Goal: Task Accomplishment & Management: Manage account settings

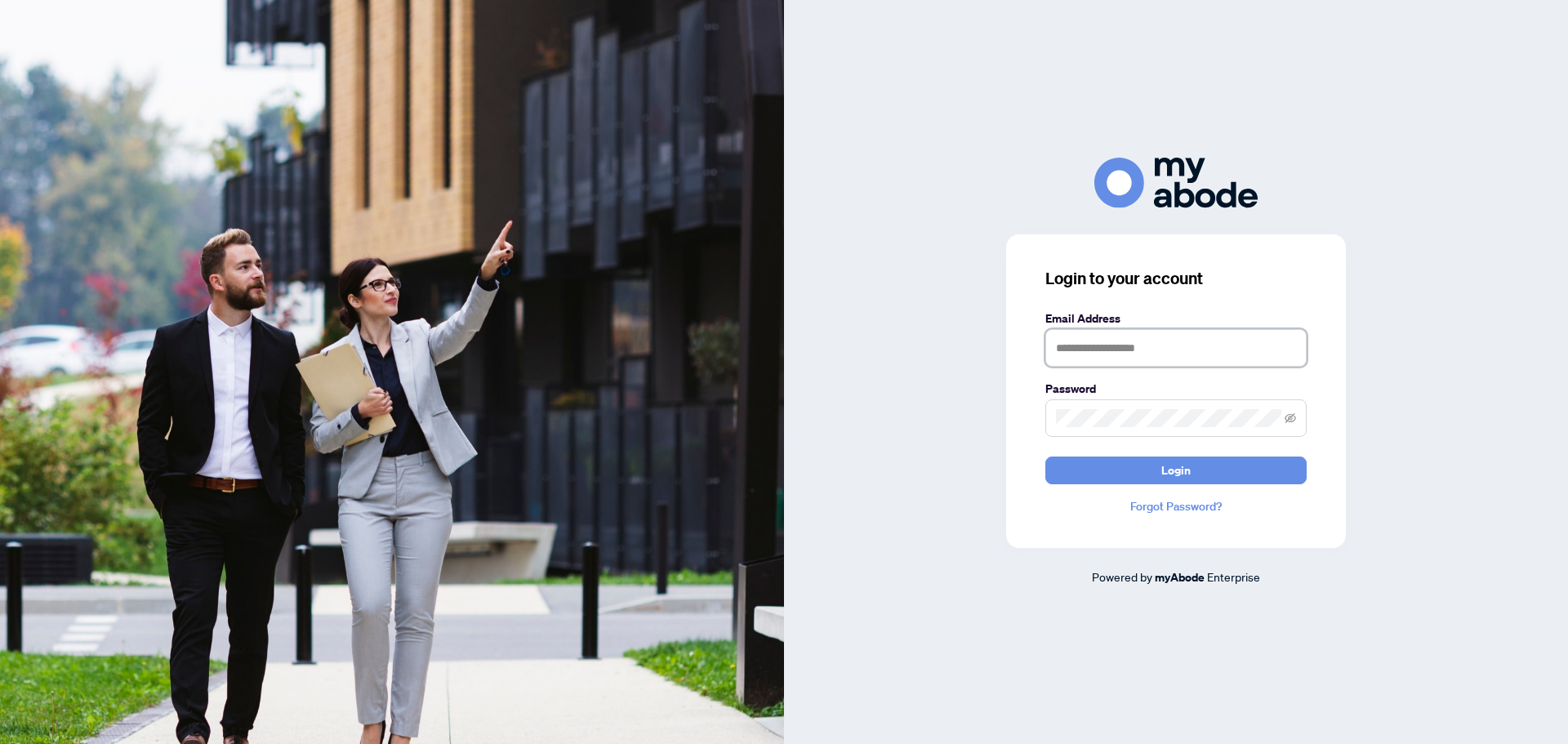
type input "**********"
drag, startPoint x: 1149, startPoint y: 334, endPoint x: 1161, endPoint y: 340, distance: 13.4
click at [1151, 334] on input "text" at bounding box center [1176, 347] width 261 height 37
type input "**********"
click at [1101, 404] on span at bounding box center [1176, 417] width 261 height 37
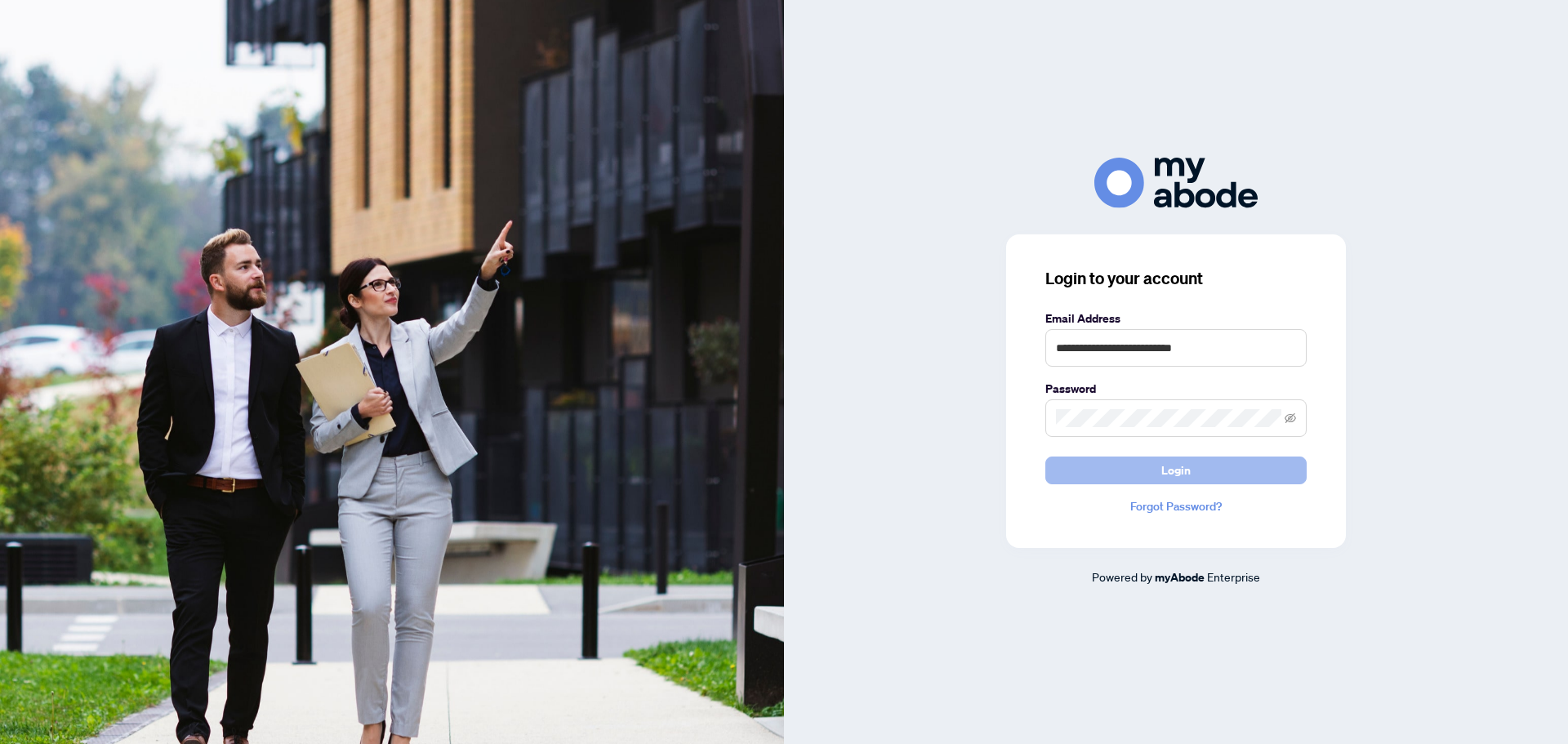
click at [1108, 485] on div "**********" at bounding box center [1176, 391] width 339 height 314
click at [1102, 473] on button "Login" at bounding box center [1176, 470] width 261 height 28
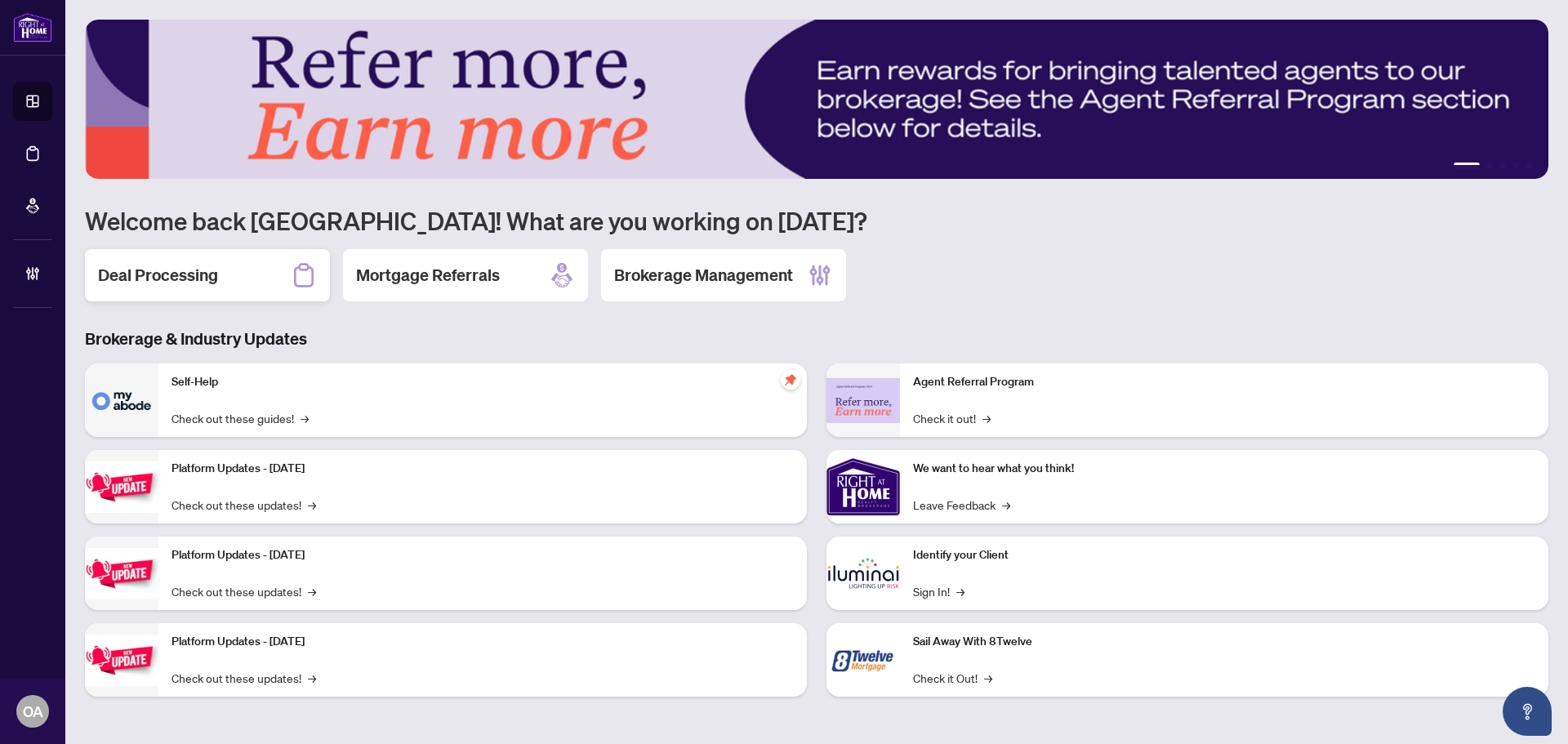
click at [181, 276] on h2 "Deal Processing" at bounding box center [158, 275] width 120 height 23
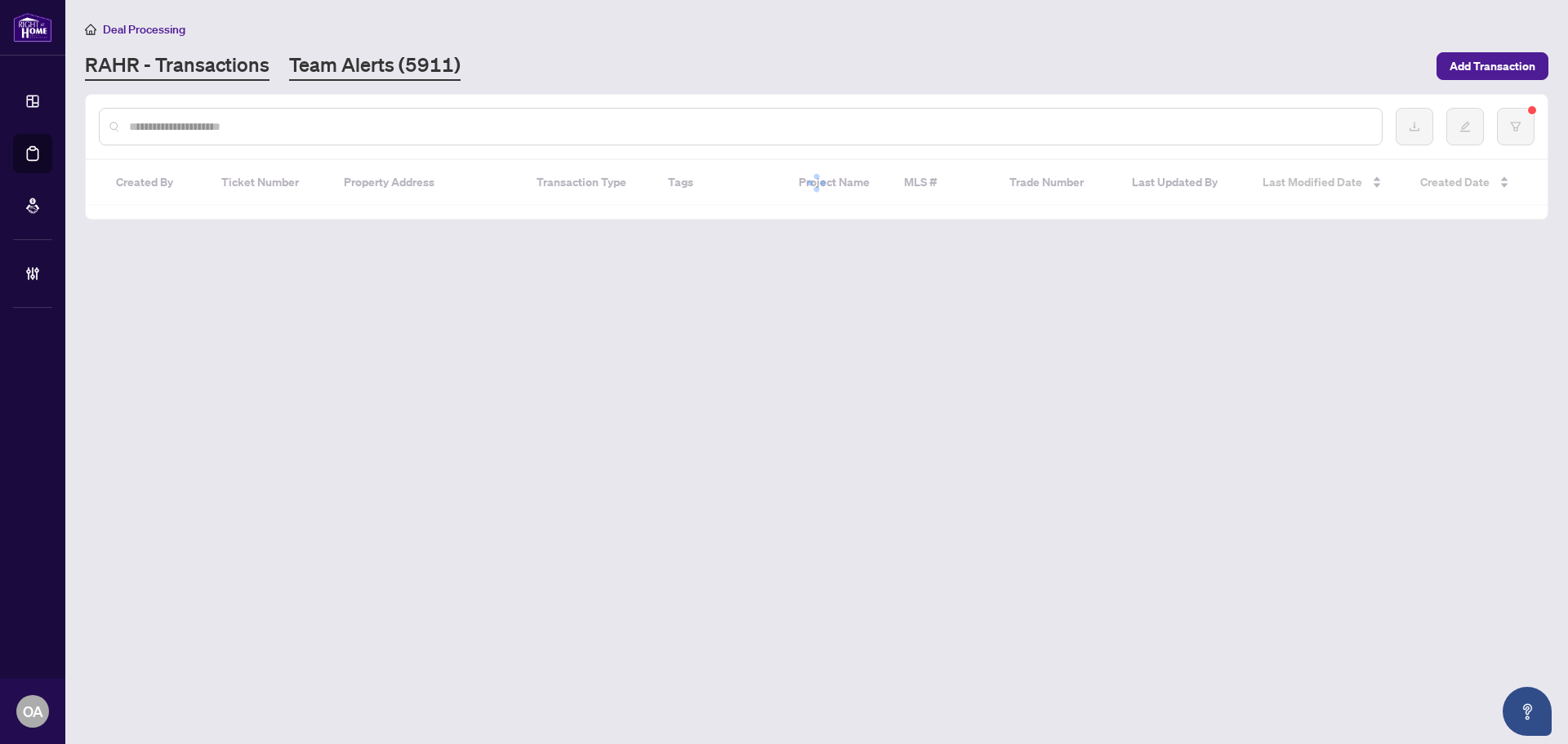
click at [359, 78] on link "Team Alerts (5911)" at bounding box center [375, 66] width 171 height 29
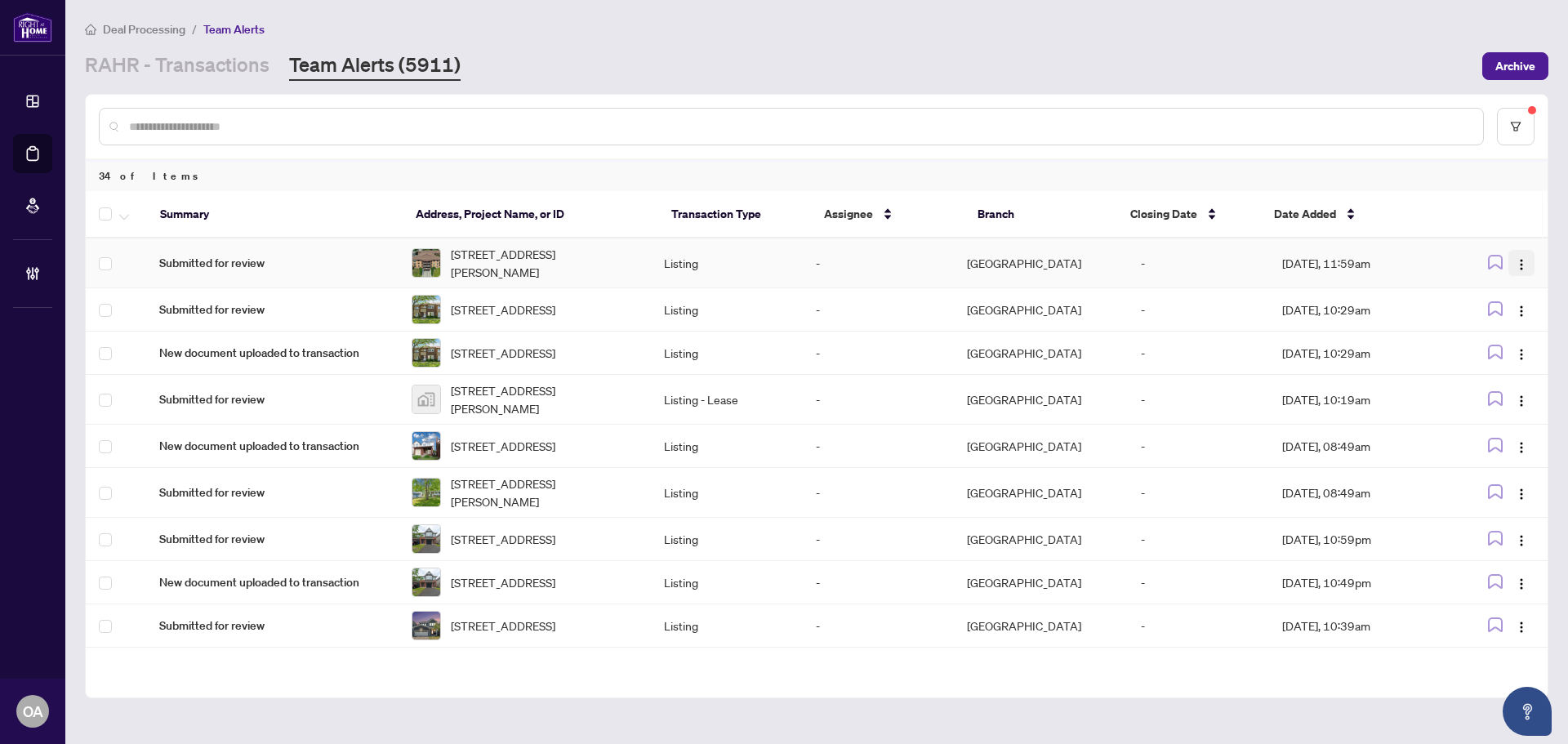
click at [1508, 256] on button "button" at bounding box center [1521, 263] width 26 height 26
click at [1480, 348] on span "Complete Item" at bounding box center [1478, 347] width 76 height 18
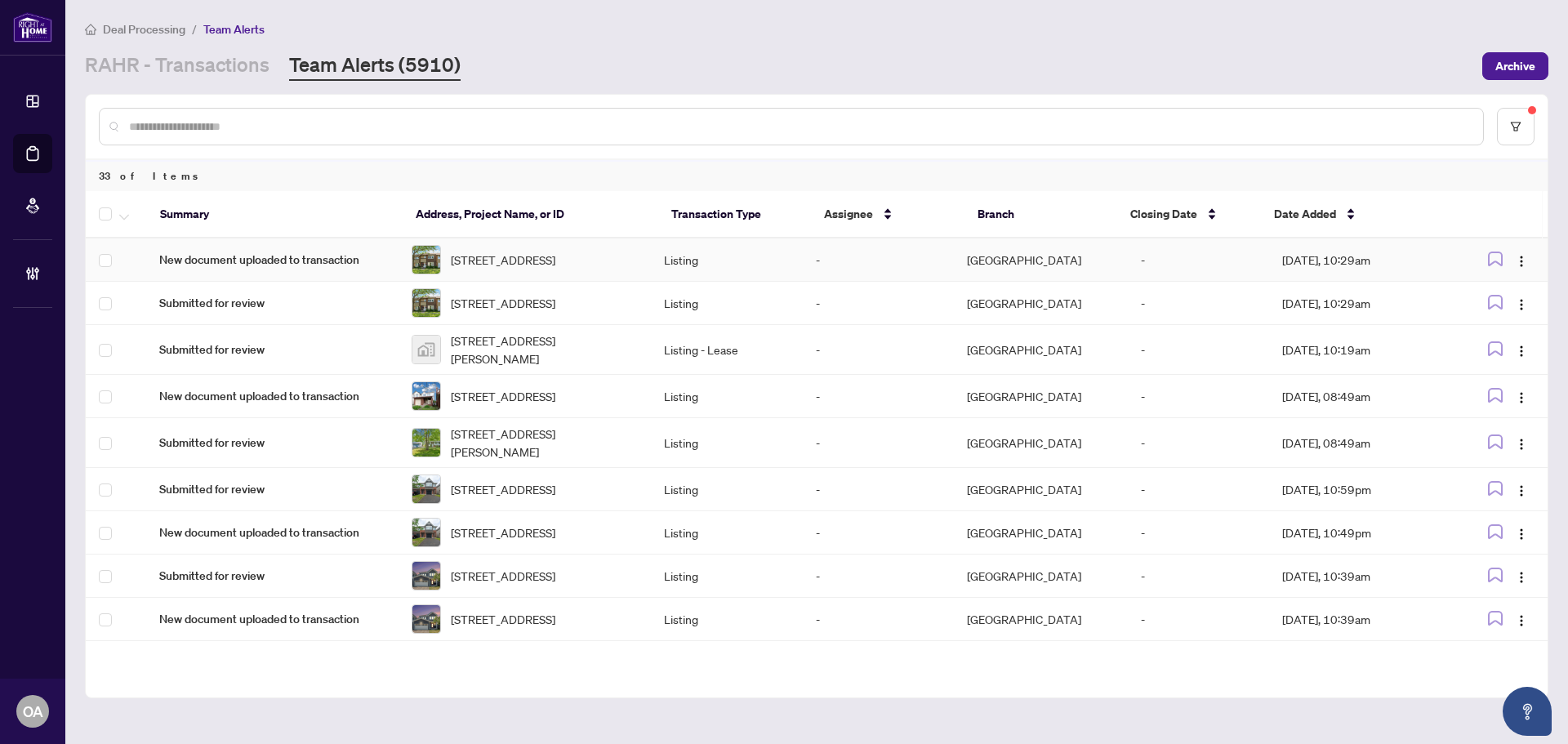
click at [549, 251] on span "3-21 Midland Cres, Ottawa, Ontario K2H 8P6, Canada" at bounding box center [502, 259] width 105 height 18
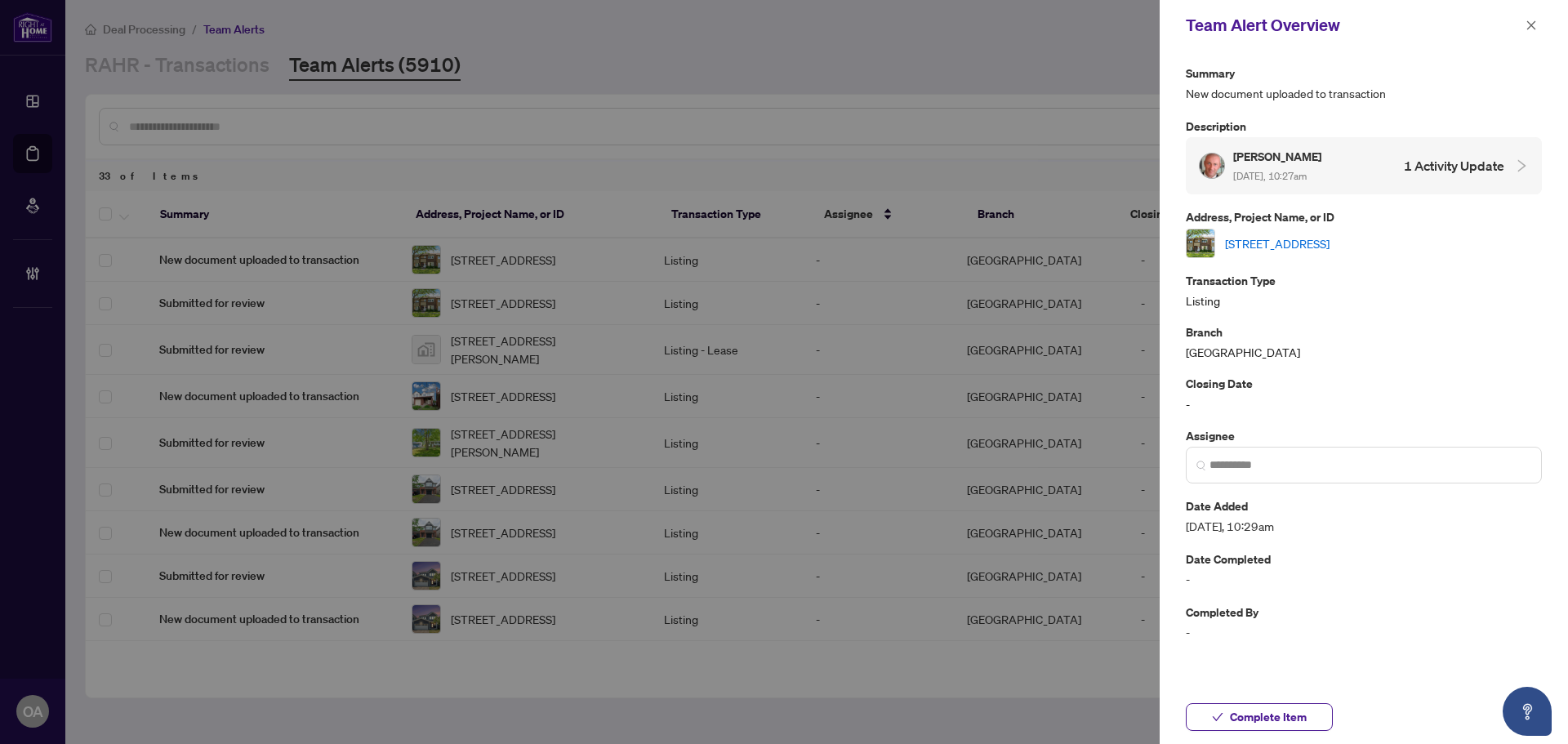
click at [1319, 243] on link "3-21 Midland Cres, Ottawa, Ontario K2H 8P6, Canada" at bounding box center [1277, 244] width 105 height 18
click at [1529, 18] on span "button" at bounding box center [1531, 25] width 12 height 26
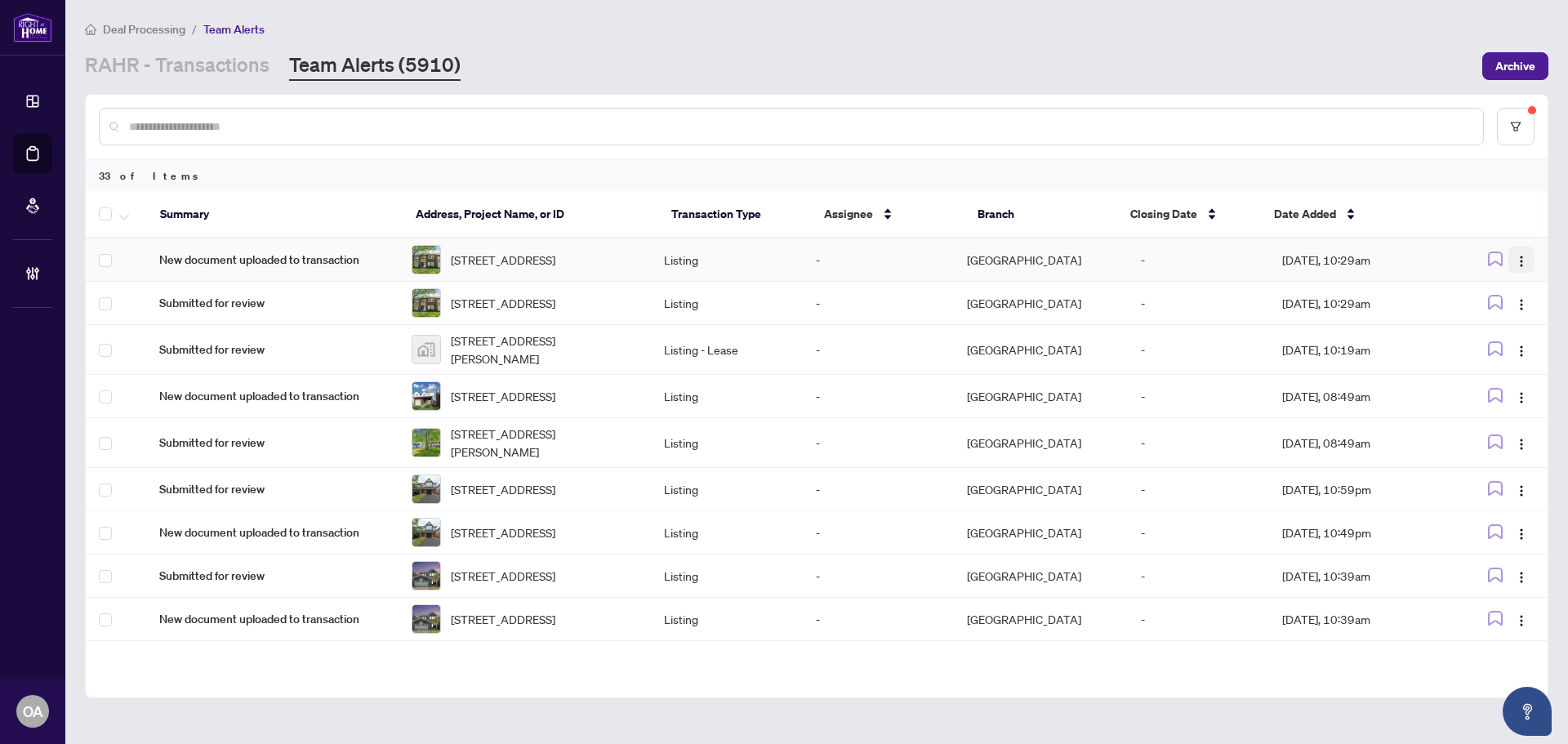
click at [1519, 257] on img "button" at bounding box center [1522, 261] width 13 height 13
drag, startPoint x: 1496, startPoint y: 358, endPoint x: 1511, endPoint y: 295, distance: 64.8
click at [1496, 355] on li "Complete Item" at bounding box center [1478, 347] width 96 height 26
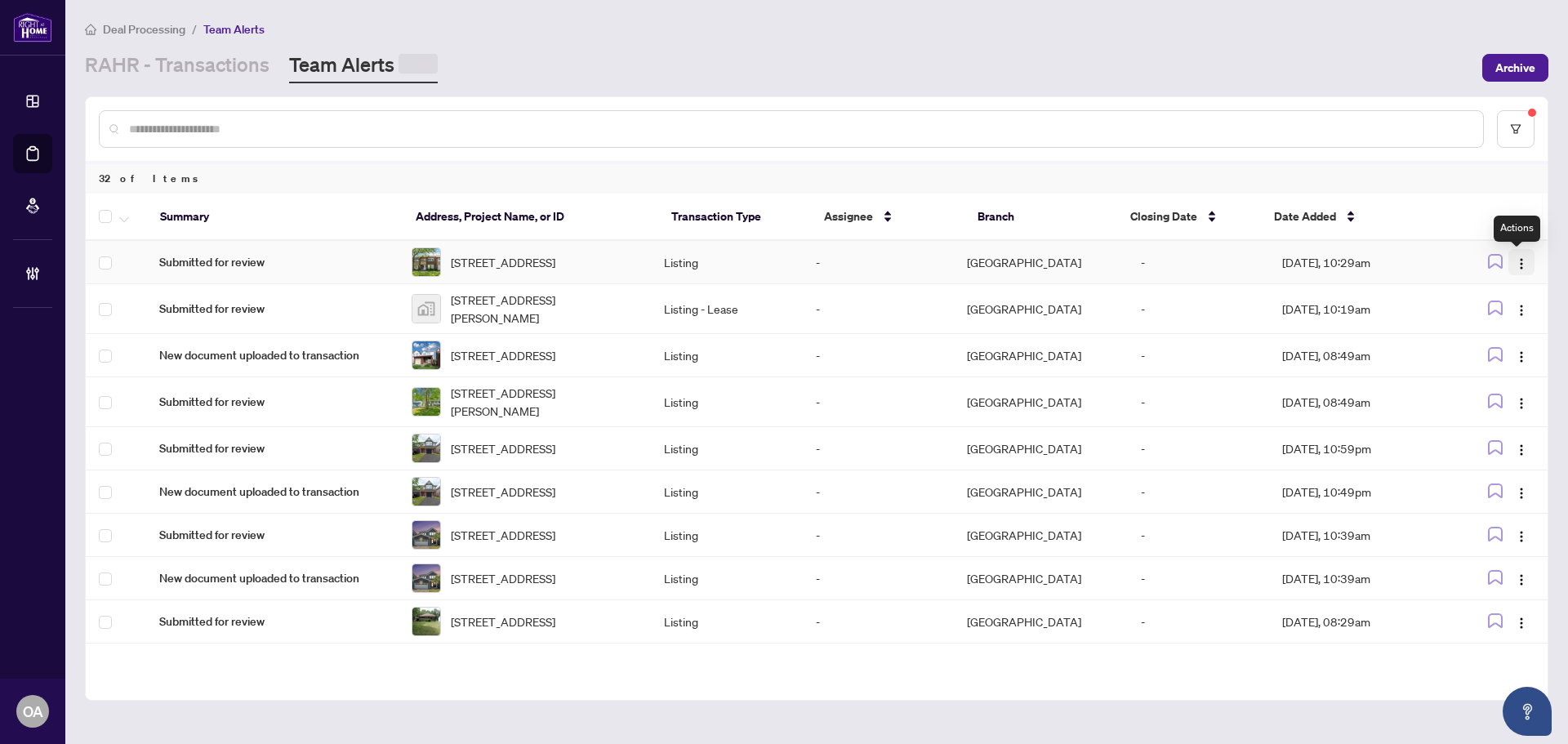
click at [1516, 262] on img "button" at bounding box center [1522, 264] width 13 height 13
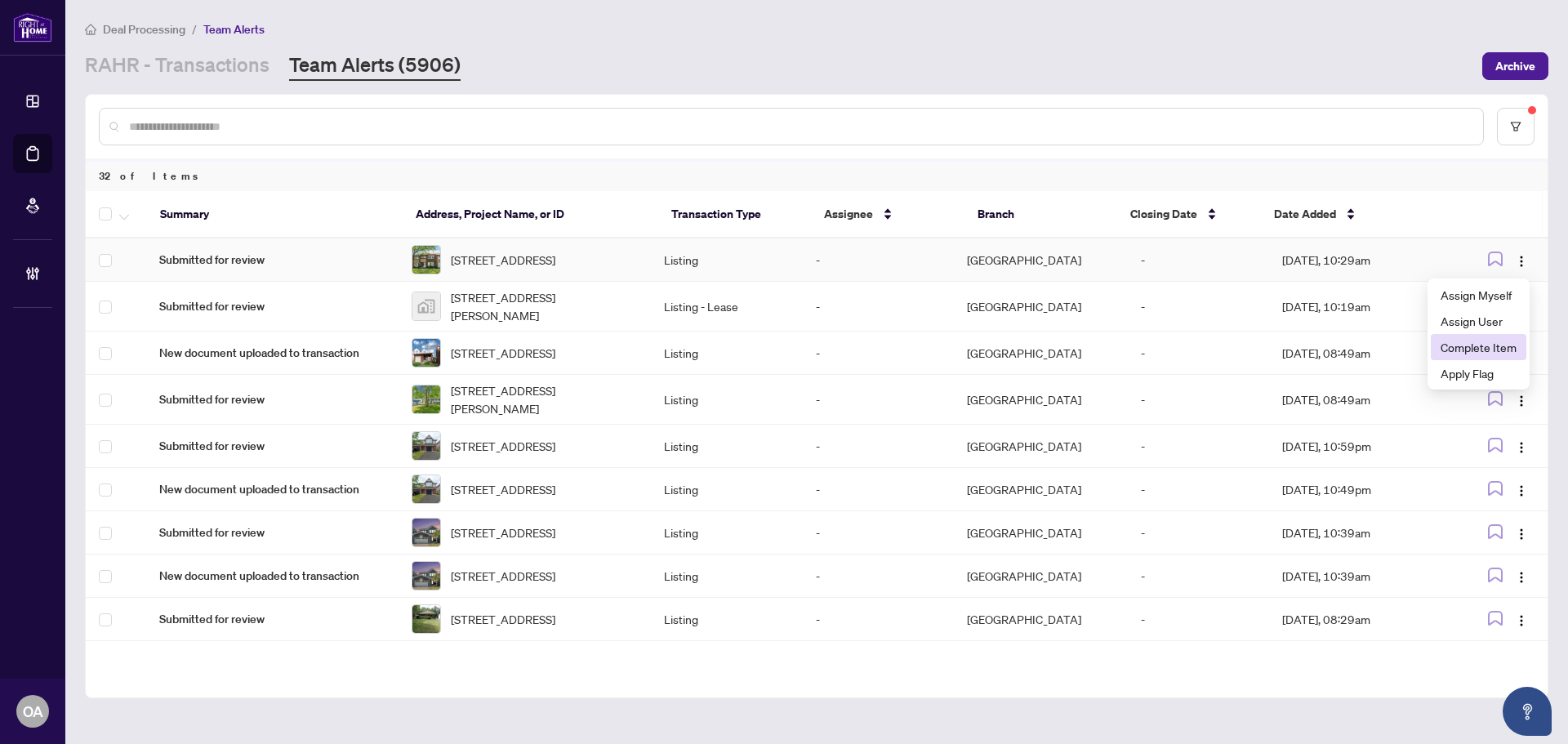
click at [1515, 345] on span "Complete Item" at bounding box center [1478, 347] width 76 height 18
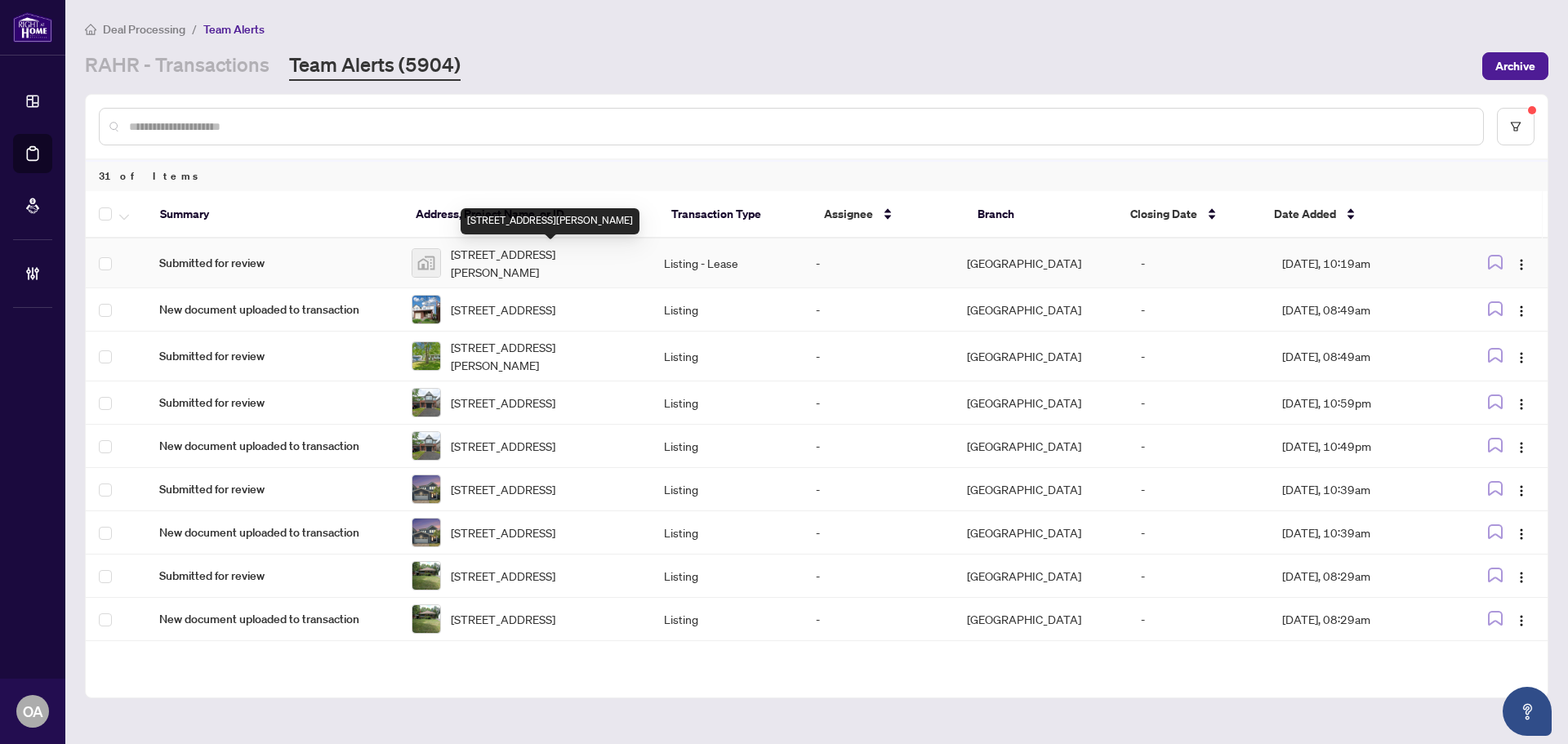
click at [481, 261] on span "62 Summer Lane, Selwyn, ON, Canada" at bounding box center [543, 262] width 187 height 35
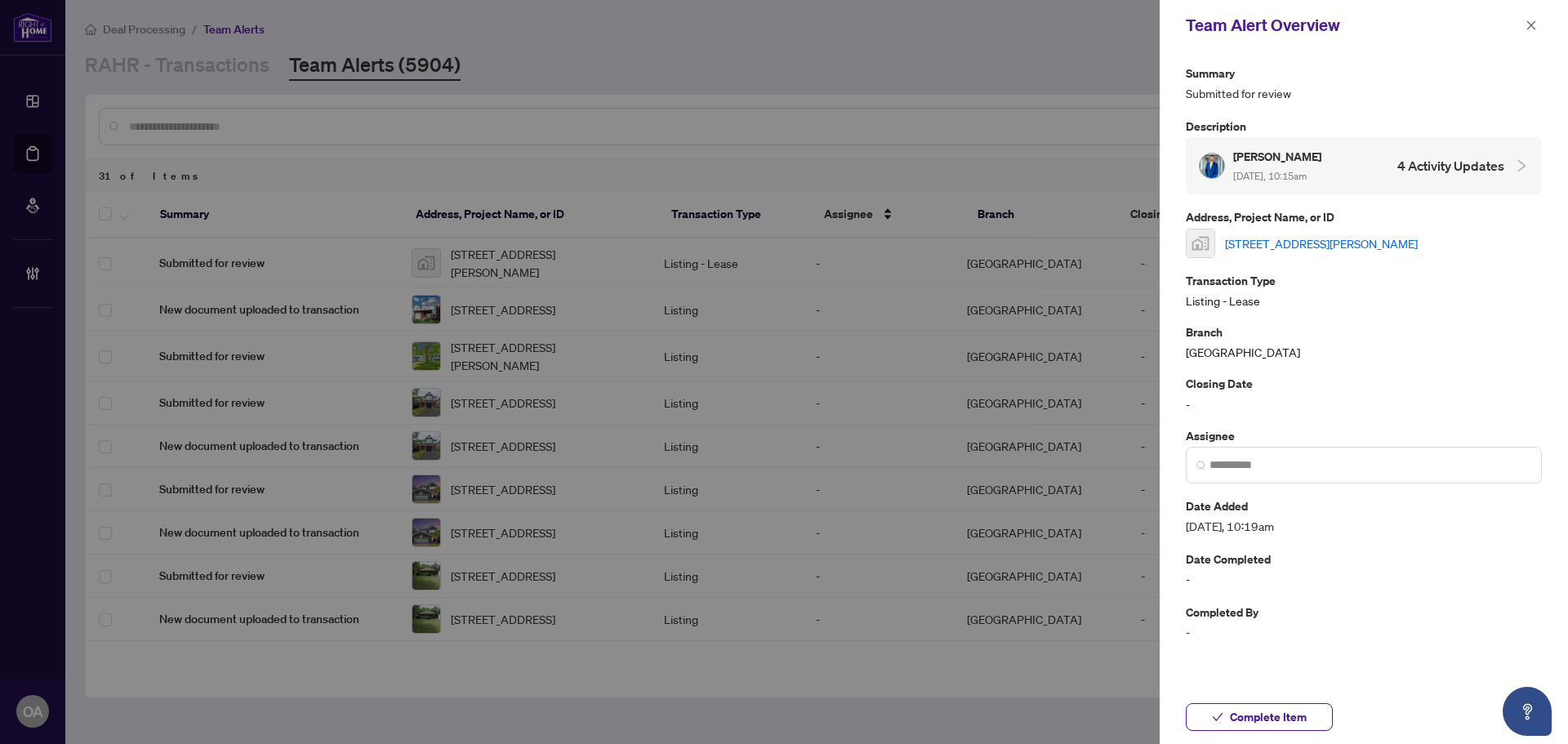
click at [1294, 237] on link "62 Summer Lane, Selwyn, ON, Canada" at bounding box center [1321, 244] width 193 height 18
drag, startPoint x: 1532, startPoint y: 24, endPoint x: 779, endPoint y: 206, distance: 774.7
click at [1532, 24] on icon "close" at bounding box center [1531, 25] width 12 height 12
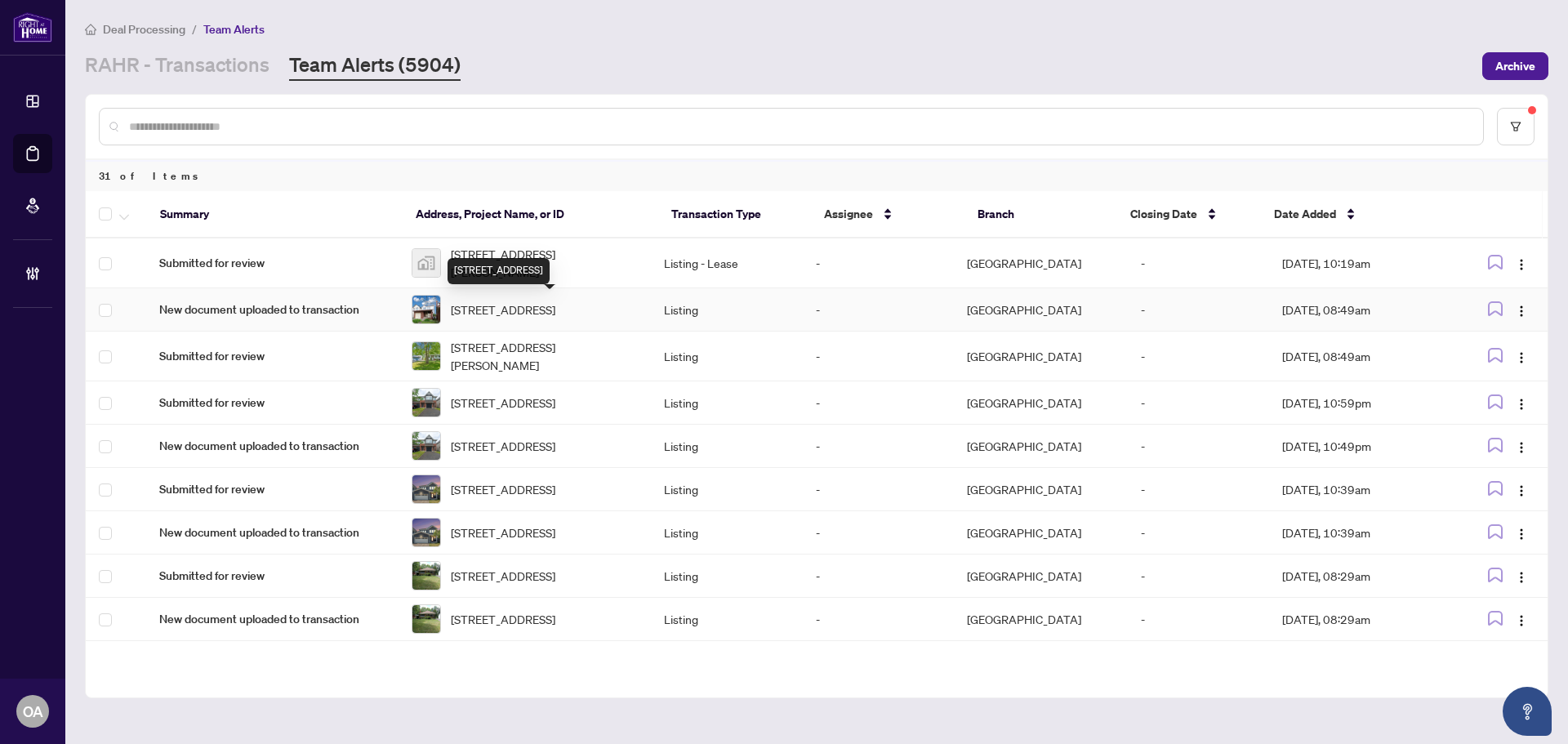
click at [524, 308] on span "50 Fireside Cres, Ottawa, Ontario K1T 1Z4, Canada" at bounding box center [502, 309] width 105 height 18
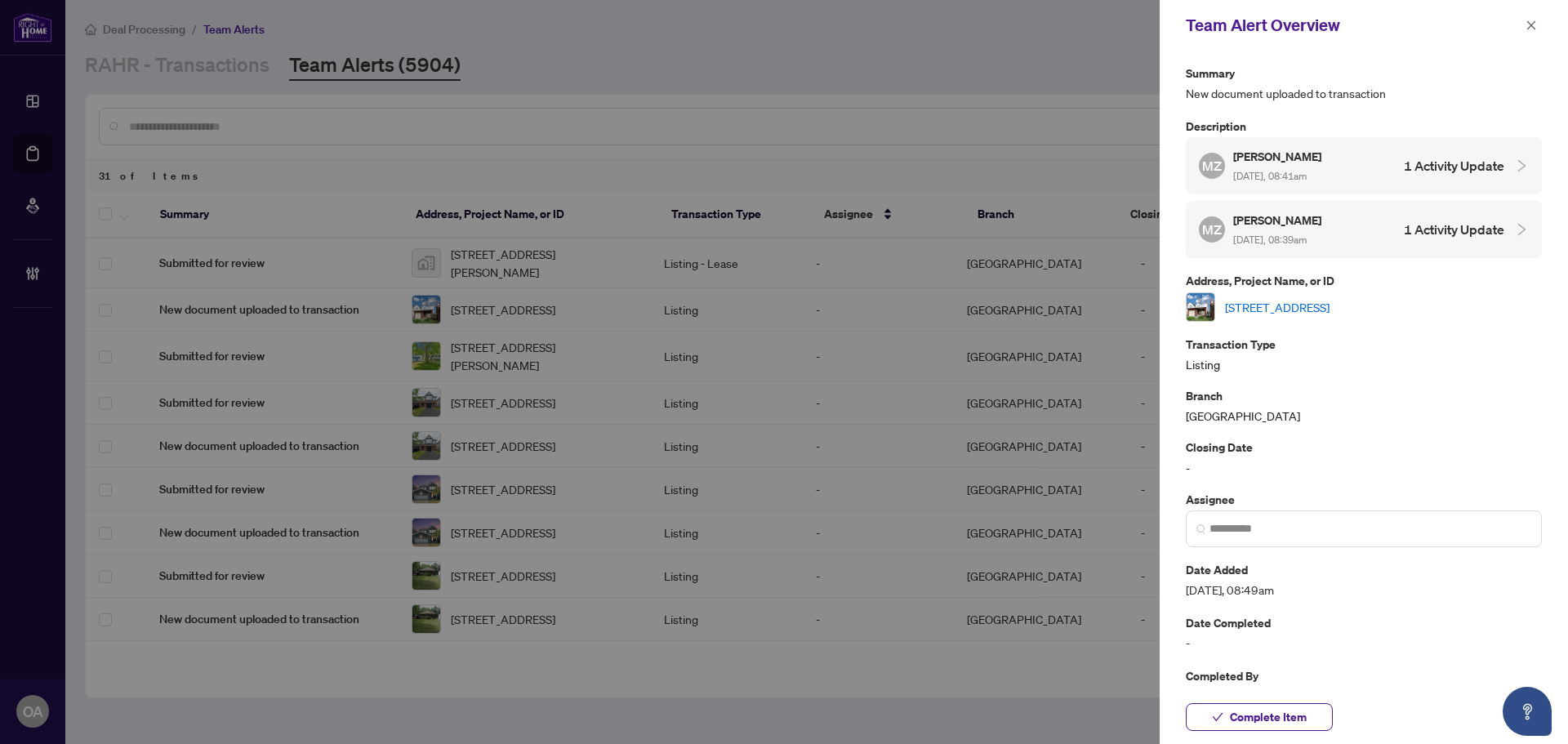
click at [1270, 312] on link "50 Fireside Cres, Ottawa, Ontario K1T 1Z4, Canada" at bounding box center [1277, 307] width 105 height 18
click at [1529, 27] on icon "close" at bounding box center [1531, 25] width 12 height 12
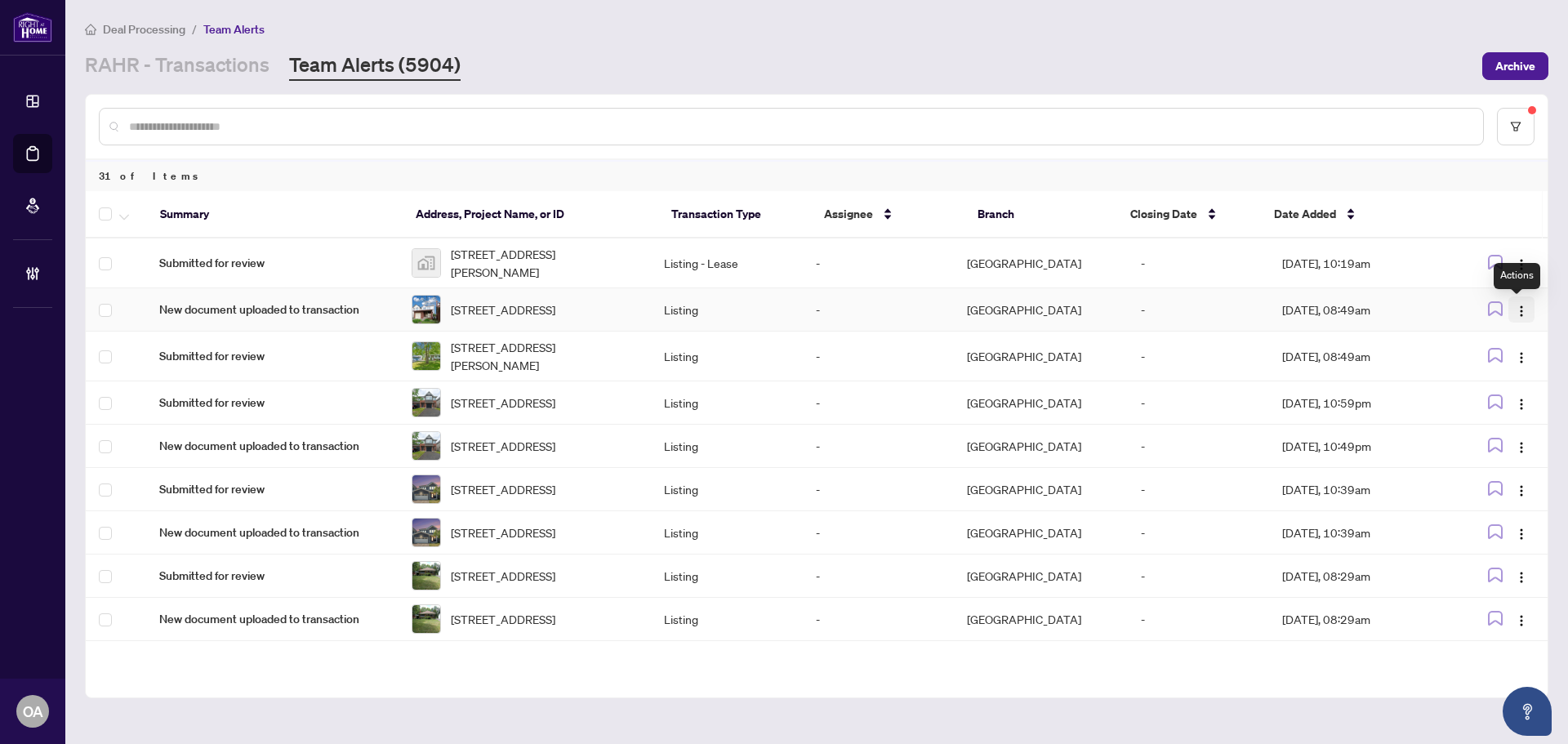
click at [1518, 307] on img "button" at bounding box center [1522, 311] width 13 height 13
click at [1501, 395] on span "Complete Item" at bounding box center [1478, 397] width 76 height 18
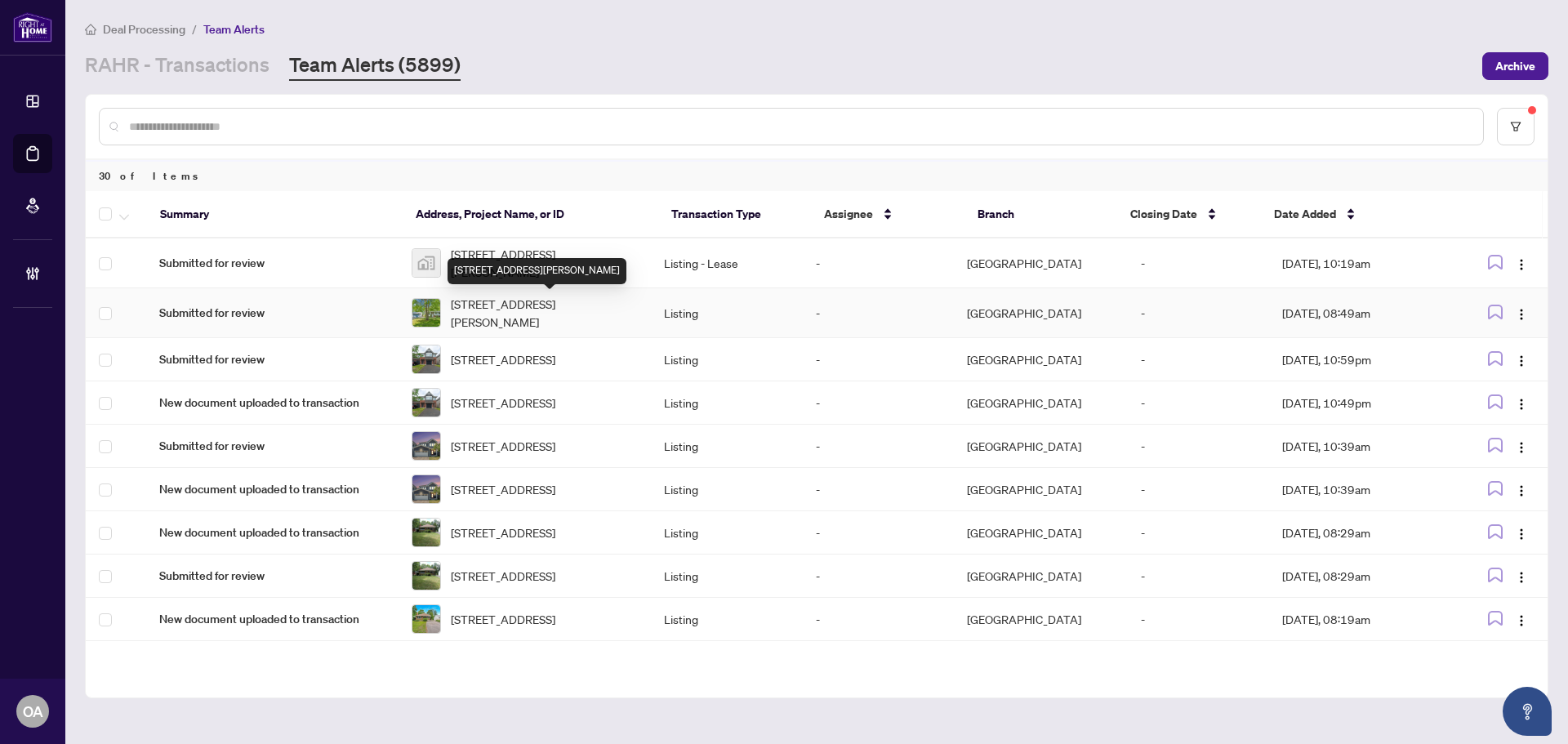
click at [495, 309] on span "1696 Christina Cres, North Dundas, Ontario K0E 1S0, Canada" at bounding box center [543, 312] width 187 height 35
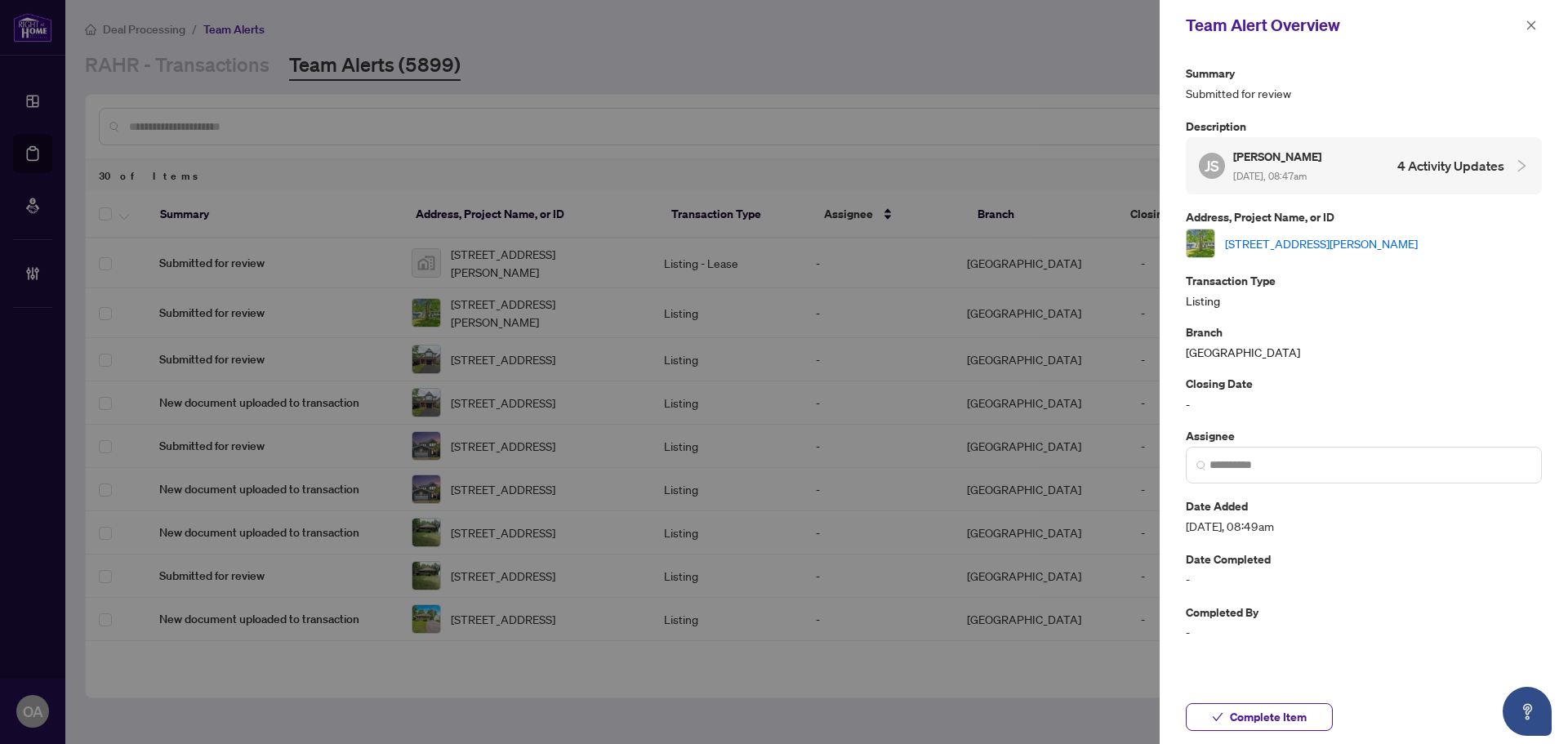
click at [1281, 236] on link "1696 Christina Cres, North Dundas, Ontario K0E 1S0, Canada" at bounding box center [1321, 244] width 193 height 18
drag, startPoint x: 1532, startPoint y: 26, endPoint x: 775, endPoint y: 407, distance: 847.5
click at [1518, 32] on div "Team Alert Overview" at bounding box center [1363, 25] width 409 height 51
drag, startPoint x: 1540, startPoint y: 27, endPoint x: 1526, endPoint y: 44, distance: 22.0
click at [1538, 26] on button "button" at bounding box center [1531, 25] width 21 height 20
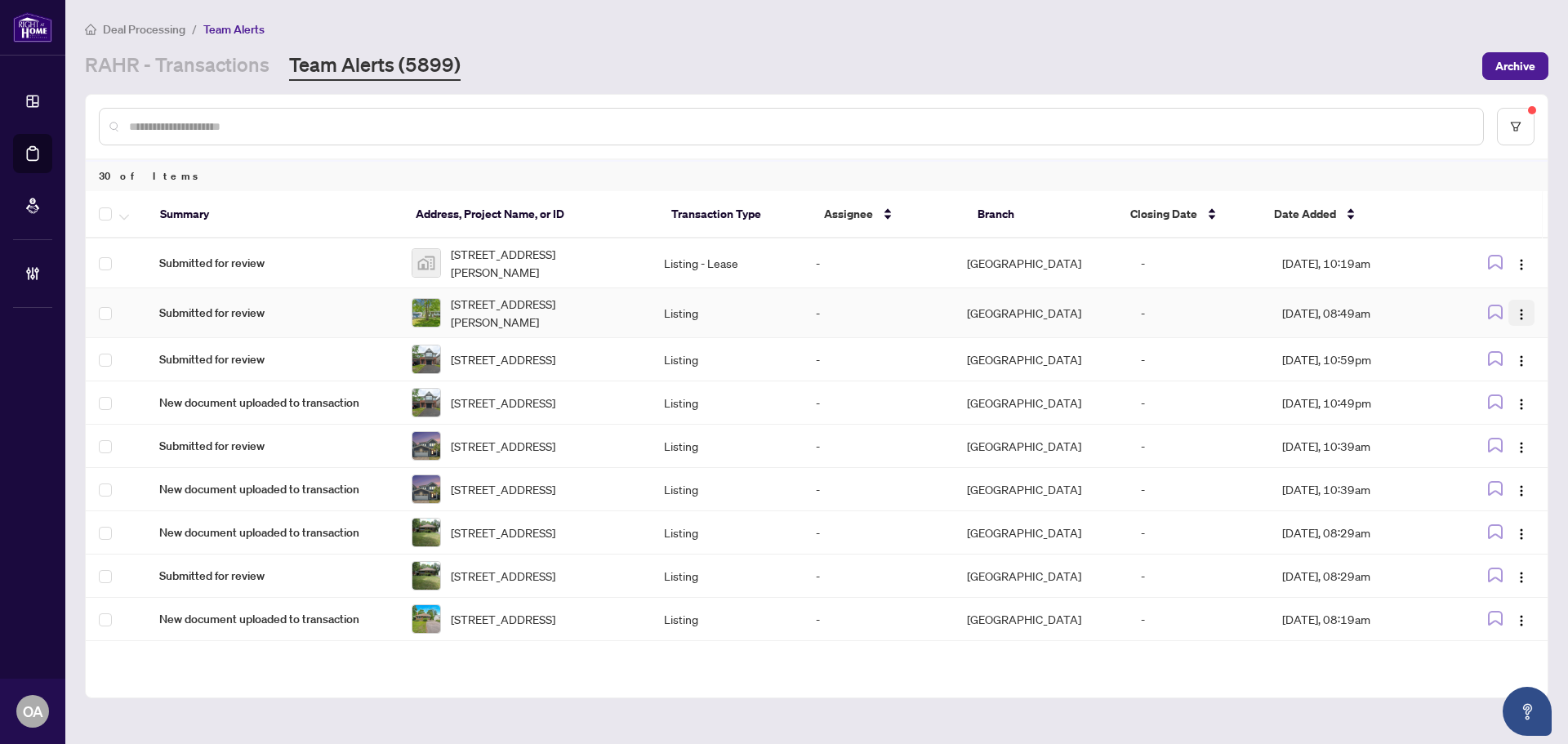
drag, startPoint x: 1512, startPoint y: 307, endPoint x: 1499, endPoint y: 324, distance: 21.4
click at [1515, 307] on img "button" at bounding box center [1522, 314] width 13 height 13
drag, startPoint x: 1476, startPoint y: 402, endPoint x: 1464, endPoint y: 393, distance: 15.0
click at [1476, 402] on span "Complete Item" at bounding box center [1478, 397] width 76 height 18
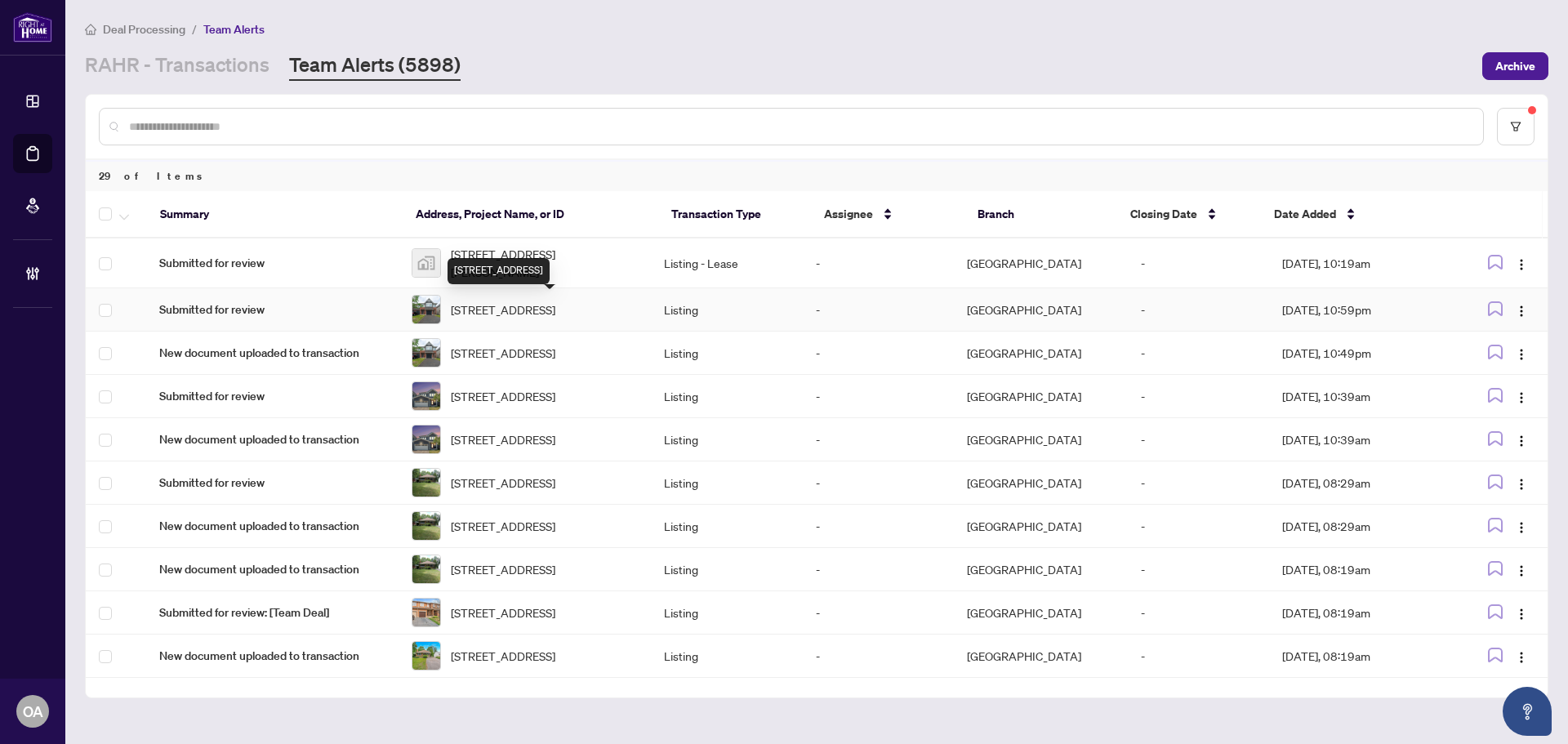
click at [555, 315] on span "604 Egret Way, Ottawa, Ontario K2J 6K9, Canada" at bounding box center [502, 309] width 105 height 18
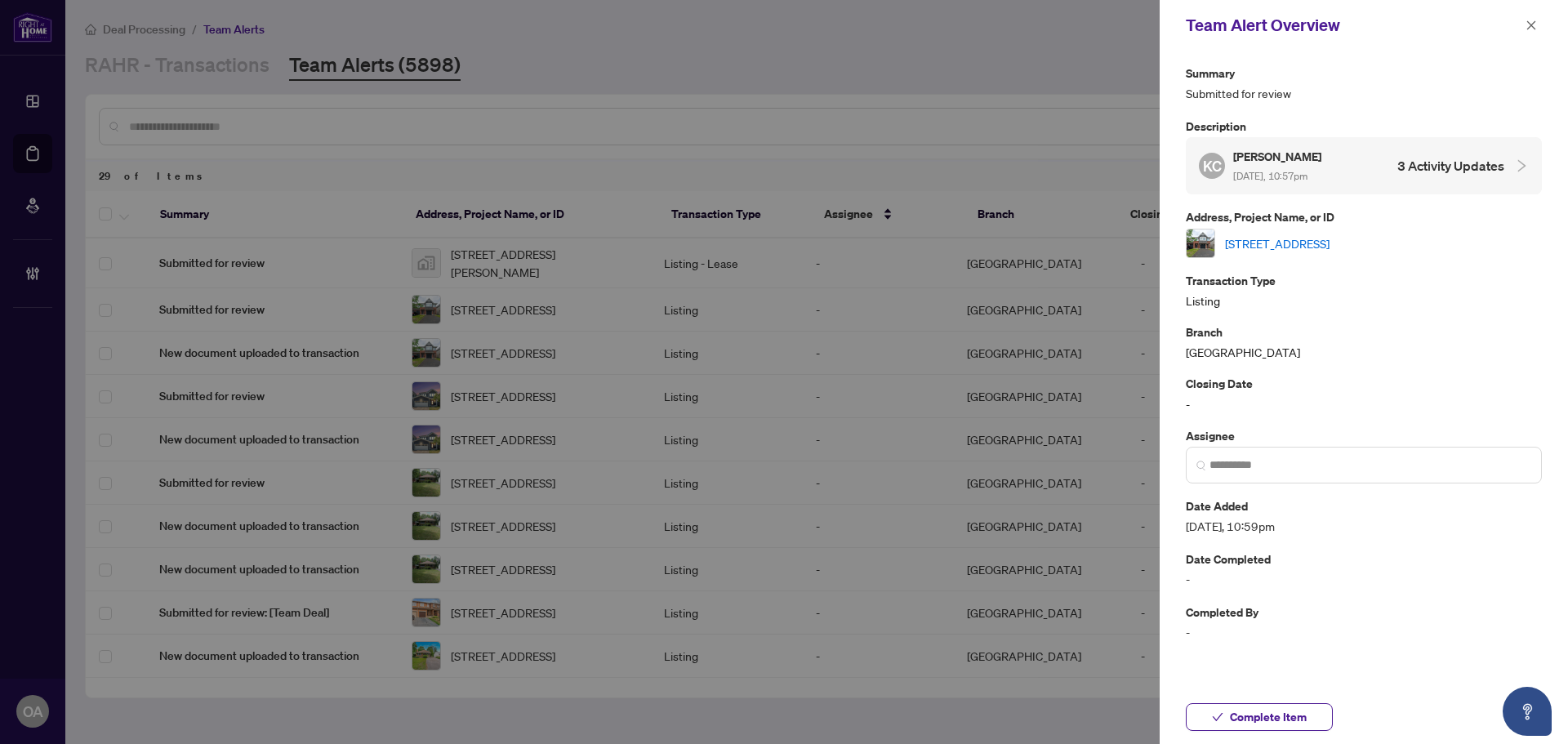
click at [1310, 235] on link "604 Egret Way, Ottawa, Ontario K2J 6K9, Canada" at bounding box center [1277, 244] width 105 height 18
click at [1532, 25] on icon "close" at bounding box center [1531, 25] width 12 height 12
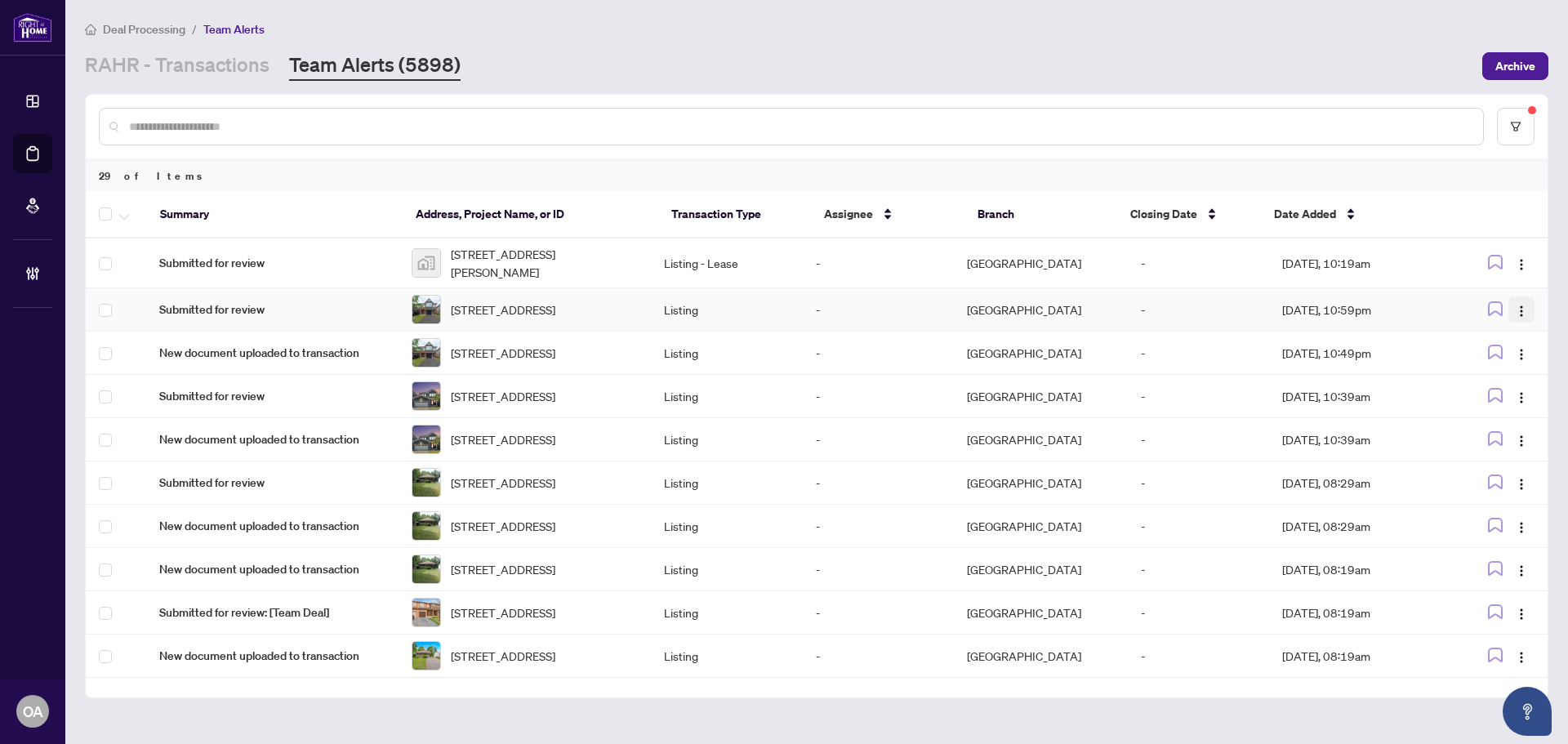
drag, startPoint x: 1514, startPoint y: 307, endPoint x: 1516, endPoint y: 332, distance: 25.1
click at [1515, 307] on span "button" at bounding box center [1522, 309] width 13 height 18
click at [1498, 400] on span "Complete Item" at bounding box center [1478, 397] width 76 height 18
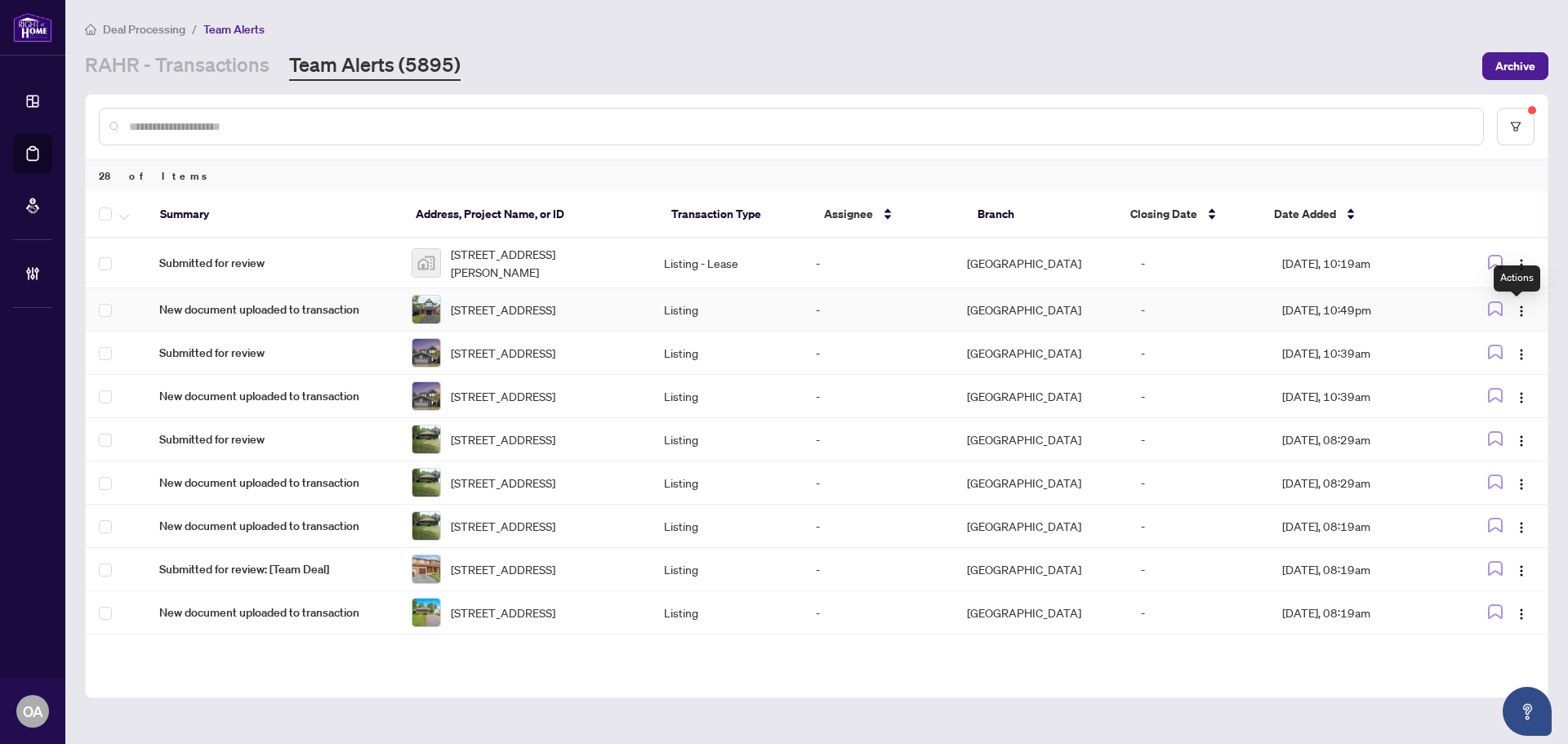
click at [1516, 312] on img "button" at bounding box center [1522, 311] width 13 height 13
drag, startPoint x: 1511, startPoint y: 390, endPoint x: 1304, endPoint y: 18, distance: 425.7
click at [1508, 387] on li "Complete Item" at bounding box center [1478, 397] width 96 height 26
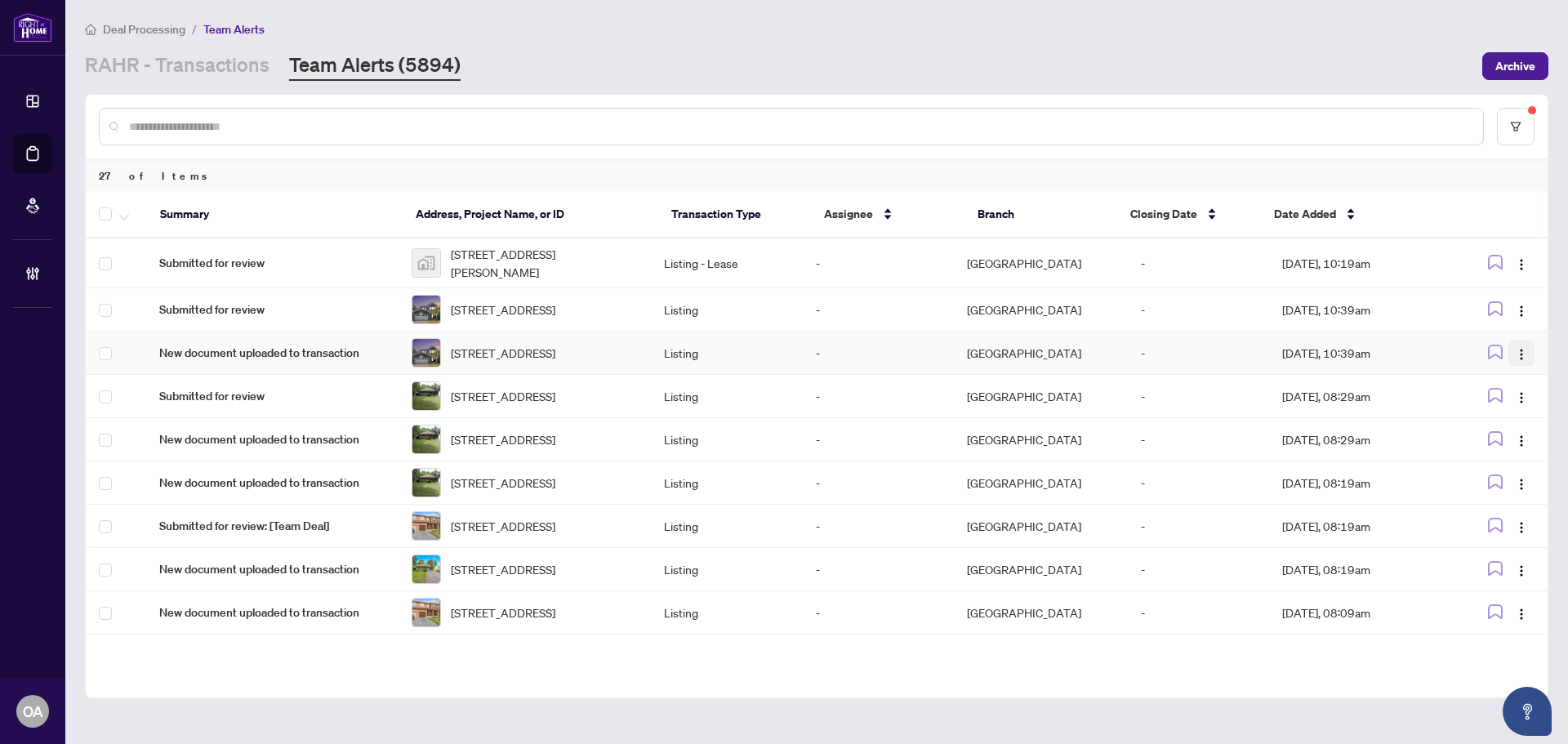
click at [1519, 360] on img "button" at bounding box center [1522, 354] width 13 height 13
click at [1501, 446] on span "Complete Item" at bounding box center [1478, 447] width 76 height 18
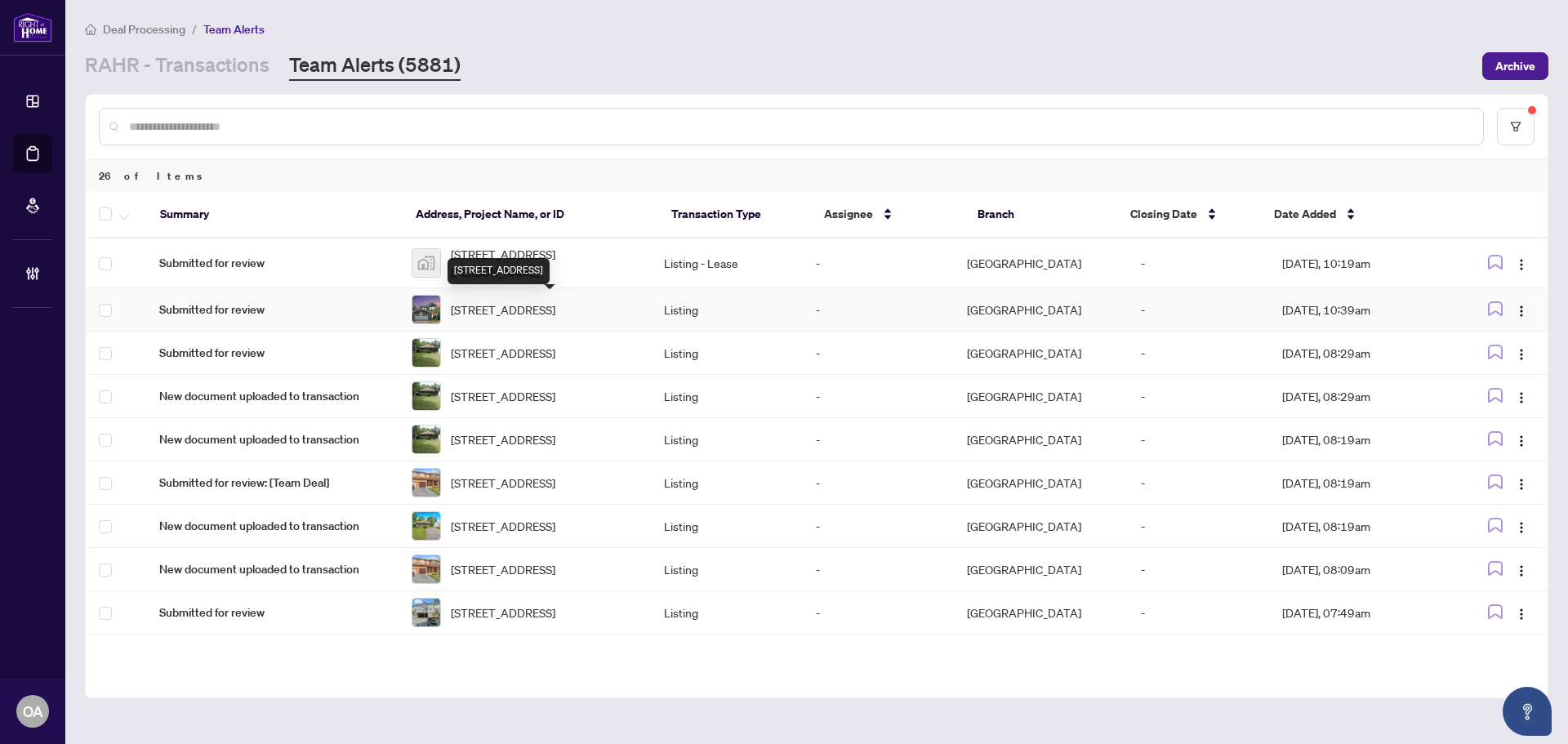
click at [525, 310] on span "657 Terrier Circ, Richmond, Ontario K0A 2Z0, Canada" at bounding box center [502, 309] width 105 height 18
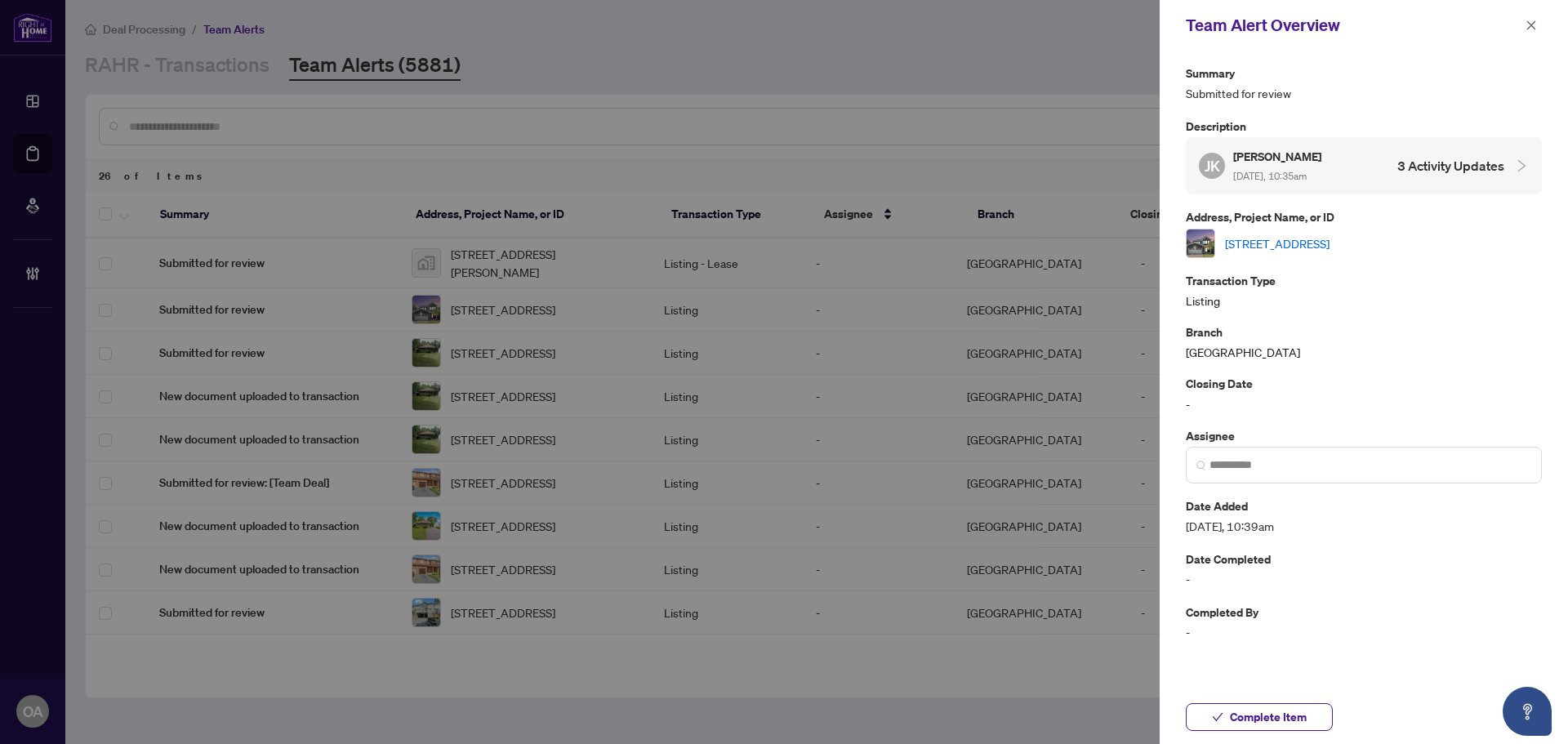
click at [1308, 245] on link "657 Terrier Circ, Richmond, Ontario K0A 2Z0, Canada" at bounding box center [1277, 244] width 105 height 18
click at [1534, 23] on icon "close" at bounding box center [1532, 25] width 9 height 9
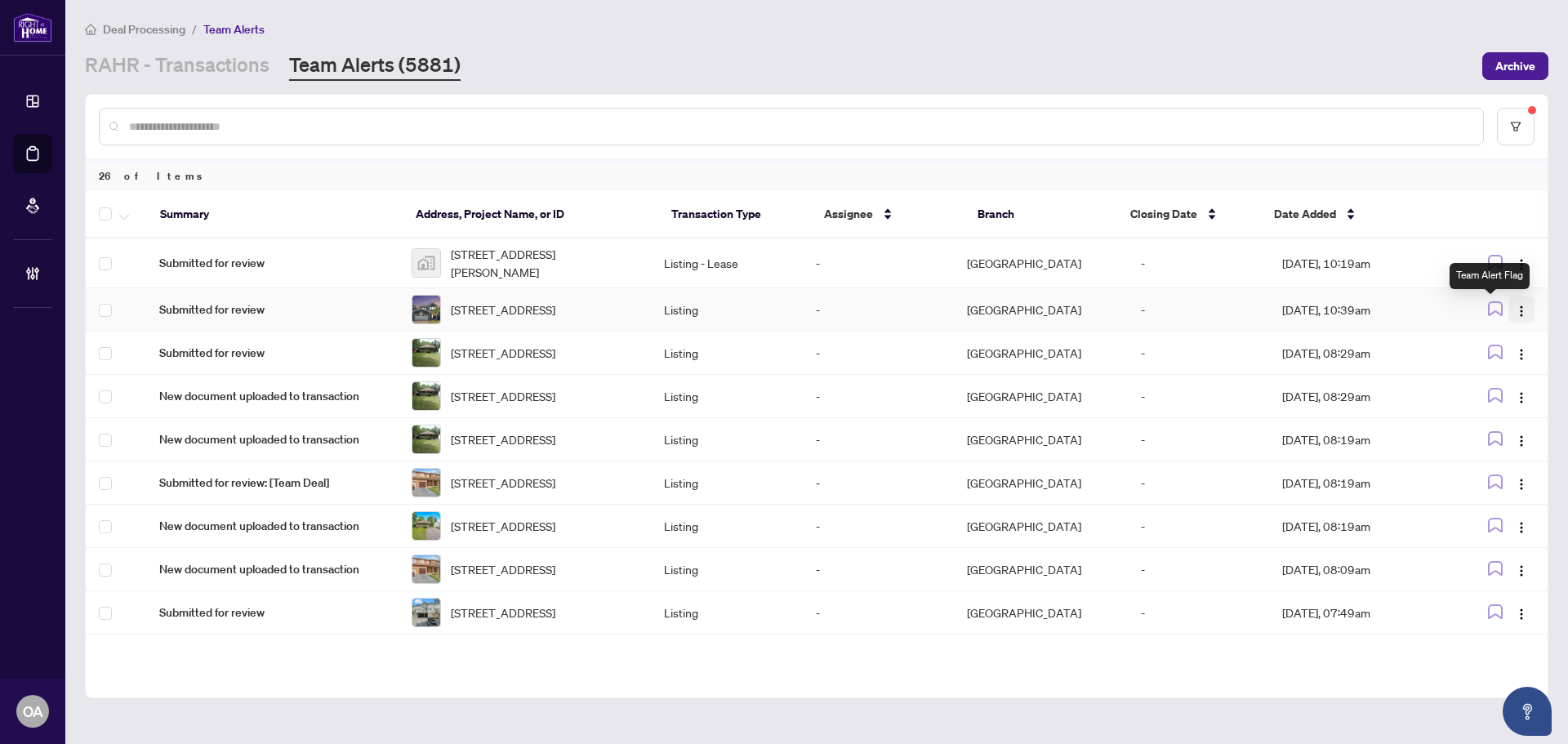
click at [1516, 307] on img "button" at bounding box center [1522, 311] width 13 height 13
click at [1482, 402] on span "Complete Item" at bounding box center [1478, 397] width 76 height 18
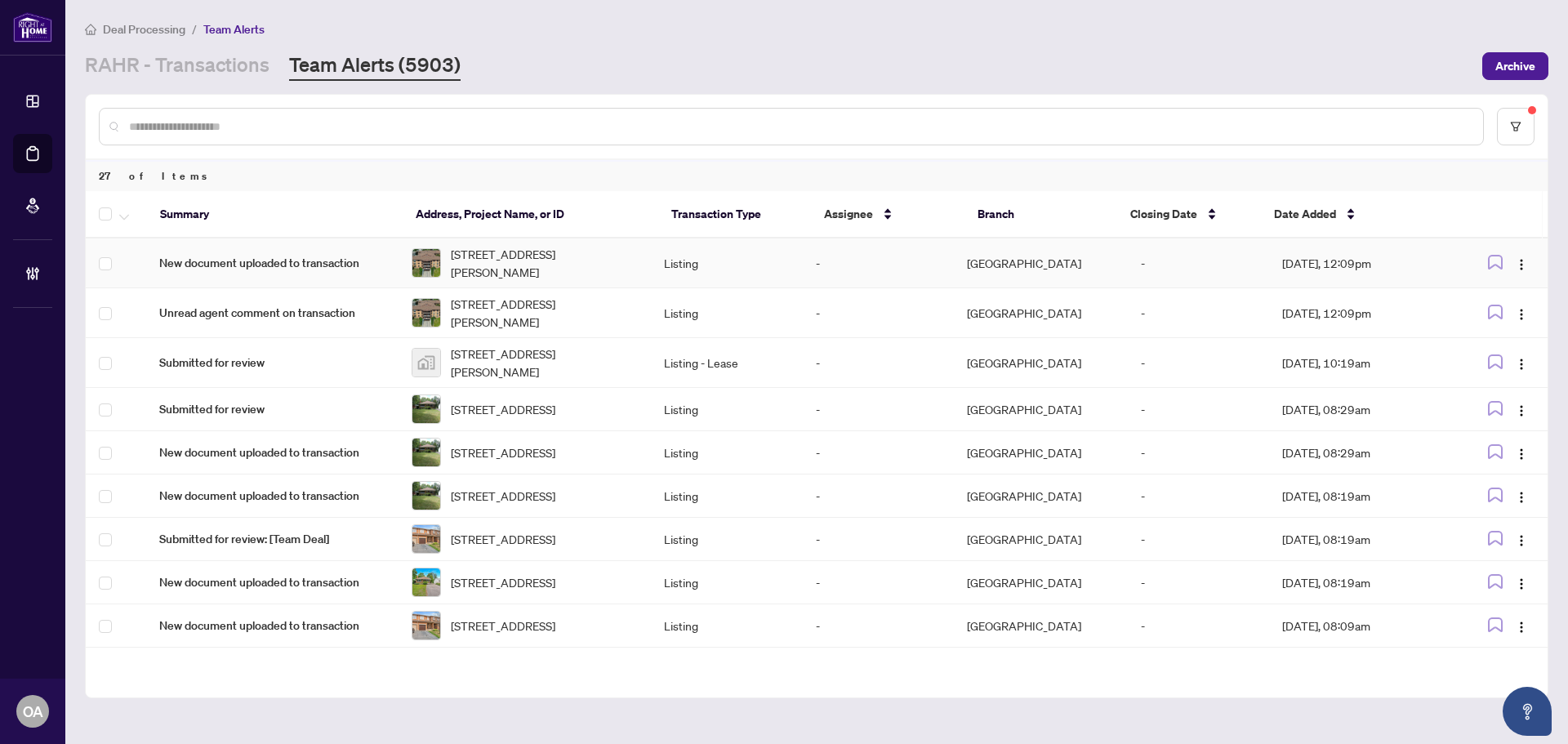
click at [539, 267] on span "204-316 Savard Ave, Ottawa, Ontario K1L 7S2, Canada" at bounding box center [543, 262] width 187 height 35
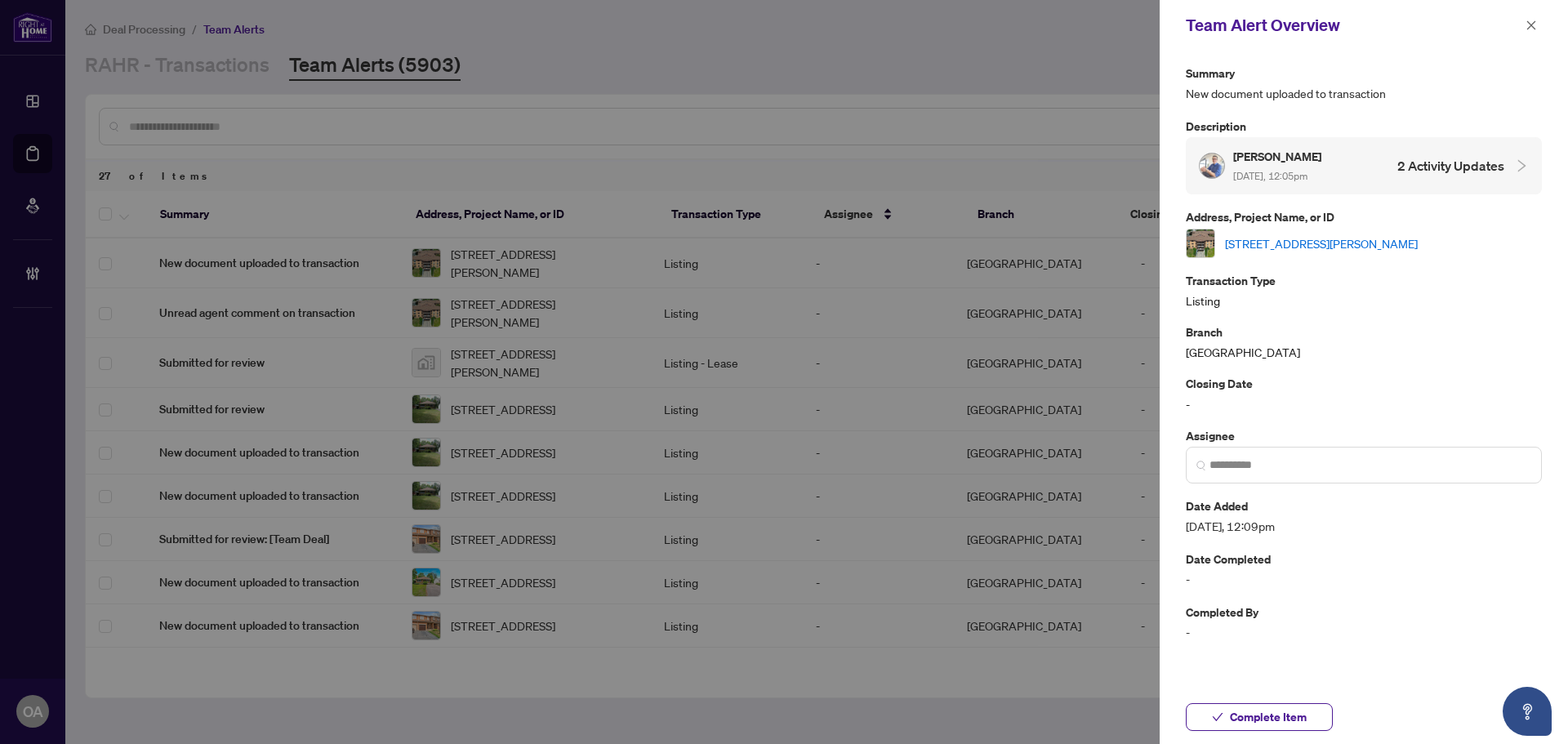
click at [1310, 238] on link "204-316 Savard Ave, Ottawa, Ontario K1L 7S2, Canada" at bounding box center [1321, 244] width 193 height 18
click at [1529, 27] on icon "close" at bounding box center [1531, 25] width 12 height 12
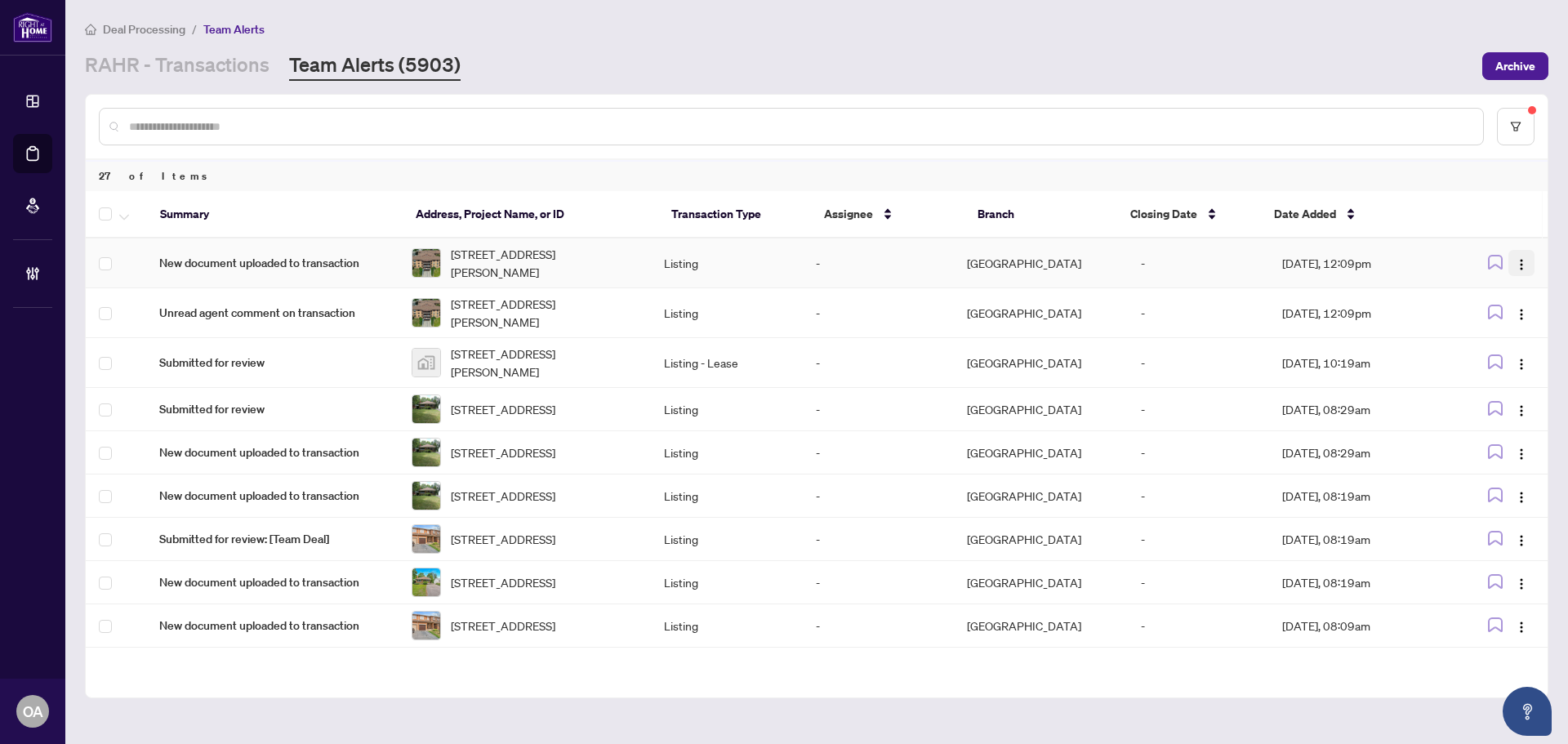
click at [1522, 256] on button "button" at bounding box center [1521, 263] width 26 height 26
drag, startPoint x: 1512, startPoint y: 356, endPoint x: 1506, endPoint y: 321, distance: 35.5
click at [1511, 354] on li "Complete Item" at bounding box center [1478, 347] width 96 height 26
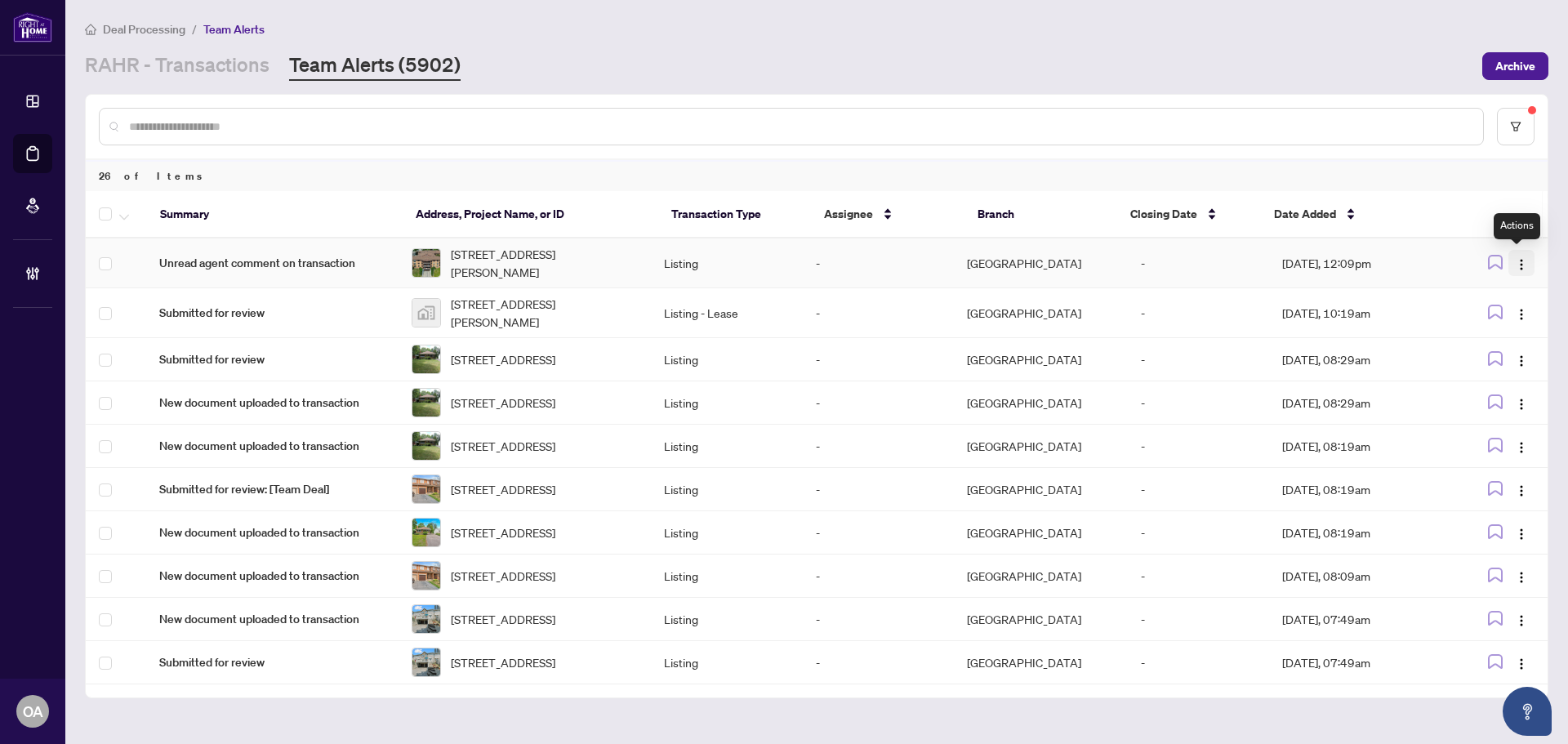
click at [1515, 263] on img "button" at bounding box center [1522, 265] width 13 height 13
click at [1509, 346] on span "Complete Item" at bounding box center [1478, 347] width 76 height 18
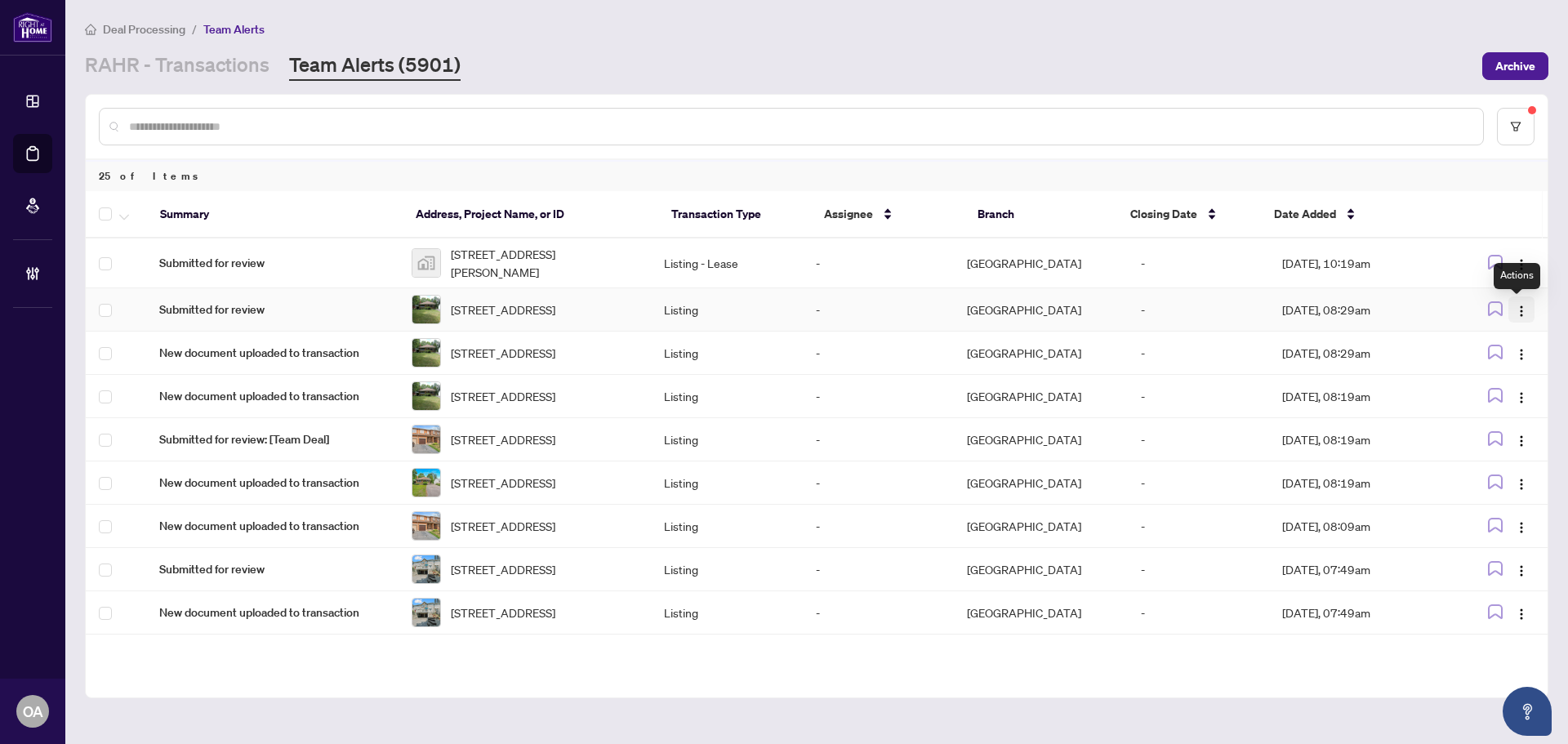
click at [1515, 314] on img "button" at bounding box center [1522, 311] width 13 height 13
drag, startPoint x: 1502, startPoint y: 399, endPoint x: 1501, endPoint y: 364, distance: 35.0
click at [1502, 400] on span "Complete Item" at bounding box center [1478, 397] width 76 height 18
click at [1515, 309] on img "button" at bounding box center [1522, 311] width 13 height 13
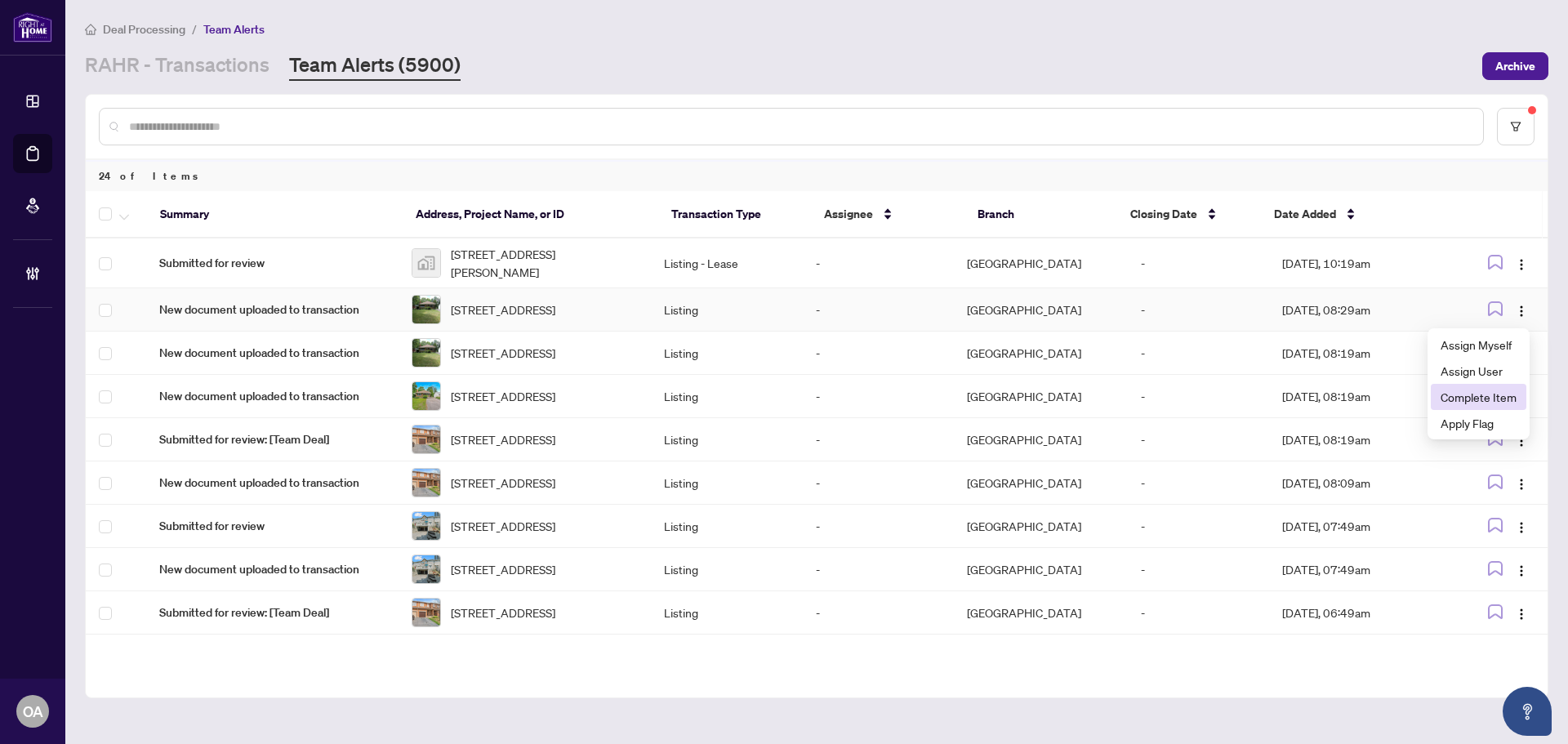
click at [1489, 403] on span "Complete Item" at bounding box center [1478, 397] width 76 height 18
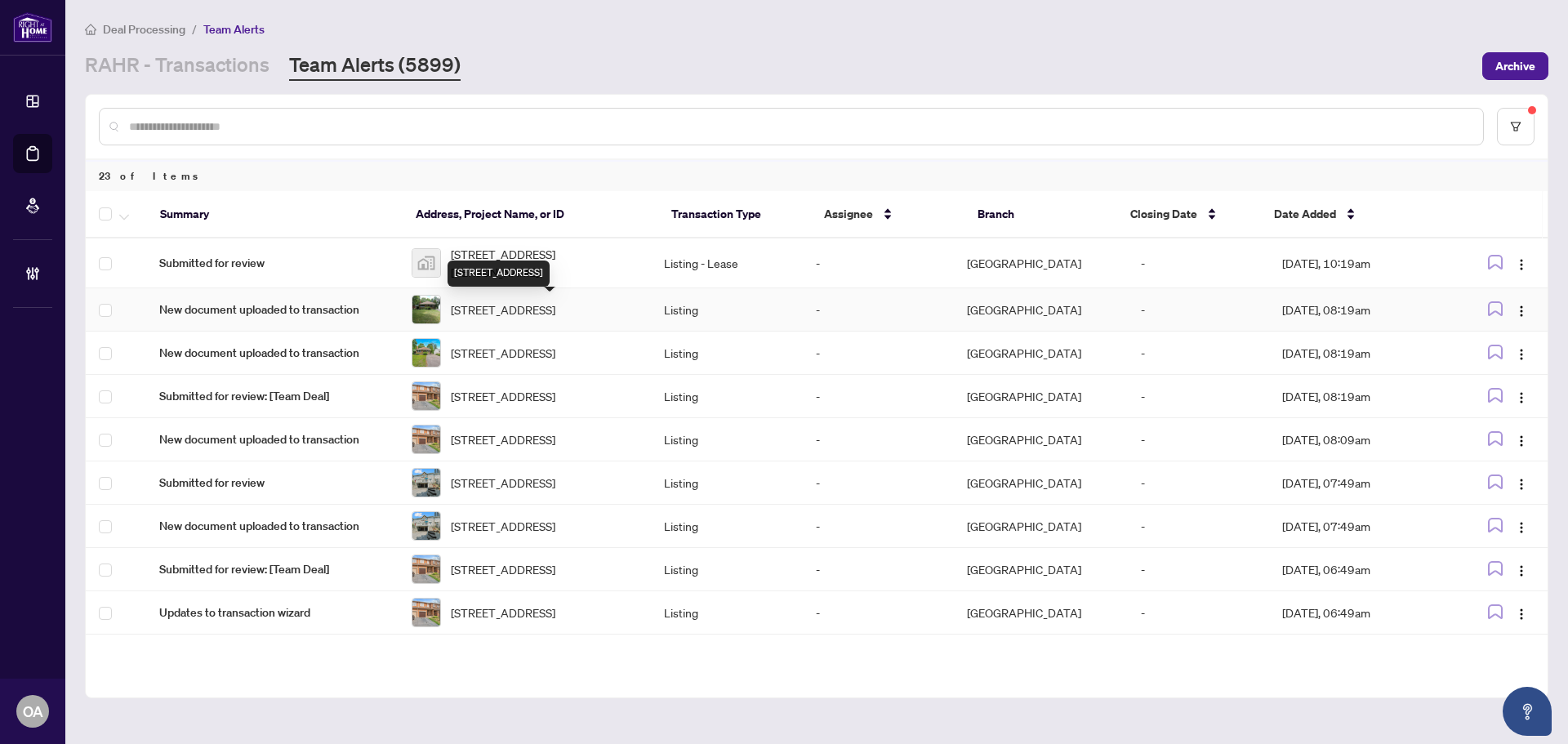
click at [499, 307] on span "2216 Prospect Ave, Ottawa, Ontario K1H 7G3, Canada" at bounding box center [502, 309] width 105 height 18
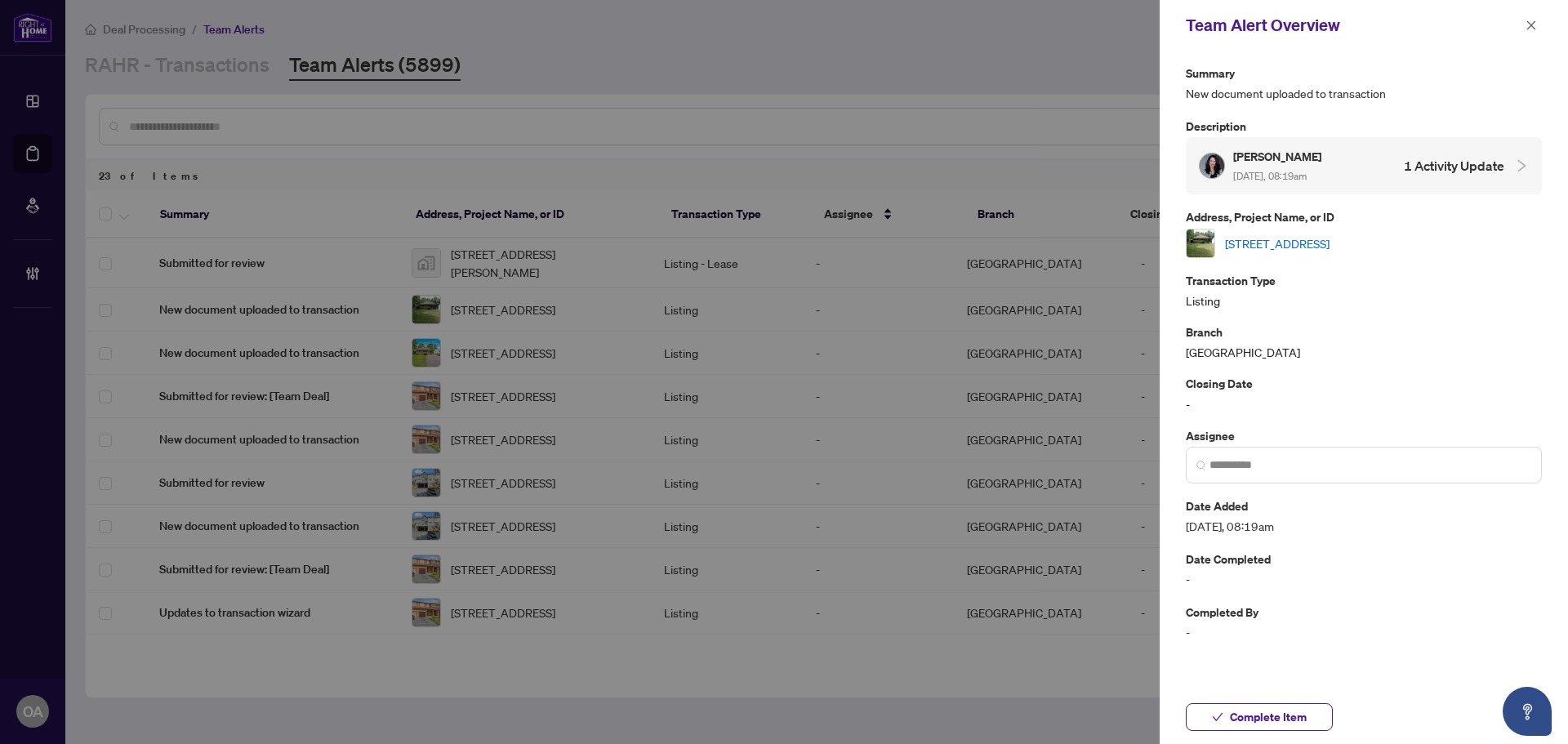
click at [1330, 246] on link "2216 Prospect Ave, Ottawa, Ontario K1H 7G3, Canada" at bounding box center [1277, 244] width 105 height 18
click at [1531, 25] on icon "close" at bounding box center [1532, 25] width 9 height 9
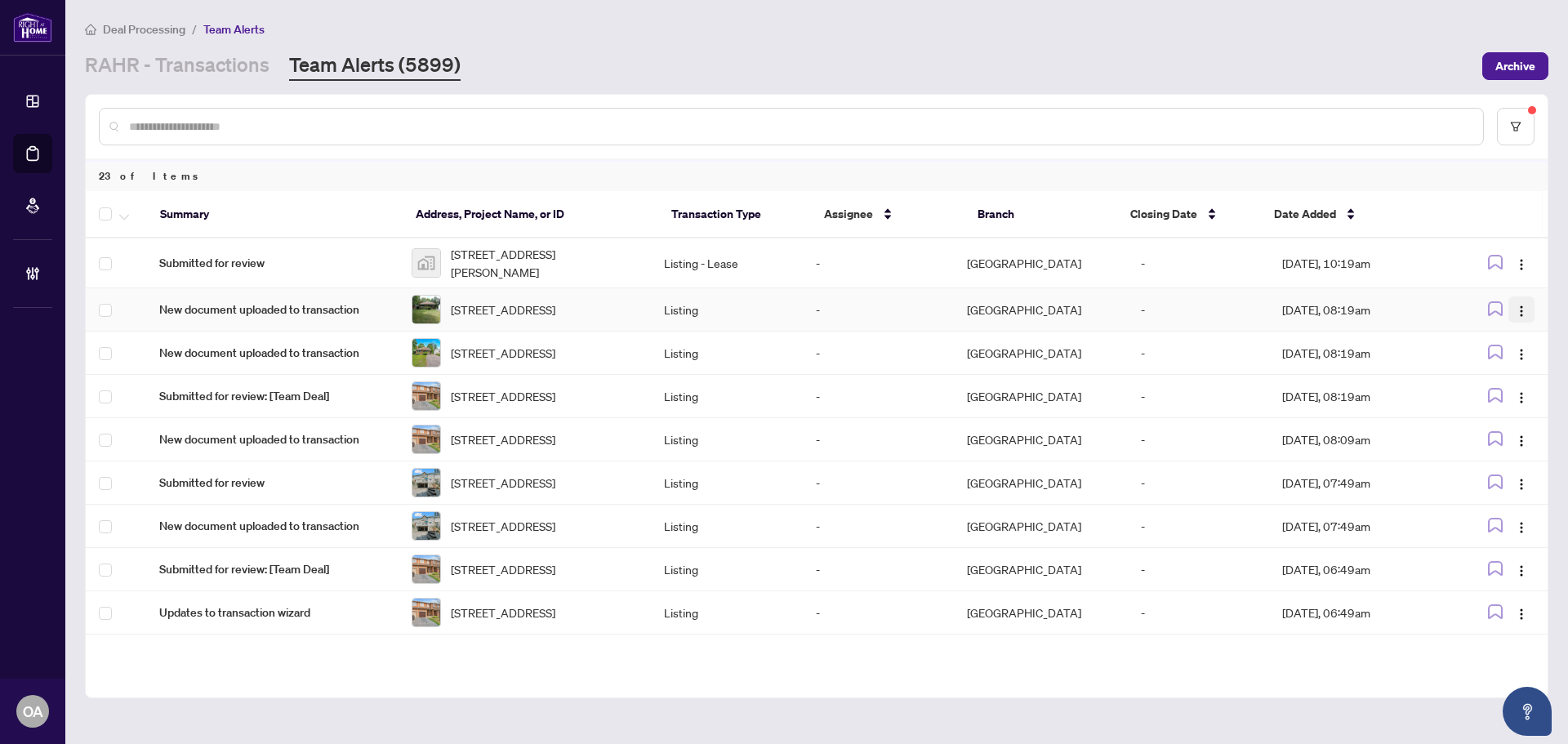
click at [1525, 314] on button "button" at bounding box center [1521, 309] width 26 height 26
click at [1498, 397] on span "Complete Item" at bounding box center [1478, 397] width 76 height 18
click at [1516, 312] on img "button" at bounding box center [1522, 311] width 13 height 13
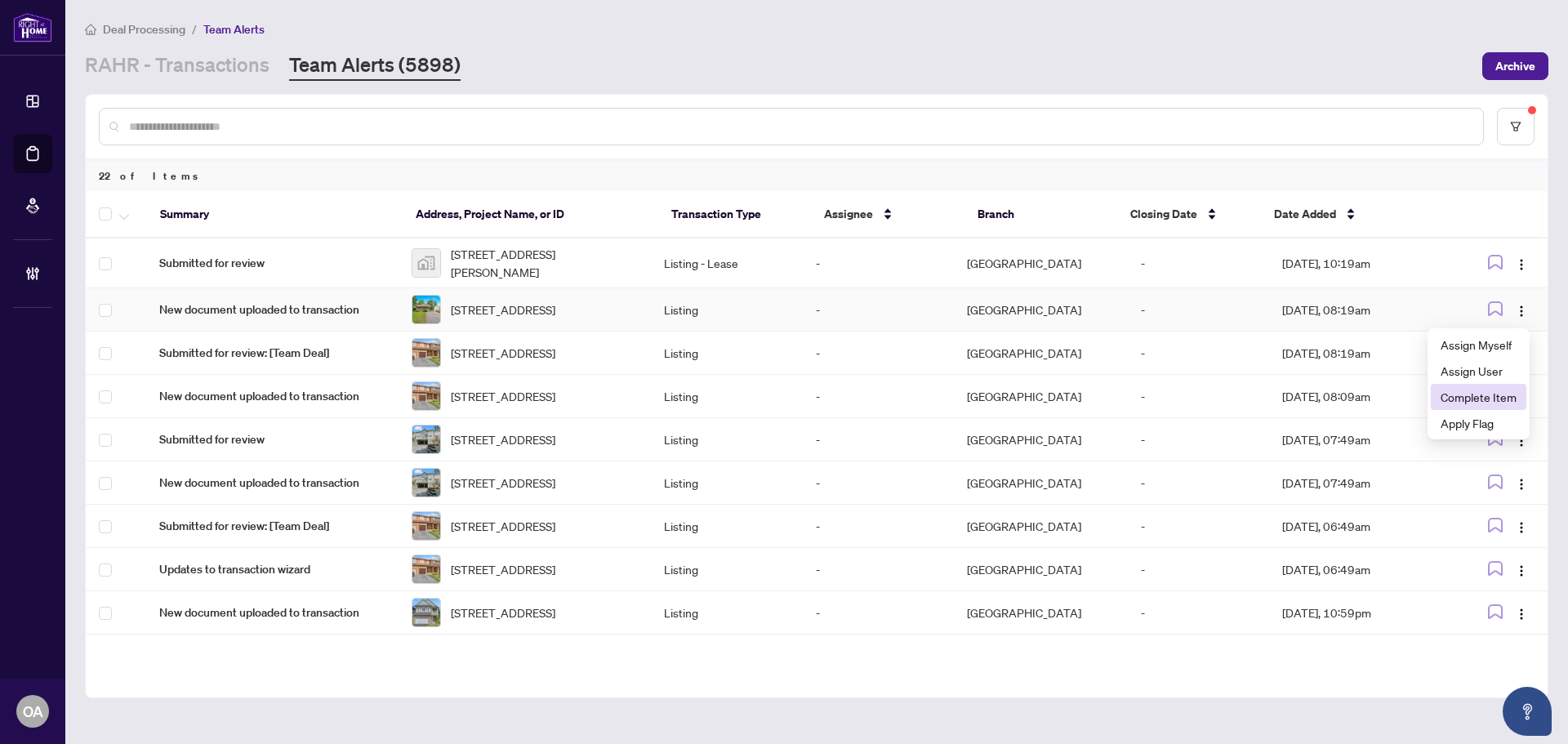
drag, startPoint x: 1509, startPoint y: 402, endPoint x: 1485, endPoint y: 406, distance: 24.3
click at [1508, 402] on span "Complete Item" at bounding box center [1478, 397] width 76 height 18
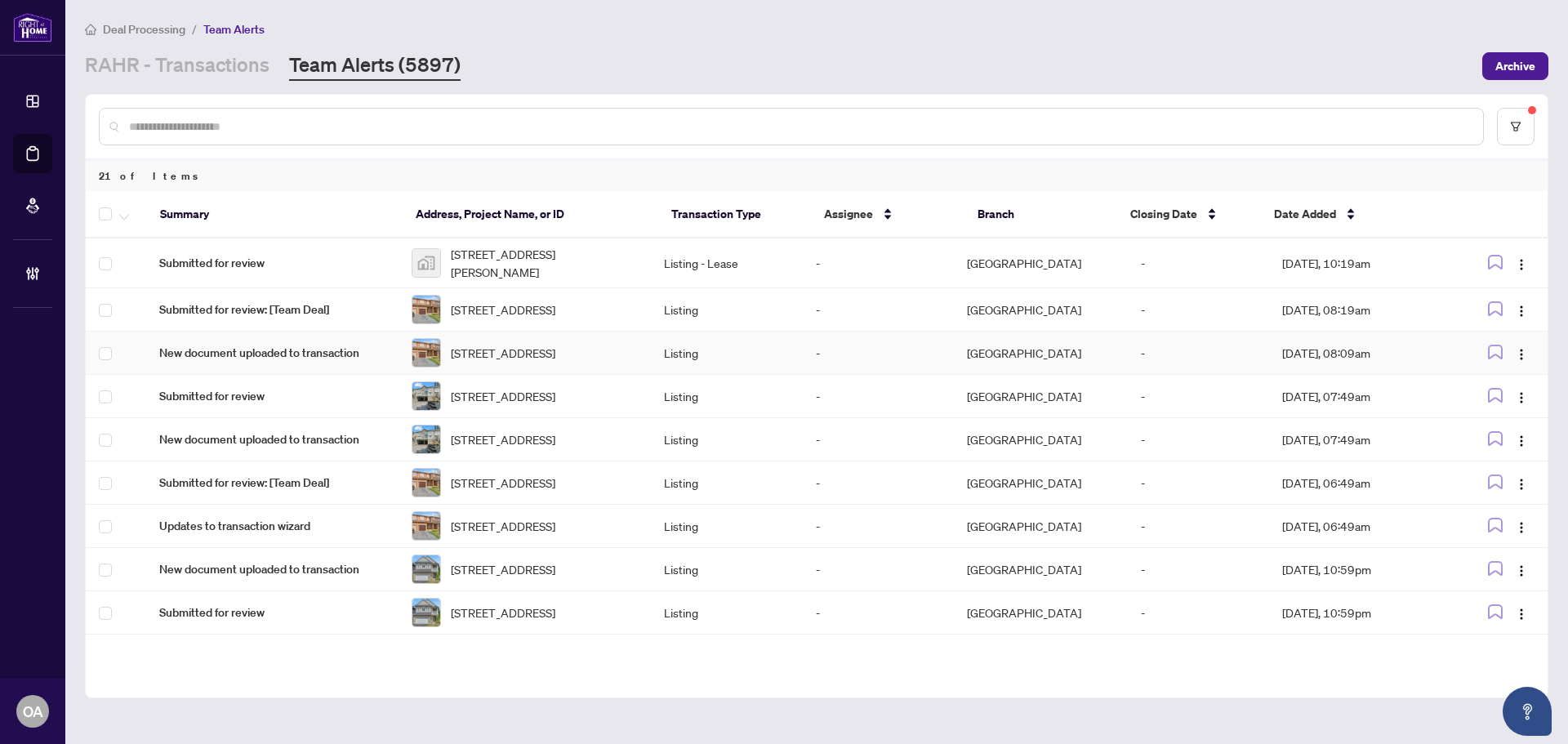
click at [555, 362] on span "206 CALAVERAS Ave, Ottawa, Ontario K2J 5K5, Canada" at bounding box center [502, 353] width 105 height 18
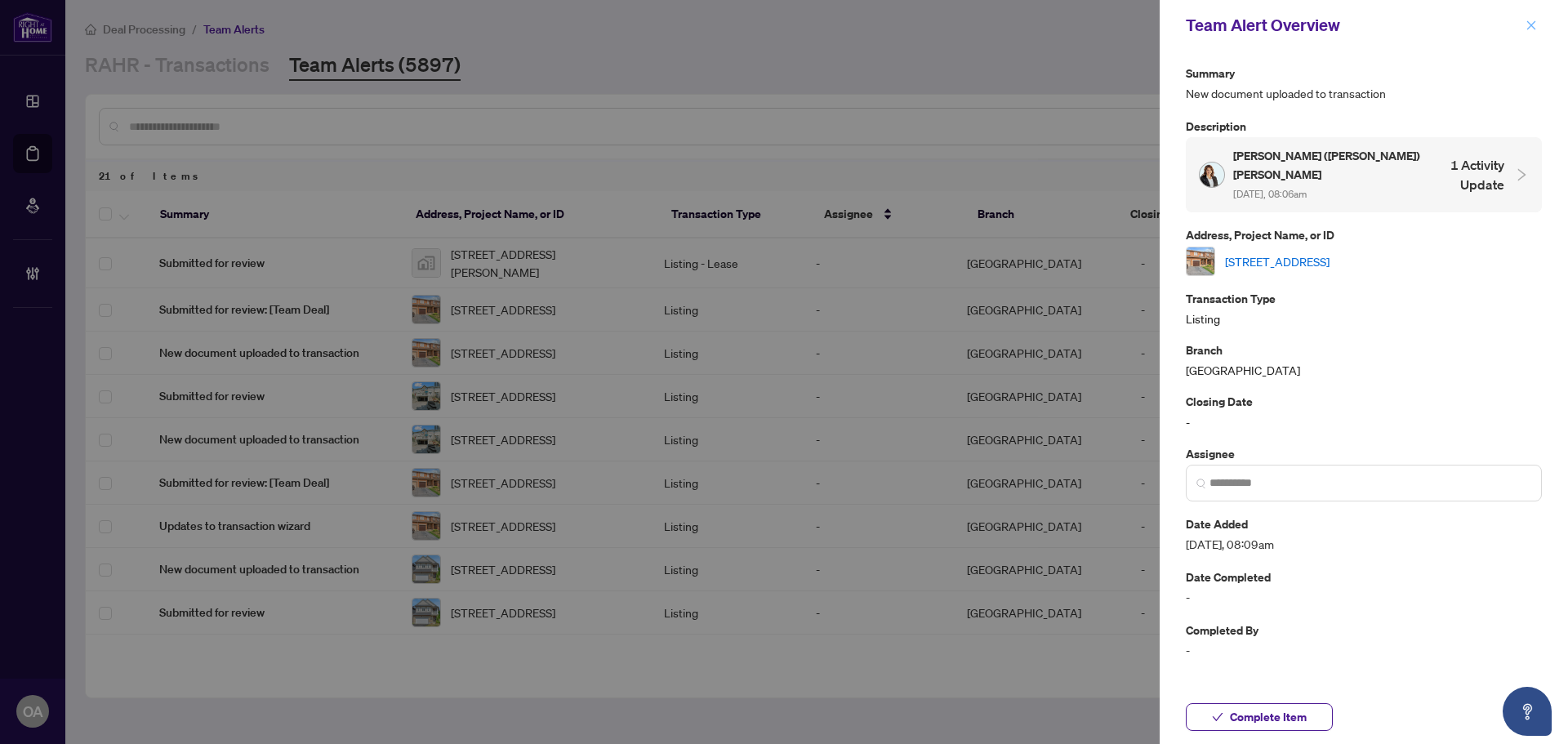
click at [1532, 19] on span "button" at bounding box center [1531, 25] width 12 height 26
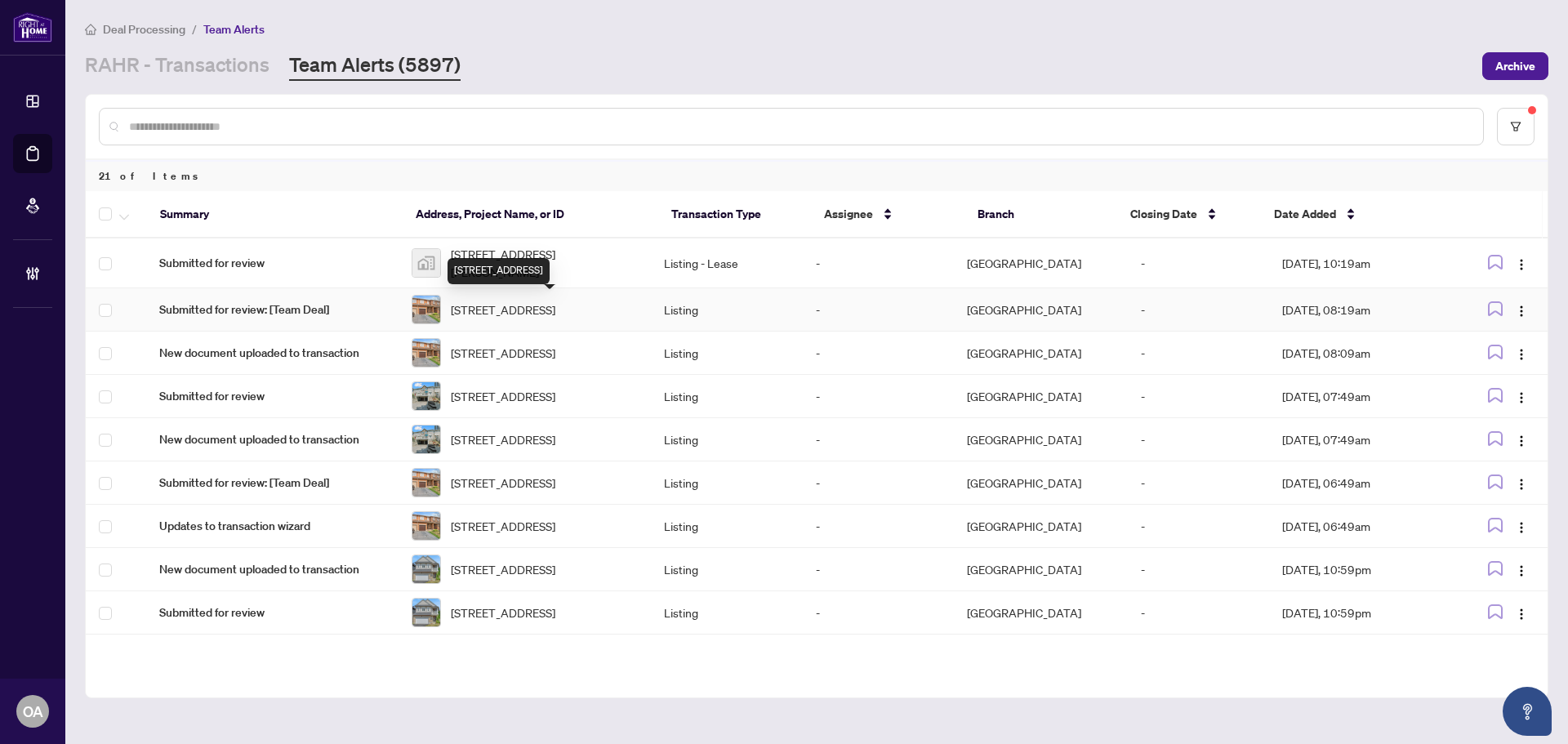
click at [551, 315] on span "206 CALAVERAS Ave, Ottawa, Ontario K2J 5K5, Canada" at bounding box center [502, 309] width 105 height 18
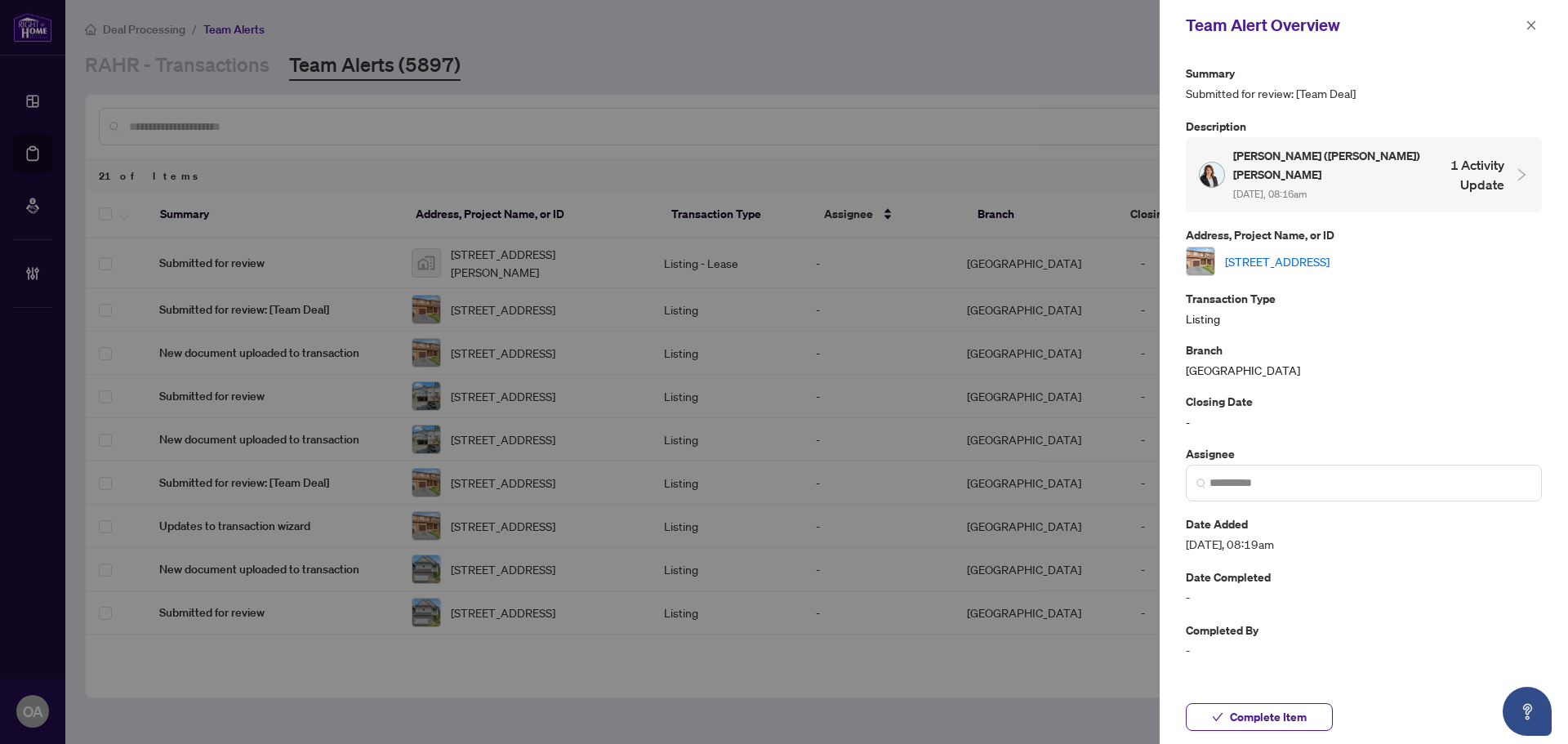
click at [1278, 252] on link "206 CALAVERAS Ave, Ottawa, Ontario K2J 5K5, Canada" at bounding box center [1277, 261] width 105 height 18
click at [1530, 24] on icon "close" at bounding box center [1532, 25] width 9 height 9
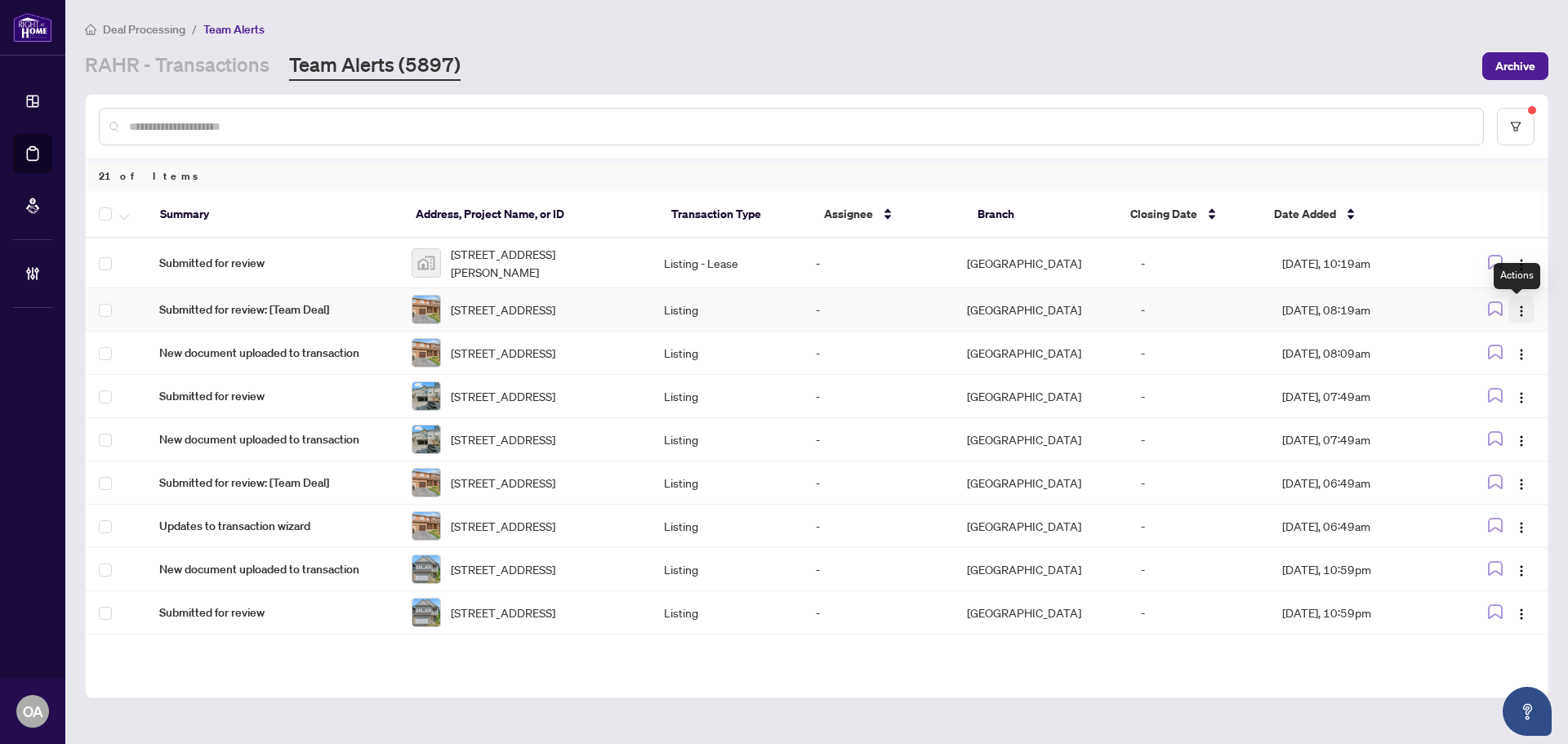
click at [1518, 310] on img "button" at bounding box center [1522, 311] width 13 height 13
click at [1496, 396] on span "Complete Item" at bounding box center [1478, 397] width 76 height 18
click at [1516, 307] on img "button" at bounding box center [1522, 311] width 13 height 13
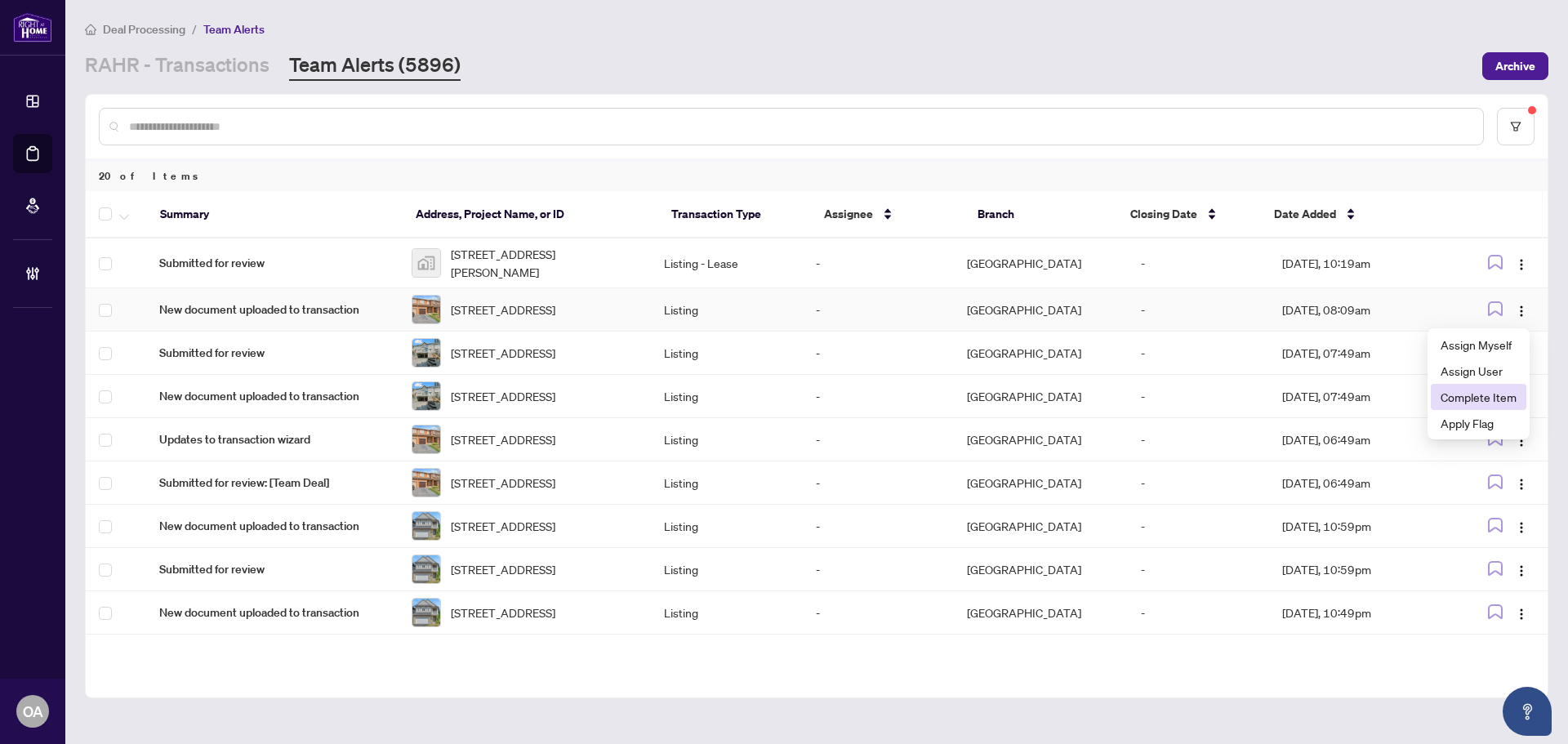
click at [1492, 398] on span "Complete Item" at bounding box center [1478, 397] width 76 height 18
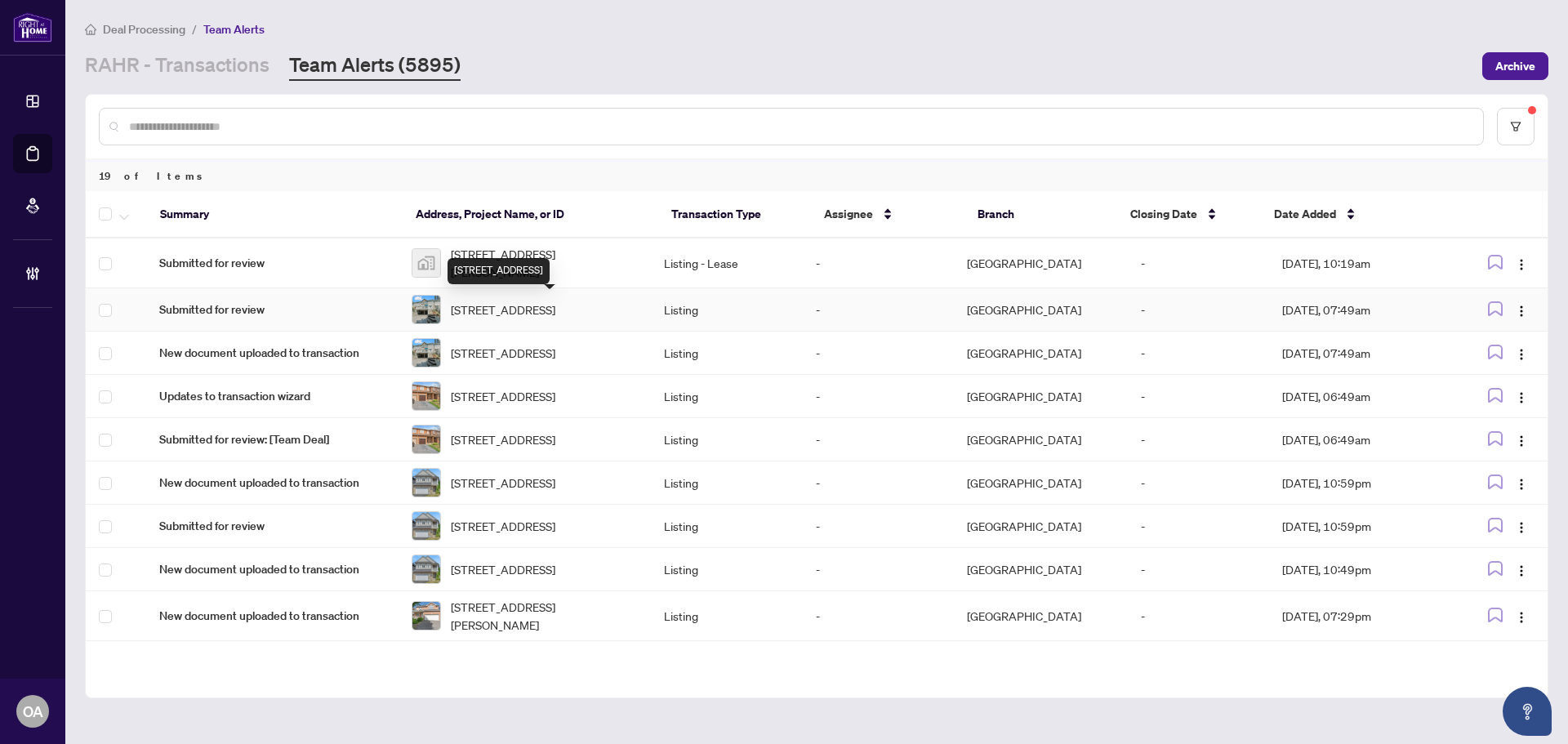
click at [502, 315] on span "85 Thornbury Cres, Ottawa, Ontario K2G 6C4, Canada" at bounding box center [502, 309] width 105 height 18
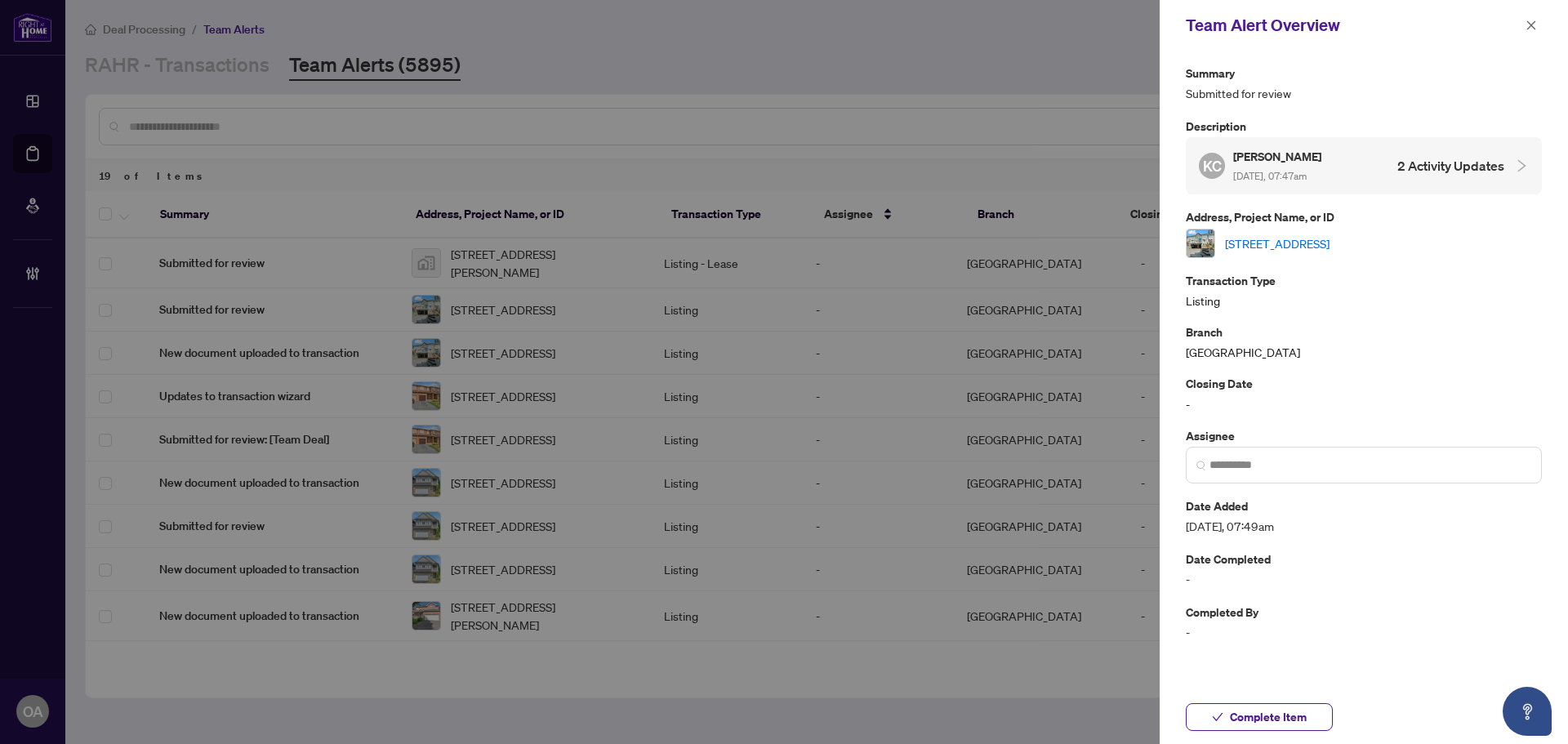
click at [1281, 235] on link "85 Thornbury Cres, Ottawa, Ontario K2G 6C4, Canada" at bounding box center [1277, 244] width 105 height 18
click at [1527, 24] on icon "close" at bounding box center [1531, 25] width 12 height 12
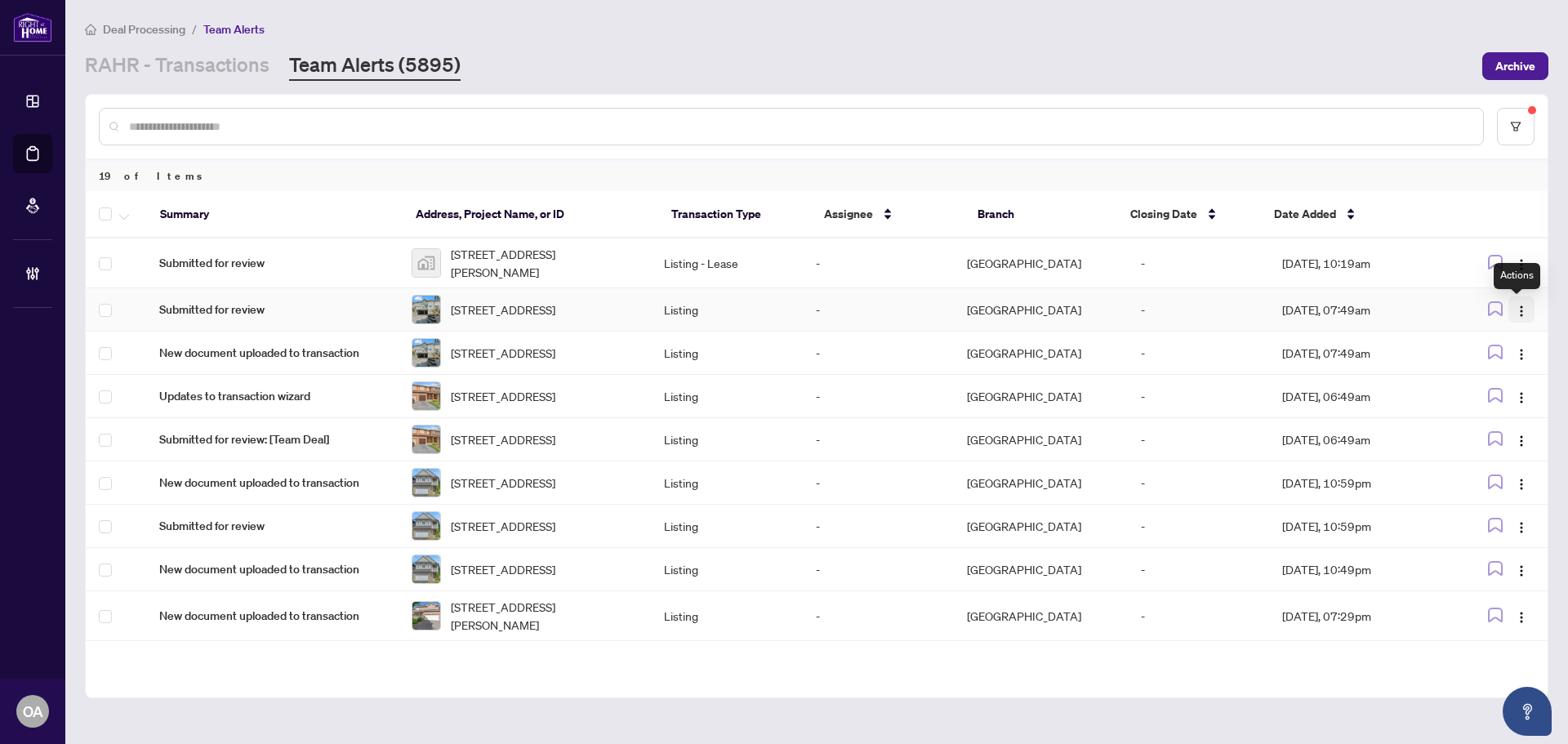
click at [1517, 303] on span "button" at bounding box center [1522, 309] width 13 height 18
click at [1505, 397] on span "Complete Item" at bounding box center [1478, 397] width 76 height 18
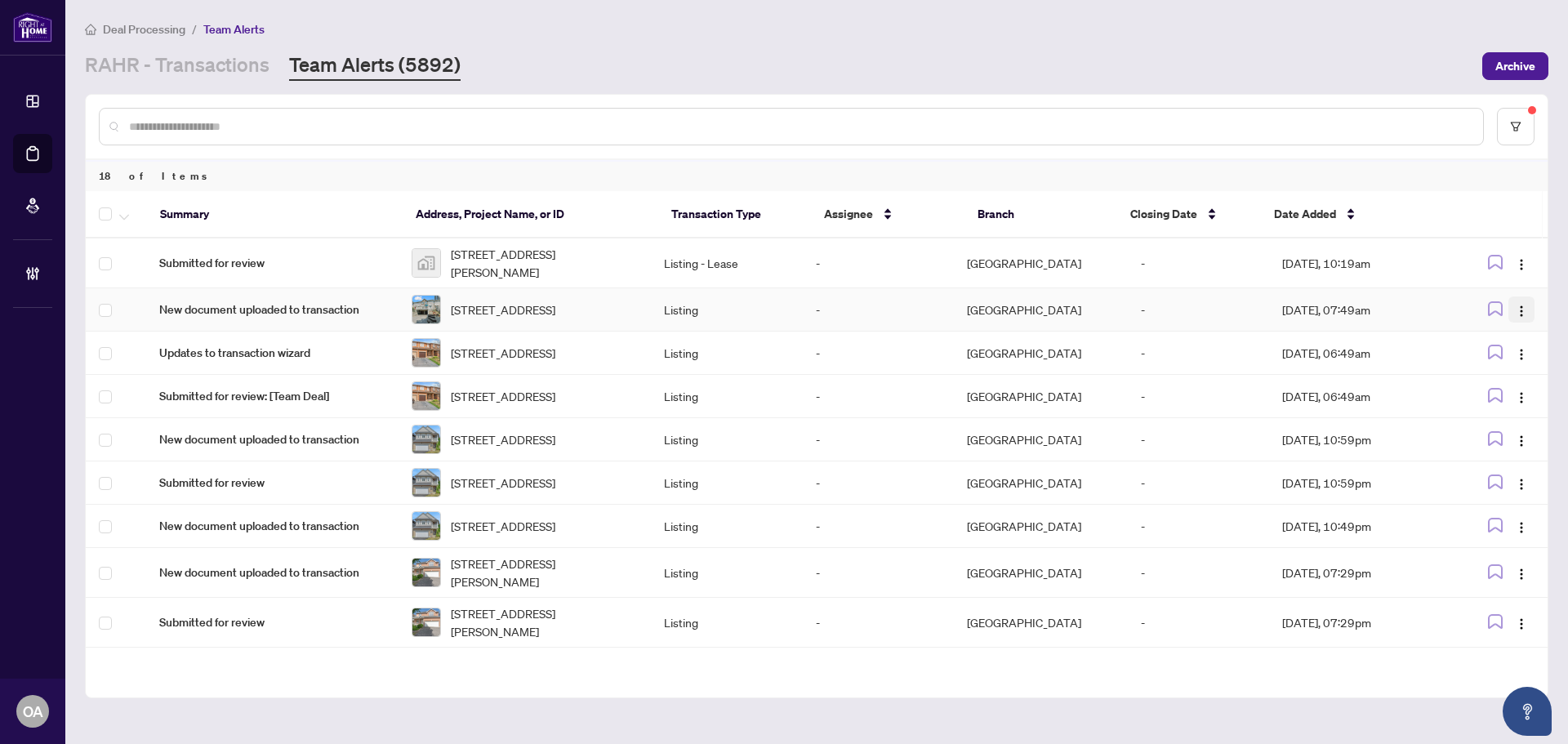
click at [1516, 303] on span "button" at bounding box center [1522, 309] width 13 height 18
click at [1510, 399] on span "Complete Item" at bounding box center [1478, 397] width 76 height 18
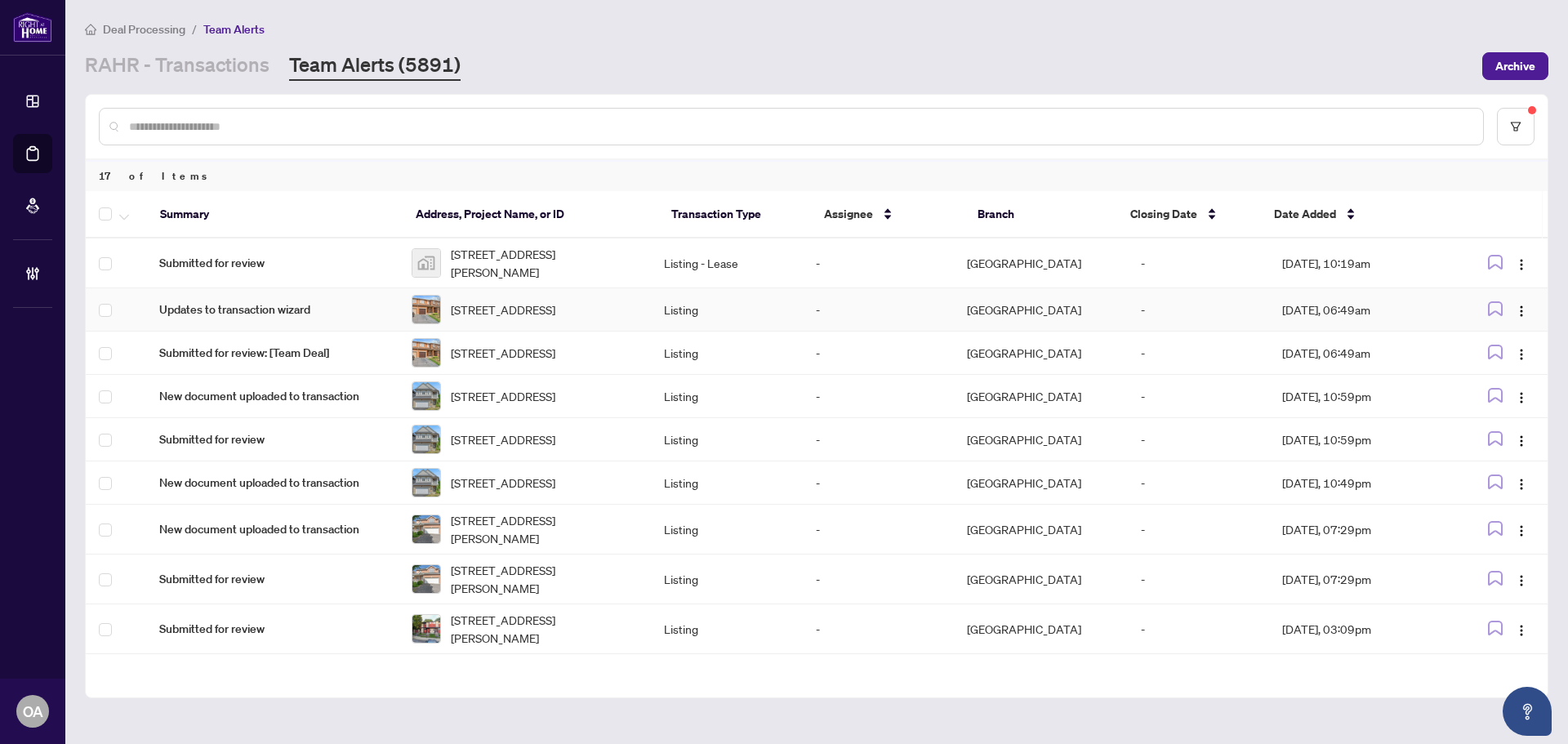
drag, startPoint x: 1515, startPoint y: 307, endPoint x: 1518, endPoint y: 326, distance: 19.2
click at [1516, 308] on img "button" at bounding box center [1522, 311] width 13 height 13
click at [1492, 401] on span "Complete Item" at bounding box center [1478, 397] width 76 height 18
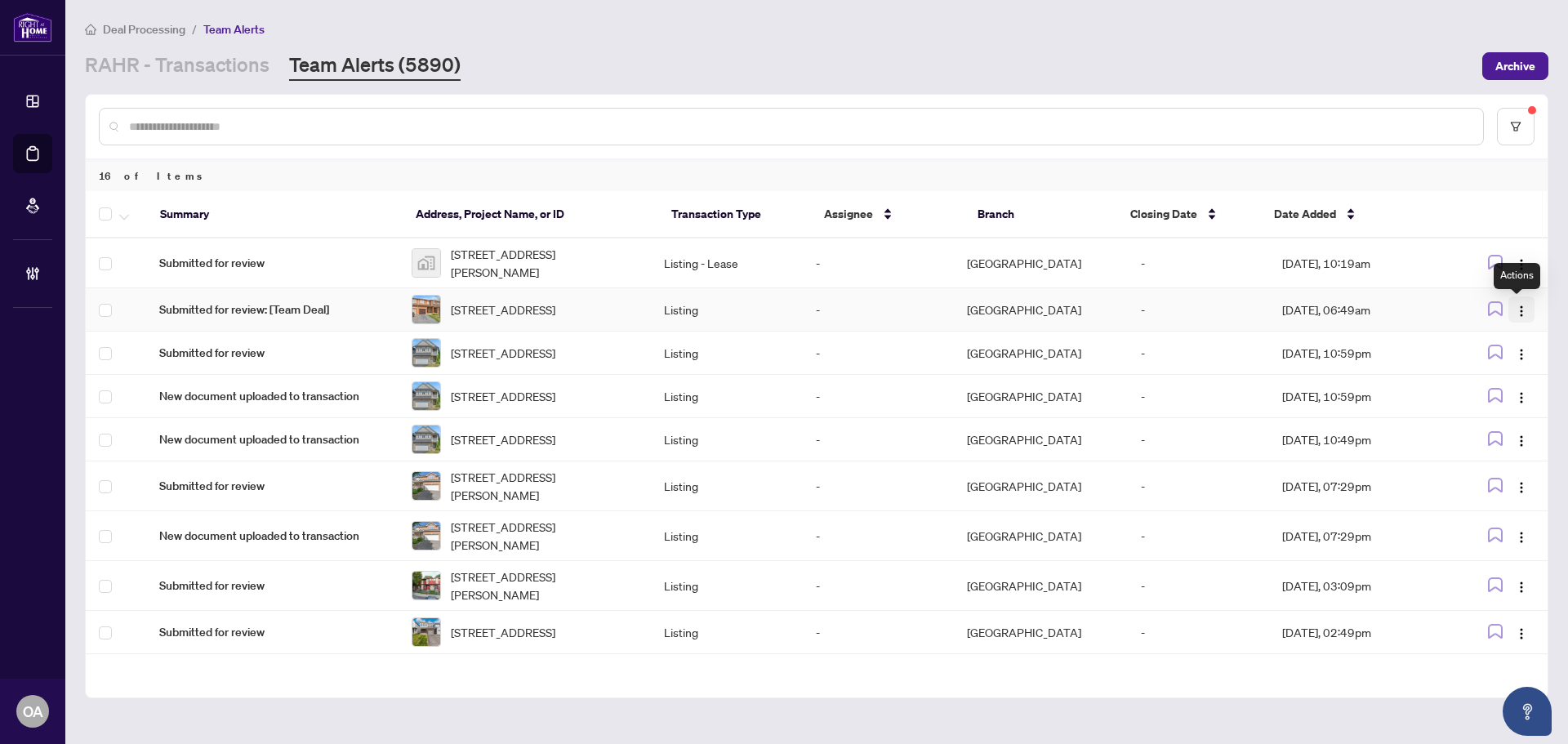
click at [1515, 308] on img "button" at bounding box center [1522, 311] width 13 height 13
click at [1501, 393] on span "Complete Item" at bounding box center [1478, 397] width 76 height 18
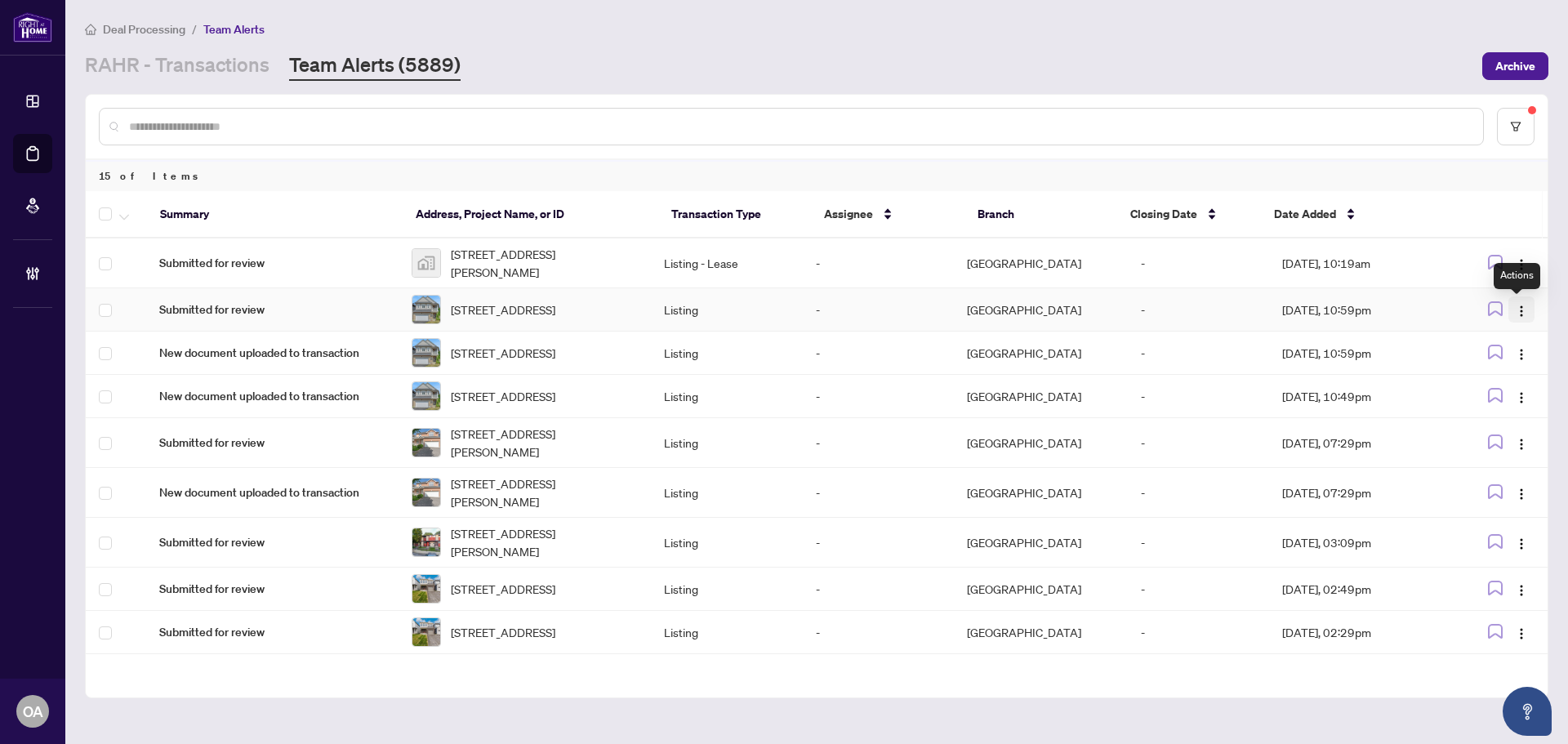
click at [1519, 307] on img "button" at bounding box center [1522, 311] width 13 height 13
click at [1500, 397] on span "Complete Item" at bounding box center [1478, 397] width 76 height 18
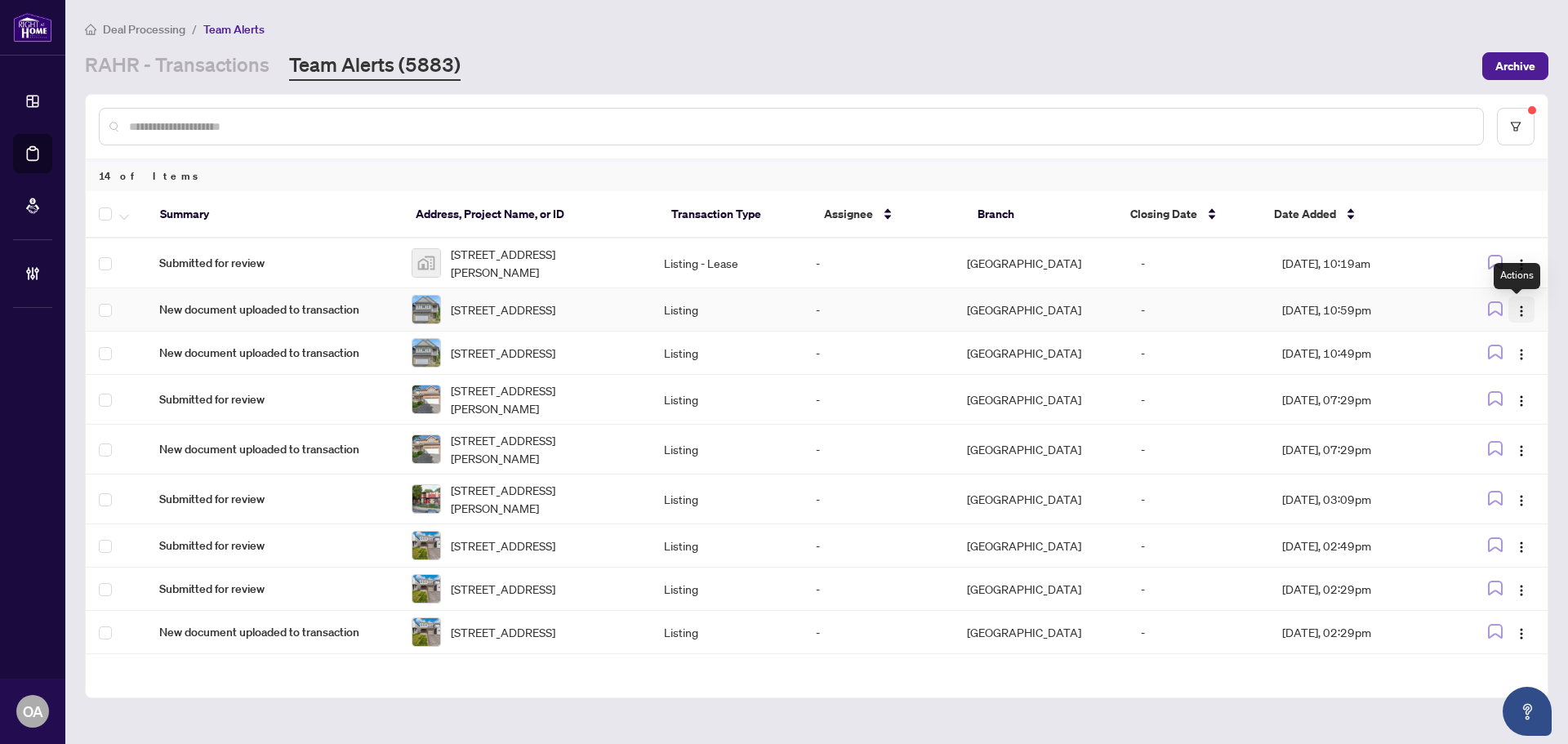
click at [1517, 307] on img "button" at bounding box center [1522, 311] width 13 height 13
click at [1505, 397] on span "Complete Item" at bounding box center [1478, 397] width 76 height 18
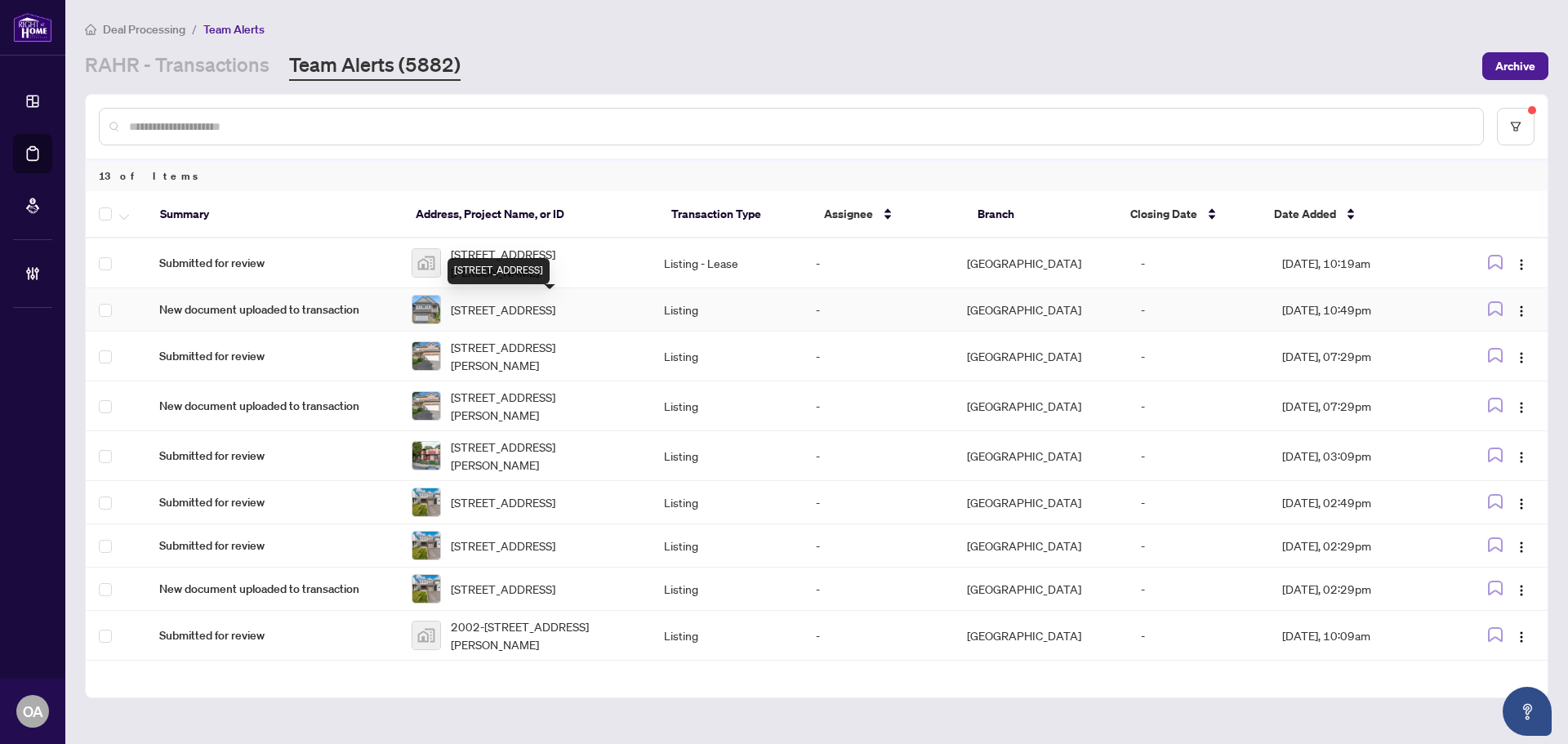
click at [516, 307] on span "510 Summerhill St, Ottawa, Ontario K4M 0B4, Canada" at bounding box center [502, 309] width 105 height 18
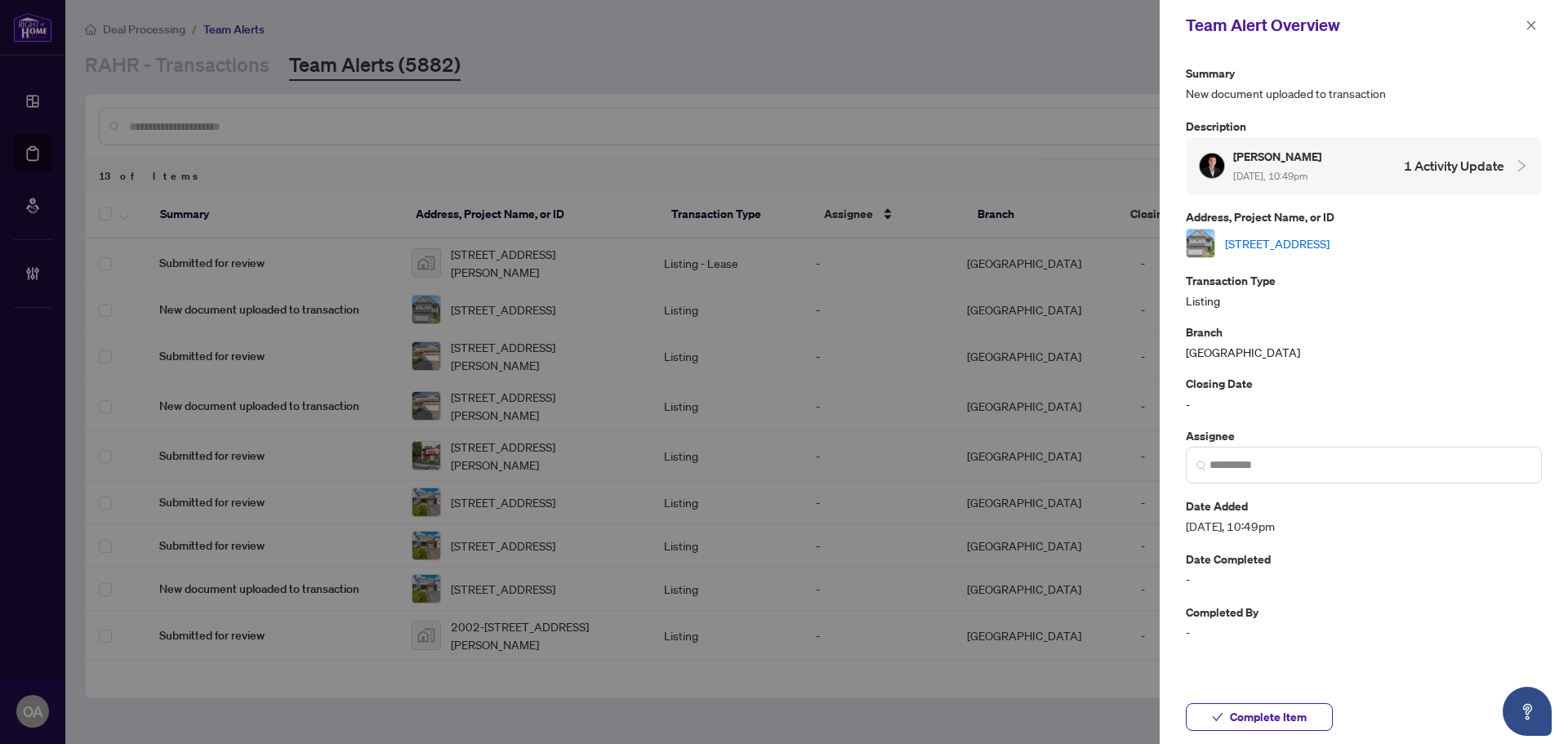
click at [1280, 242] on link "510 Summerhill St, Ottawa, Ontario K4M 0B4, Canada" at bounding box center [1277, 244] width 105 height 18
click at [1539, 27] on button "button" at bounding box center [1531, 25] width 21 height 20
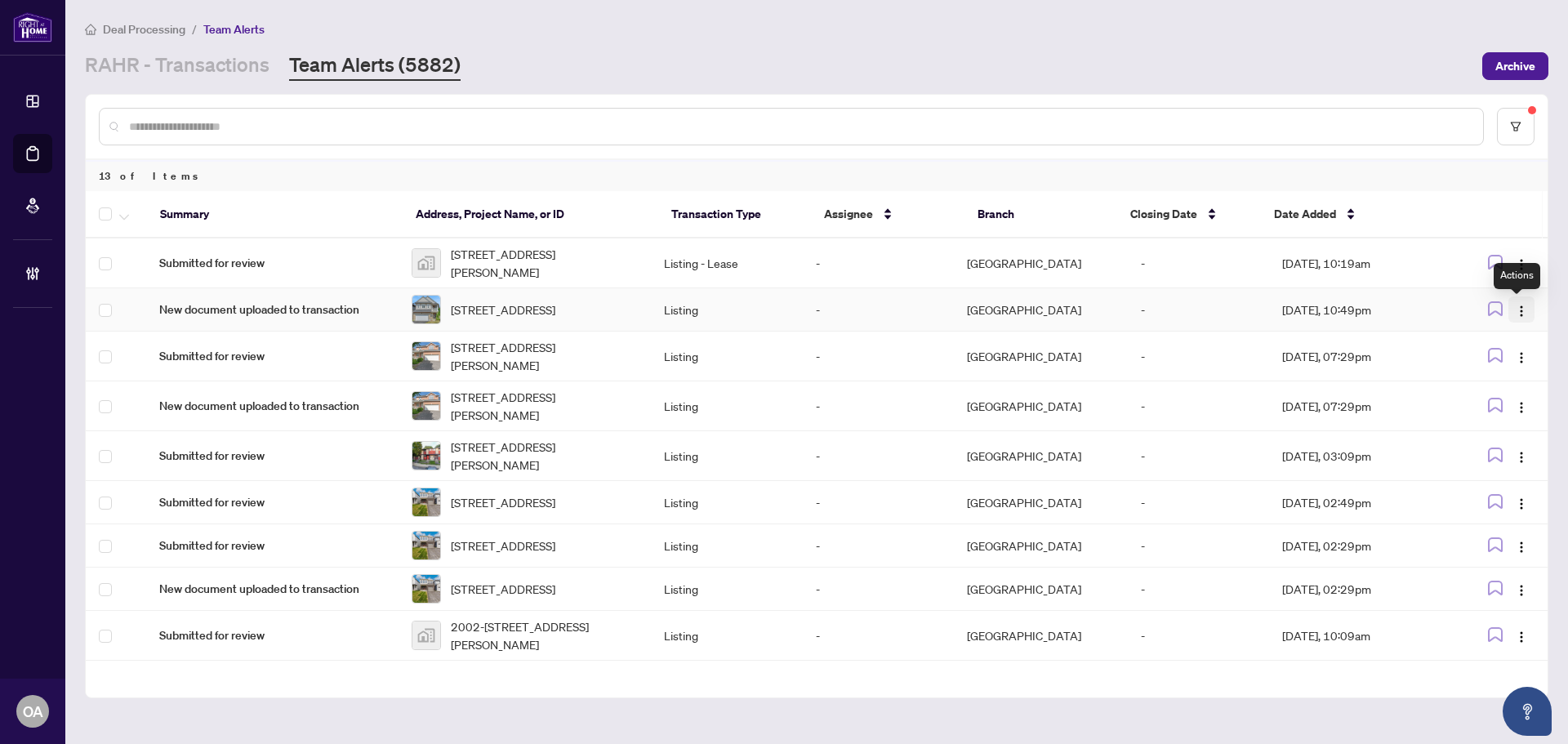
drag, startPoint x: 1522, startPoint y: 307, endPoint x: 1511, endPoint y: 318, distance: 15.6
click at [1522, 307] on span "button" at bounding box center [1522, 309] width 13 height 18
drag, startPoint x: 1486, startPoint y: 398, endPoint x: 1280, endPoint y: 379, distance: 206.9
click at [1485, 398] on span "Complete Item" at bounding box center [1478, 397] width 76 height 18
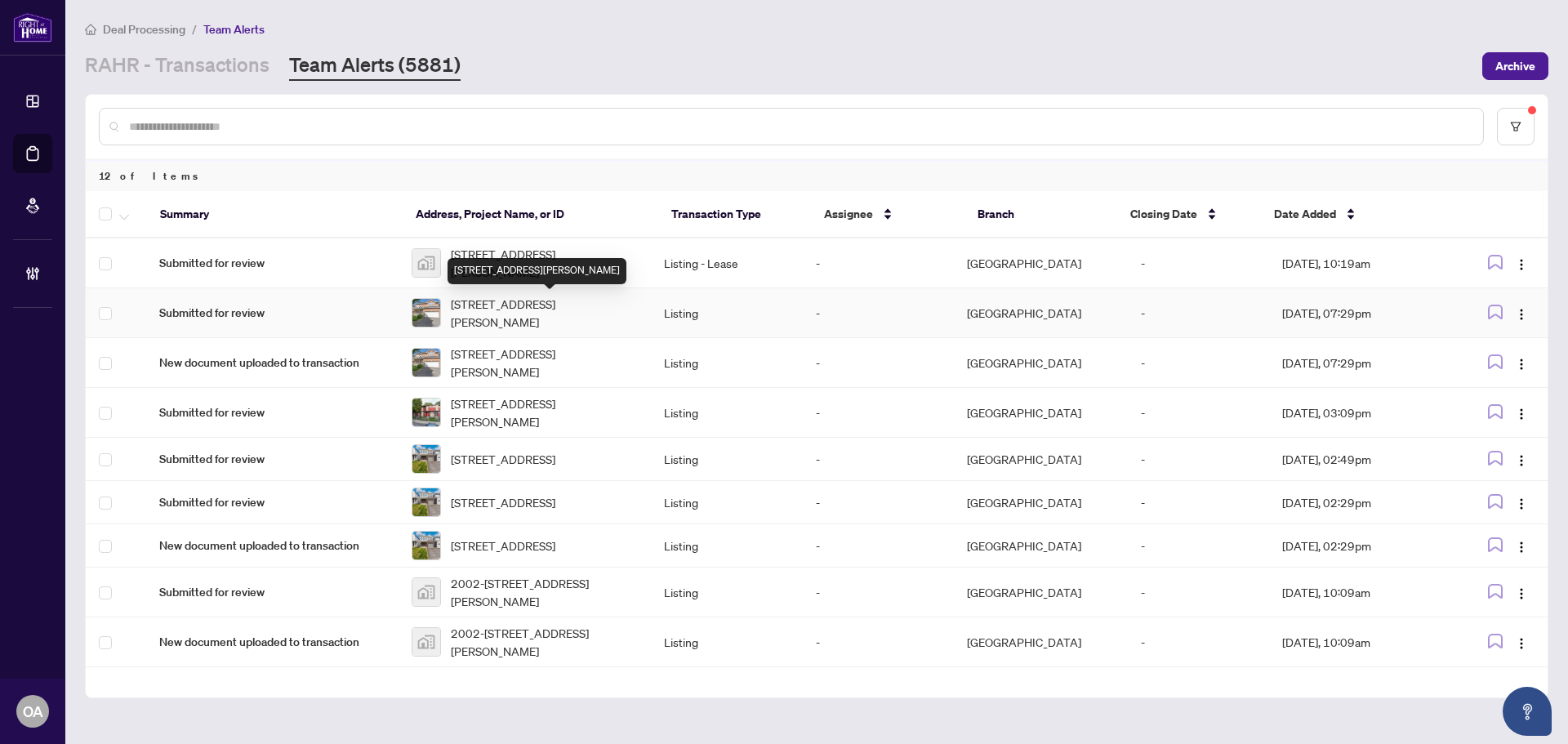
click at [501, 300] on span "409 Beatrice Dr, Ottawa, Ontario K2J 4W9, Canada" at bounding box center [543, 312] width 187 height 35
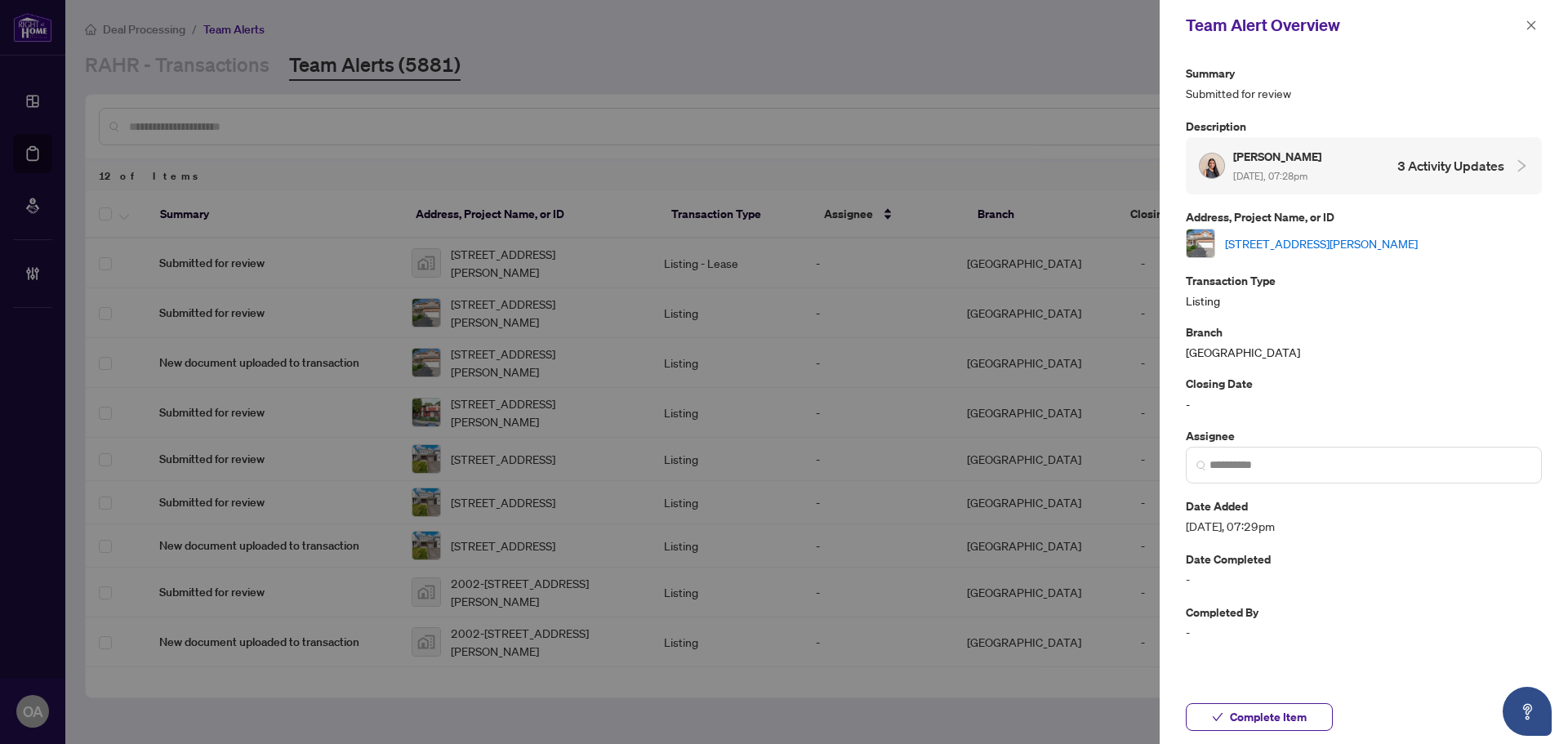
click at [1319, 243] on link "409 Beatrice Dr, Ottawa, Ontario K2J 4W9, Canada" at bounding box center [1321, 244] width 193 height 18
drag, startPoint x: 1535, startPoint y: 25, endPoint x: 1499, endPoint y: 62, distance: 51.6
click at [1535, 26] on icon "close" at bounding box center [1531, 25] width 12 height 12
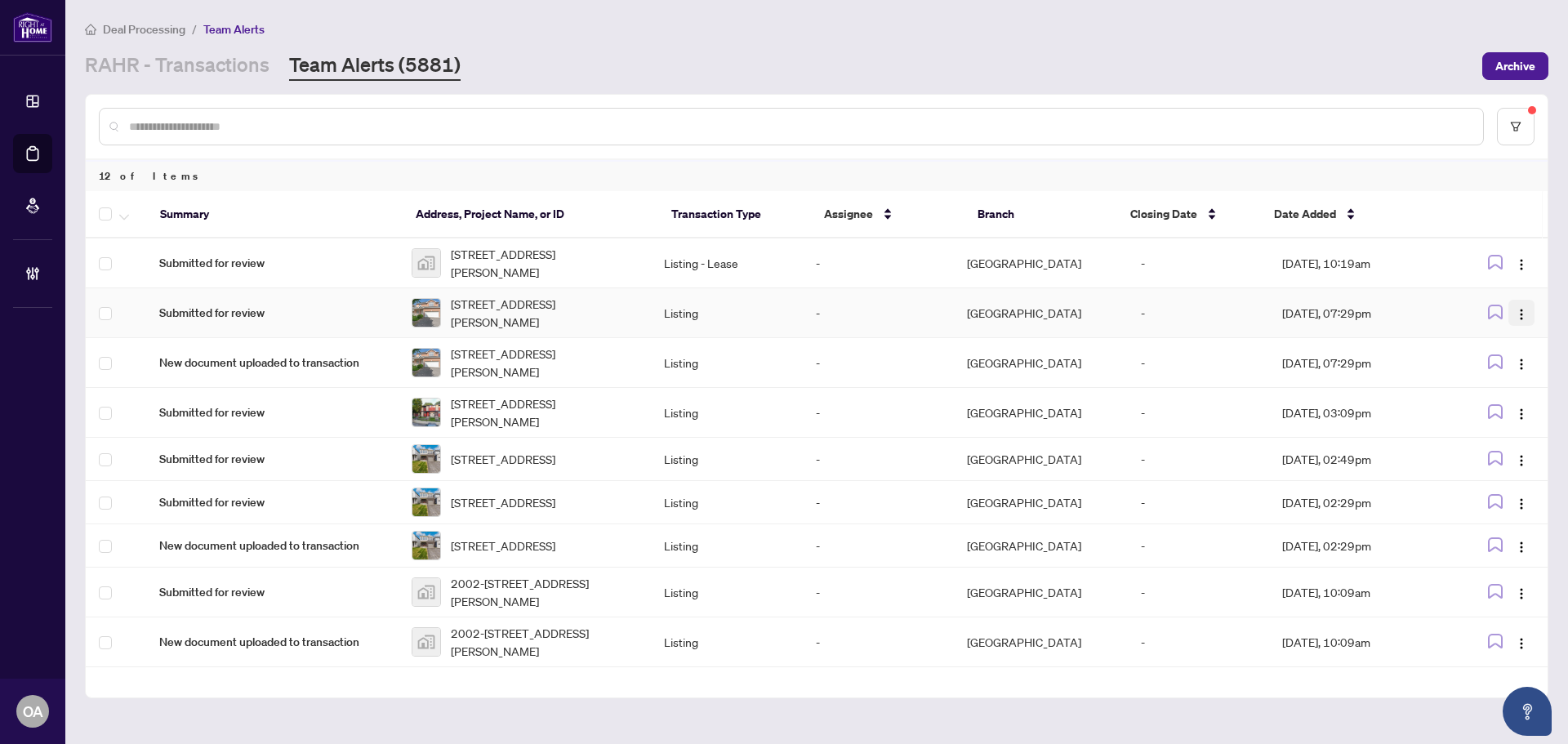
click at [1515, 313] on img "button" at bounding box center [1522, 314] width 13 height 13
click at [1512, 401] on span "Complete Item" at bounding box center [1478, 397] width 76 height 18
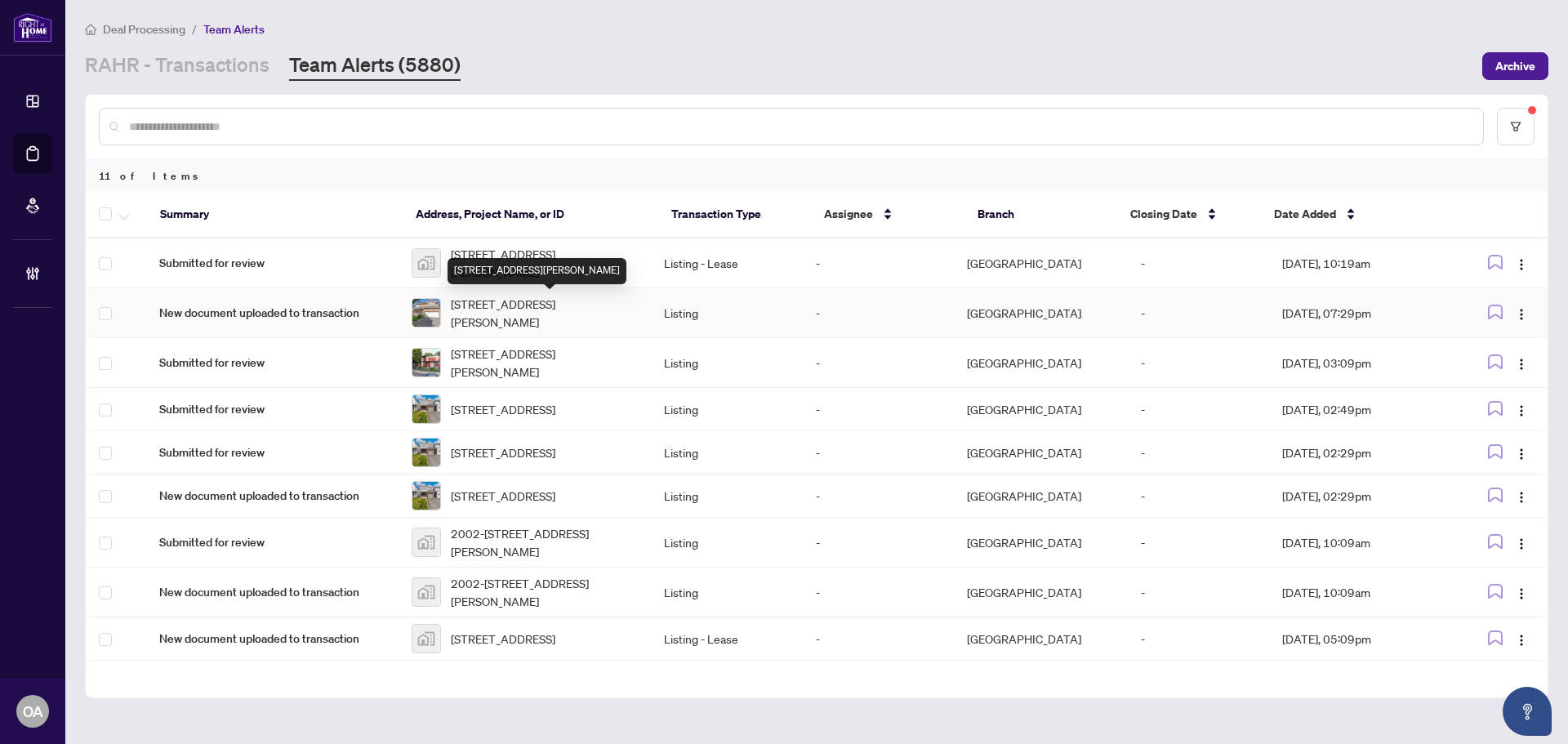
click at [521, 304] on span "409 Beatrice Dr, Ottawa, Ontario K2J 4W9, Canada" at bounding box center [543, 312] width 187 height 35
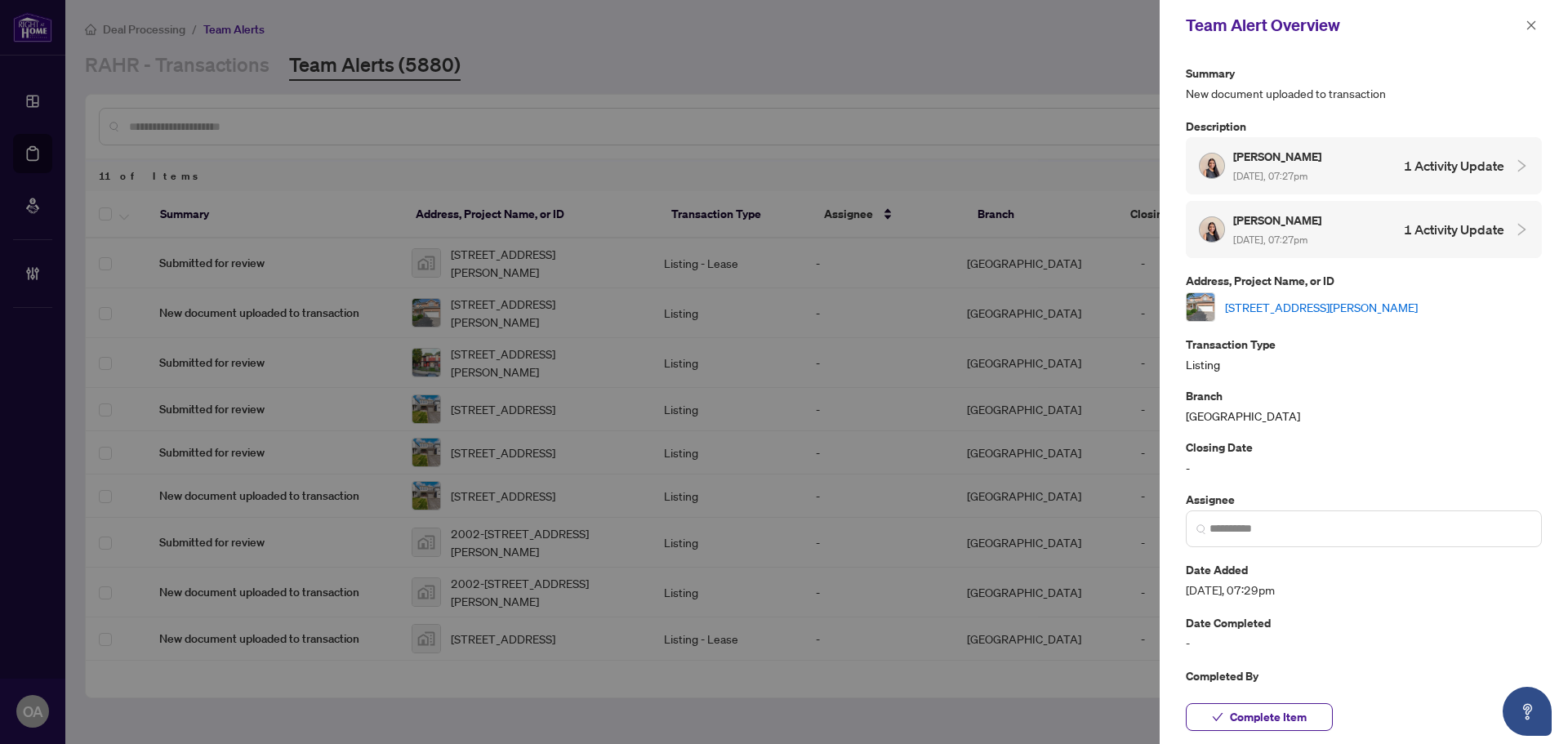
click at [1308, 306] on link "409 Beatrice Dr, Ottawa, Ontario K2J 4W9, Canada" at bounding box center [1321, 307] width 193 height 18
click at [1532, 20] on icon "close" at bounding box center [1531, 25] width 12 height 12
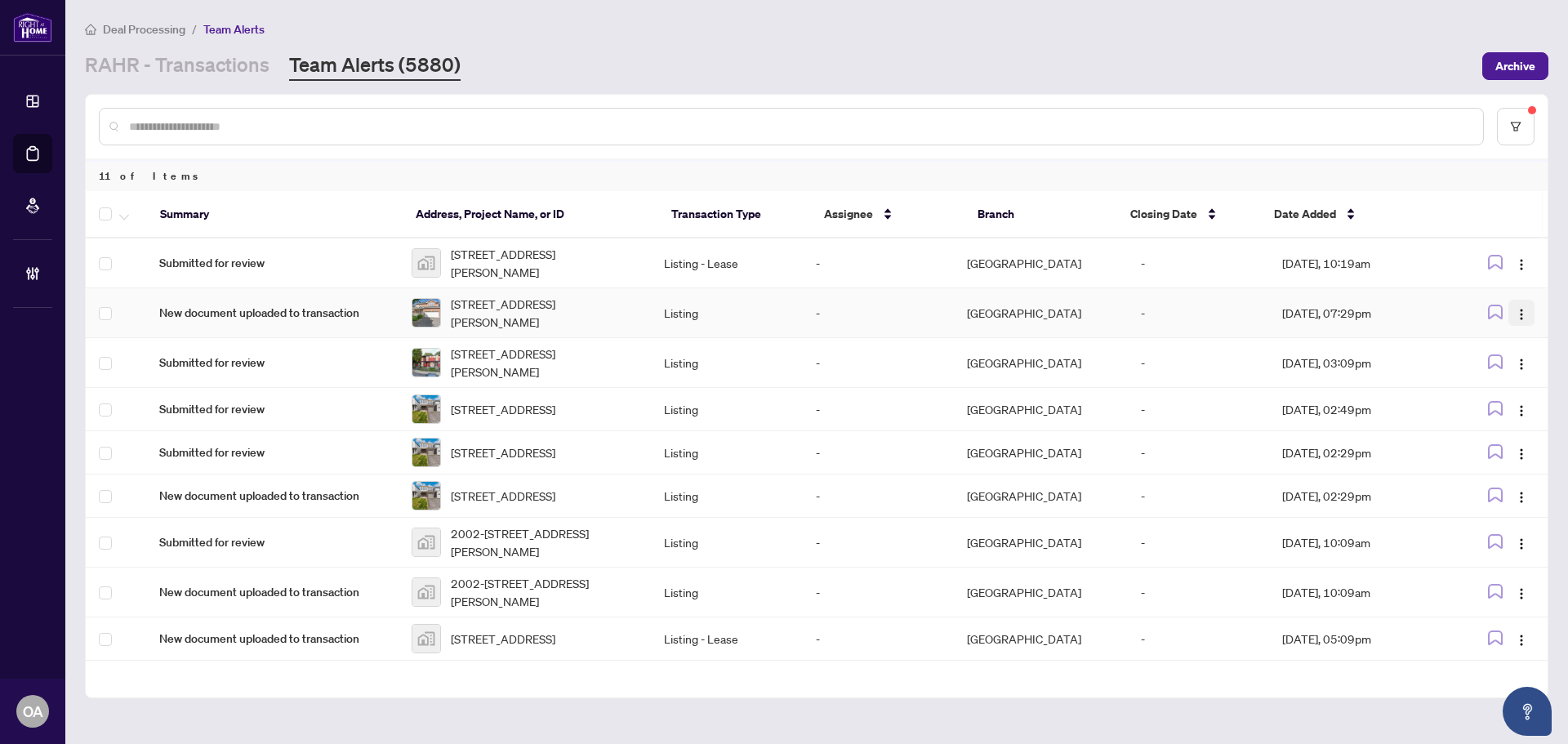
click at [1515, 308] on img "button" at bounding box center [1522, 314] width 13 height 13
click at [1482, 401] on span "Complete Item" at bounding box center [1478, 397] width 76 height 18
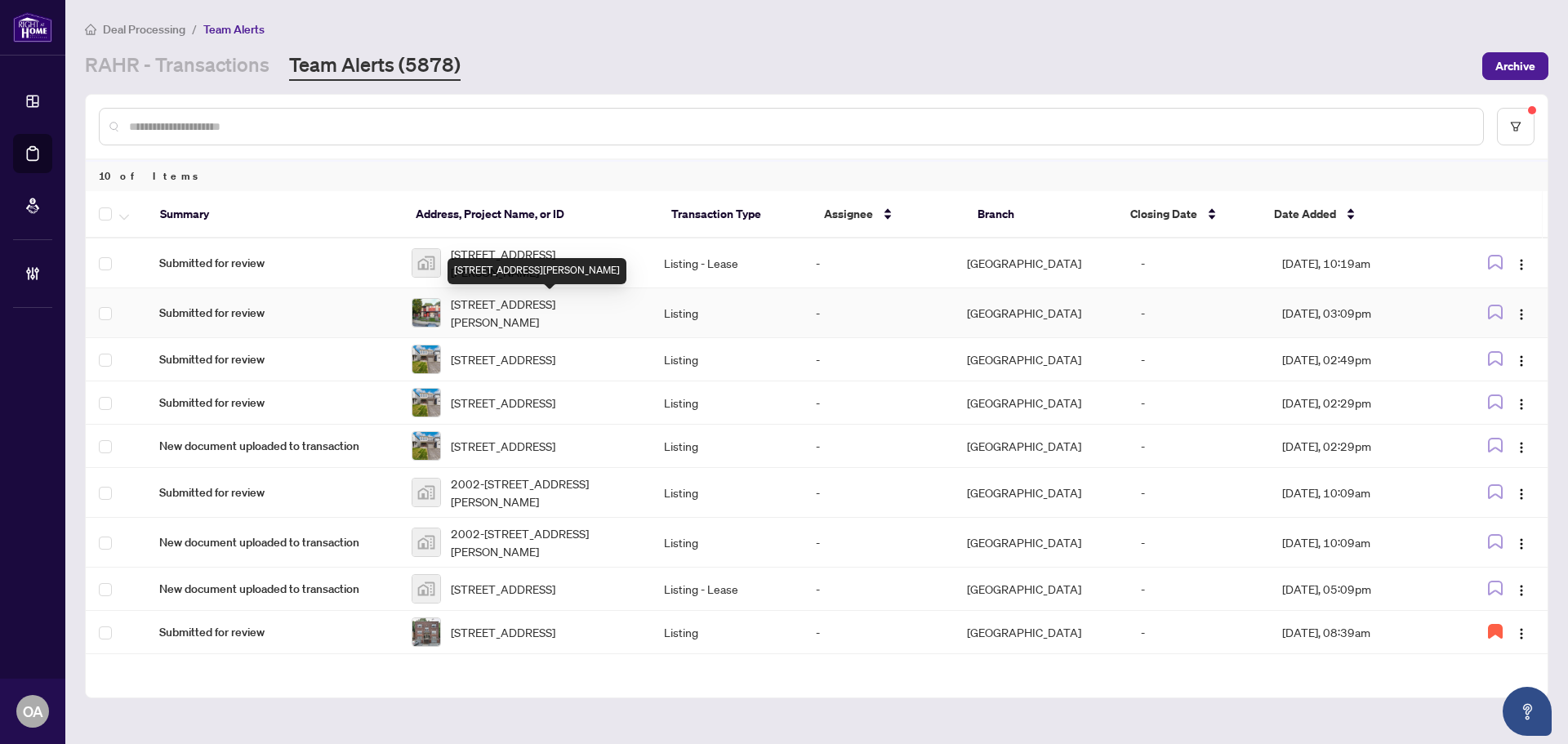
click at [553, 307] on span "102-23 Mcclintock Way, Kanata, Ontario K2L 2A3, Canada" at bounding box center [543, 312] width 187 height 35
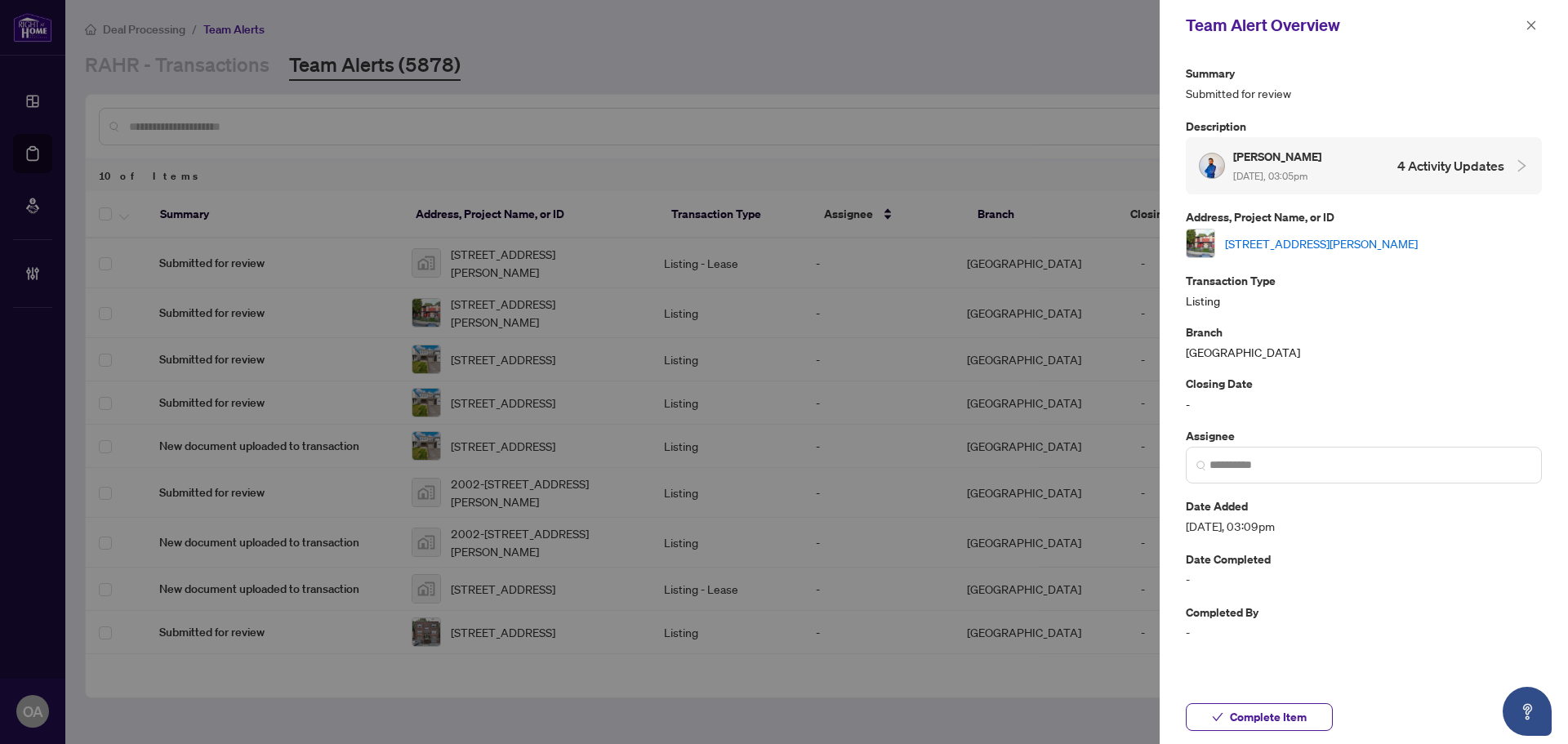
click at [1290, 243] on link "102-23 Mcclintock Way, Kanata, Ontario K2L 2A3, Canada" at bounding box center [1321, 244] width 193 height 18
click at [1530, 27] on icon "close" at bounding box center [1532, 25] width 9 height 9
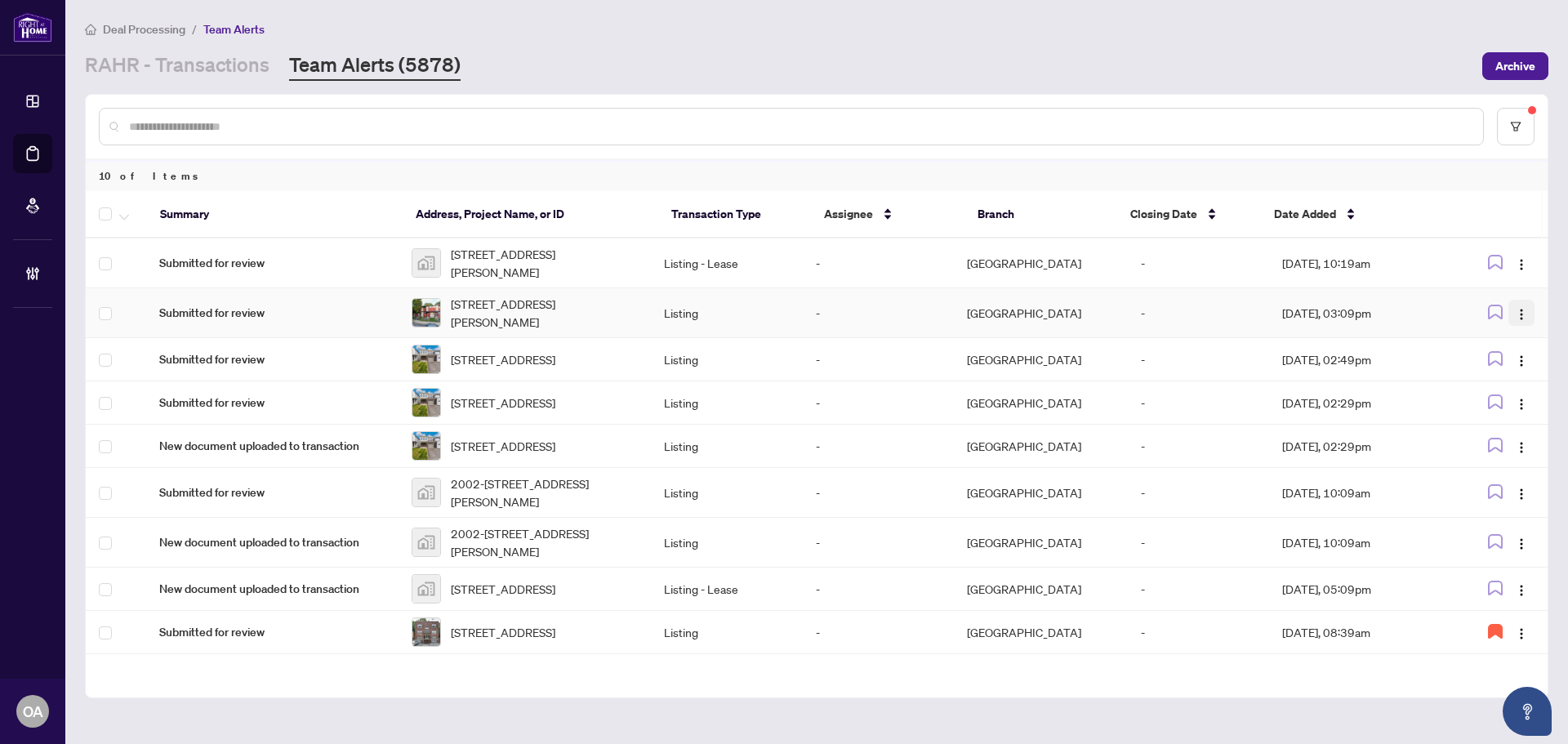
click at [1522, 307] on img "button" at bounding box center [1522, 314] width 13 height 13
click at [1497, 401] on span "Complete Item" at bounding box center [1478, 397] width 76 height 18
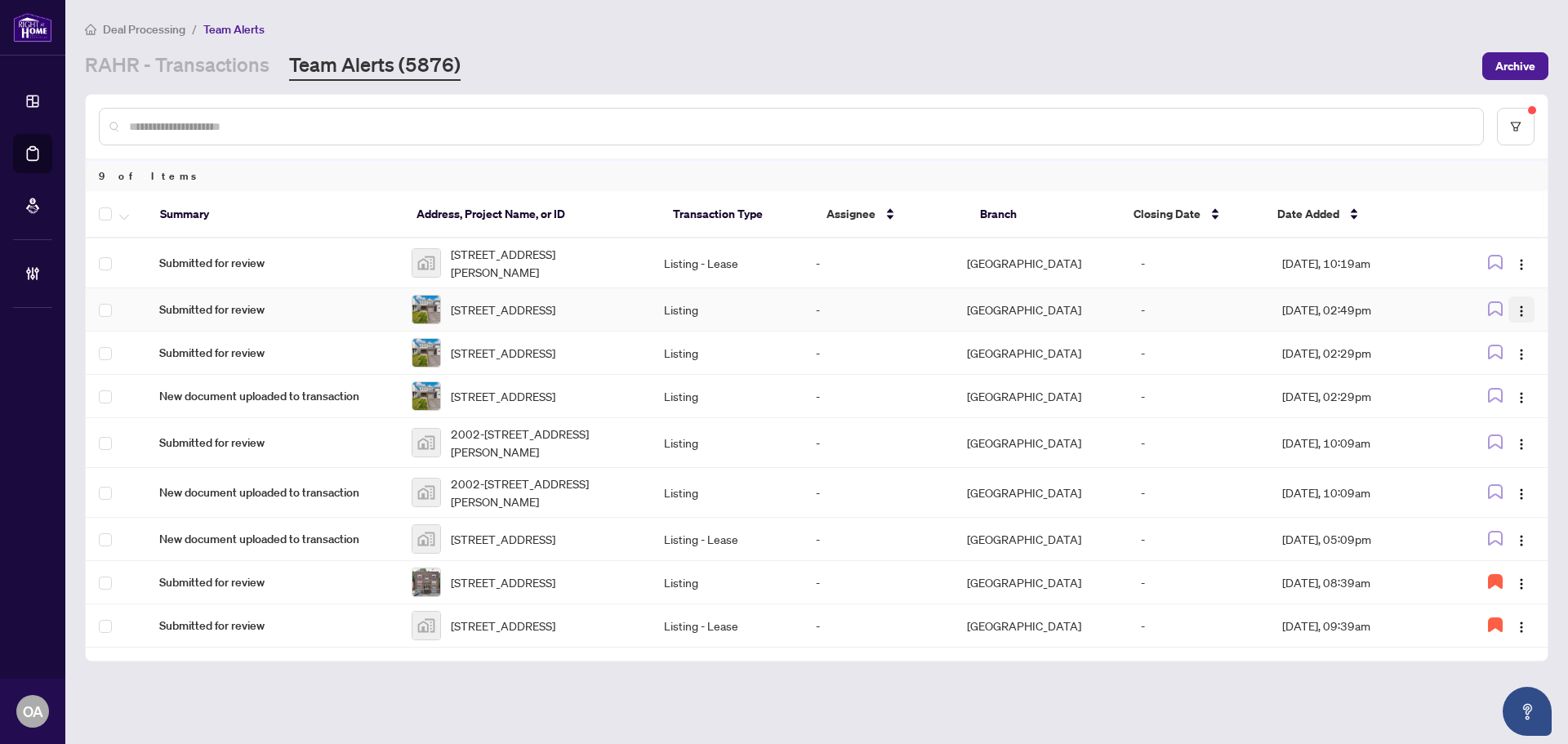
click at [1525, 309] on img "button" at bounding box center [1522, 311] width 13 height 13
drag, startPoint x: 1505, startPoint y: 400, endPoint x: 1465, endPoint y: 394, distance: 40.4
click at [1504, 400] on span "Complete Item" at bounding box center [1482, 397] width 76 height 18
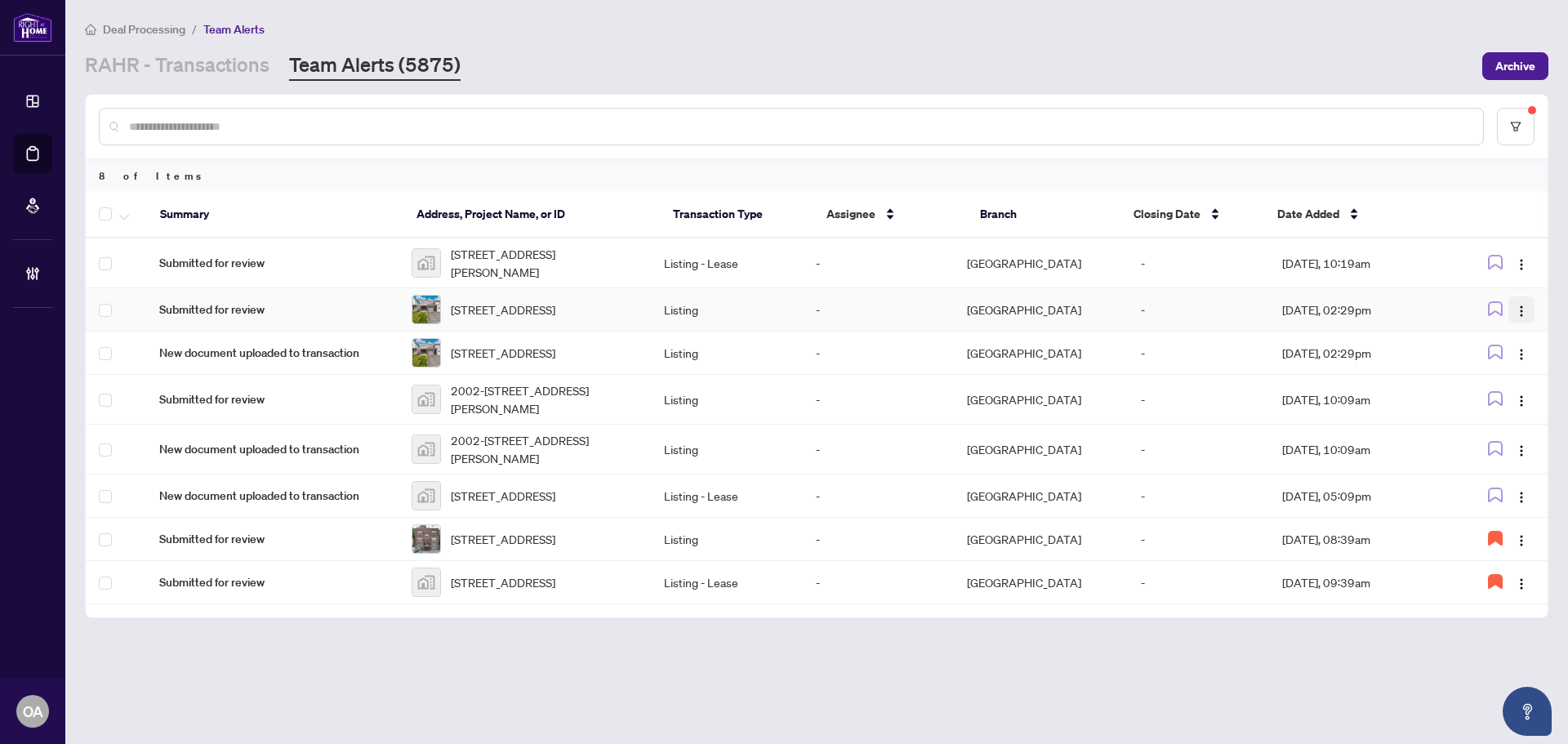
click at [1519, 308] on img "button" at bounding box center [1522, 311] width 13 height 13
click at [1483, 387] on li "Complete Item" at bounding box center [1483, 397] width 96 height 26
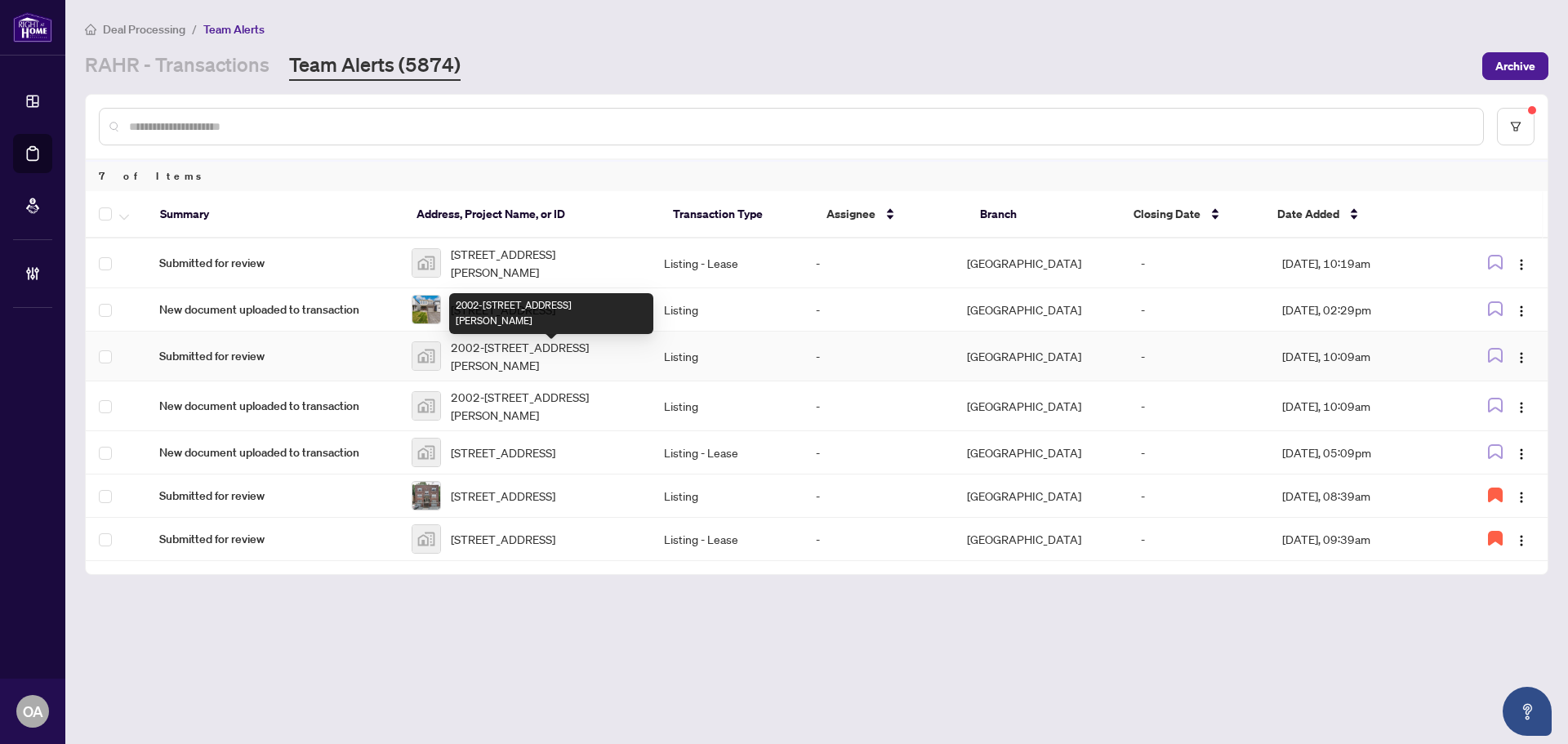
click at [522, 318] on div "2002-203 Catherine St #2002, Ottawa, ON, Canada" at bounding box center [551, 313] width 204 height 41
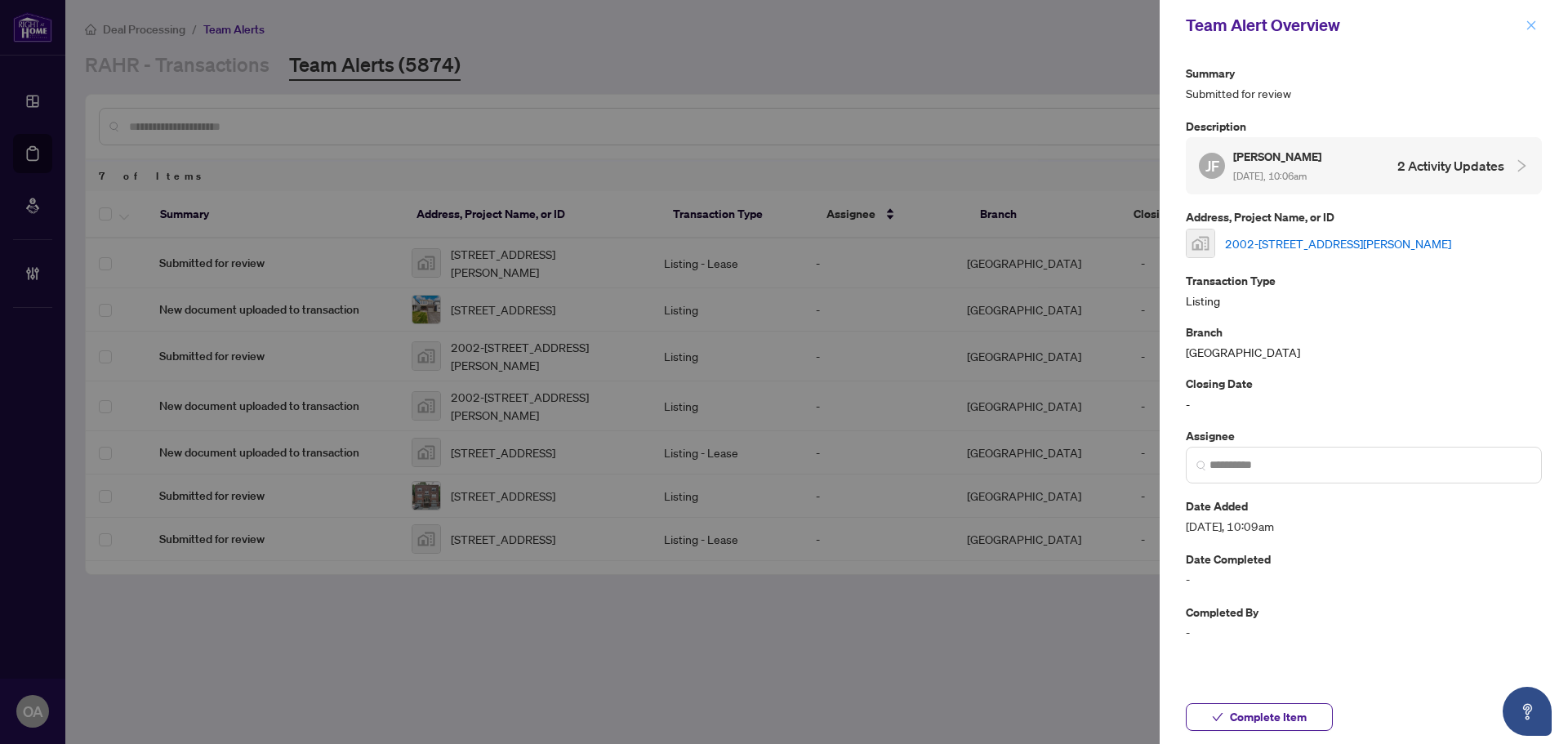
click at [1527, 22] on icon "close" at bounding box center [1532, 25] width 9 height 9
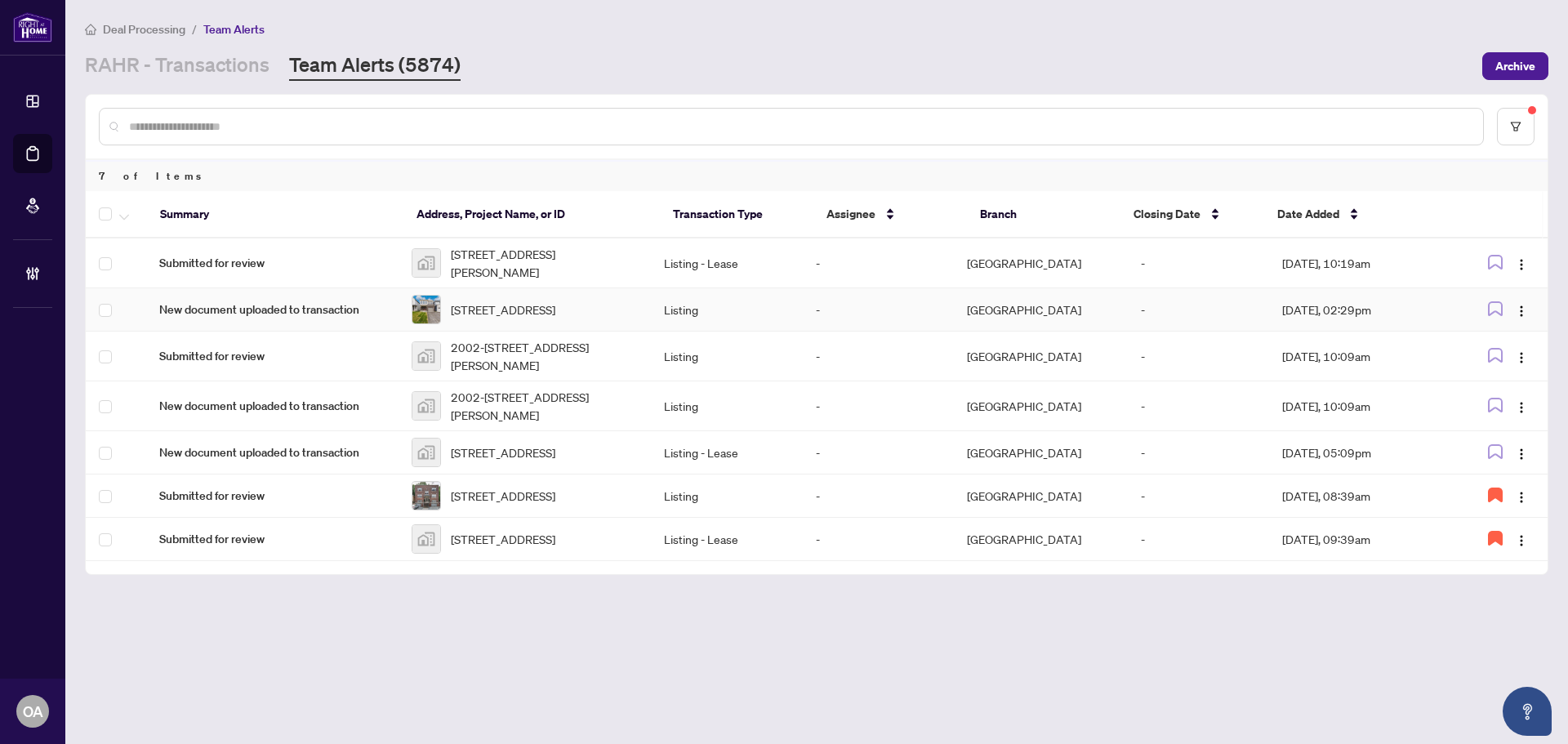
click at [555, 300] on span "2046 Postilion St, Richmond, Ontario K0A 2Z0, Canada" at bounding box center [502, 309] width 105 height 18
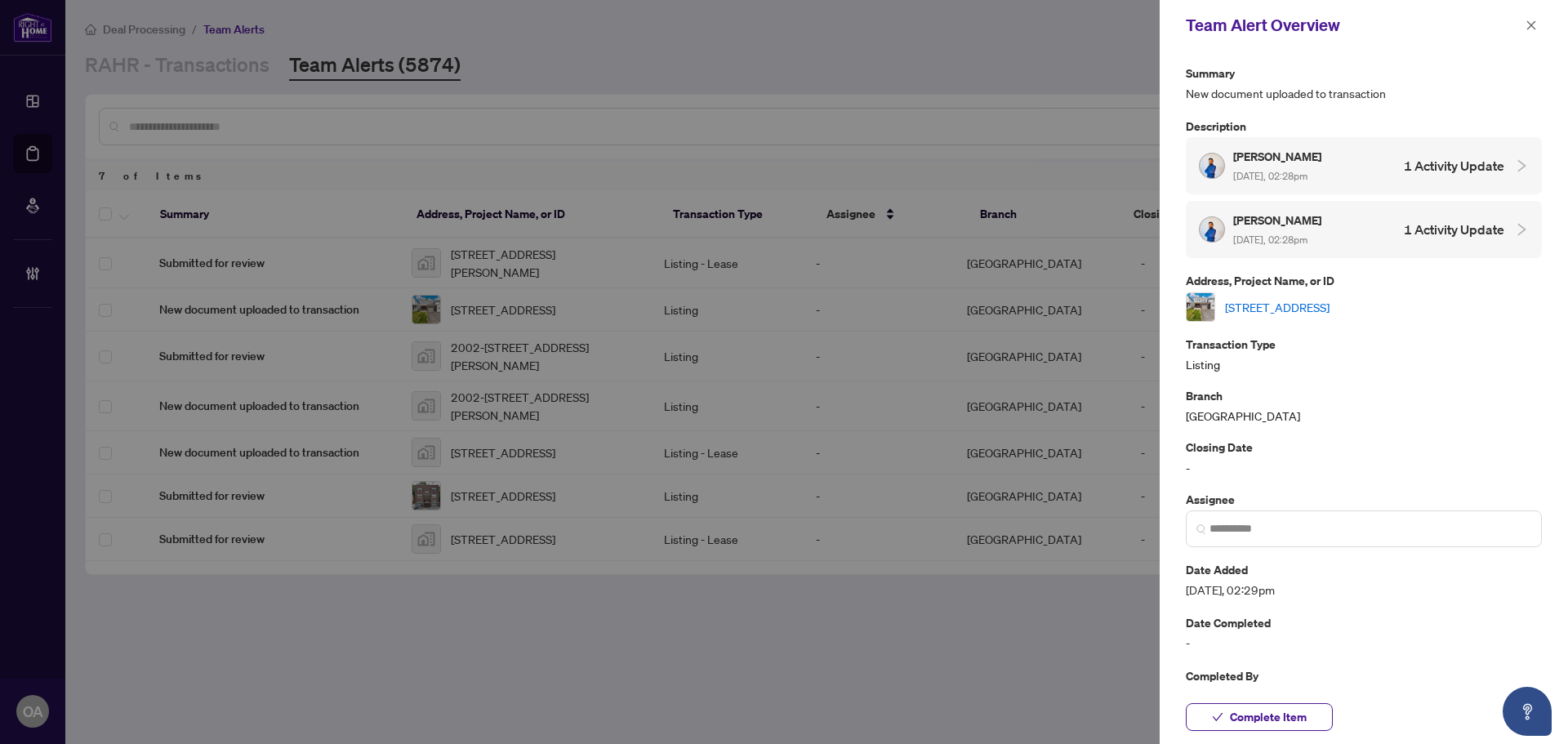
click at [1286, 307] on link "2046 Postilion St, Richmond, Ontario K0A 2Z0, Canada" at bounding box center [1277, 307] width 105 height 18
drag, startPoint x: 1529, startPoint y: 28, endPoint x: 1500, endPoint y: 31, distance: 29.2
click at [1530, 28] on icon "close" at bounding box center [1532, 25] width 9 height 9
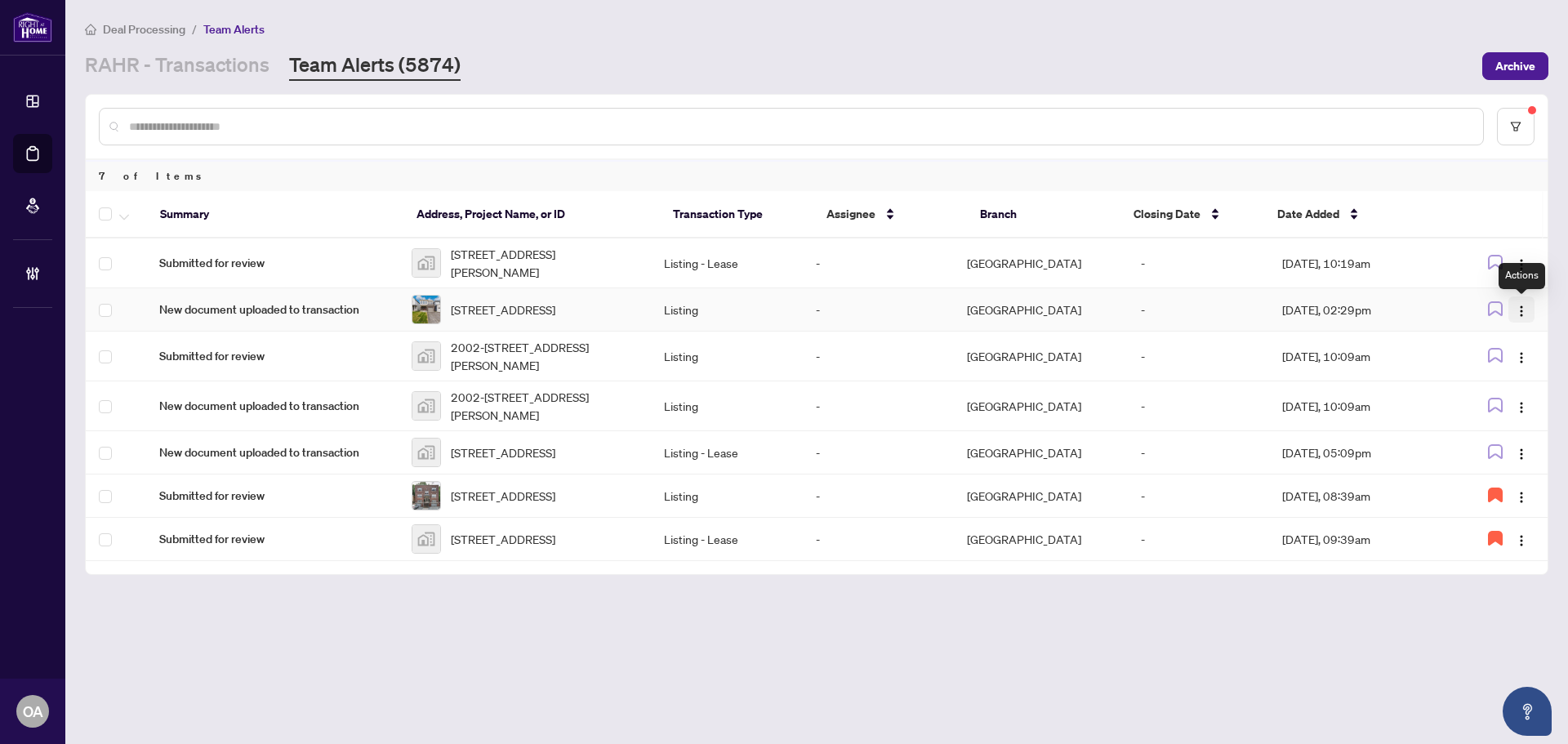
click at [1529, 307] on button "button" at bounding box center [1521, 309] width 26 height 26
click at [555, 317] on span "2046 Postilion St, Richmond, Ontario K0A 2Z0, Canada" at bounding box center [502, 309] width 105 height 18
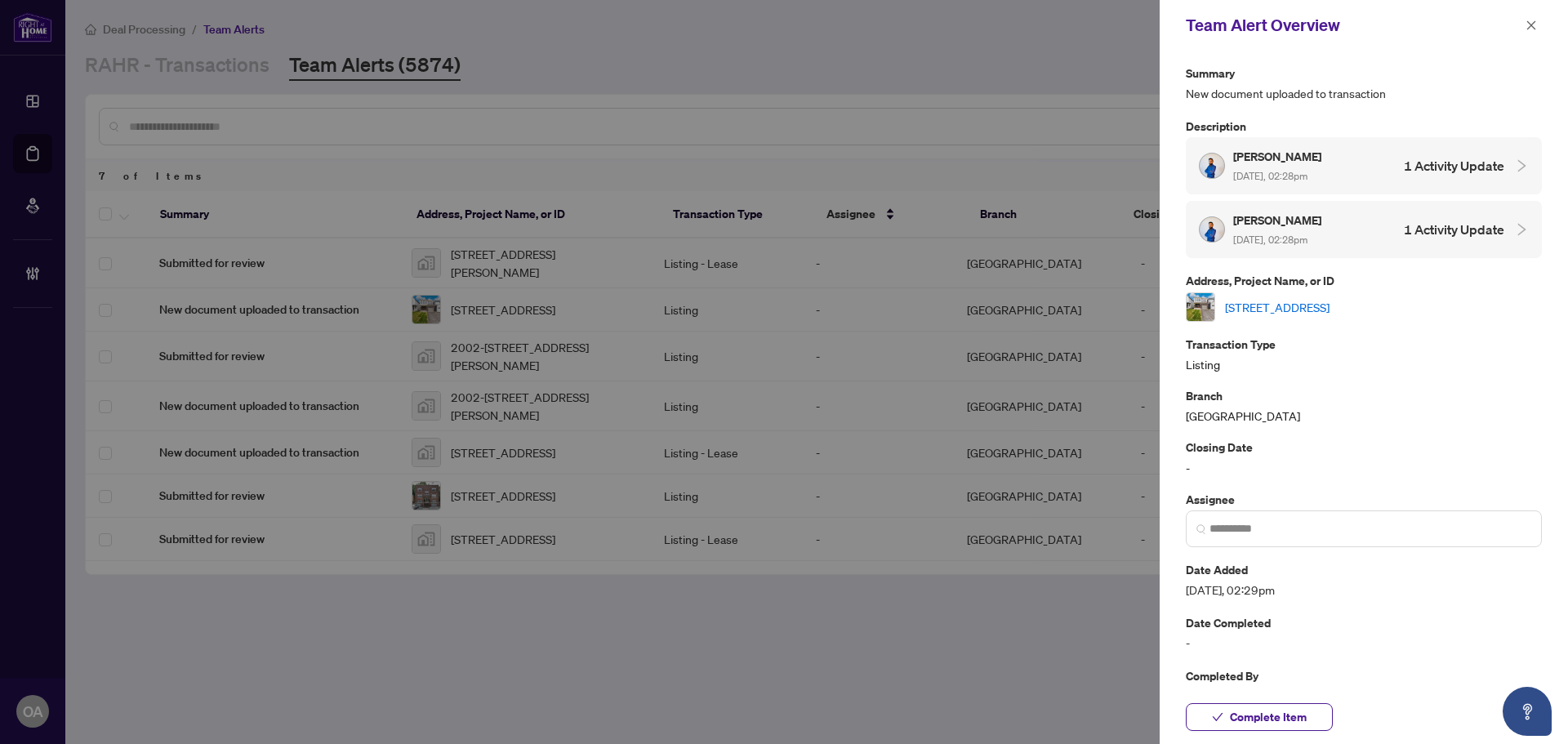
click at [1281, 301] on link "2046 Postilion St, Richmond, Ontario K0A 2Z0, Canada" at bounding box center [1277, 307] width 105 height 18
click at [1533, 24] on icon "close" at bounding box center [1532, 25] width 9 height 9
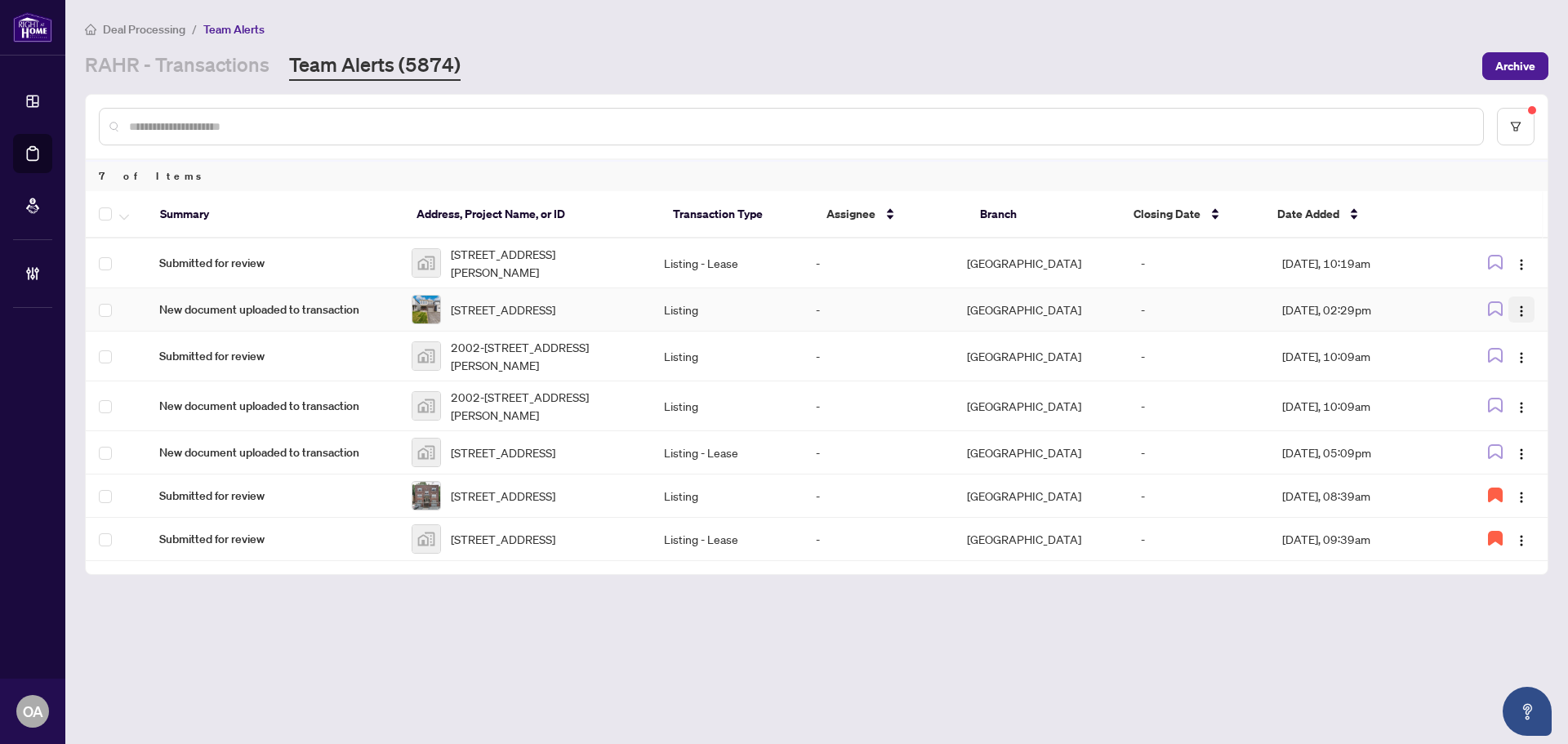
click at [1523, 312] on img "button" at bounding box center [1522, 311] width 13 height 13
click at [1502, 386] on li "Complete Item" at bounding box center [1483, 397] width 96 height 26
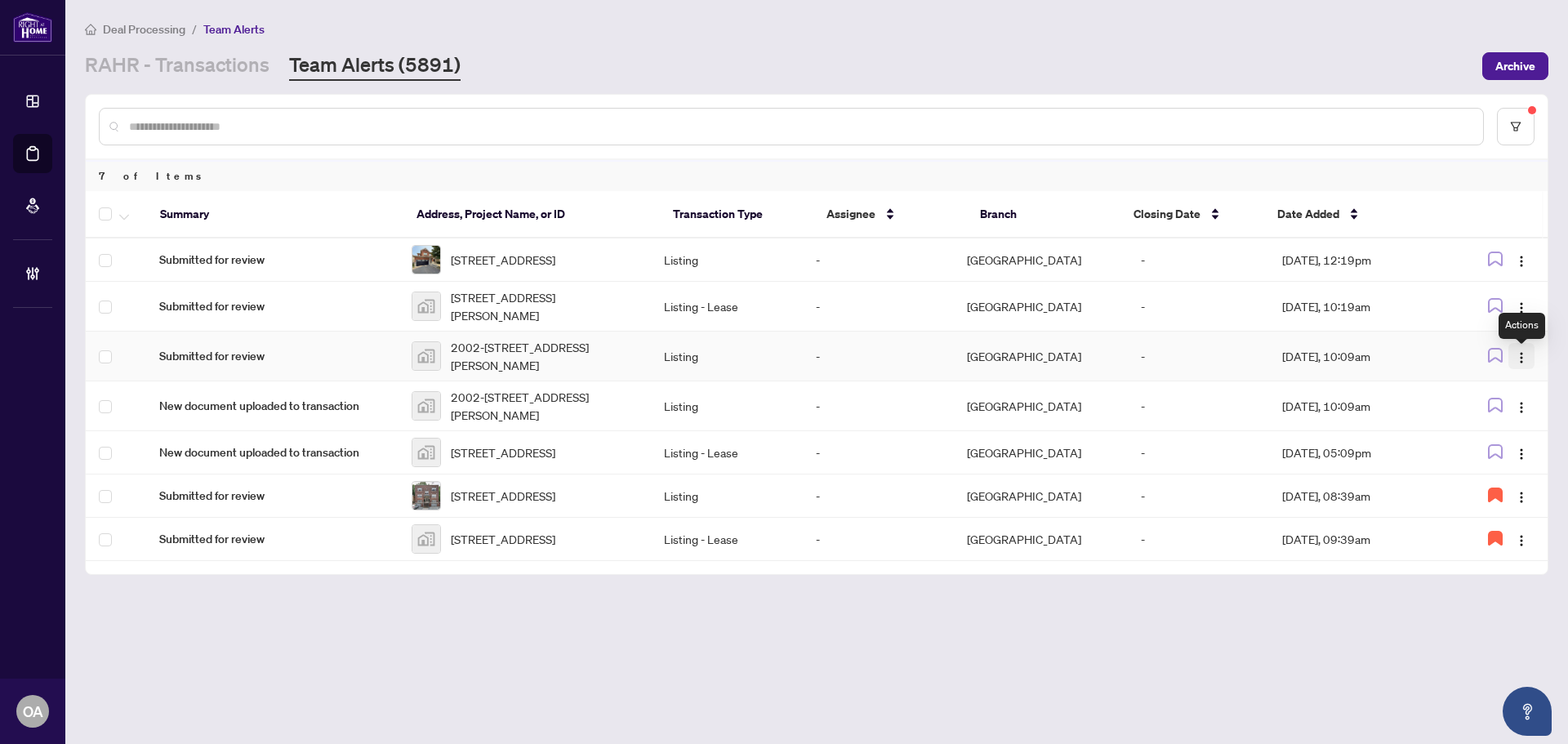
click at [1523, 362] on img "button" at bounding box center [1522, 357] width 13 height 13
drag, startPoint x: 1504, startPoint y: 441, endPoint x: 1492, endPoint y: 439, distance: 12.2
click at [1502, 441] on span "Complete Item" at bounding box center [1482, 447] width 76 height 18
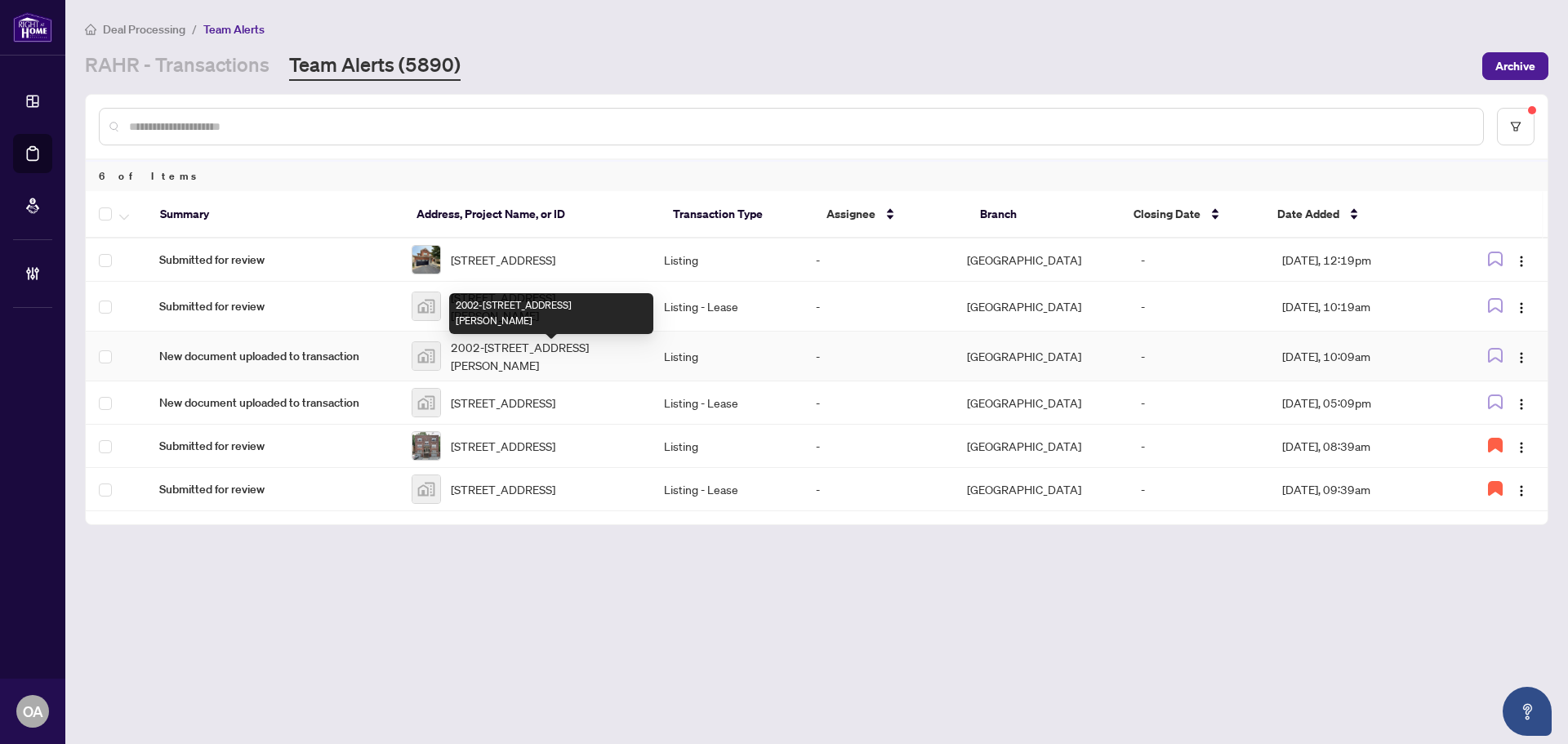
click at [541, 356] on span "2002-203 Catherine St #2002, Ottawa, ON, Canada" at bounding box center [543, 356] width 187 height 35
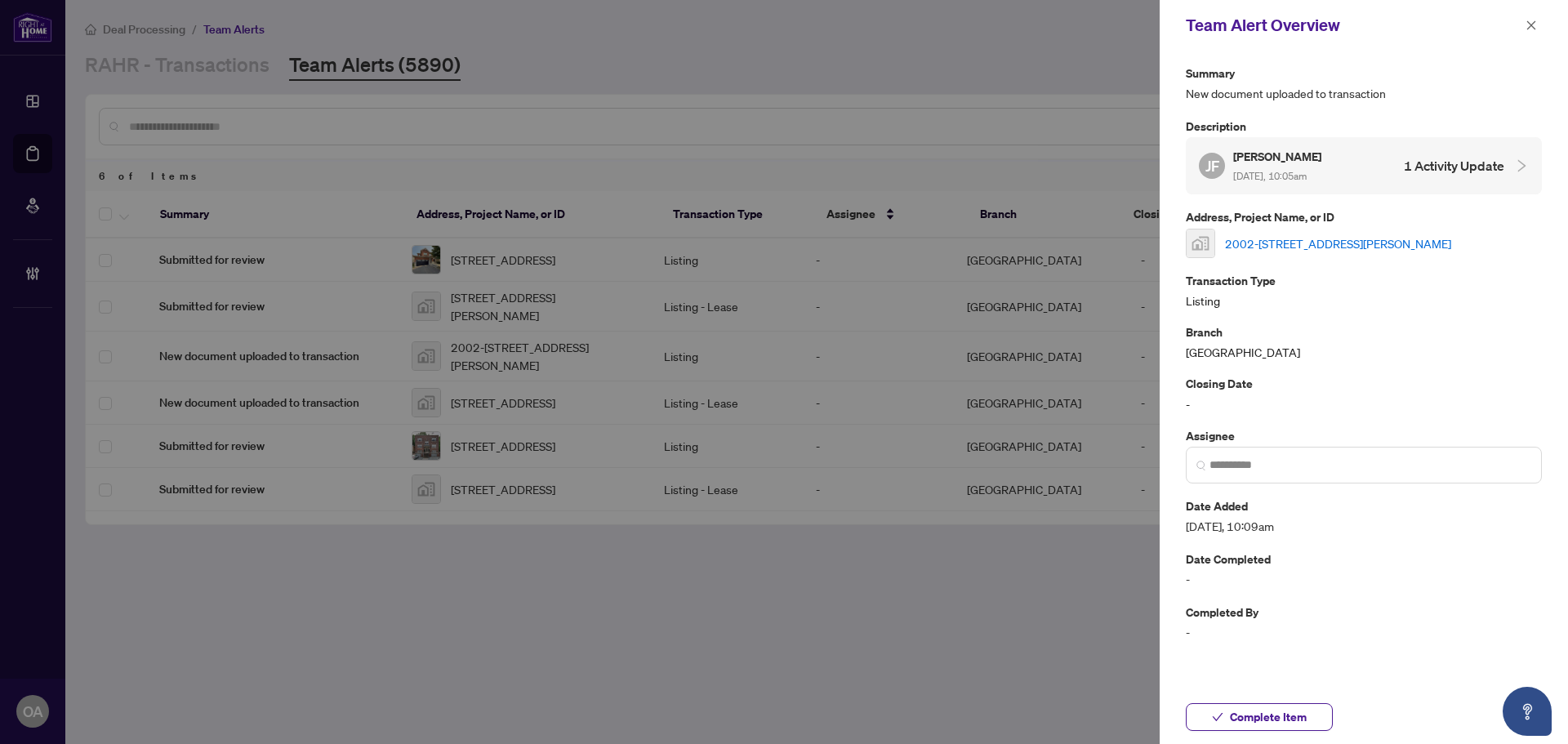
click at [1317, 242] on link "2002-203 Catherine St #2002, Ottawa, ON, Canada" at bounding box center [1338, 244] width 227 height 18
drag, startPoint x: 1523, startPoint y: 25, endPoint x: 1082, endPoint y: 281, distance: 509.9
click at [1523, 25] on button "button" at bounding box center [1531, 25] width 21 height 20
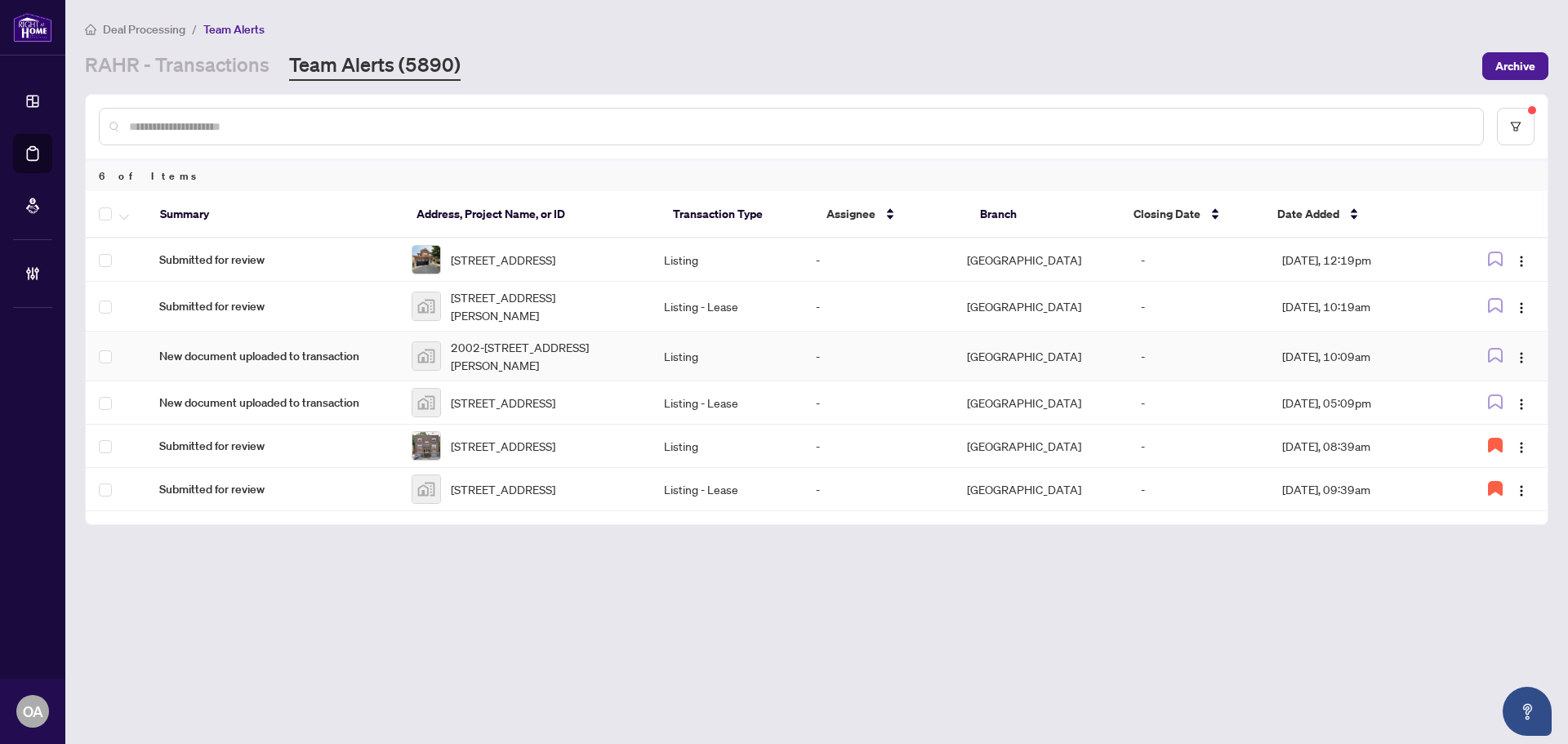
drag, startPoint x: 1519, startPoint y: 358, endPoint x: 1512, endPoint y: 375, distance: 18.4
click at [1520, 358] on img "button" at bounding box center [1522, 357] width 13 height 13
drag, startPoint x: 1497, startPoint y: 453, endPoint x: 1478, endPoint y: 447, distance: 19.9
click at [1496, 453] on span "Complete Item" at bounding box center [1482, 447] width 76 height 18
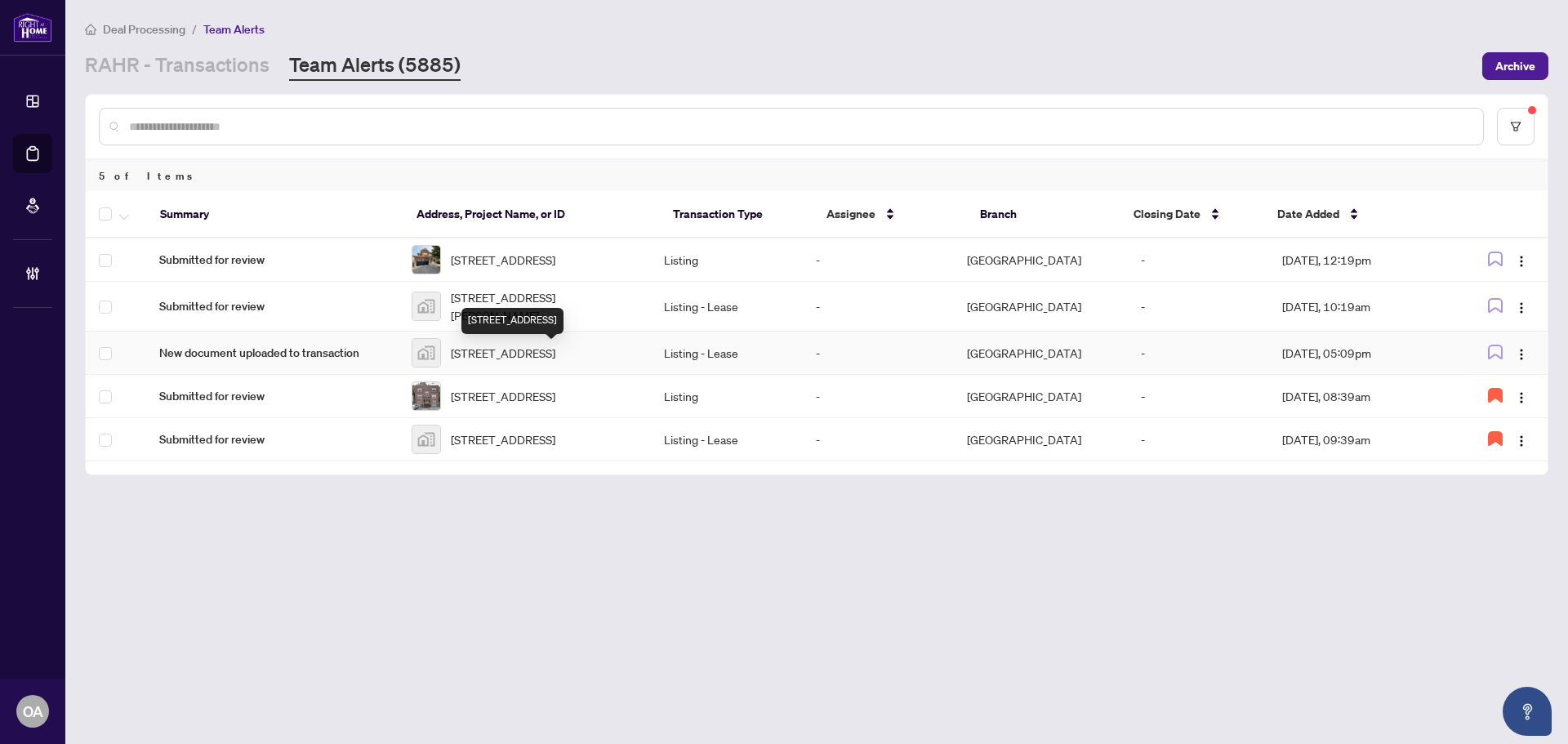
click at [555, 353] on span "32 Saffron Court, Nepean, ON, Canada" at bounding box center [502, 353] width 105 height 18
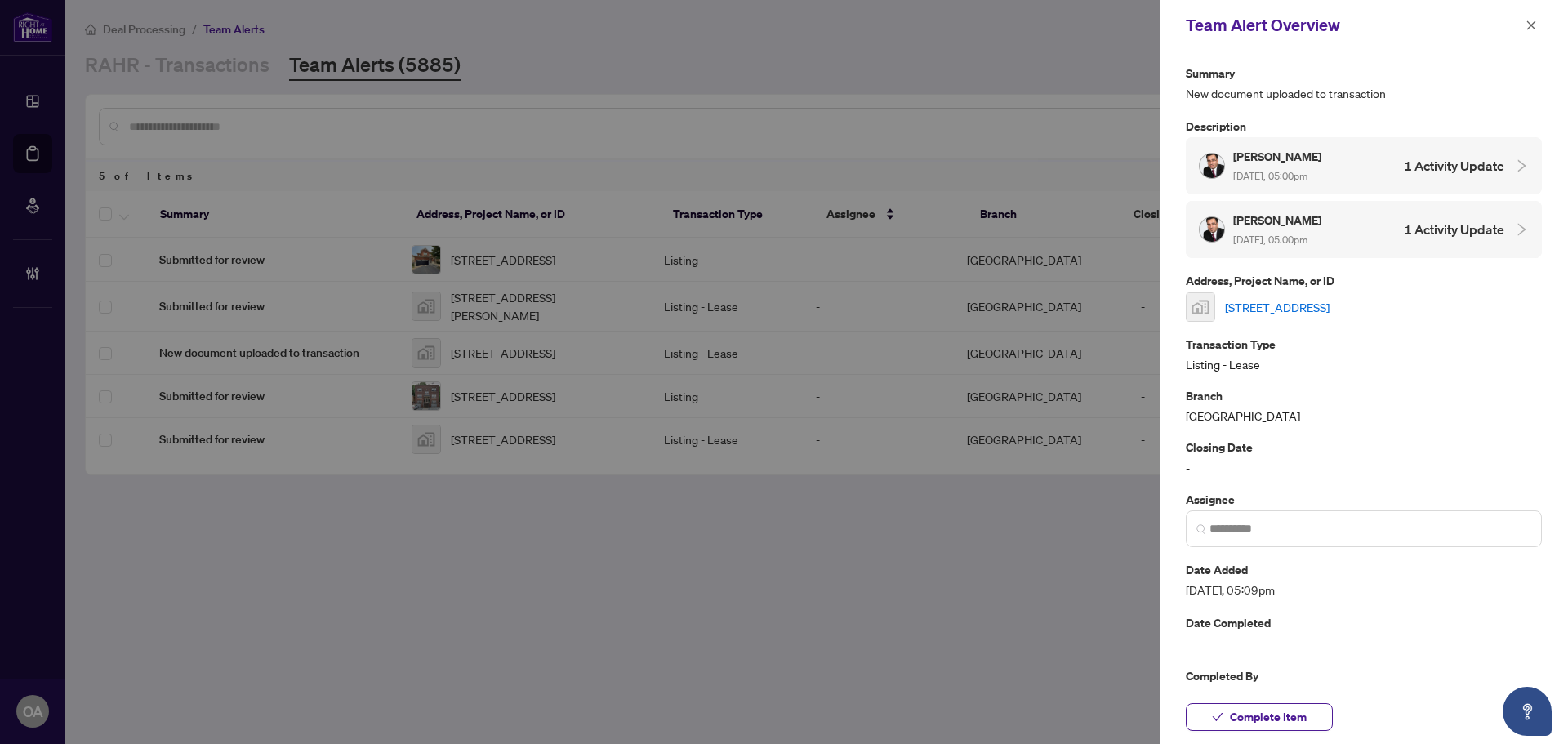
click at [1284, 306] on link "32 Saffron Court, Nepean, ON, Canada" at bounding box center [1277, 307] width 105 height 18
click at [1530, 23] on icon "close" at bounding box center [1531, 25] width 12 height 12
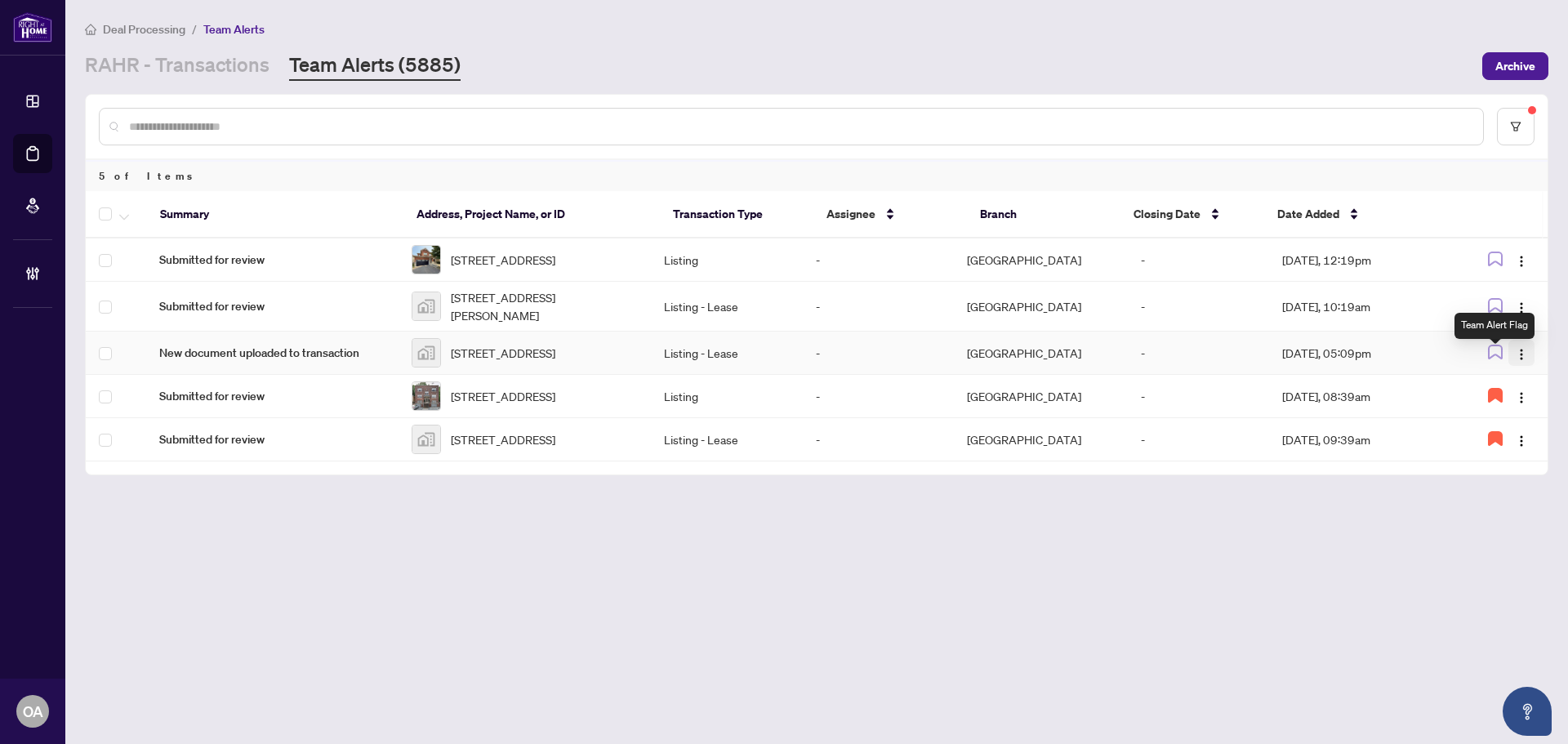
click at [1522, 359] on img "button" at bounding box center [1522, 354] width 13 height 13
click at [1471, 448] on span "Complete Item" at bounding box center [1482, 447] width 76 height 18
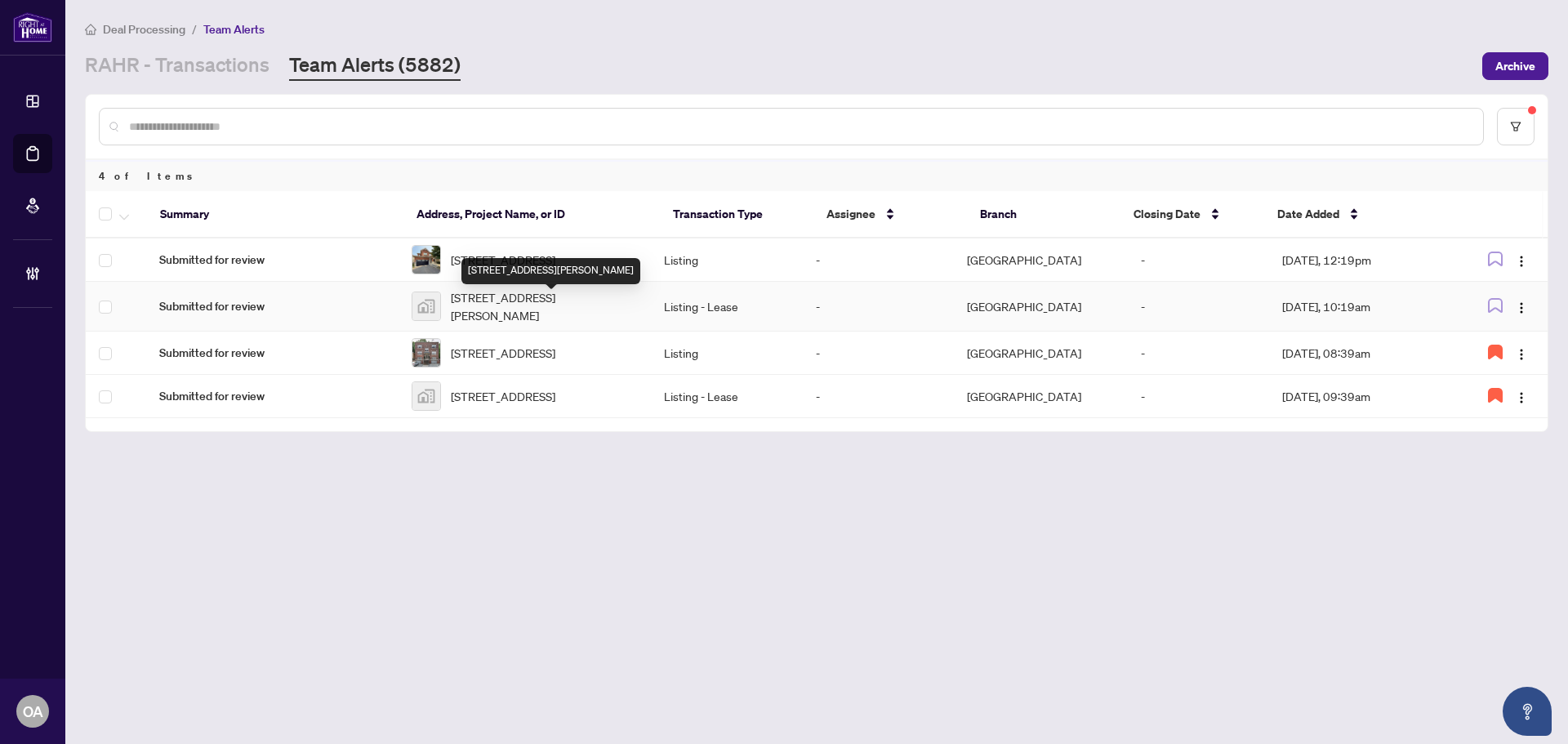
click at [585, 304] on span "62 Summer Lane, Selwyn, ON, Canada" at bounding box center [543, 306] width 187 height 35
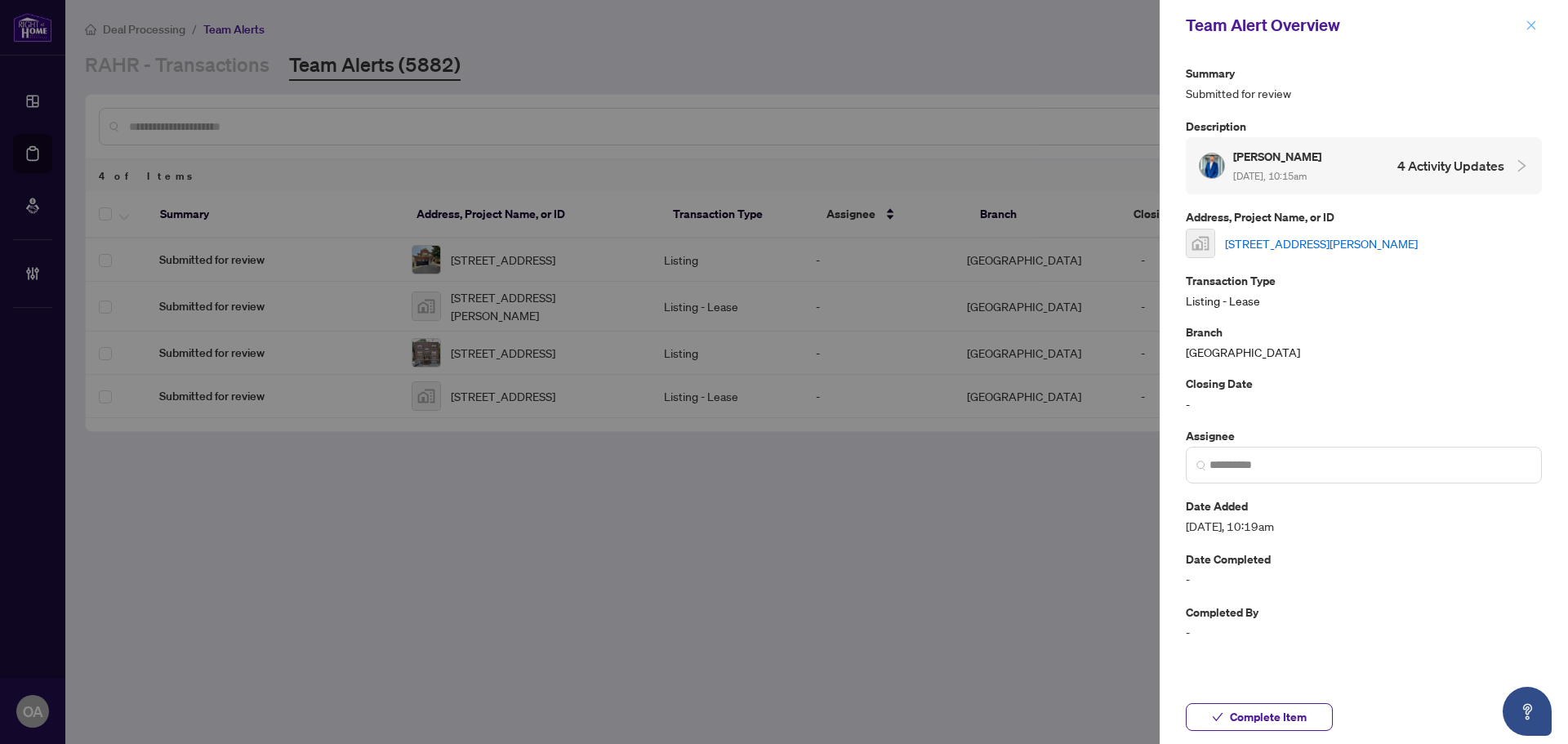
click at [1523, 32] on button "button" at bounding box center [1531, 25] width 21 height 20
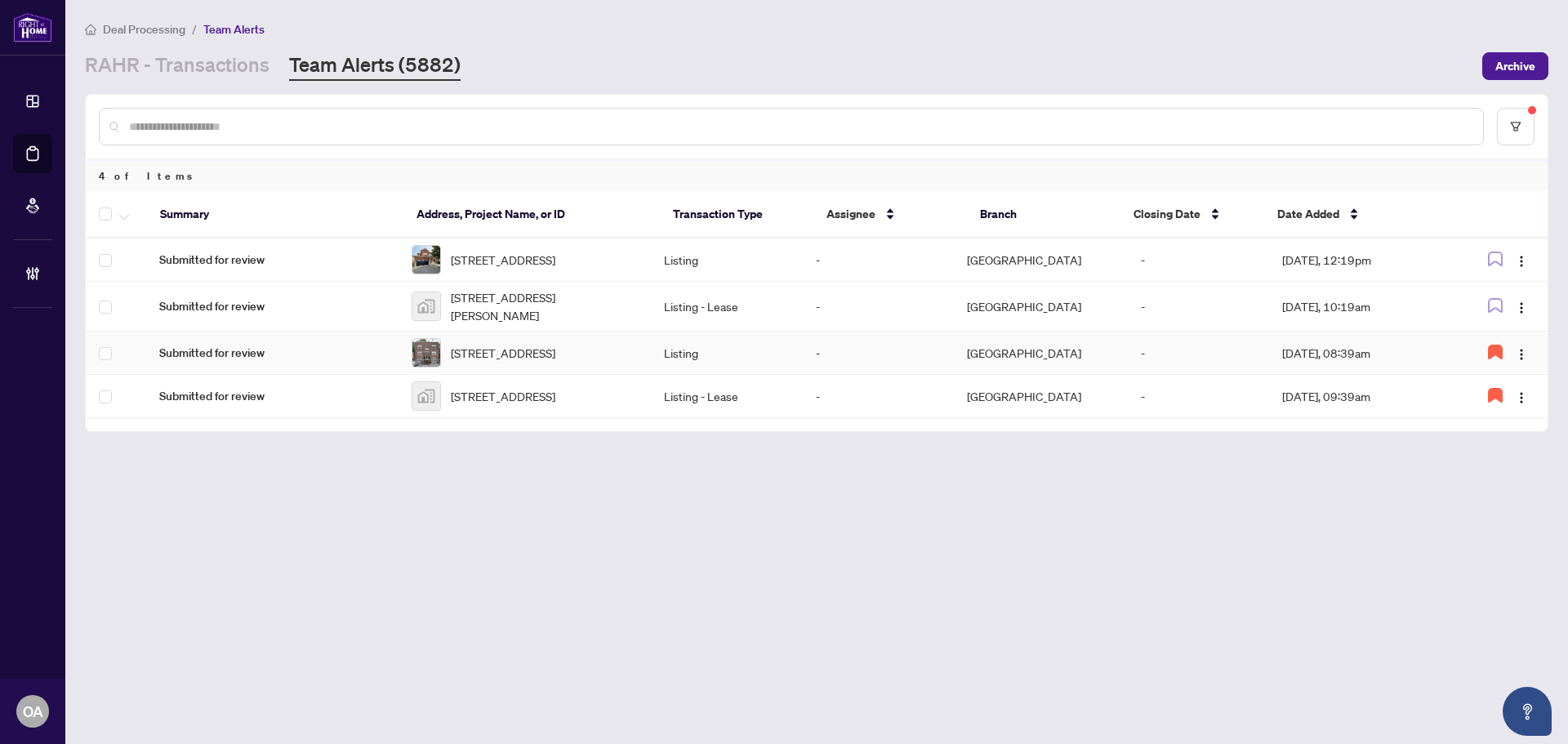
click at [555, 355] on span "105 Riverside Dr, Greater Sudbury, Ontario P3E 1G7, Canada" at bounding box center [502, 353] width 105 height 18
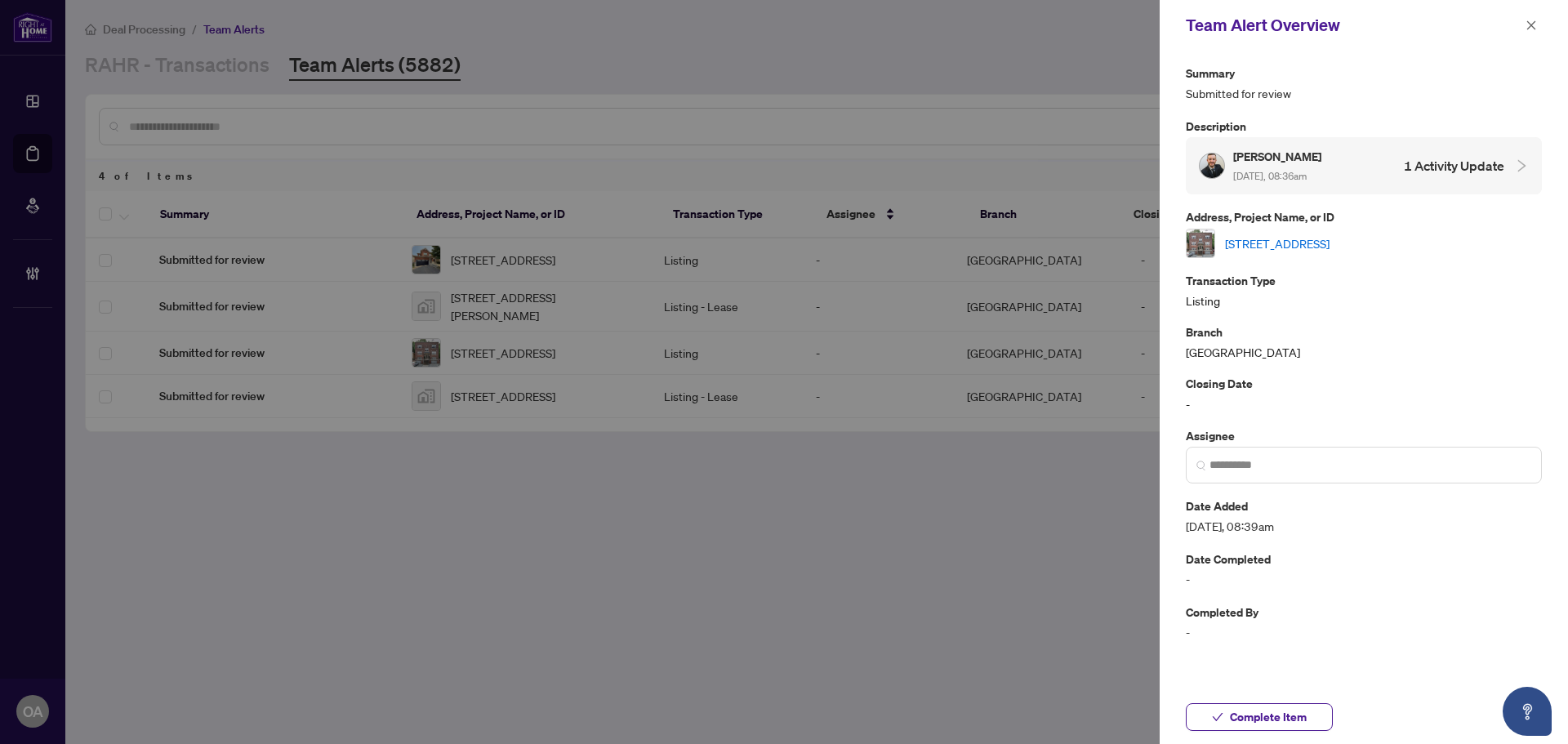
click at [1284, 246] on link "105 Riverside Dr, Greater Sudbury, Ontario P3E 1G7, Canada" at bounding box center [1277, 244] width 105 height 18
click at [1538, 20] on button "button" at bounding box center [1531, 25] width 21 height 20
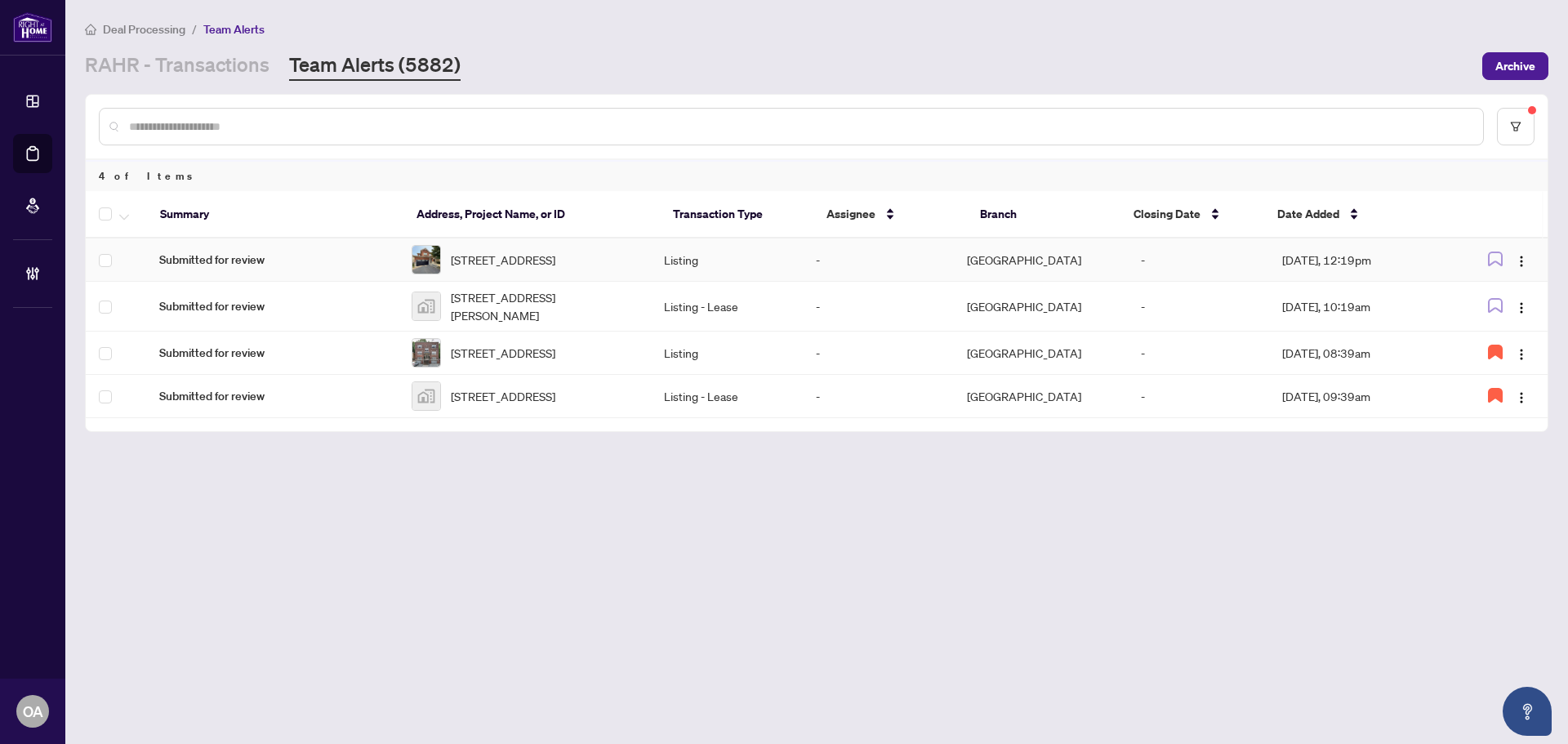
click at [521, 257] on span "[STREET_ADDRESS]" at bounding box center [502, 259] width 105 height 18
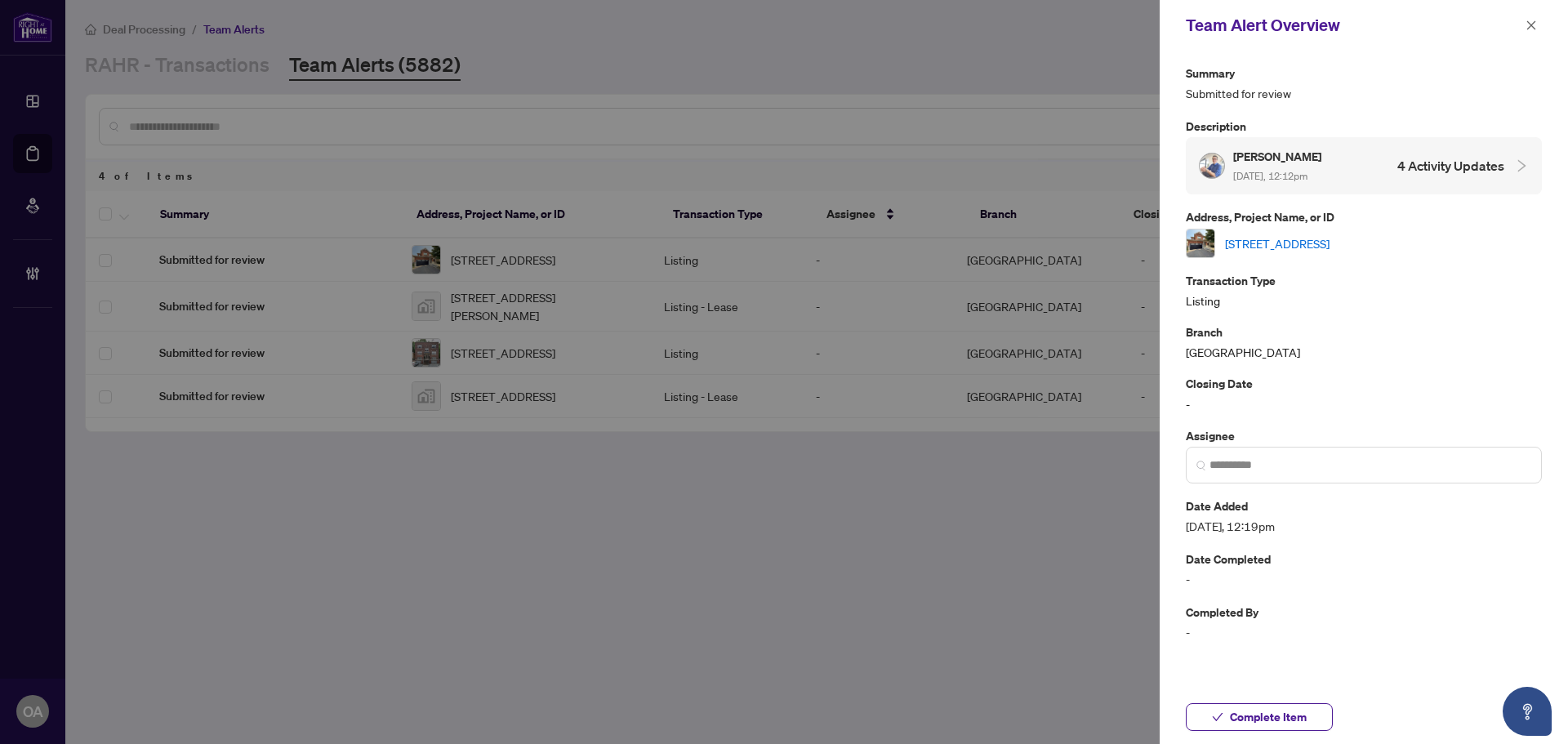
click at [1311, 235] on link "[STREET_ADDRESS]" at bounding box center [1277, 244] width 105 height 18
click at [1533, 26] on icon "close" at bounding box center [1531, 25] width 12 height 12
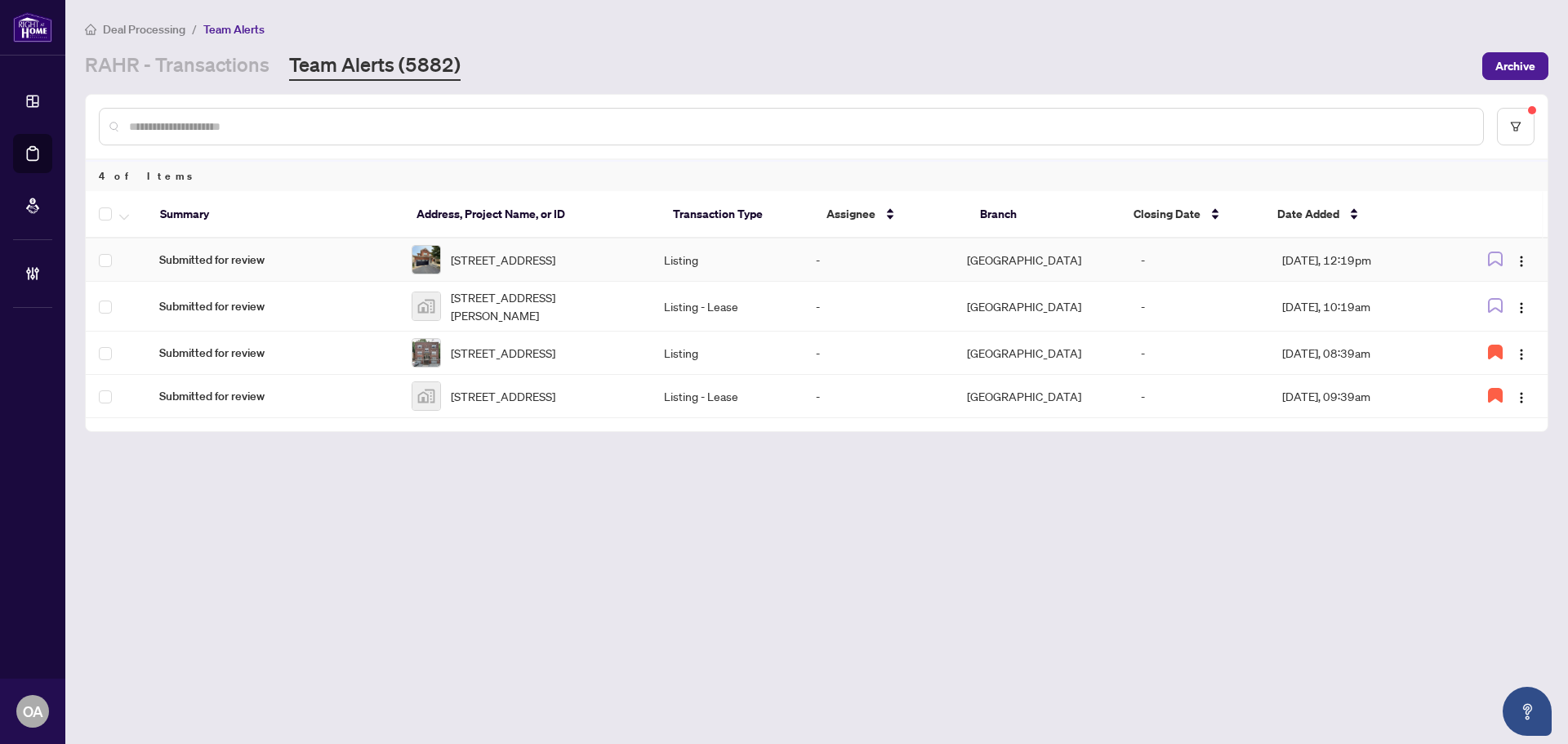
drag, startPoint x: 1524, startPoint y: 253, endPoint x: 1524, endPoint y: 279, distance: 26.0
click at [1524, 254] on span "button" at bounding box center [1522, 259] width 13 height 18
drag, startPoint x: 1501, startPoint y: 343, endPoint x: 1470, endPoint y: 337, distance: 31.6
click at [1500, 343] on span "Complete Item" at bounding box center [1482, 347] width 76 height 18
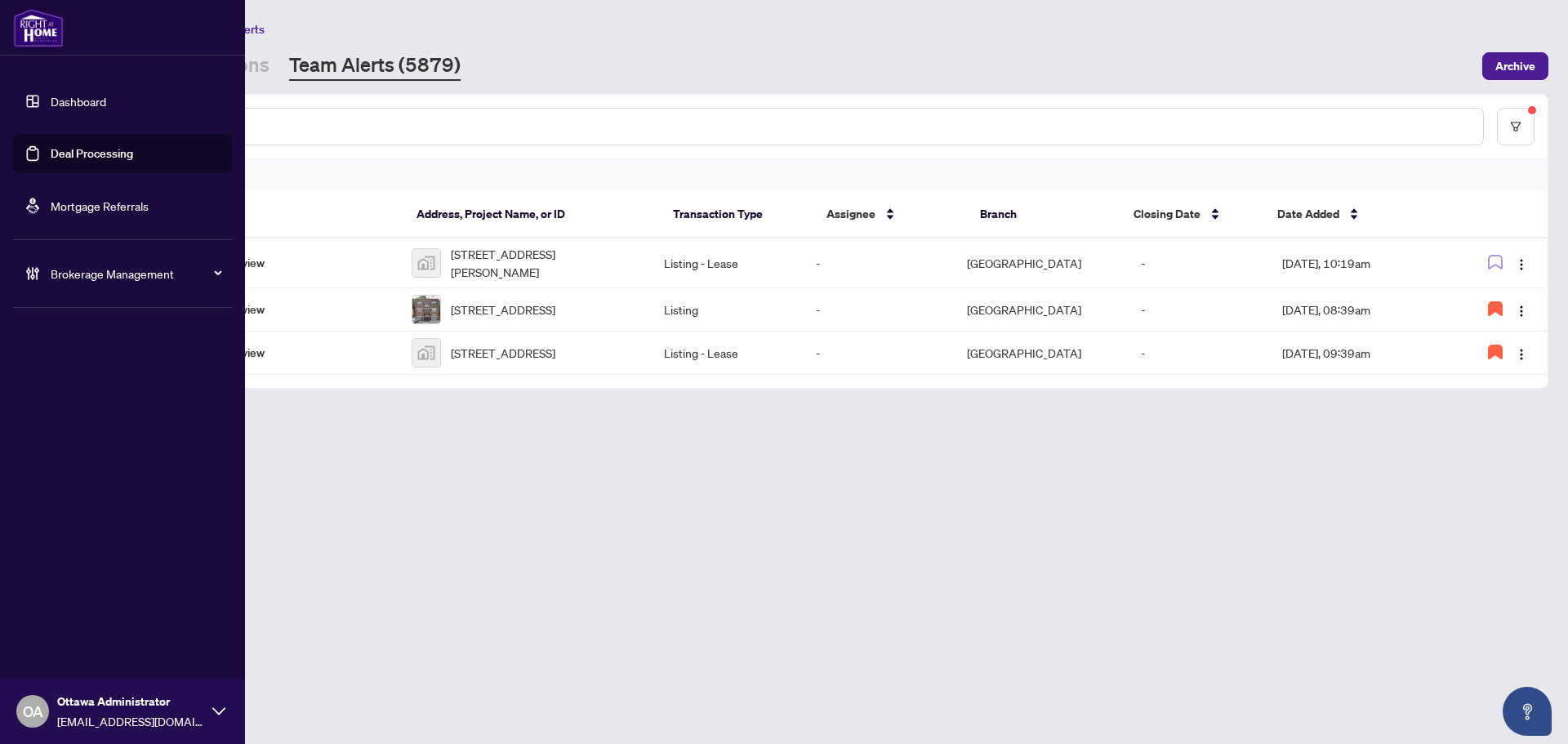
click at [54, 161] on link "Deal Processing" at bounding box center [92, 154] width 83 height 15
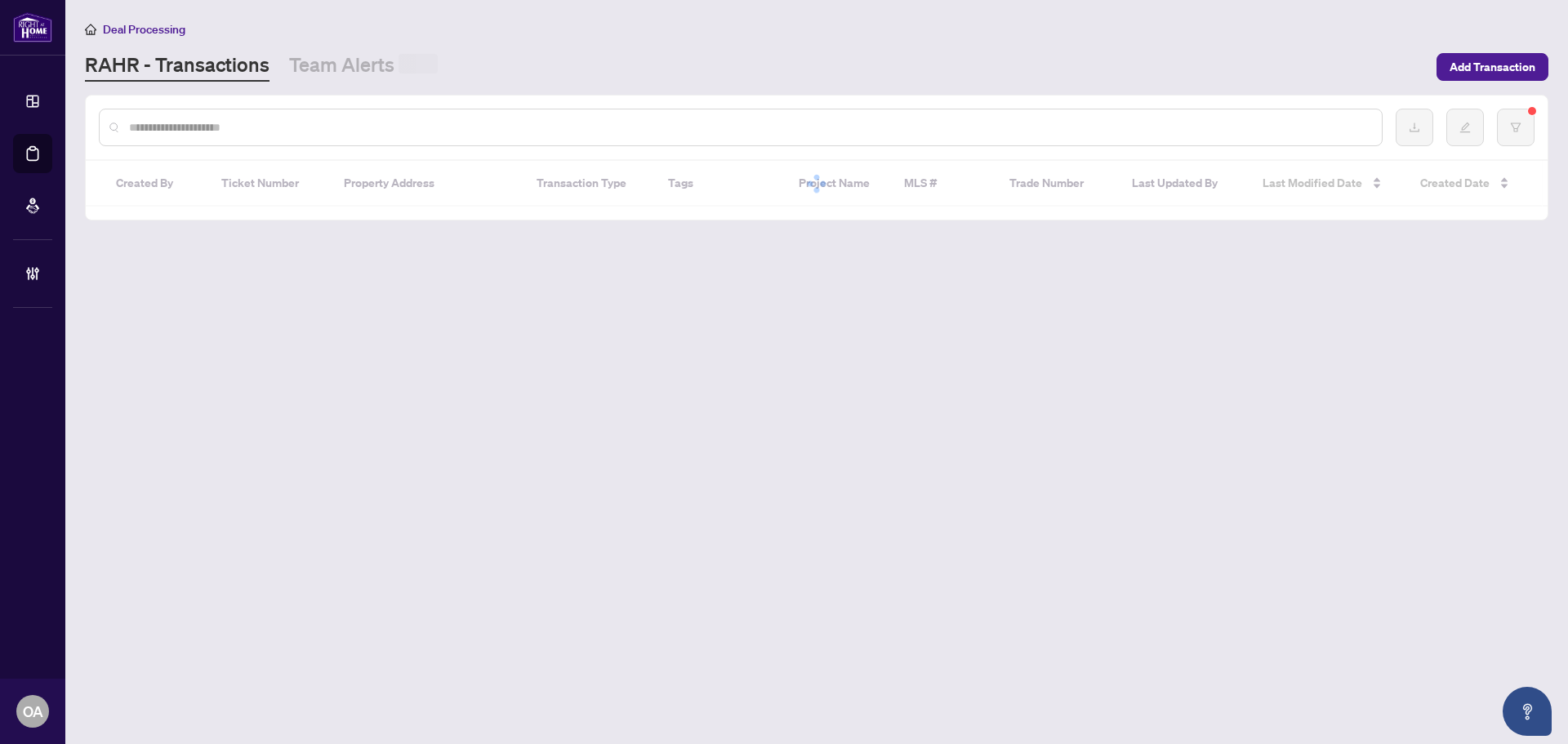
click at [370, 125] on input "text" at bounding box center [749, 127] width 1239 height 18
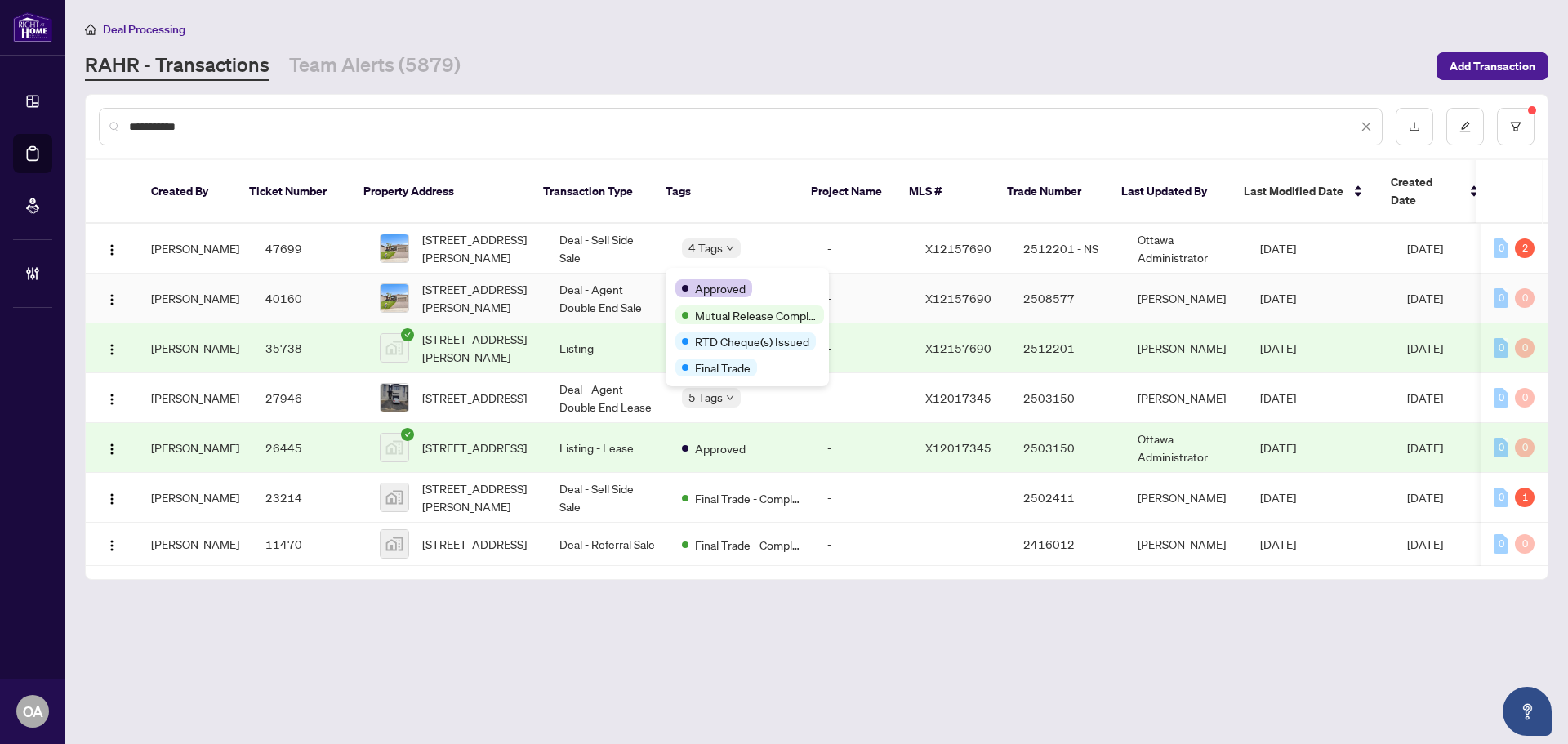
type input "**********"
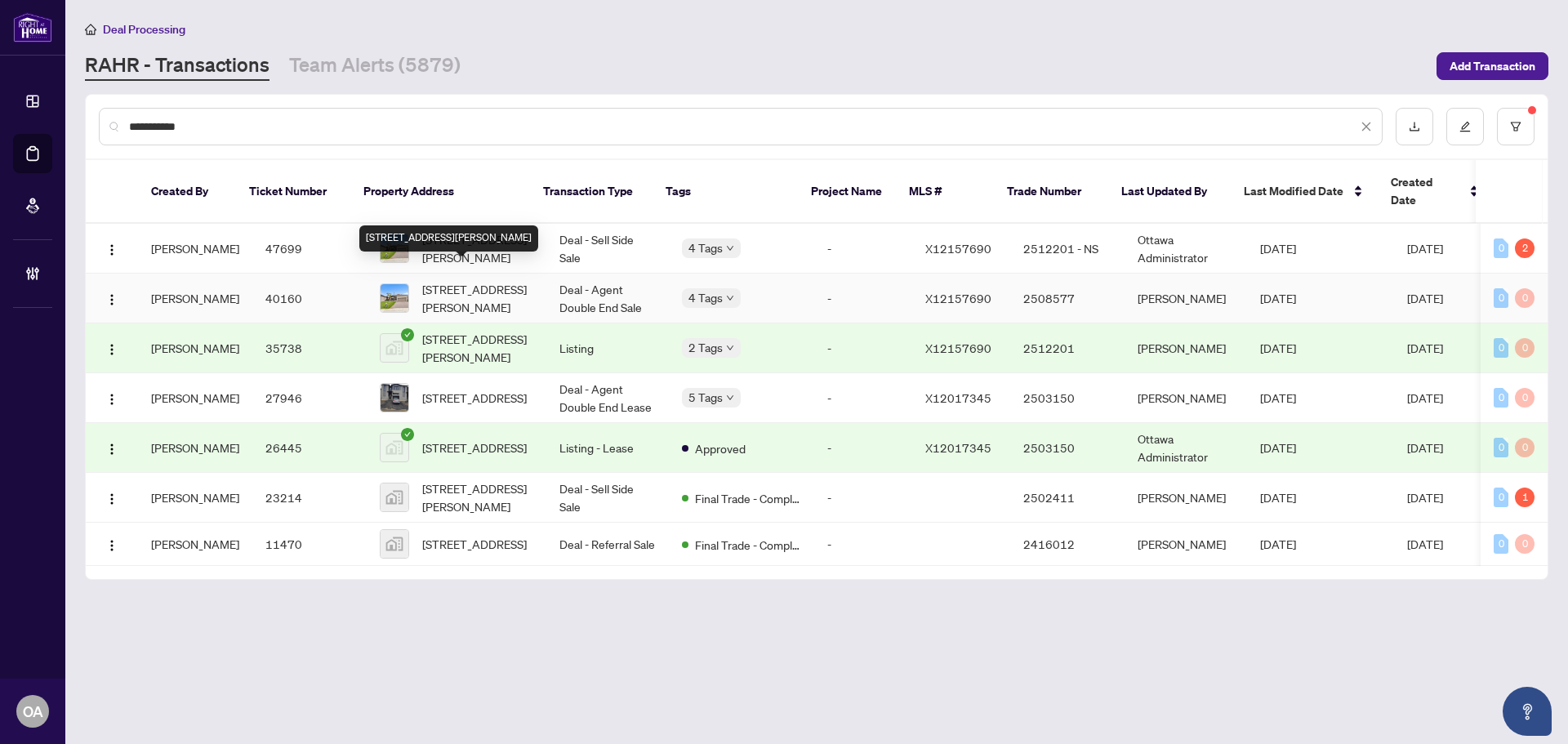
click at [466, 286] on span "92 Tom Gavinski St, Arnprior, Ontario K7S 0C6, Canada" at bounding box center [478, 297] width 111 height 35
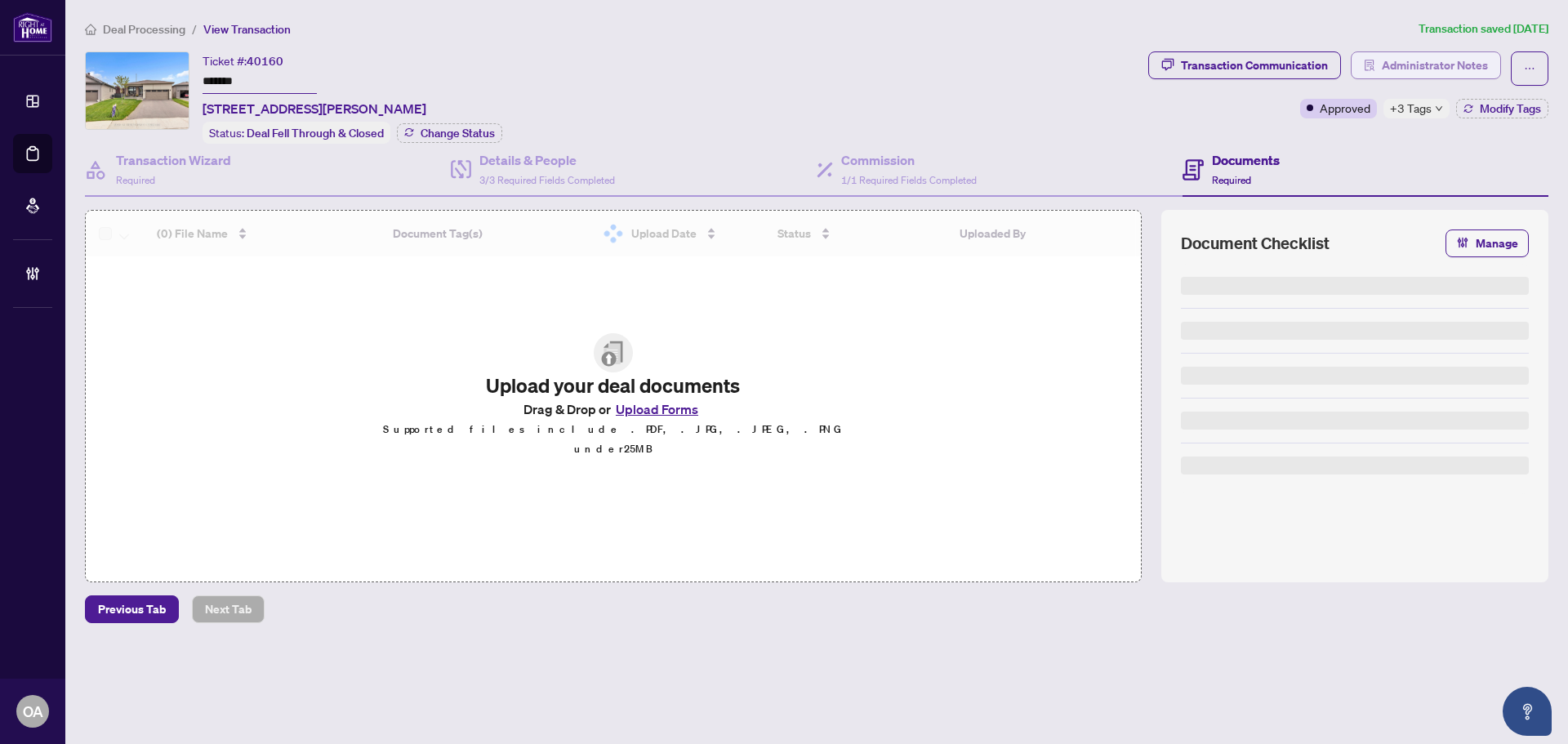
click at [1396, 69] on span "Administrator Notes" at bounding box center [1434, 65] width 106 height 26
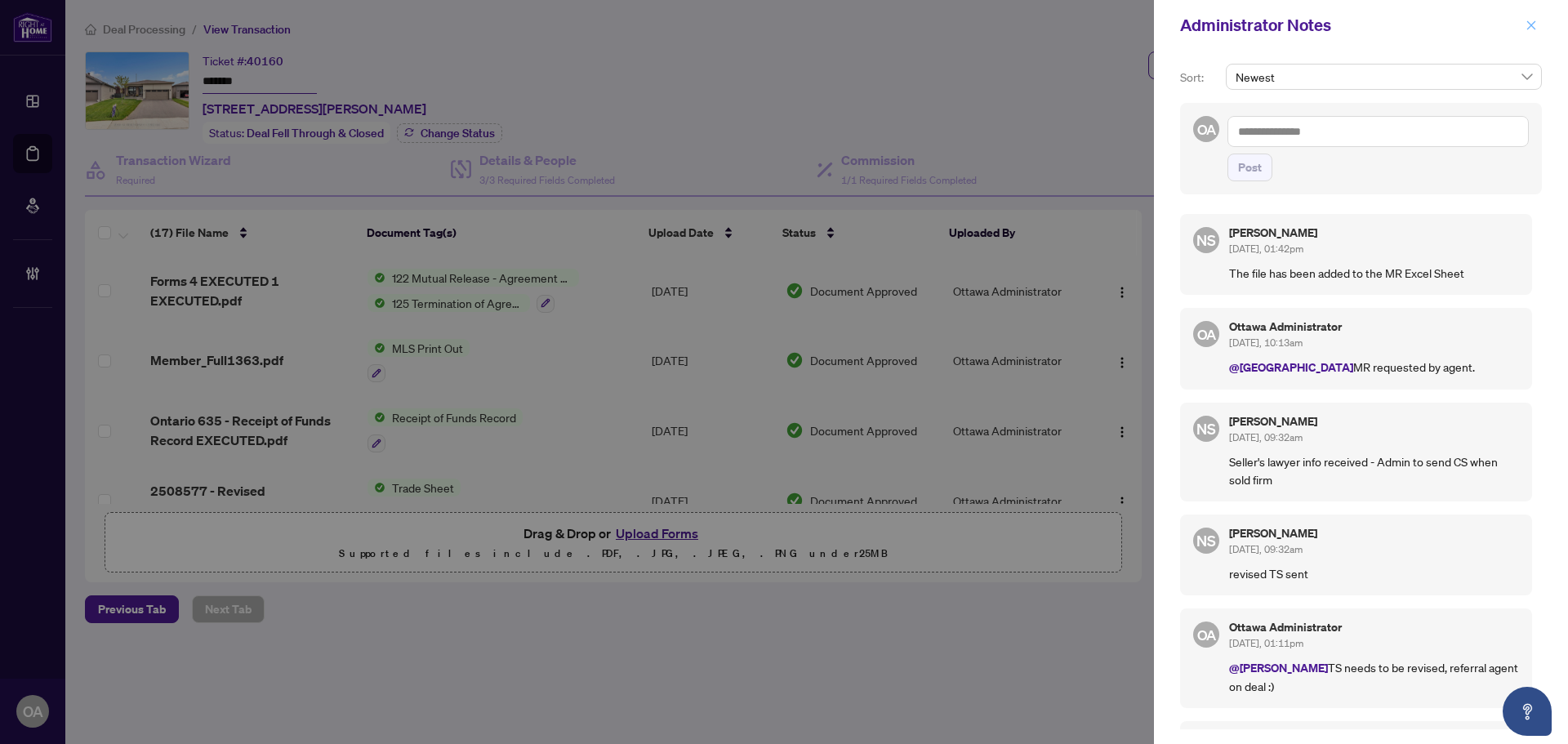
click at [1530, 21] on icon "close" at bounding box center [1531, 25] width 12 height 12
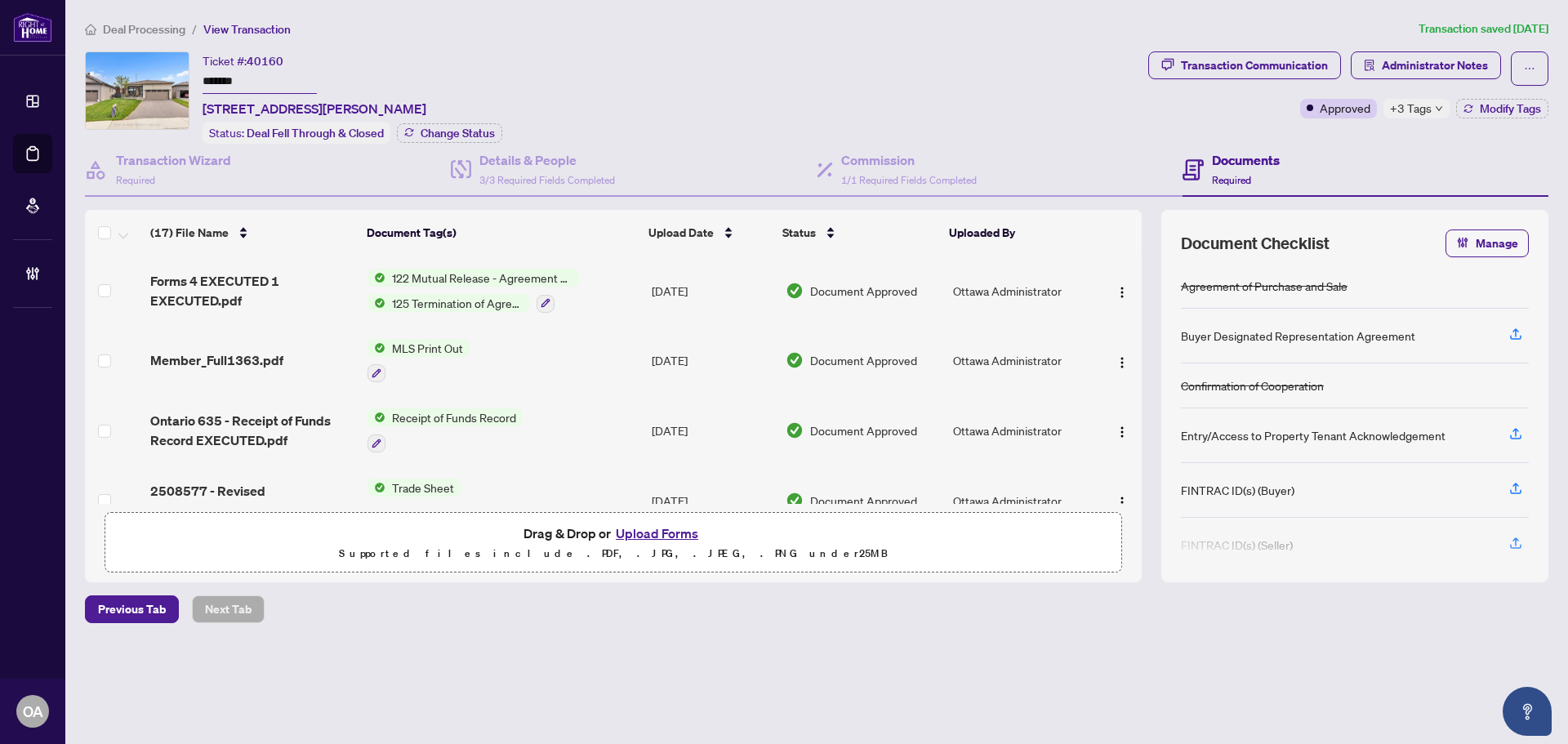
click at [242, 85] on input "*******" at bounding box center [260, 82] width 115 height 24
click at [1430, 62] on span "Administrator Notes" at bounding box center [1434, 65] width 106 height 26
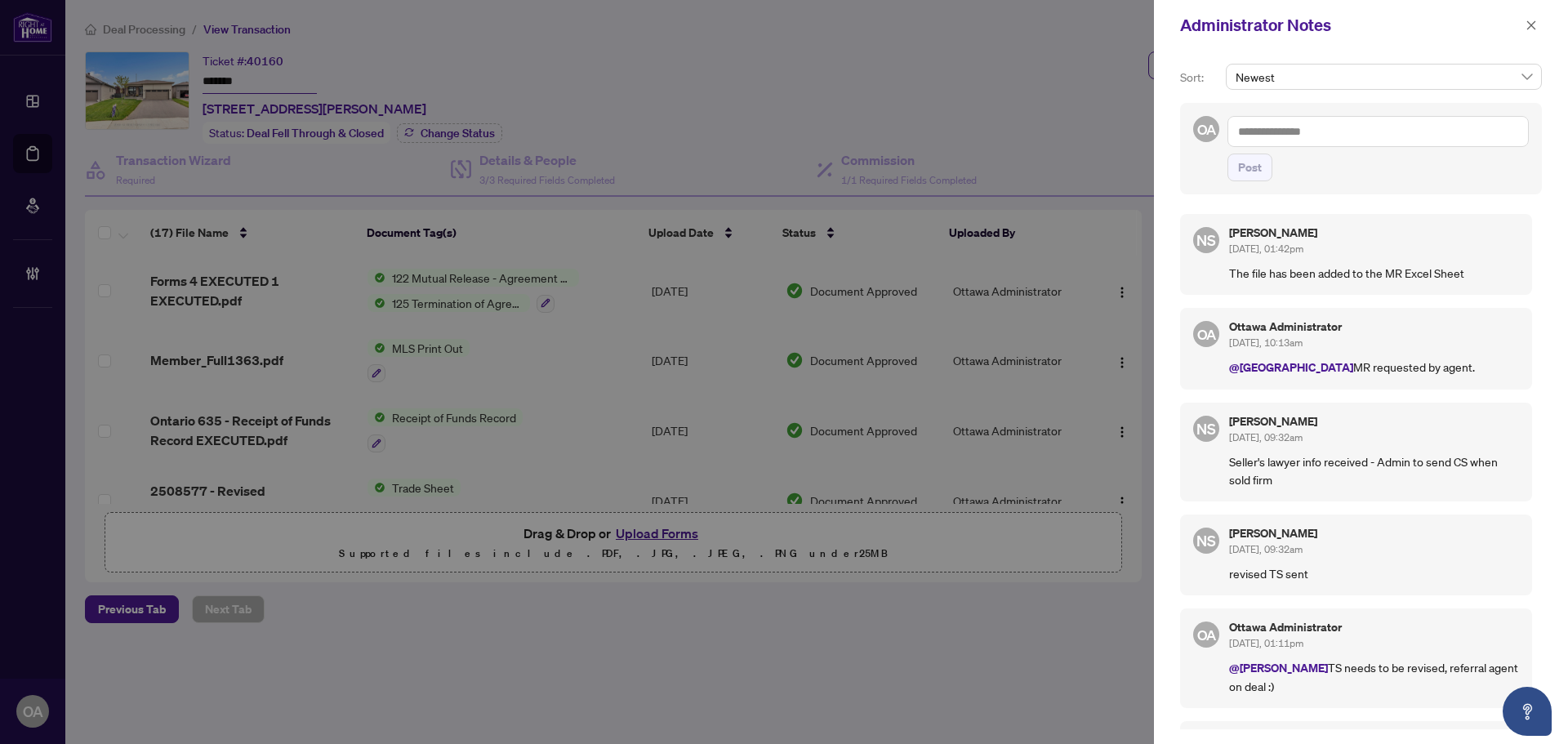
click at [1325, 126] on textarea at bounding box center [1378, 131] width 301 height 31
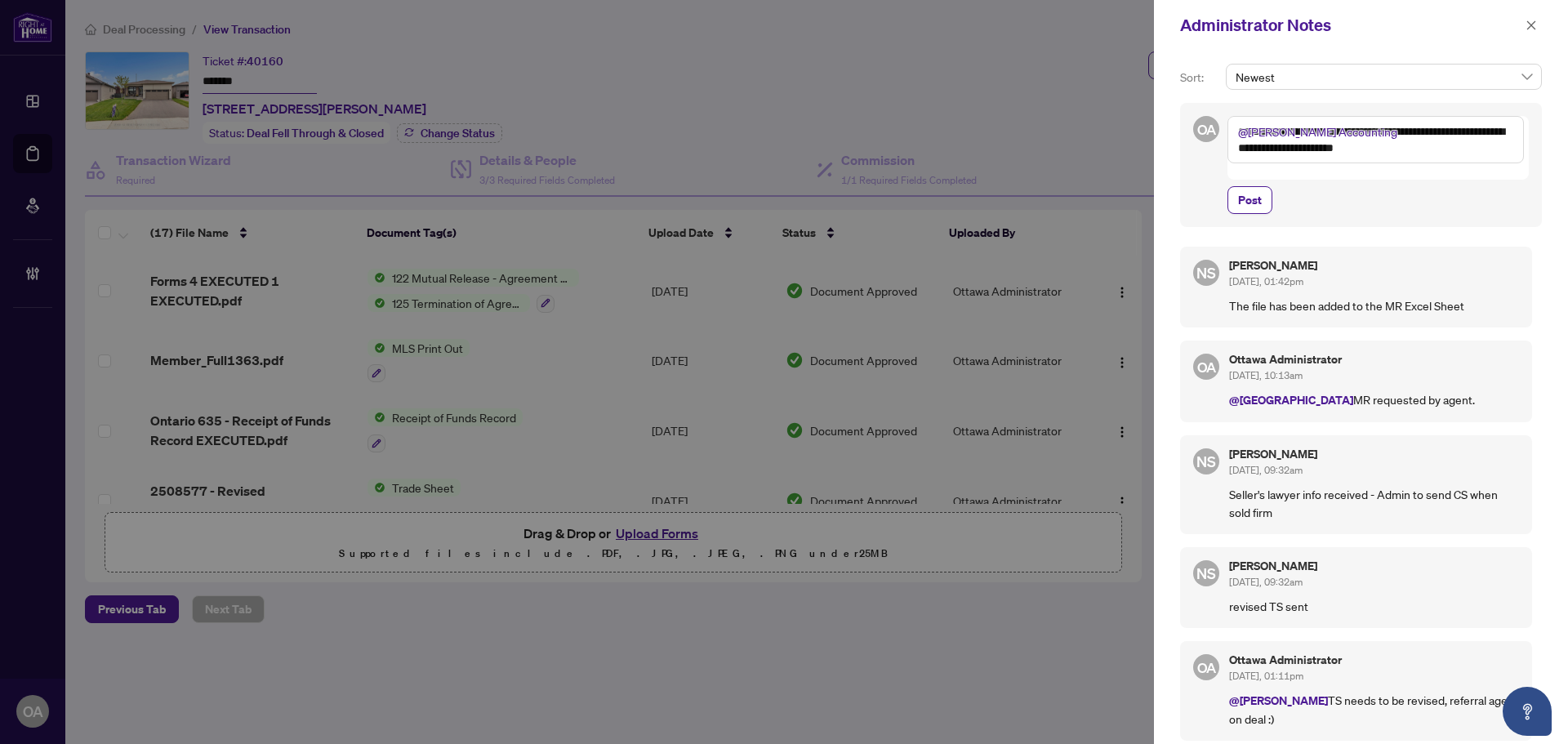
click at [1340, 132] on textarea "**********" at bounding box center [1376, 139] width 297 height 47
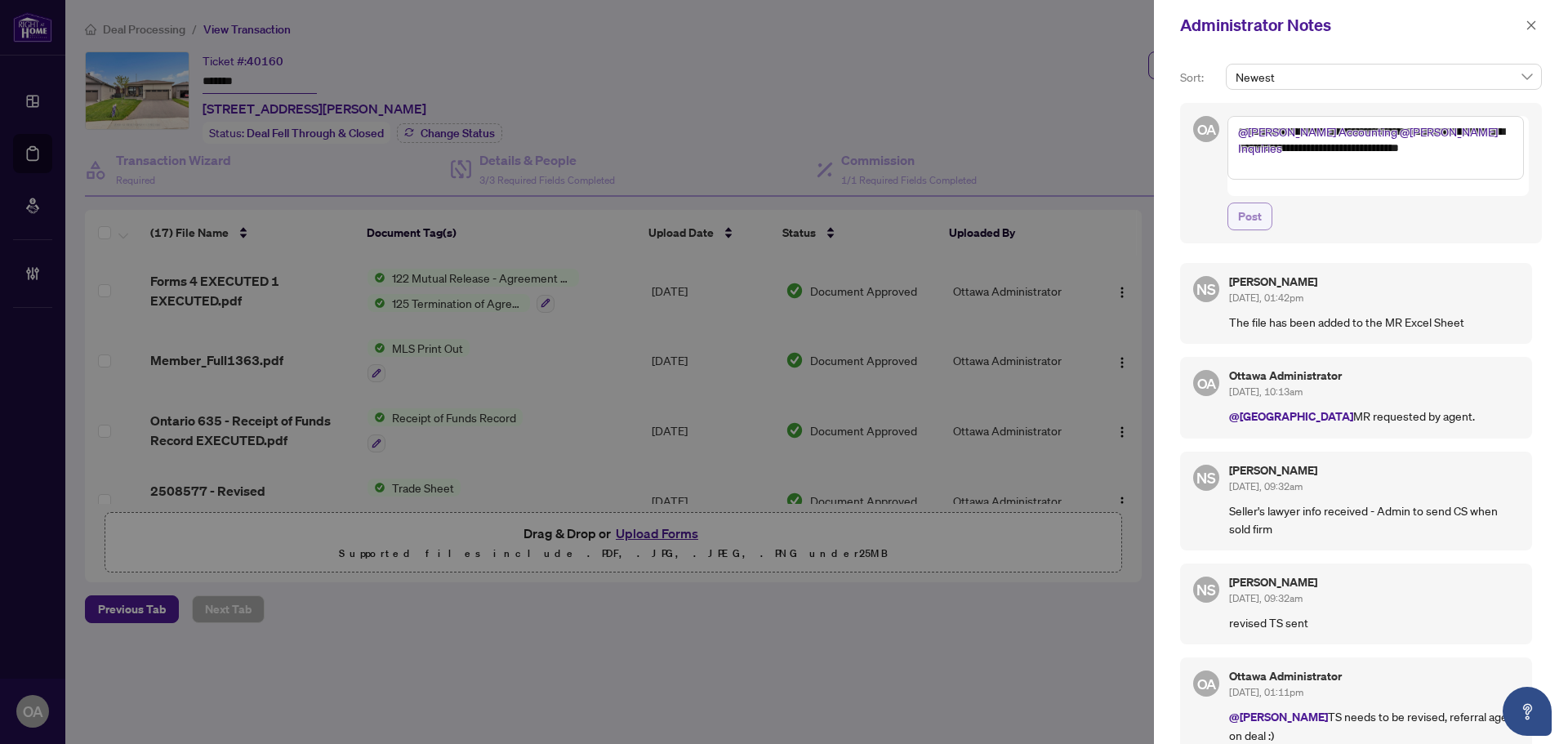
type textarea "**********"
click at [1250, 203] on span "Post" at bounding box center [1249, 216] width 24 height 26
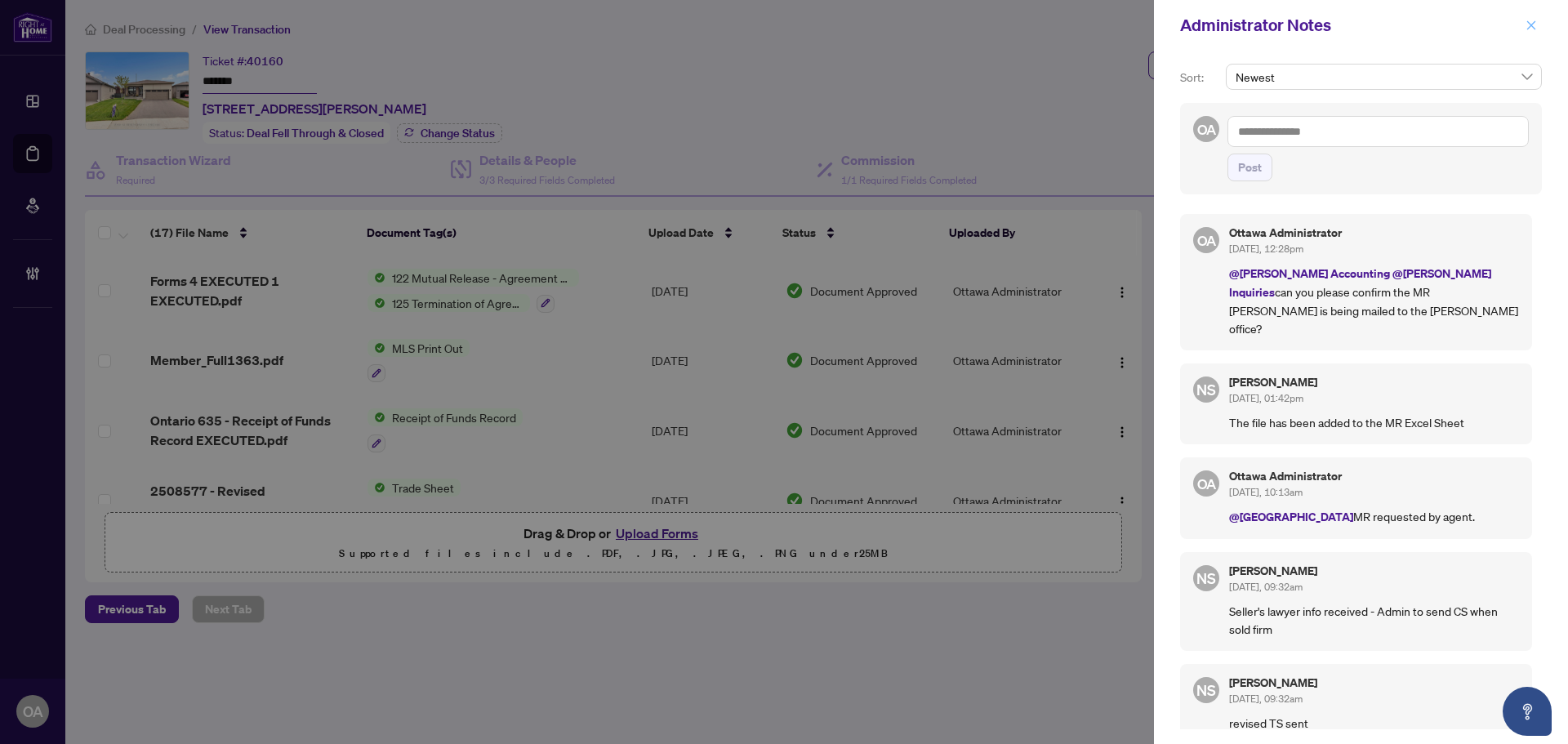
click at [1534, 27] on icon "close" at bounding box center [1531, 25] width 12 height 12
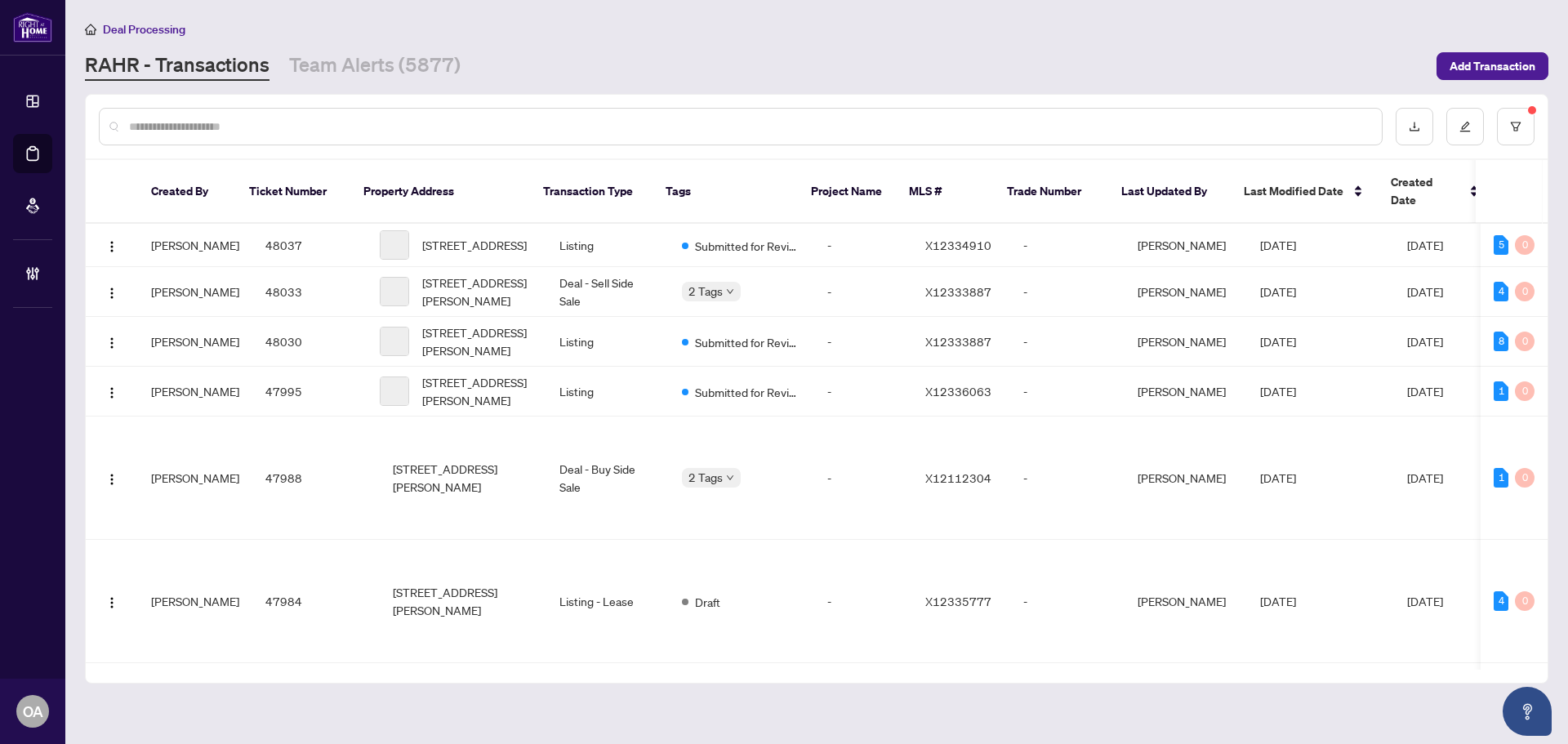
click at [261, 117] on input "text" at bounding box center [749, 126] width 1239 height 18
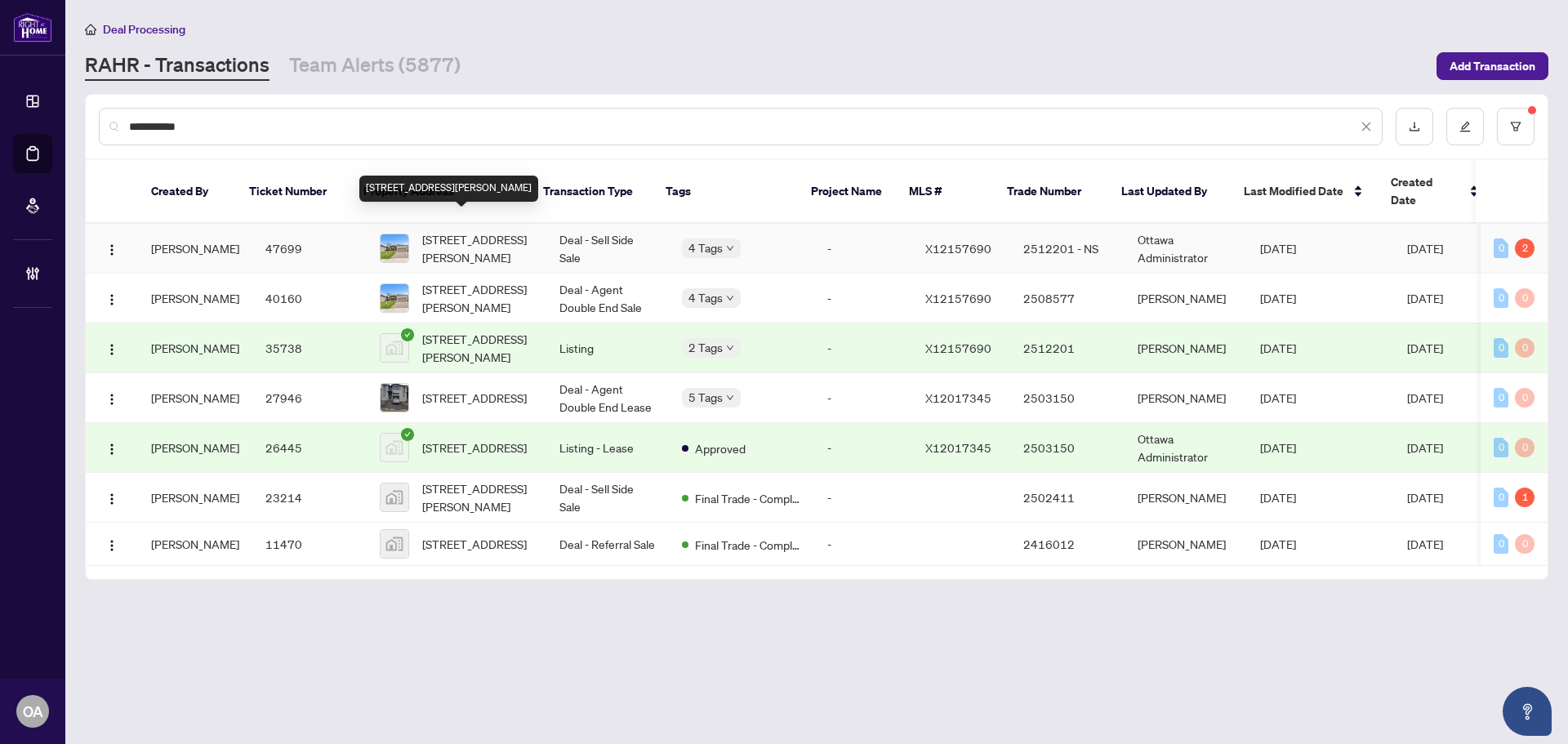
type input "**********"
click at [475, 230] on span "92 Tom Gavinski St, Arnprior, Ontario K7S 0C6, Canada" at bounding box center [478, 247] width 111 height 35
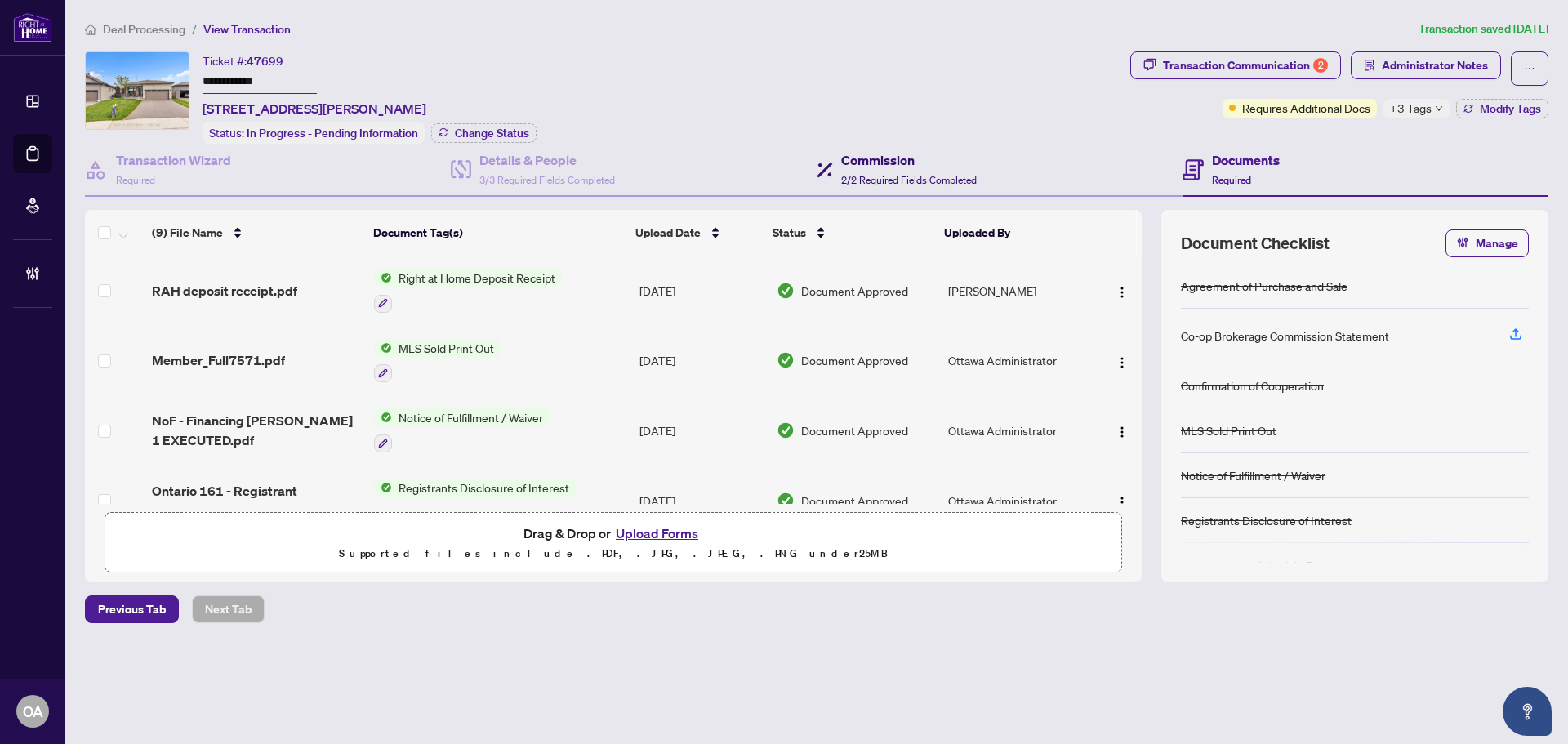
click at [882, 167] on div "Commission 2/2 Required Fields Completed" at bounding box center [908, 169] width 136 height 38
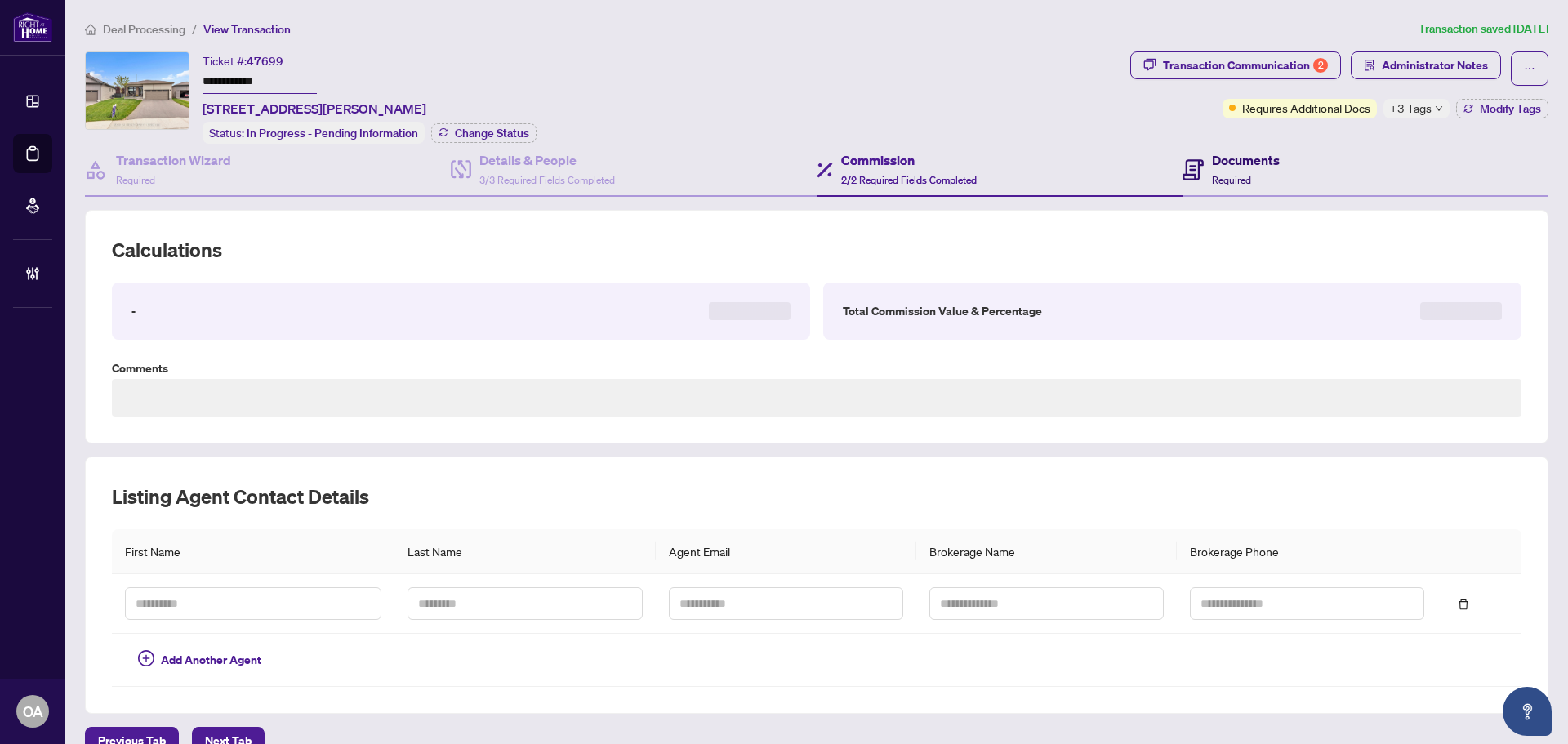
click at [1193, 172] on icon at bounding box center [1192, 169] width 21 height 21
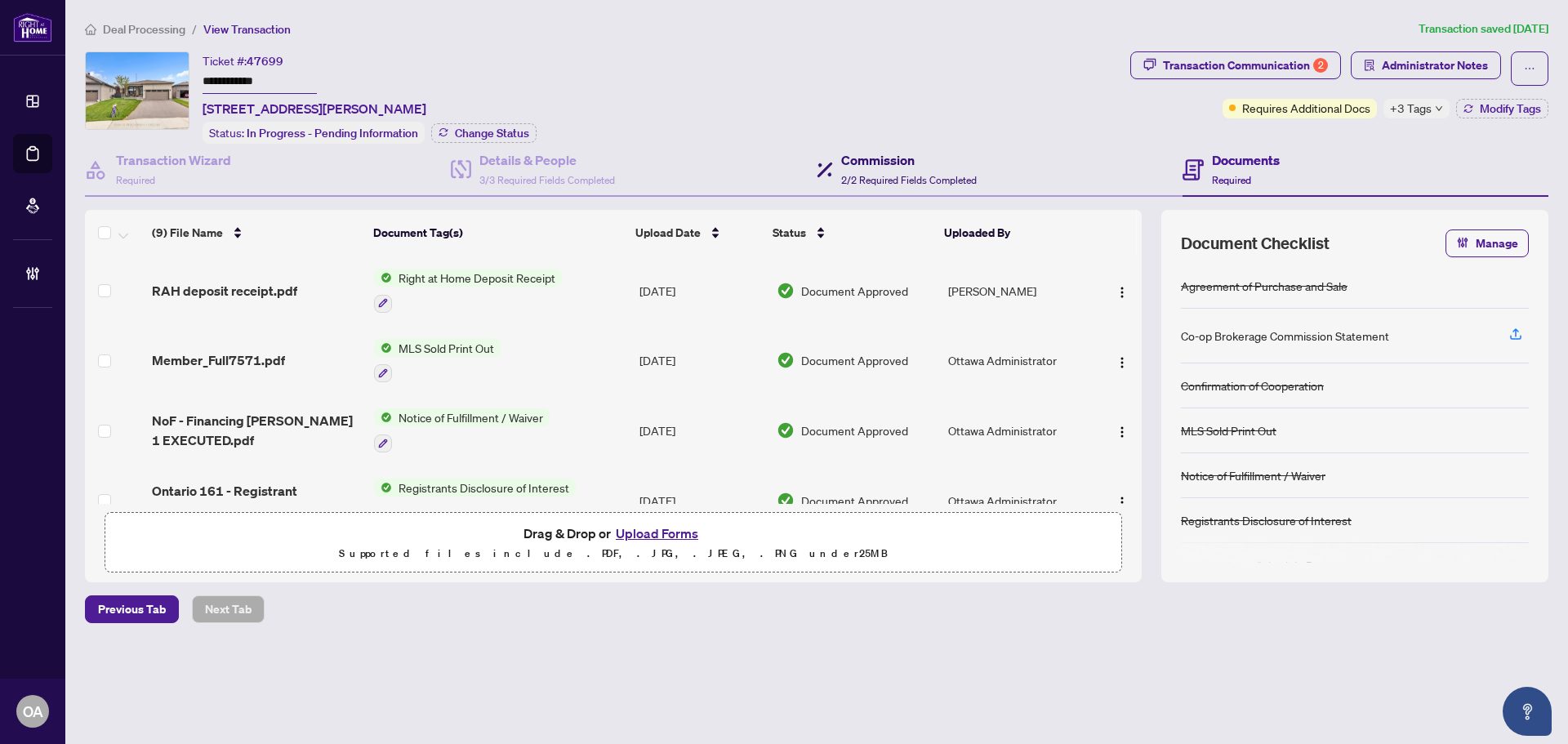
click at [865, 175] on span "2/2 Required Fields Completed" at bounding box center [908, 179] width 136 height 12
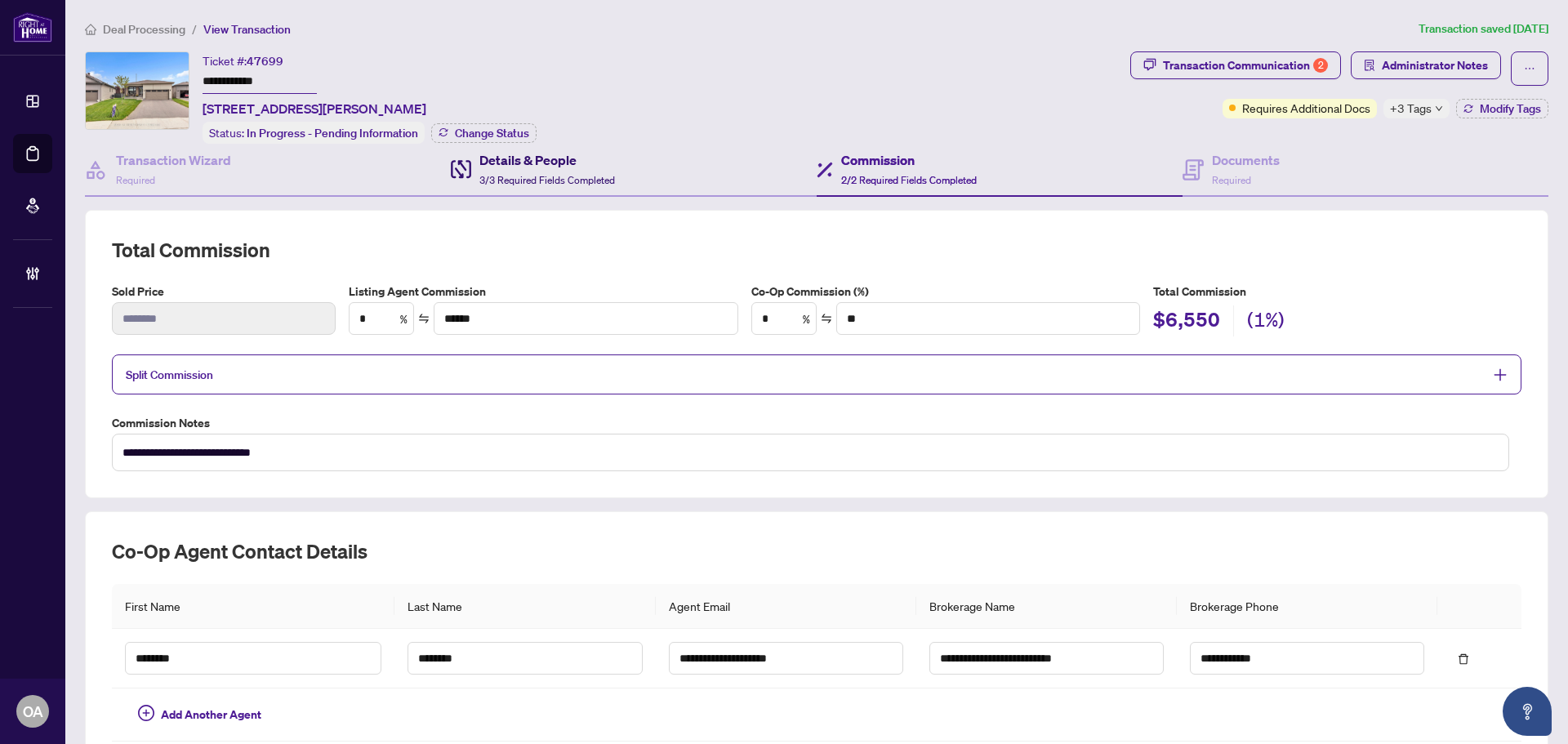
click at [584, 166] on h4 "Details & People" at bounding box center [547, 160] width 136 height 20
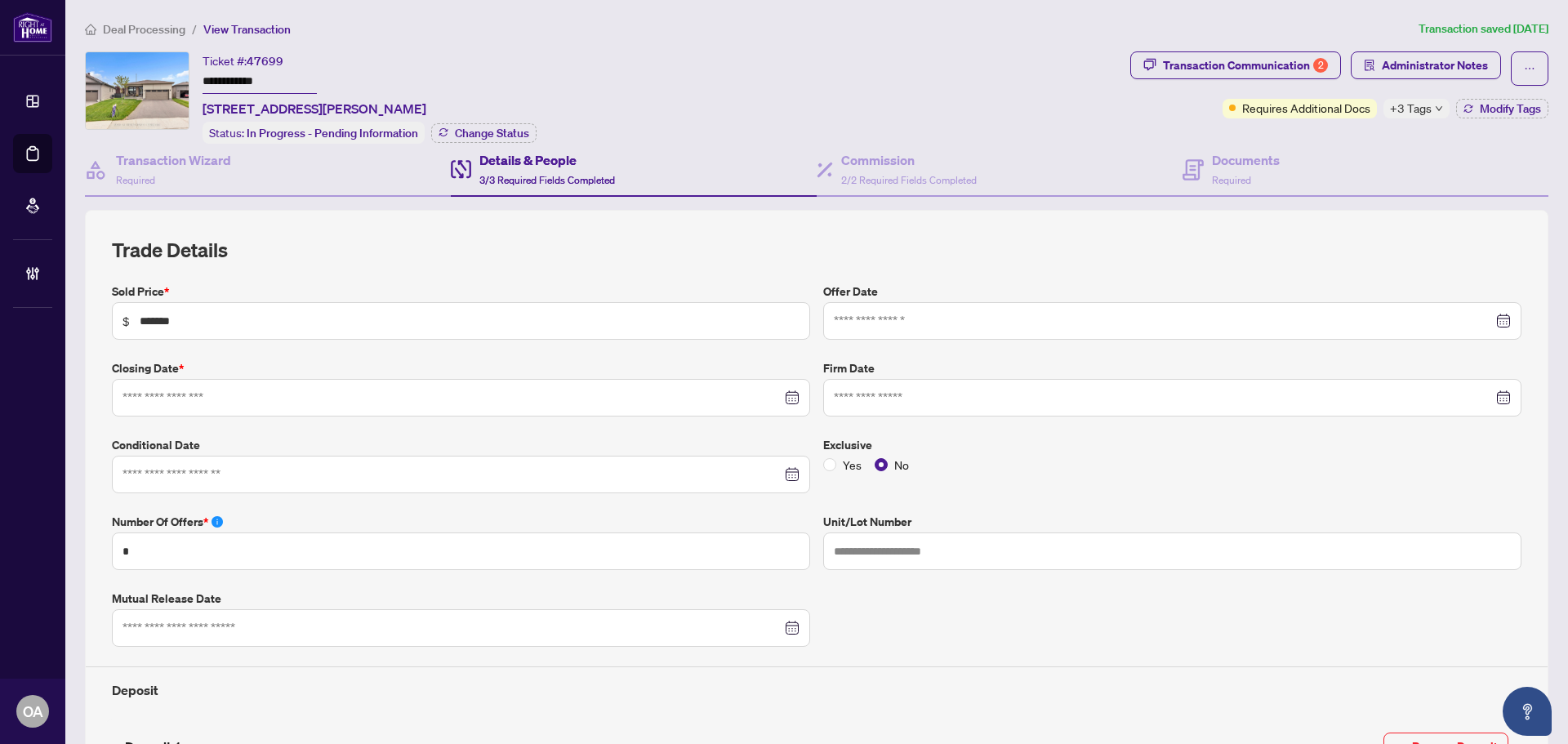
type input "**********"
click at [1198, 174] on div "Documents Required" at bounding box center [1230, 169] width 97 height 38
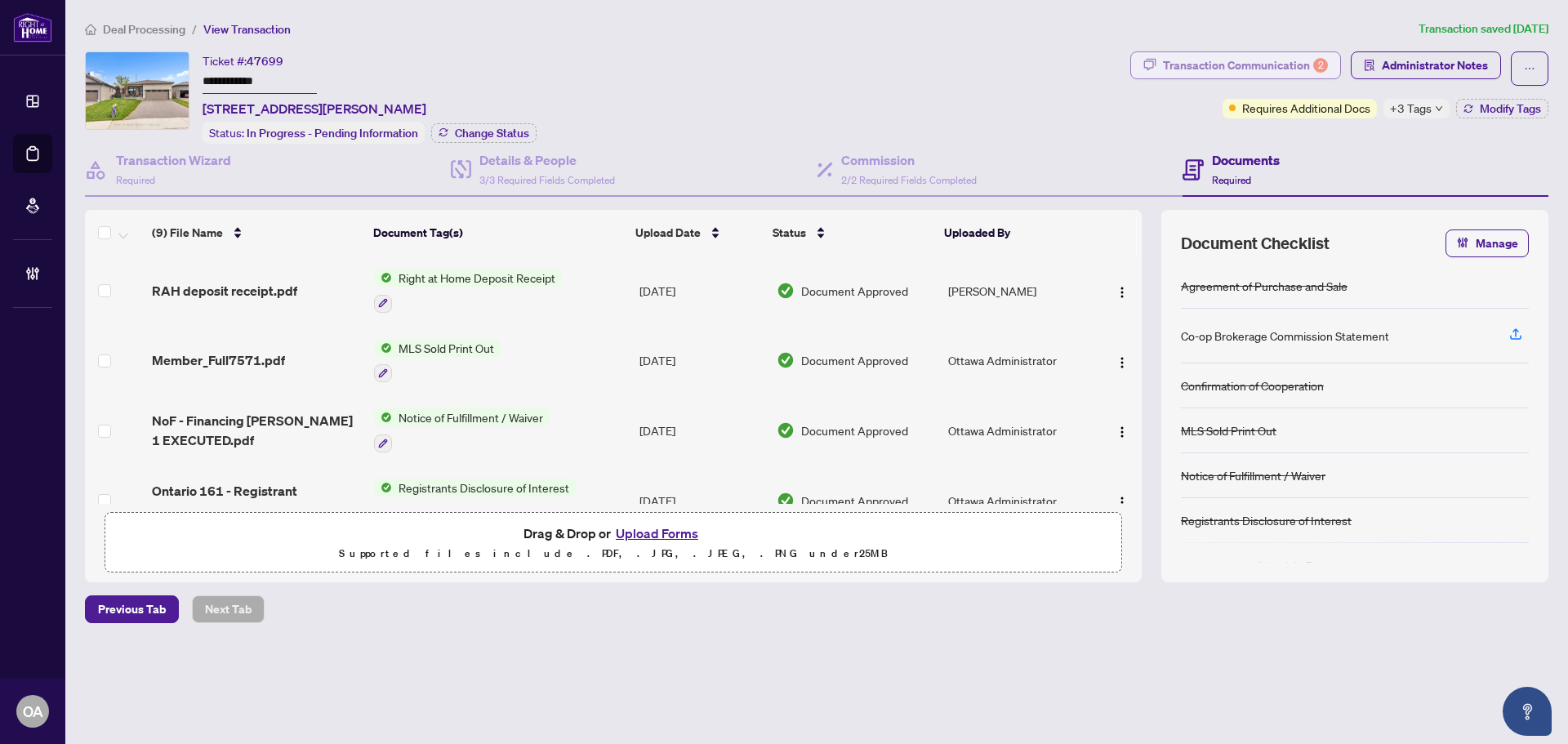
click at [1218, 65] on div "Transaction Communication 2" at bounding box center [1245, 65] width 165 height 26
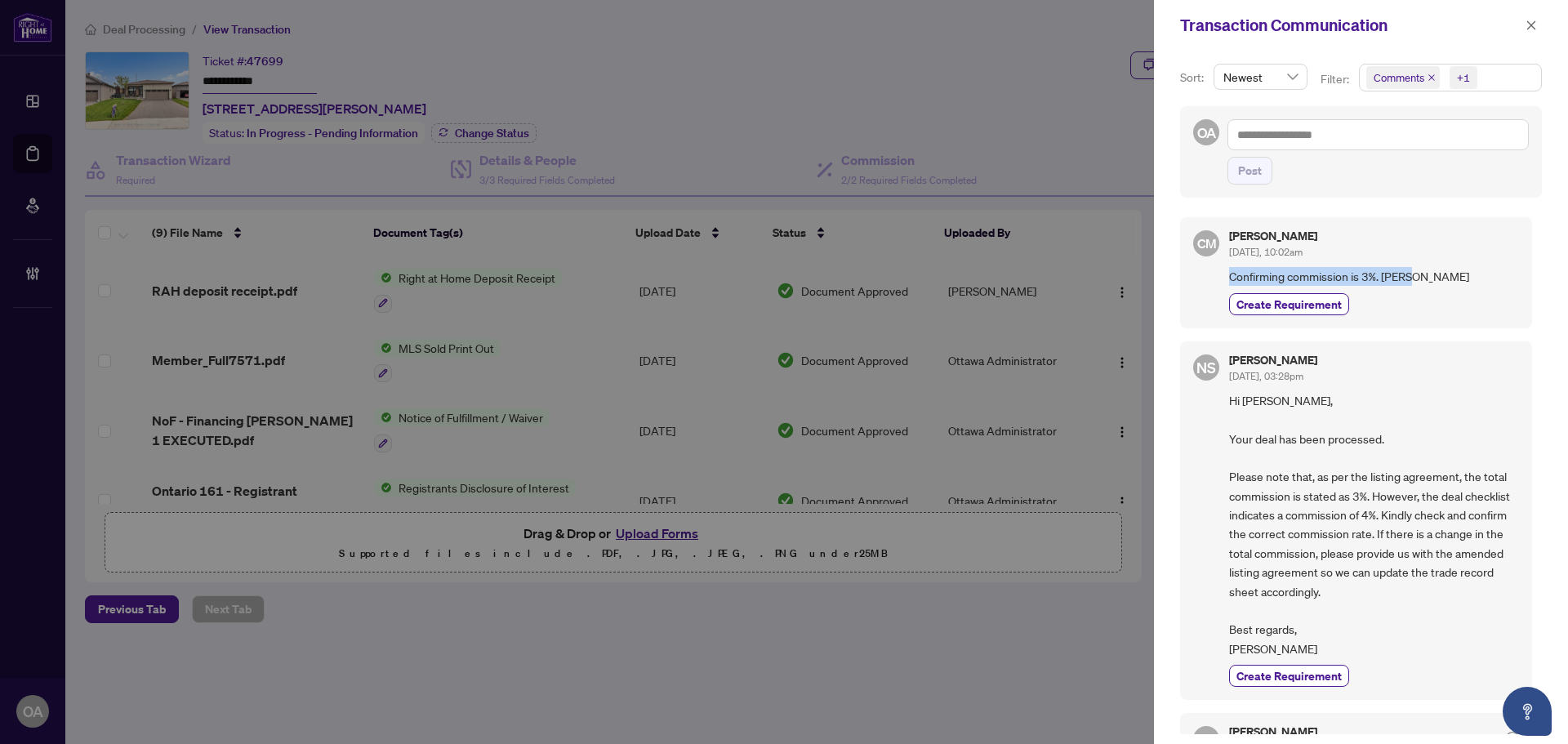
drag, startPoint x: 1357, startPoint y: 276, endPoint x: 1229, endPoint y: 268, distance: 128.2
click at [1229, 268] on span "Confirming commission is 3%. Chris" at bounding box center [1374, 276] width 290 height 19
click at [1530, 25] on icon "close" at bounding box center [1531, 25] width 12 height 12
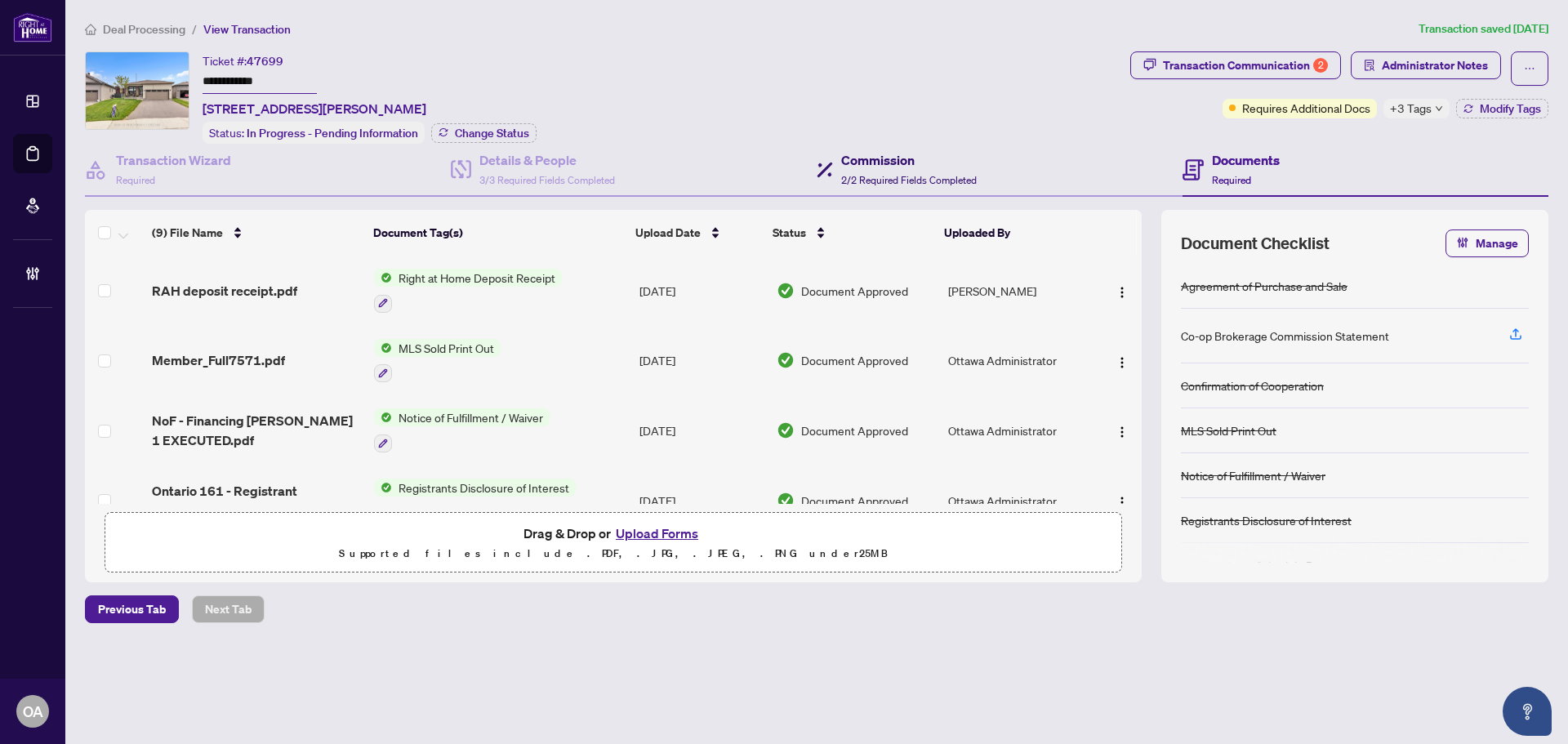
click at [944, 174] on span "2/2 Required Fields Completed" at bounding box center [908, 179] width 136 height 12
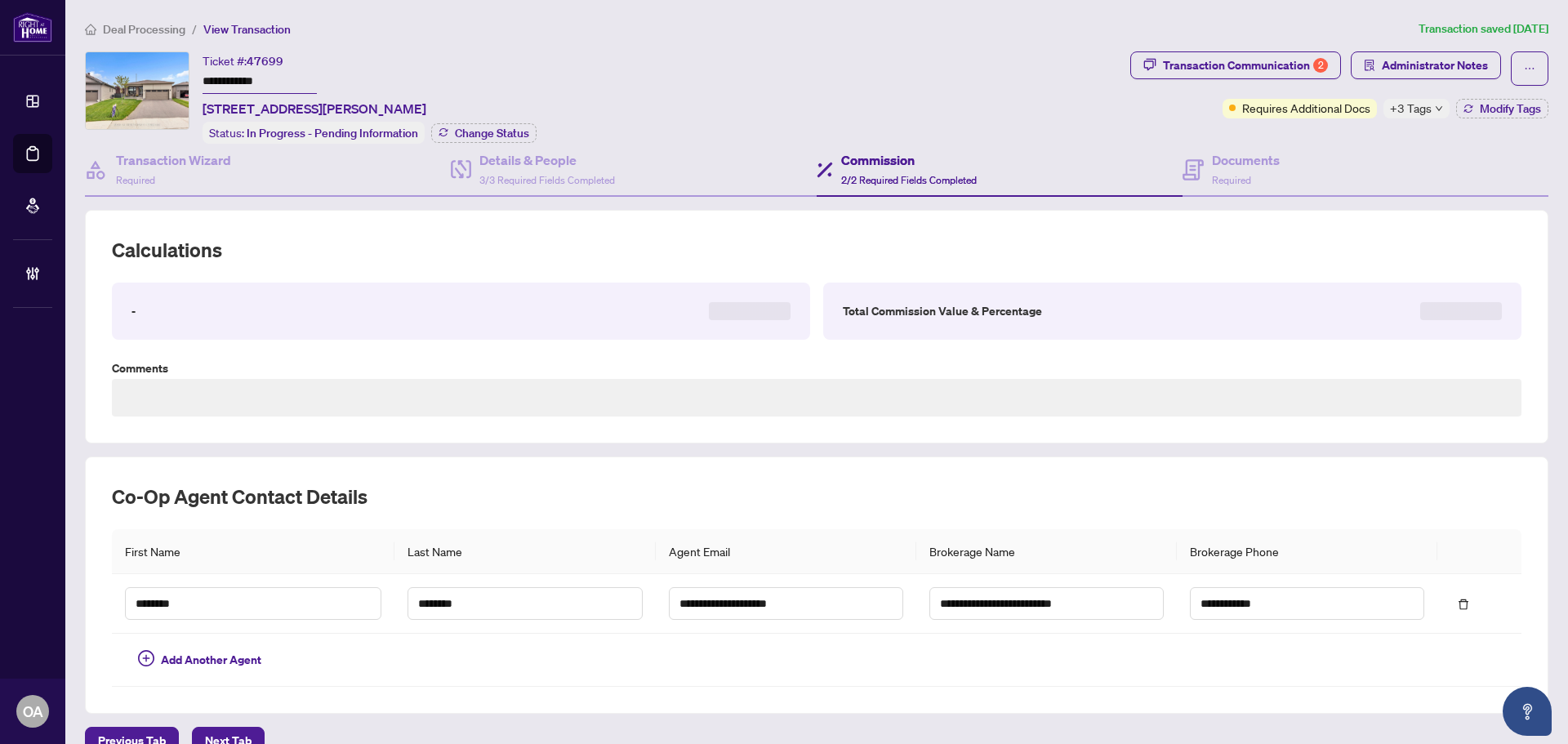
type textarea "**********"
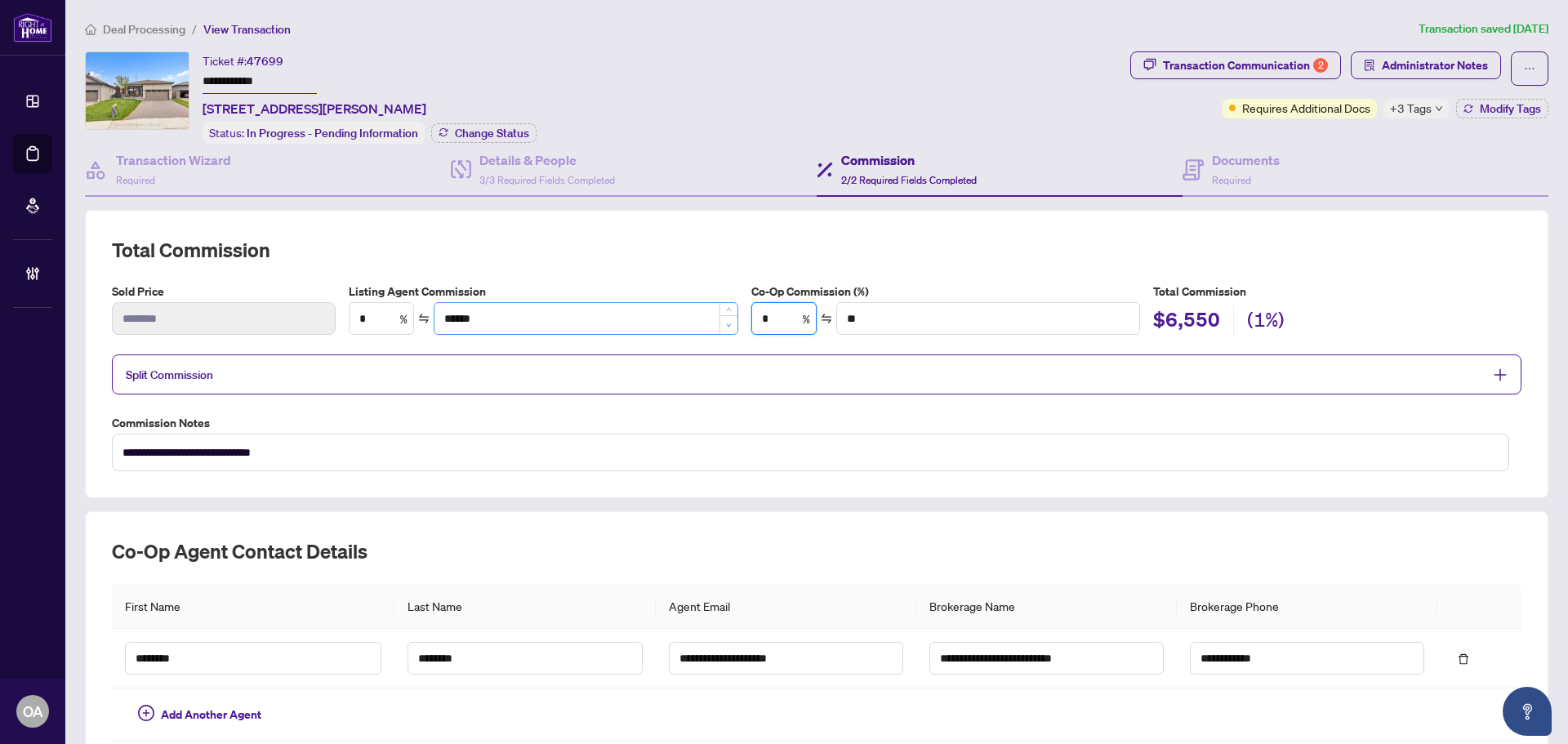
drag, startPoint x: 785, startPoint y: 316, endPoint x: 736, endPoint y: 326, distance: 50.0
click at [736, 326] on div "Listing Agent Commission * % ****** Co-Op Commission (%) * % ** Total Commissio…" at bounding box center [935, 309] width 1186 height 55
type input "*"
type input "*******"
type input "*"
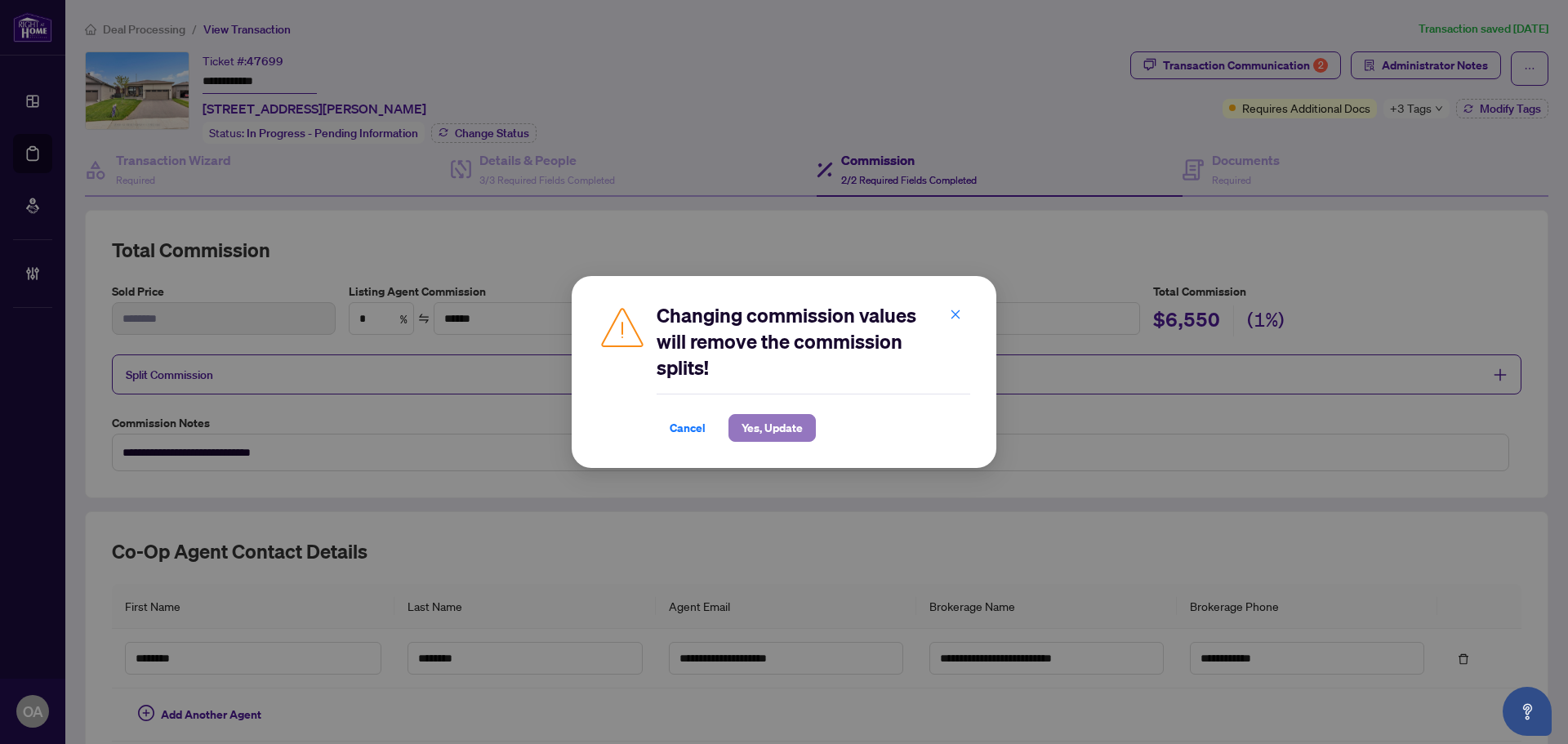
click at [775, 434] on span "Yes, Update" at bounding box center [772, 427] width 61 height 26
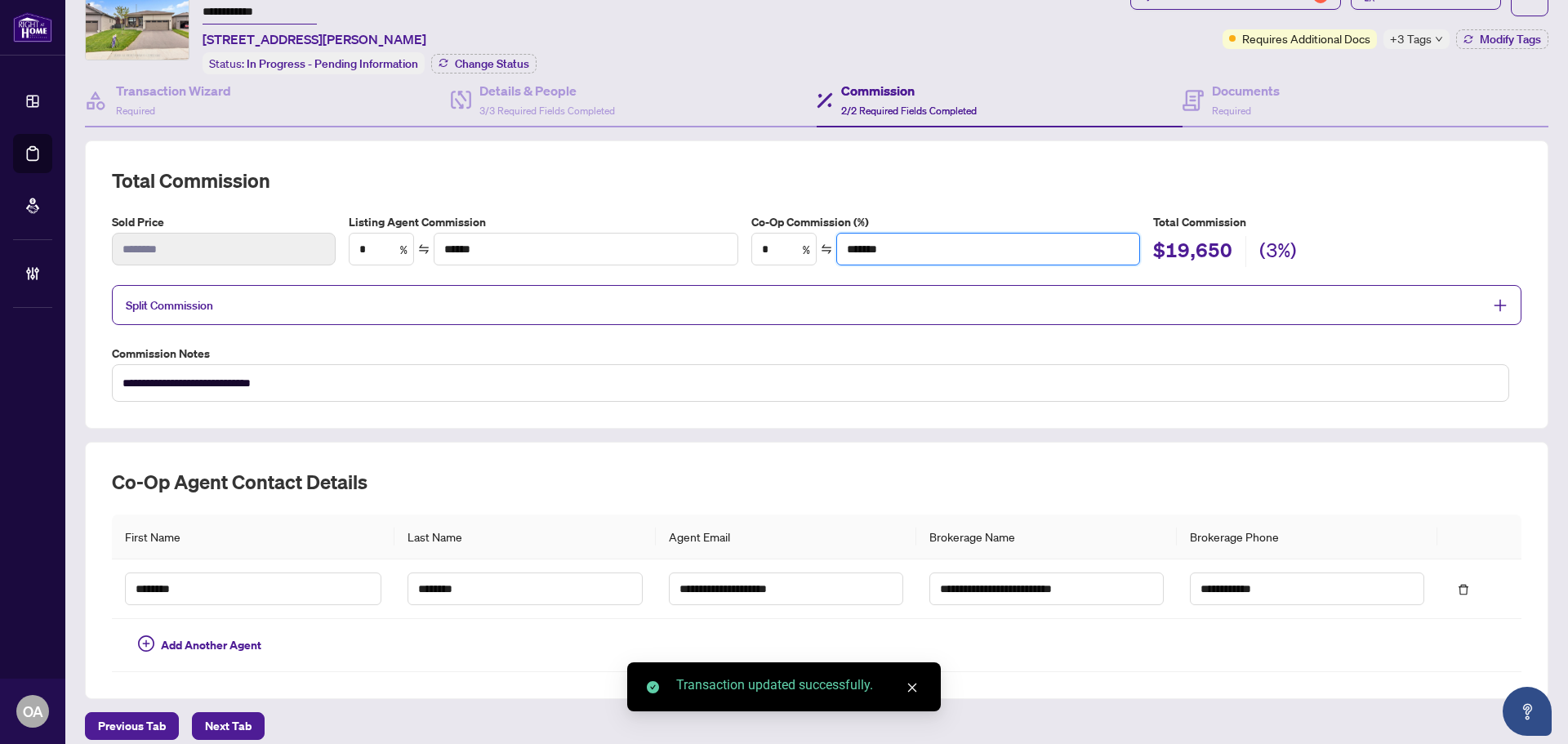
scroll to position [139, 0]
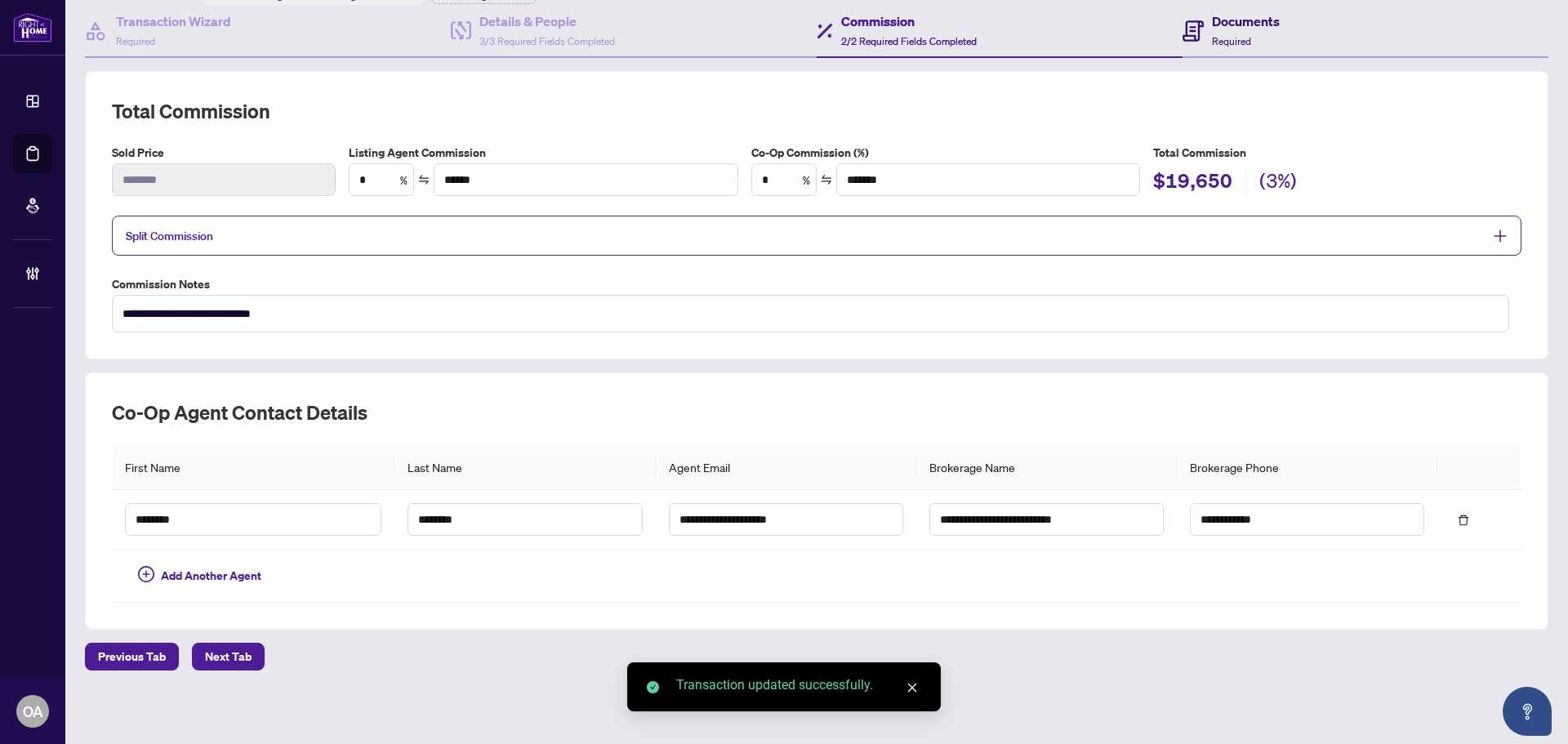
click at [1199, 26] on div "Documents Required" at bounding box center [1230, 31] width 97 height 38
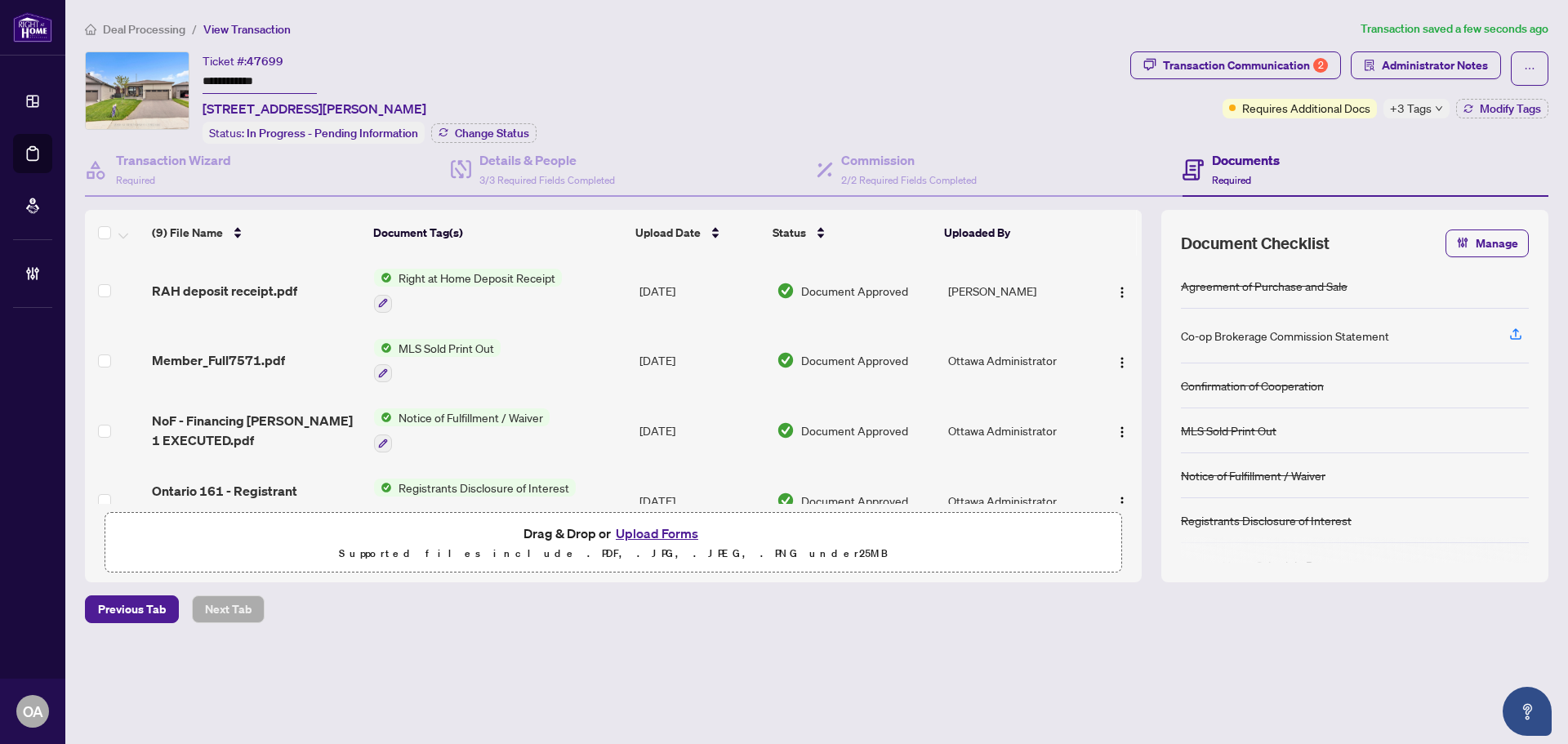
click at [1269, 194] on div "Documents Required" at bounding box center [1365, 170] width 366 height 53
click at [883, 171] on div "Commission 2/2 Required Fields Completed" at bounding box center [908, 169] width 136 height 38
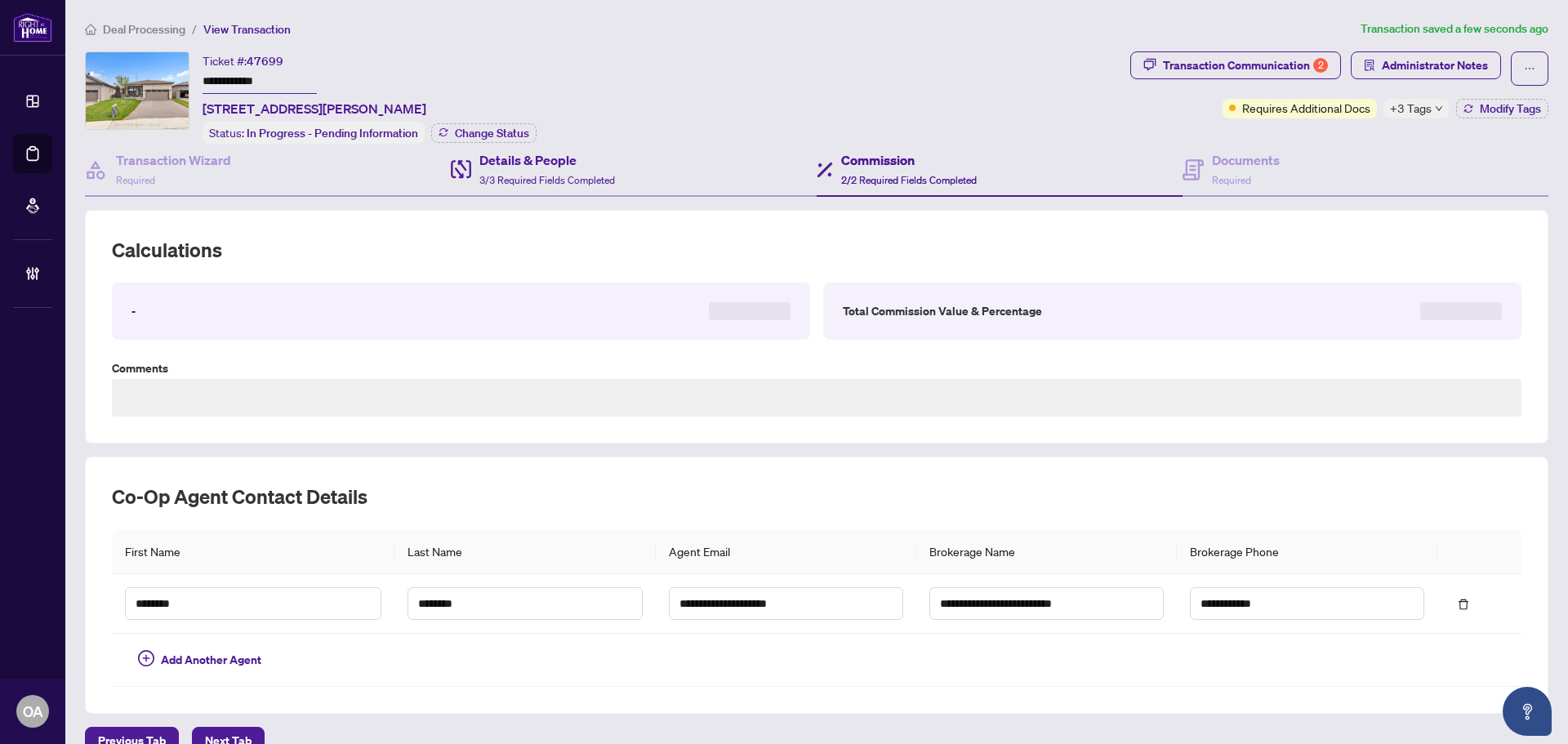
click at [695, 177] on div "Details & People 3/3 Required Fields Completed" at bounding box center [633, 170] width 366 height 53
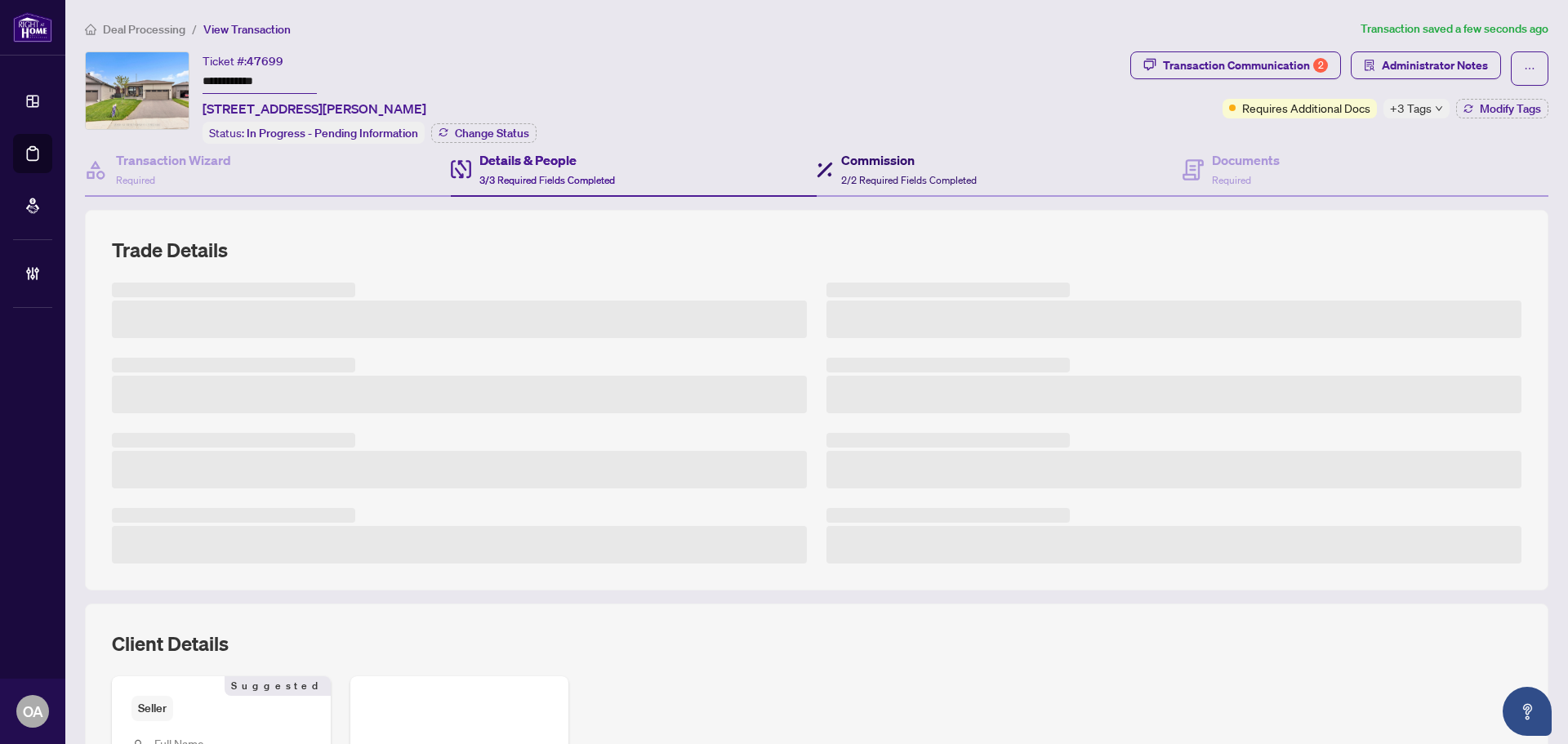
click at [831, 163] on div "Commission 2/2 Required Fields Completed" at bounding box center [896, 169] width 160 height 38
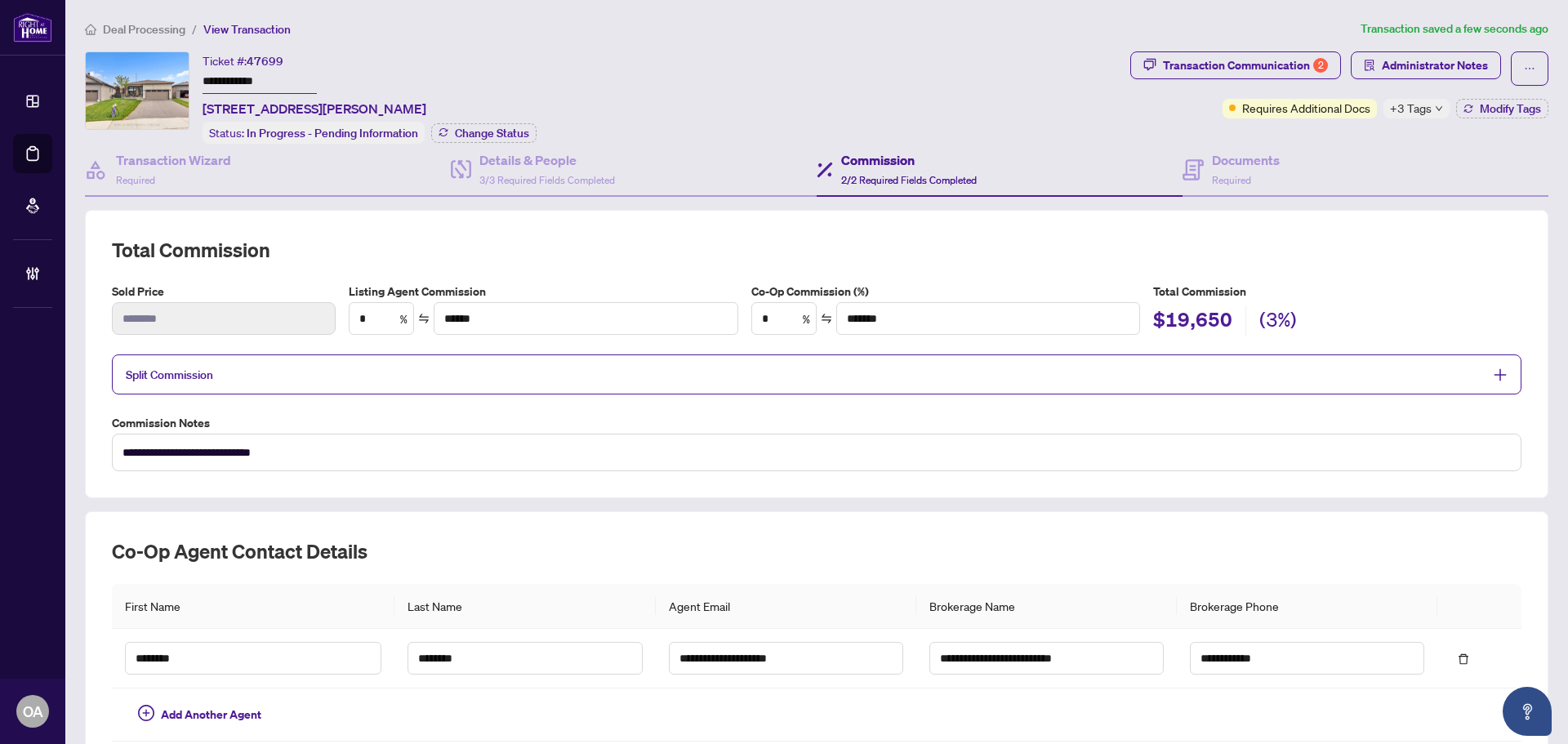
type textarea "**********"
click at [392, 367] on span "Split Commission" at bounding box center [804, 374] width 1357 height 19
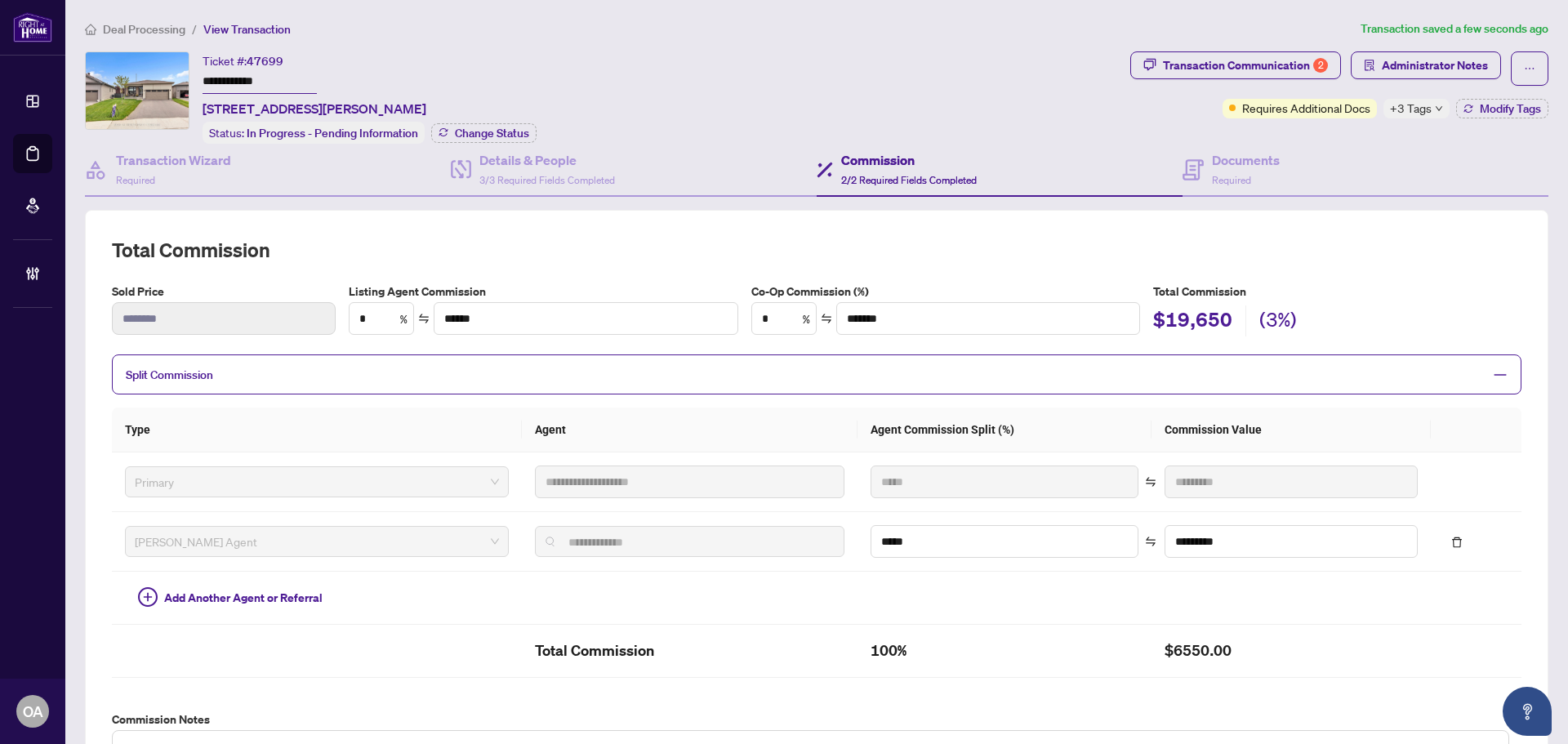
click at [392, 367] on span "Split Commission" at bounding box center [804, 374] width 1357 height 19
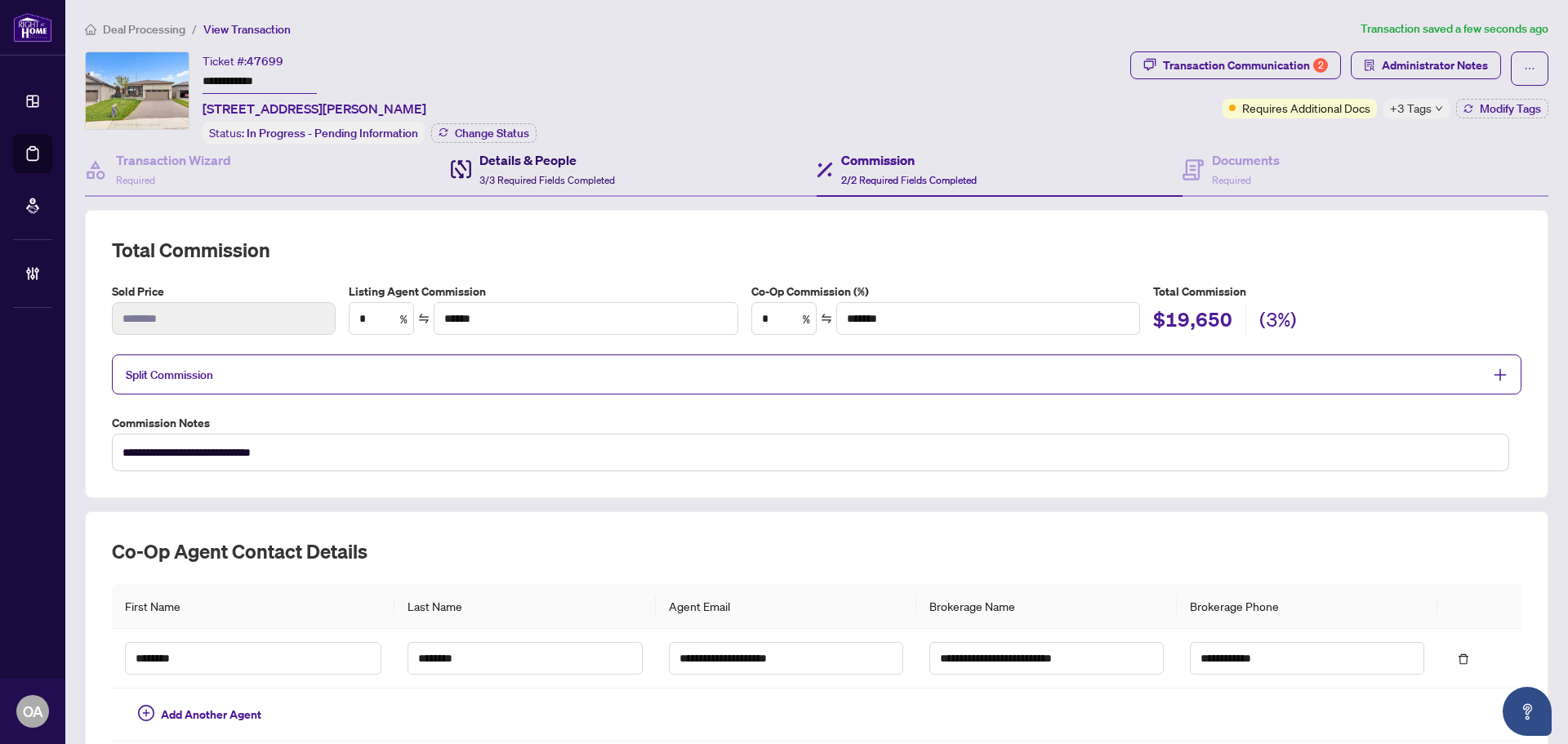
click at [498, 163] on h4 "Details & People" at bounding box center [547, 160] width 136 height 20
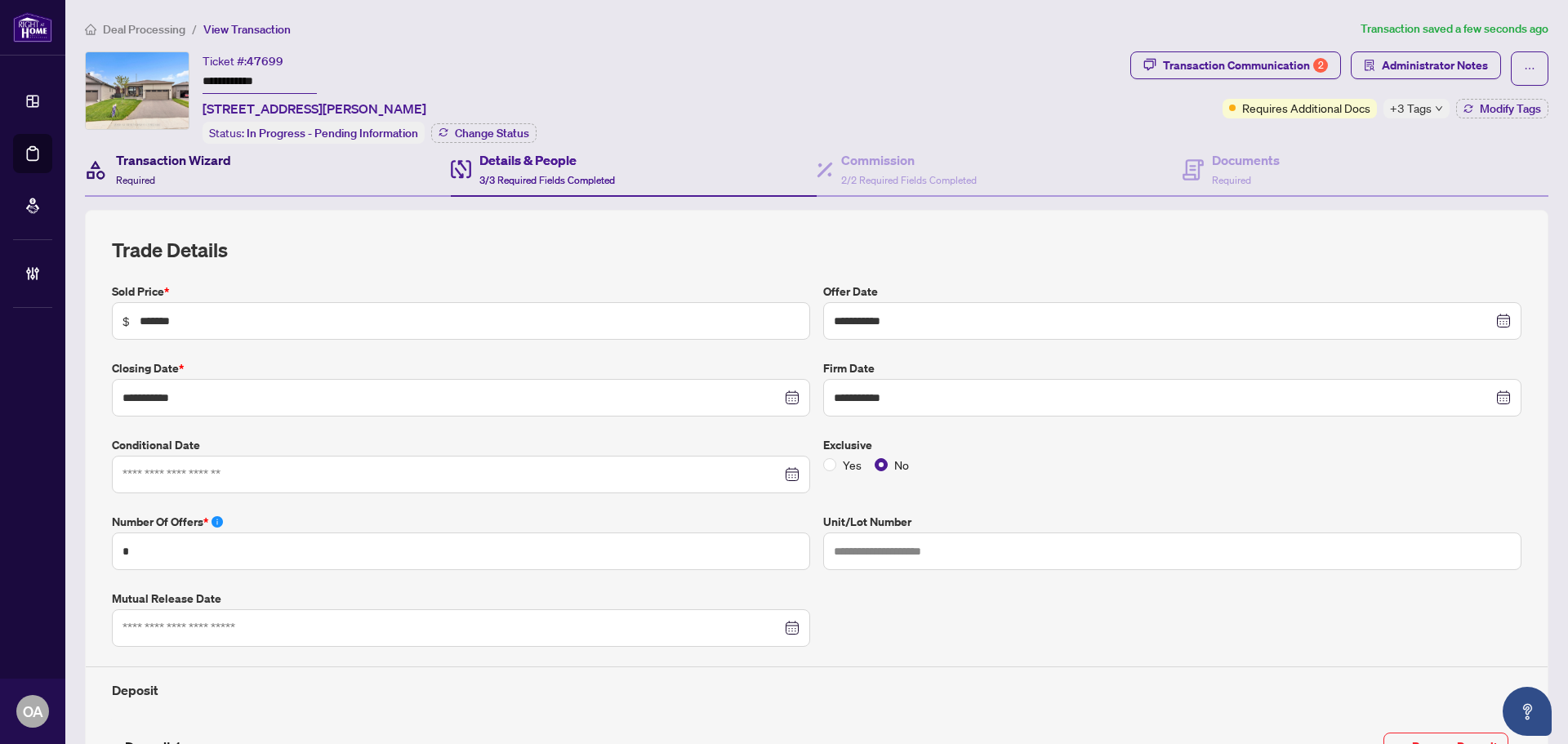
click at [197, 157] on h4 "Transaction Wizard" at bounding box center [173, 160] width 116 height 20
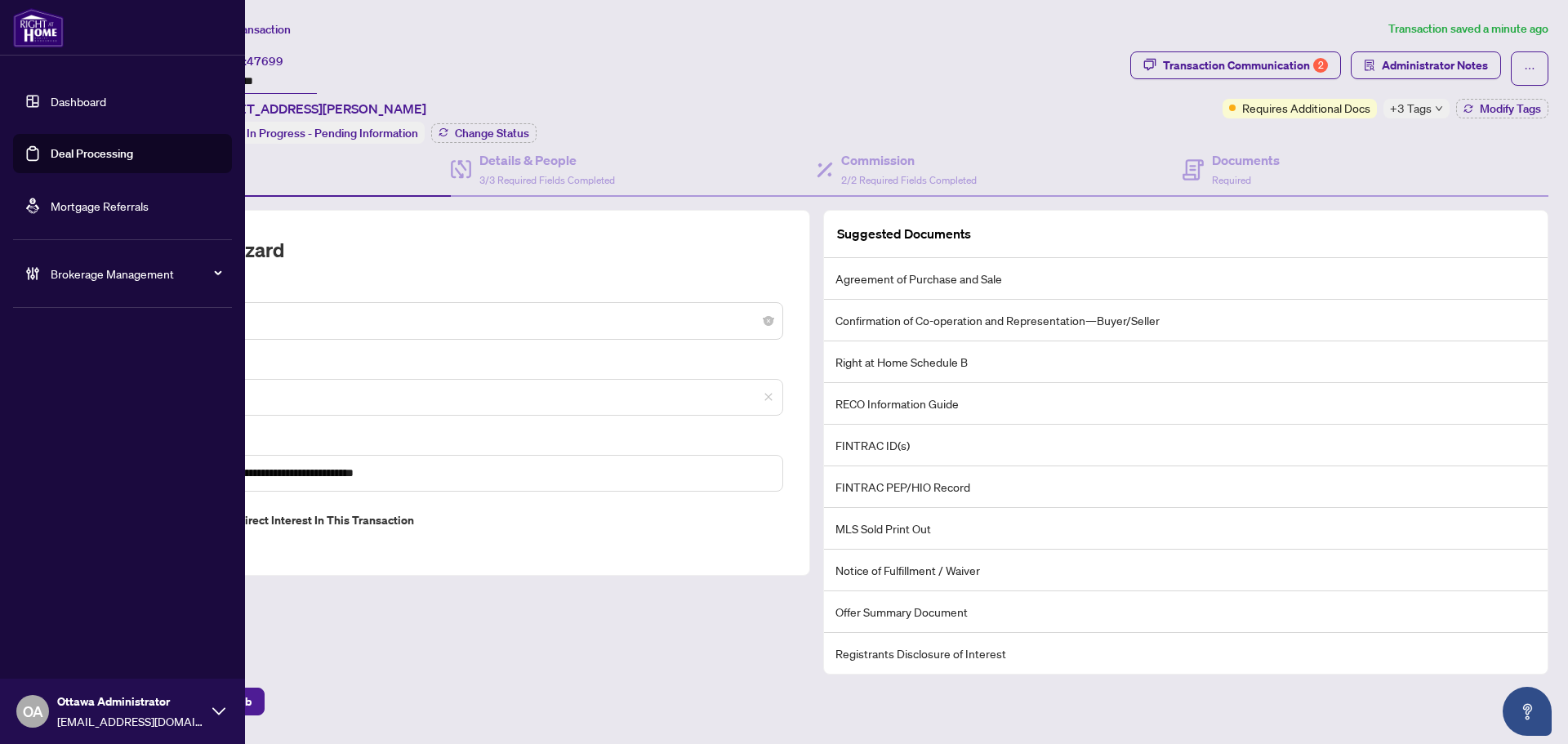
drag, startPoint x: 90, startPoint y: 140, endPoint x: 91, endPoint y: 128, distance: 12.0
click at [90, 146] on link "Deal Processing" at bounding box center [92, 154] width 83 height 15
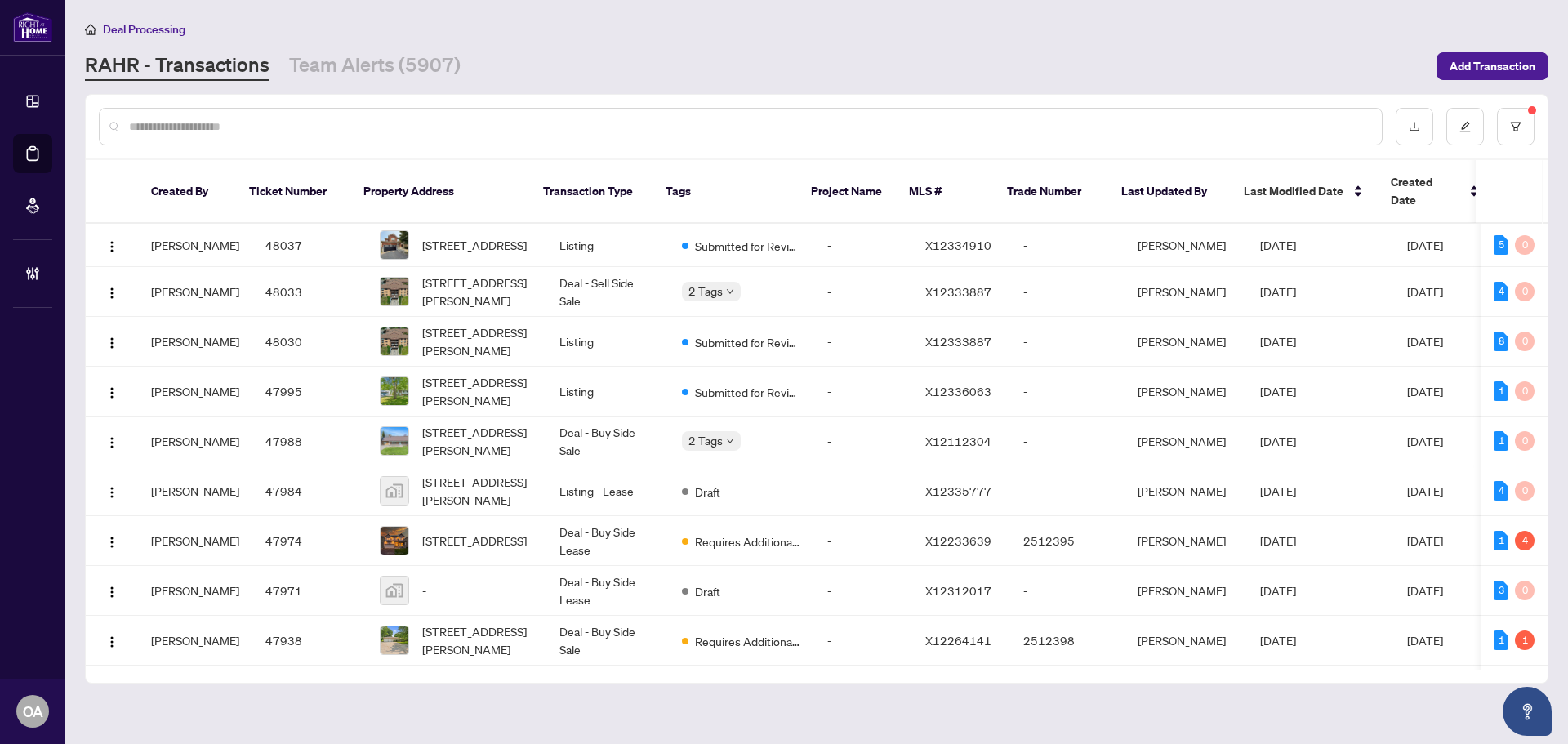
click at [303, 122] on input "text" at bounding box center [749, 126] width 1239 height 18
type input "*"
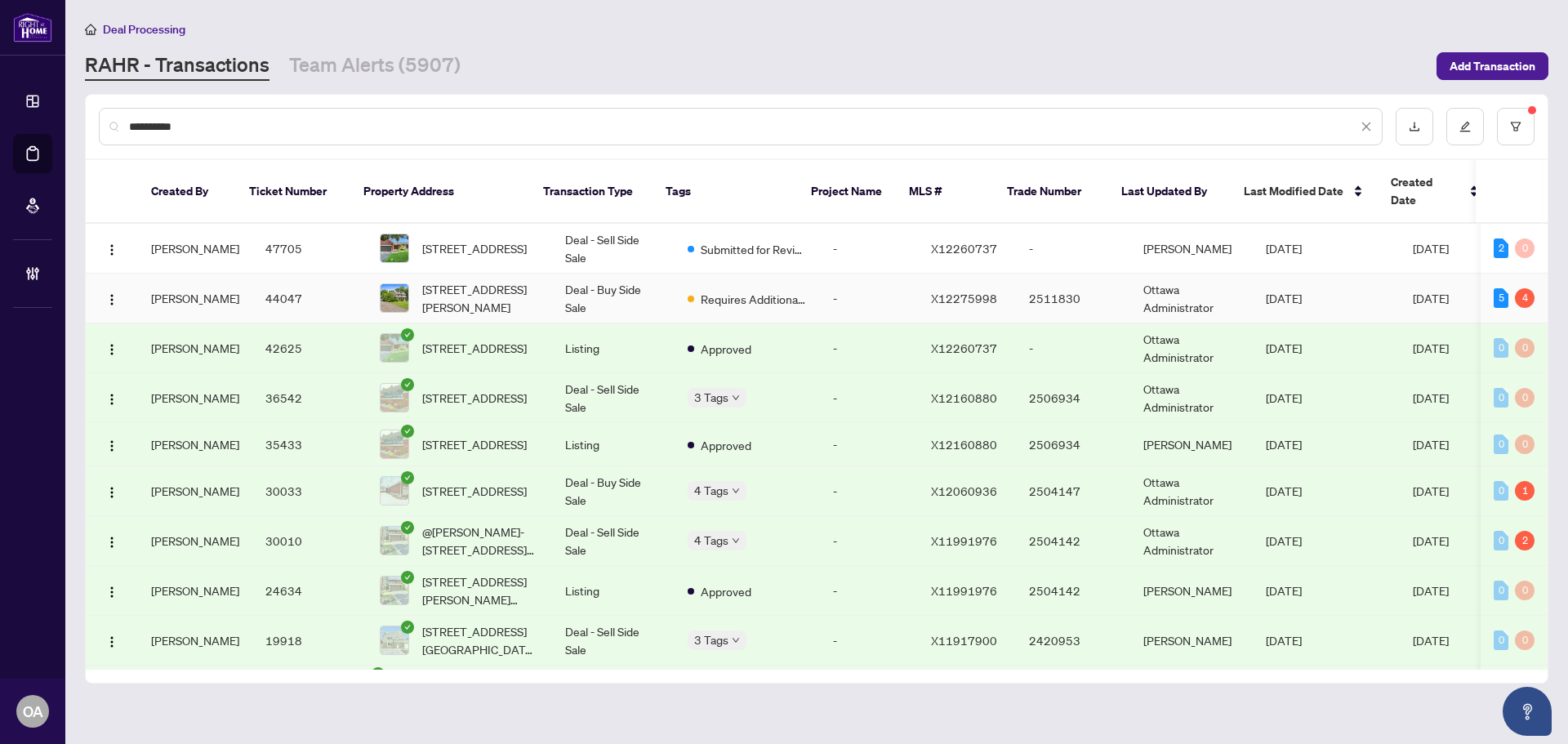
type input "**********"
click at [490, 280] on span "38 Roycroft Way, Ottawa, Ontario K2W 1C7, Canada" at bounding box center [481, 297] width 116 height 35
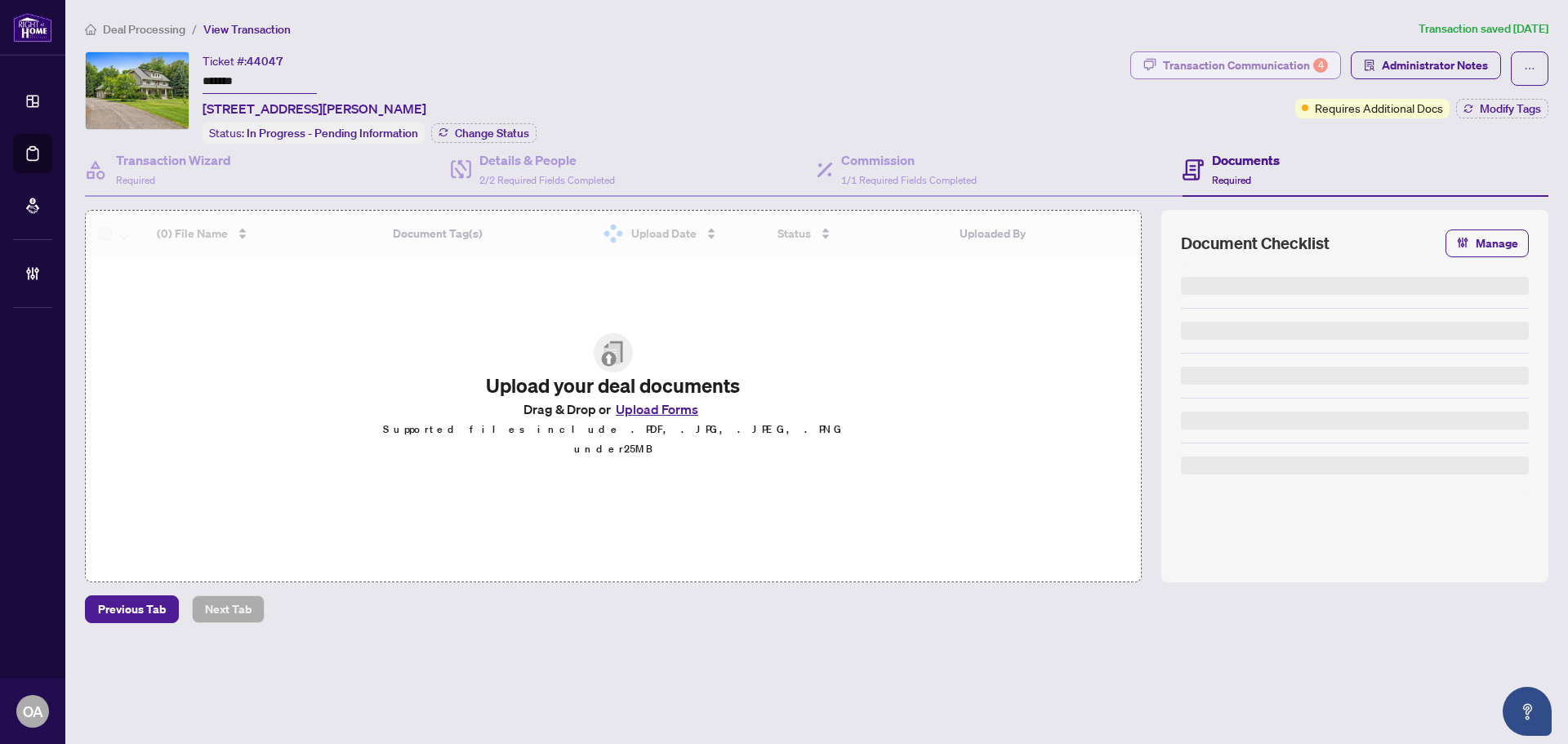
click at [1229, 66] on div "Transaction Communication 4" at bounding box center [1245, 65] width 165 height 26
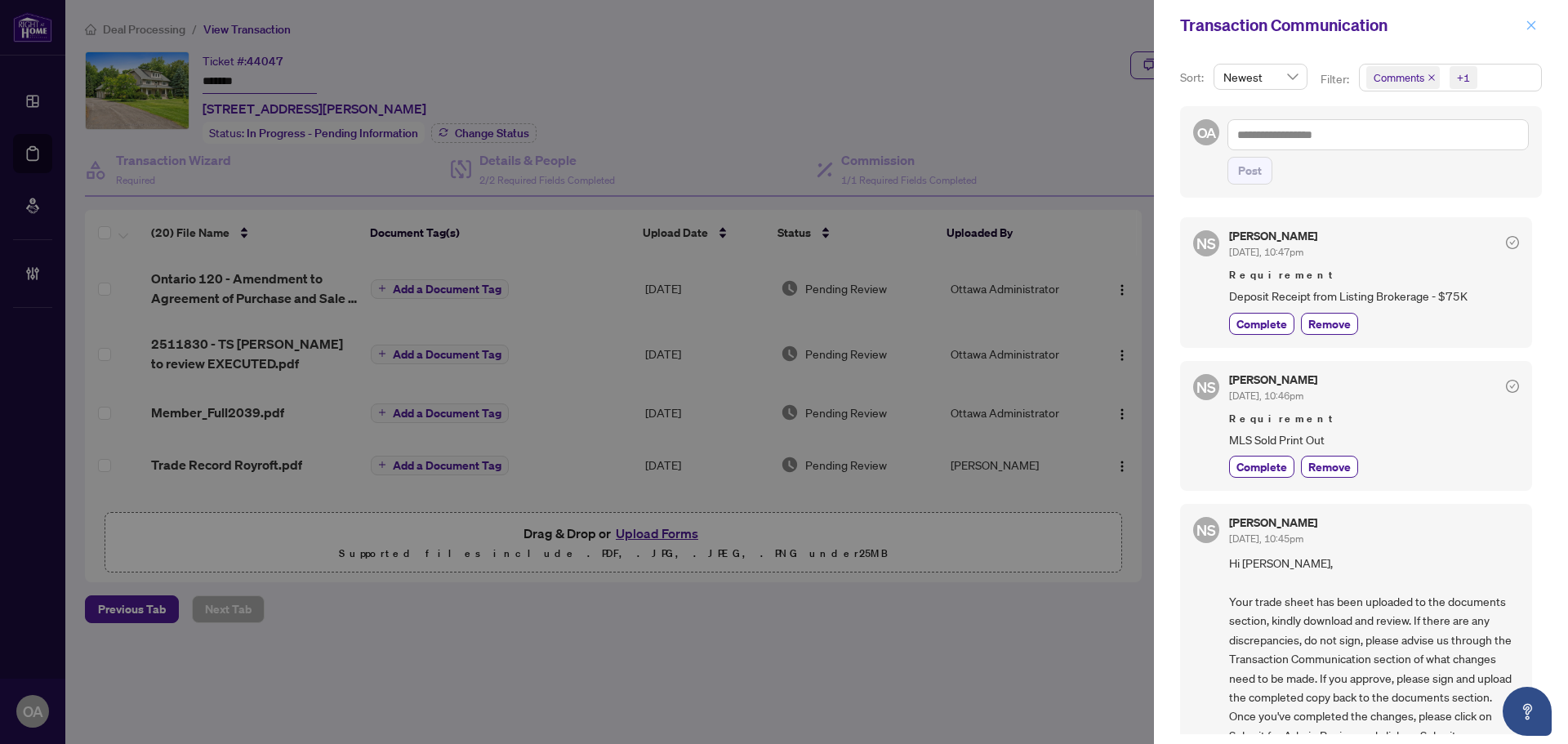
click at [1530, 26] on icon "close" at bounding box center [1531, 25] width 12 height 12
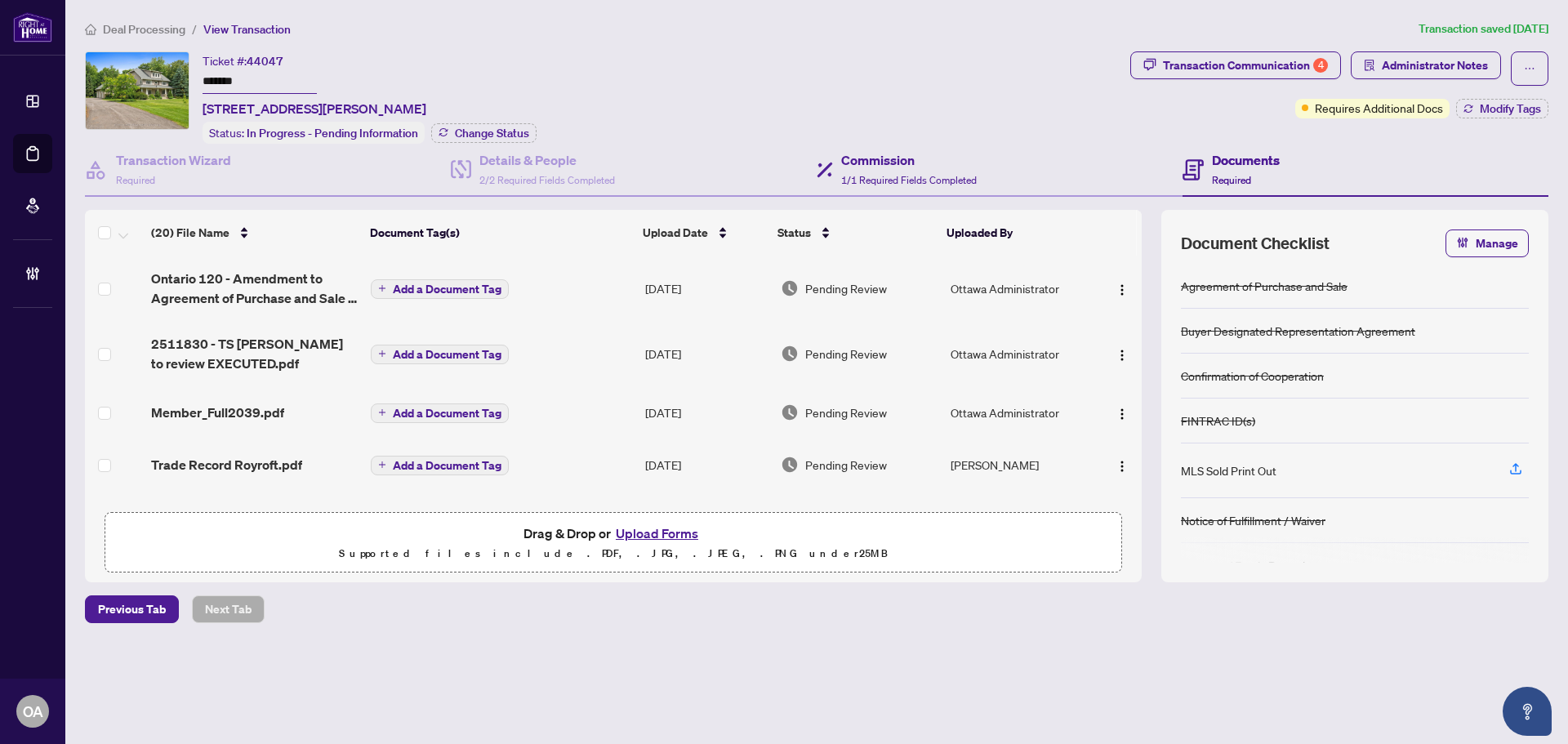
drag, startPoint x: 1232, startPoint y: 165, endPoint x: 887, endPoint y: 166, distance: 345.0
click at [1227, 168] on div "Documents Required" at bounding box center [1246, 169] width 67 height 38
click at [879, 166] on h4 "Commission" at bounding box center [908, 160] width 136 height 20
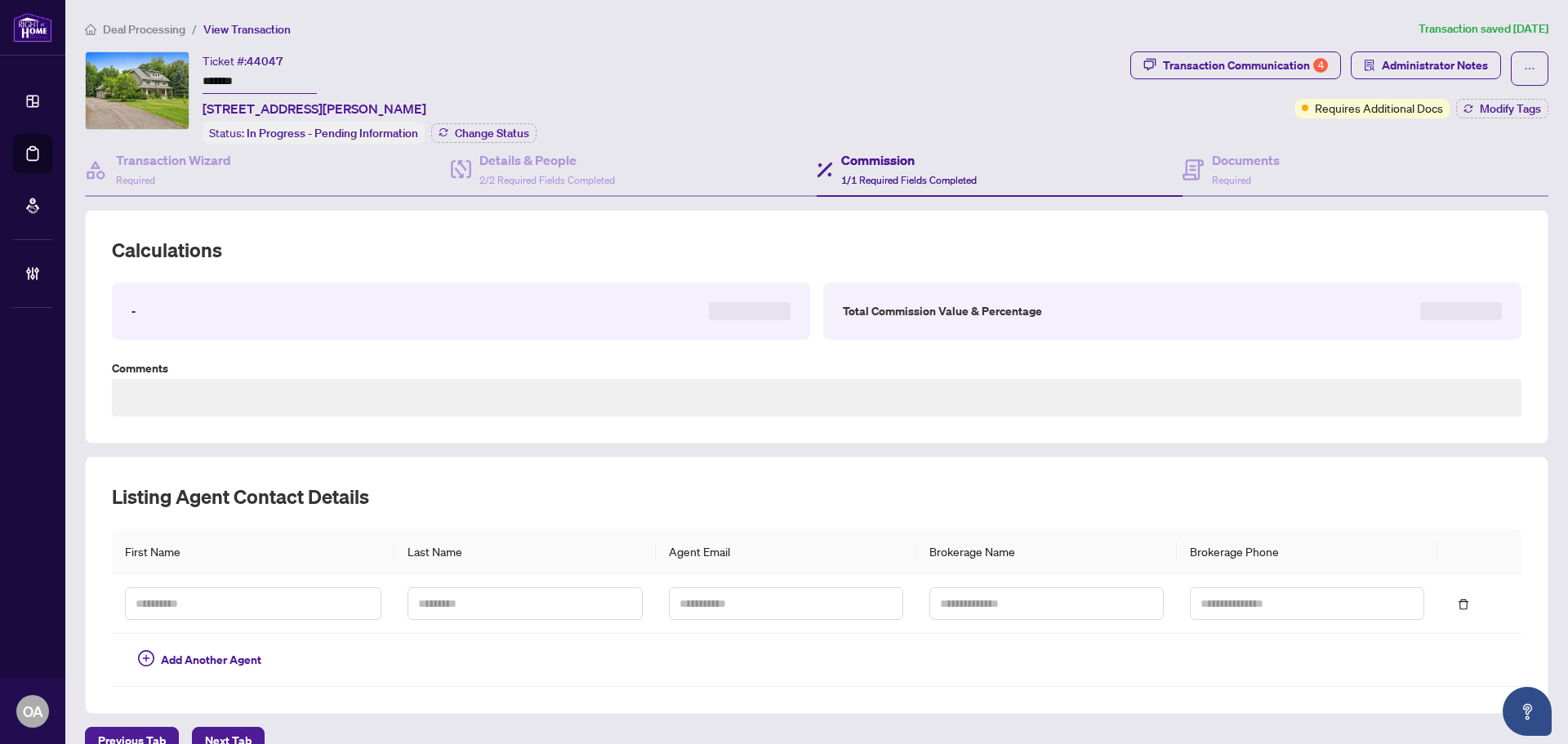
type textarea "**********"
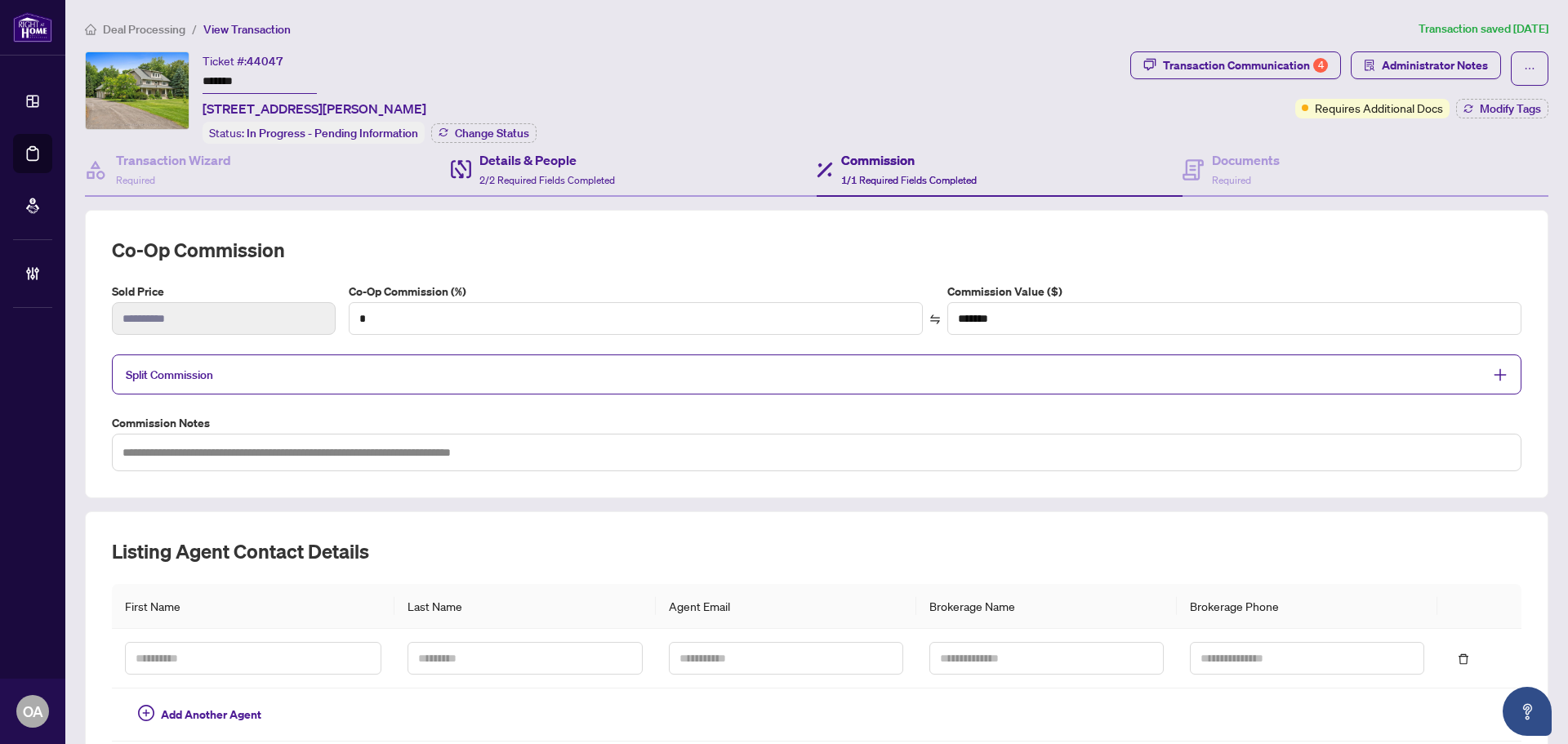
click at [647, 166] on div "Details & People 2/2 Required Fields Completed" at bounding box center [633, 170] width 366 height 53
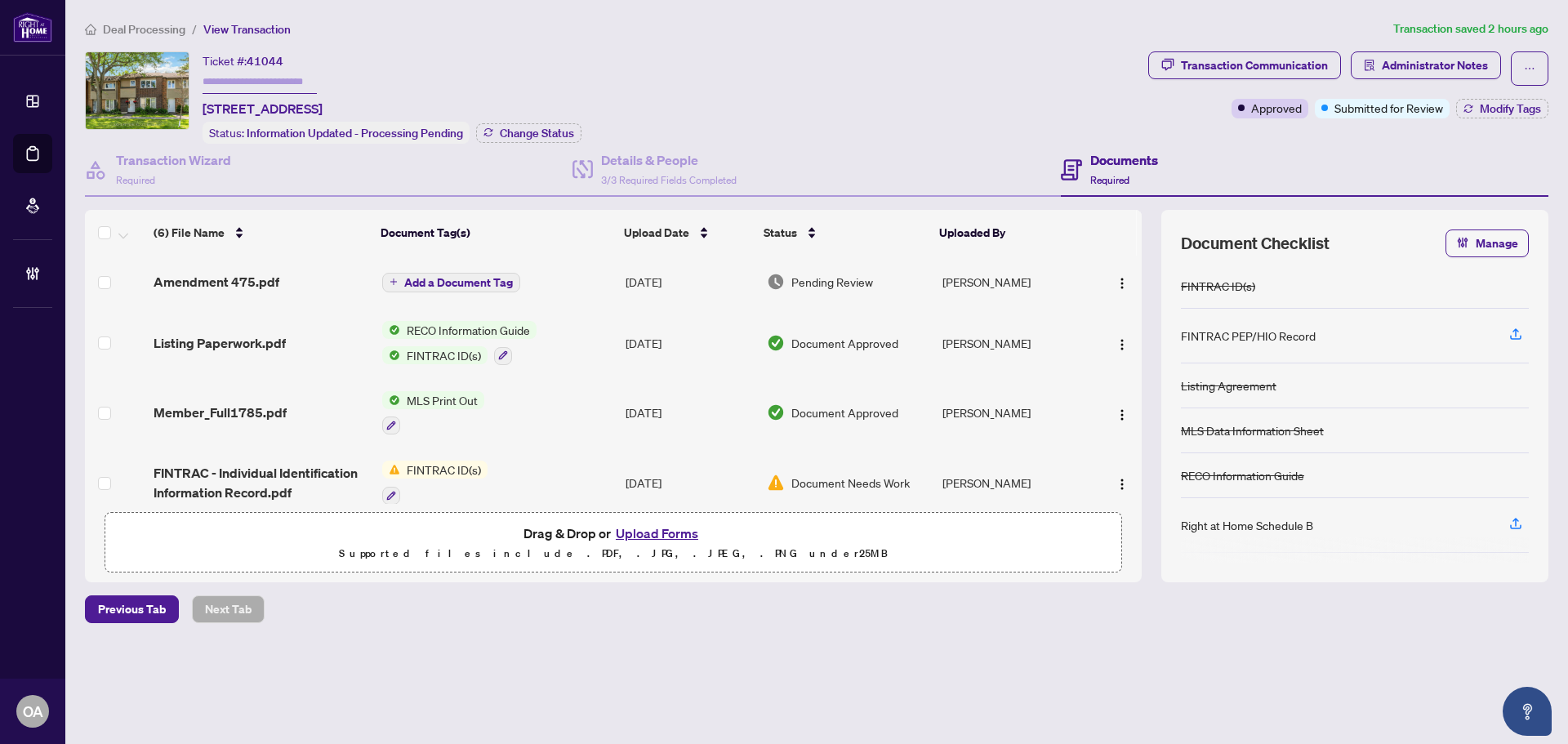
click at [282, 276] on div "Amendment 475.pdf" at bounding box center [261, 282] width 215 height 20
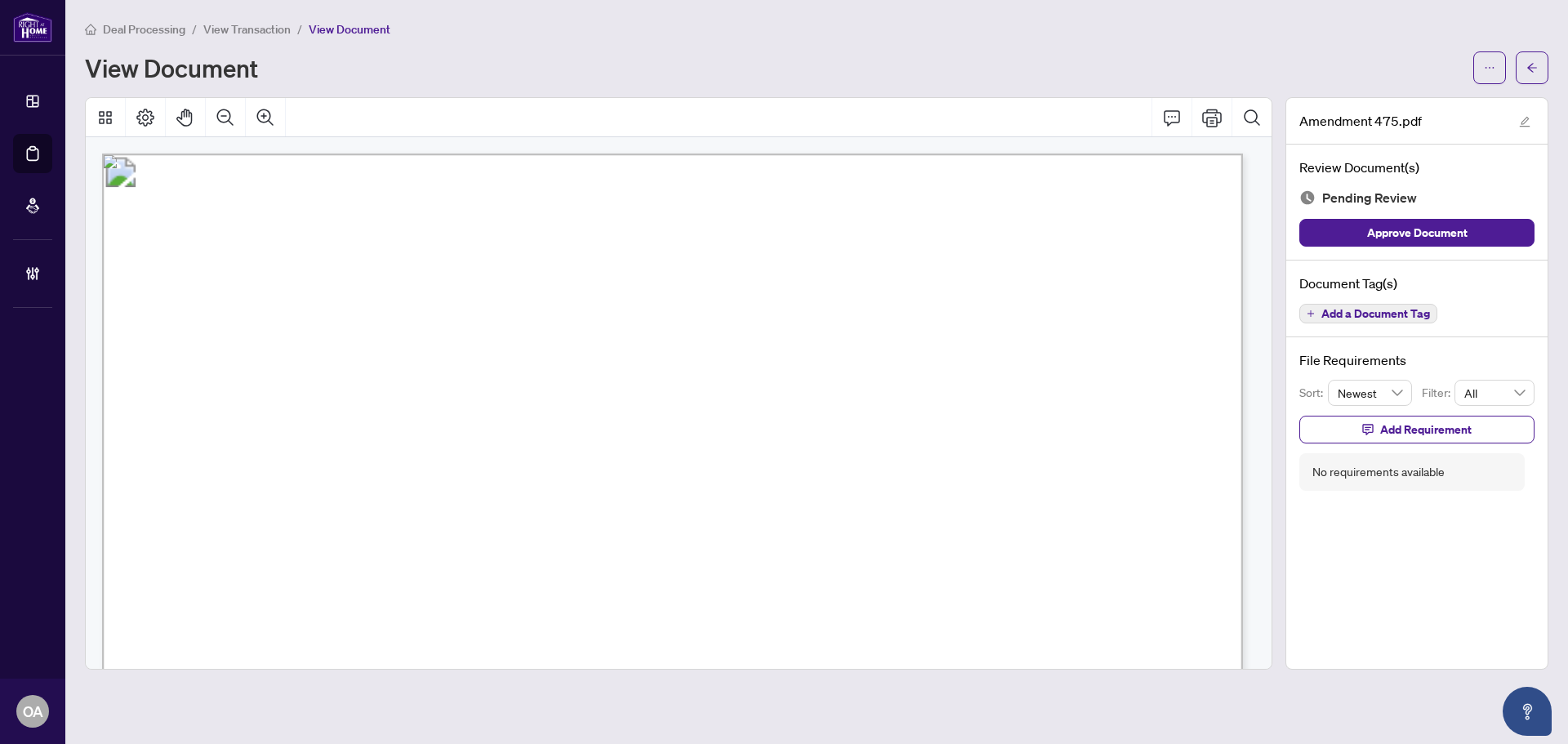
click at [1395, 307] on span "Add a Document Tag" at bounding box center [1375, 313] width 108 height 12
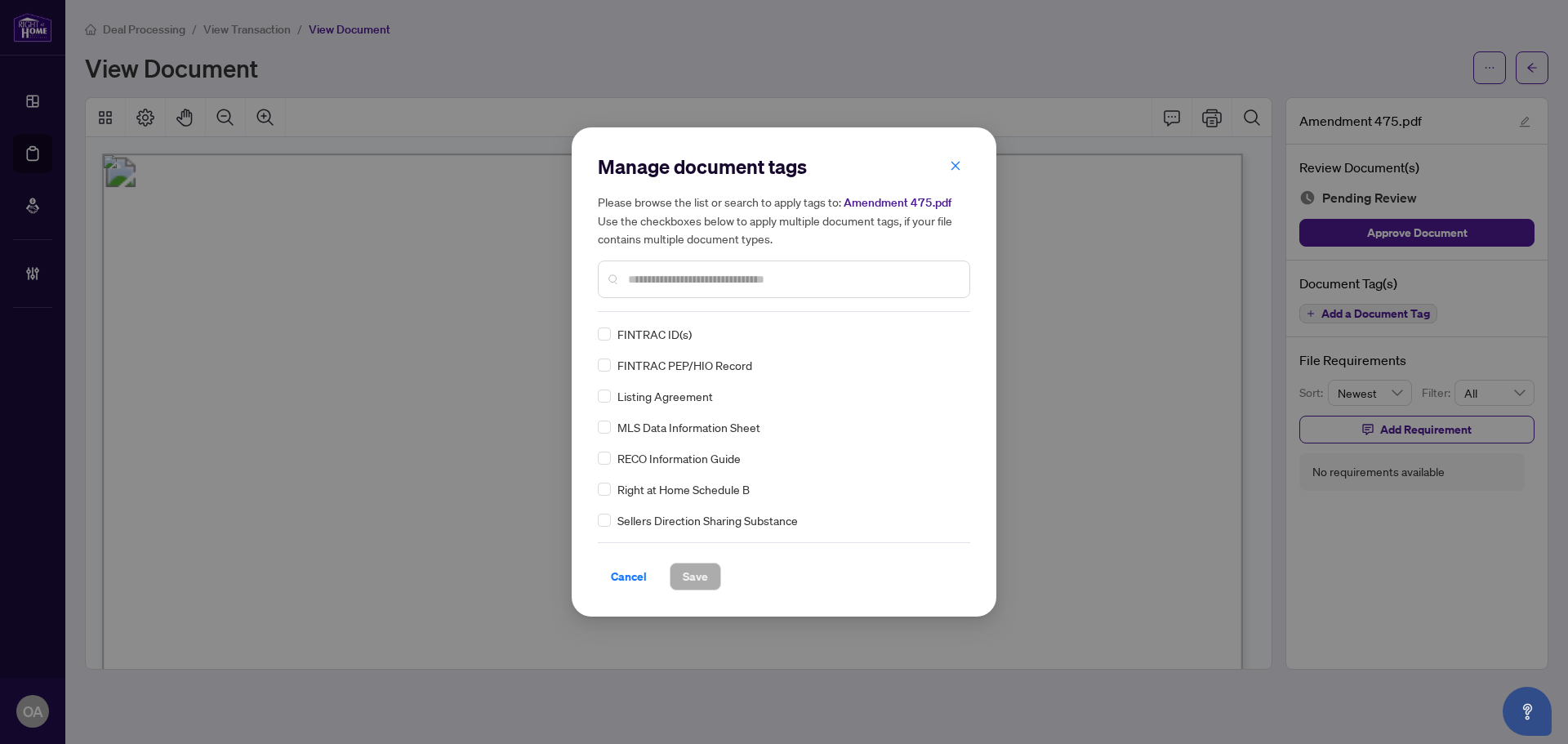
click at [664, 283] on input "text" at bounding box center [792, 279] width 329 height 18
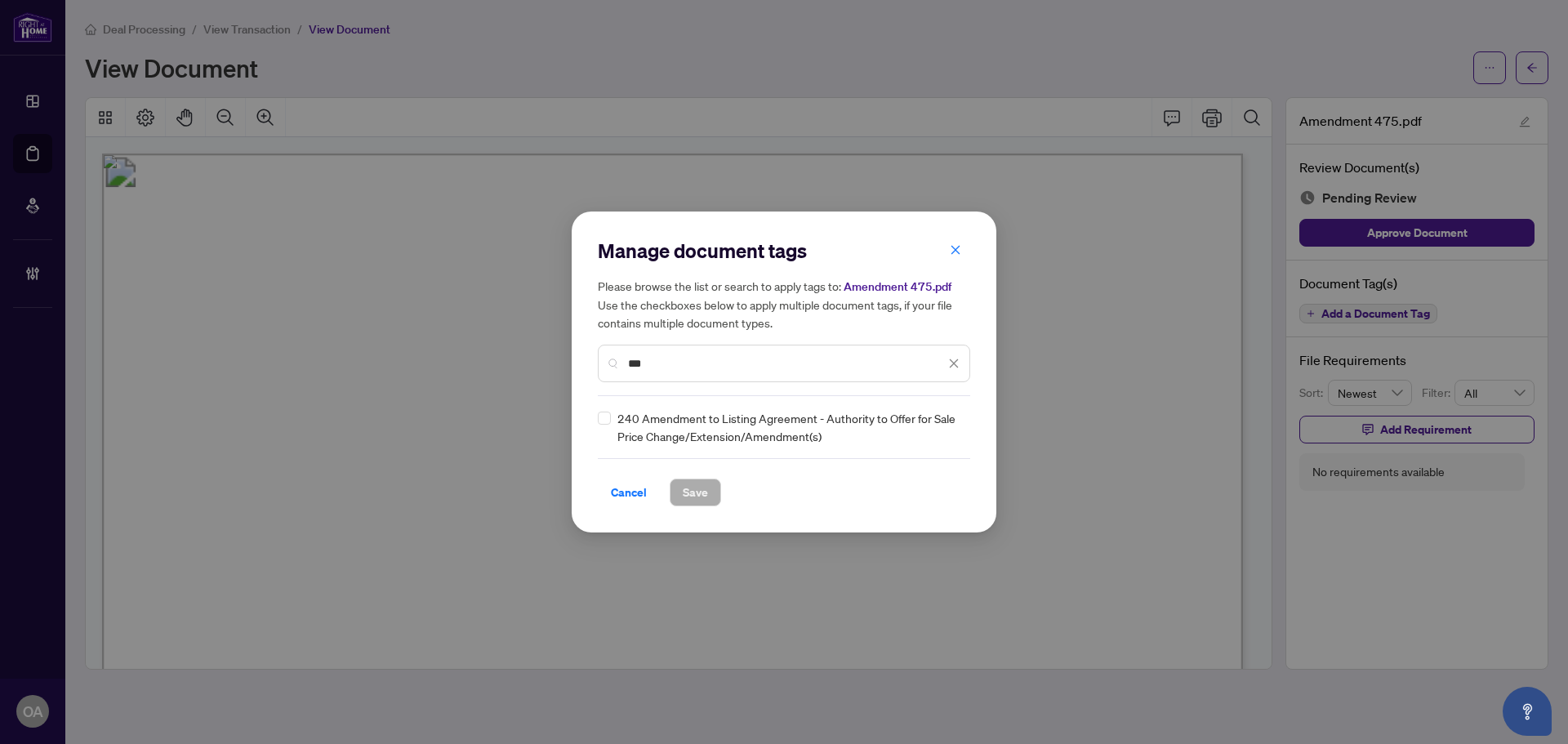
type input "***"
drag, startPoint x: 946, startPoint y: 417, endPoint x: 915, endPoint y: 476, distance: 66.6
click at [945, 421] on span at bounding box center [944, 427] width 31 height 25
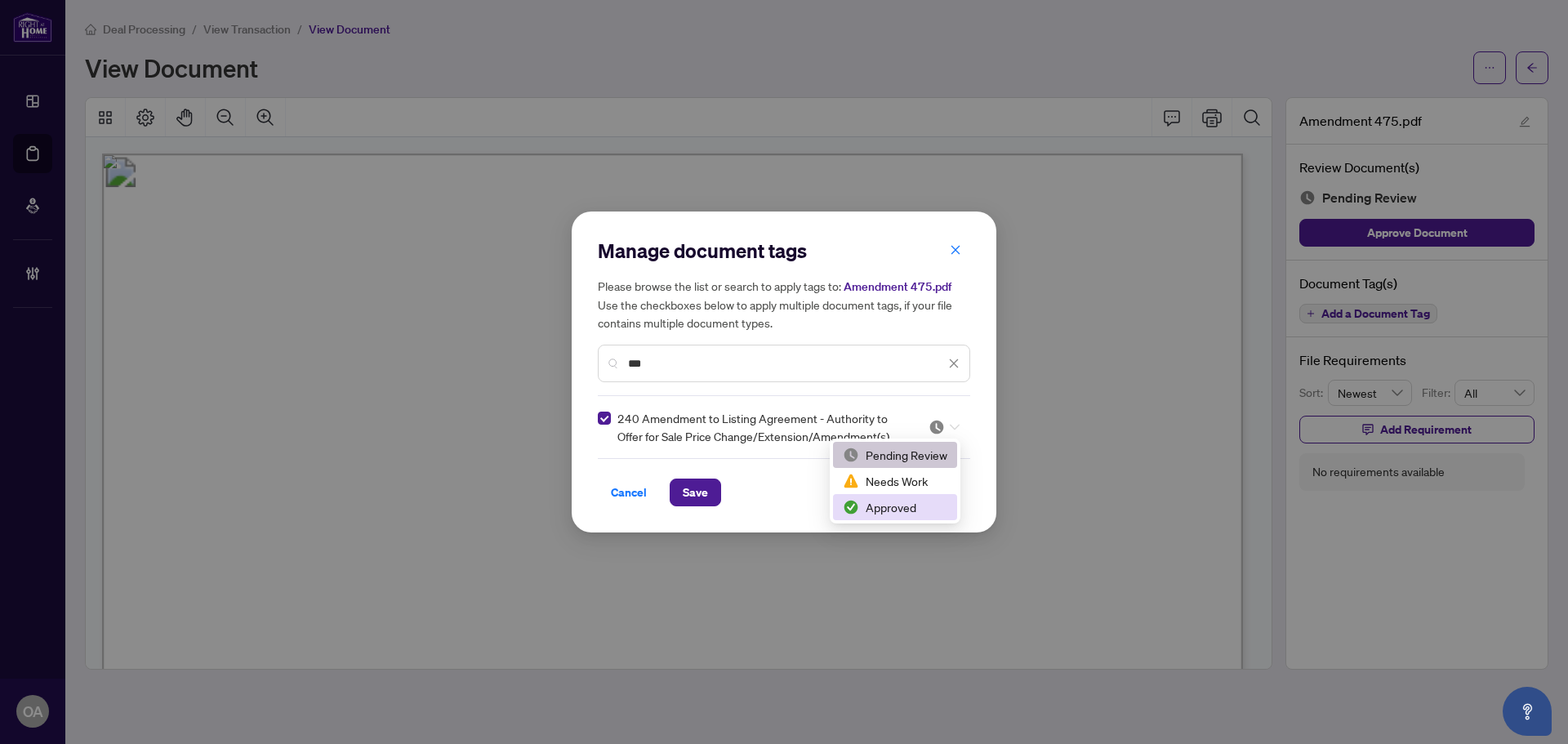
click at [885, 509] on div "Approved" at bounding box center [895, 507] width 105 height 18
drag, startPoint x: 722, startPoint y: 495, endPoint x: 711, endPoint y: 495, distance: 11.0
click at [713, 496] on div "Cancel Save" at bounding box center [784, 492] width 372 height 28
click at [710, 495] on button "Save" at bounding box center [695, 492] width 52 height 28
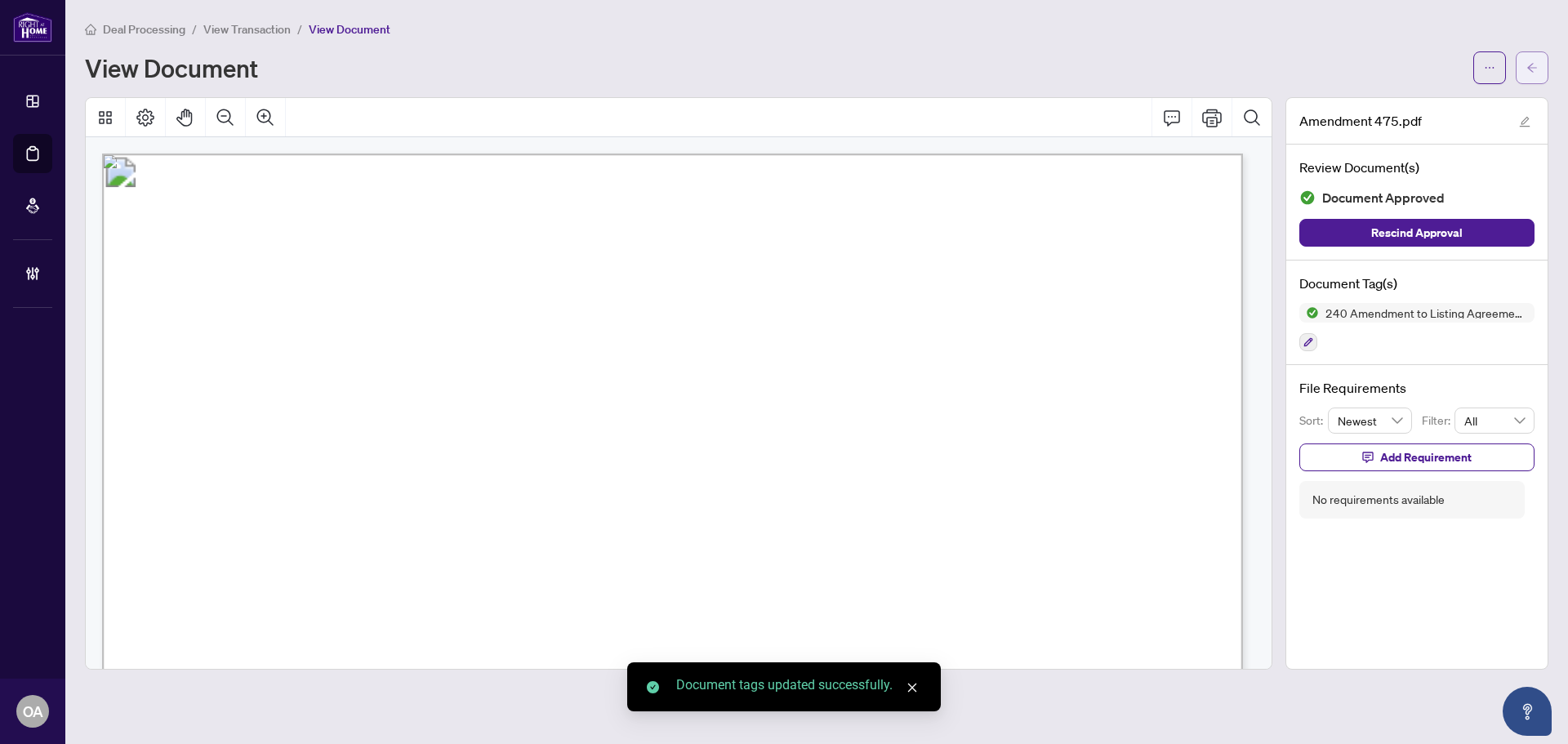
click at [1527, 70] on icon "arrow-left" at bounding box center [1532, 67] width 12 height 12
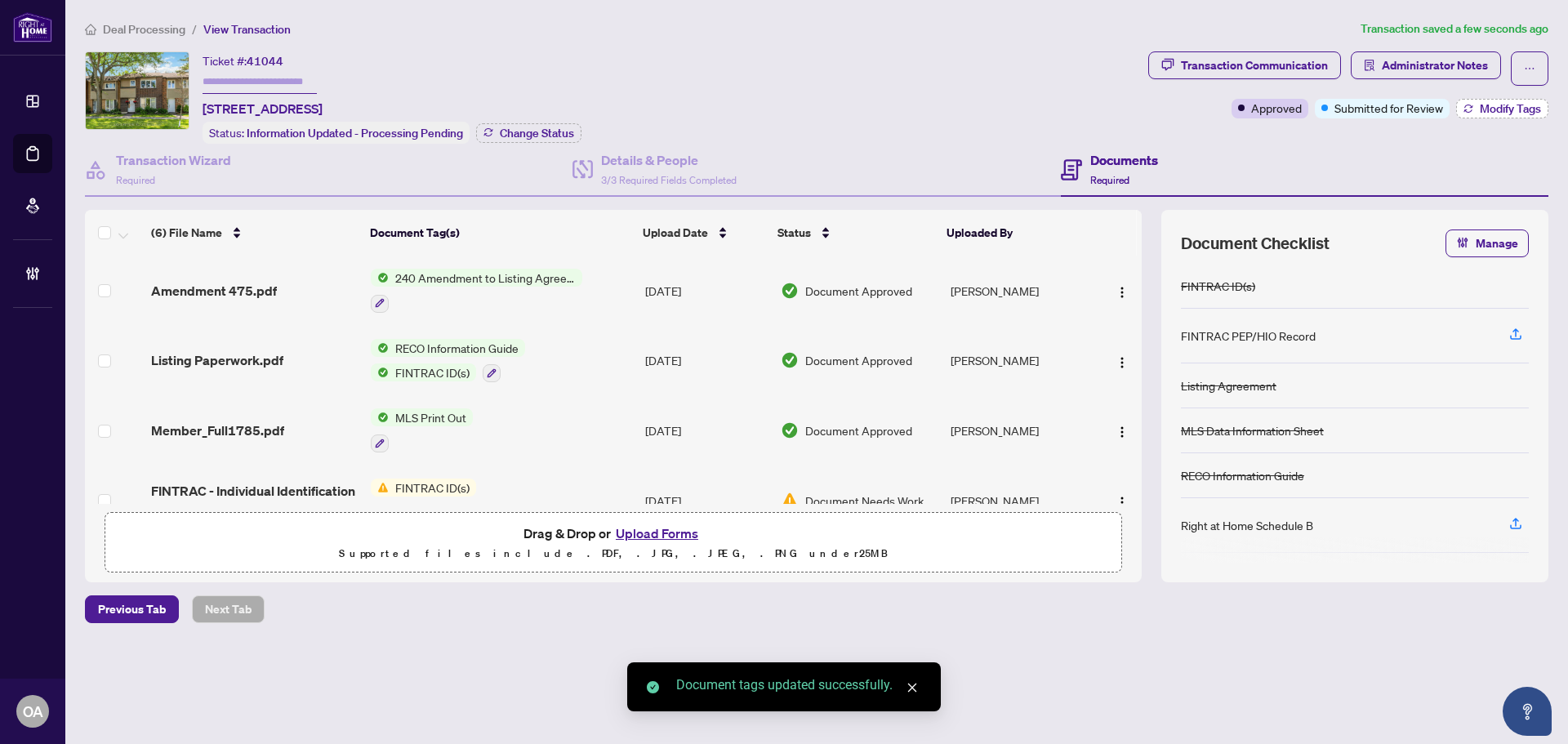
click at [1511, 108] on span "Modify Tags" at bounding box center [1510, 108] width 61 height 12
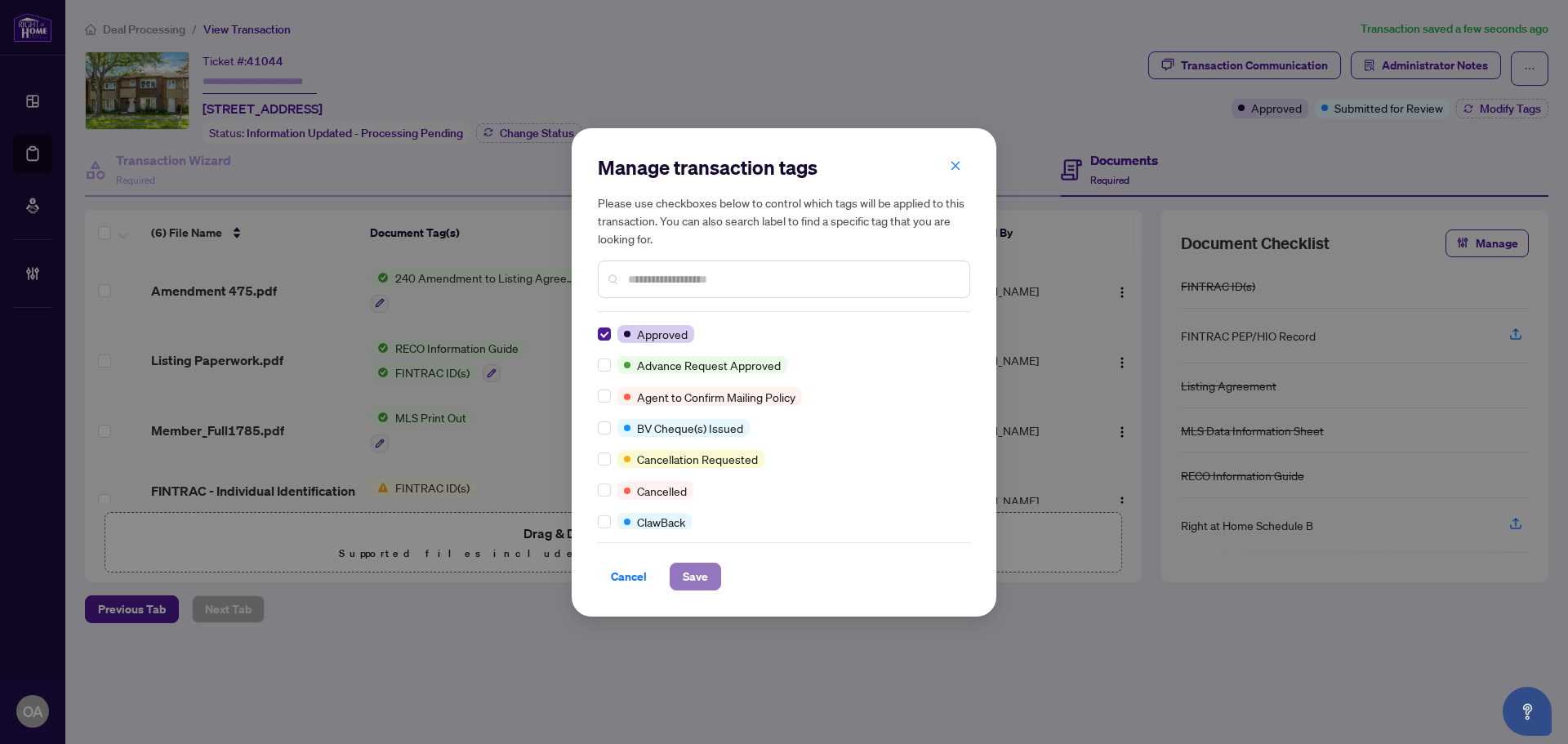
click at [687, 568] on span "Save" at bounding box center [695, 576] width 25 height 26
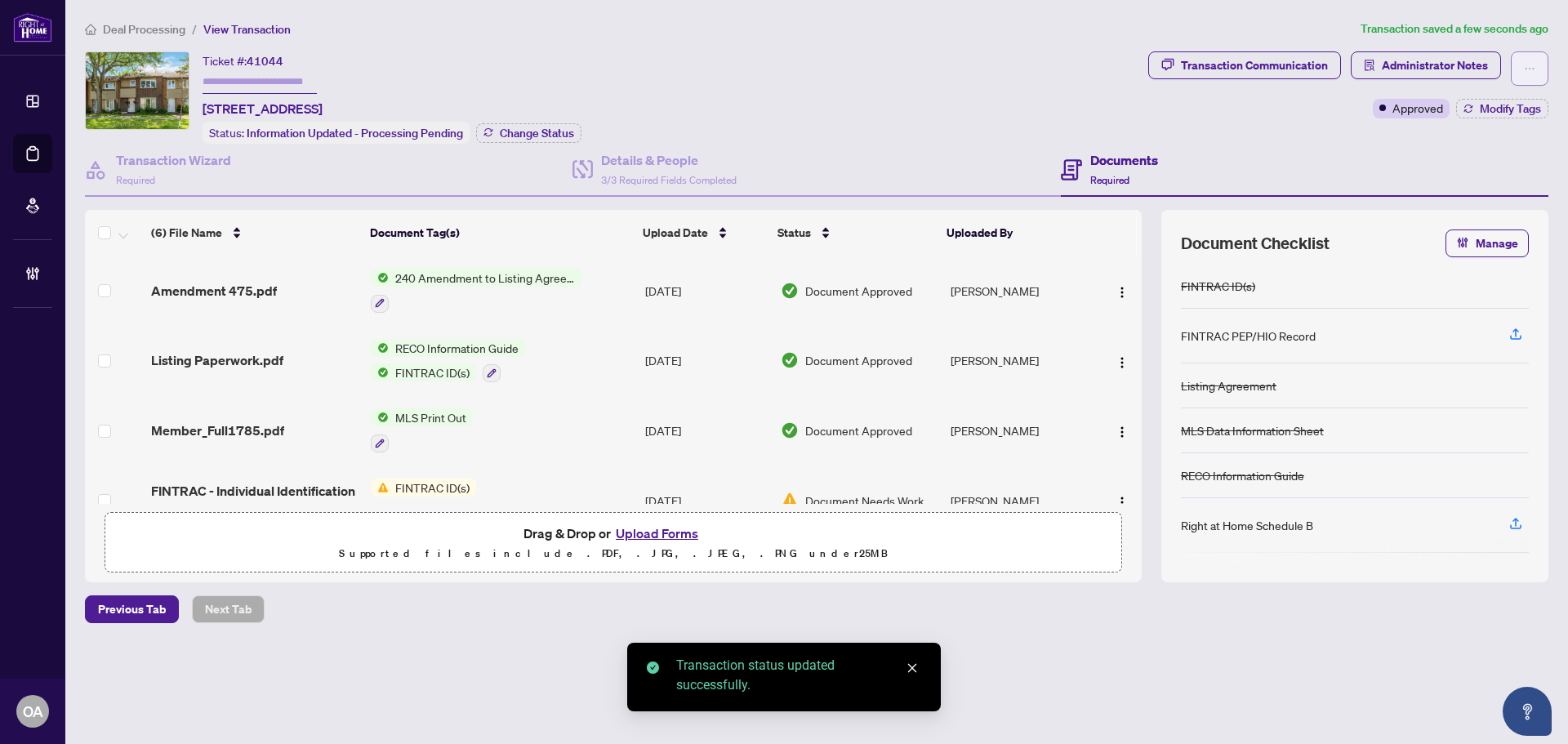
click at [1523, 60] on button "button" at bounding box center [1529, 69] width 37 height 35
click at [1483, 184] on span "Submit for Completion" at bounding box center [1472, 183] width 125 height 18
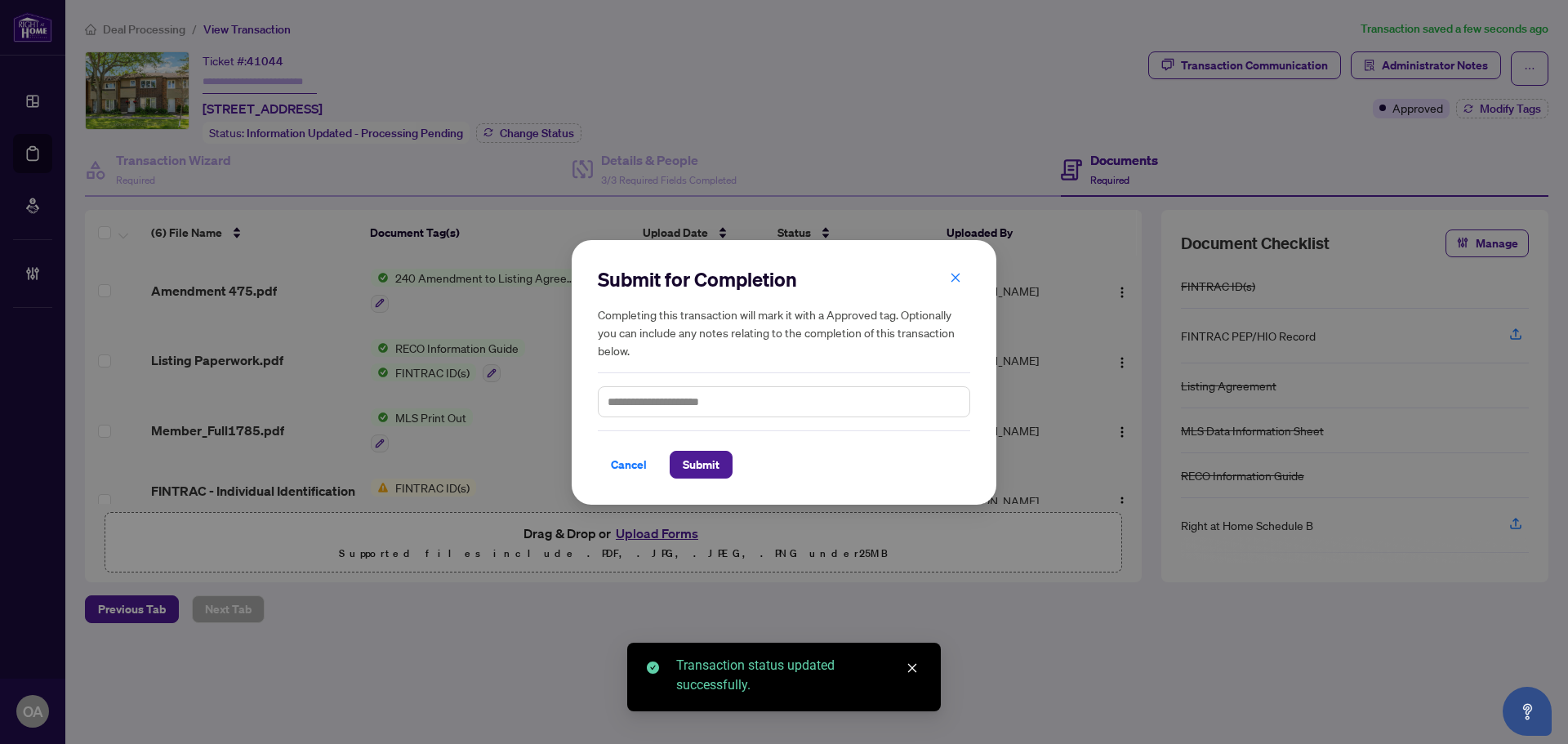
click at [713, 448] on div "Cancel Submit" at bounding box center [784, 454] width 372 height 48
click at [721, 456] on button "Submit" at bounding box center [701, 464] width 63 height 28
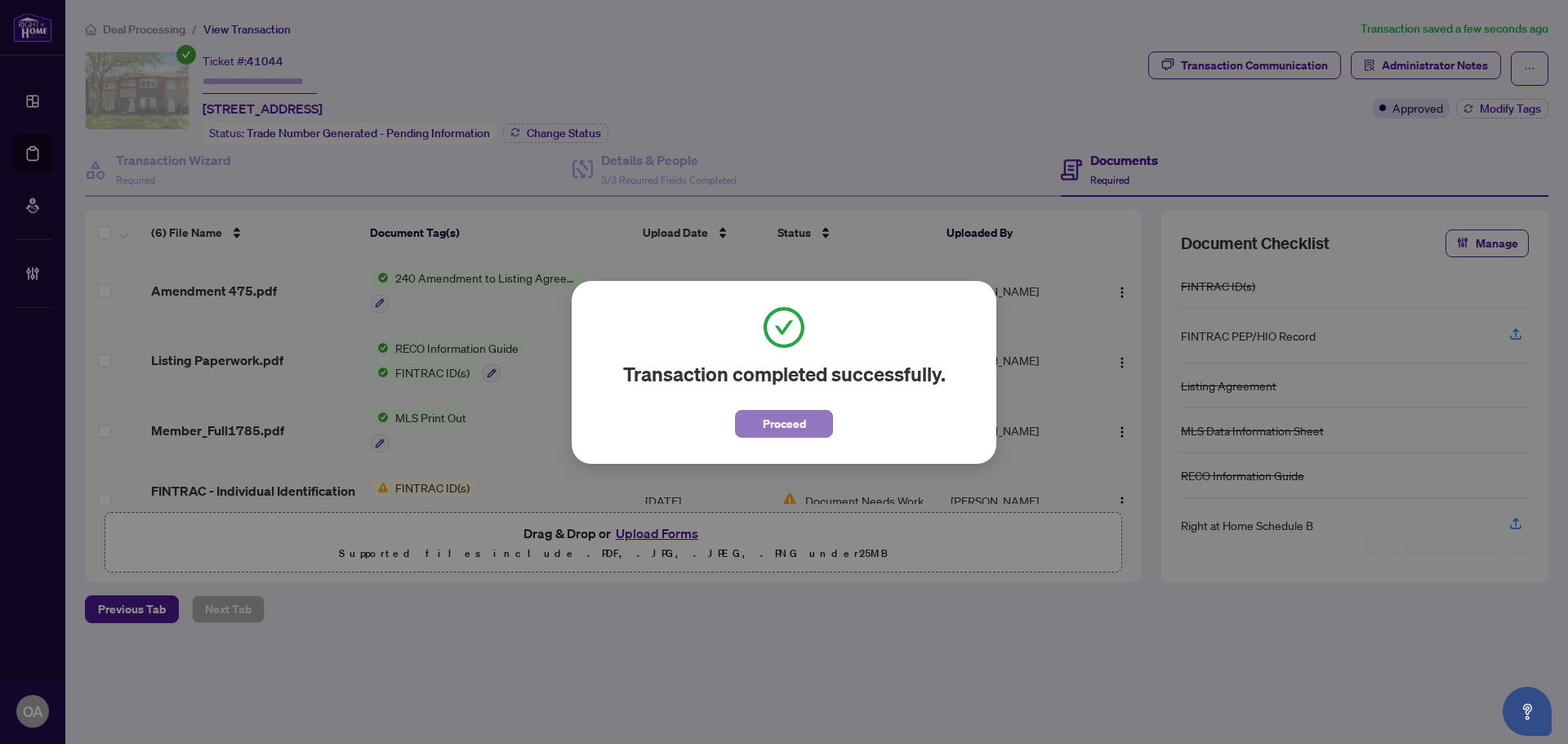
click at [783, 419] on span "Proceed" at bounding box center [784, 423] width 44 height 26
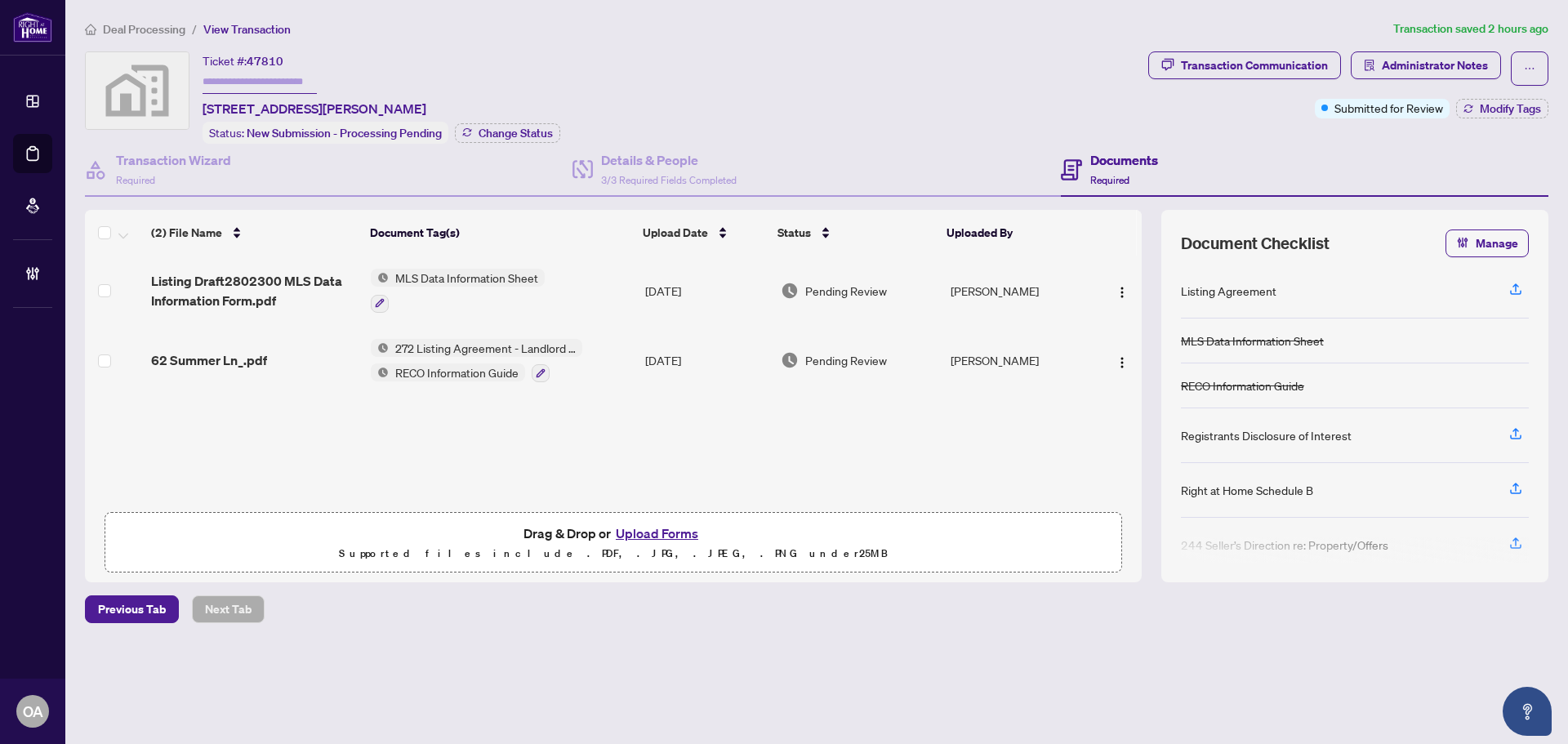
click at [288, 354] on div "62 Summer Ln_.pdf" at bounding box center [254, 360] width 207 height 20
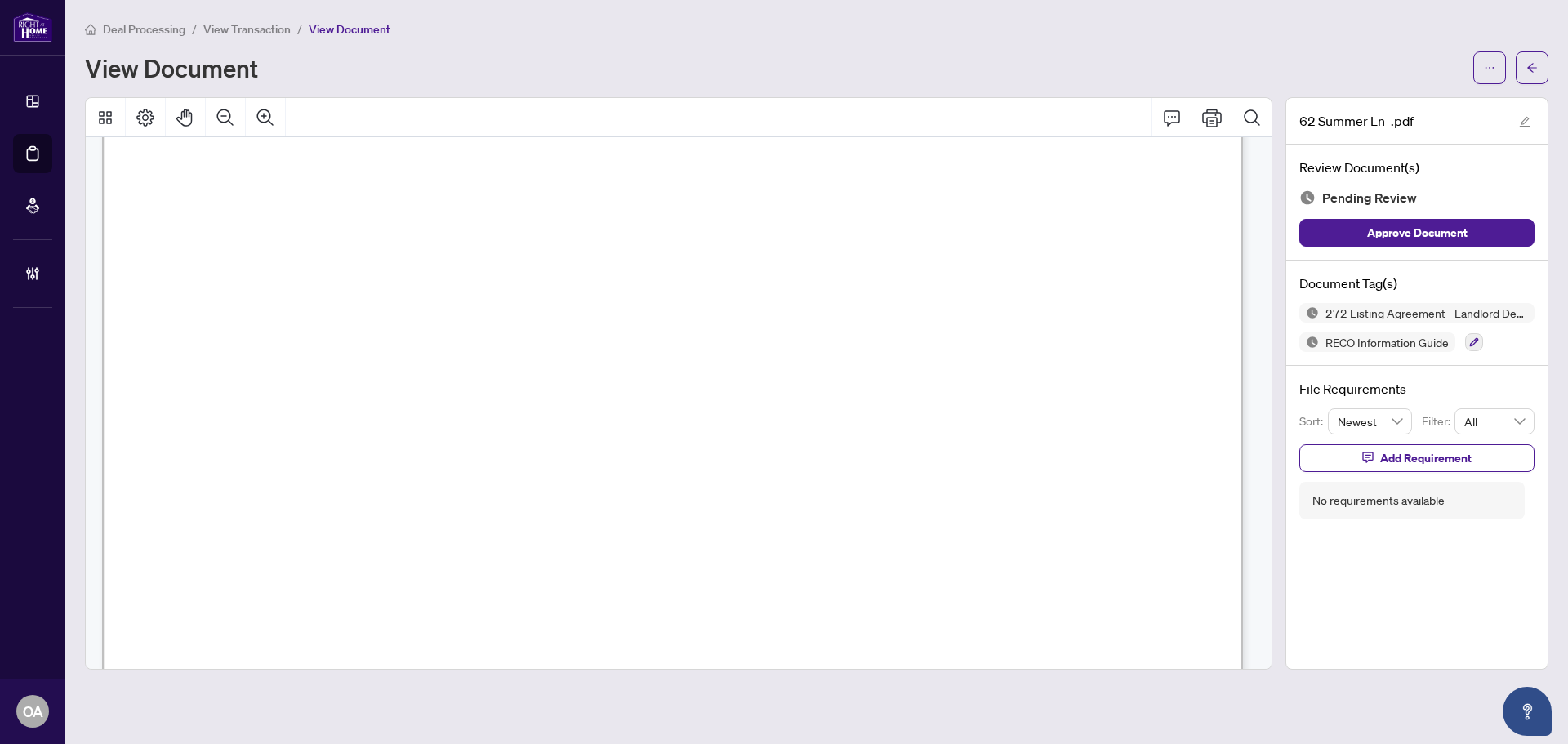
scroll to position [1306, 0]
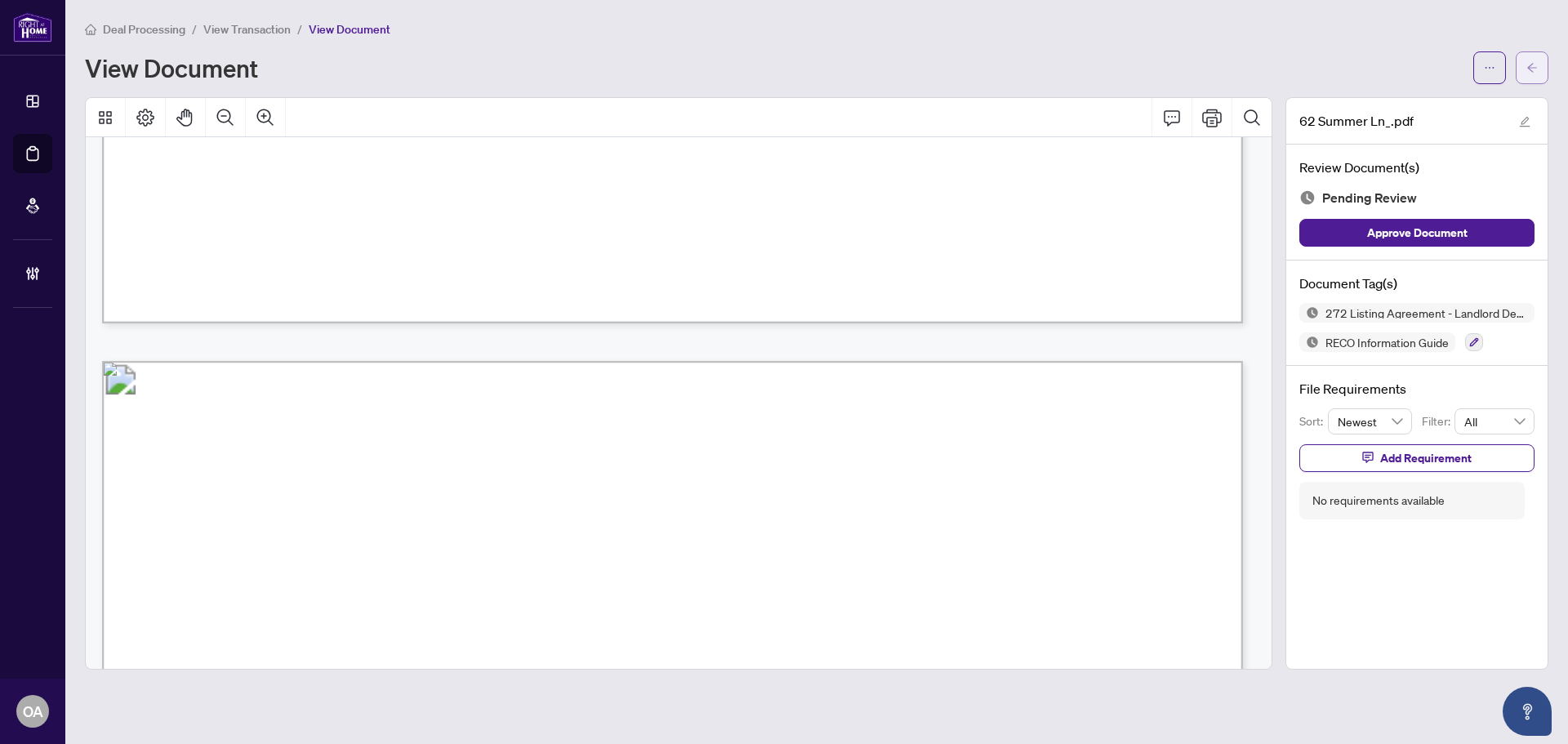
click at [1530, 66] on icon "arrow-left" at bounding box center [1532, 67] width 12 height 12
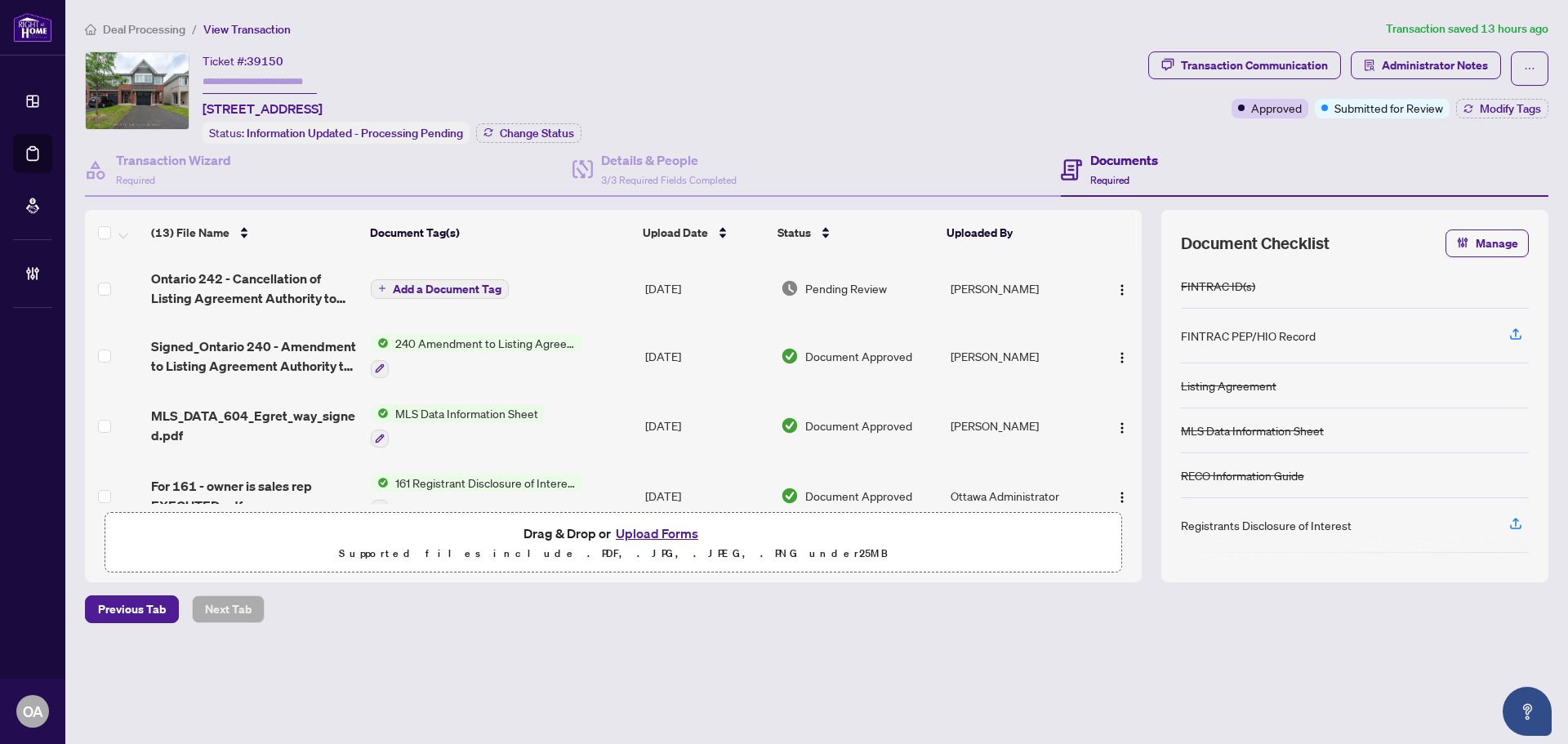
click at [255, 291] on span "Ontario 242 - Cancellation of Listing Agreement Authority to Offer for Sale.pdf" at bounding box center [254, 287] width 207 height 39
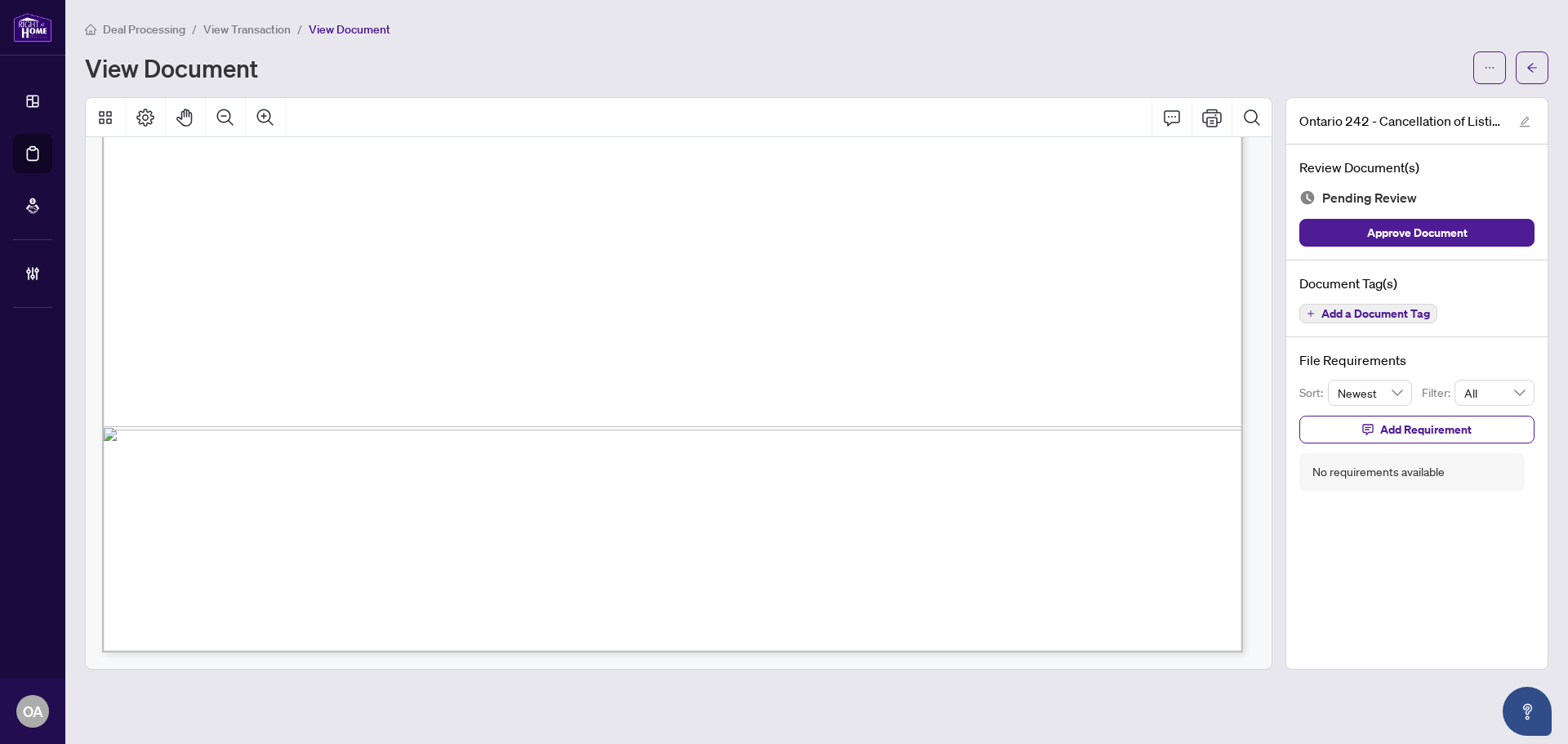
scroll to position [406, 0]
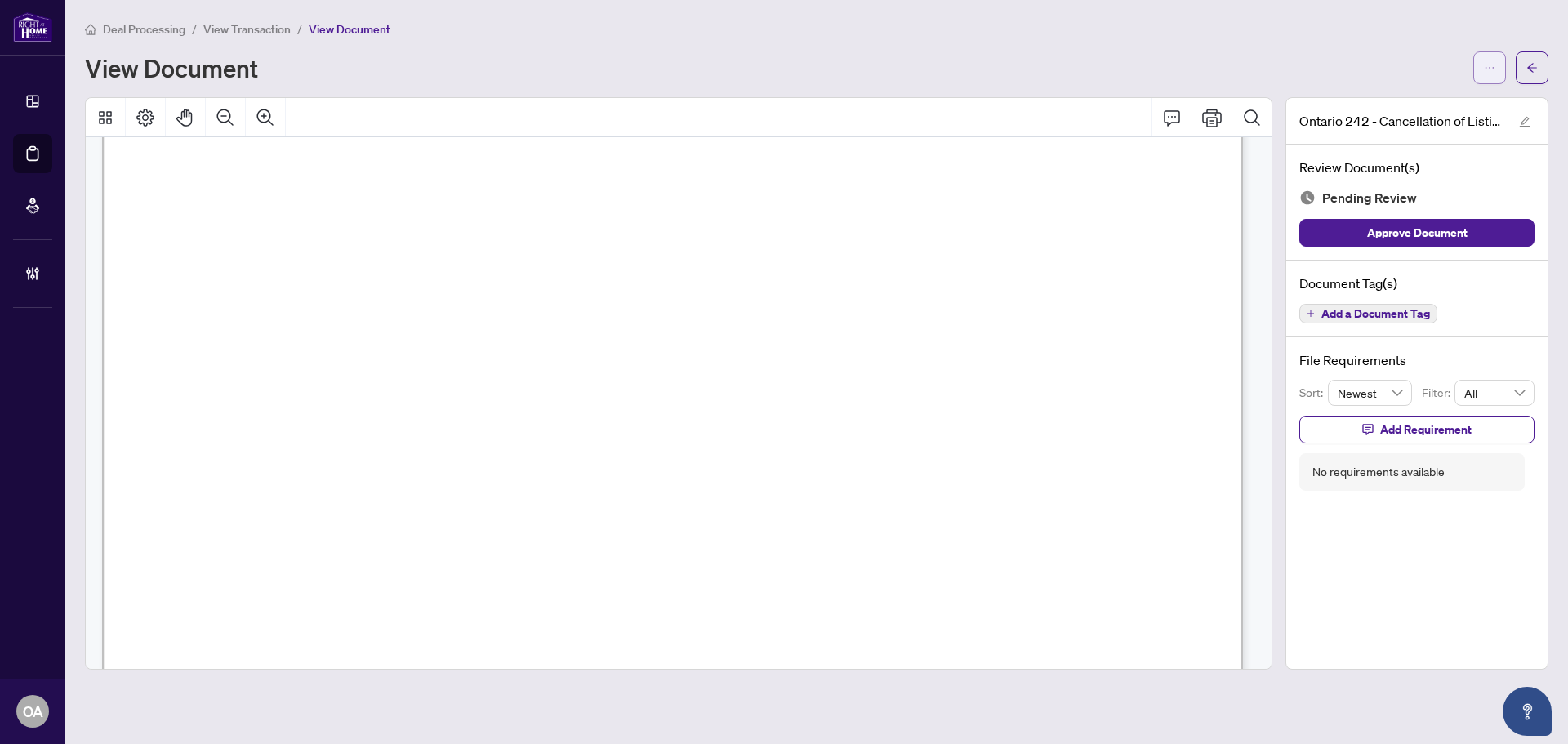
click at [1487, 60] on button "button" at bounding box center [1490, 68] width 33 height 33
click at [1431, 96] on span "Download" at bounding box center [1431, 103] width 124 height 18
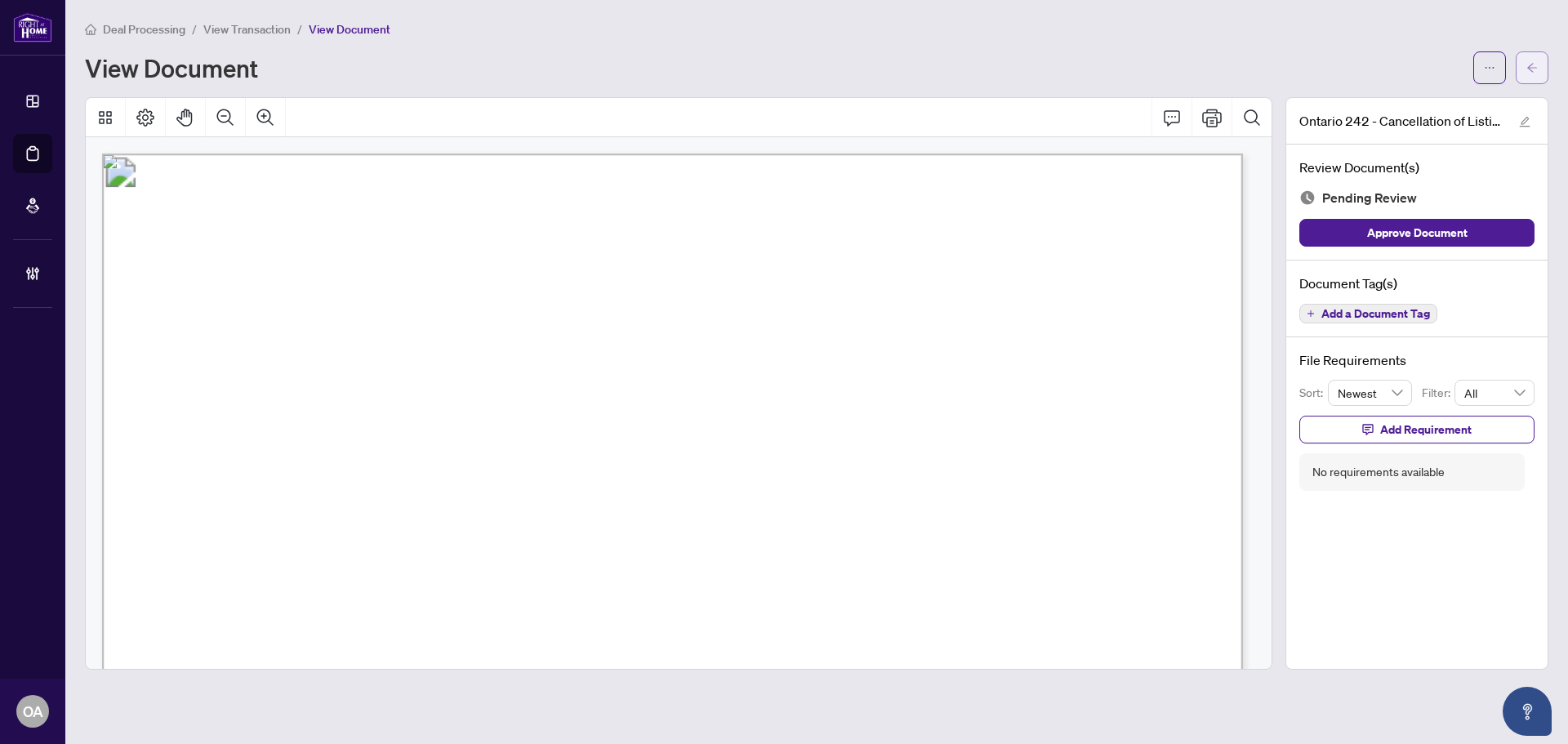
click at [1540, 69] on button "button" at bounding box center [1533, 68] width 33 height 33
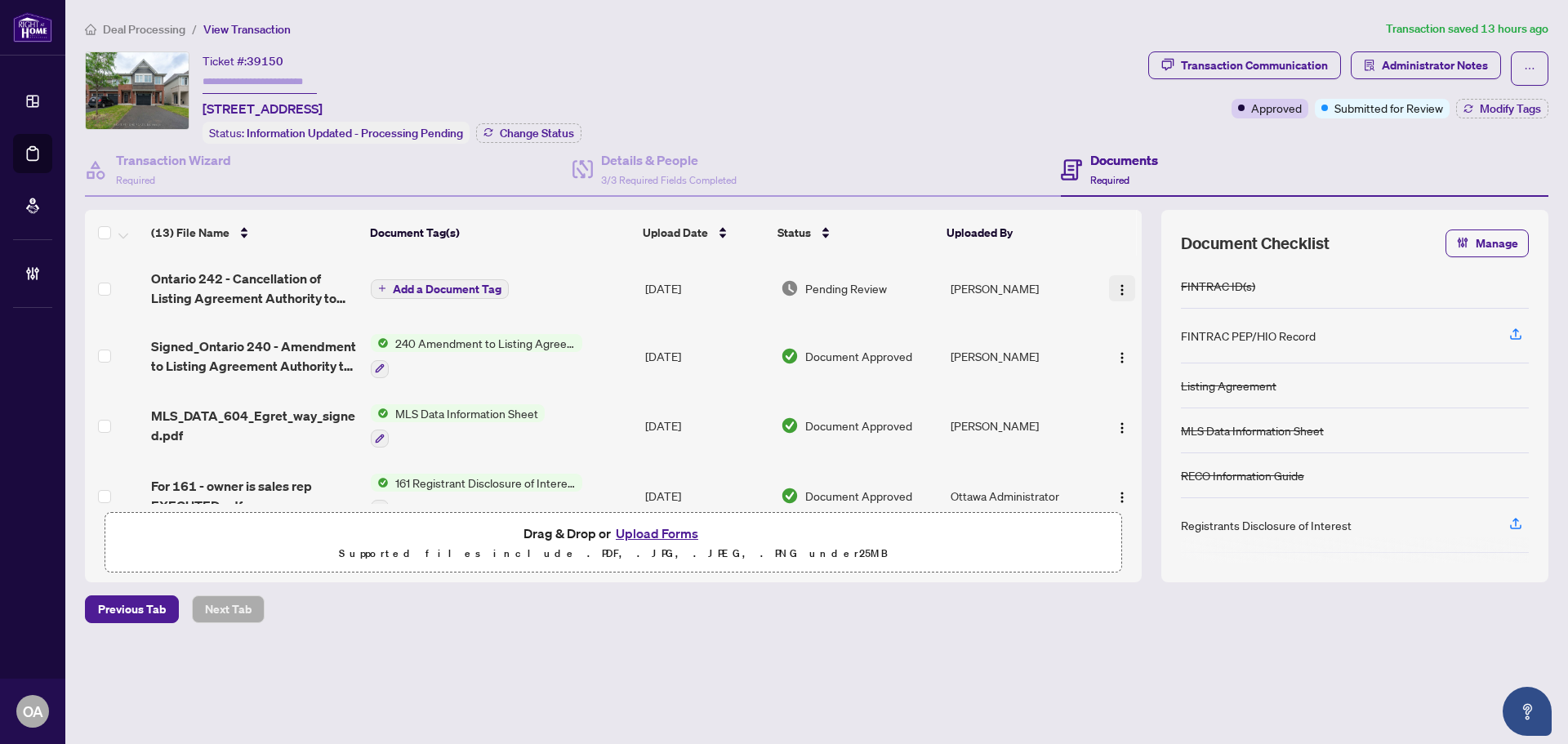
click at [1117, 284] on img "button" at bounding box center [1122, 289] width 13 height 13
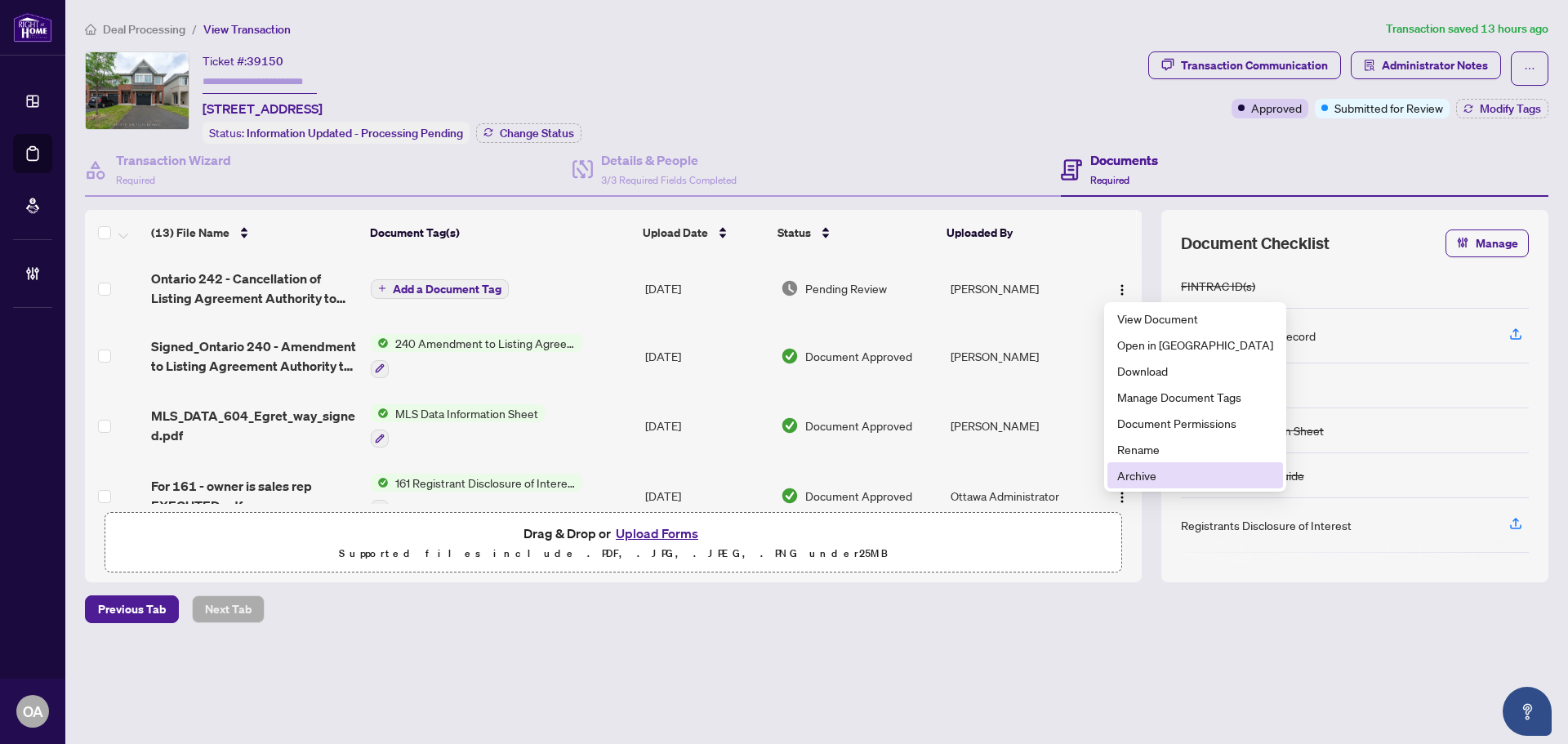
click at [1128, 478] on span "Archive" at bounding box center [1195, 475] width 156 height 18
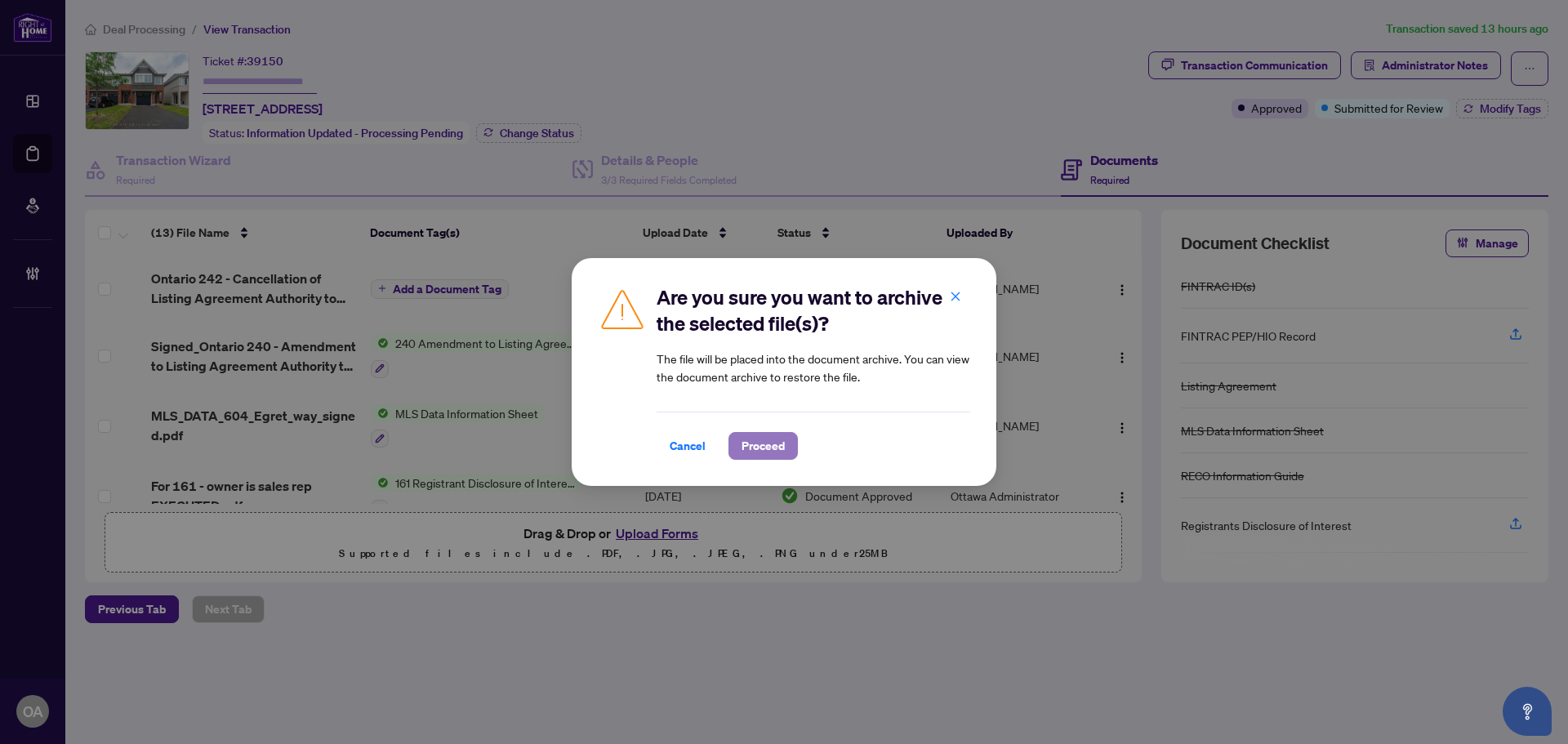
click at [779, 447] on span "Proceed" at bounding box center [764, 446] width 44 height 26
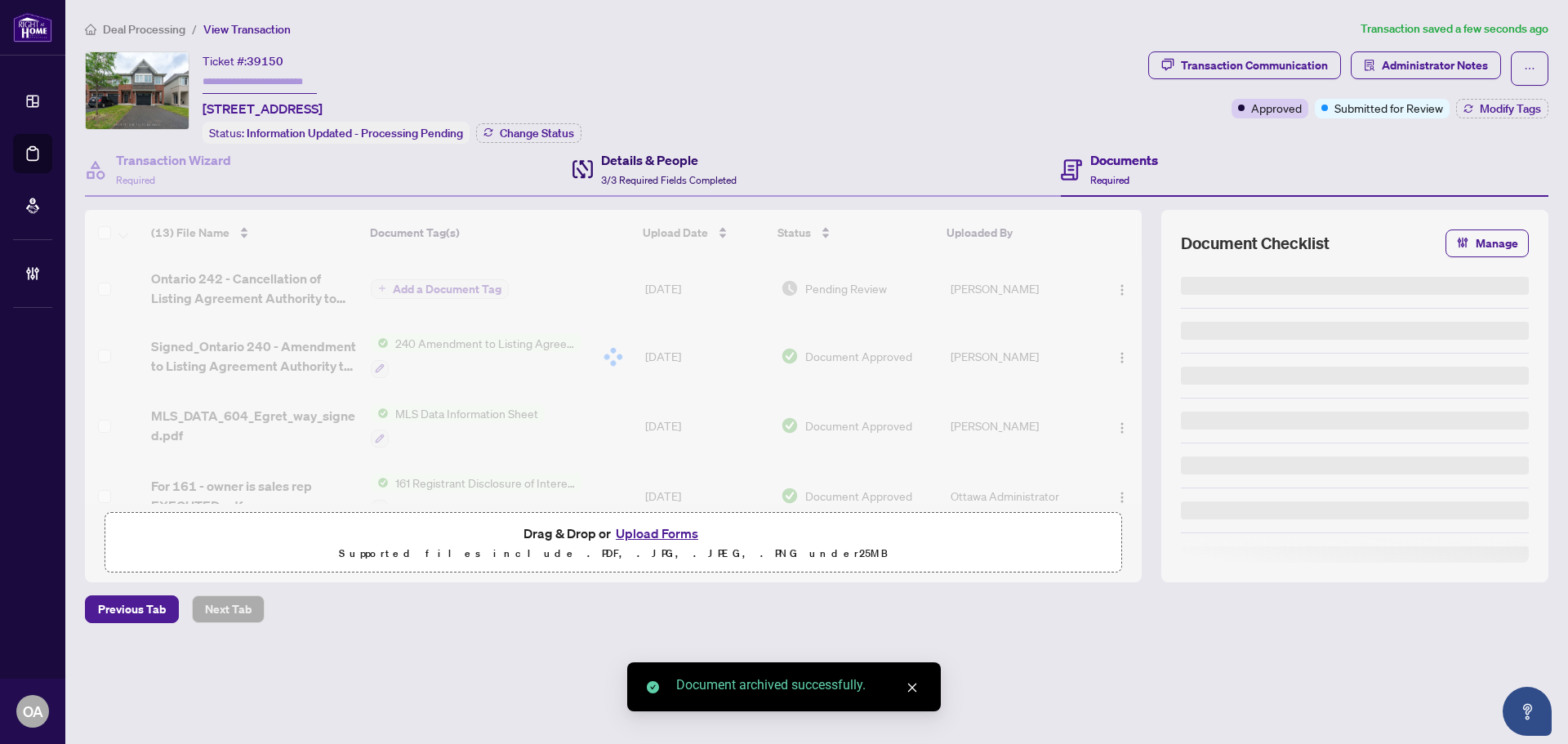
click at [658, 174] on span "3/3 Required Fields Completed" at bounding box center [668, 179] width 136 height 12
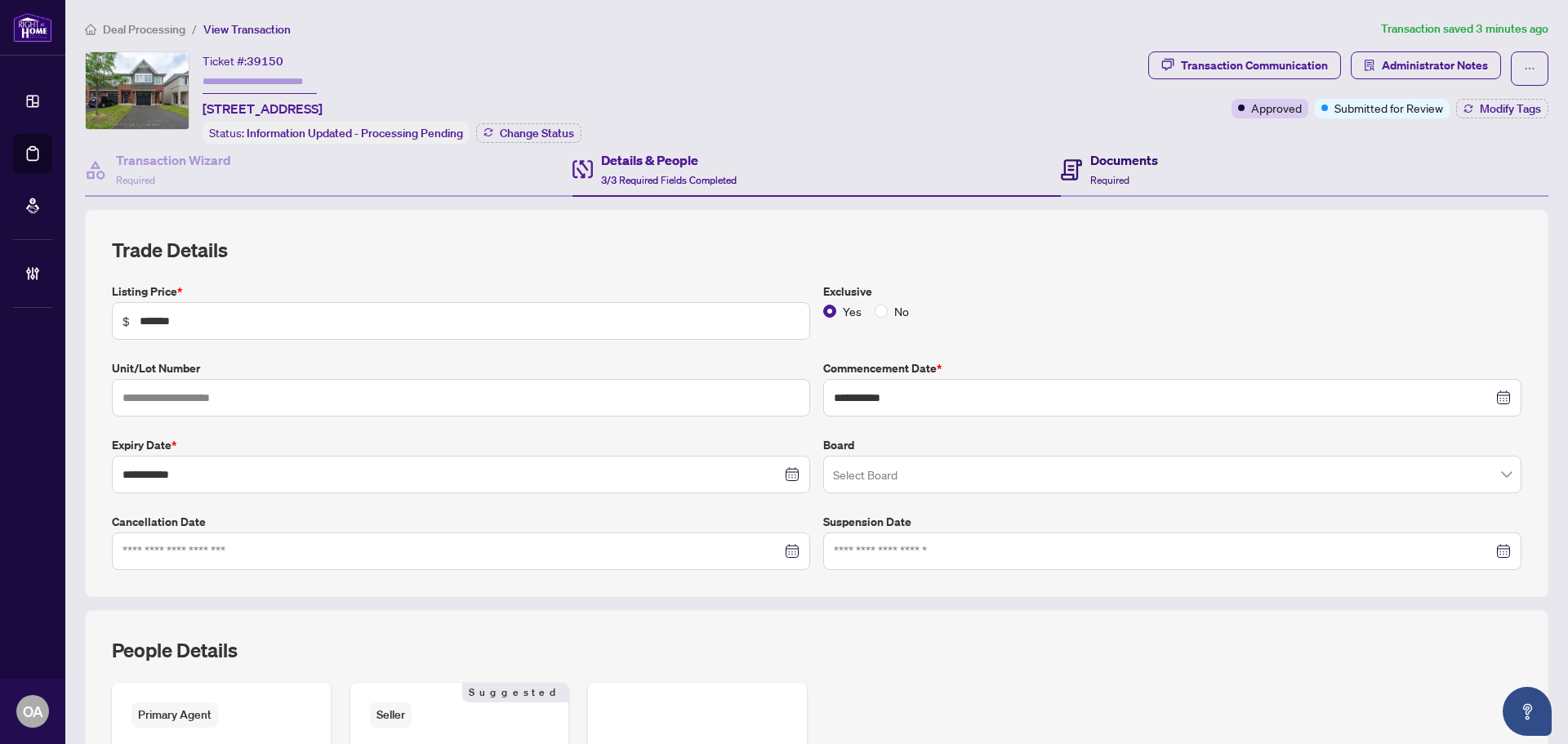
drag, startPoint x: 1077, startPoint y: 174, endPoint x: 1060, endPoint y: 177, distance: 17.3
click at [1077, 175] on div "Documents Required" at bounding box center [1109, 169] width 97 height 38
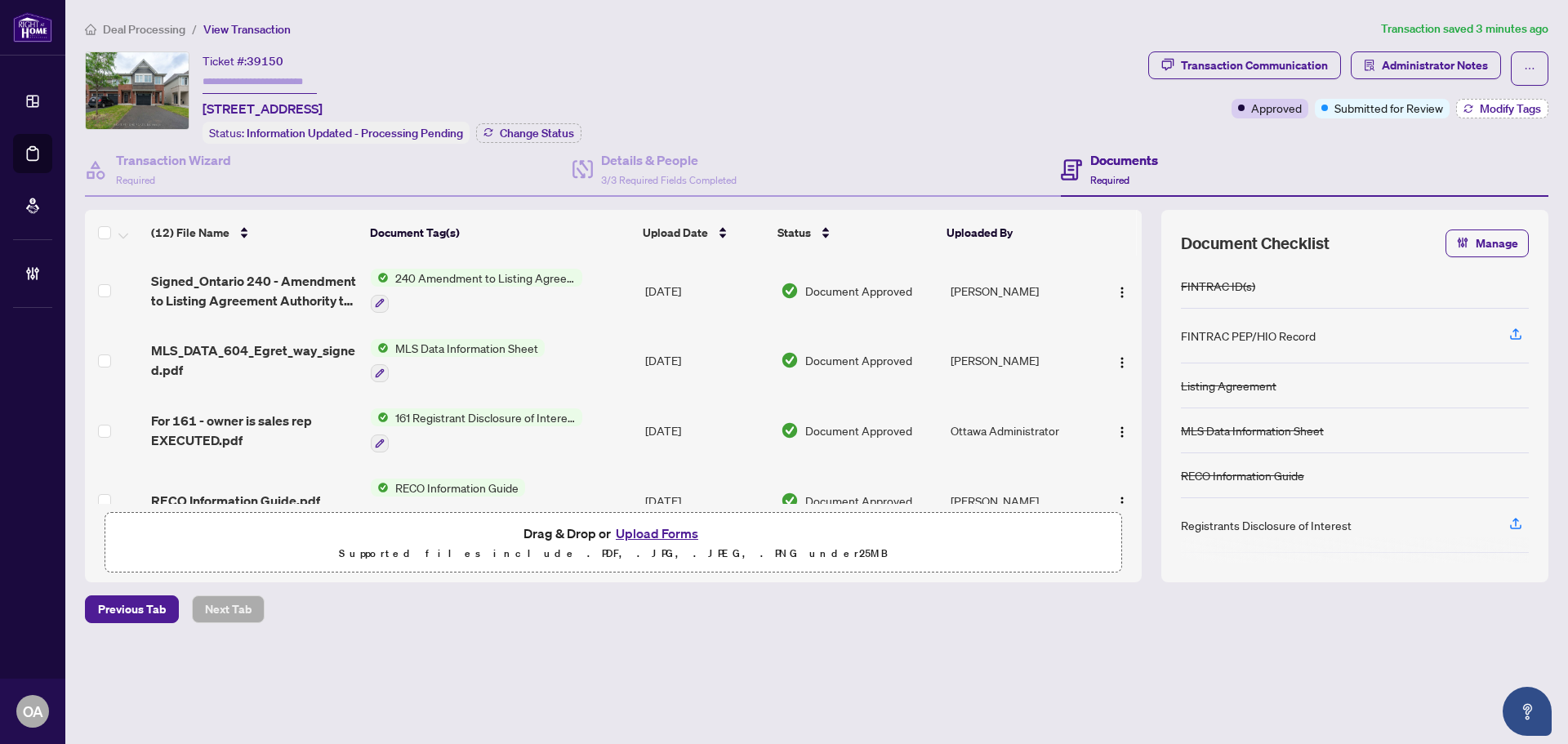
click at [1531, 112] on span "Modify Tags" at bounding box center [1510, 108] width 61 height 12
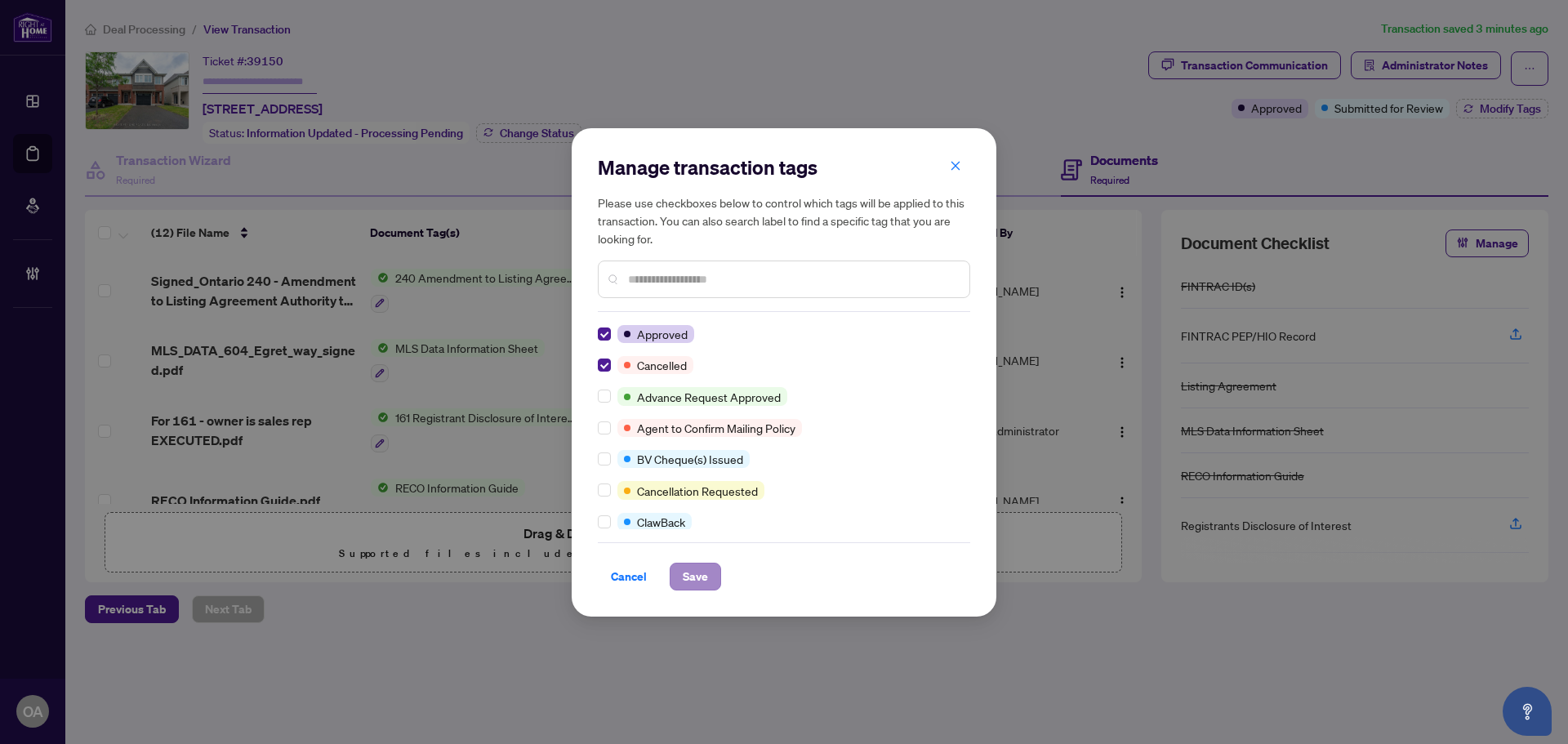
click at [698, 591] on div "Manage transaction tags Please use checkboxes below to control which tags will …" at bounding box center [784, 372] width 425 height 488
click at [697, 588] on span "Save" at bounding box center [695, 576] width 25 height 26
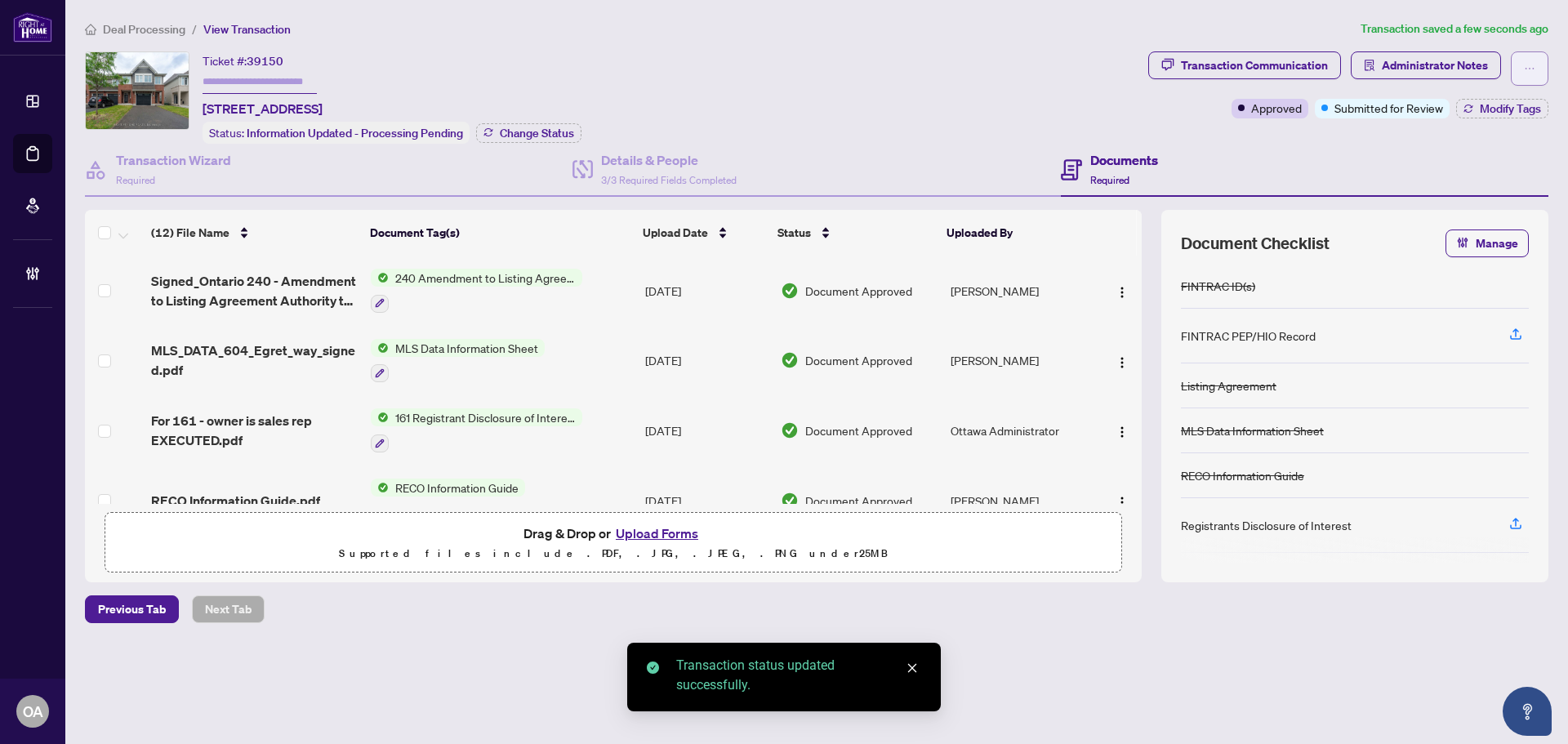
click at [1533, 74] on icon "ellipsis" at bounding box center [1529, 68] width 12 height 12
click at [1456, 183] on span "Submit for Completion" at bounding box center [1472, 183] width 125 height 18
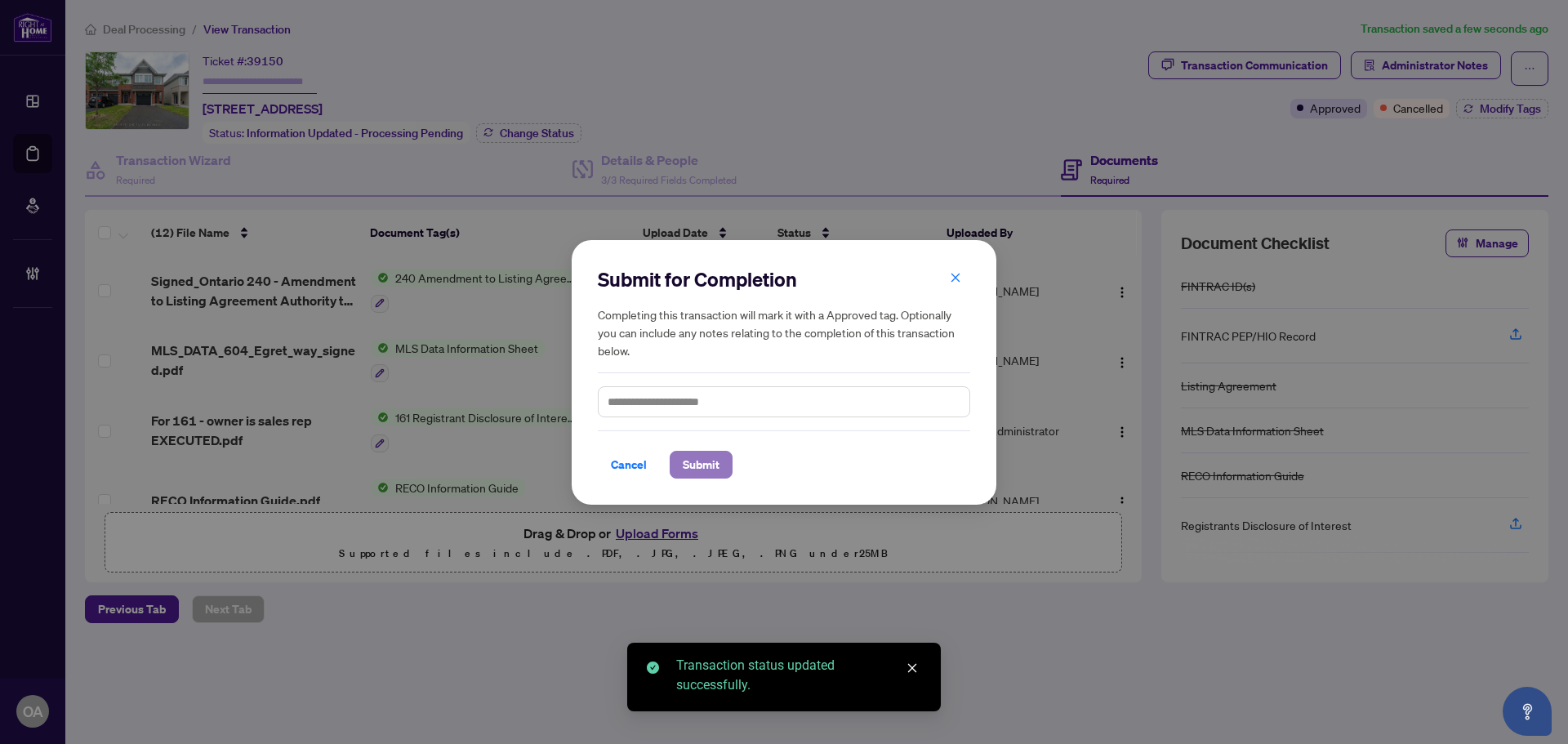
click at [720, 466] on span "Submit" at bounding box center [701, 464] width 36 height 26
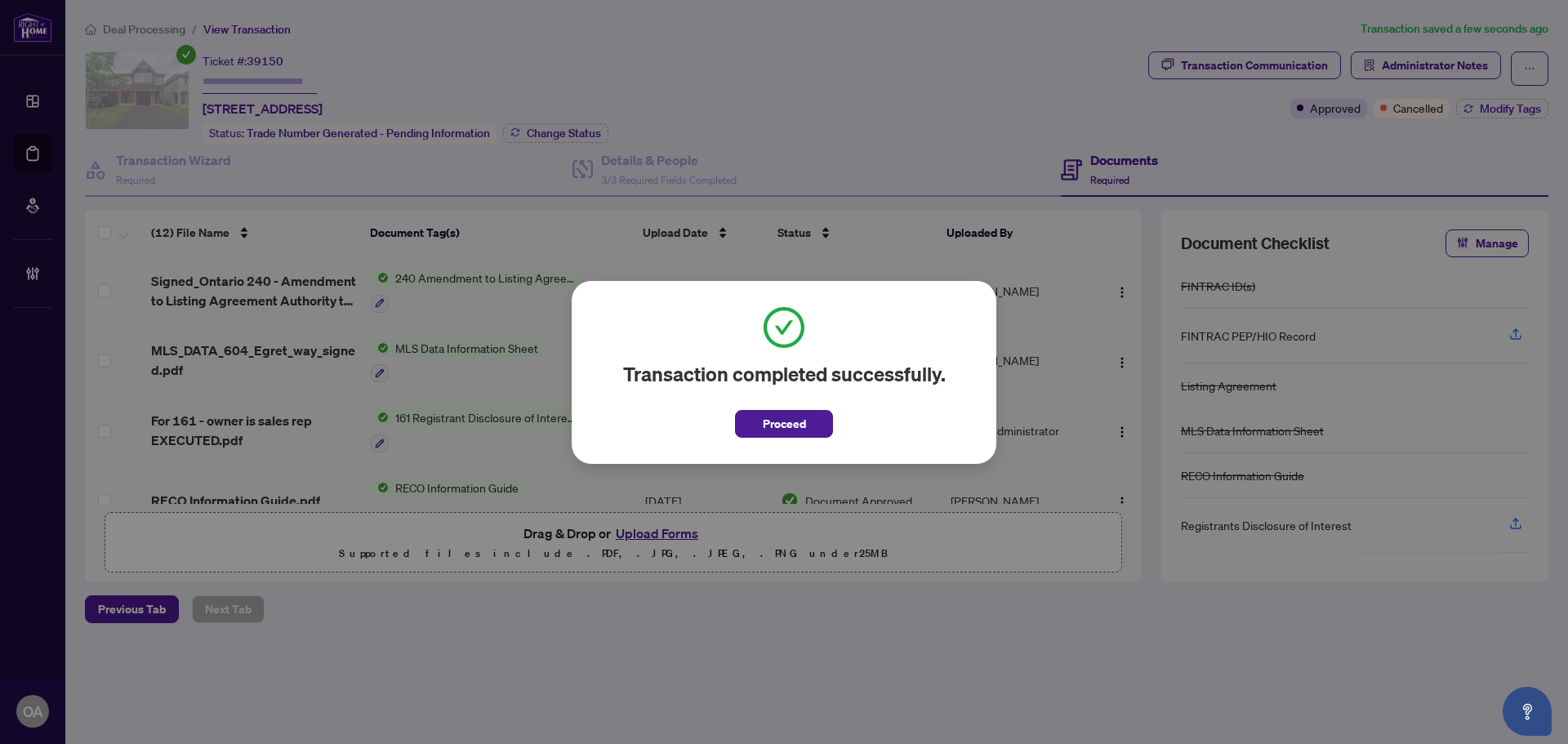
drag, startPoint x: 757, startPoint y: 427, endPoint x: 477, endPoint y: 447, distance: 280.7
click at [737, 432] on button "Proceed" at bounding box center [784, 423] width 98 height 28
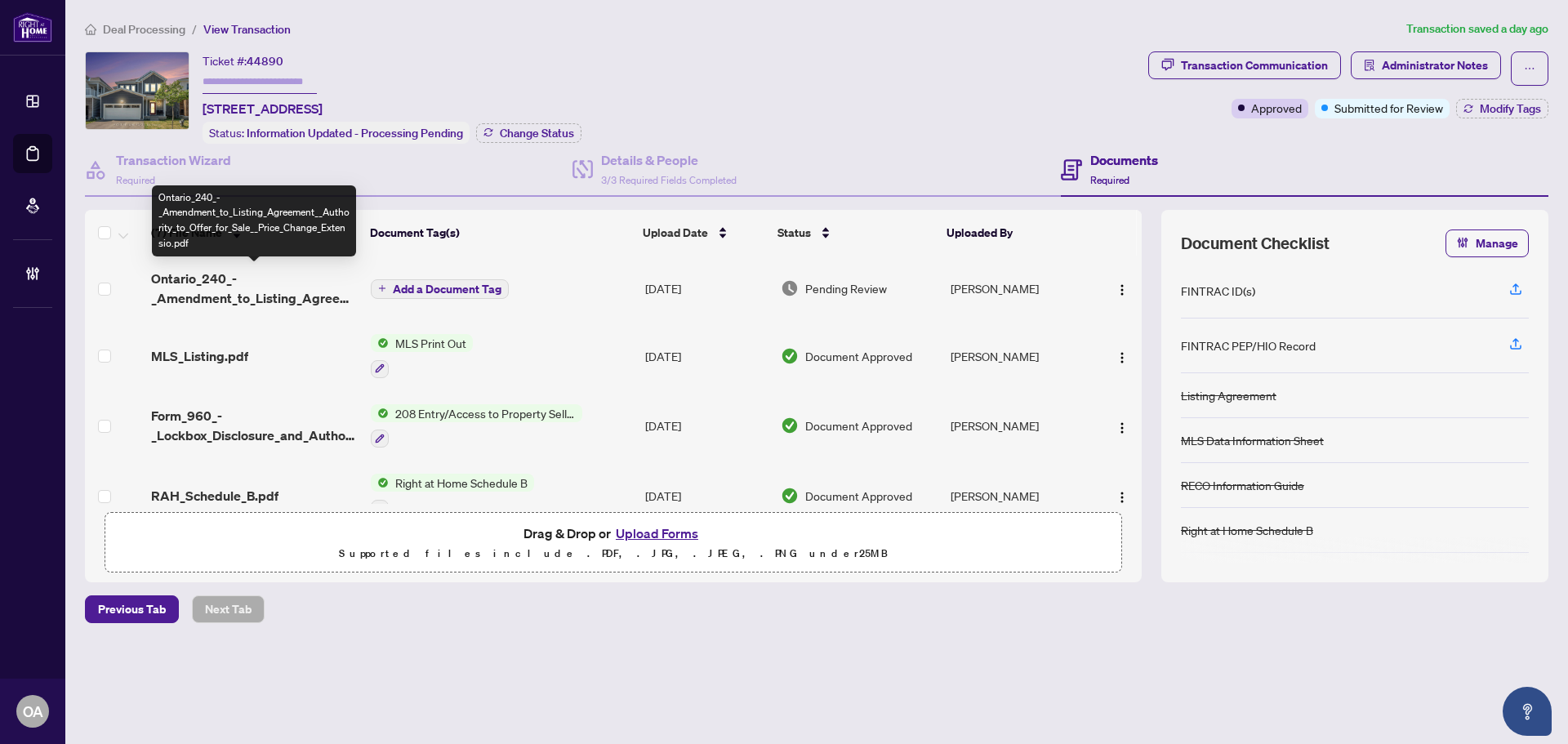
click at [258, 288] on span "Ontario_240_-_Amendment_to_Listing_Agreement__Authority_to_Offer_for_Sale__Pric…" at bounding box center [254, 287] width 207 height 39
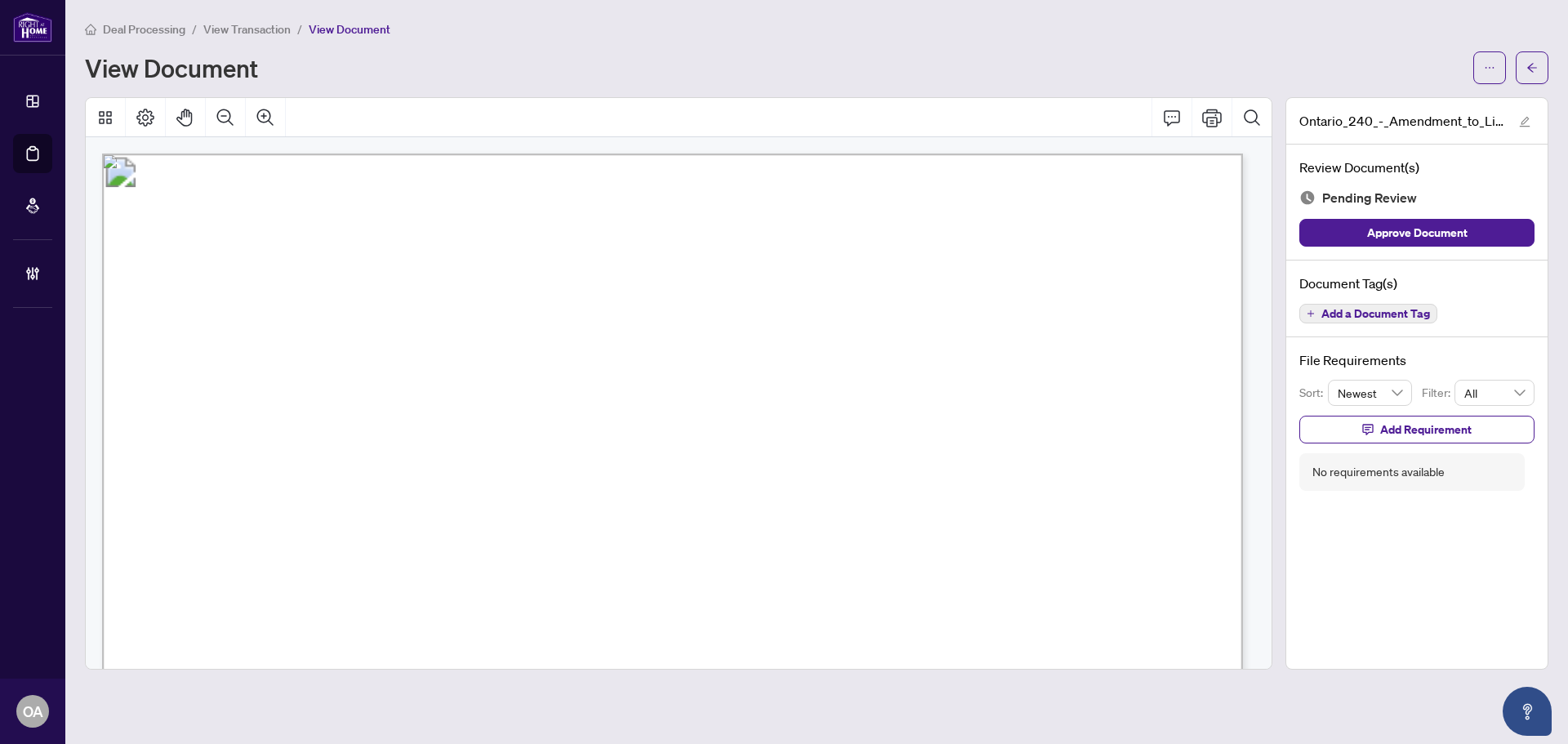
click at [1372, 304] on button "Add a Document Tag" at bounding box center [1369, 314] width 138 height 20
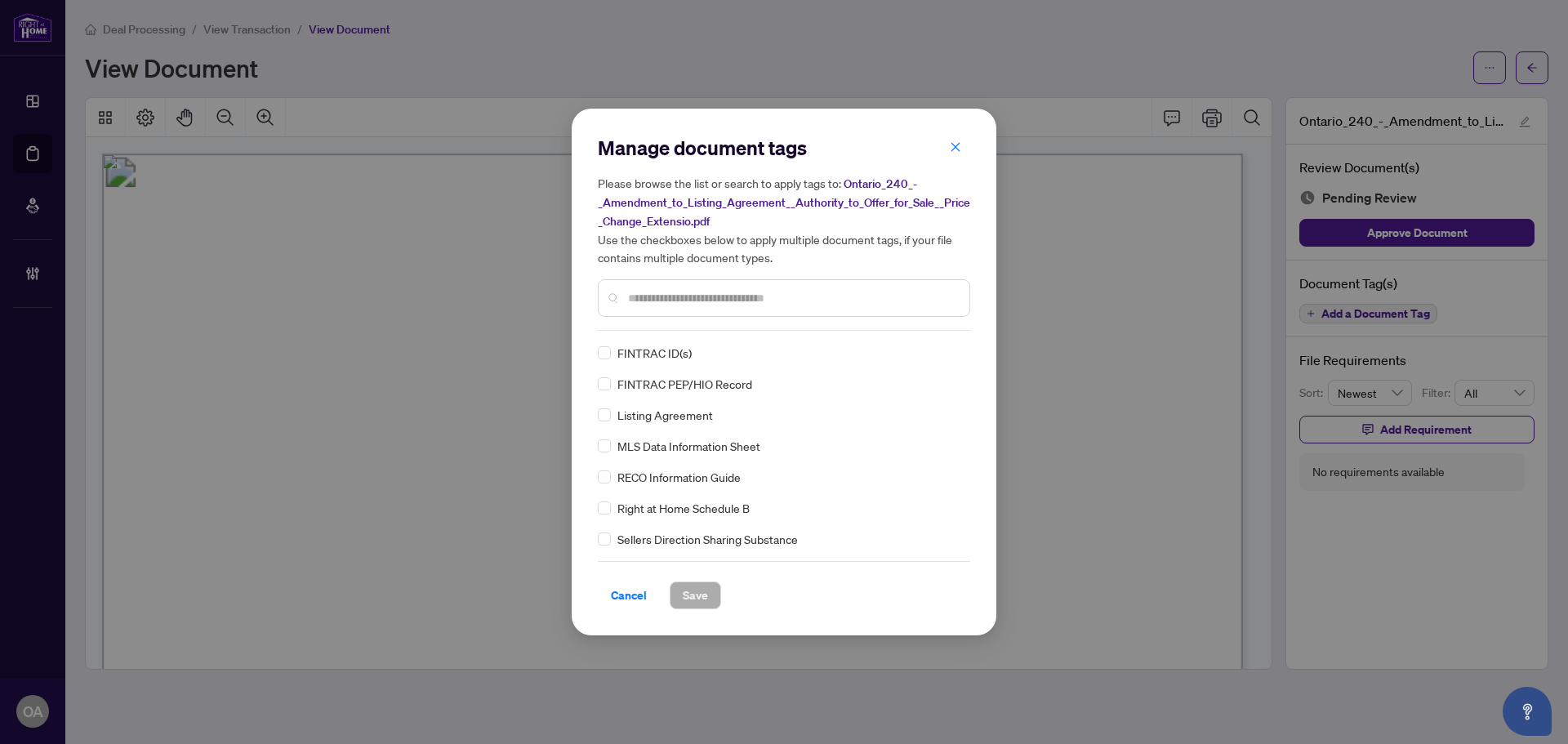
click at [671, 300] on input "text" at bounding box center [792, 298] width 329 height 18
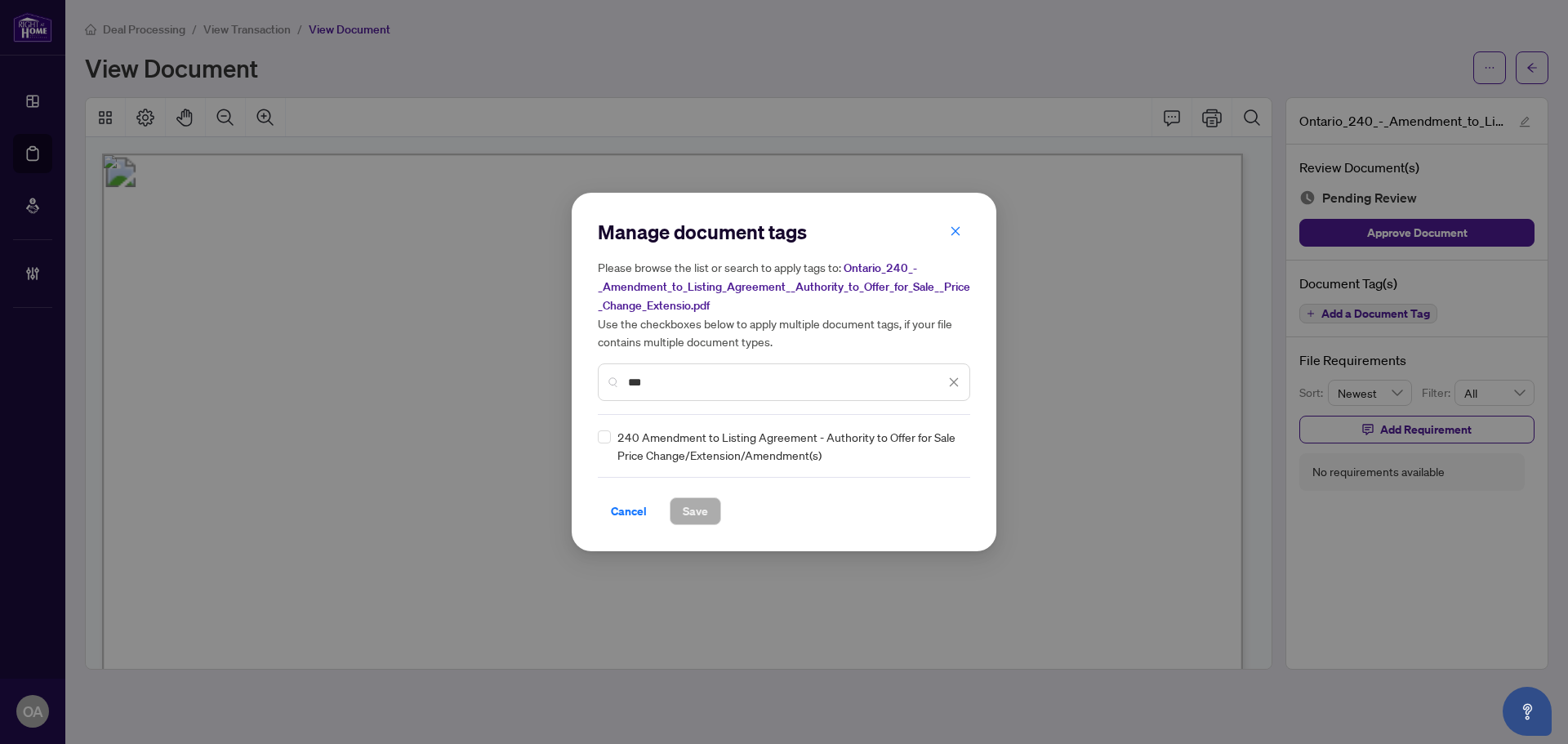
type input "***"
click at [601, 451] on div "240 Amendment to Listing Agreement - Authority to Offer for Sale Price Change/E…" at bounding box center [779, 445] width 362 height 35
click at [602, 445] on div "240 Amendment to Listing Agreement - Authority to Offer for Sale Price Change/E…" at bounding box center [779, 445] width 362 height 35
click at [944, 442] on img at bounding box center [936, 446] width 16 height 16
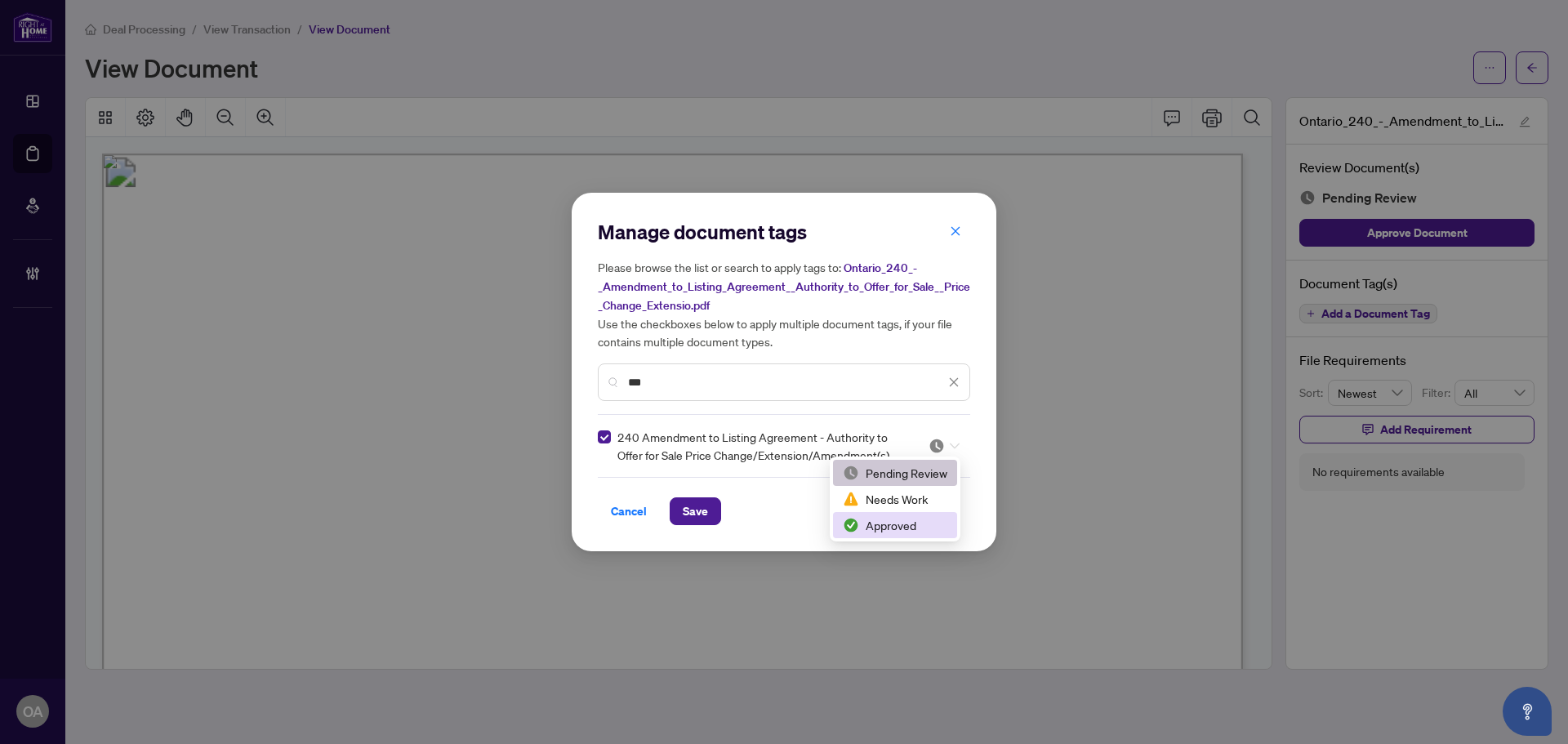
drag, startPoint x: 905, startPoint y: 528, endPoint x: 761, endPoint y: 518, distance: 144.3
click at [903, 528] on div "Approved" at bounding box center [895, 525] width 105 height 18
click at [722, 500] on div "Cancel Save" at bounding box center [784, 510] width 372 height 28
click at [712, 508] on button "Save" at bounding box center [695, 510] width 52 height 28
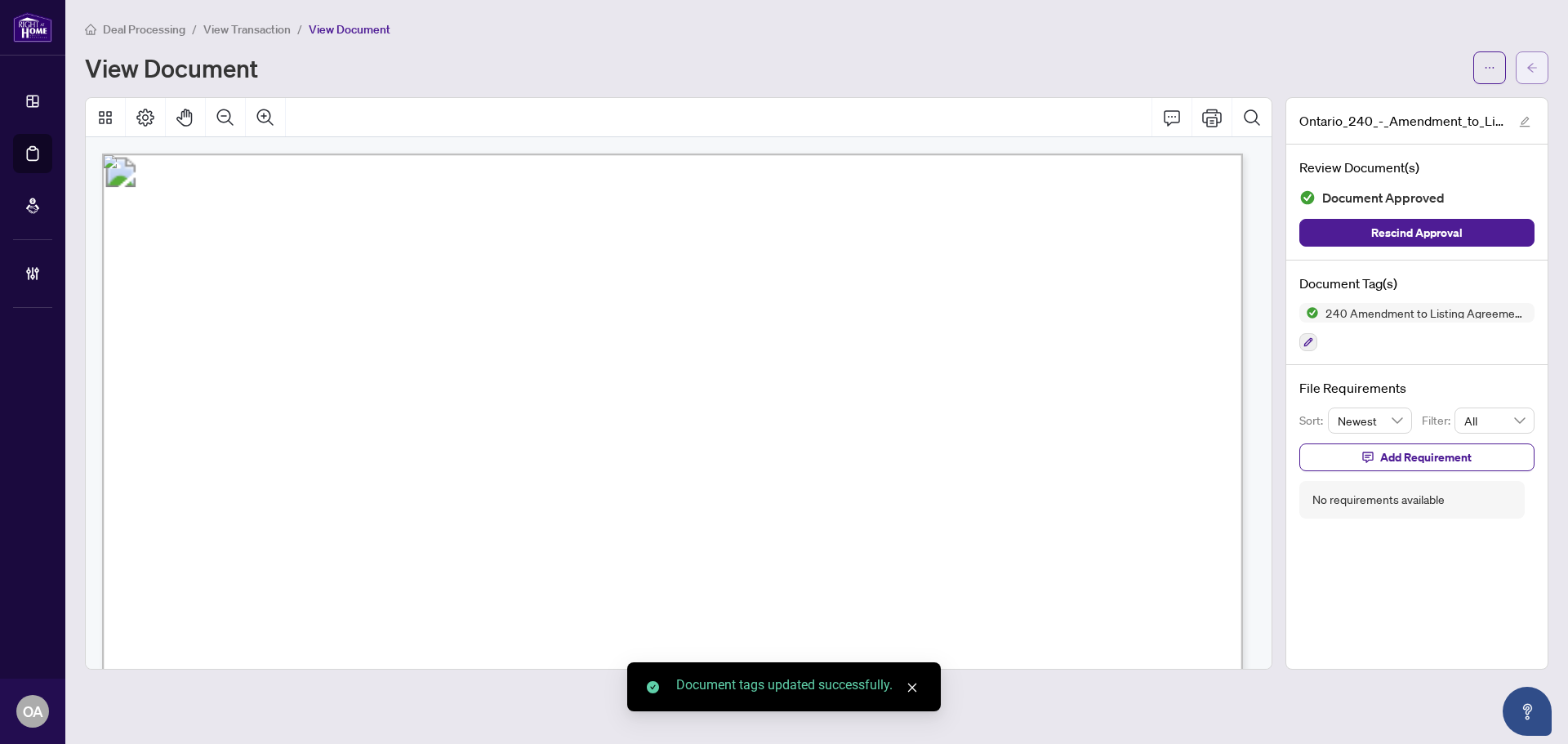
click at [1527, 67] on icon "arrow-left" at bounding box center [1532, 67] width 12 height 12
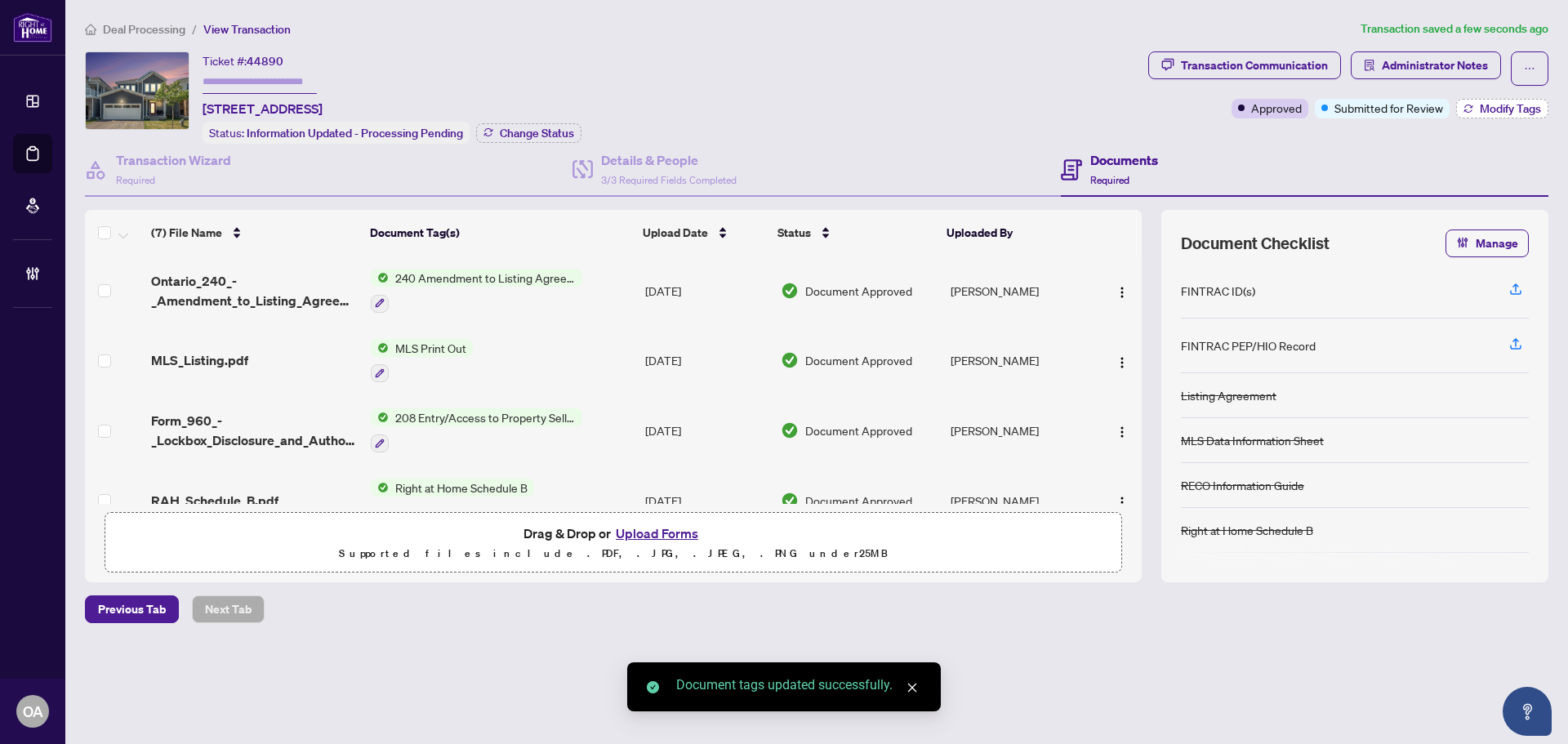
click at [1508, 105] on span "Modify Tags" at bounding box center [1510, 108] width 61 height 12
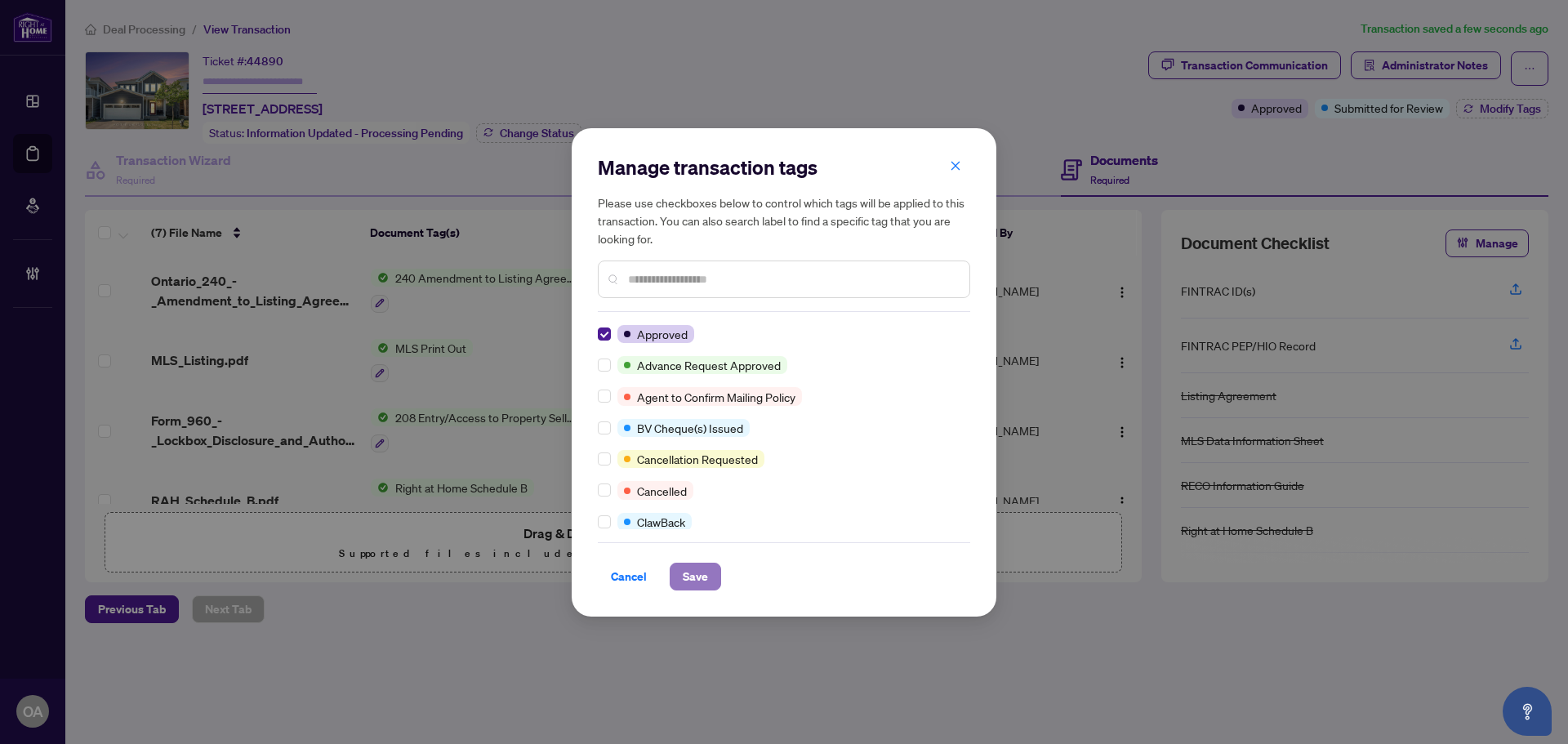
click at [692, 586] on span "Save" at bounding box center [695, 576] width 25 height 26
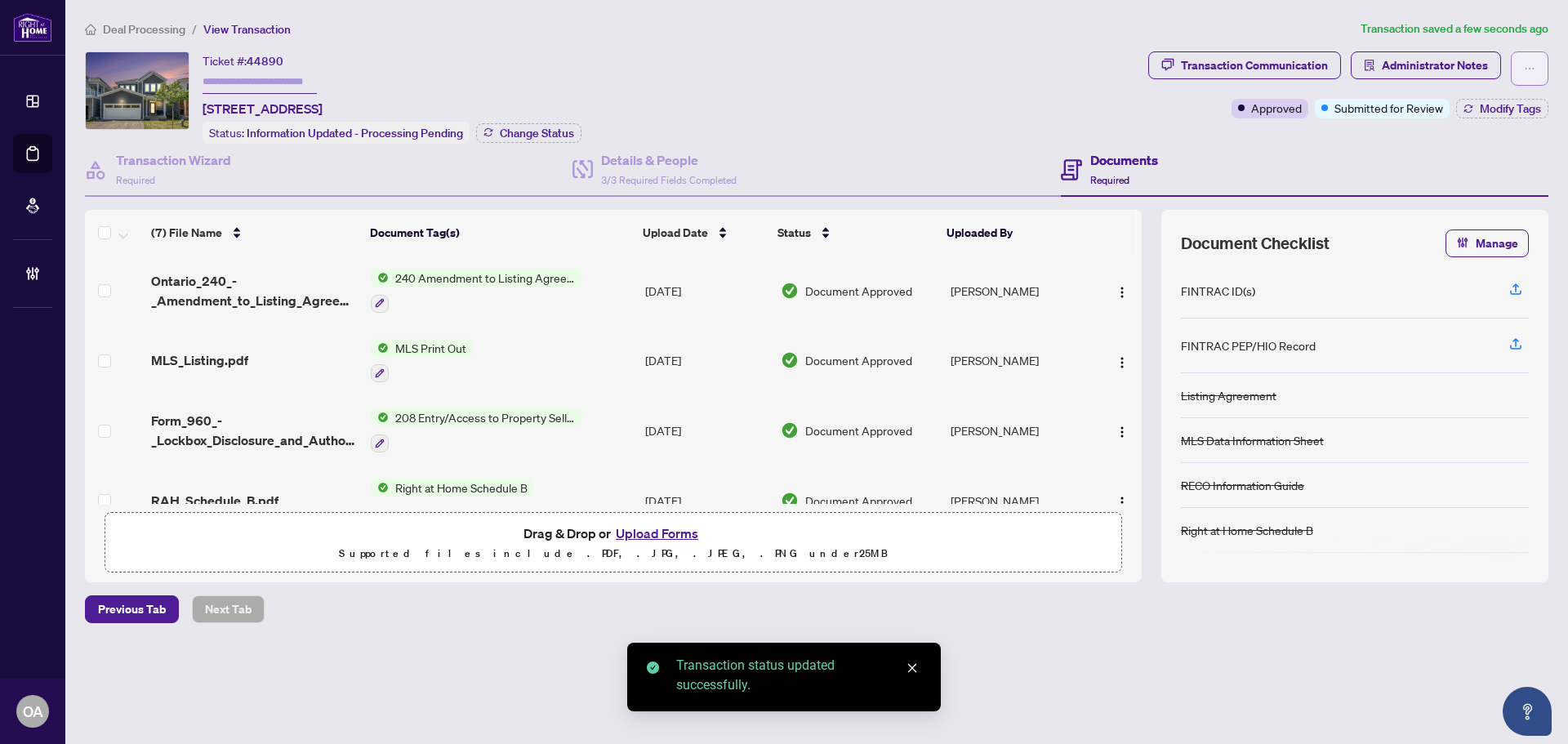
drag, startPoint x: 1529, startPoint y: 70, endPoint x: 1478, endPoint y: 196, distance: 135.9
click at [1526, 71] on icon "ellipsis" at bounding box center [1529, 68] width 12 height 12
drag, startPoint x: 1460, startPoint y: 188, endPoint x: 1449, endPoint y: 188, distance: 11.0
click at [1449, 188] on span "Submit for Completion" at bounding box center [1472, 183] width 125 height 18
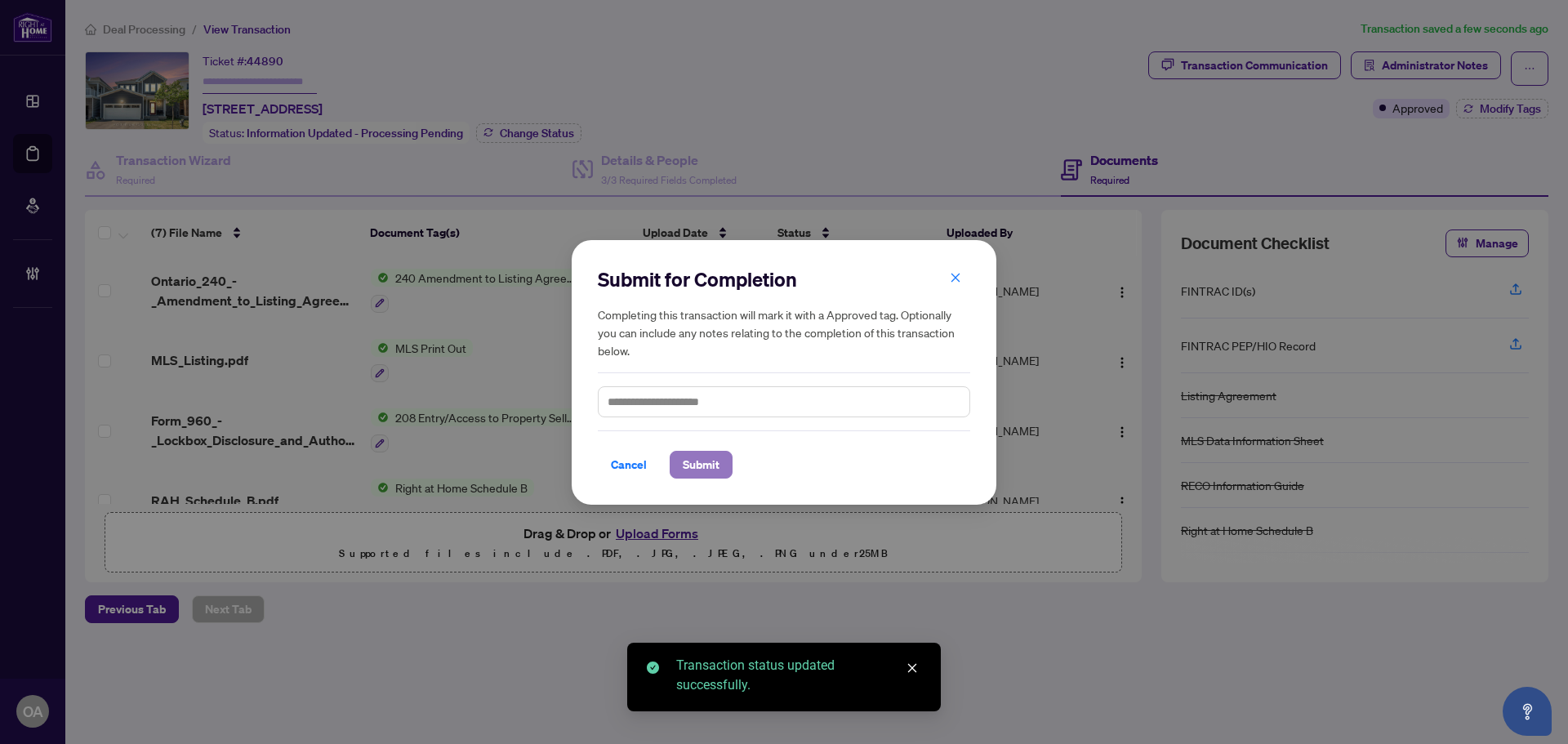
click at [699, 468] on span "Submit" at bounding box center [701, 464] width 36 height 26
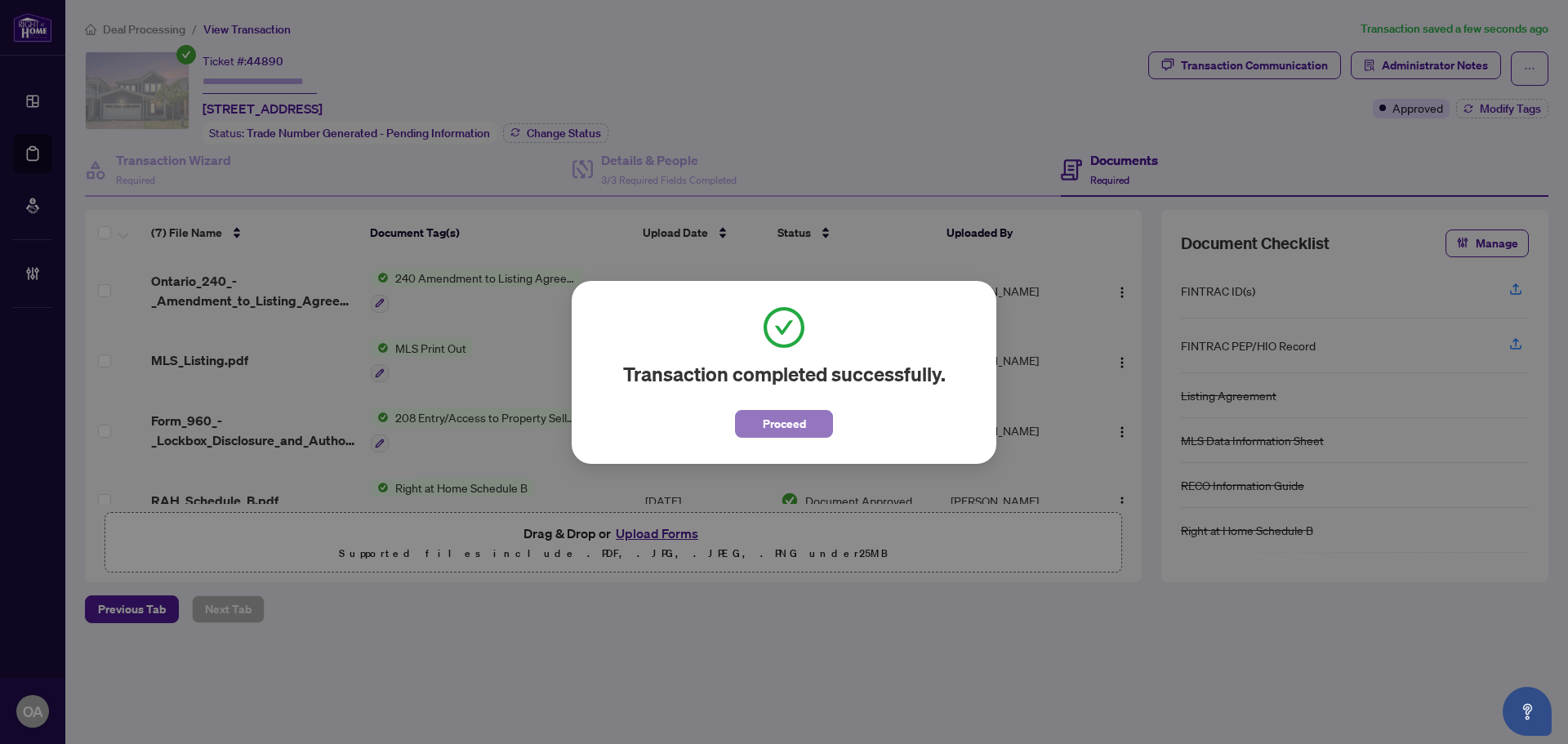
click at [808, 423] on button "Proceed" at bounding box center [784, 423] width 98 height 28
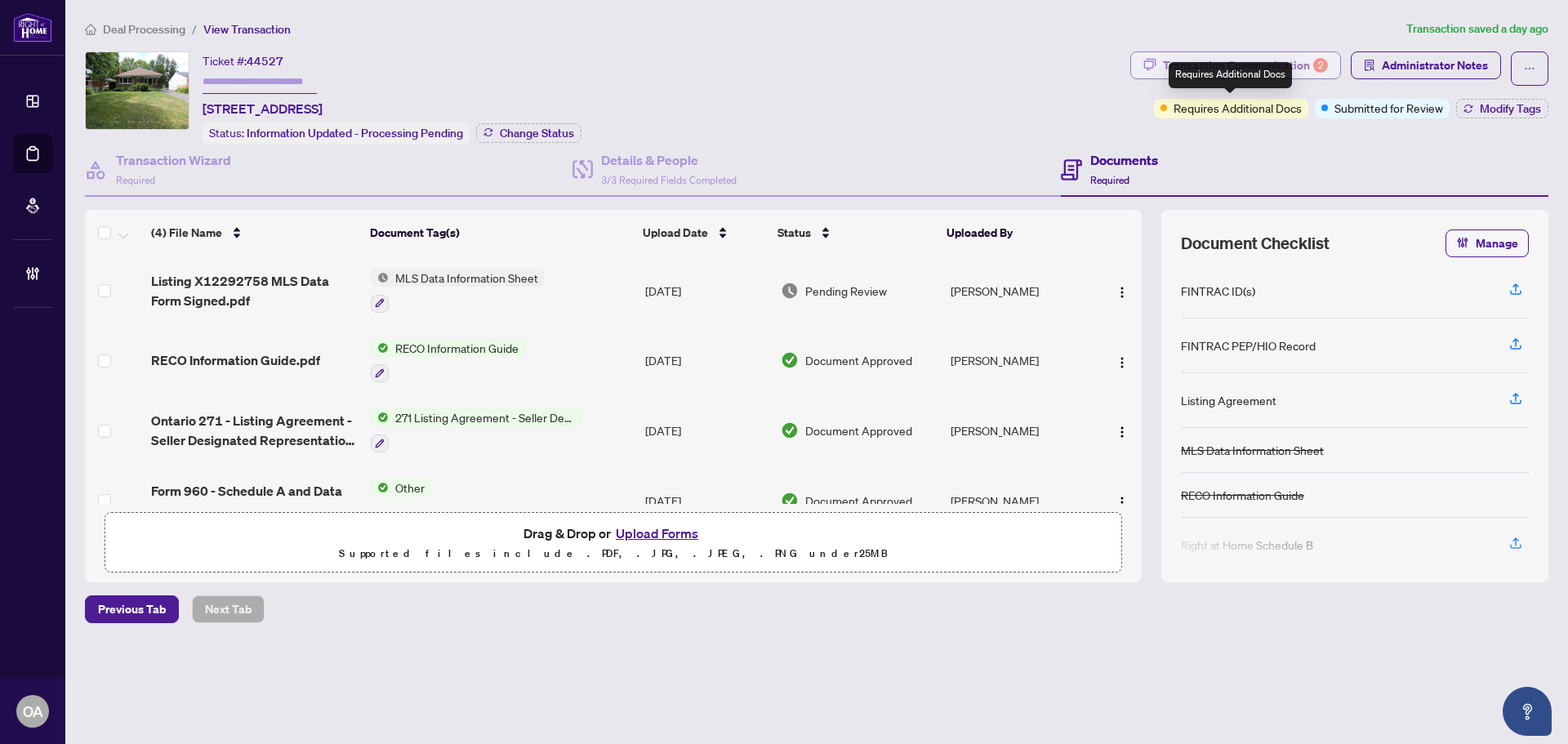
click at [1285, 60] on div "Transaction Communication 2" at bounding box center [1245, 65] width 165 height 26
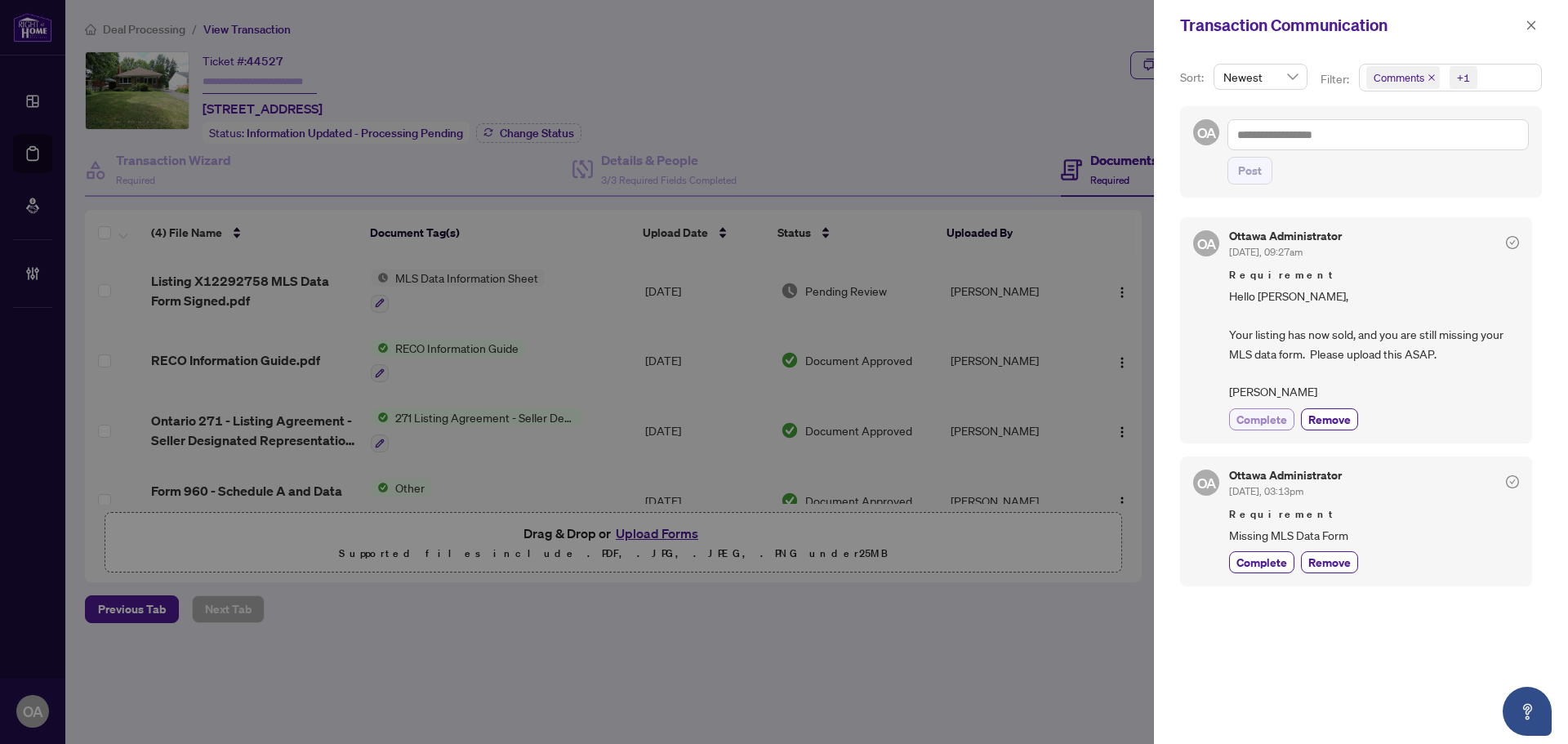
click at [1282, 420] on span "Complete" at bounding box center [1262, 418] width 51 height 17
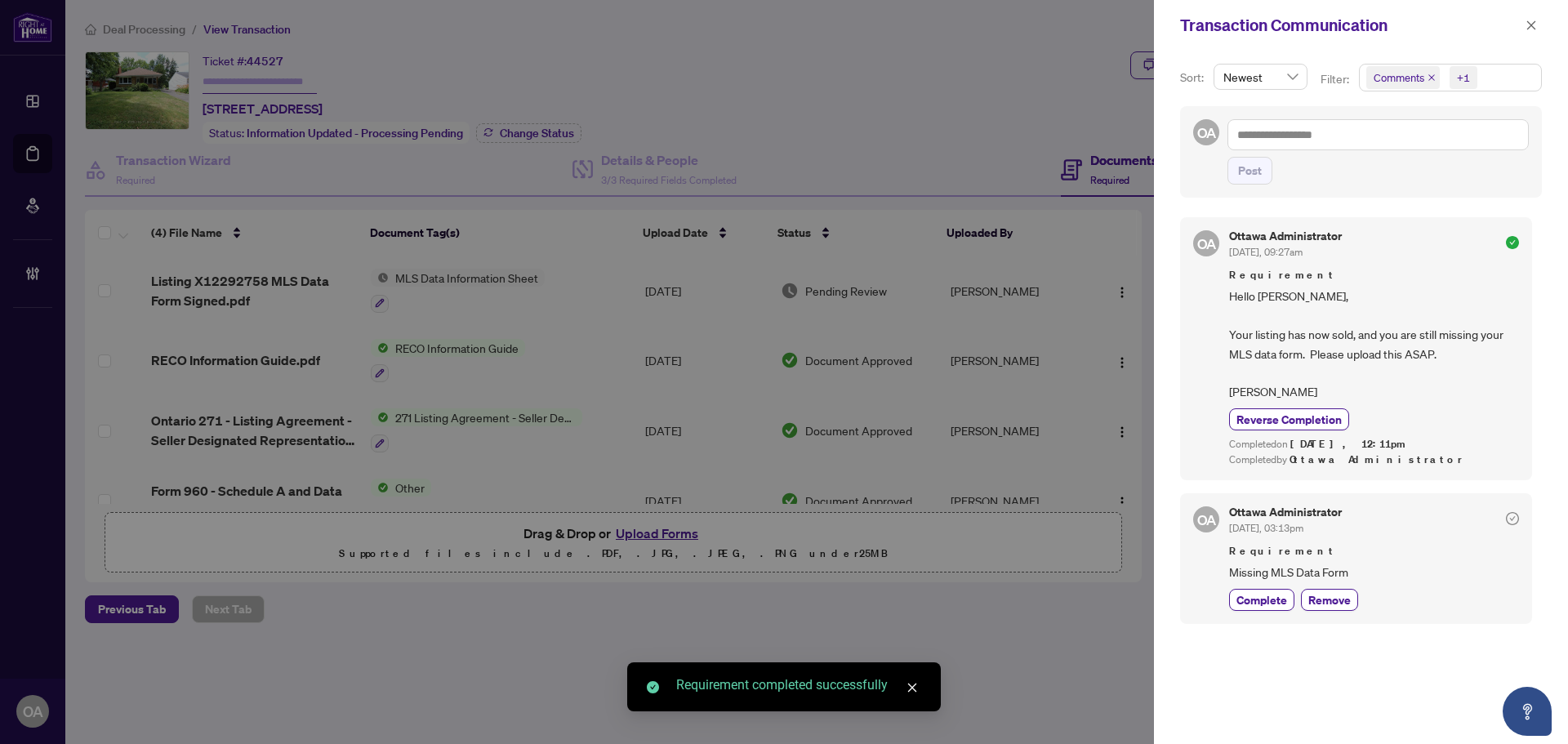
drag, startPoint x: 1265, startPoint y: 566, endPoint x: 1447, endPoint y: 216, distance: 394.5
click at [1270, 558] on div "Requirement Missing MLS Data Form" at bounding box center [1374, 562] width 290 height 38
drag, startPoint x: 1278, startPoint y: 612, endPoint x: 1278, endPoint y: 599, distance: 13.0
click at [1278, 610] on div "OA Ottawa Administrator [DATE], 03:13pm Requirement Missing MLS Data Form Compl…" at bounding box center [1356, 558] width 352 height 130
click at [1278, 599] on span "Complete" at bounding box center [1262, 599] width 51 height 17
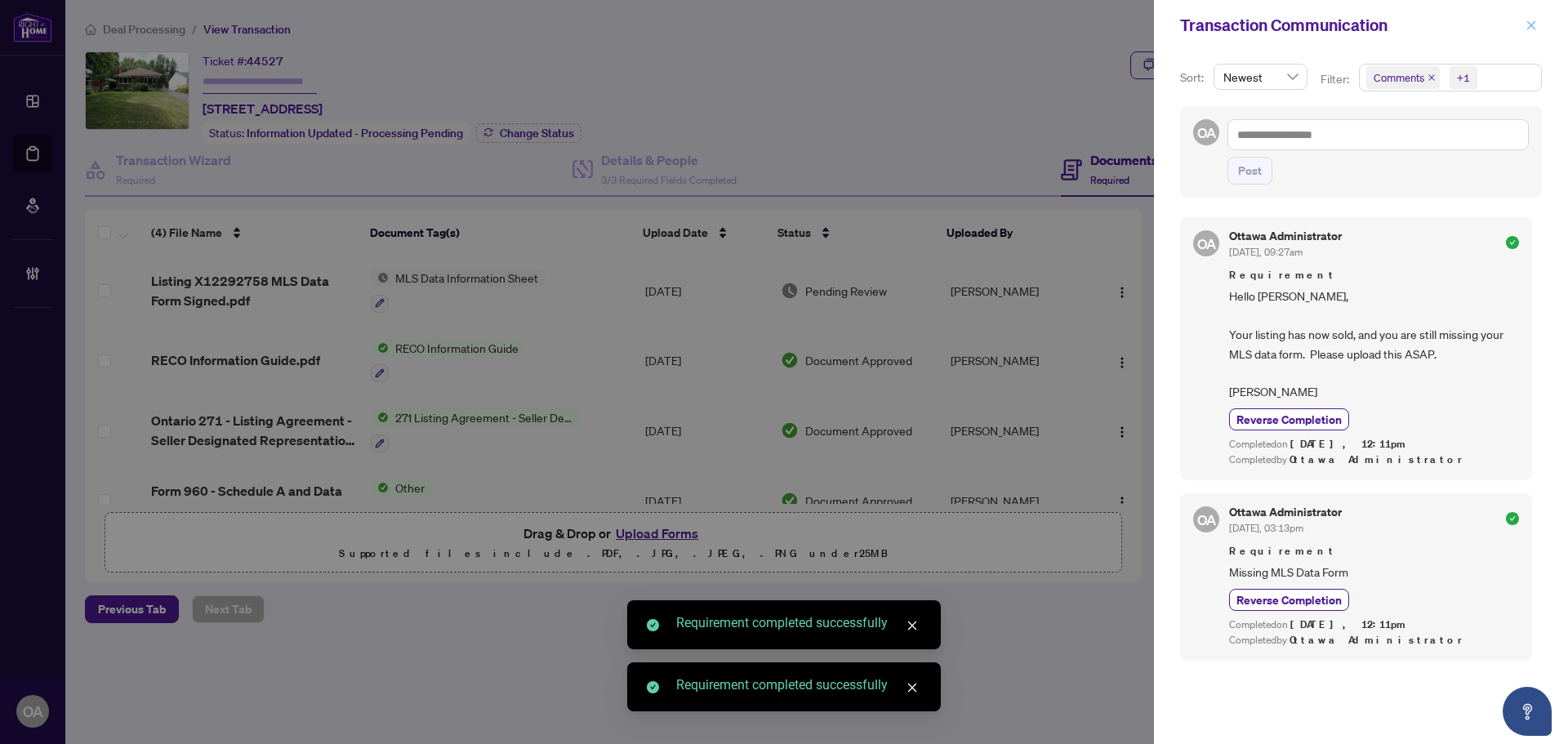
click at [1524, 22] on button "button" at bounding box center [1531, 25] width 21 height 20
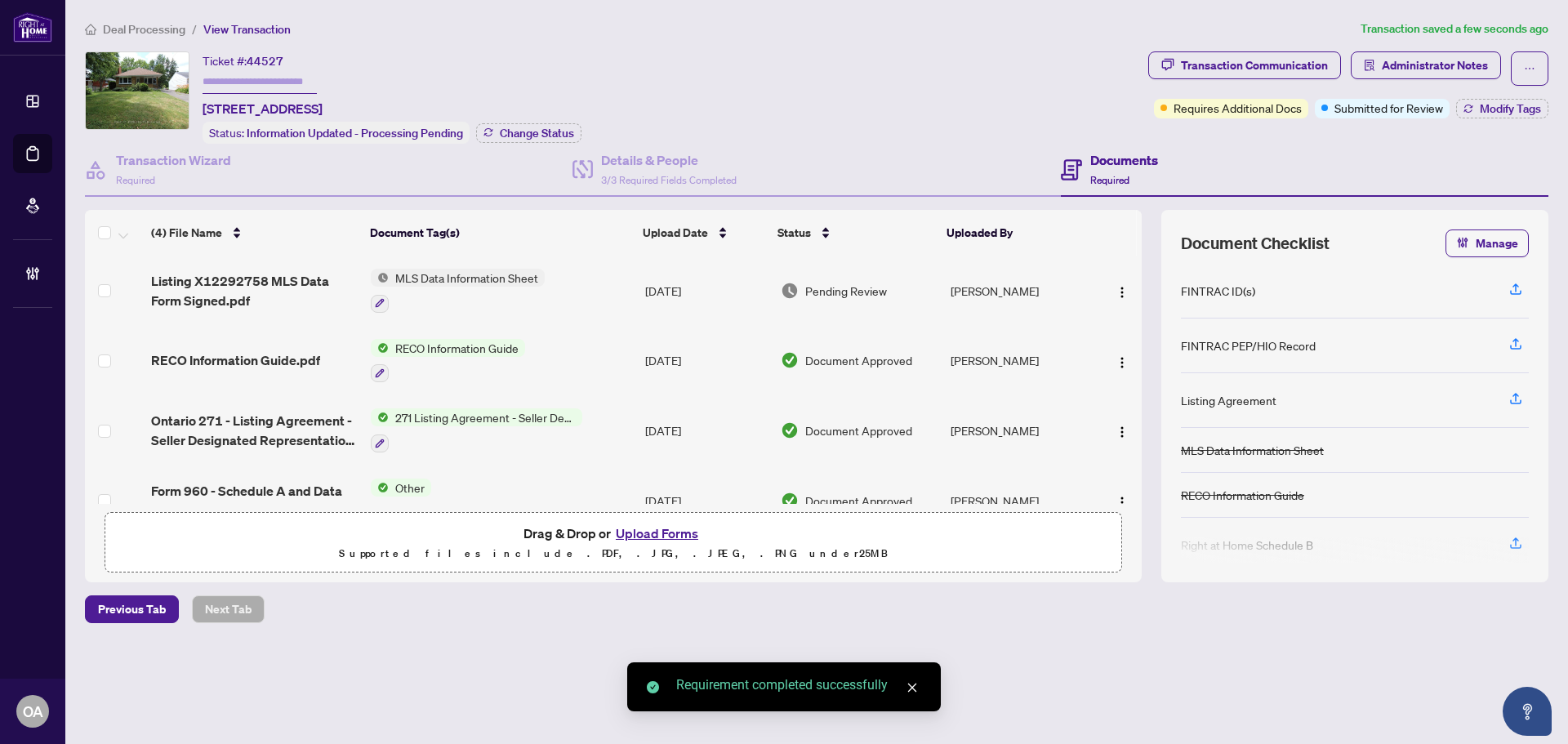
click at [432, 280] on span "MLS Data Information Sheet" at bounding box center [466, 277] width 156 height 18
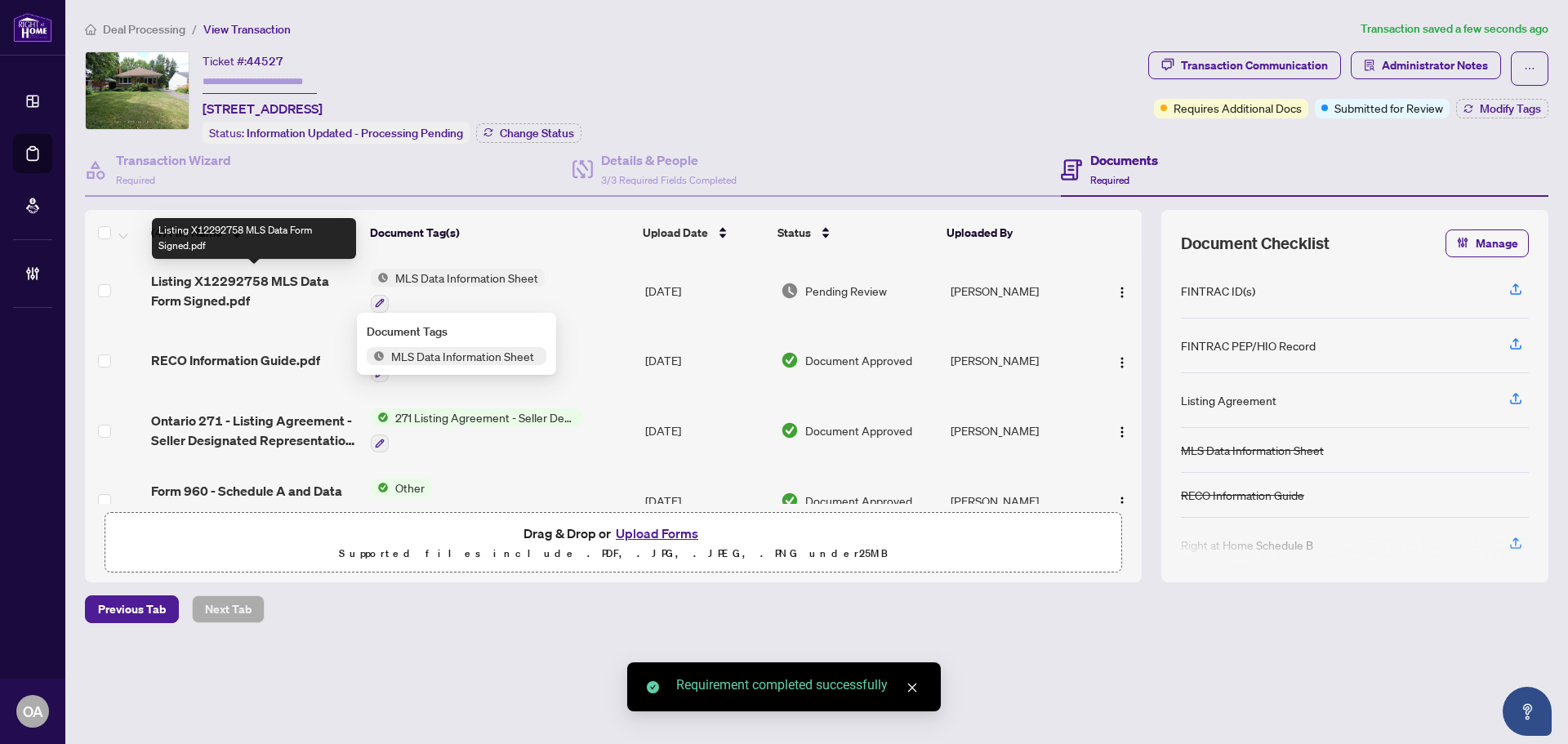
click at [308, 290] on span "Listing X12292758 MLS Data Form Signed.pdf" at bounding box center [254, 290] width 207 height 39
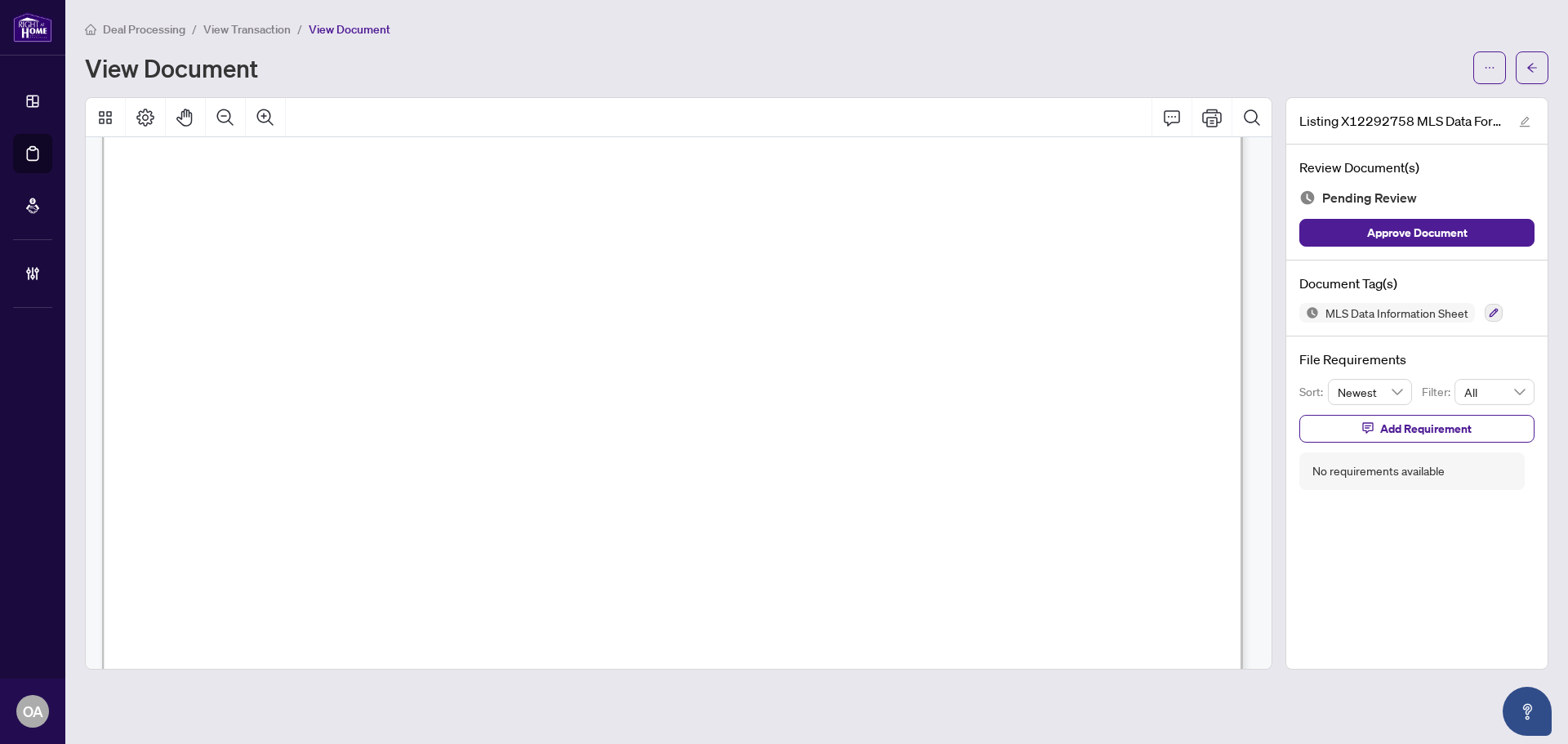
scroll to position [980, 0]
click at [1489, 309] on icon "button" at bounding box center [1493, 312] width 10 height 10
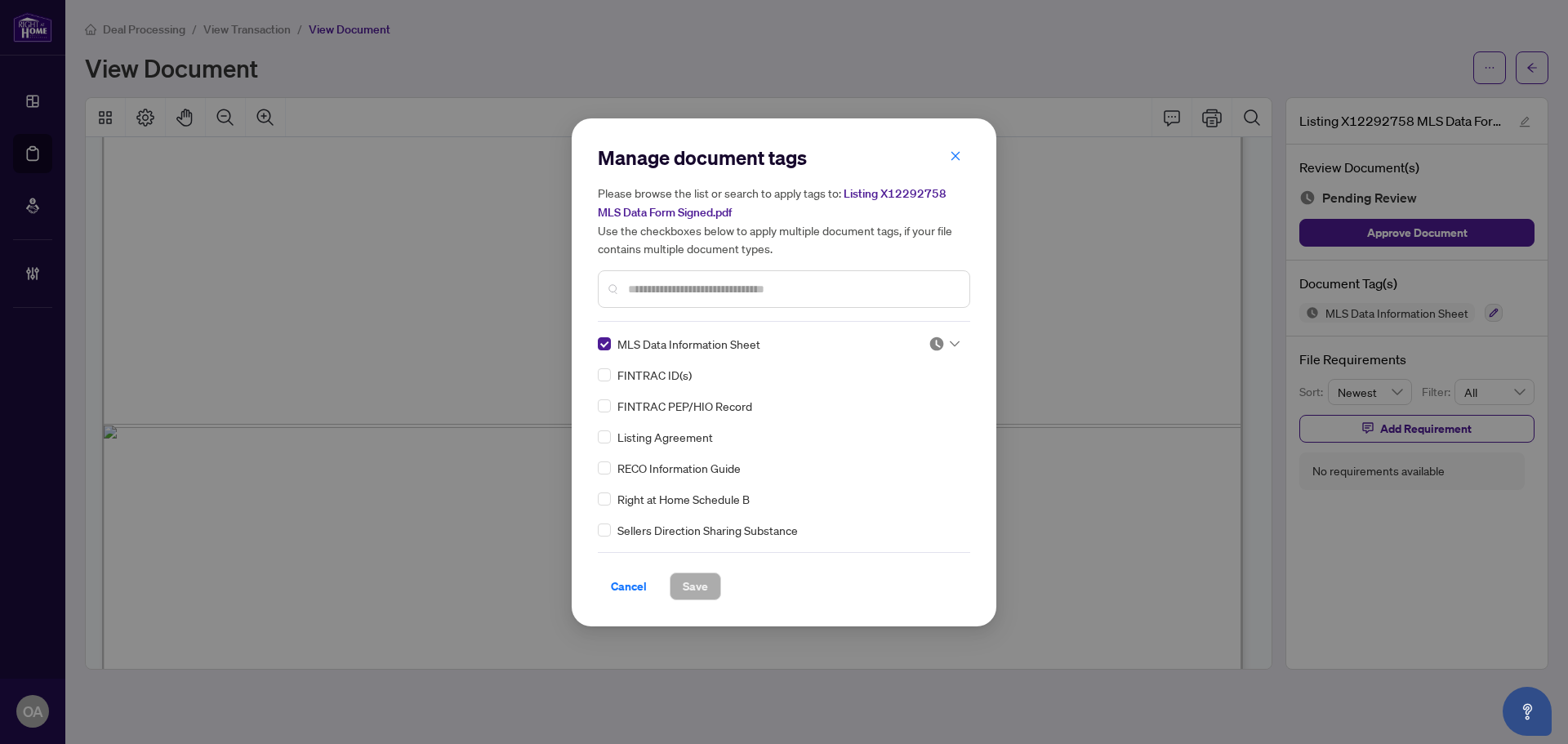
click at [948, 332] on div "Manage document tags Please browse the list or search to apply tags to: Listing…" at bounding box center [784, 372] width 372 height 456
drag, startPoint x: 932, startPoint y: 345, endPoint x: 919, endPoint y: 409, distance: 65.3
click at [931, 351] on span at bounding box center [944, 343] width 31 height 25
click at [916, 418] on div "Approved" at bounding box center [890, 423] width 105 height 18
click at [698, 586] on span "Save" at bounding box center [695, 586] width 25 height 26
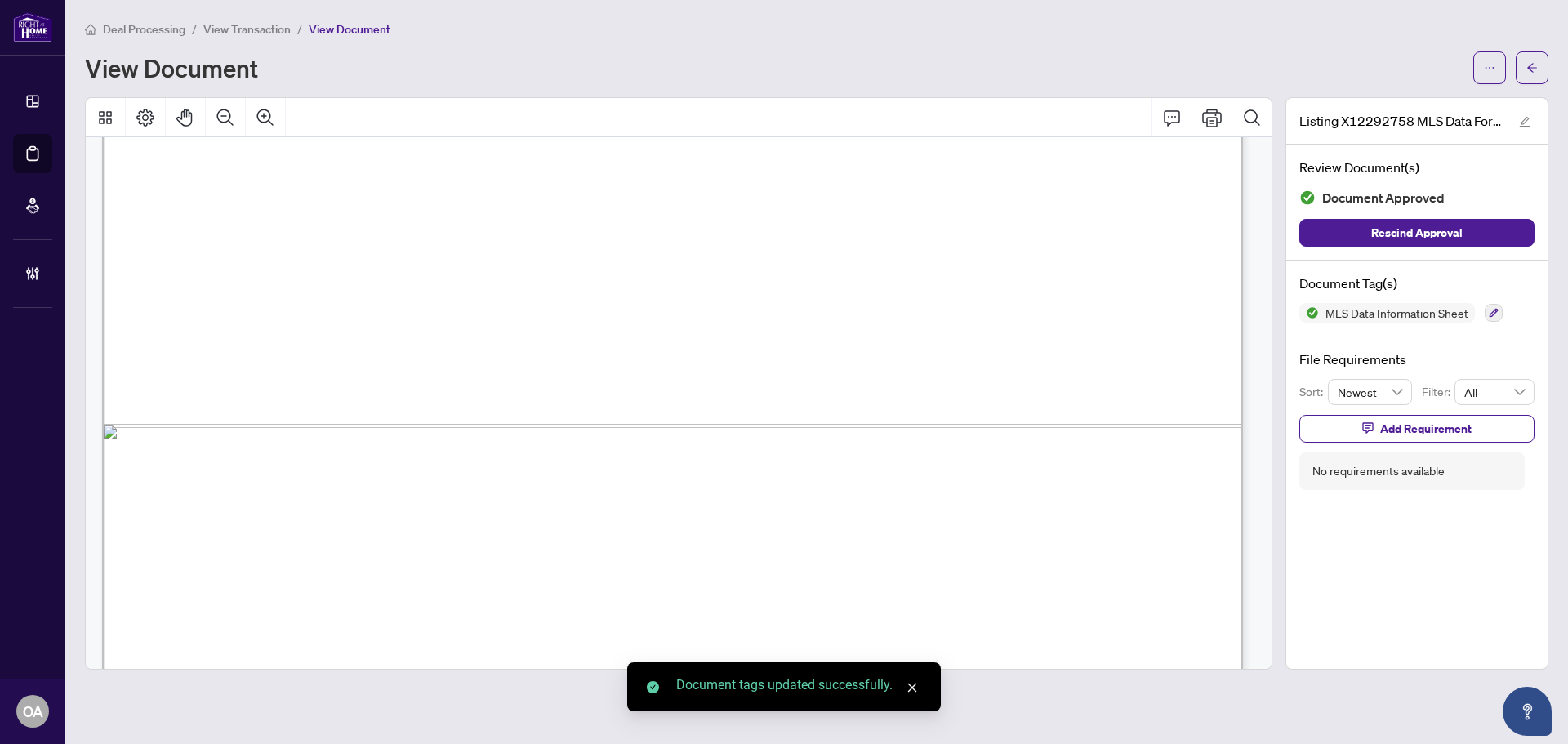
drag, startPoint x: 1528, startPoint y: 69, endPoint x: 1527, endPoint y: 82, distance: 13.0
click at [1528, 73] on div "Manage document tags Please browse the list or search to apply tags to: Listing…" at bounding box center [784, 372] width 1568 height 744
click at [1532, 72] on icon "arrow-left" at bounding box center [1532, 67] width 12 height 12
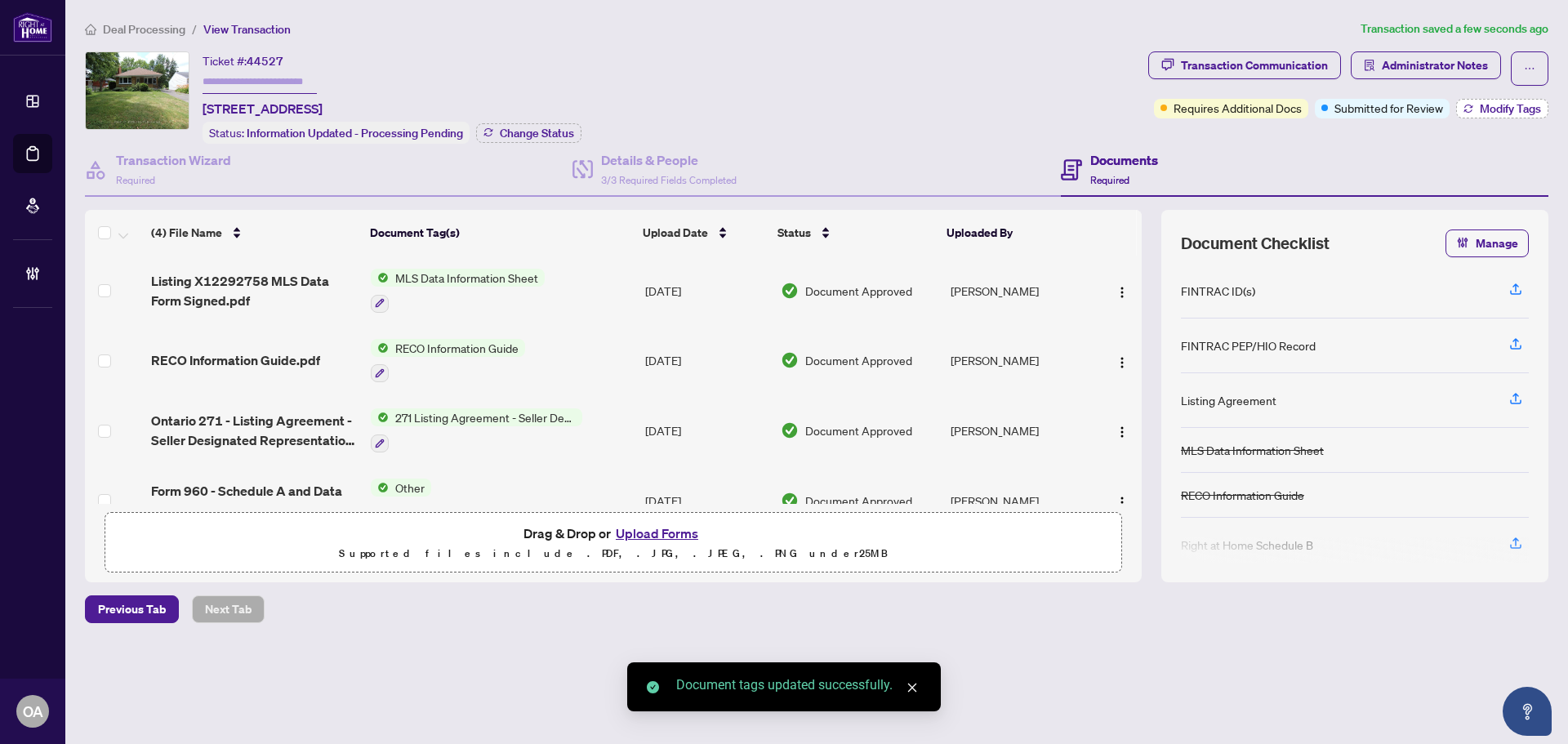
click at [1530, 106] on span "Modify Tags" at bounding box center [1510, 108] width 61 height 12
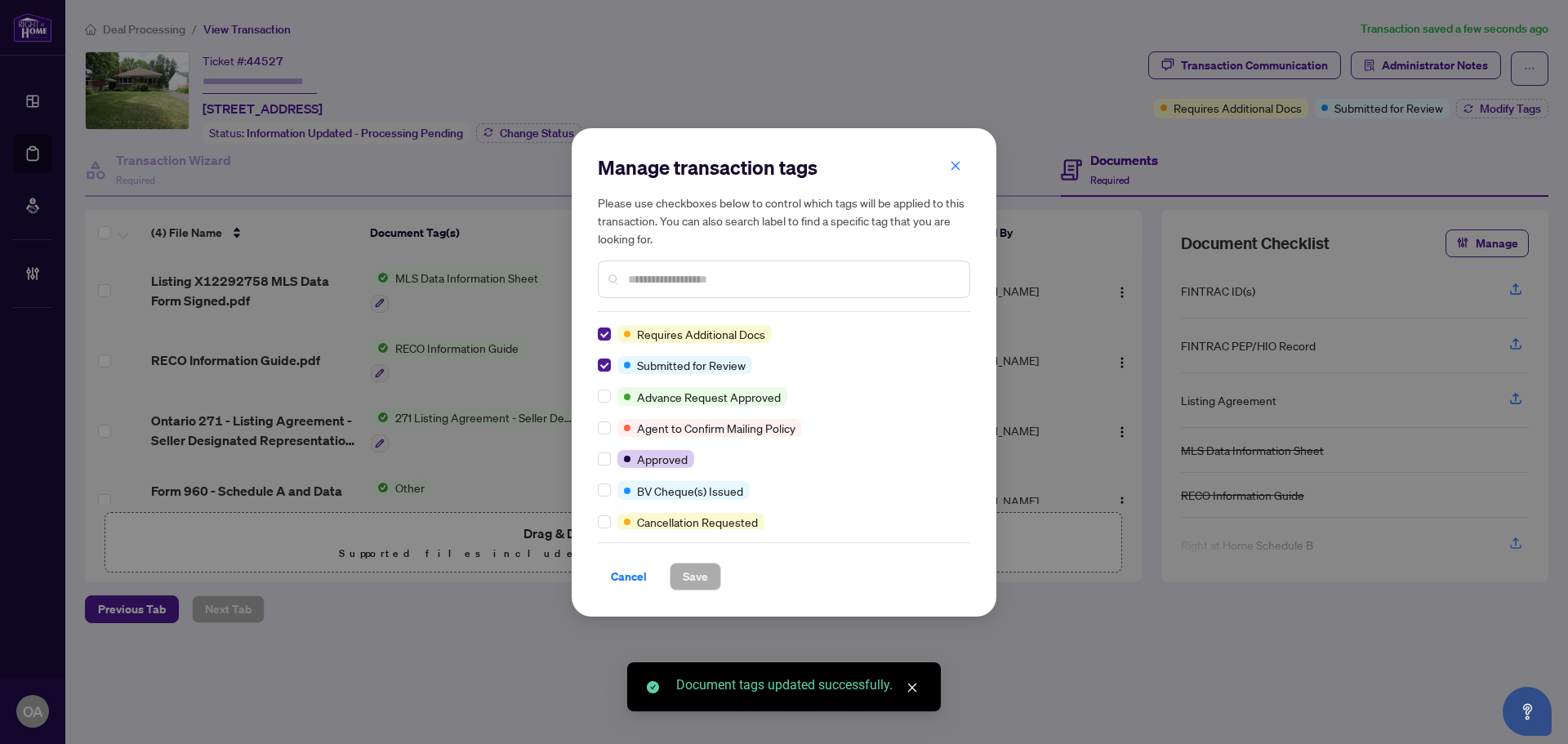
click at [600, 354] on div "Requires Additional Docs Submitted for Review Advance Request Approved Agent to…" at bounding box center [784, 427] width 372 height 204
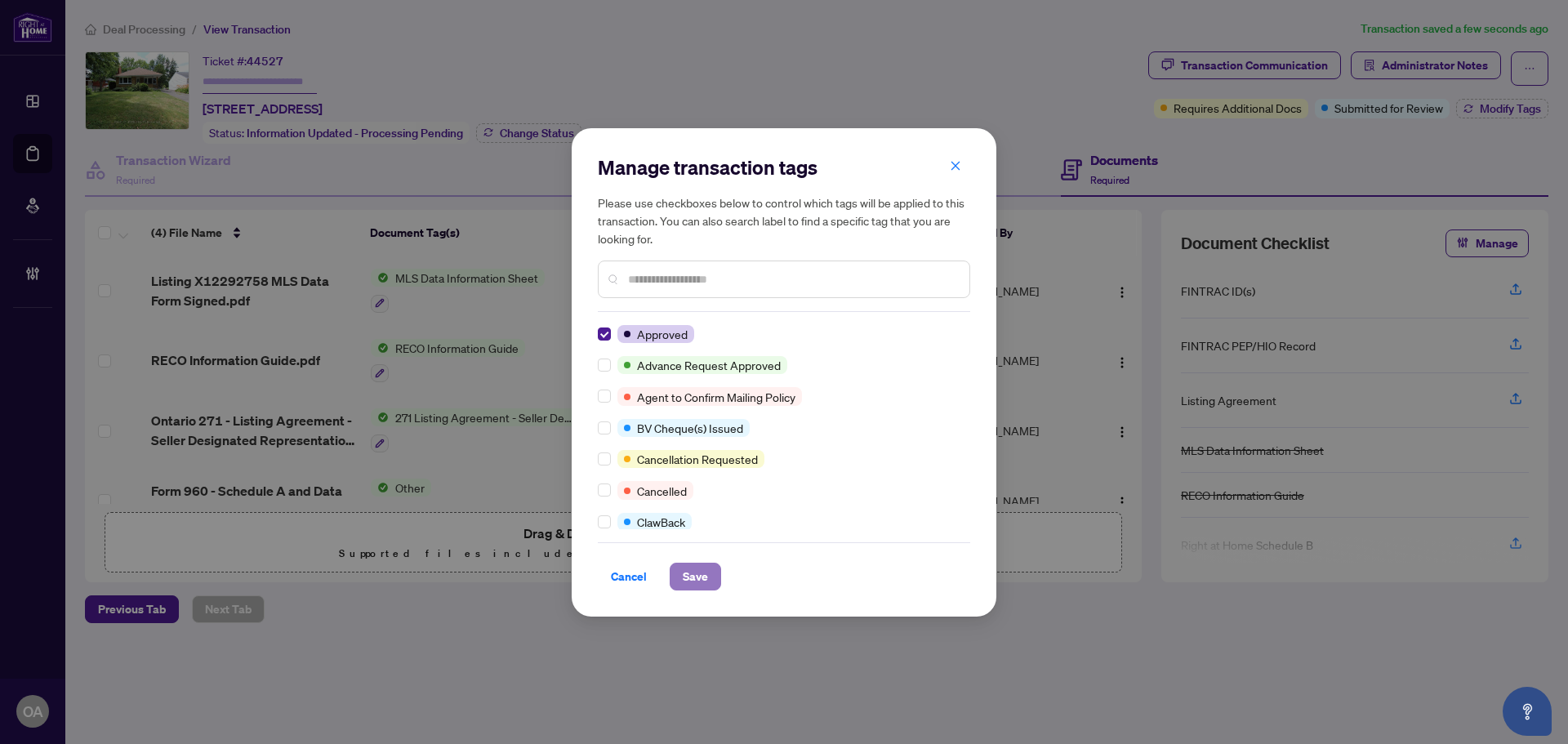
click at [708, 580] on button "Save" at bounding box center [695, 576] width 52 height 28
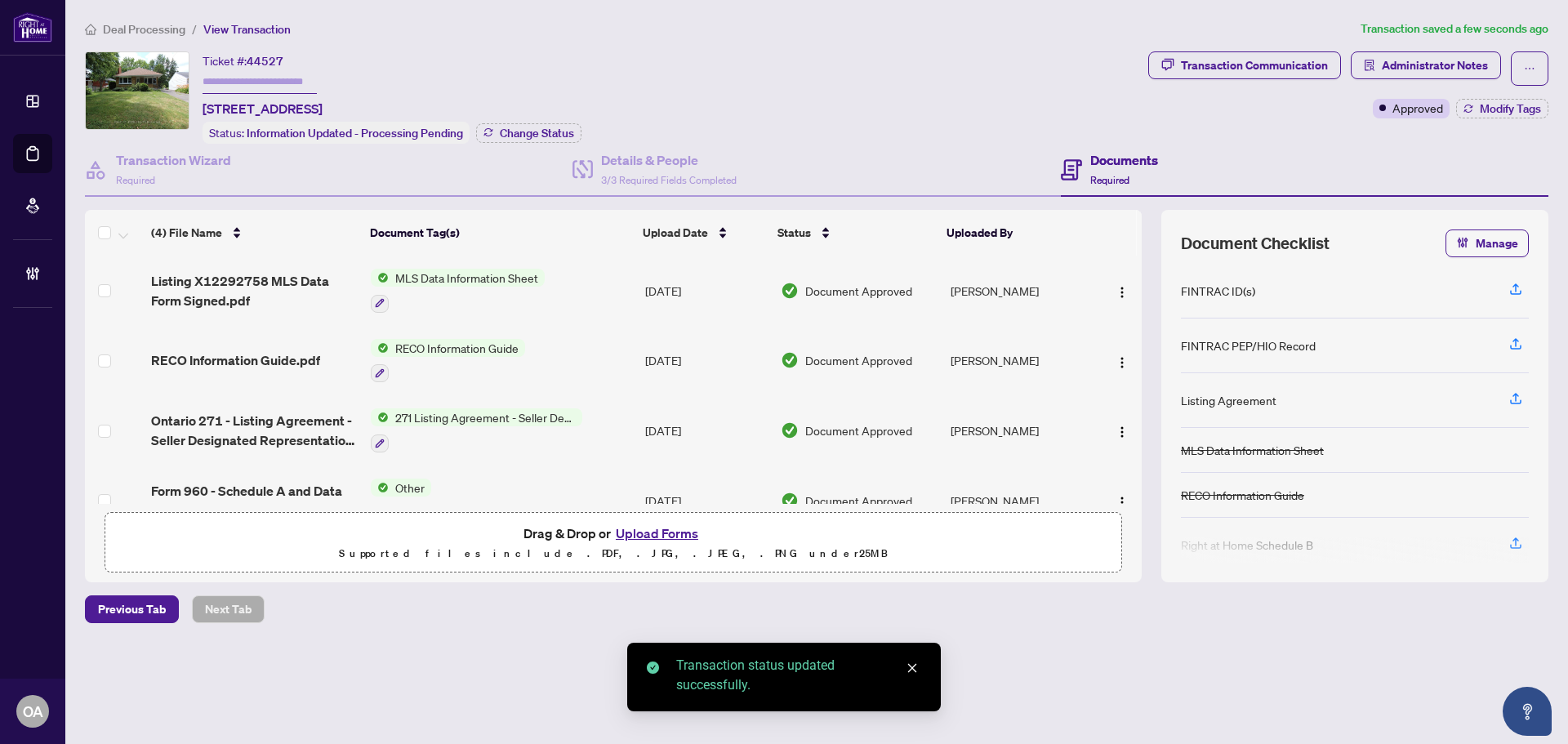
drag, startPoint x: 1533, startPoint y: 64, endPoint x: 1523, endPoint y: 85, distance: 23.3
click at [1532, 64] on icon "ellipsis" at bounding box center [1529, 68] width 12 height 12
click at [1489, 178] on span "Submit for Completion" at bounding box center [1472, 183] width 125 height 18
type textarea "**********"
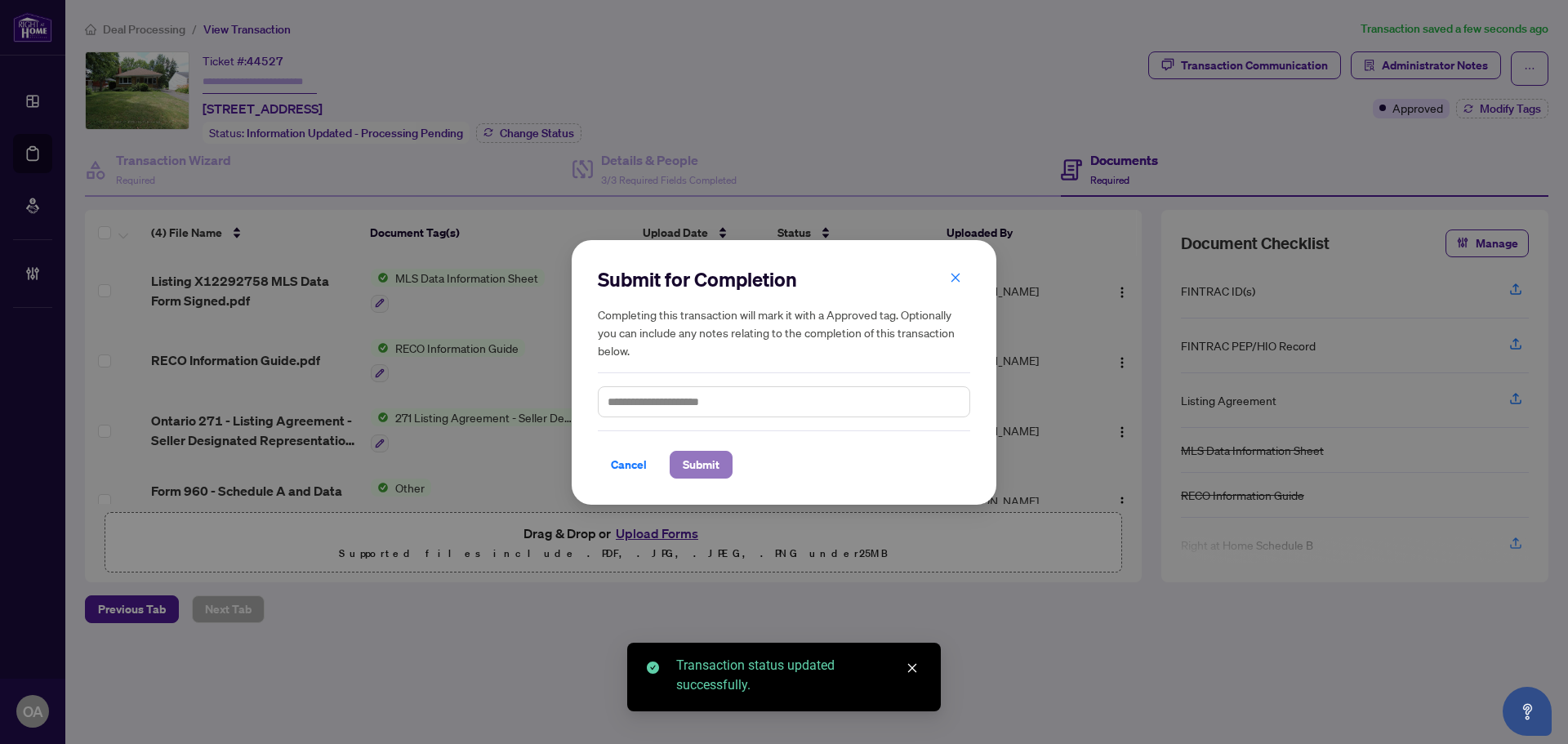
drag, startPoint x: 701, startPoint y: 466, endPoint x: 696, endPoint y: 449, distance: 17.7
click at [698, 467] on span "Submit" at bounding box center [701, 464] width 36 height 26
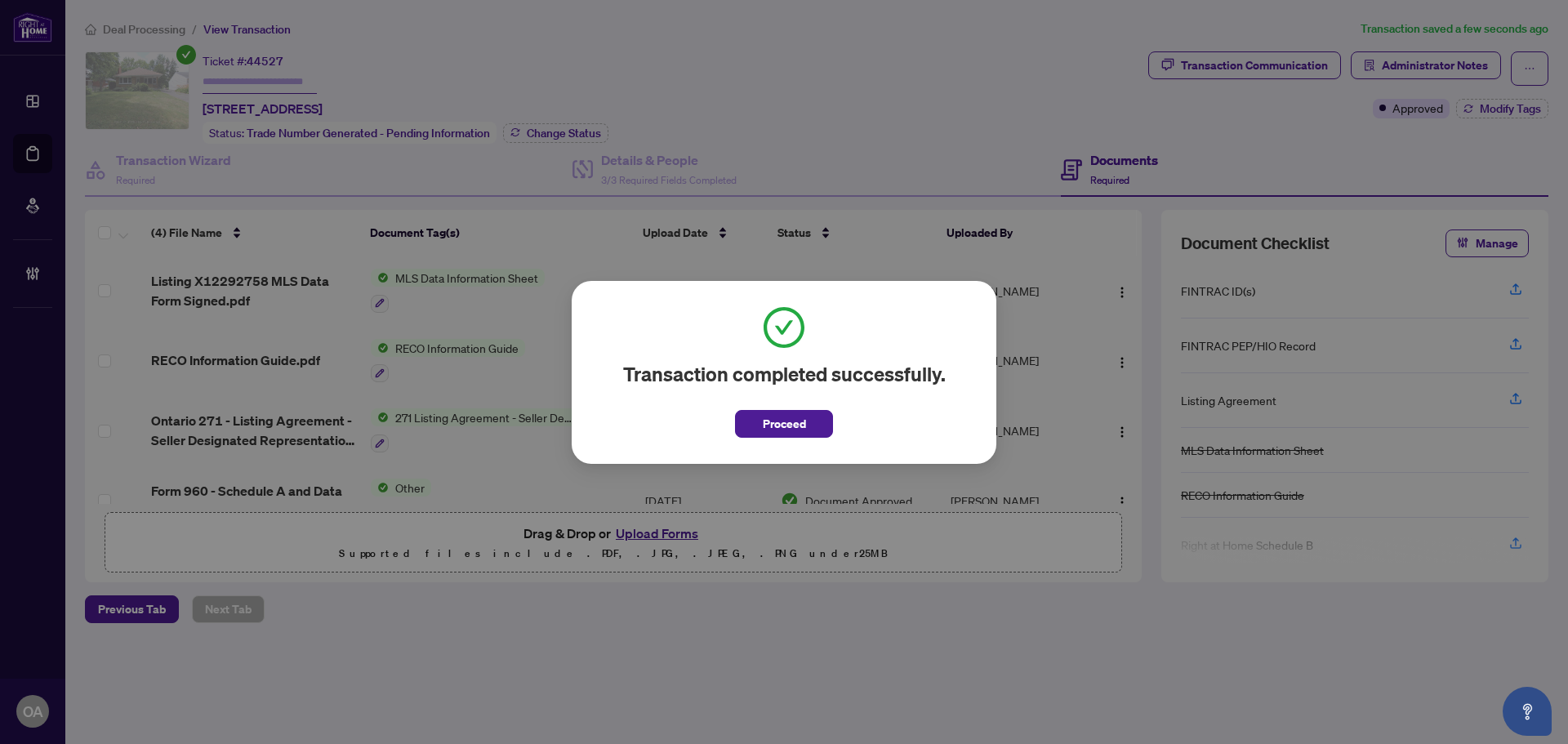
click at [796, 417] on span "Proceed" at bounding box center [784, 423] width 44 height 26
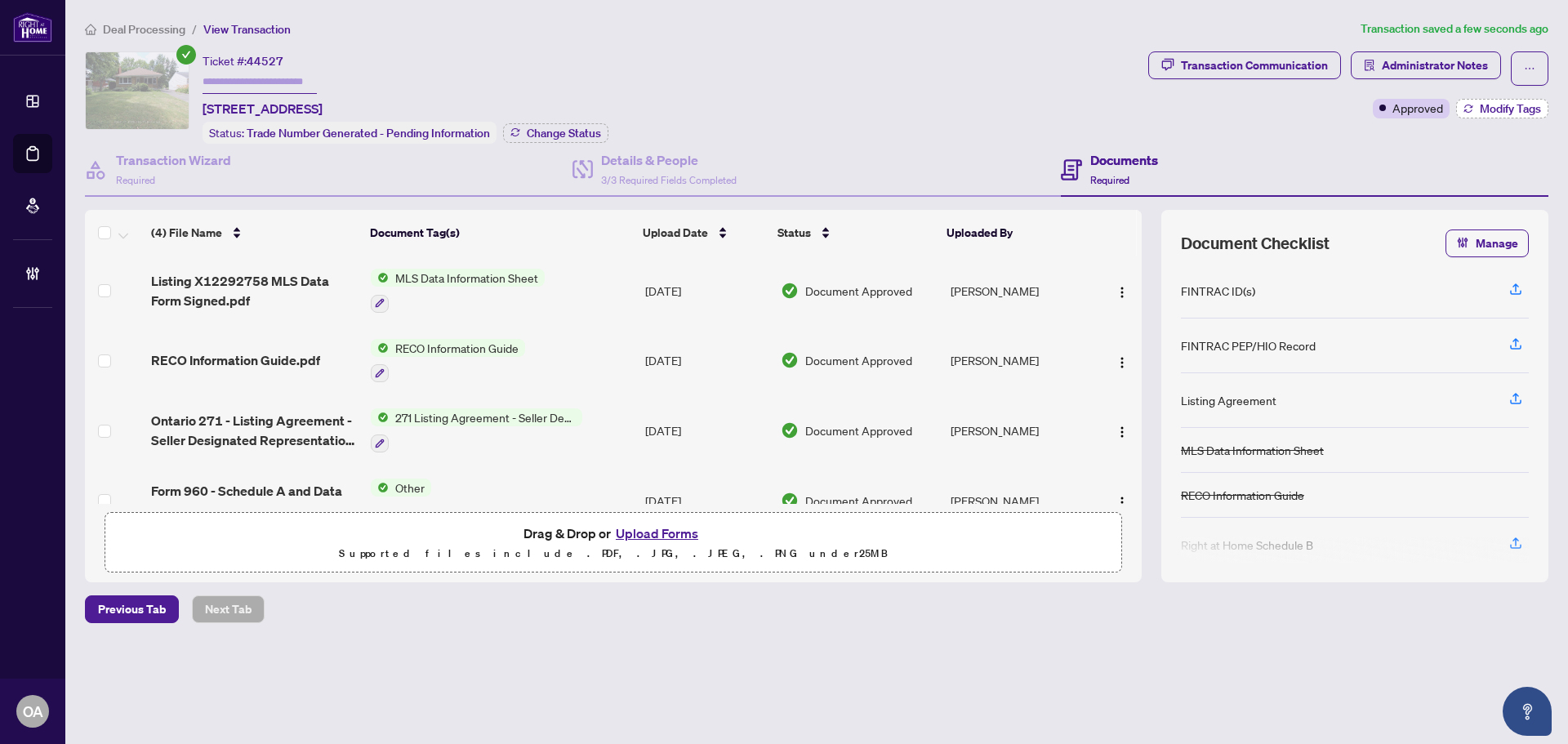
click at [1532, 116] on button "Modify Tags" at bounding box center [1502, 109] width 92 height 20
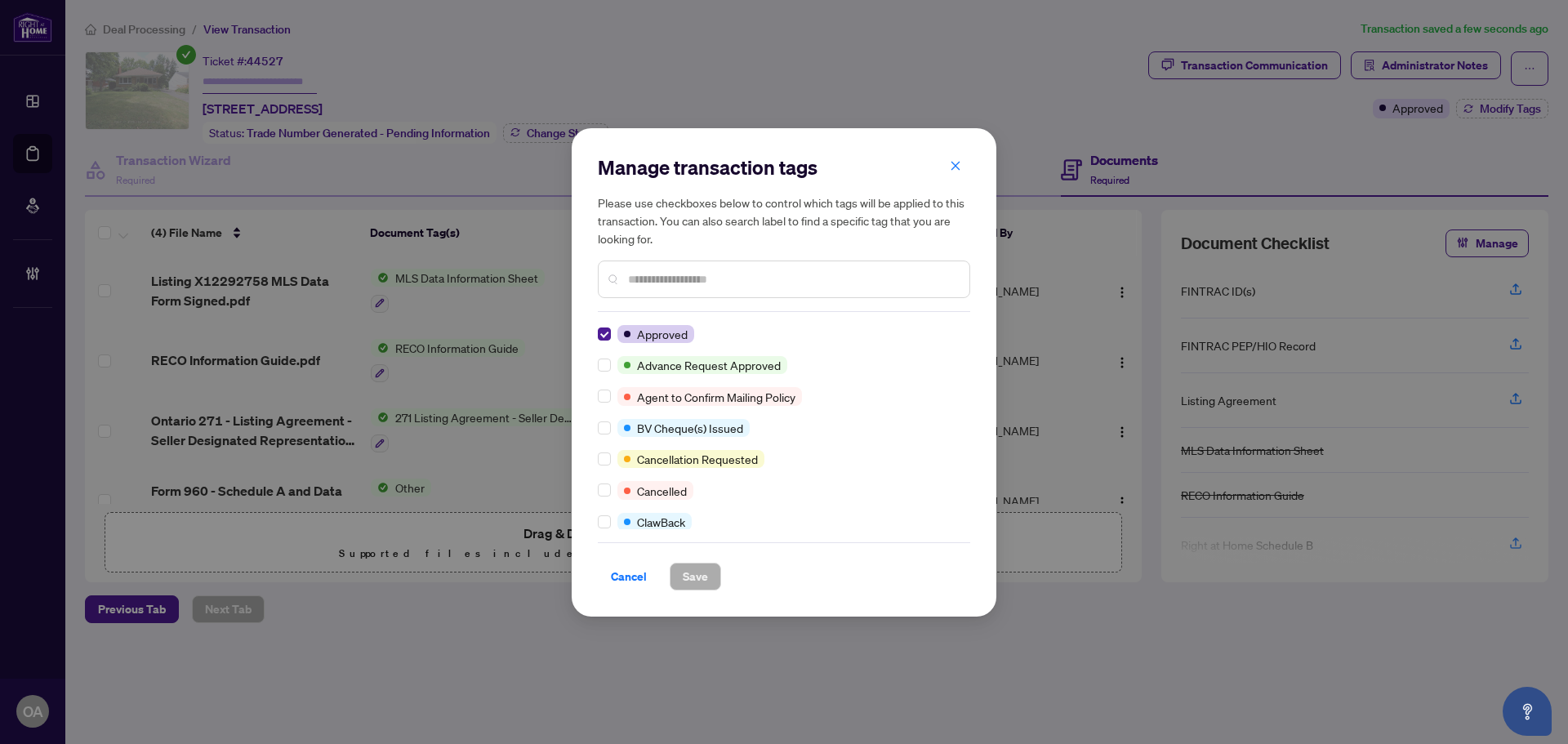
click at [1532, 171] on div "Manage transaction tags Please use checkboxes below to control which tags will …" at bounding box center [784, 372] width 1568 height 744
drag, startPoint x: 951, startPoint y: 166, endPoint x: 1412, endPoint y: 92, distance: 466.9
click at [952, 166] on icon "close" at bounding box center [956, 166] width 12 height 12
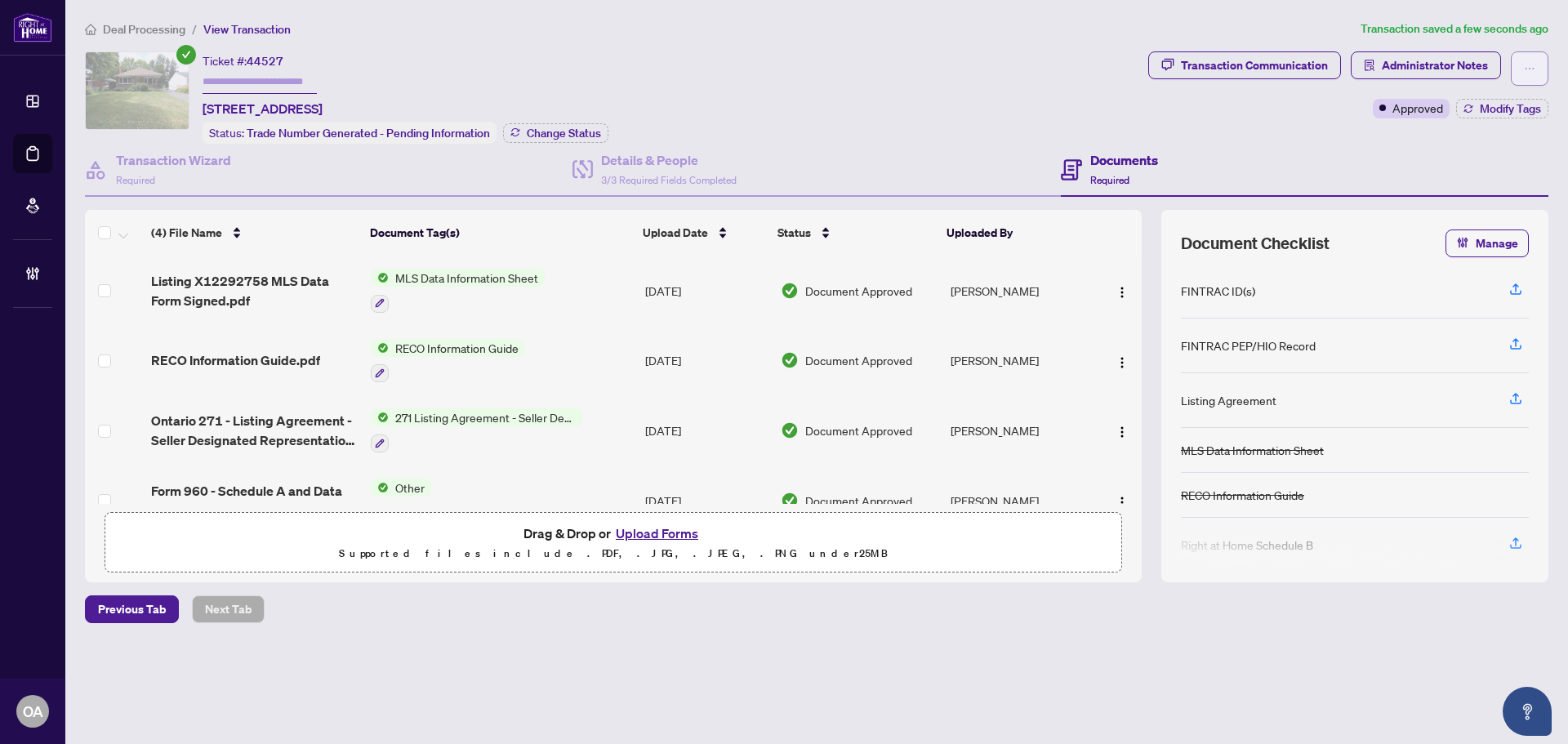
click at [1535, 67] on button "button" at bounding box center [1529, 69] width 37 height 35
click at [998, 75] on div "Ticket #: 44527 2216 Prospect Ave, Ottawa, Ontario K1H 7G3, Canada Status: Trad…" at bounding box center [612, 97] width 1057 height 92
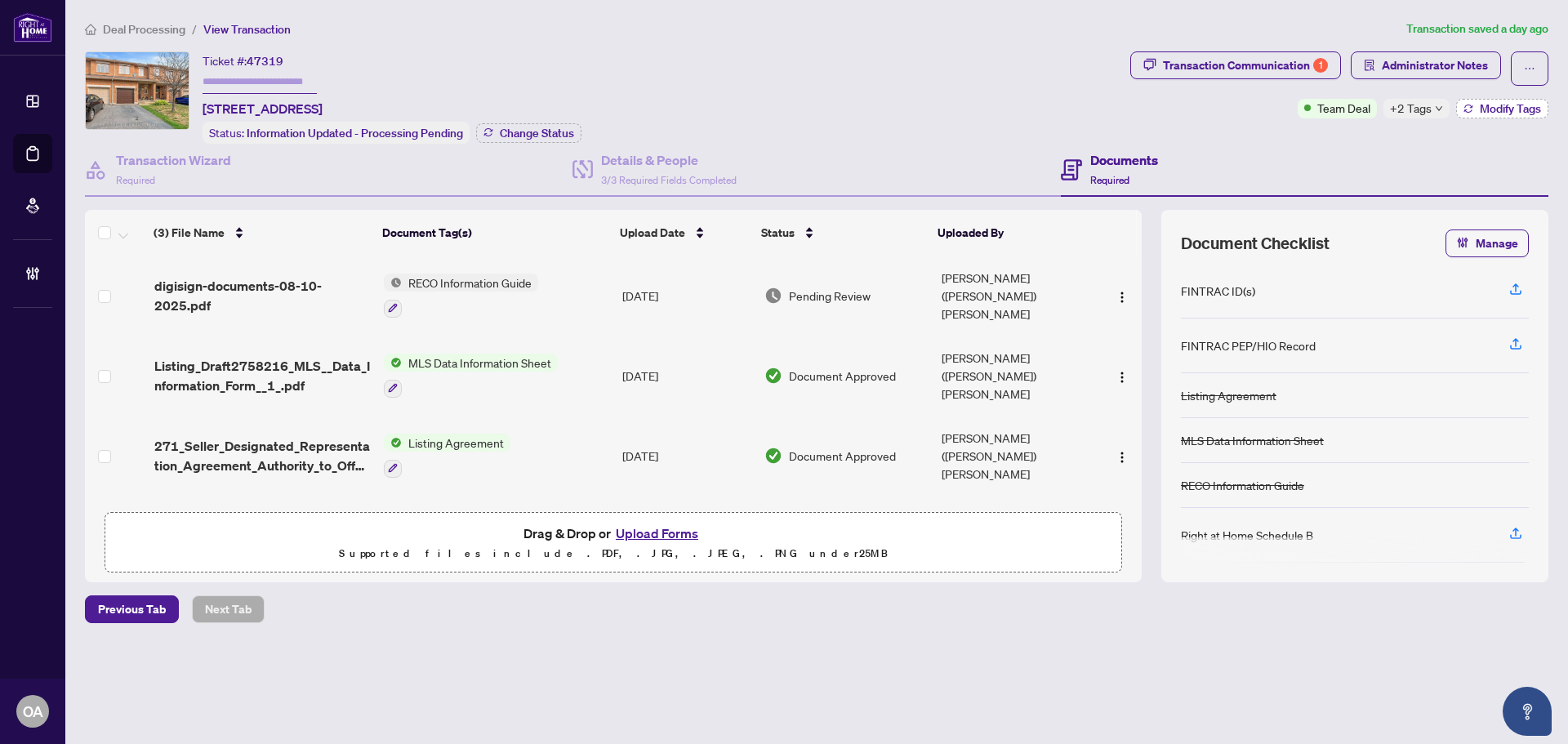
click at [1480, 108] on span "Modify Tags" at bounding box center [1510, 108] width 61 height 12
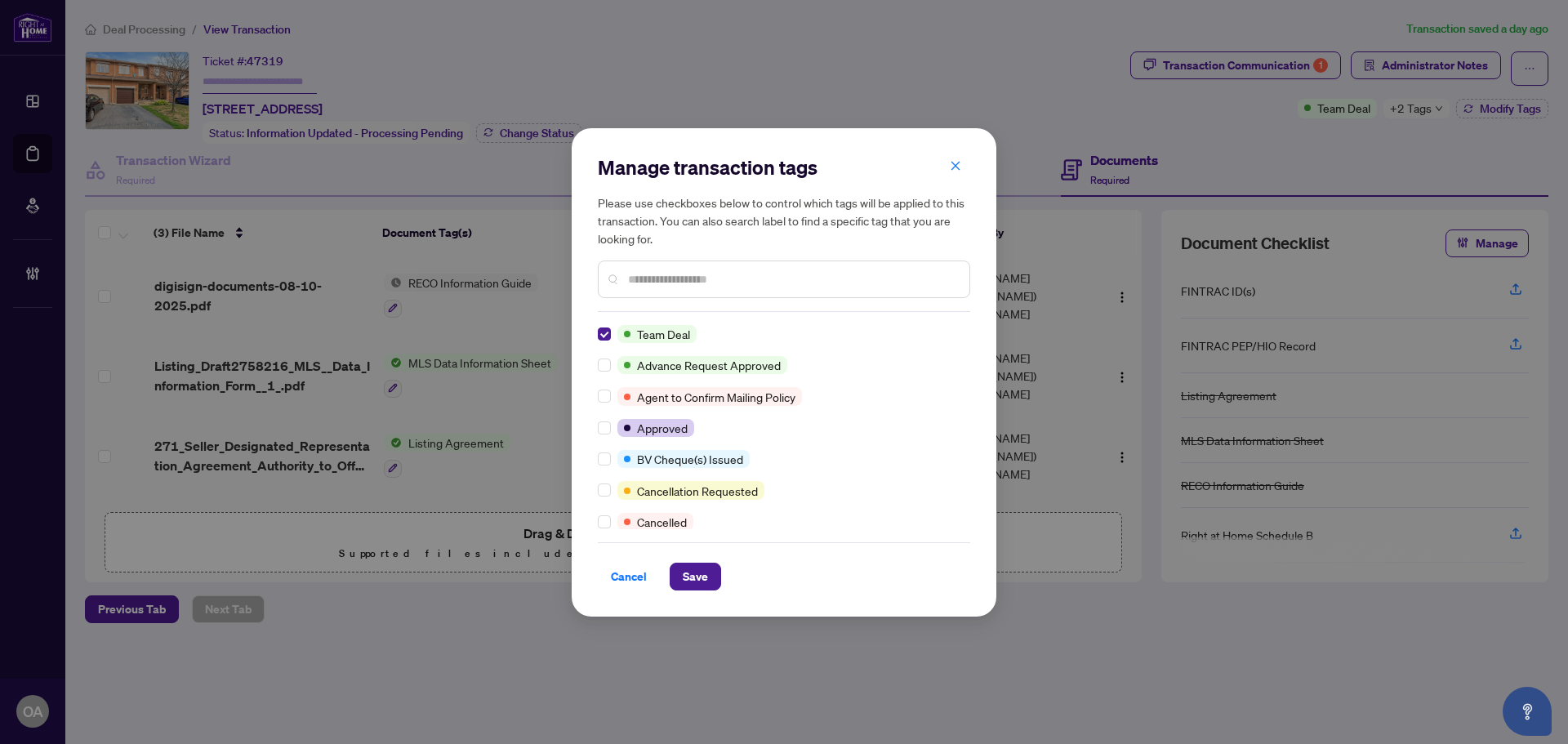
click at [603, 415] on div "Team Deal Advance Request Approved Agent to Confirm Mailing Policy Approved BV …" at bounding box center [784, 427] width 372 height 204
click at [711, 578] on button "Save" at bounding box center [695, 576] width 52 height 28
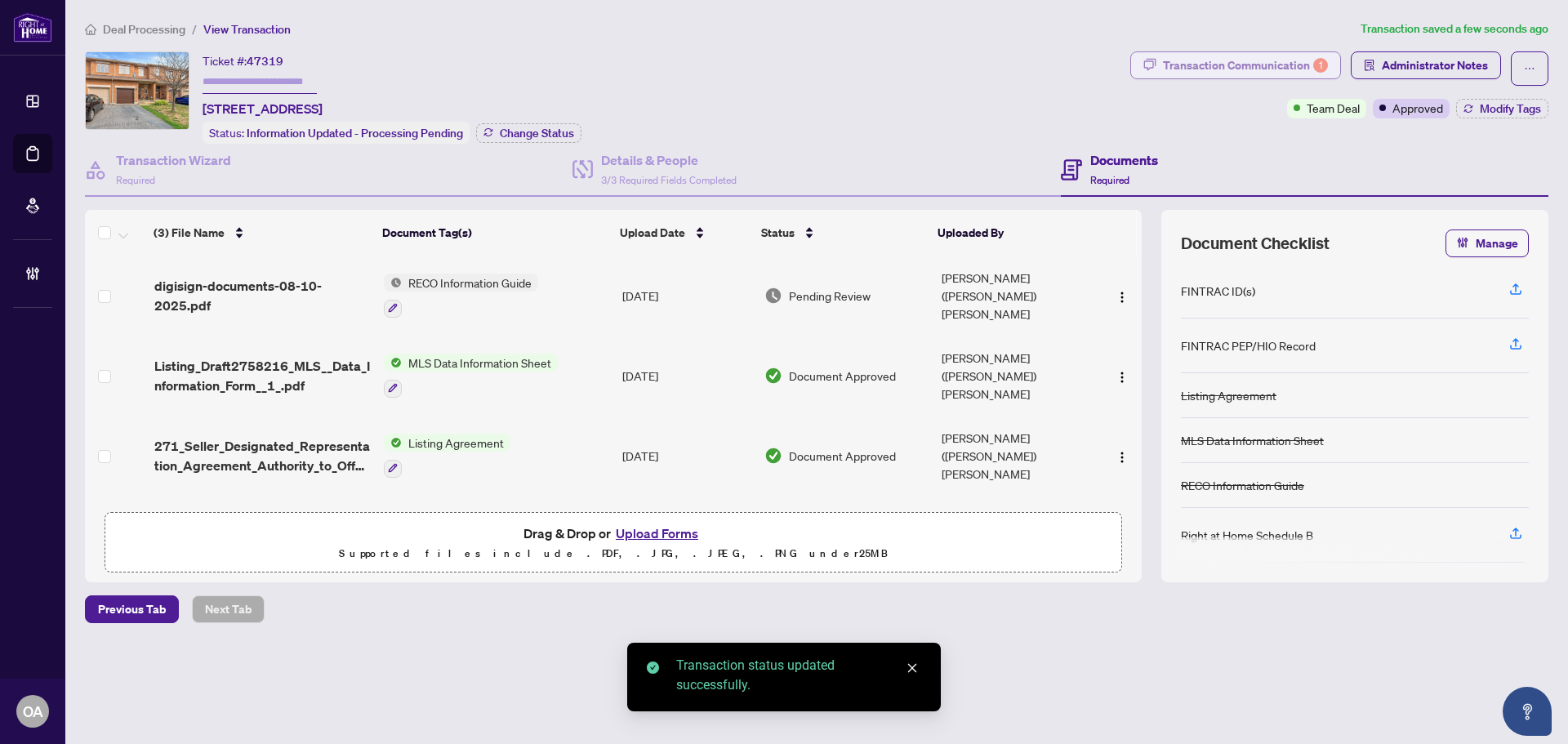
click at [1253, 69] on div "Transaction Communication 1" at bounding box center [1245, 65] width 165 height 26
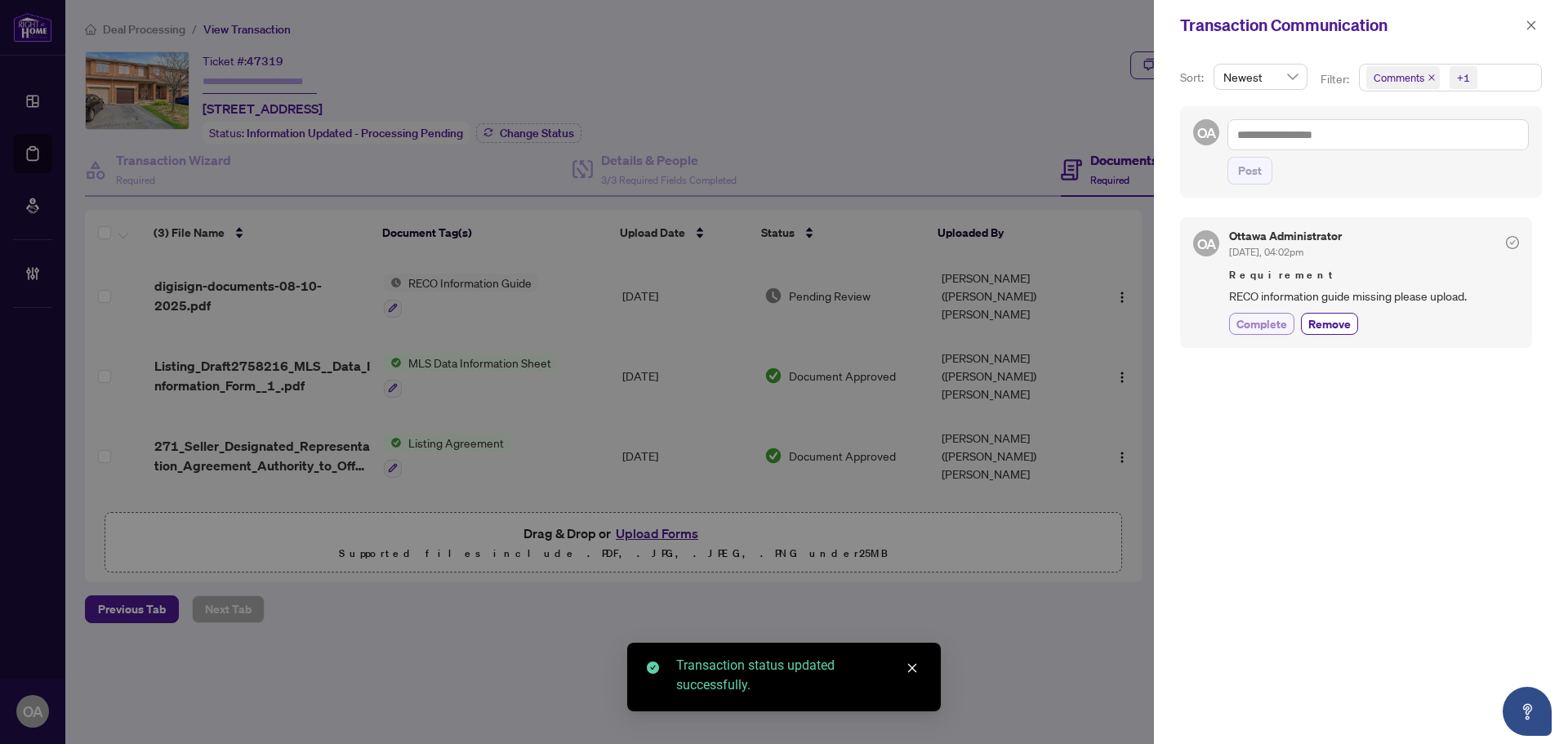
click at [1256, 334] on button "Complete" at bounding box center [1262, 324] width 66 height 22
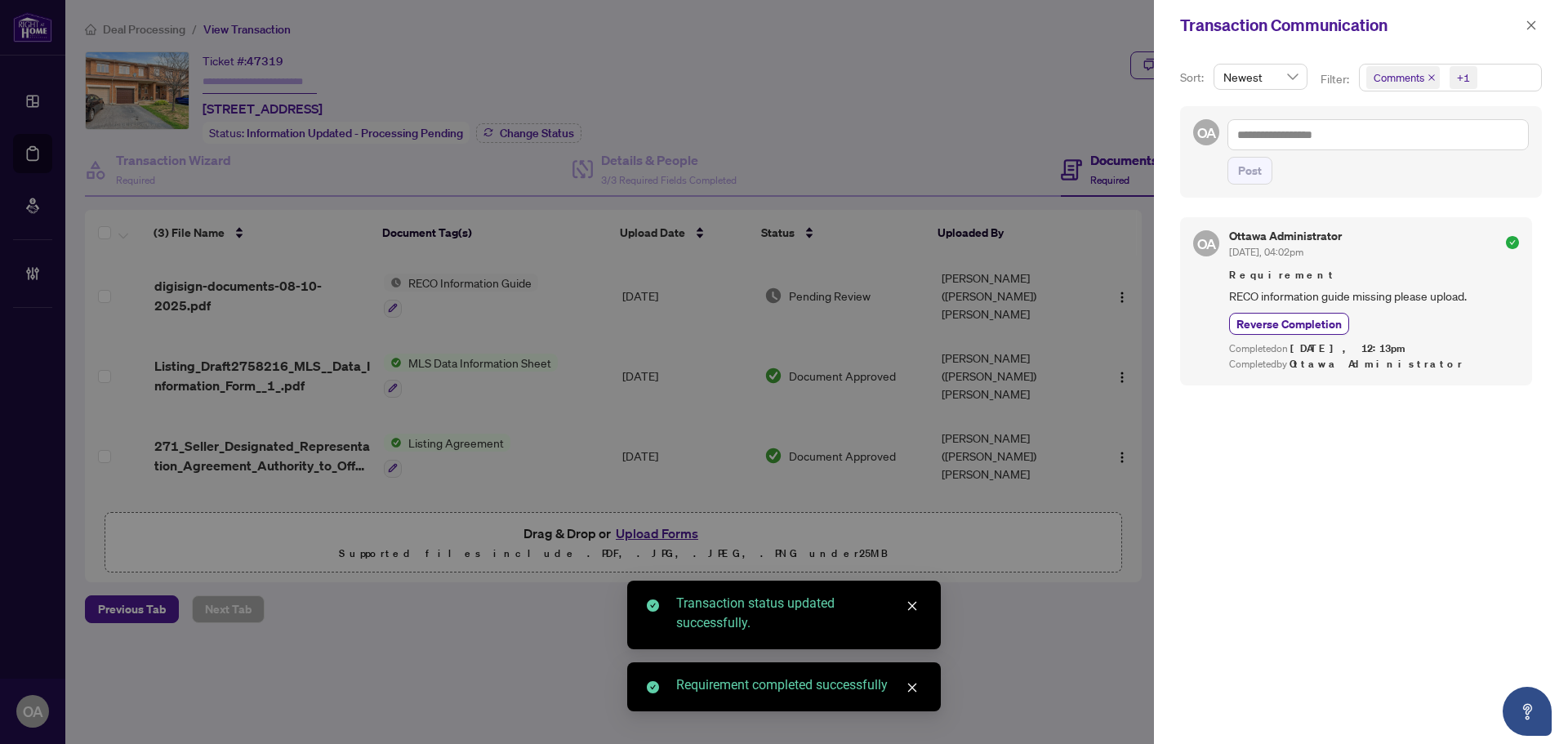
click at [1532, 25] on icon "close" at bounding box center [1532, 25] width 9 height 9
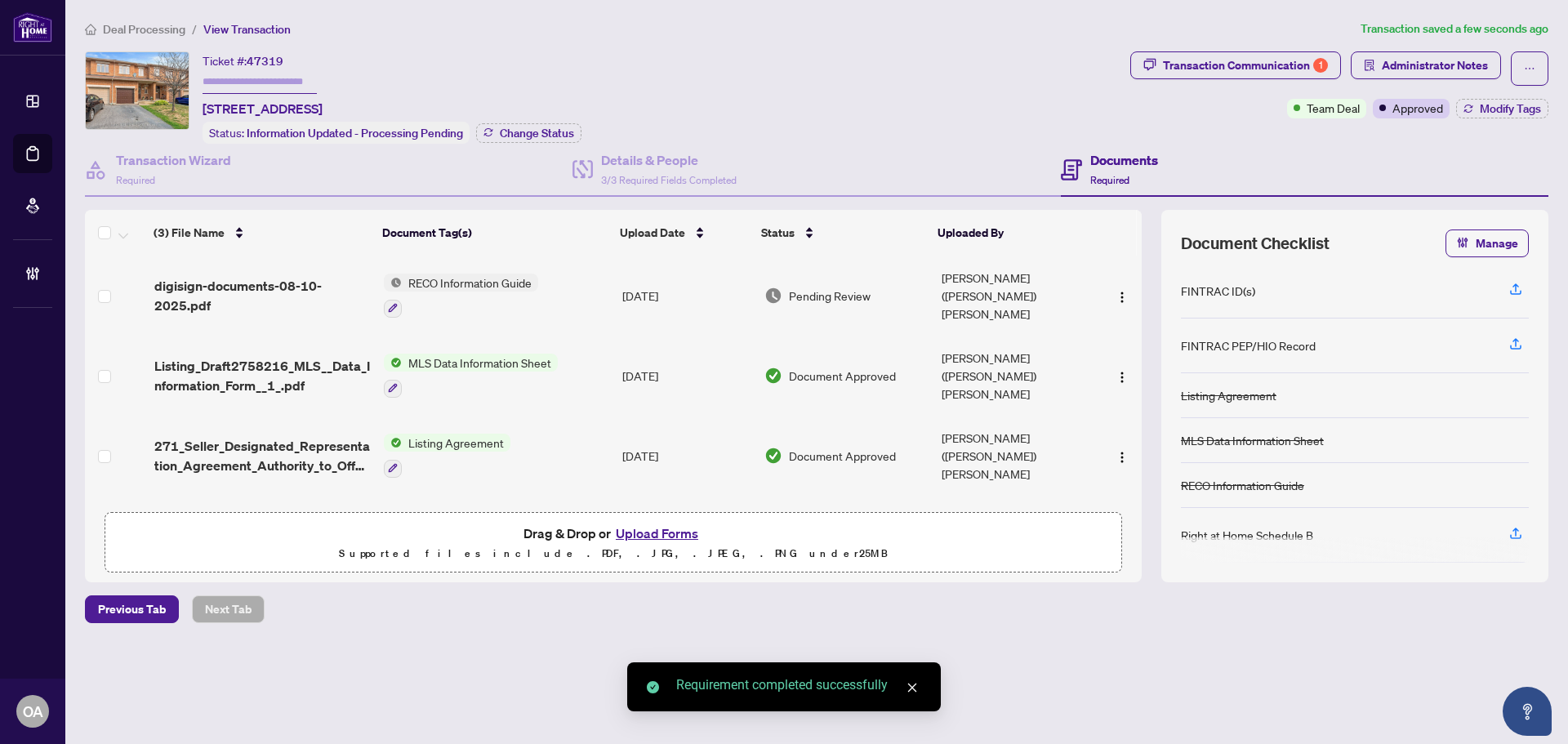
click at [266, 279] on span "digisign-documents-08-10-2025.pdf" at bounding box center [263, 295] width 217 height 39
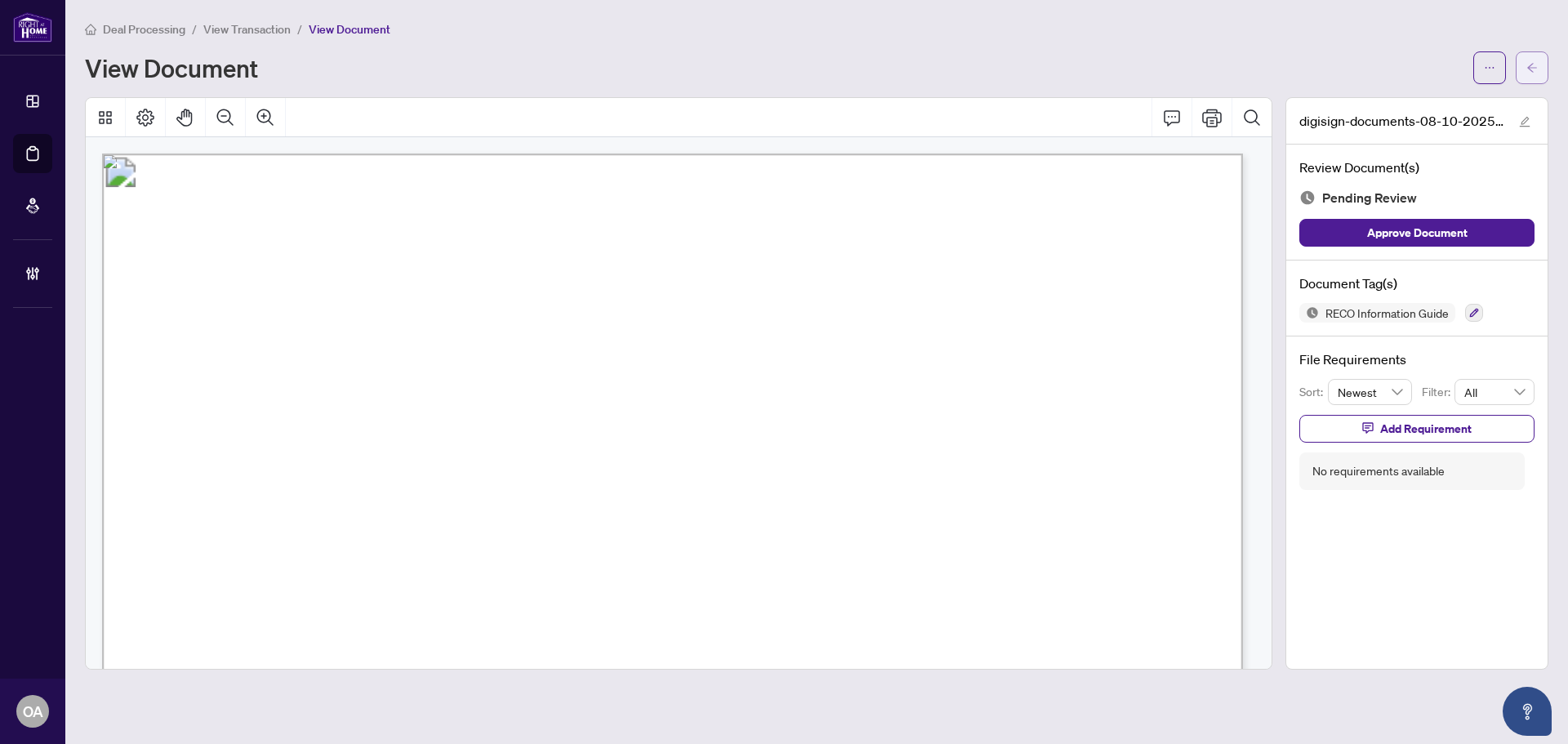
click at [1528, 74] on span "button" at bounding box center [1532, 67] width 12 height 26
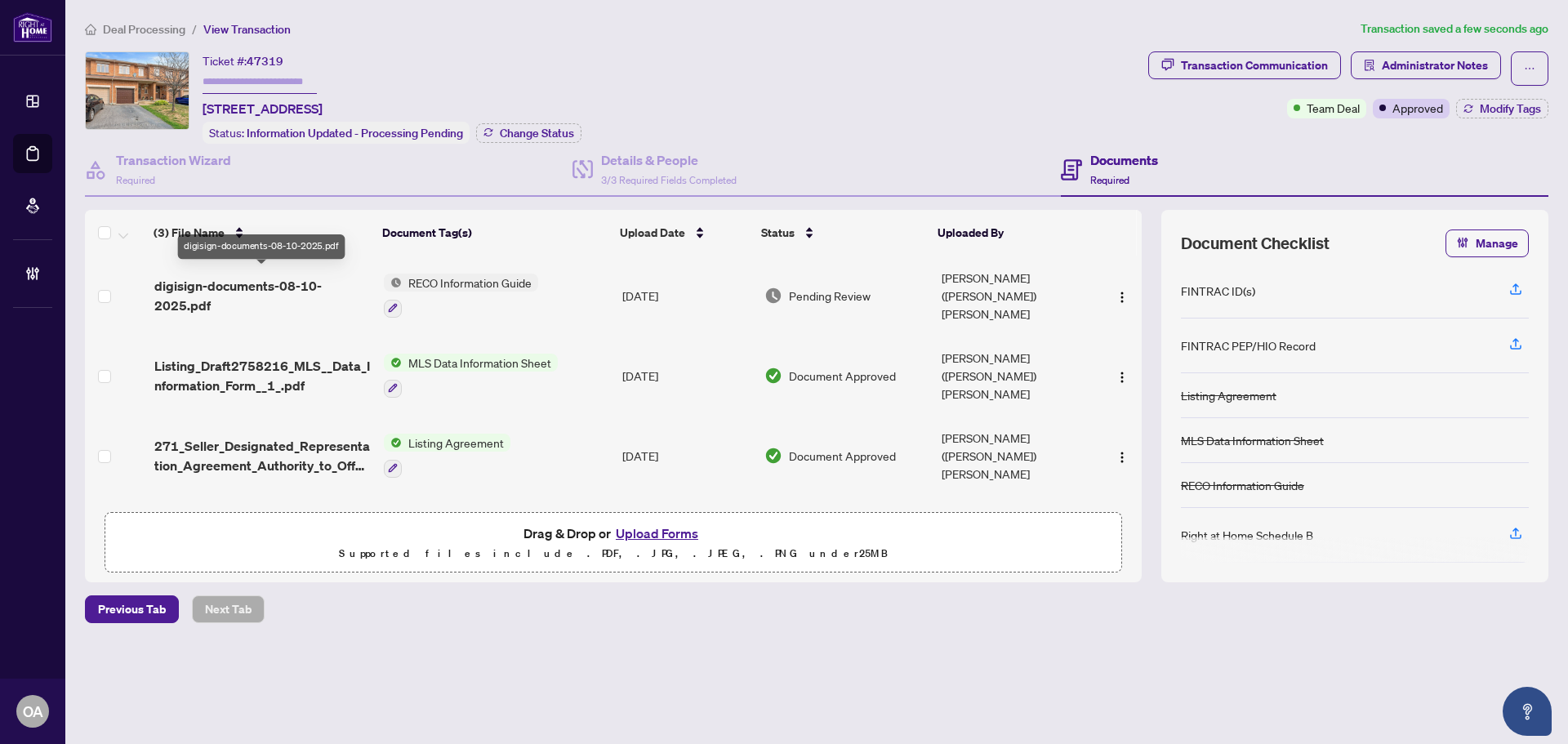
click at [230, 284] on span "digisign-documents-08-10-2025.pdf" at bounding box center [263, 295] width 217 height 39
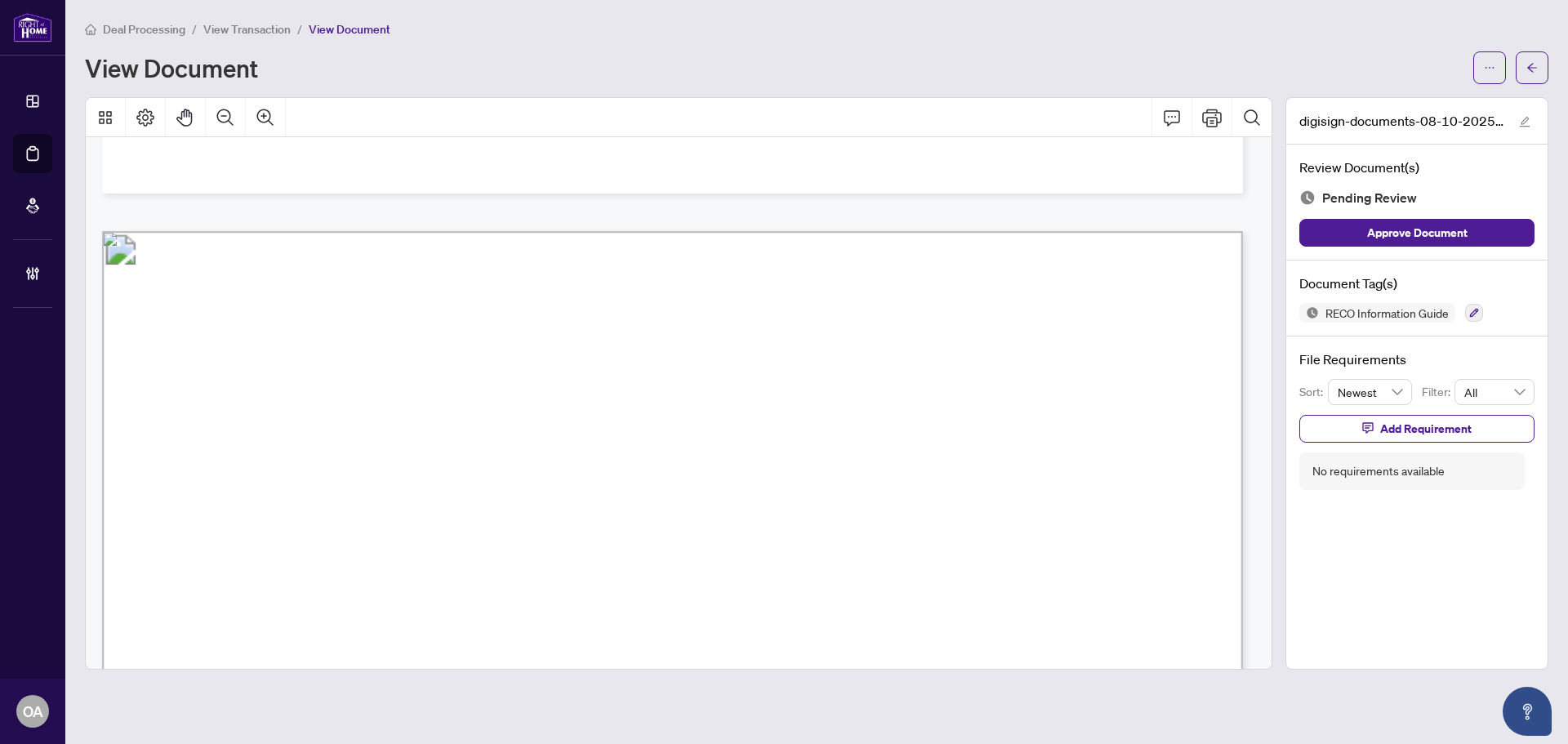
scroll to position [26048, 0]
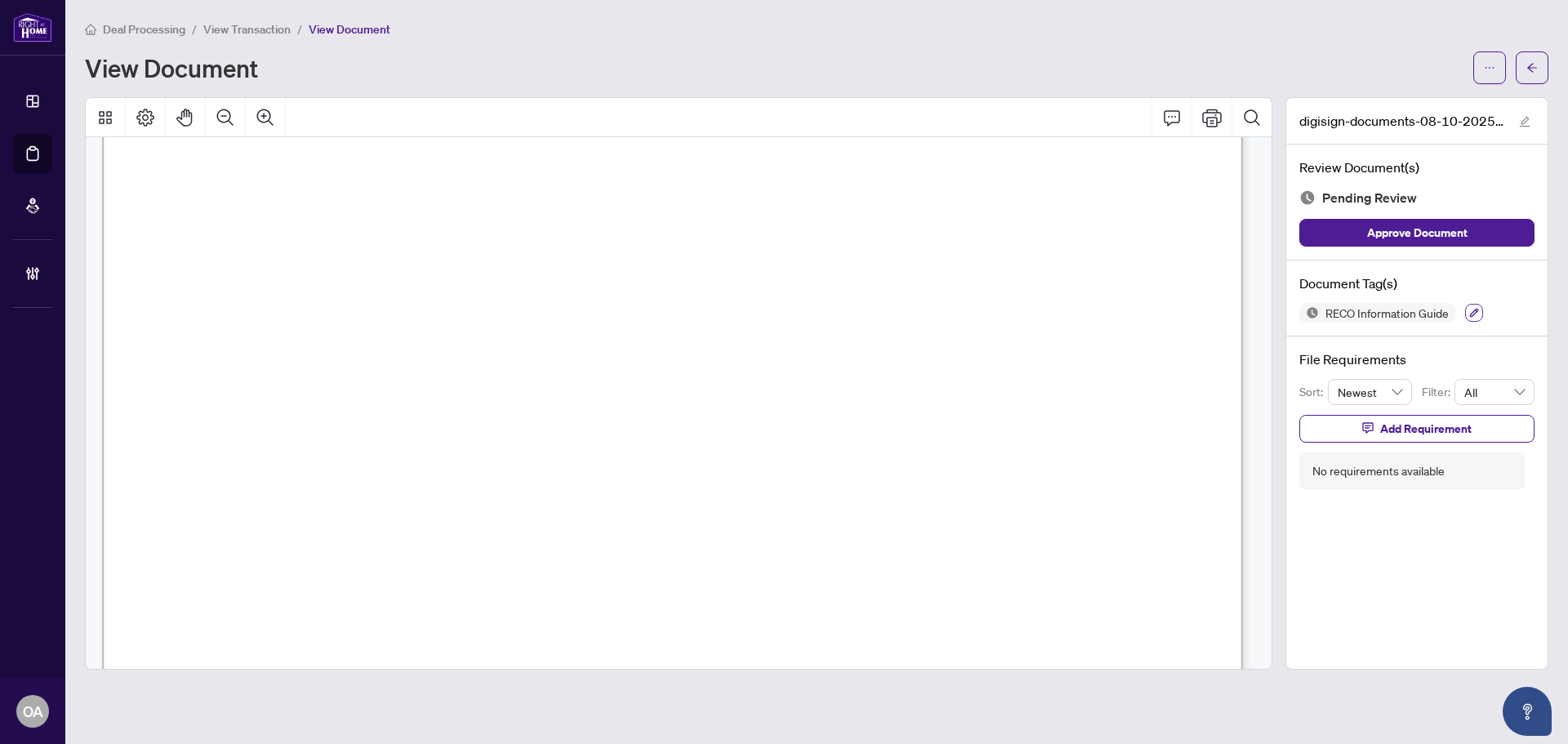
click at [1482, 313] on button "button" at bounding box center [1474, 313] width 18 height 18
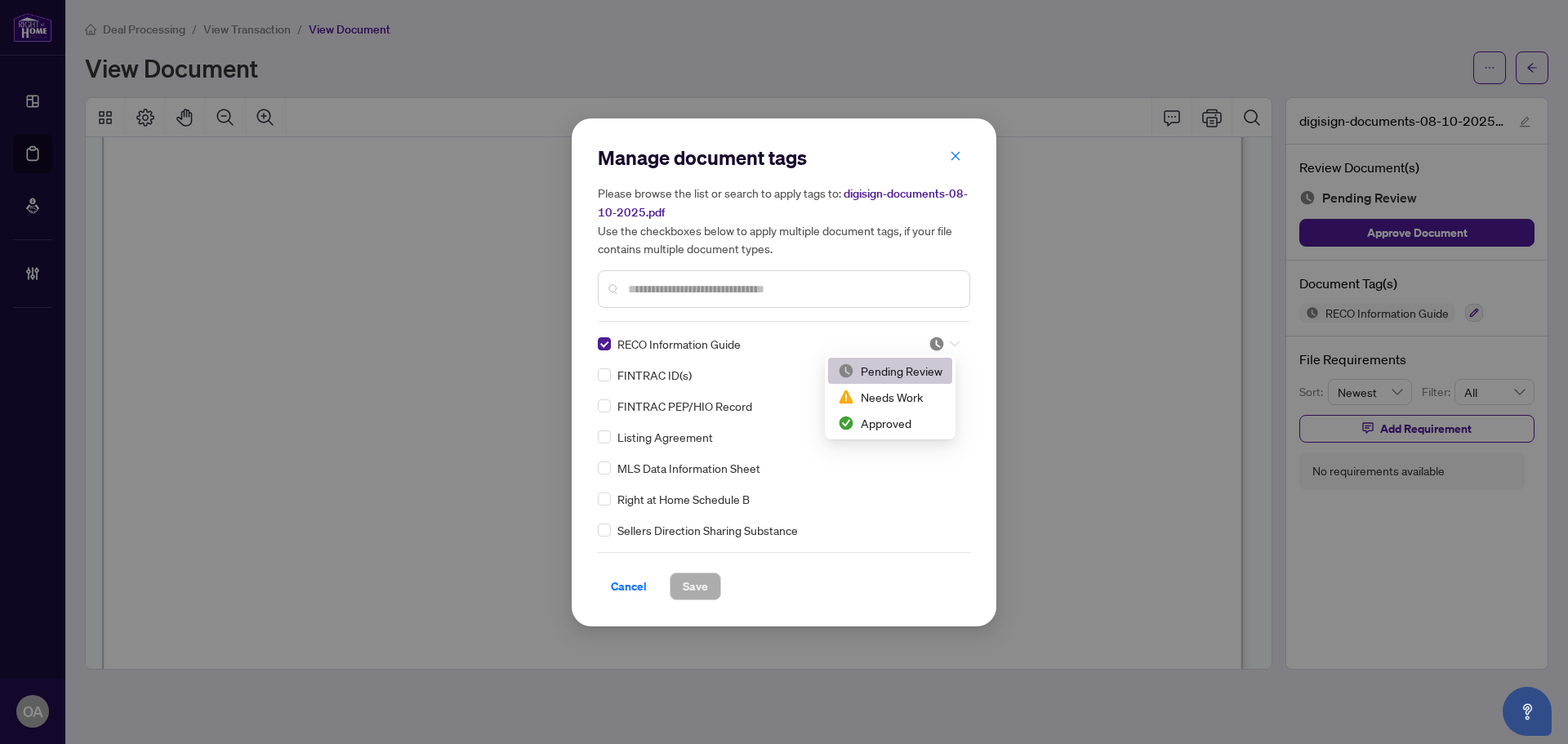
click at [950, 340] on icon at bounding box center [955, 343] width 10 height 5
drag, startPoint x: 898, startPoint y: 428, endPoint x: 803, endPoint y: 458, distance: 99.6
click at [895, 430] on div "Approved" at bounding box center [890, 423] width 105 height 18
click at [683, 584] on span "Save" at bounding box center [695, 586] width 25 height 26
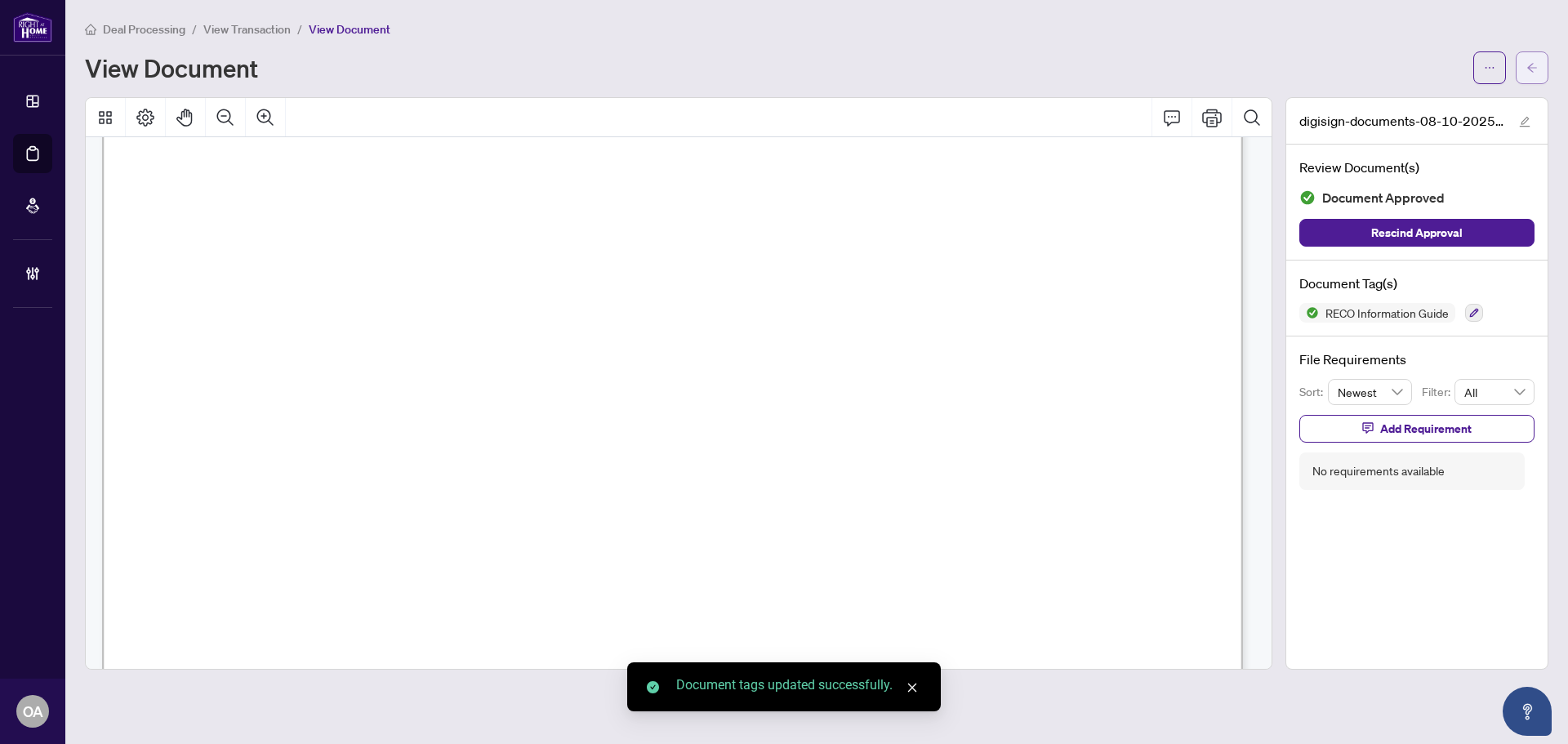
click at [1522, 67] on button "button" at bounding box center [1533, 68] width 33 height 33
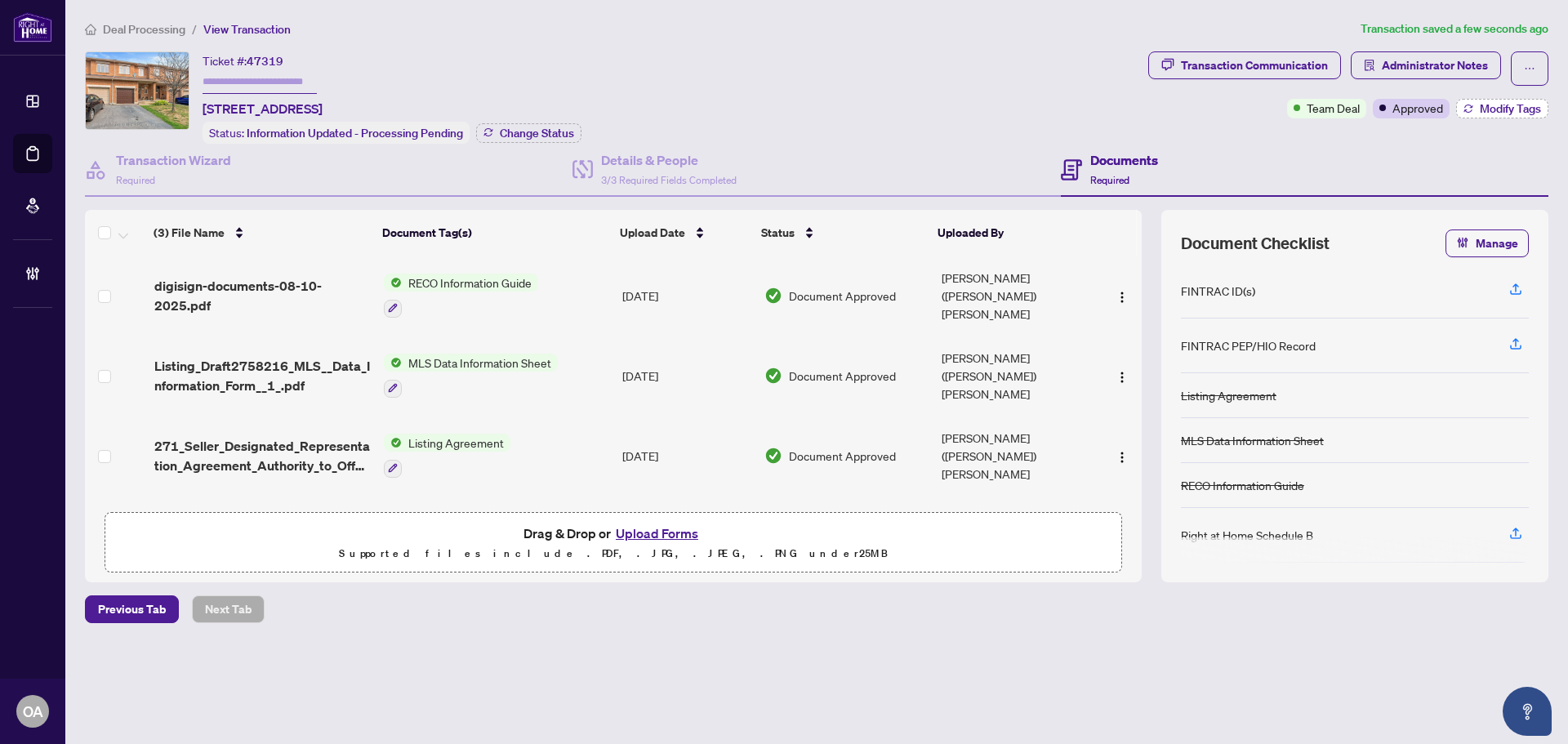
click at [1469, 107] on icon "button" at bounding box center [1468, 106] width 8 height 4
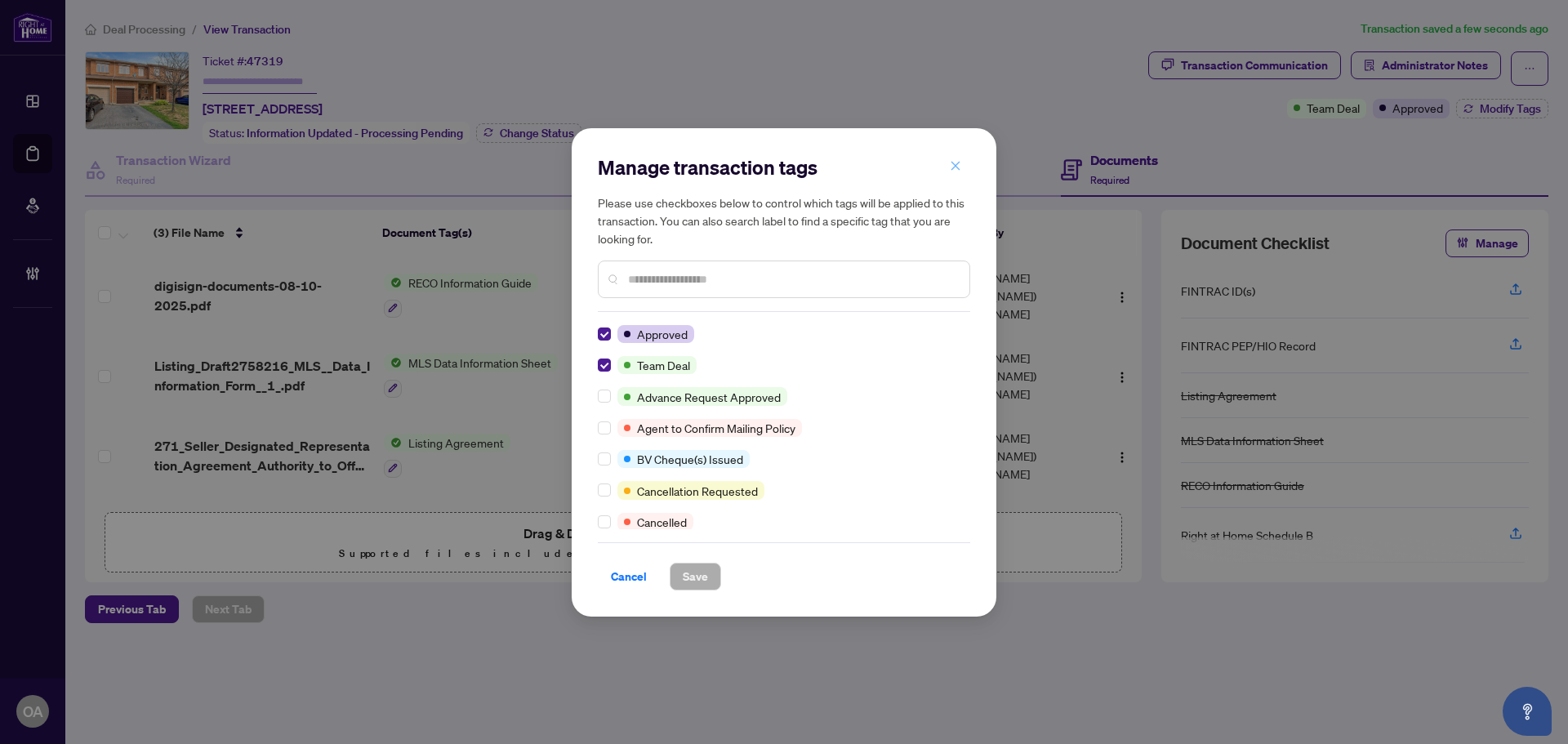
click at [951, 171] on icon "close" at bounding box center [956, 166] width 12 height 12
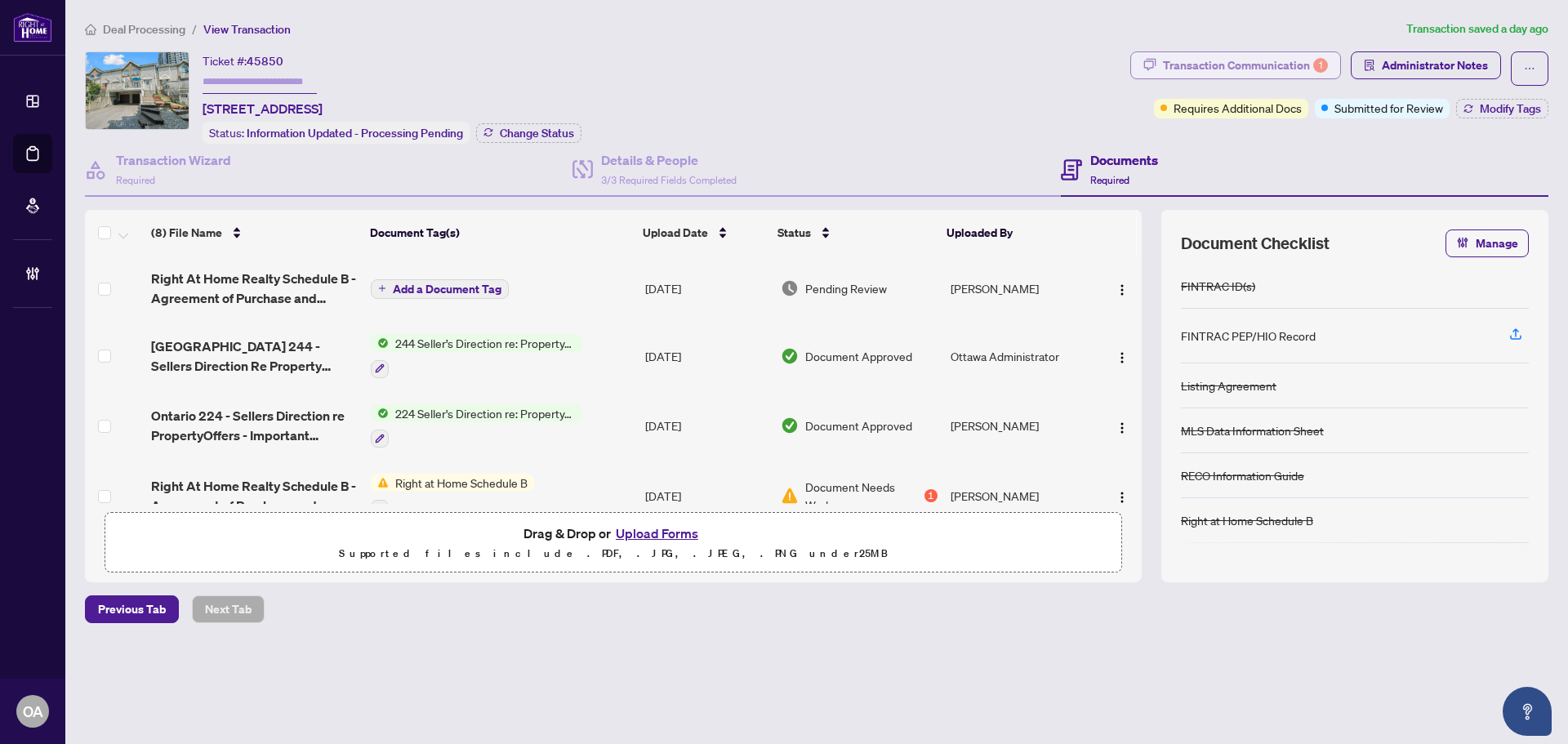
click at [1270, 68] on div "Transaction Communication 1" at bounding box center [1245, 65] width 165 height 26
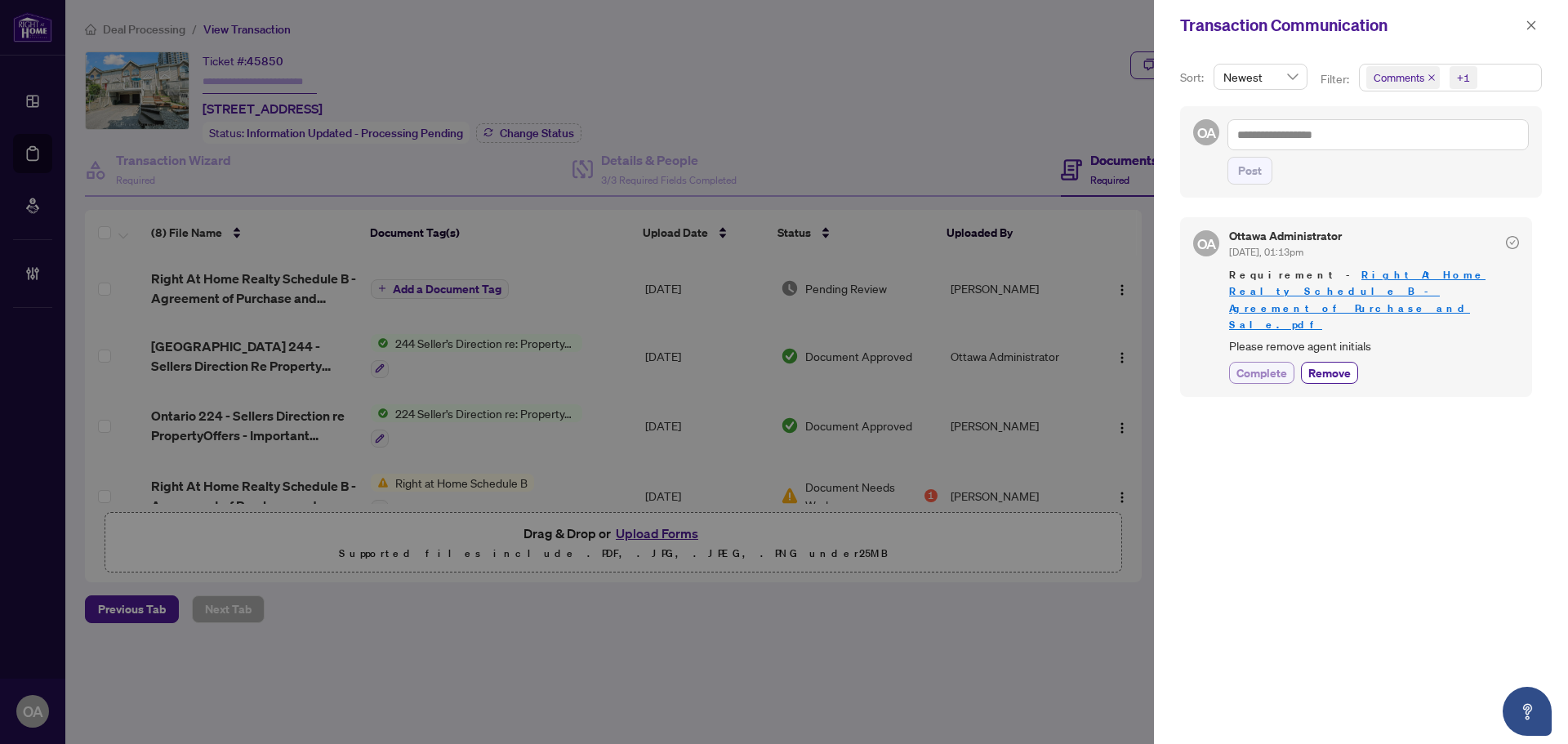
click at [1280, 364] on span "Complete" at bounding box center [1262, 372] width 51 height 17
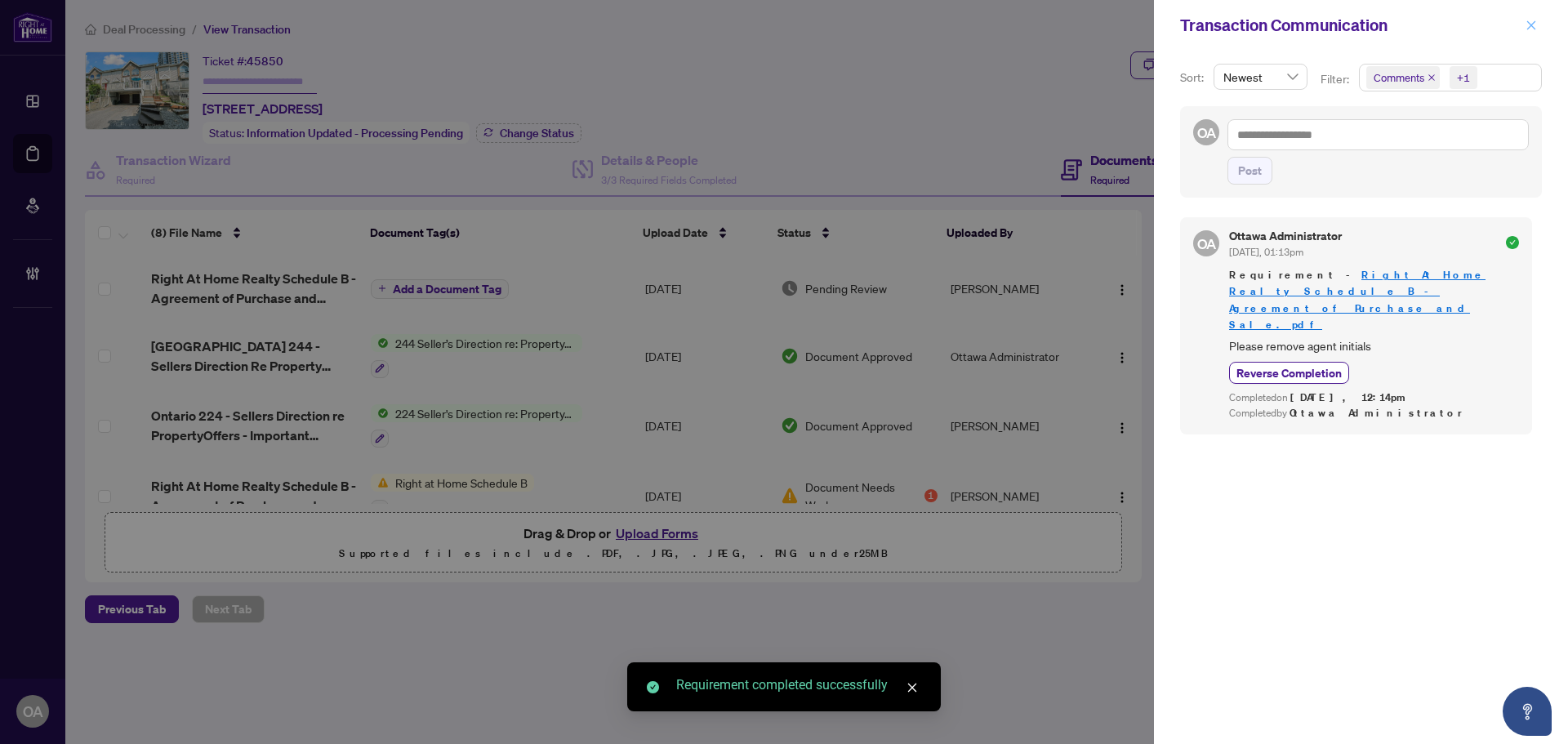
click at [1531, 19] on span "button" at bounding box center [1531, 25] width 12 height 26
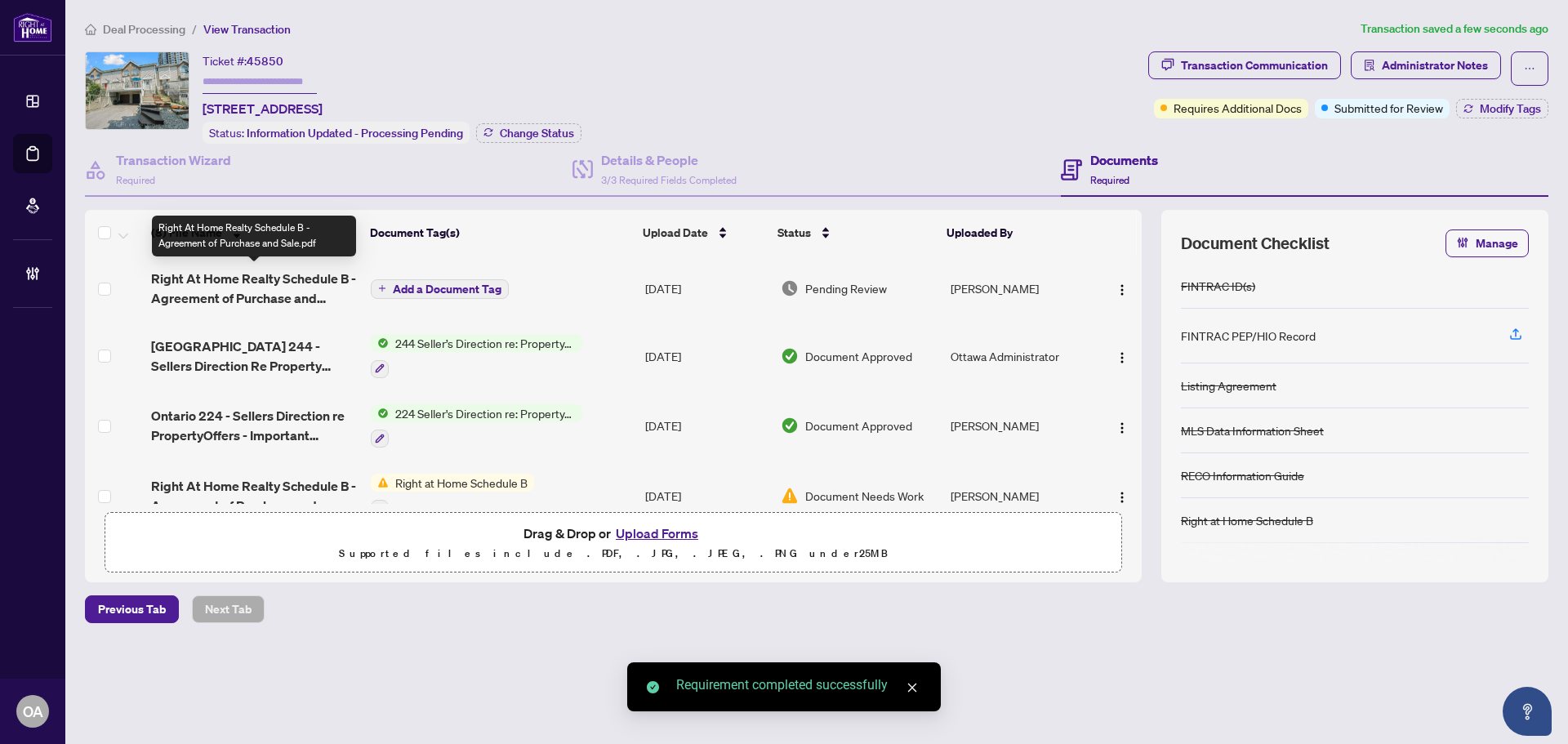
click at [270, 297] on span "Right At Home Realty Schedule B - Agreement of Purchase and Sale.pdf" at bounding box center [254, 287] width 207 height 39
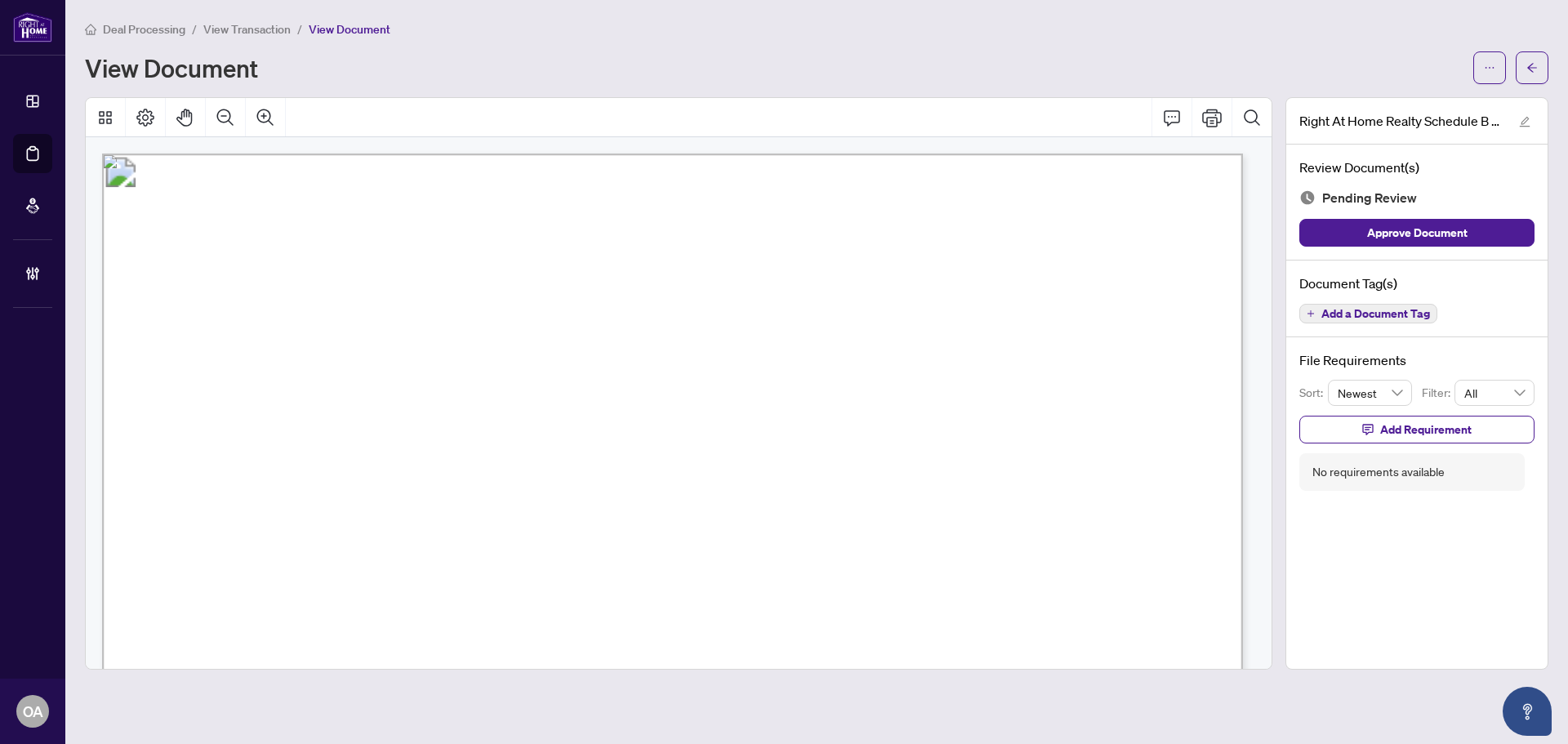
click at [1372, 312] on span "Add a Document Tag" at bounding box center [1375, 313] width 108 height 12
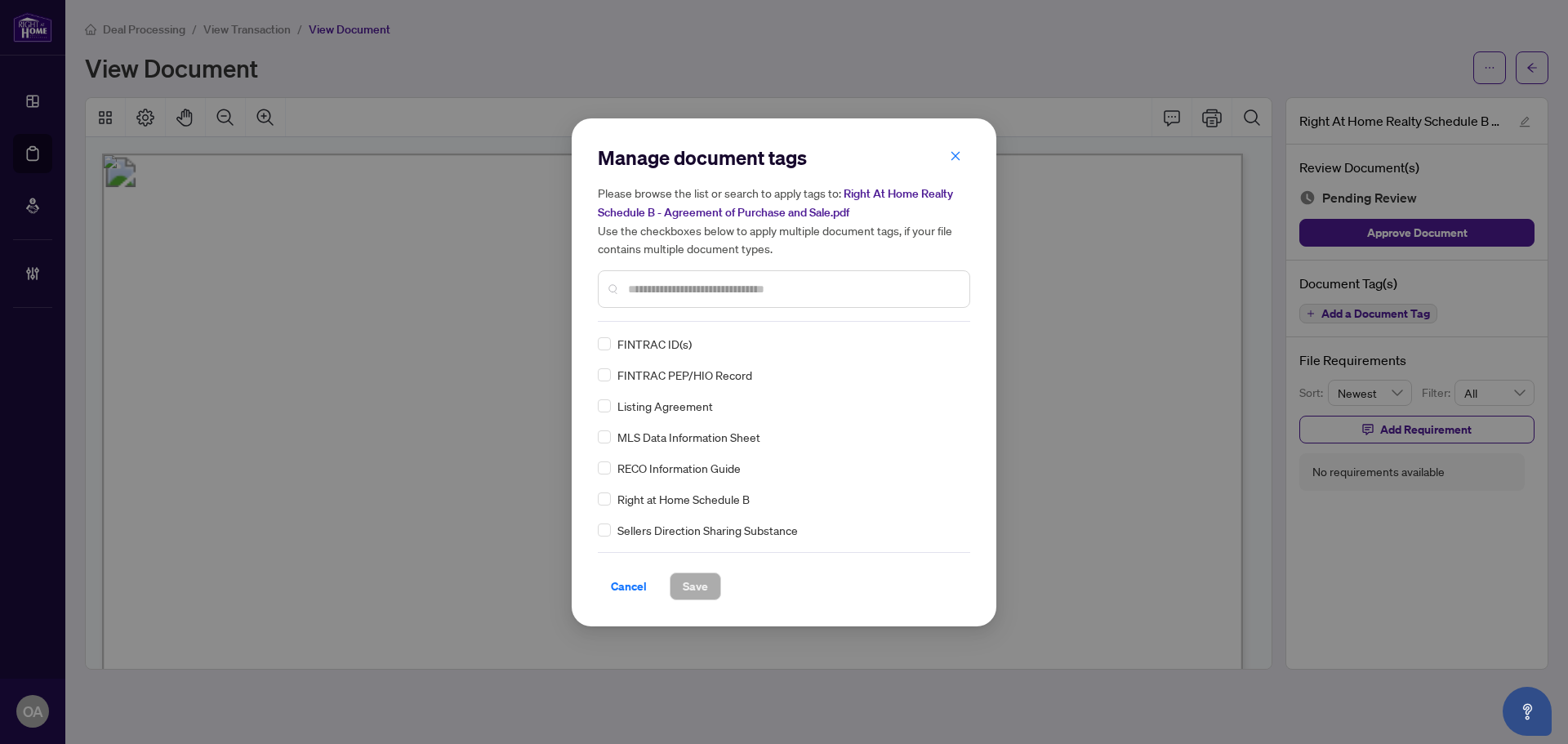
click at [646, 277] on div at bounding box center [784, 288] width 372 height 37
click at [645, 290] on input "text" at bounding box center [792, 289] width 329 height 18
type input "*"
click at [945, 332] on div "Manage document tags Please browse the list or search to apply tags to: Right A…" at bounding box center [784, 372] width 372 height 456
click at [933, 339] on img at bounding box center [936, 344] width 16 height 16
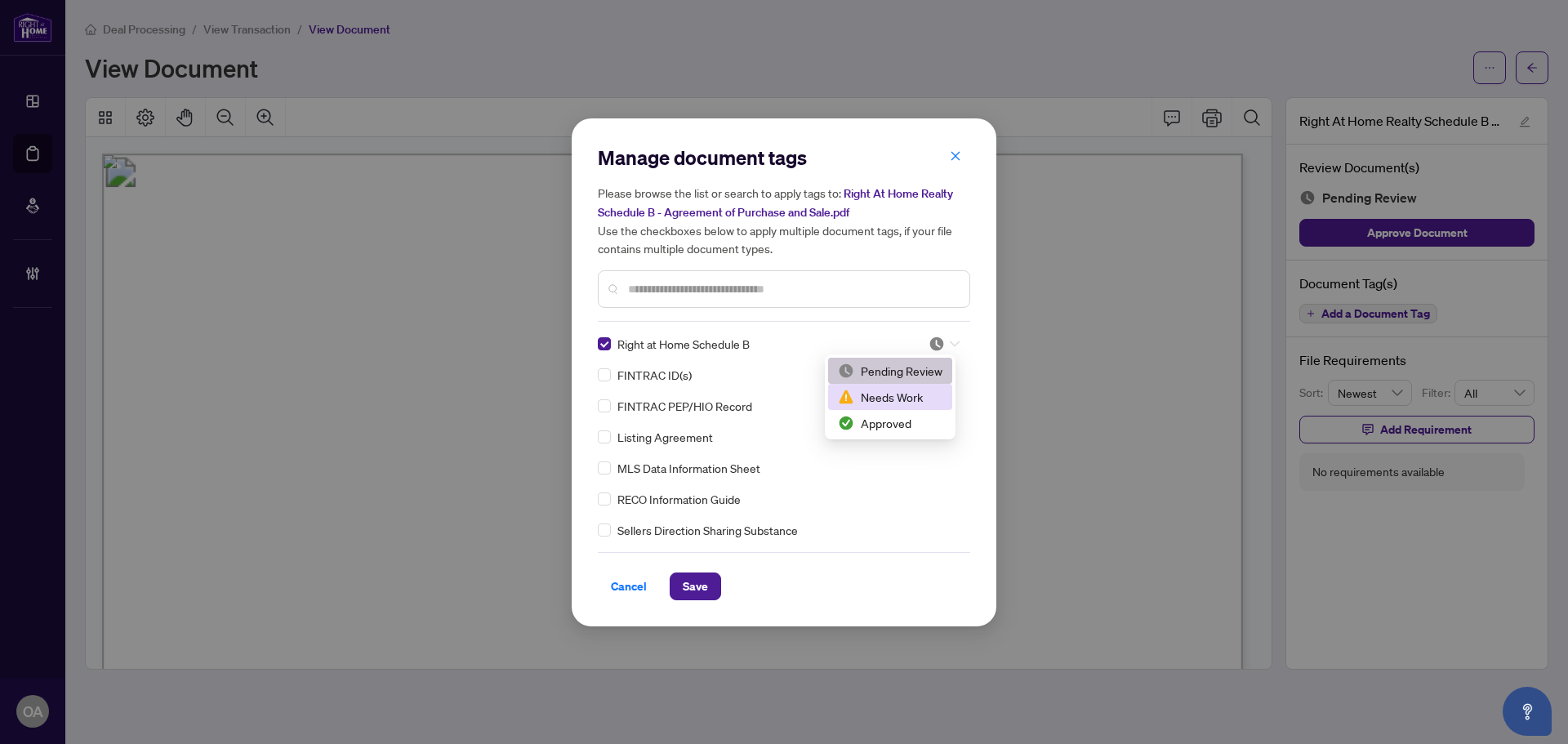
click at [909, 418] on div "Approved" at bounding box center [890, 423] width 105 height 18
drag, startPoint x: 694, startPoint y: 581, endPoint x: 693, endPoint y: 565, distance: 16.0
click at [690, 581] on span "Save" at bounding box center [695, 586] width 25 height 26
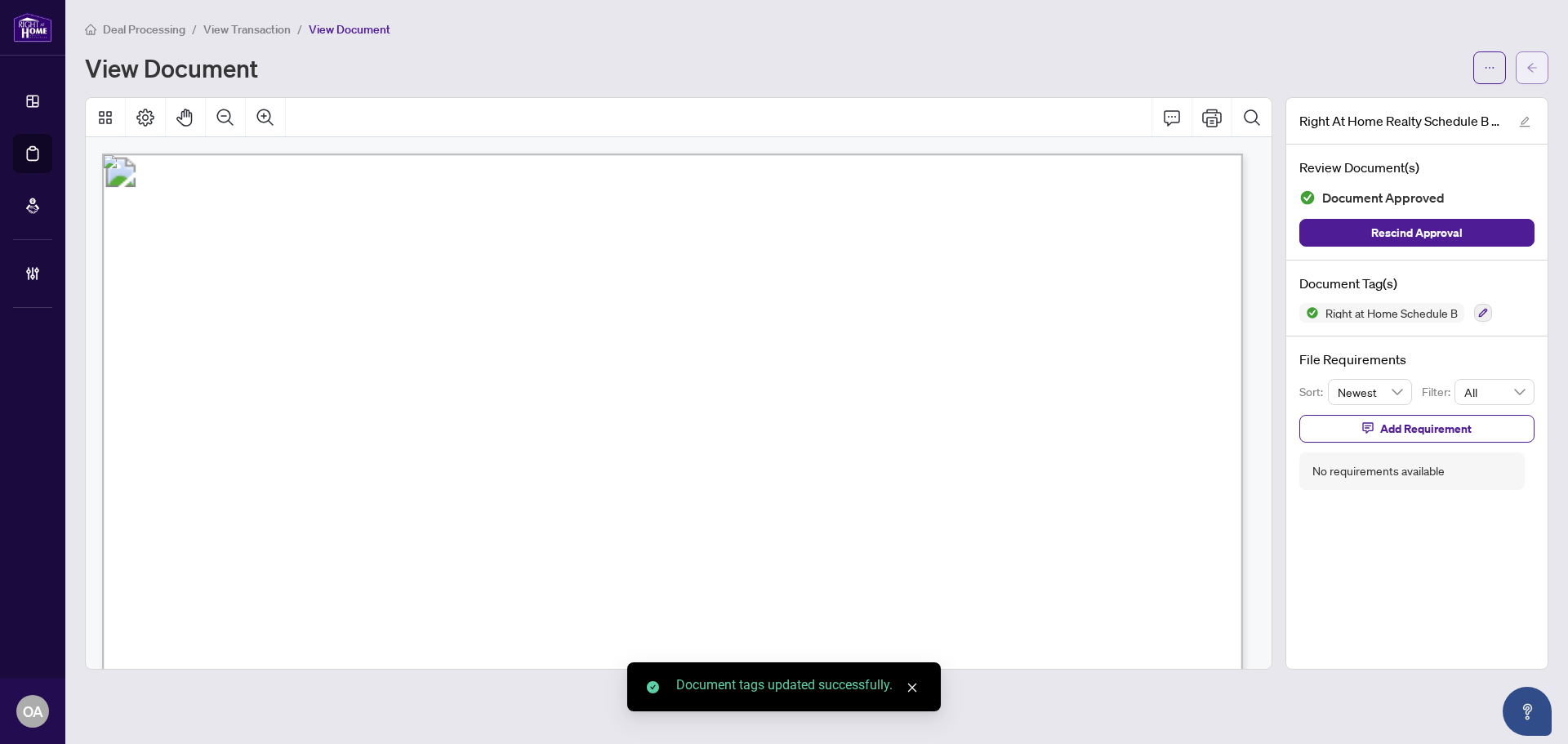
click at [1538, 60] on button "button" at bounding box center [1533, 68] width 33 height 33
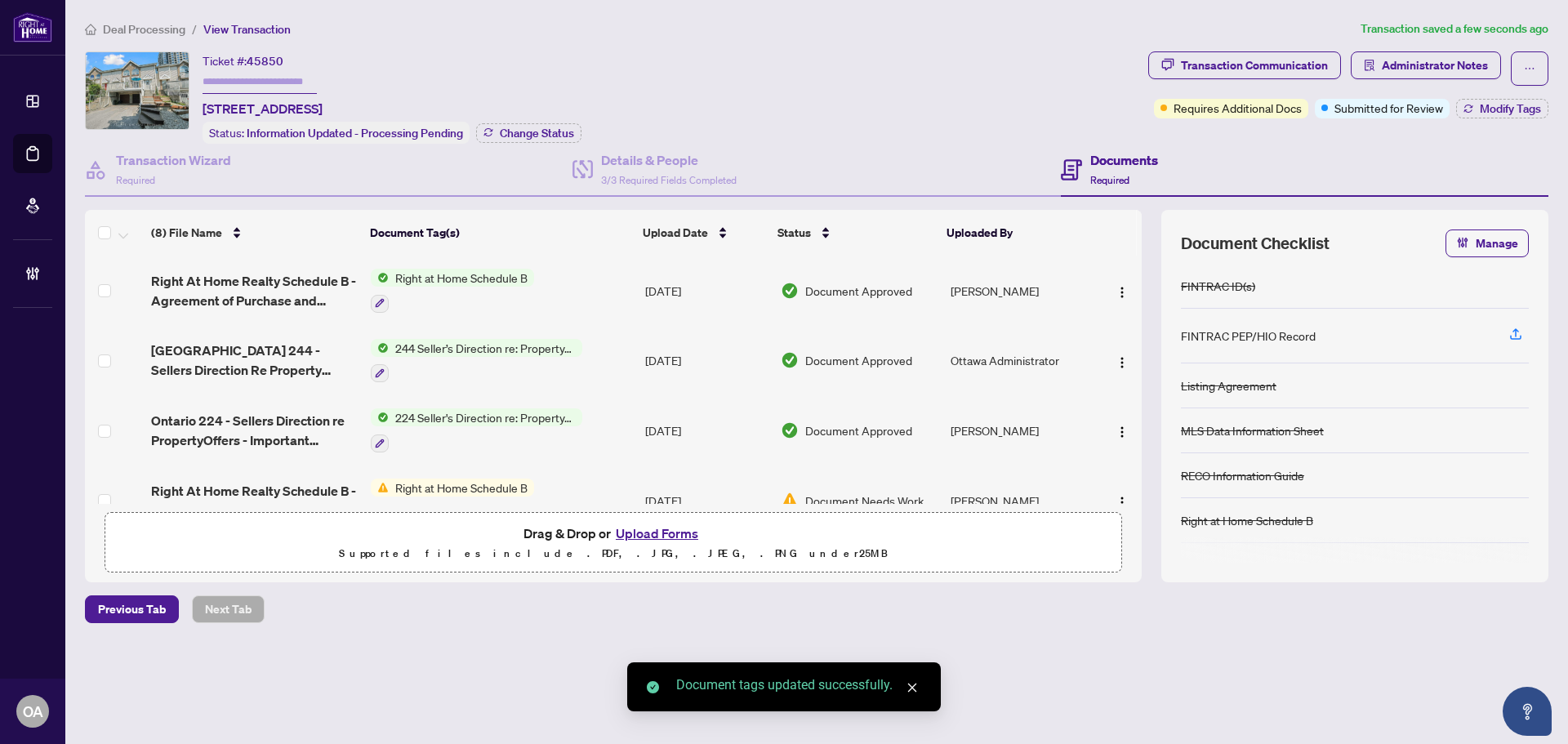
click at [1523, 120] on div "Transaction Communication Administrator Notes Requires Additional Docs Submitte…" at bounding box center [1348, 97] width 407 height 92
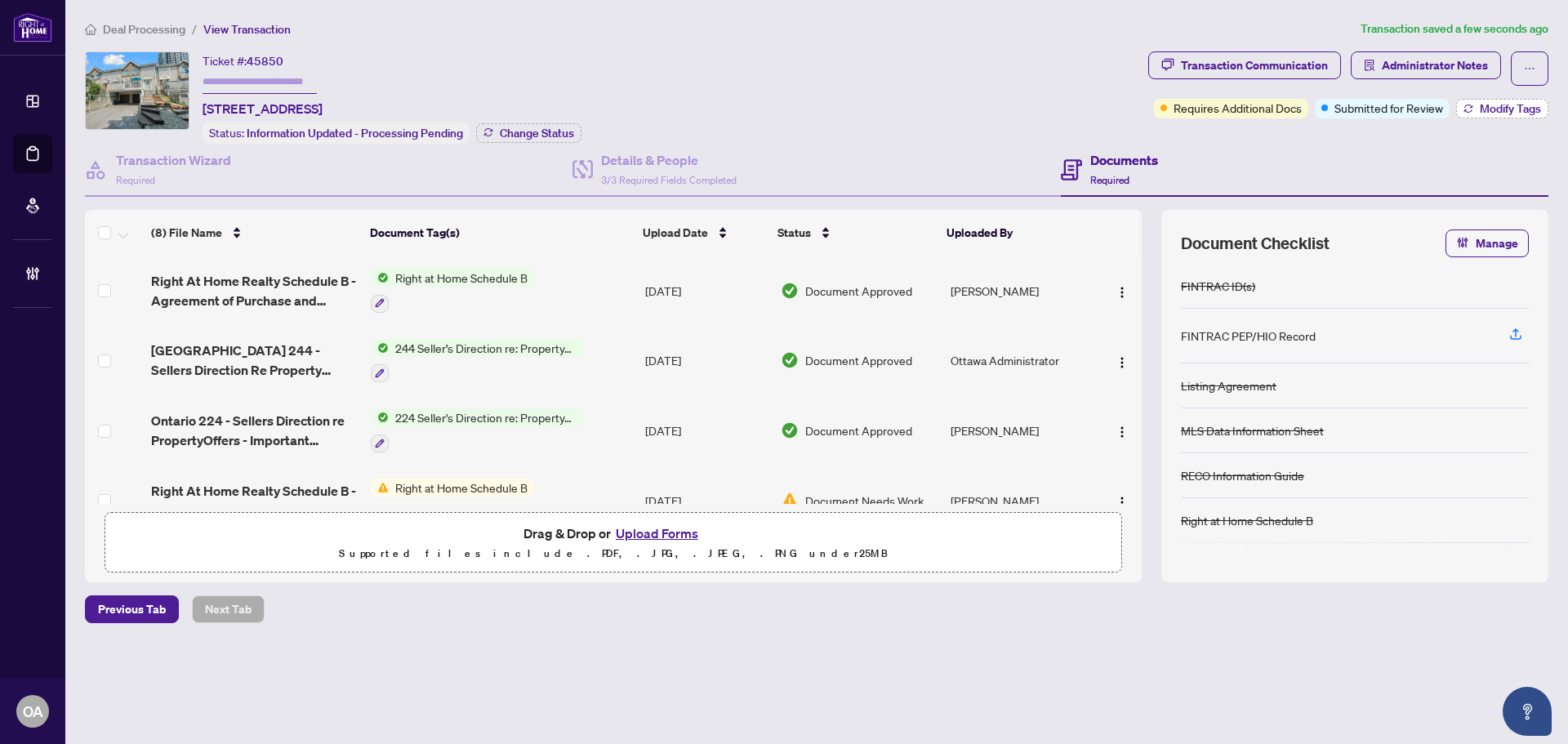
click at [1521, 114] on span "Modify Tags" at bounding box center [1510, 108] width 61 height 12
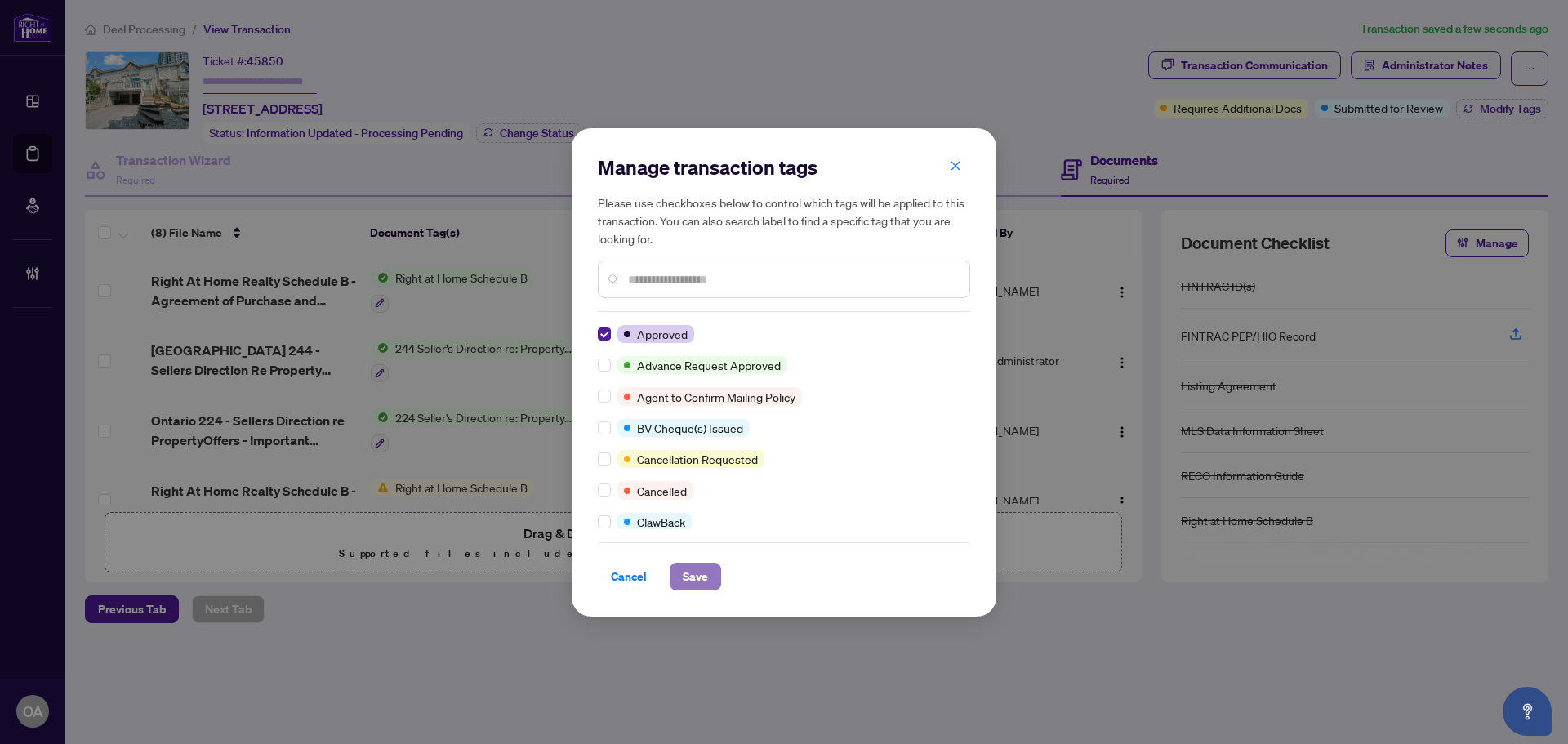
click at [701, 581] on span "Save" at bounding box center [695, 576] width 25 height 26
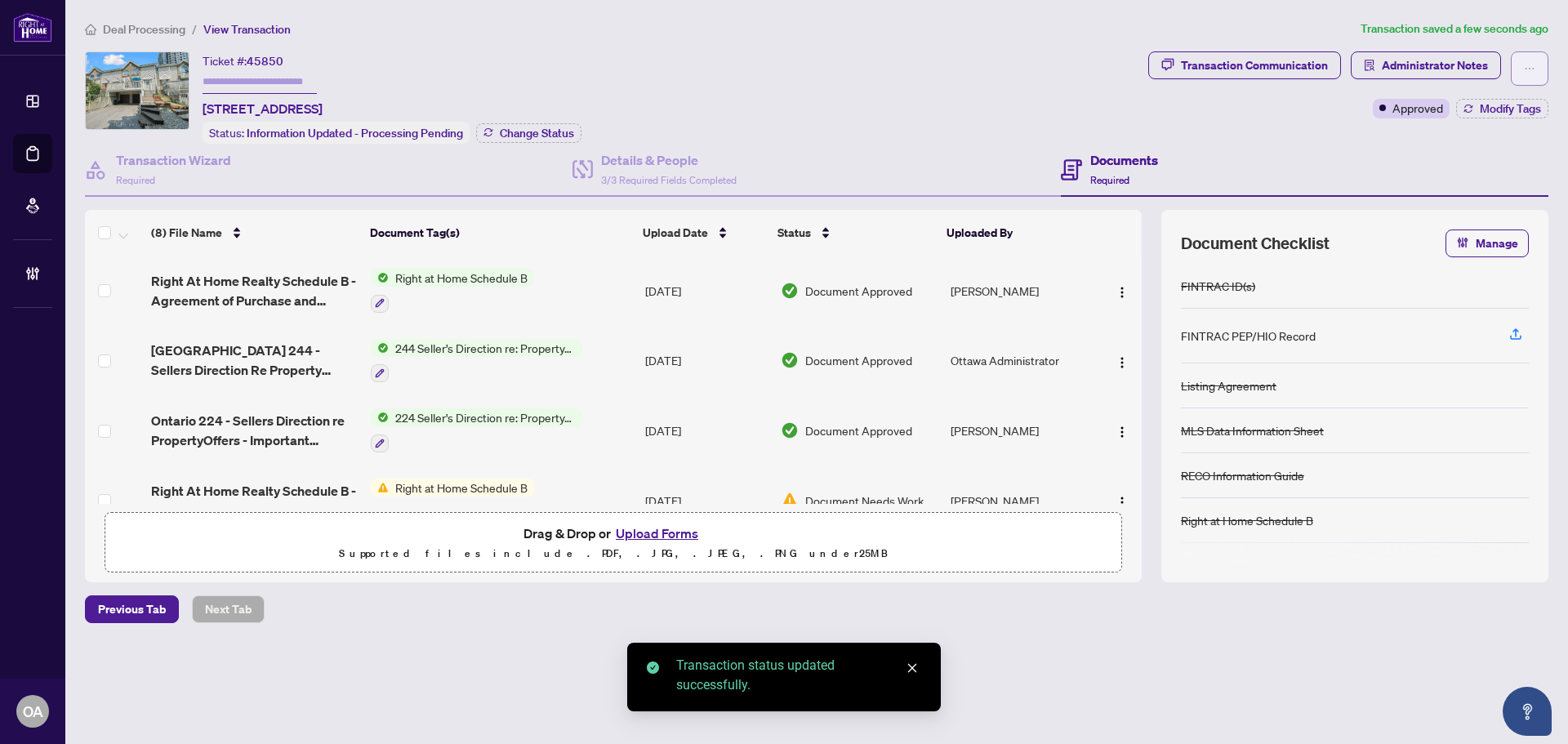
click at [1536, 55] on button "button" at bounding box center [1529, 69] width 37 height 35
click at [1484, 184] on span "Submit for Completion" at bounding box center [1472, 183] width 125 height 18
type textarea "**********"
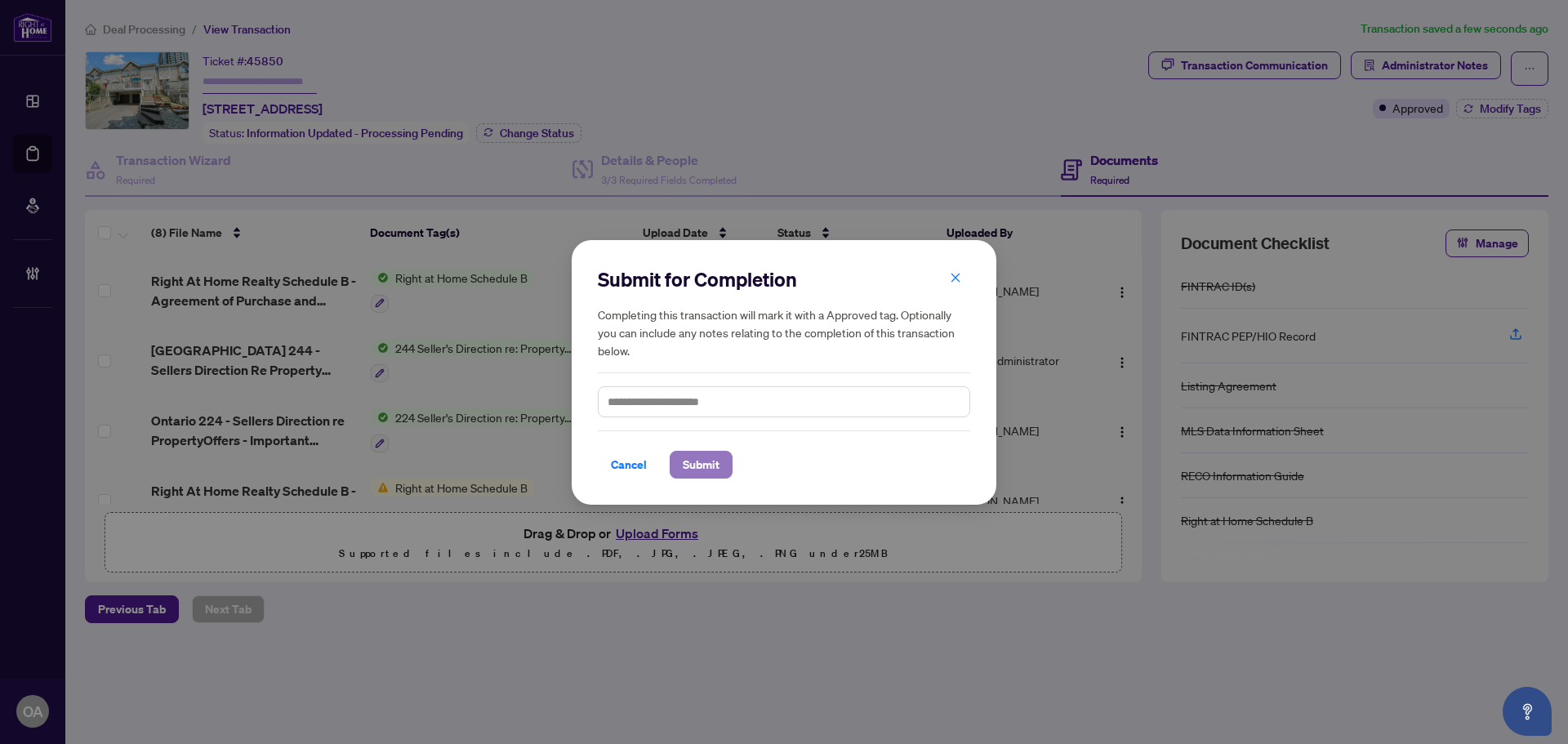
click at [713, 463] on span "Submit" at bounding box center [701, 464] width 36 height 26
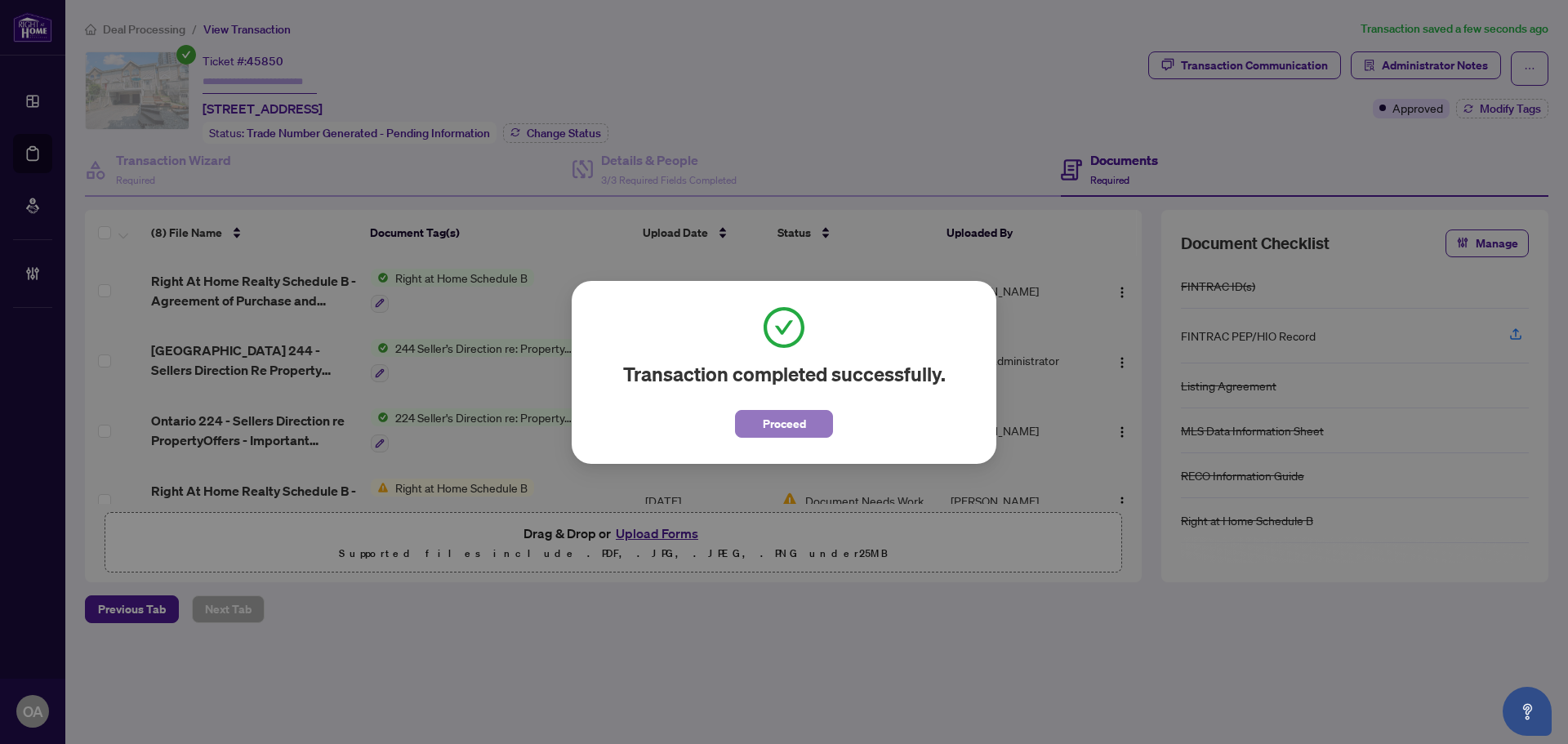
click at [764, 424] on span "Proceed" at bounding box center [784, 423] width 44 height 26
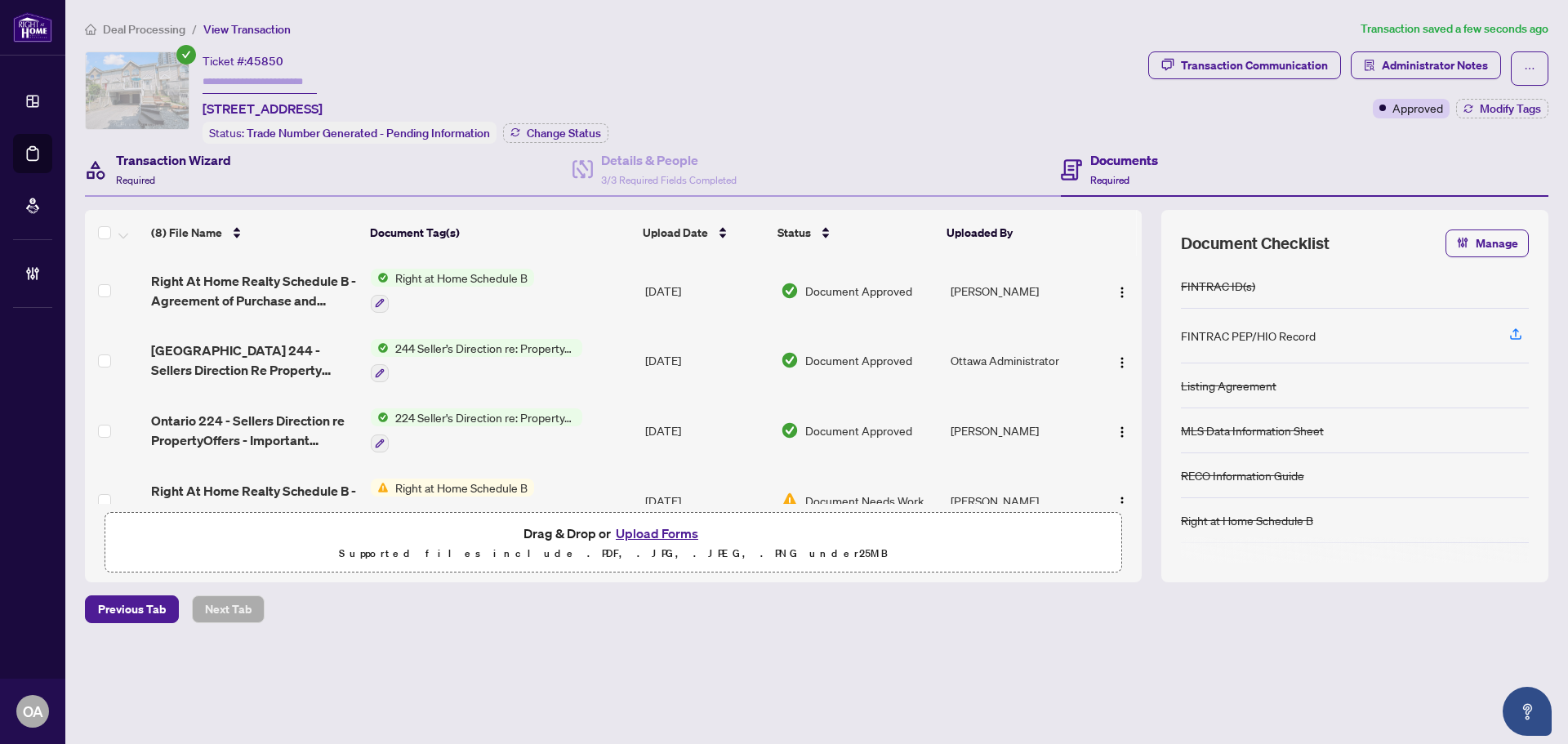
click at [154, 161] on h4 "Transaction Wizard" at bounding box center [173, 160] width 116 height 20
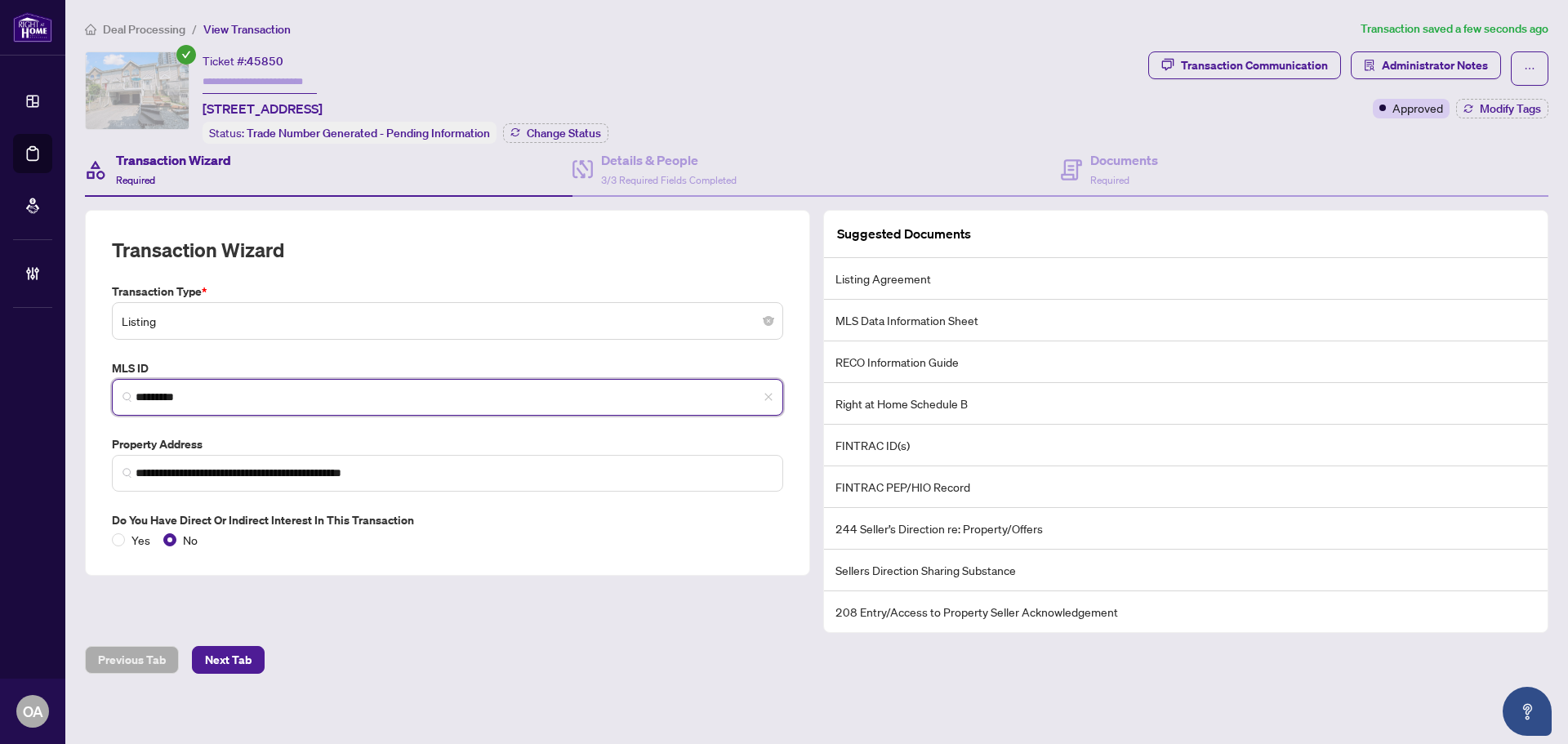
click at [187, 393] on input "*********" at bounding box center [454, 397] width 637 height 17
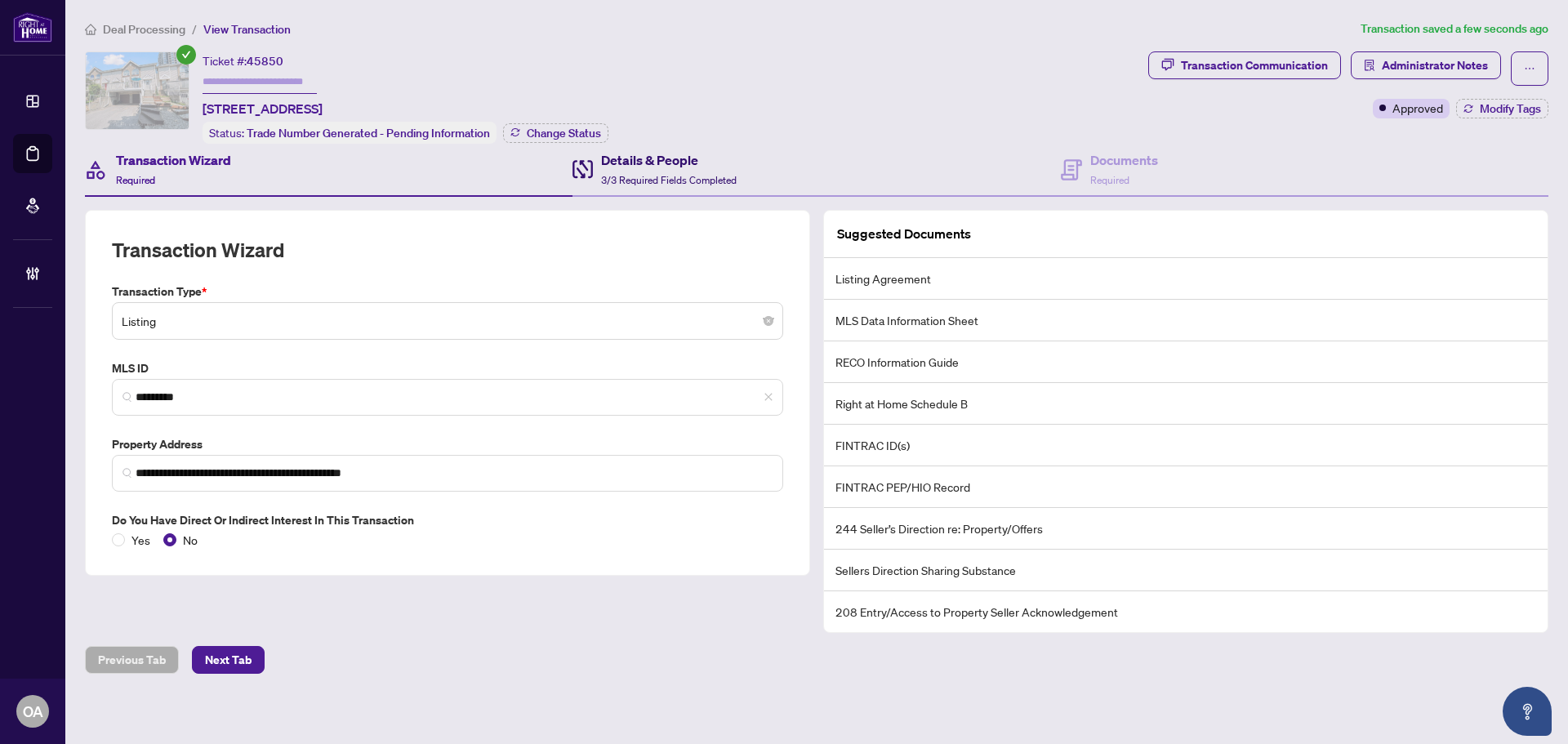
drag, startPoint x: 645, startPoint y: 176, endPoint x: 673, endPoint y: 175, distance: 28.0
click at [649, 176] on span "3/3 Required Fields Completed" at bounding box center [668, 179] width 136 height 12
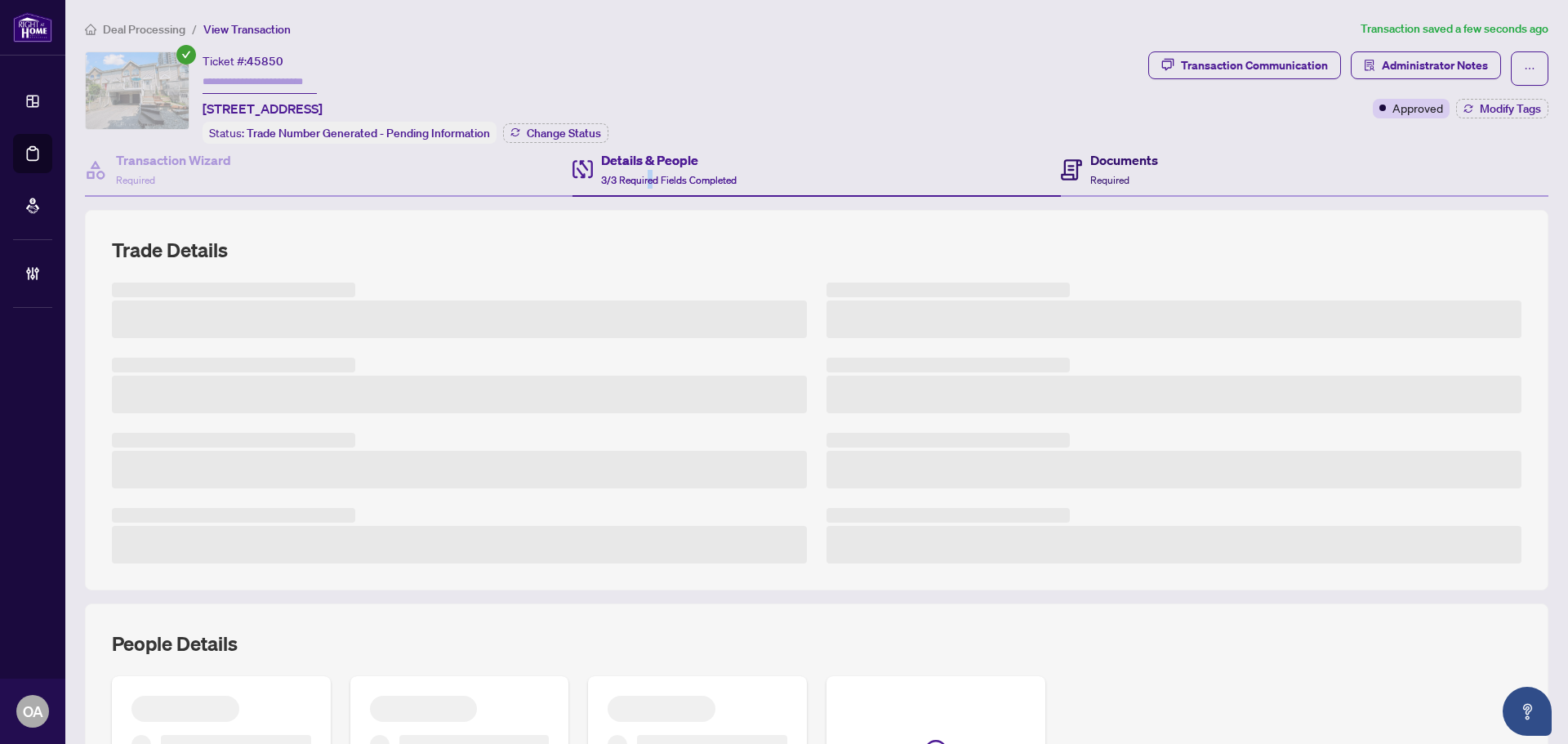
click at [1109, 155] on h4 "Documents" at bounding box center [1124, 160] width 67 height 20
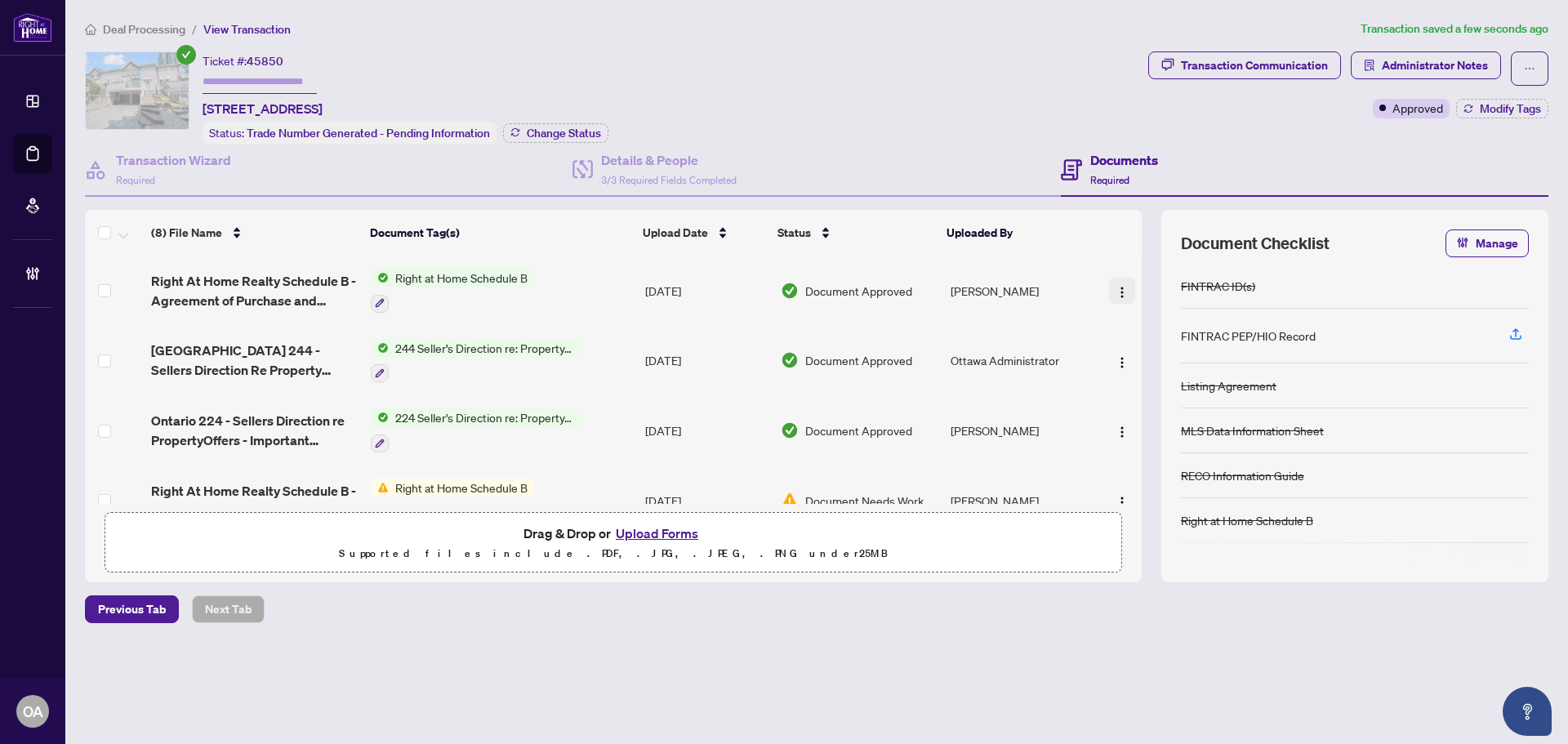
click at [1120, 290] on img "button" at bounding box center [1122, 292] width 13 height 13
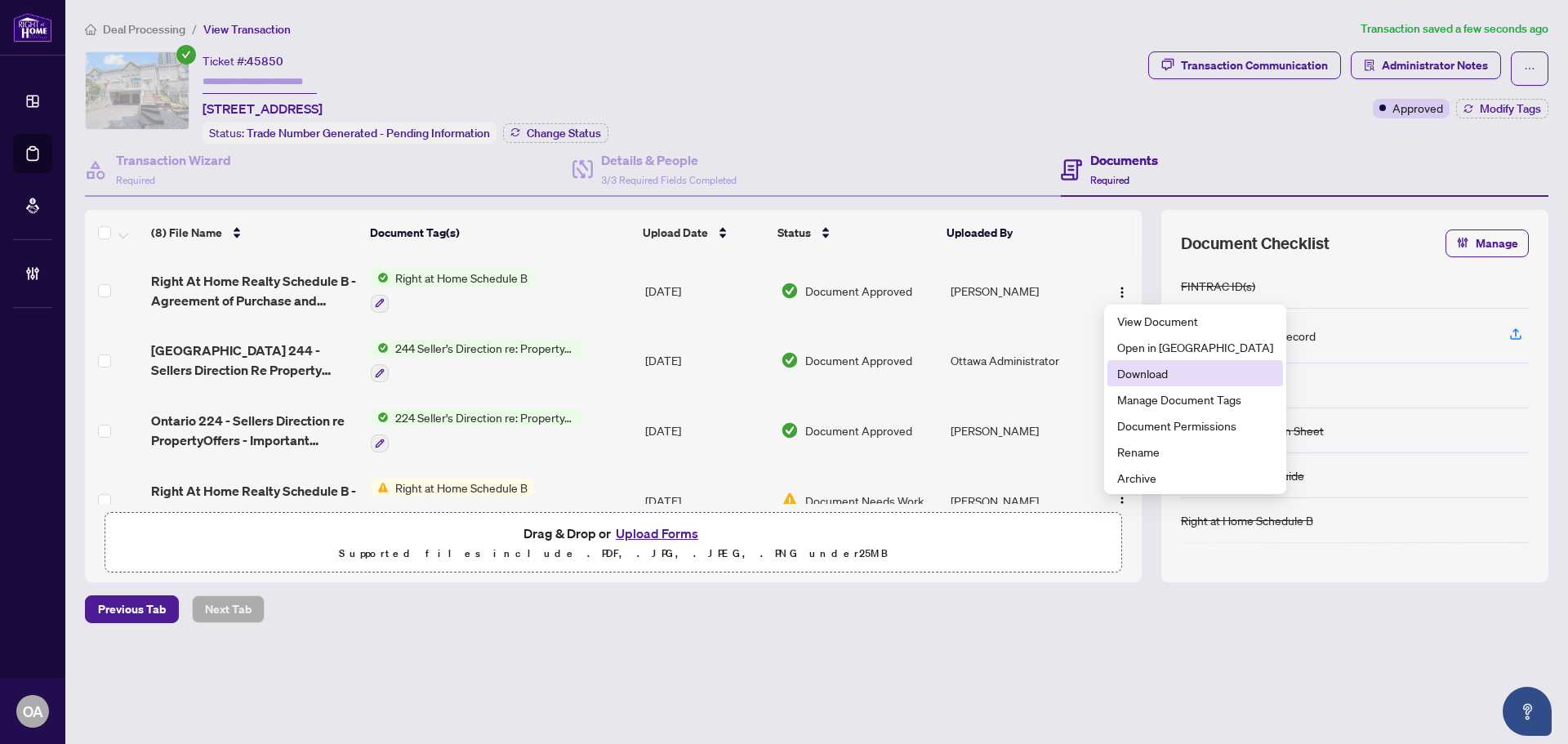
click at [1155, 365] on span "Download" at bounding box center [1195, 373] width 156 height 18
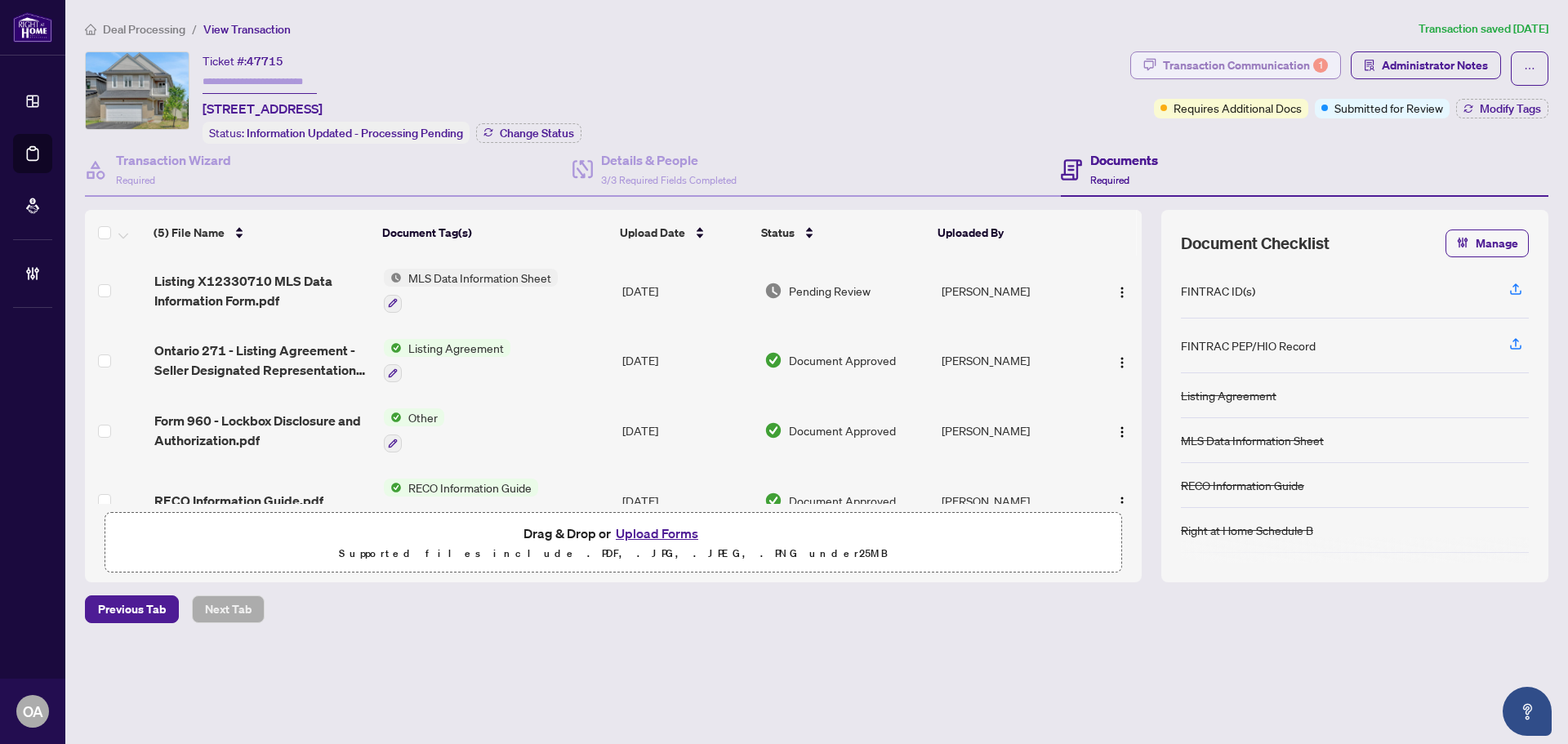
click at [1196, 64] on div "Transaction Communication 1" at bounding box center [1245, 65] width 165 height 26
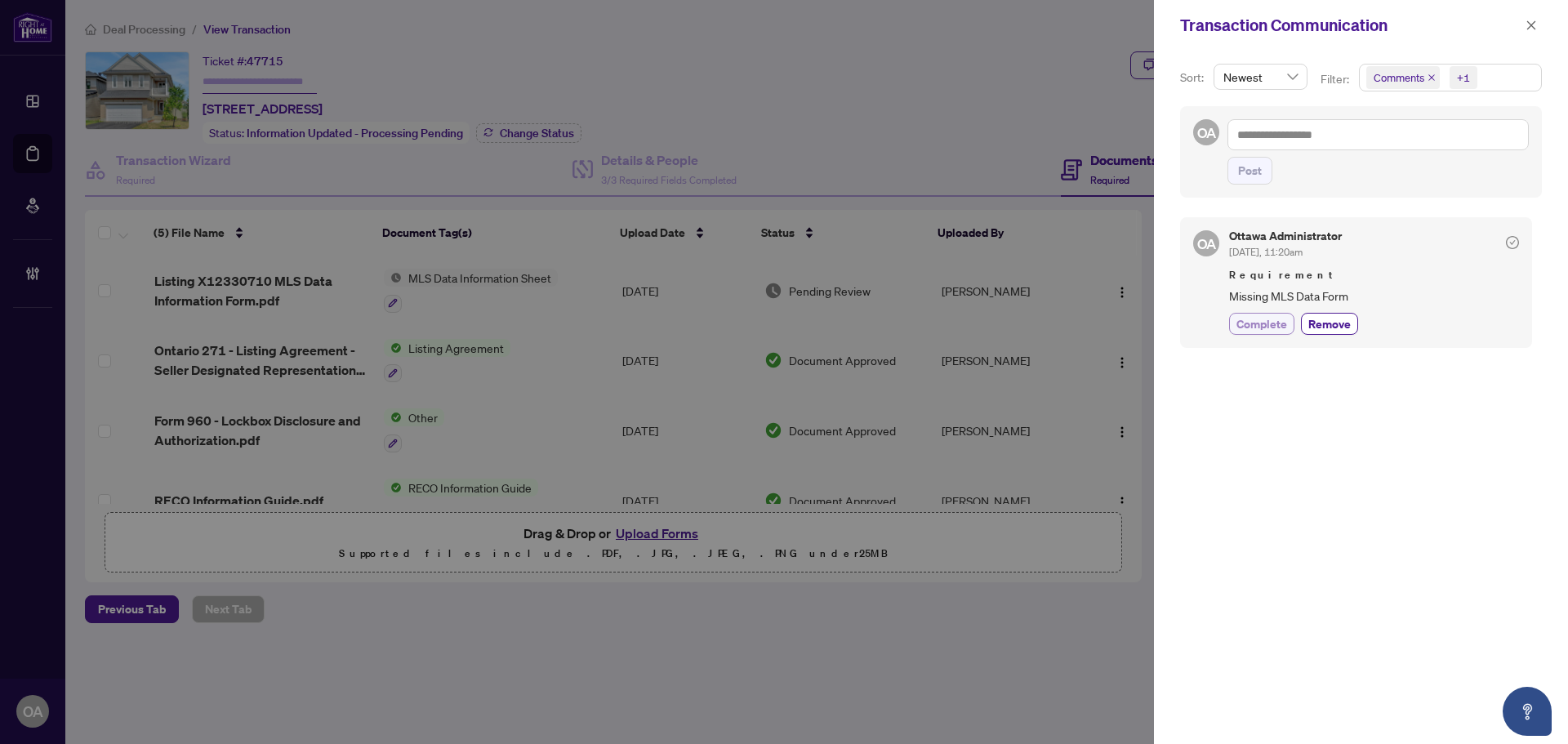
click at [1267, 326] on span "Complete" at bounding box center [1262, 323] width 51 height 17
click at [1530, 26] on icon "close" at bounding box center [1531, 25] width 12 height 12
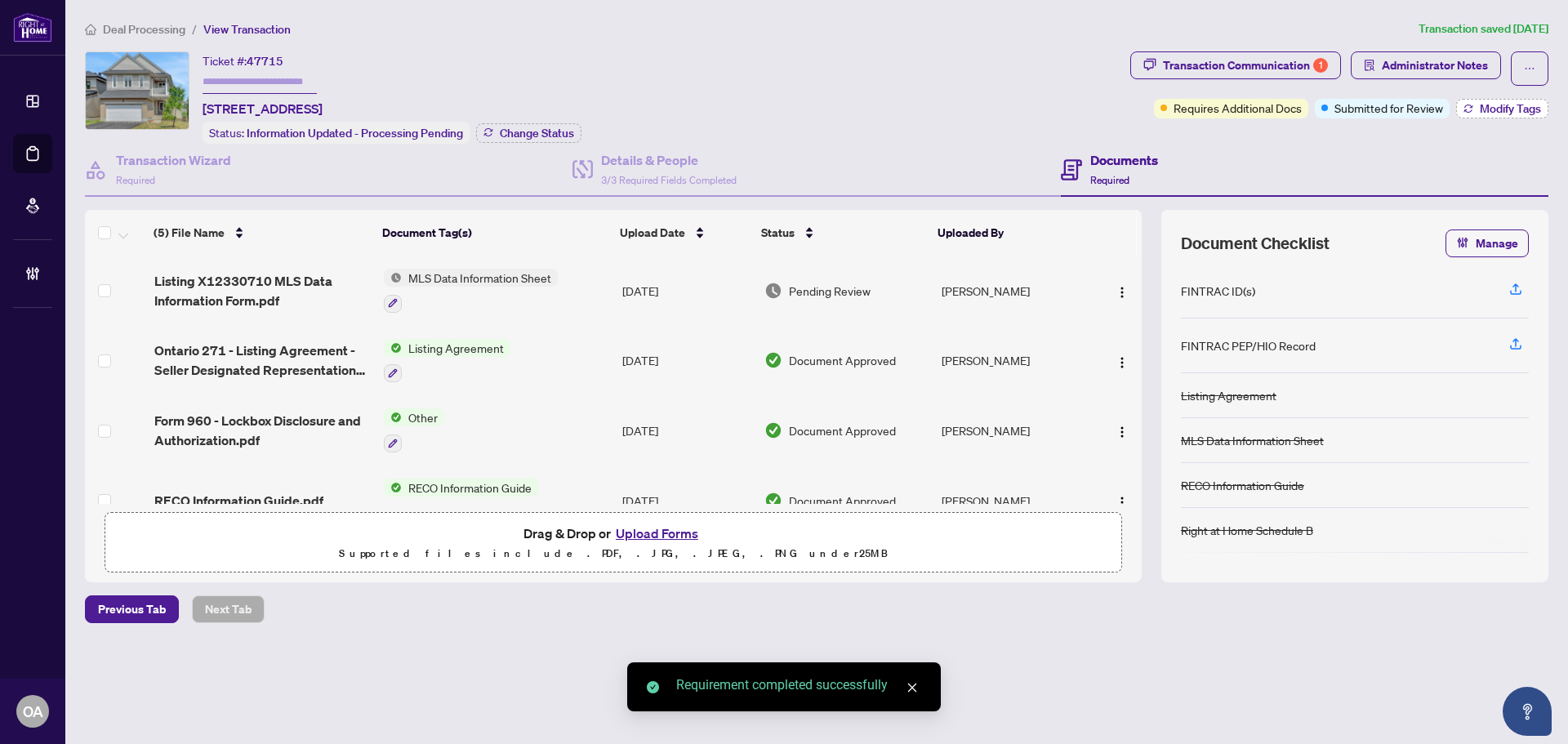
click at [1533, 111] on span "Modify Tags" at bounding box center [1510, 108] width 61 height 12
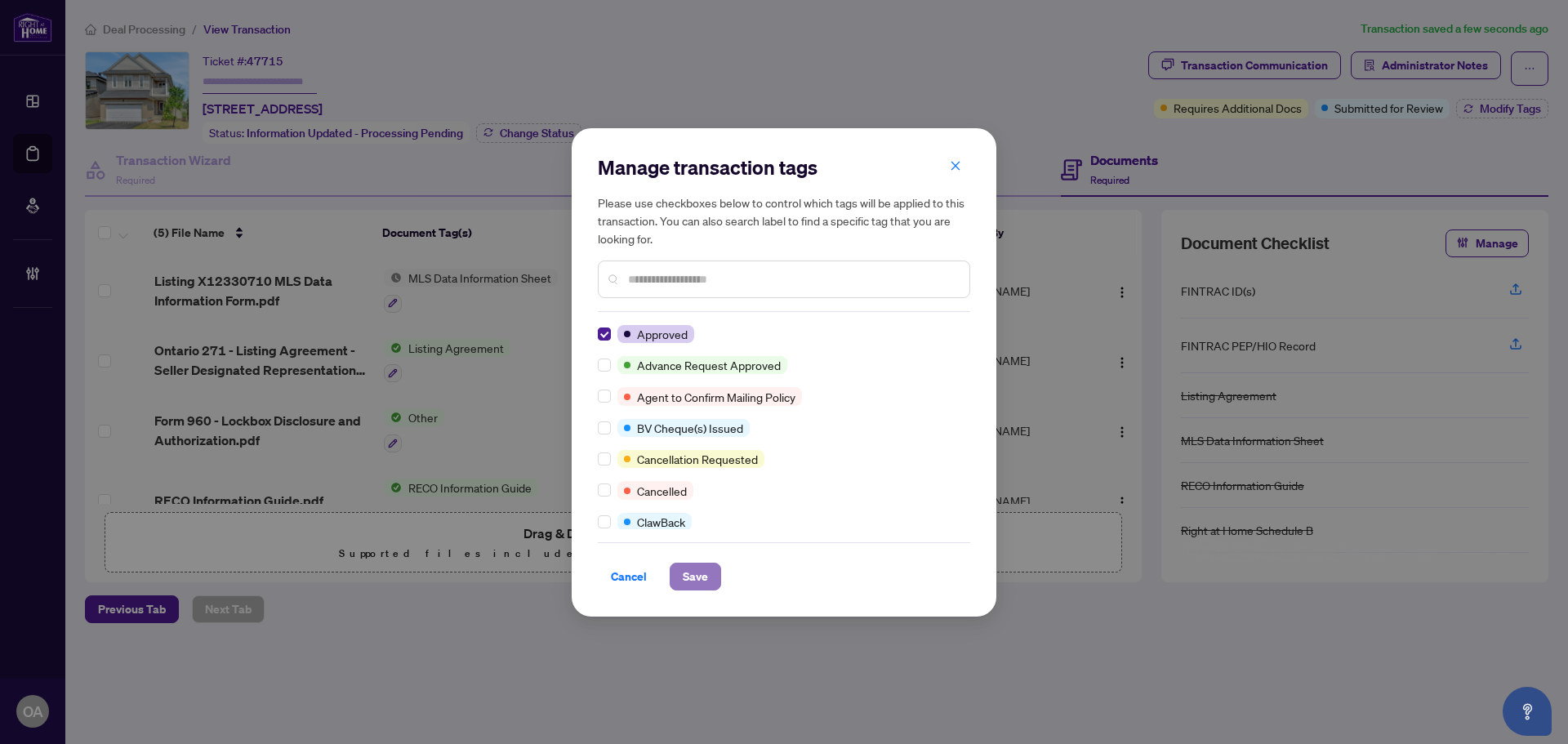
click at [693, 564] on span "Save" at bounding box center [695, 576] width 25 height 26
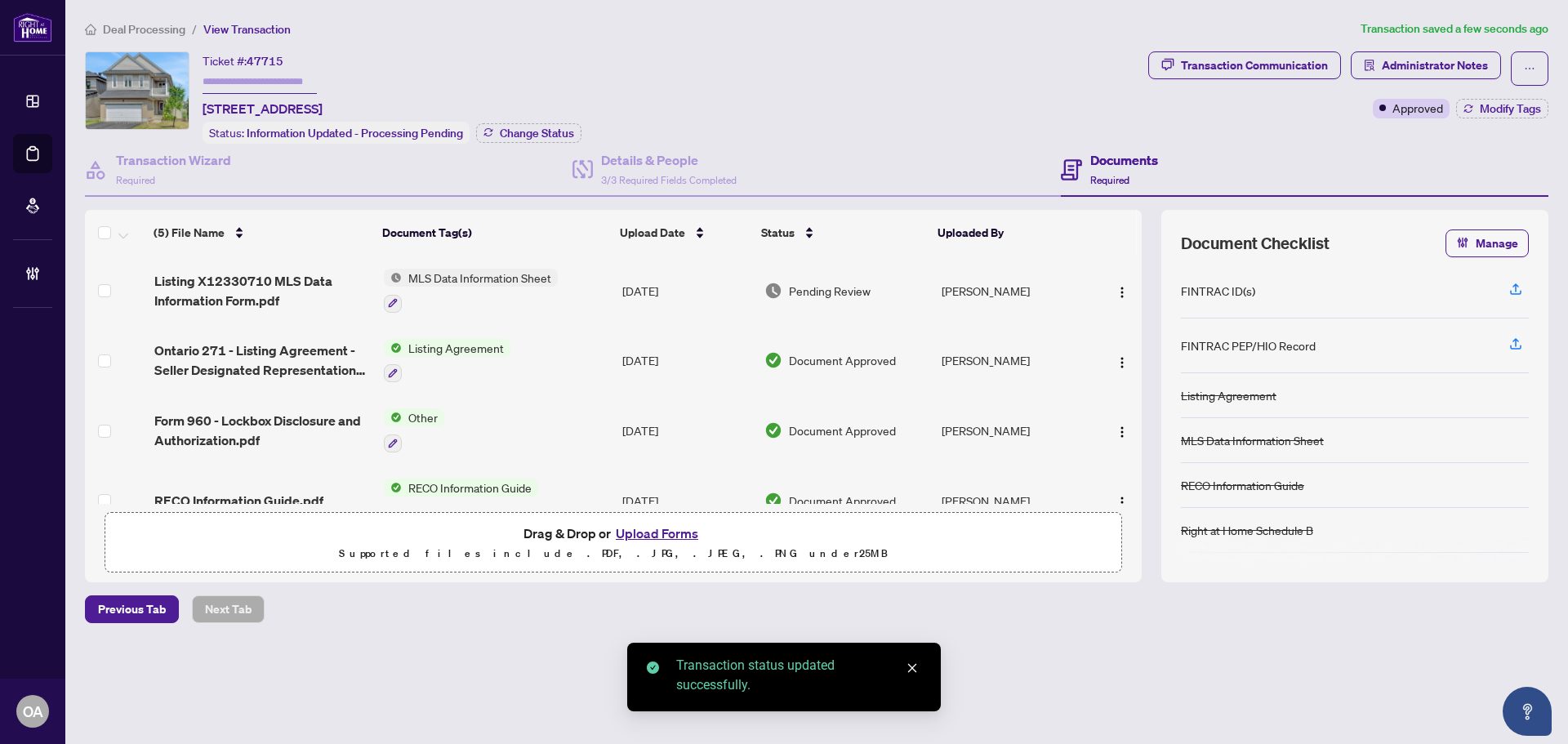
click at [281, 264] on td "Listing X12330710 MLS Data Information Form.pdf" at bounding box center [262, 290] width 229 height 70
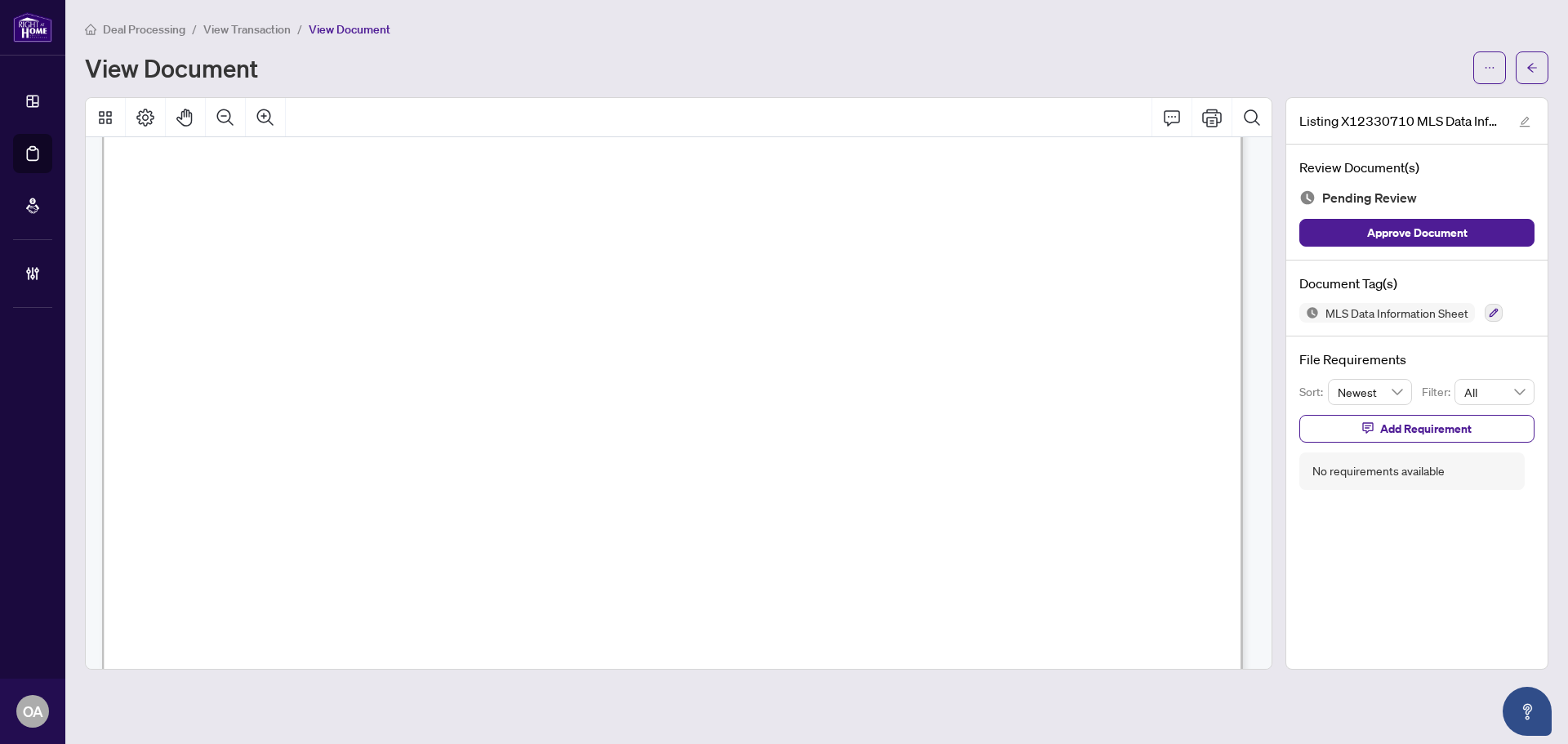
scroll to position [571, 0]
click at [1490, 307] on icon "button" at bounding box center [1493, 312] width 10 height 10
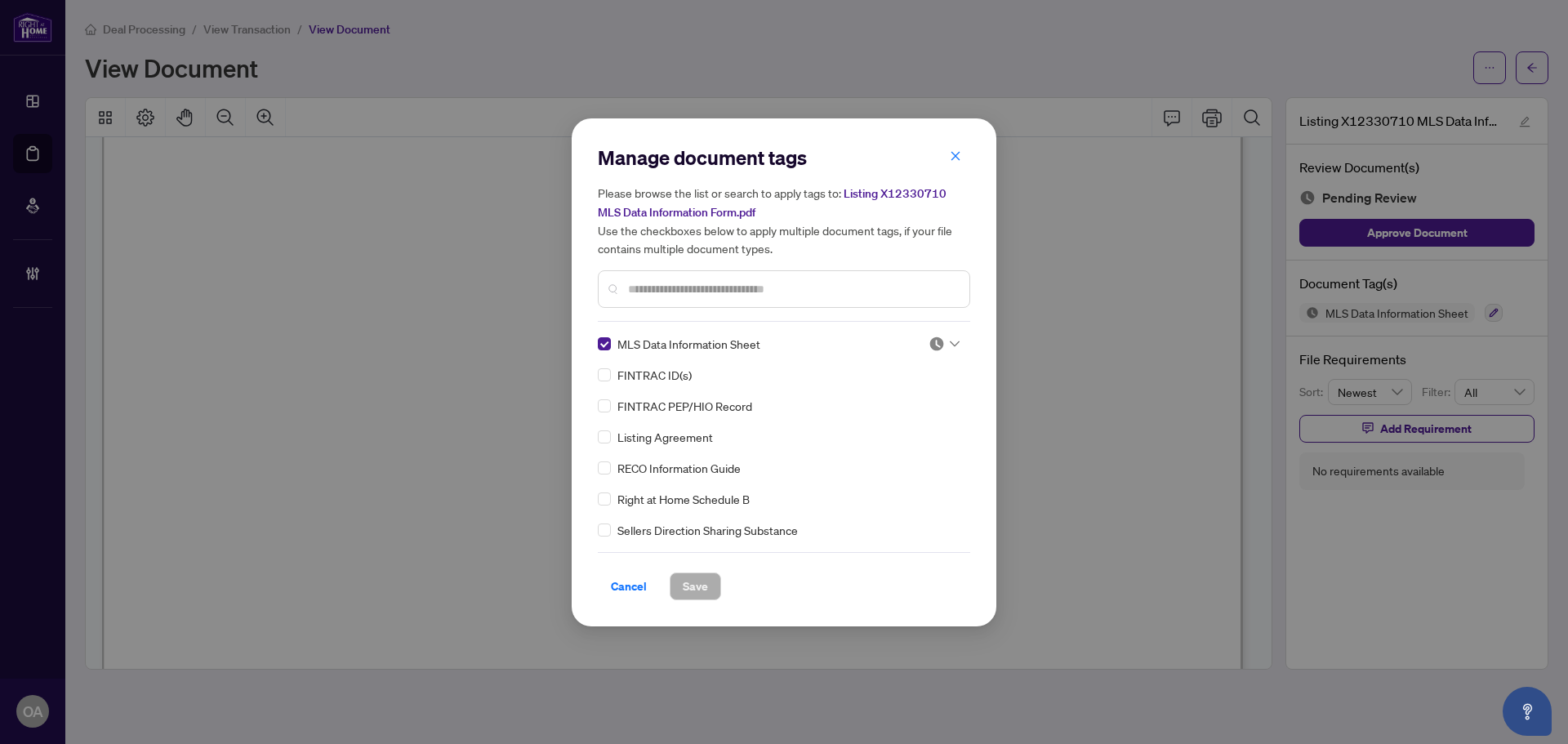
click at [942, 343] on div at bounding box center [944, 344] width 31 height 16
drag, startPoint x: 911, startPoint y: 426, endPoint x: 771, endPoint y: 484, distance: 151.5
click at [910, 426] on div "Approved" at bounding box center [890, 423] width 105 height 18
click at [695, 598] on button "Save" at bounding box center [695, 586] width 52 height 28
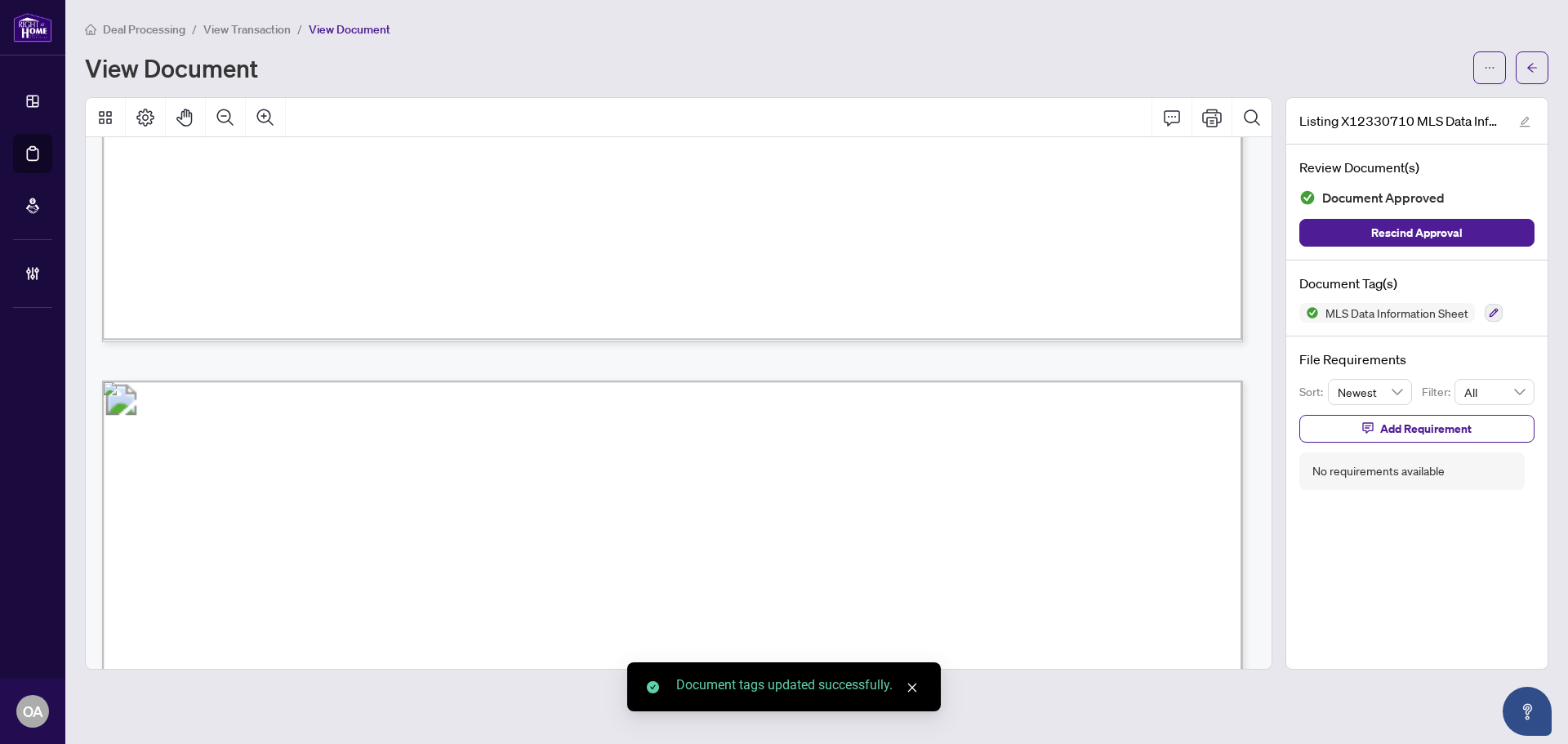
scroll to position [1551, 0]
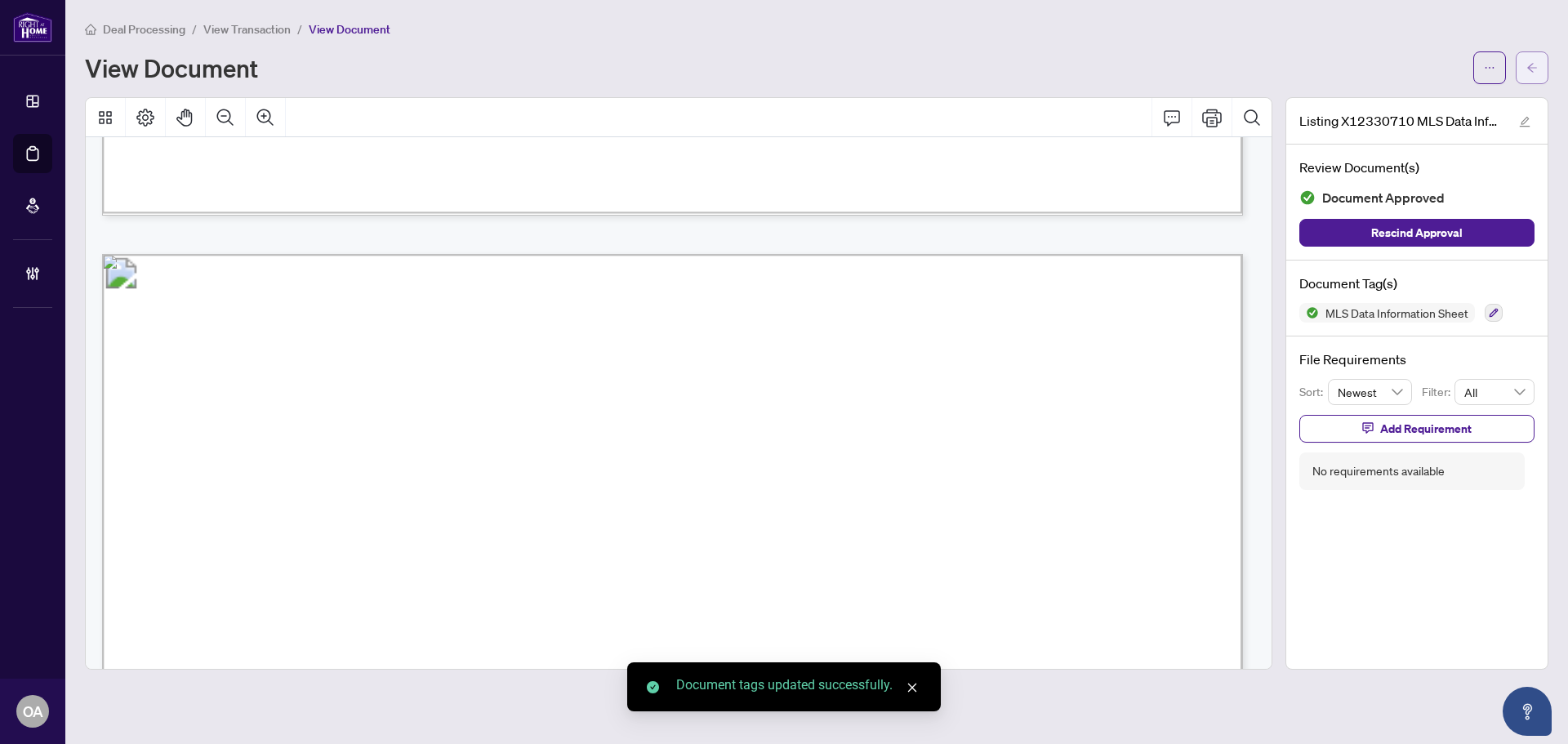
click at [1533, 68] on button "button" at bounding box center [1533, 68] width 33 height 33
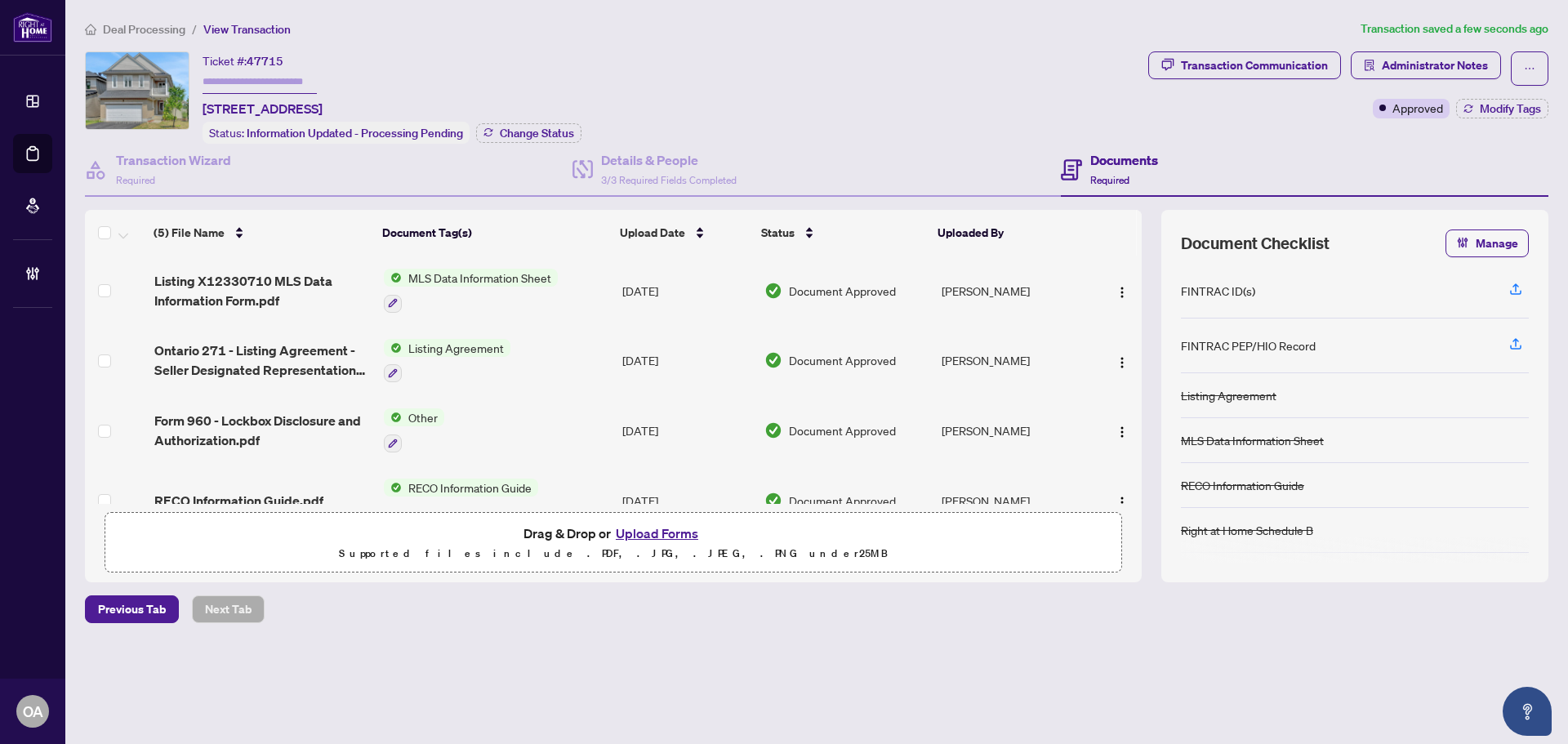
click at [1533, 43] on div "Deal Processing / View Transaction Transaction saved a few seconds ago Ticket #…" at bounding box center [816, 350] width 1476 height 660
click at [1535, 62] on button "button" at bounding box center [1529, 69] width 37 height 35
click at [1425, 192] on li "Submit for Completion" at bounding box center [1472, 183] width 145 height 26
type textarea "**********"
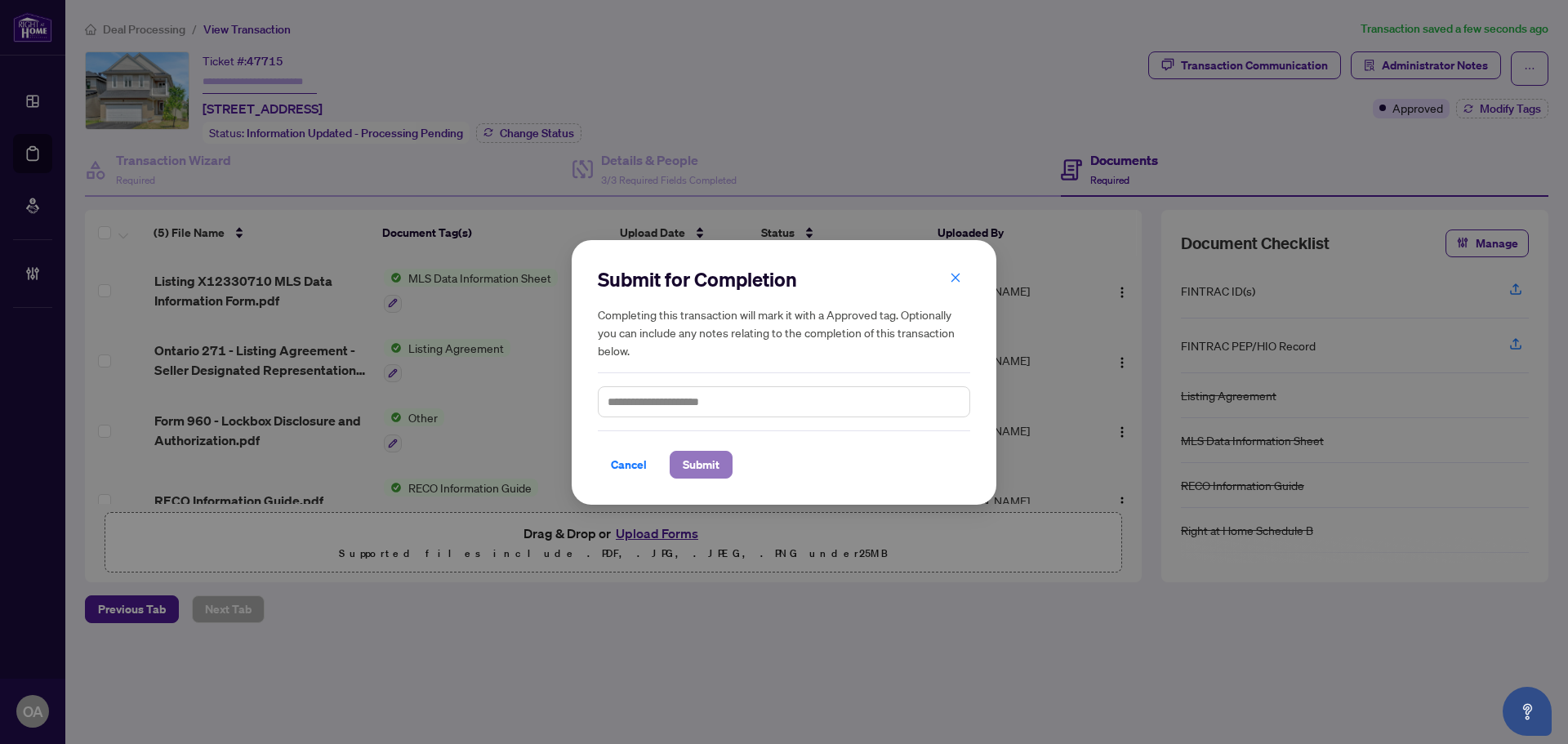
click at [701, 464] on span "Submit" at bounding box center [701, 464] width 36 height 26
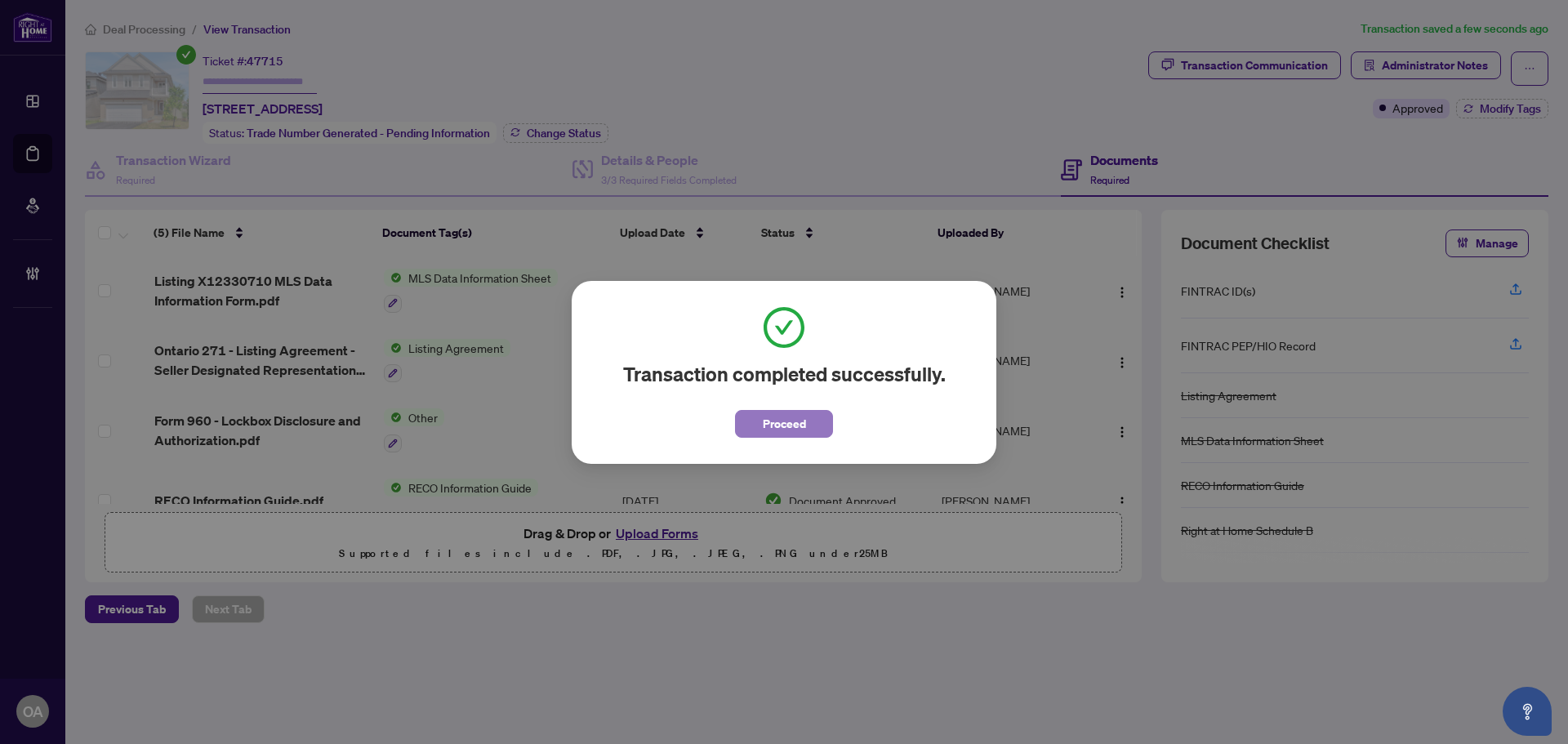
click at [810, 430] on button "Proceed" at bounding box center [784, 423] width 98 height 28
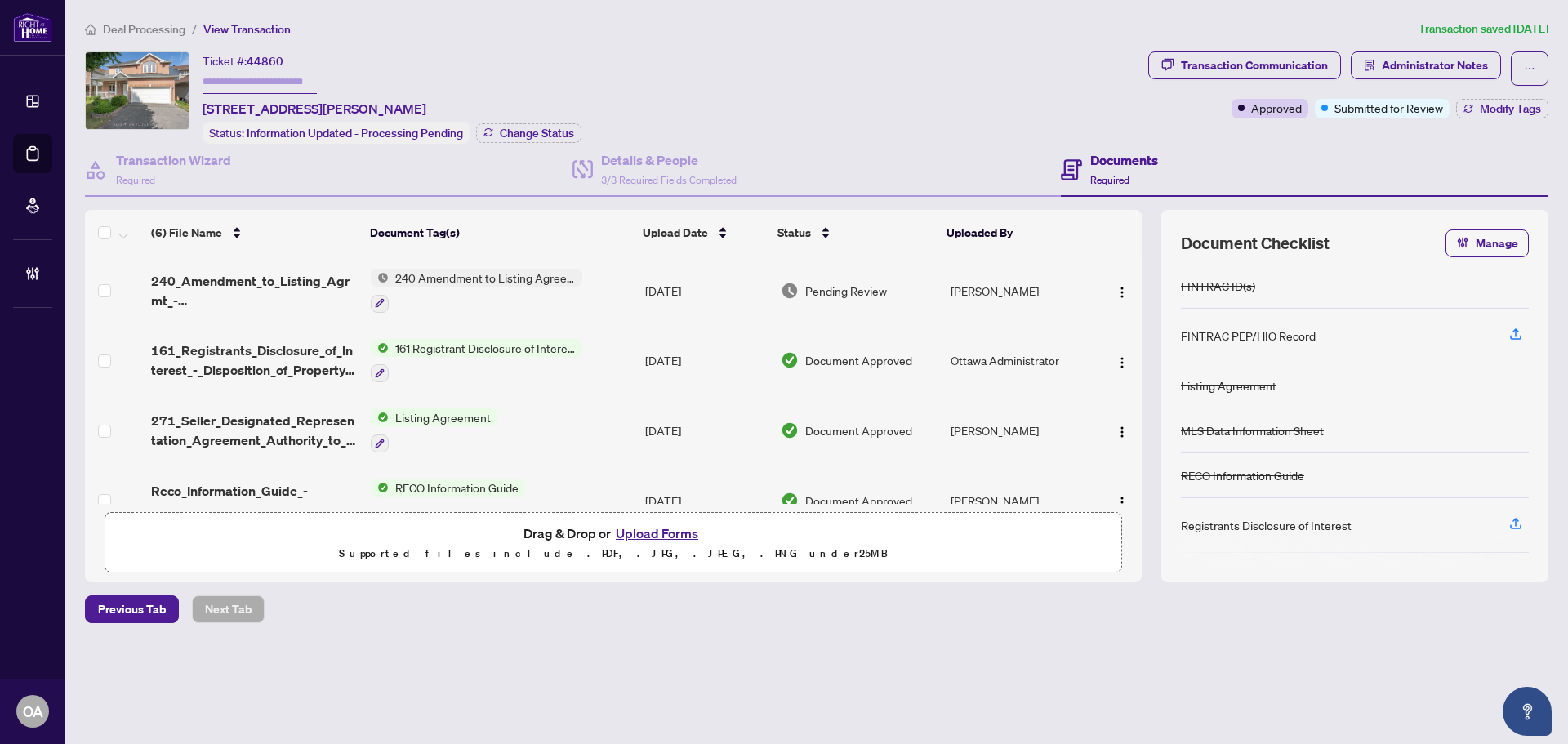
click at [243, 304] on span "240_Amendment_to_Listing_Agrmt_-_Price_Change_Extension_Amendment__A__-_PropTx-…" at bounding box center [254, 290] width 207 height 39
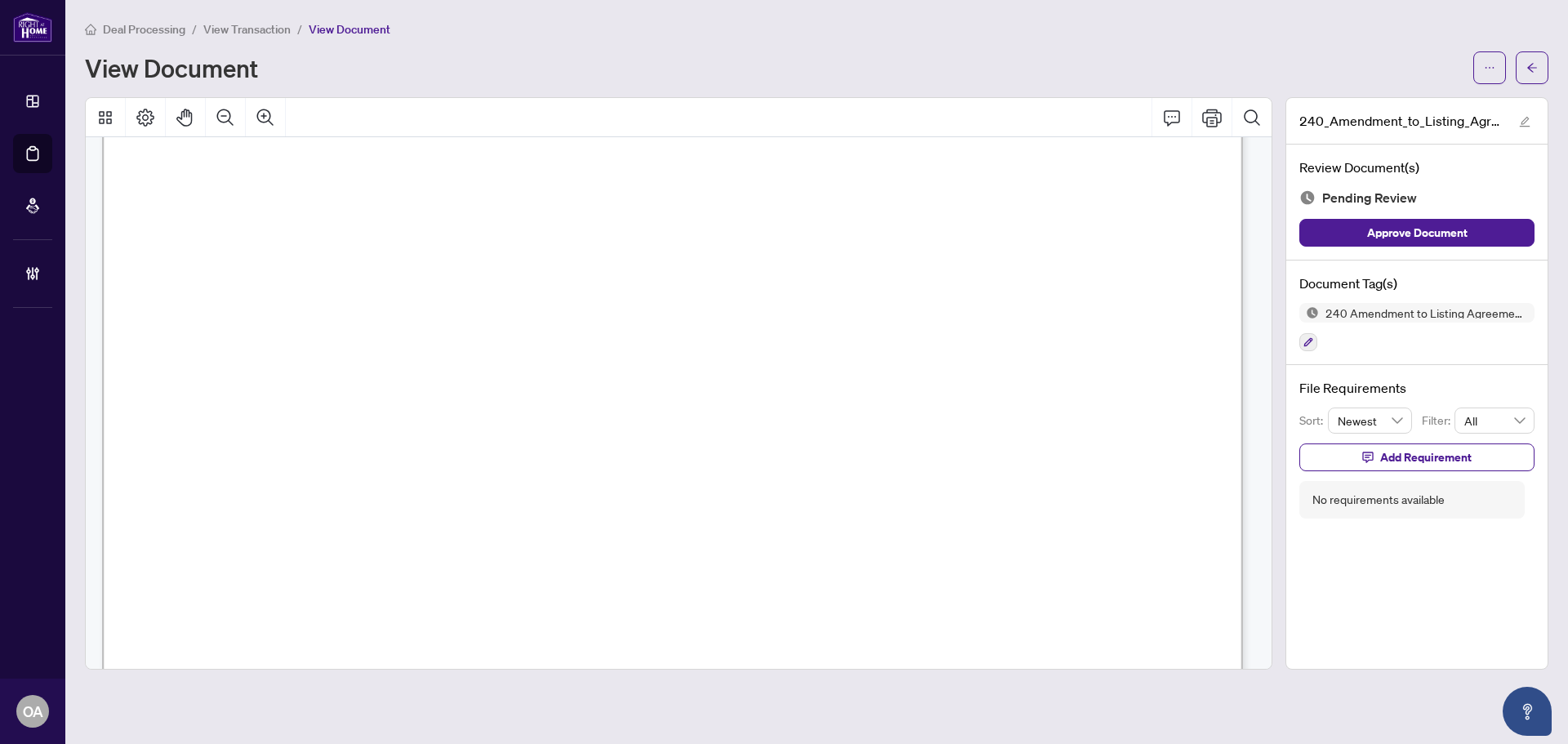
scroll to position [653, 0]
click at [1316, 344] on button "button" at bounding box center [1309, 342] width 18 height 18
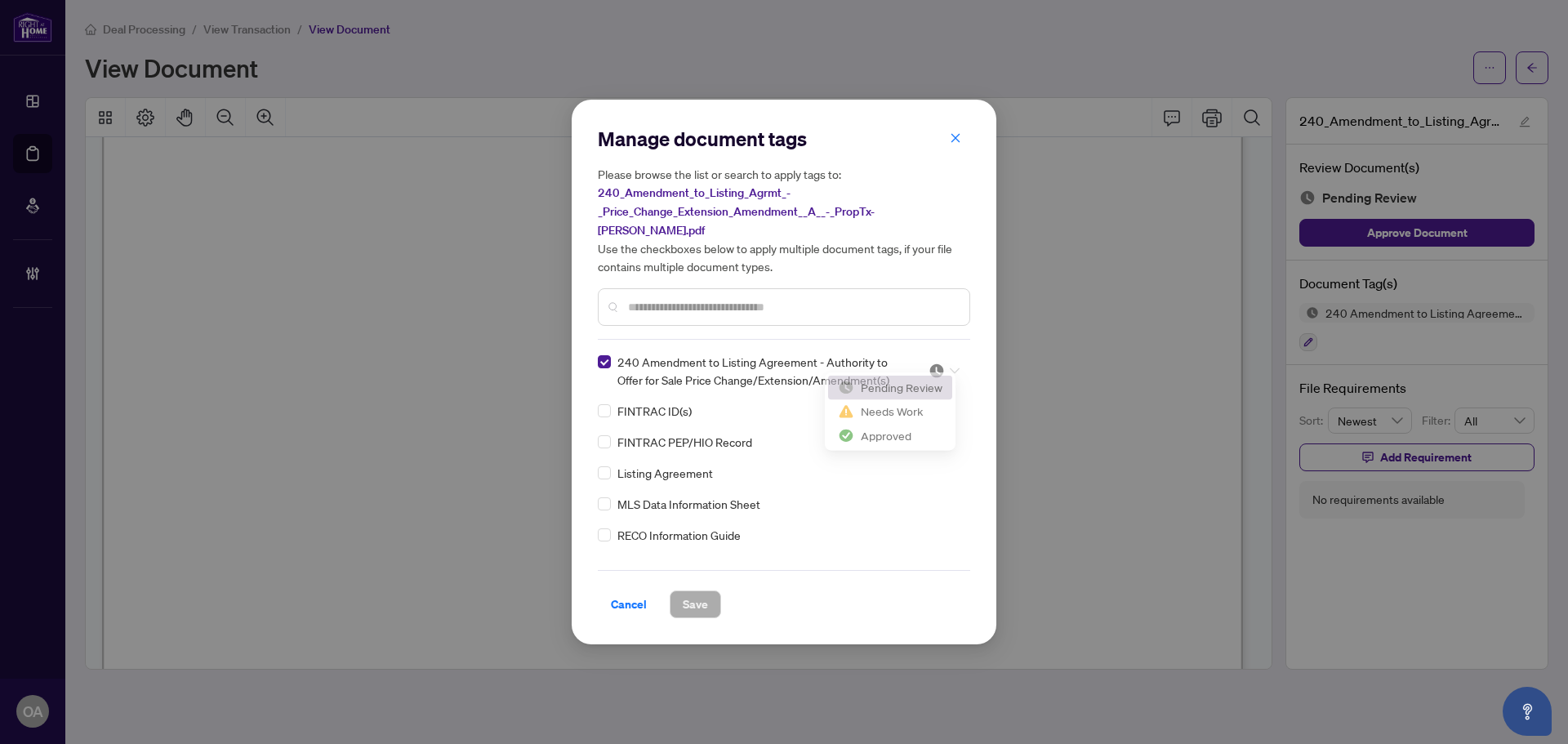
click at [928, 362] on img at bounding box center [936, 370] width 16 height 16
drag, startPoint x: 872, startPoint y: 442, endPoint x: 805, endPoint y: 465, distance: 70.8
click at [869, 442] on div "Approved" at bounding box center [890, 441] width 105 height 18
click at [711, 592] on button "Save" at bounding box center [695, 604] width 52 height 28
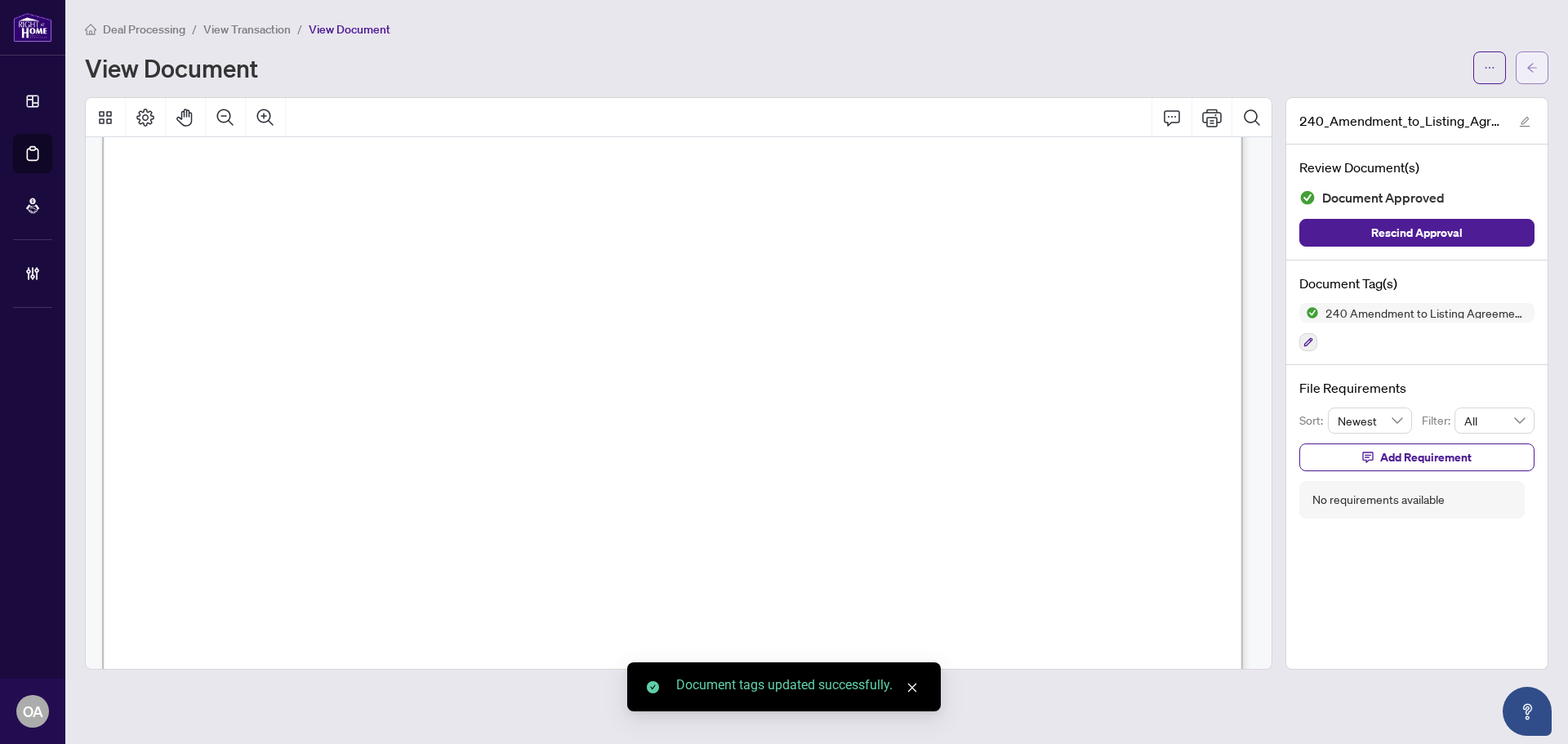
click at [1533, 73] on icon "arrow-left" at bounding box center [1532, 67] width 12 height 12
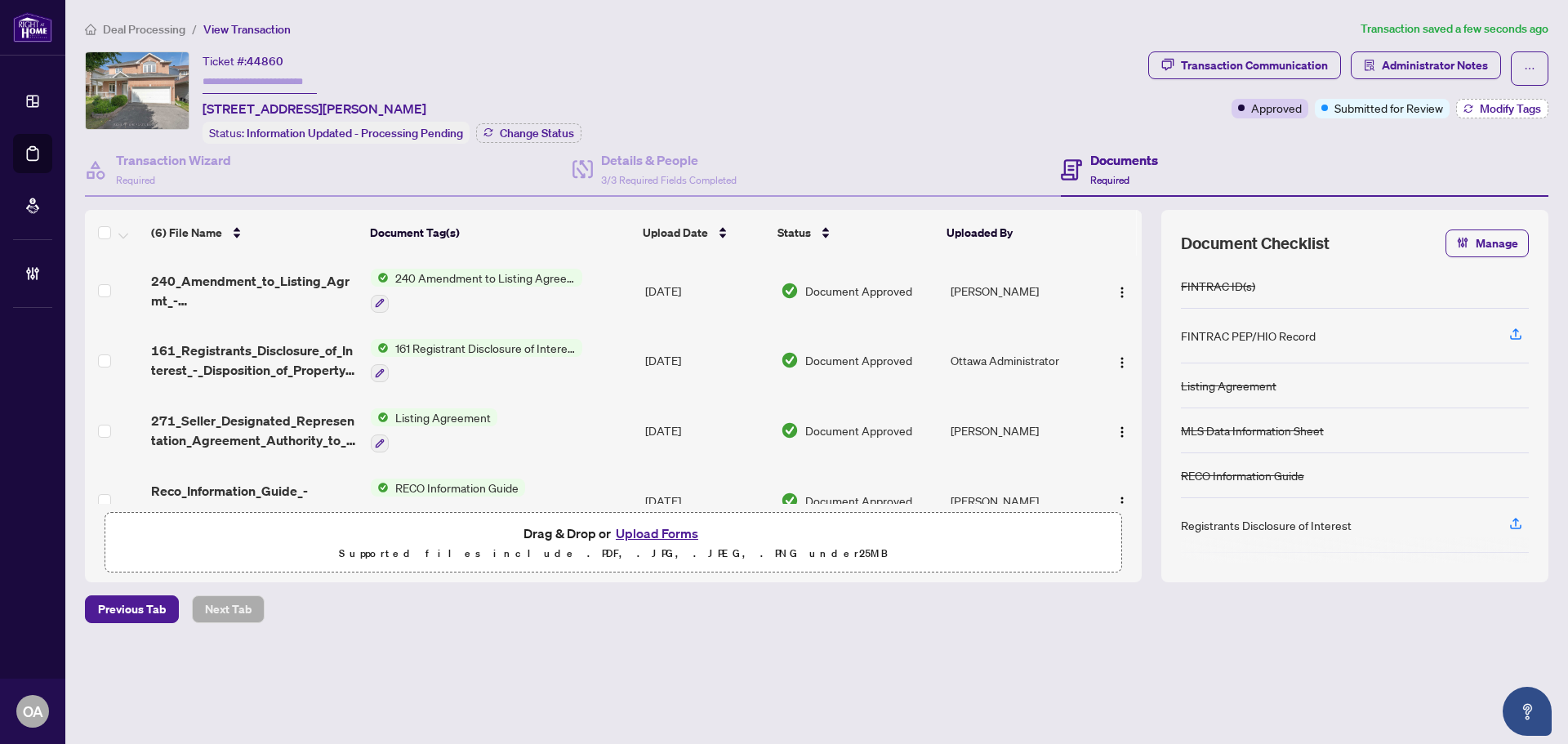
click at [1502, 106] on span "Modify Tags" at bounding box center [1510, 108] width 61 height 12
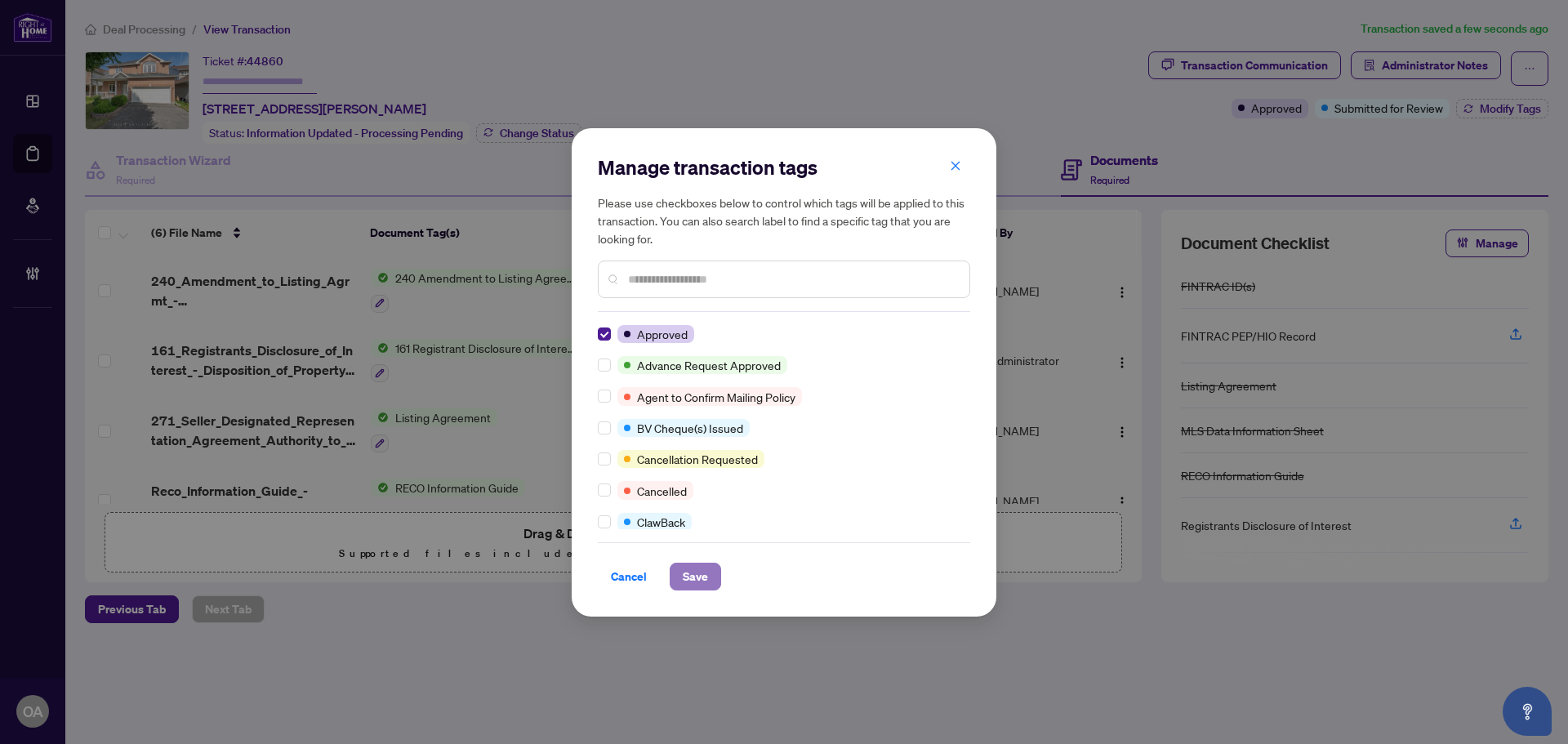
click at [705, 577] on span "Save" at bounding box center [695, 576] width 25 height 26
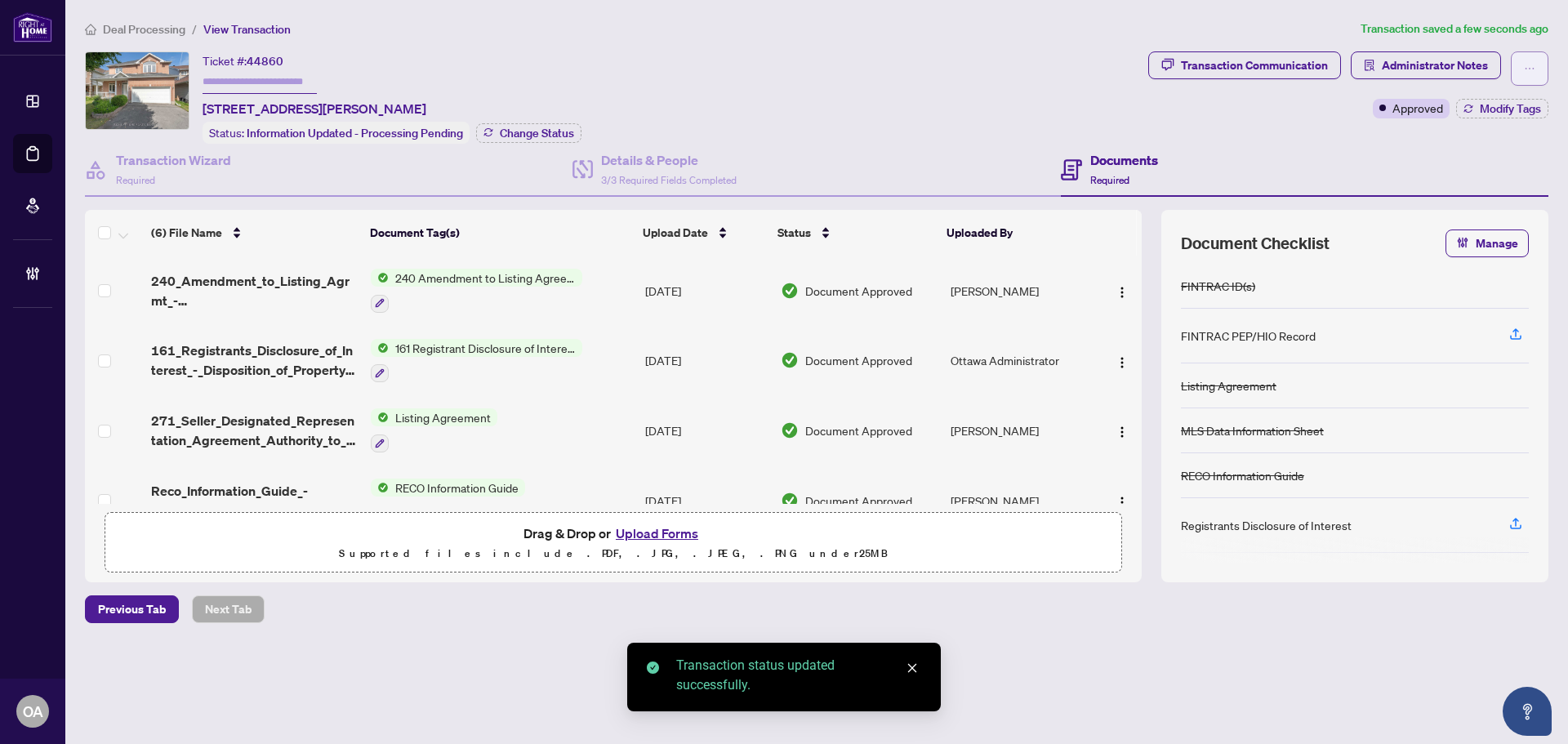
click at [1531, 75] on span "button" at bounding box center [1529, 68] width 12 height 26
drag, startPoint x: 1490, startPoint y: 178, endPoint x: 1482, endPoint y: 179, distance: 8.1
click at [1482, 179] on span "Submit for Completion" at bounding box center [1472, 183] width 125 height 18
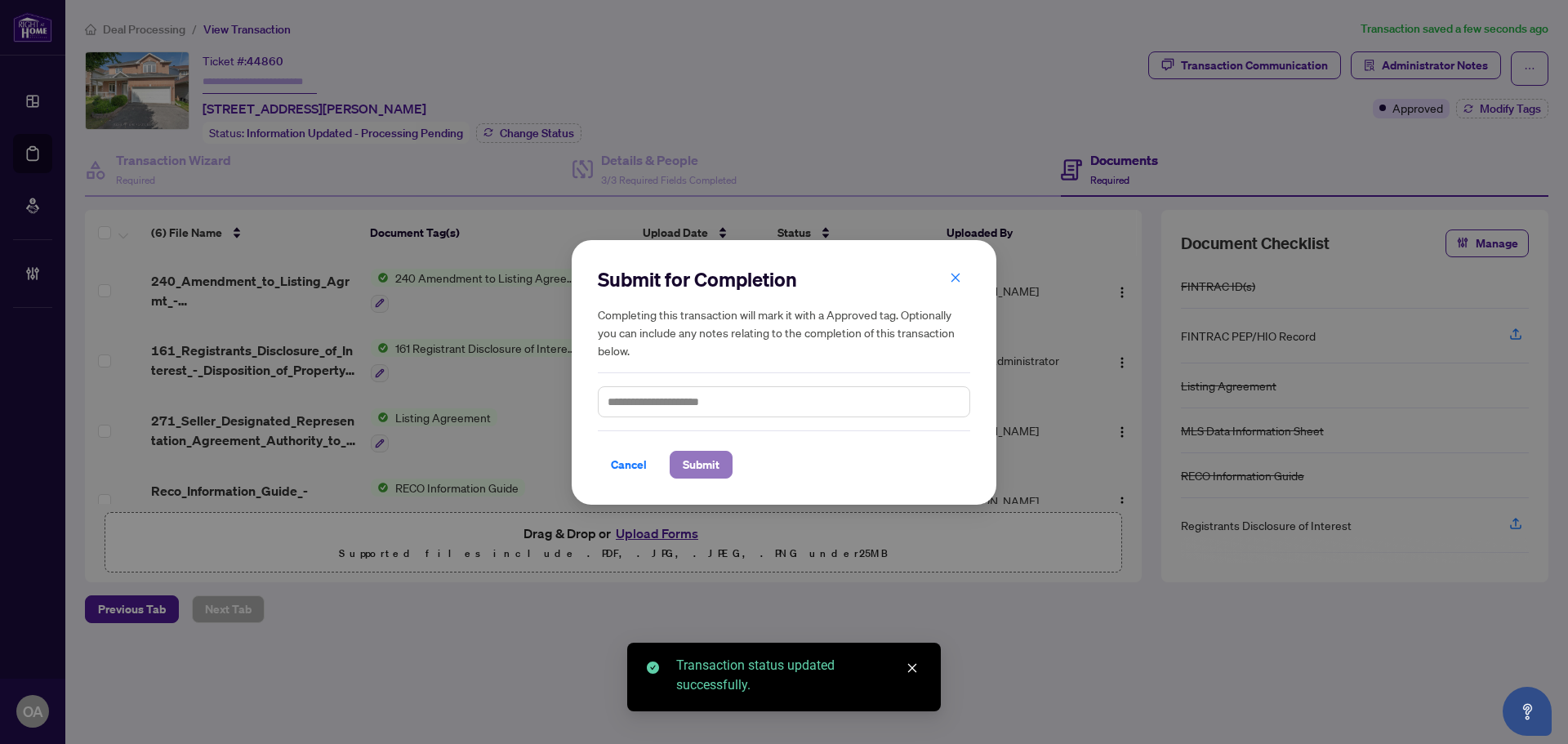
click at [706, 469] on span "Submit" at bounding box center [701, 464] width 36 height 26
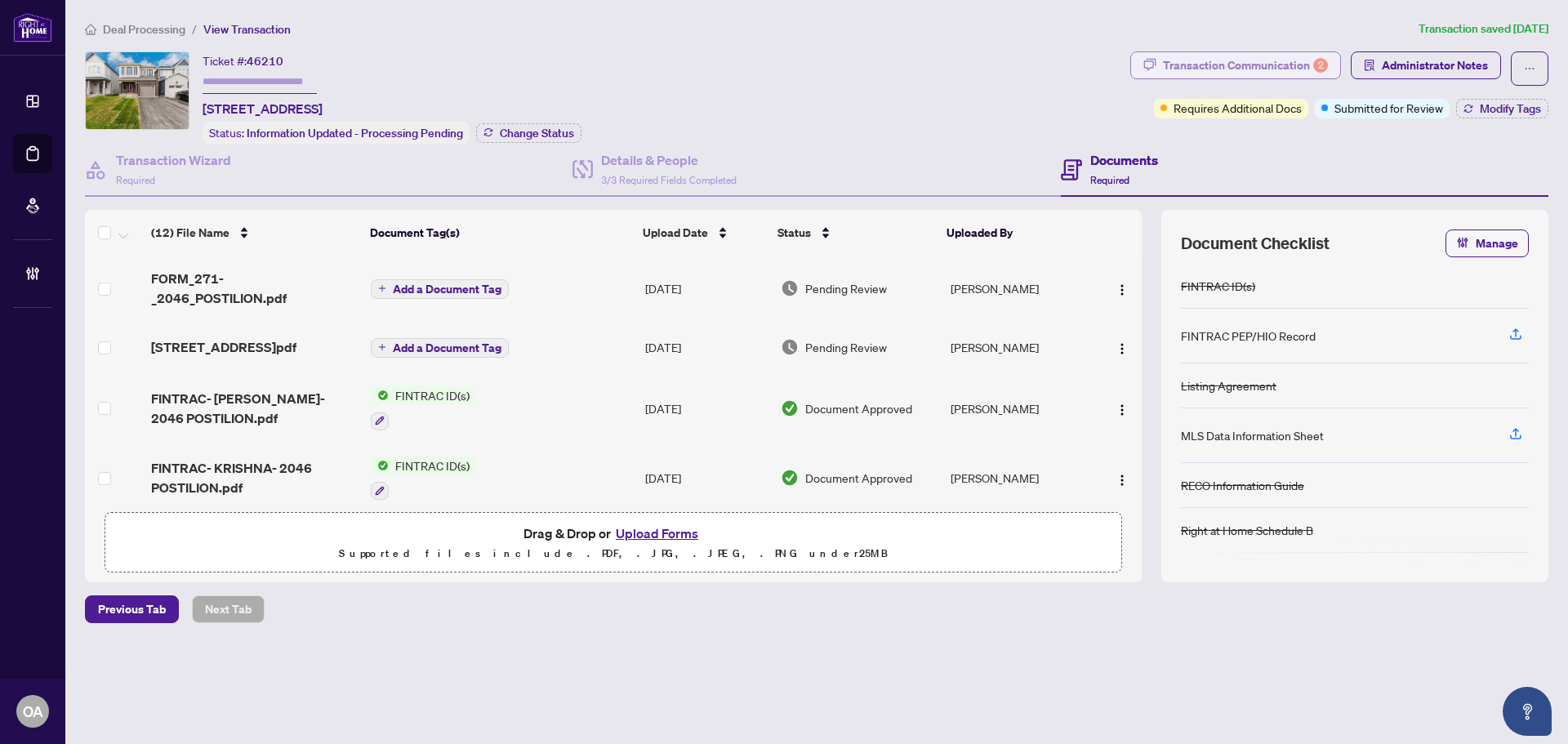
click at [1259, 56] on div "Transaction Communication 2" at bounding box center [1245, 65] width 165 height 26
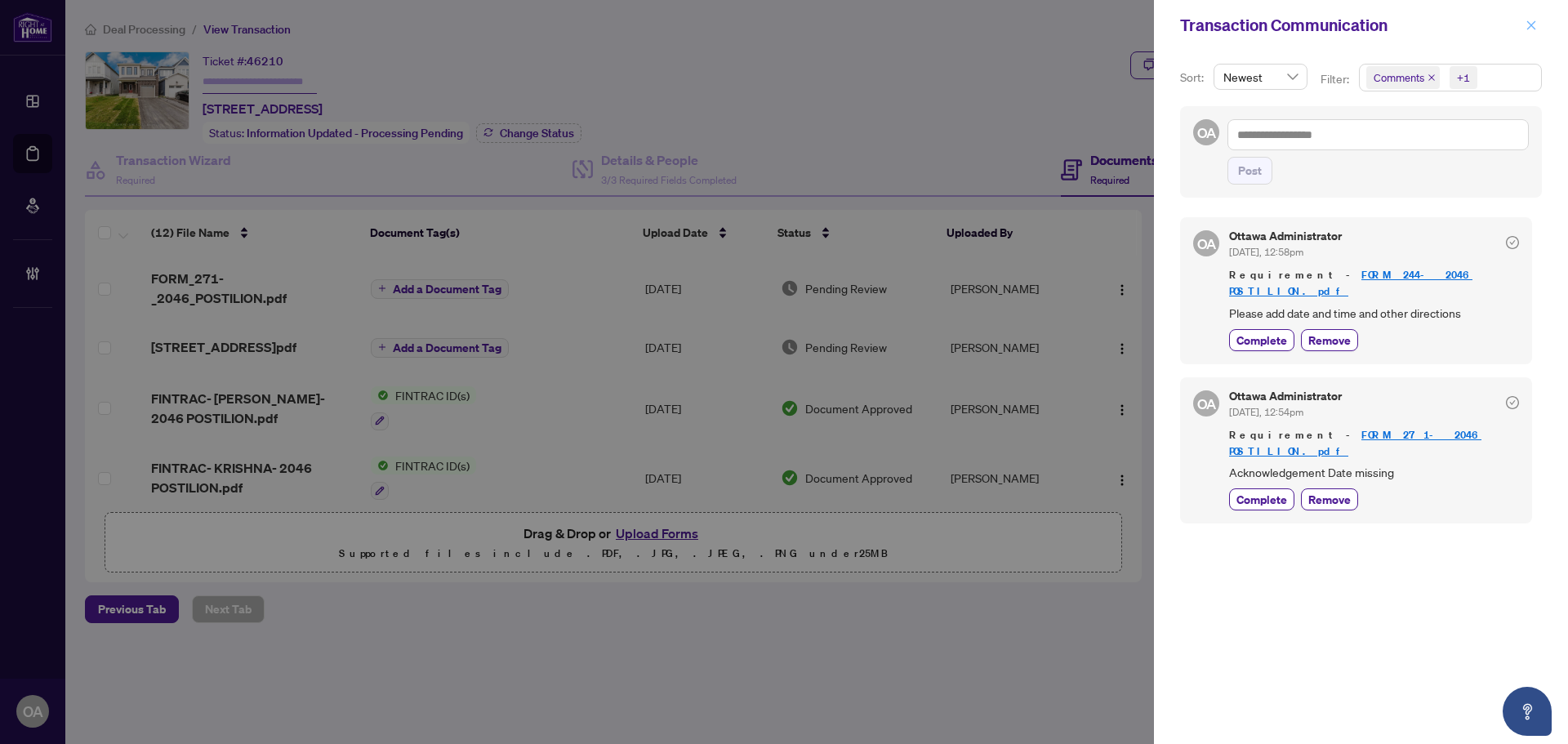
click at [1531, 25] on icon "close" at bounding box center [1532, 25] width 9 height 9
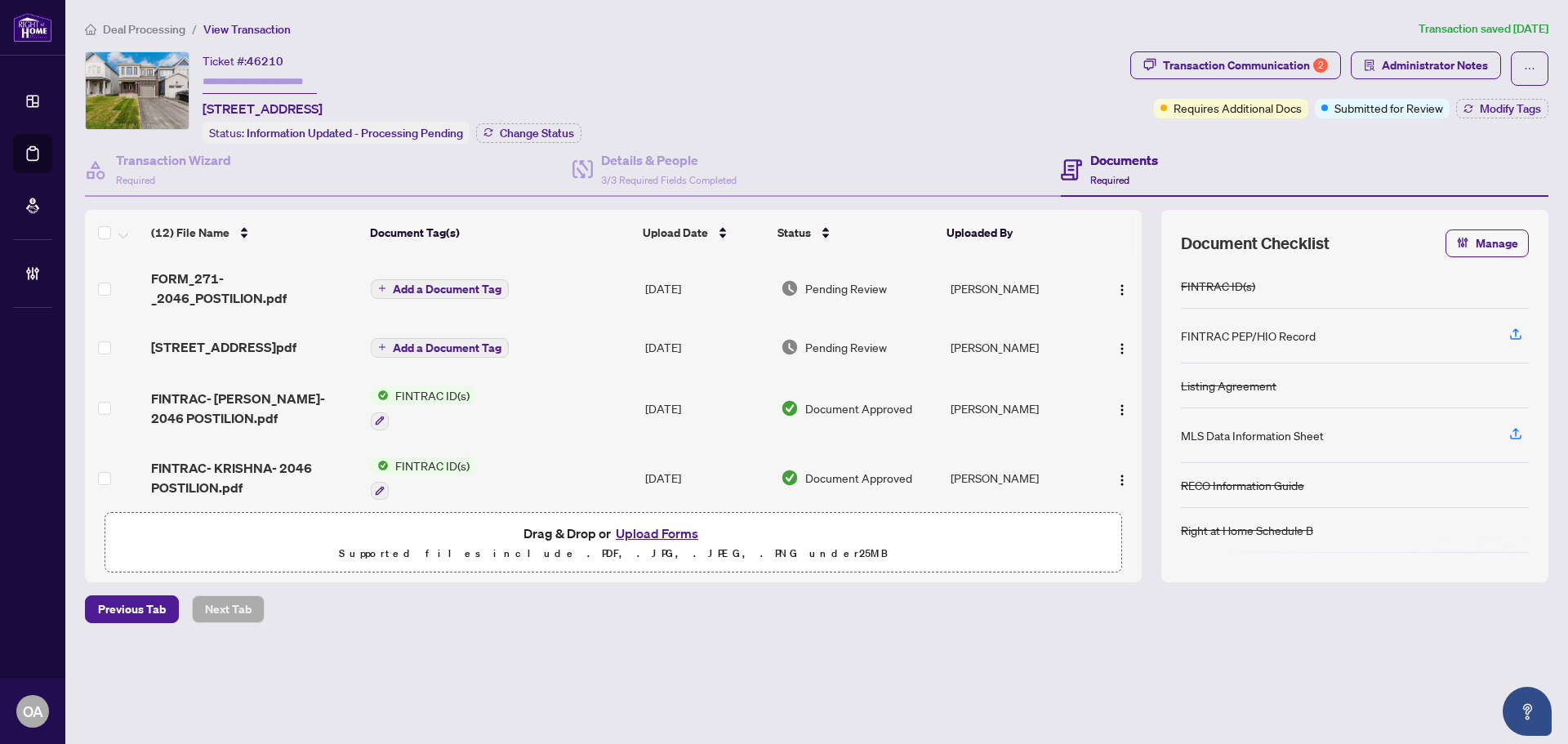
click at [275, 280] on span "FORM_271-_2046_POSTILION.pdf" at bounding box center [254, 287] width 207 height 39
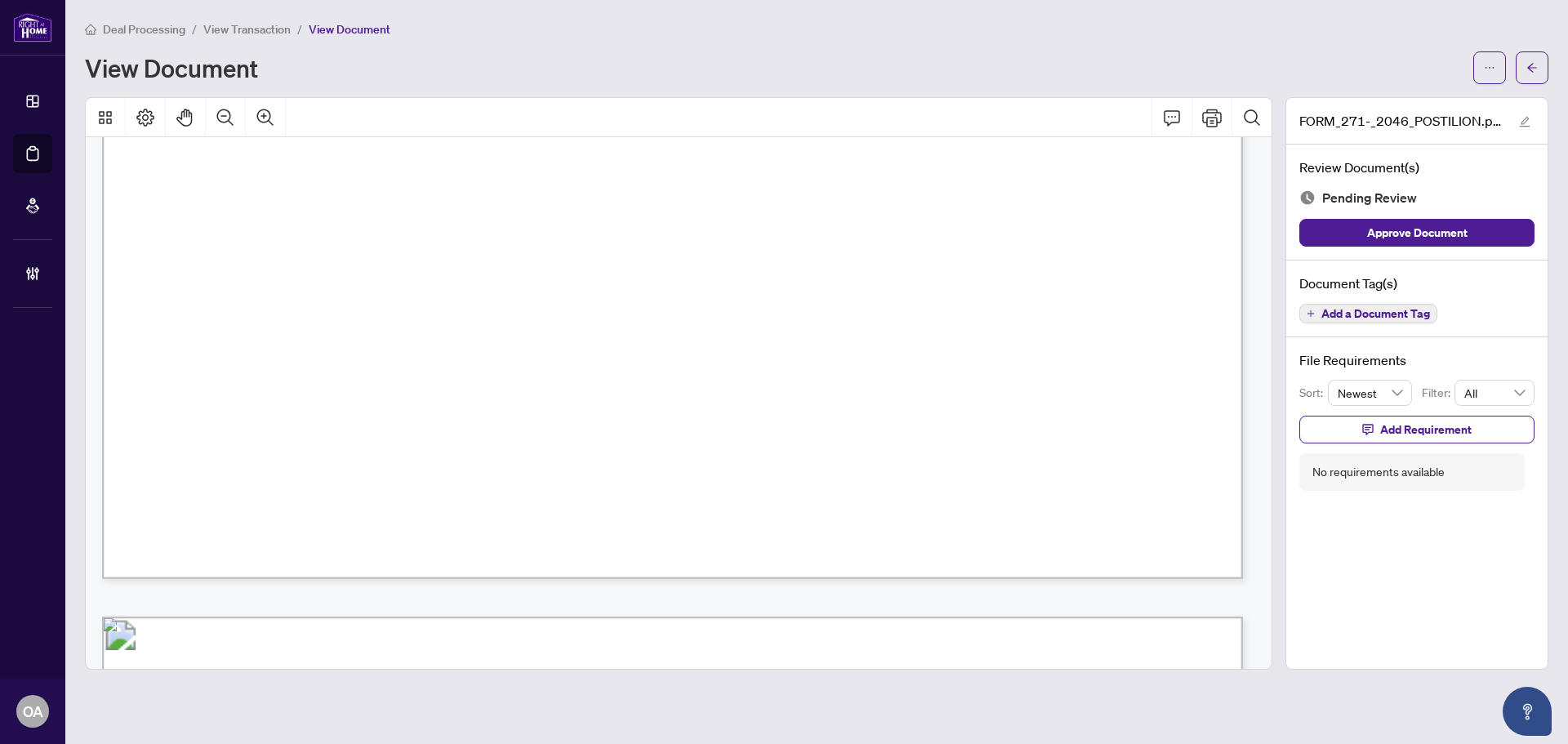
scroll to position [980, 0]
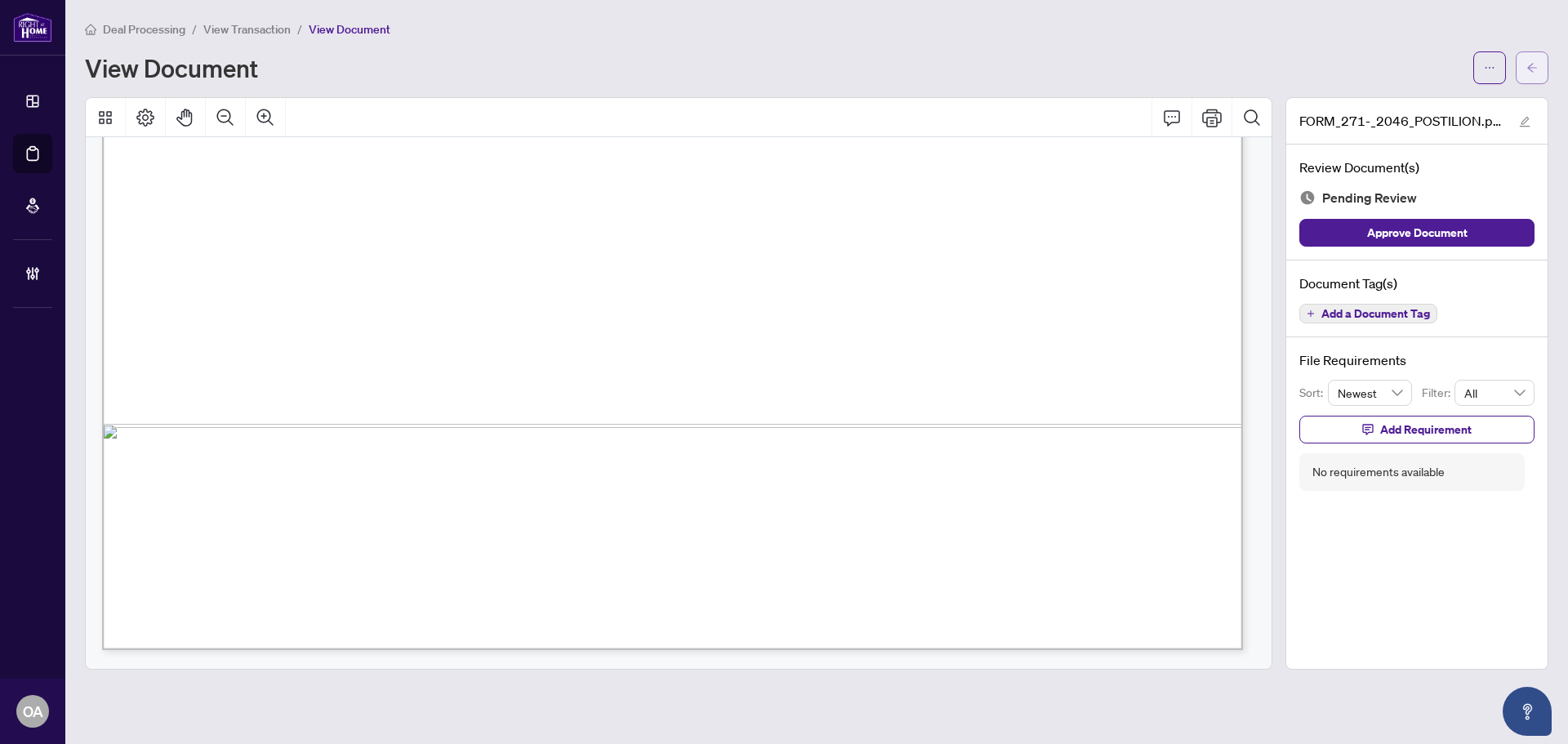
click at [1540, 66] on button "button" at bounding box center [1533, 68] width 33 height 33
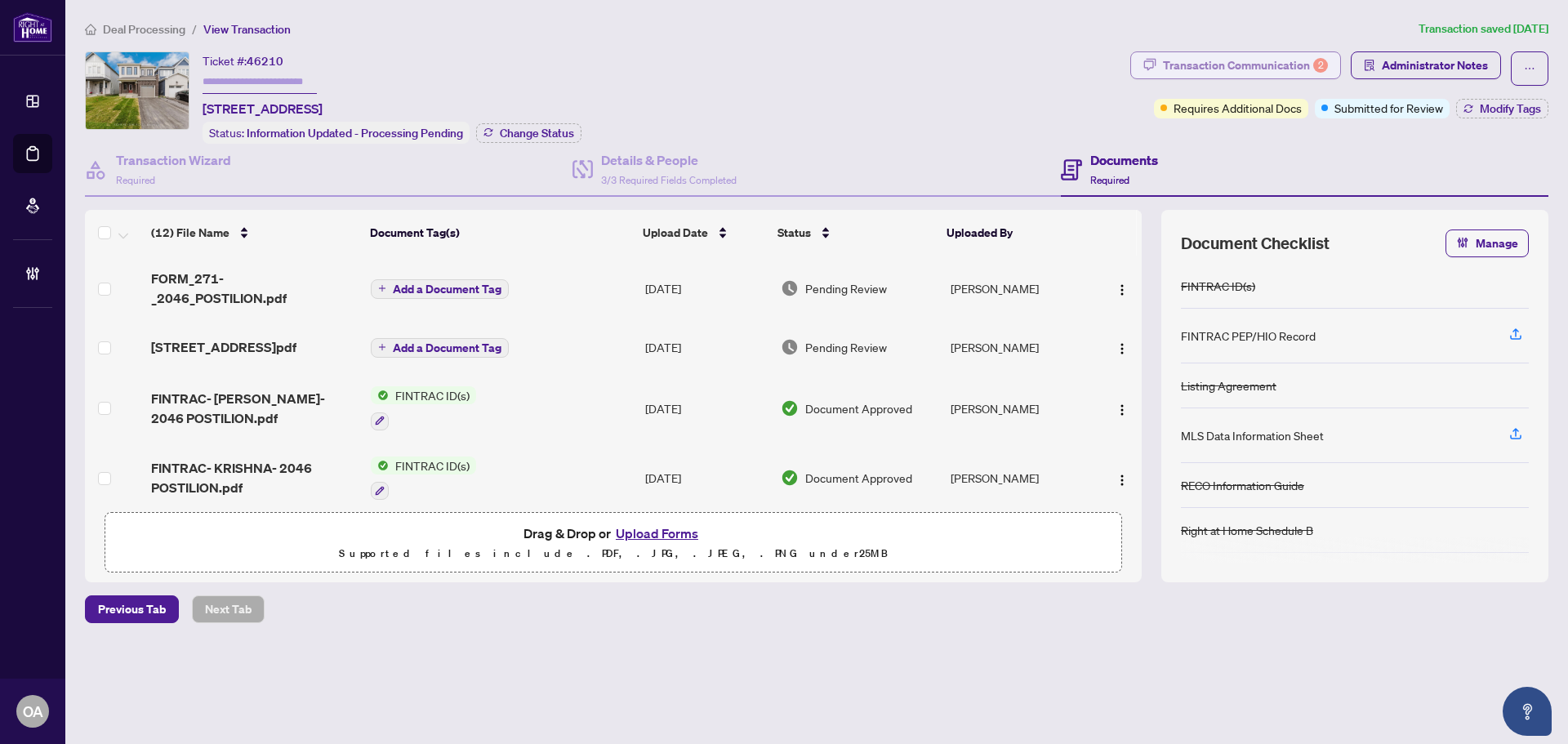
click at [1288, 61] on div "Transaction Communication 2" at bounding box center [1245, 65] width 165 height 26
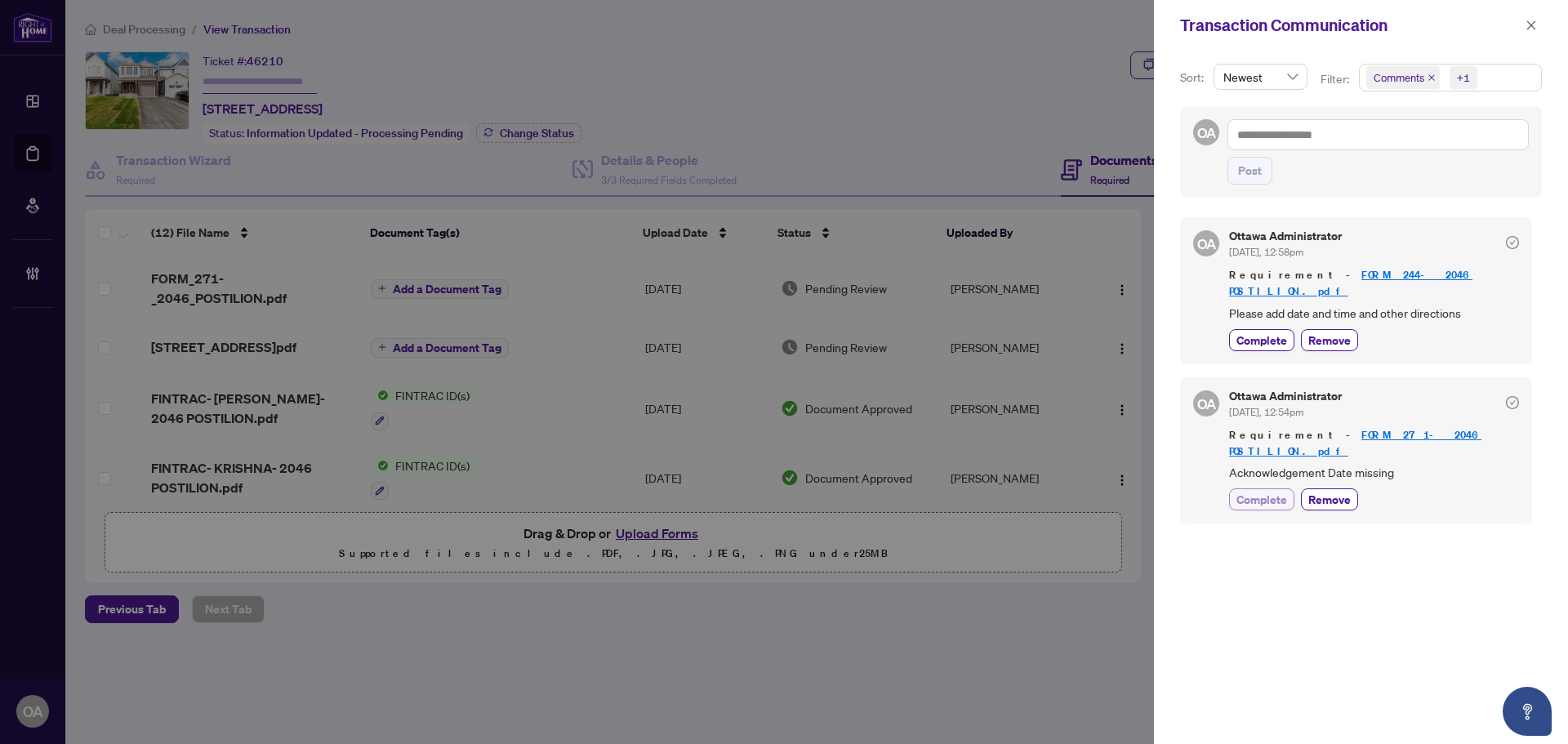
click at [1280, 490] on span "Complete" at bounding box center [1262, 498] width 51 height 17
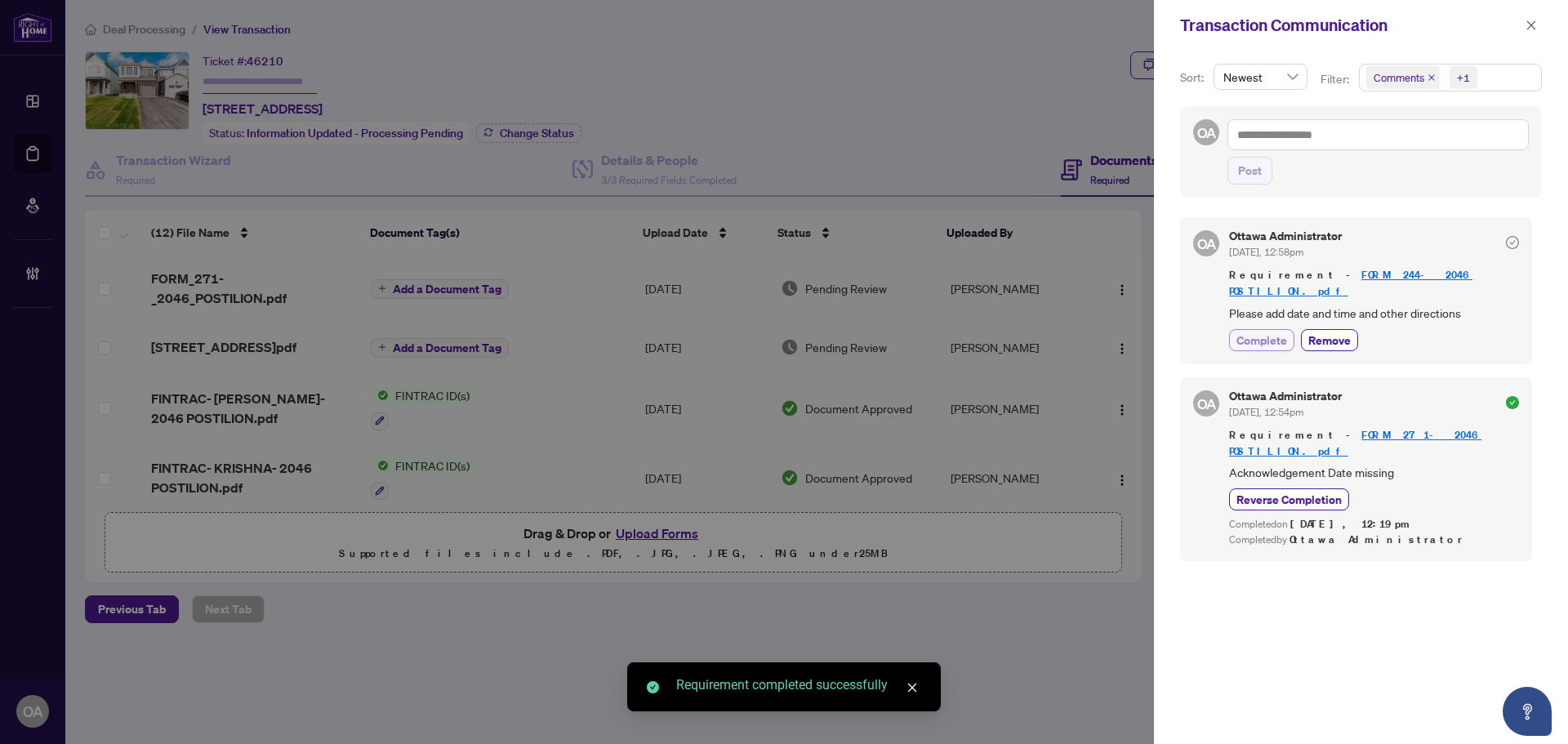
click at [1271, 333] on button "Complete" at bounding box center [1262, 340] width 66 height 22
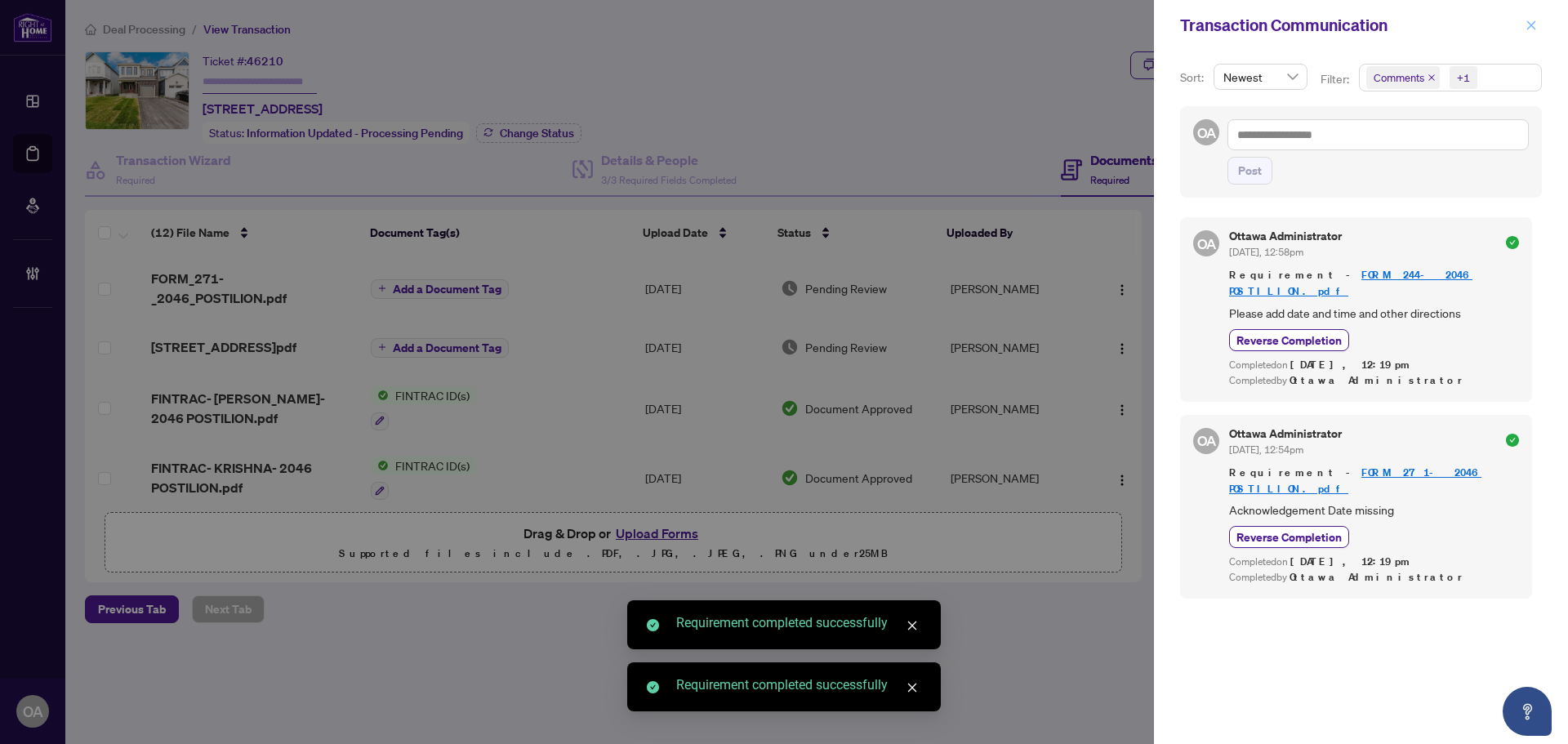
click at [1533, 22] on icon "close" at bounding box center [1531, 25] width 12 height 12
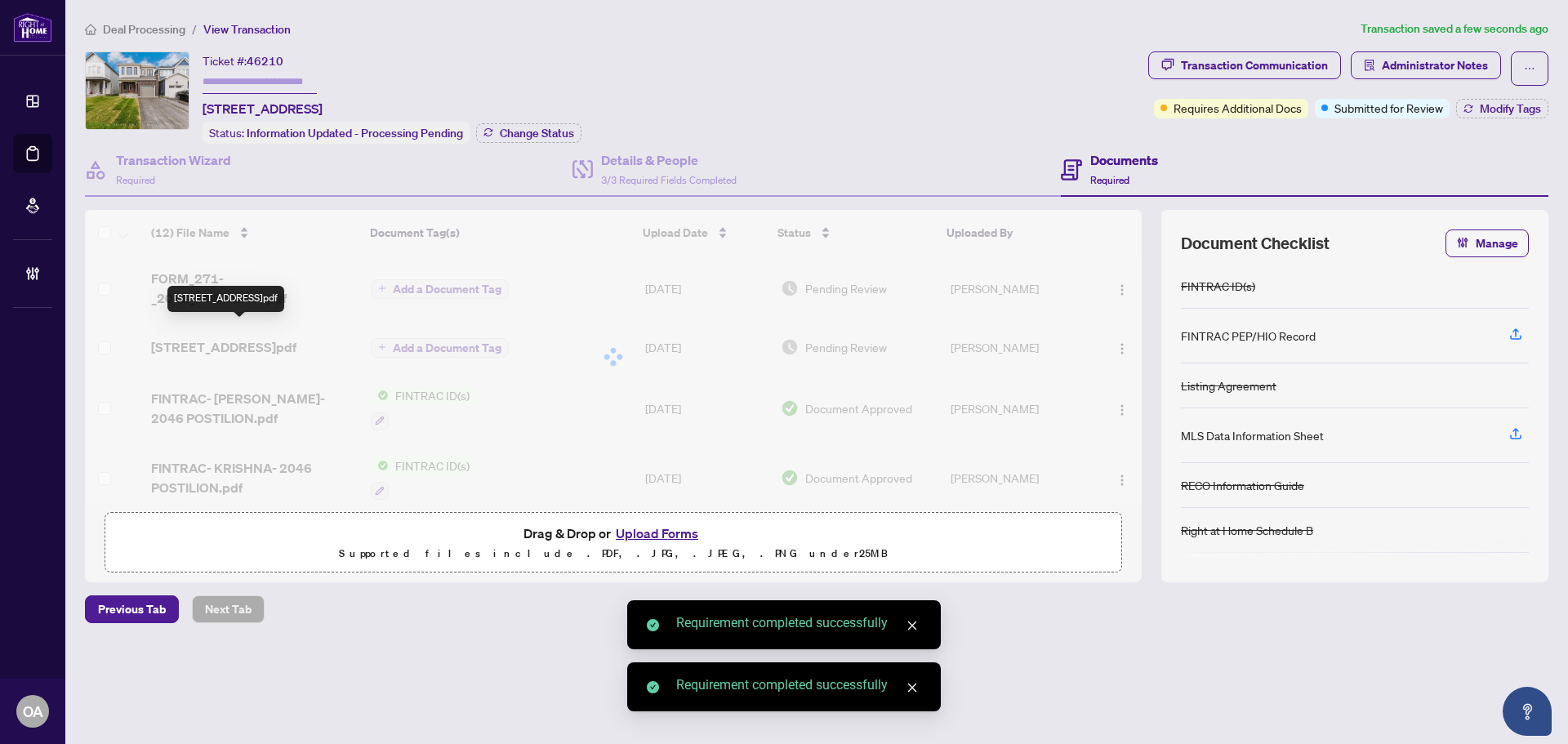
click at [274, 326] on div at bounding box center [612, 357] width 1057 height 294
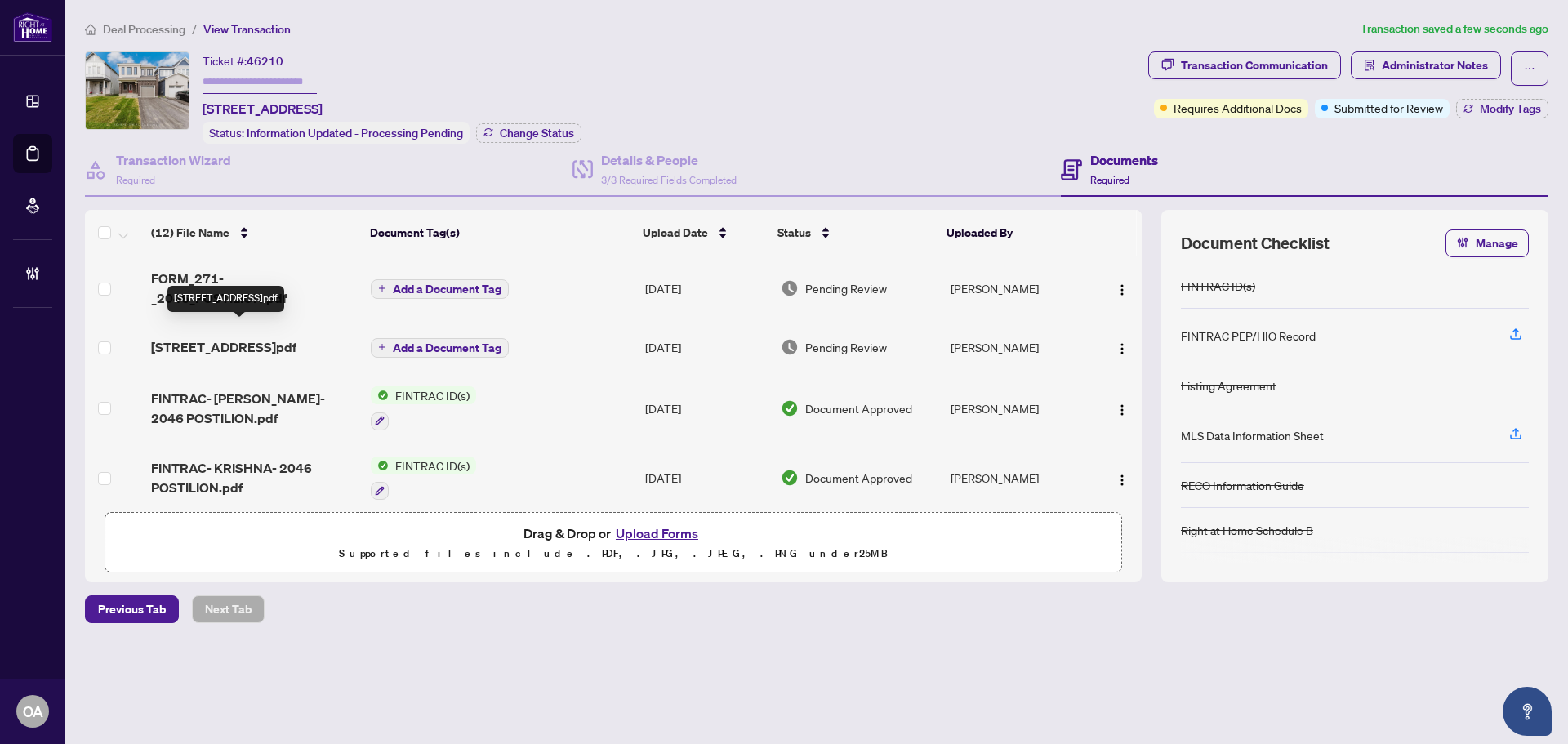
click at [260, 339] on span "244-2046 Postilion Street.pdf" at bounding box center [224, 347] width 146 height 20
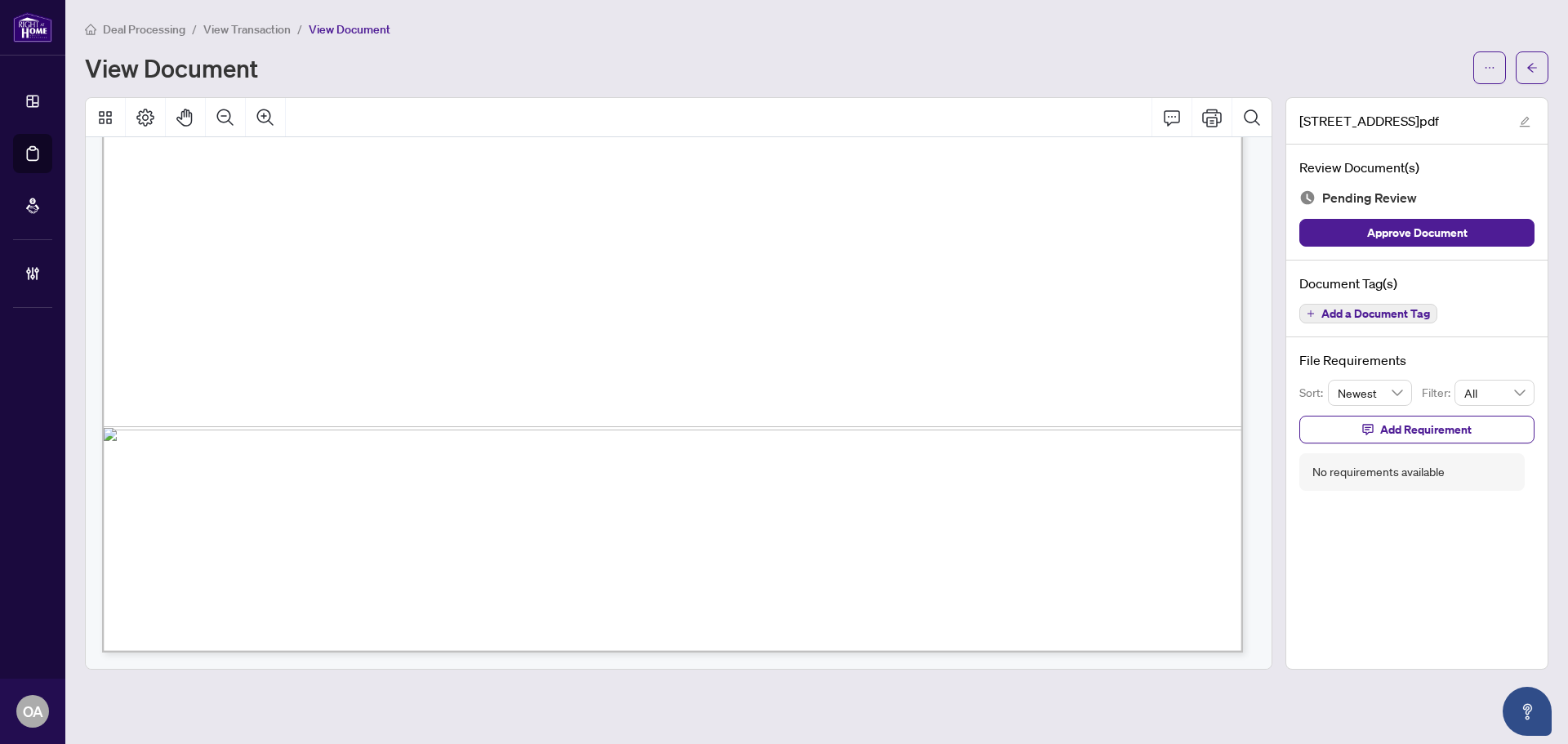
scroll to position [406, 0]
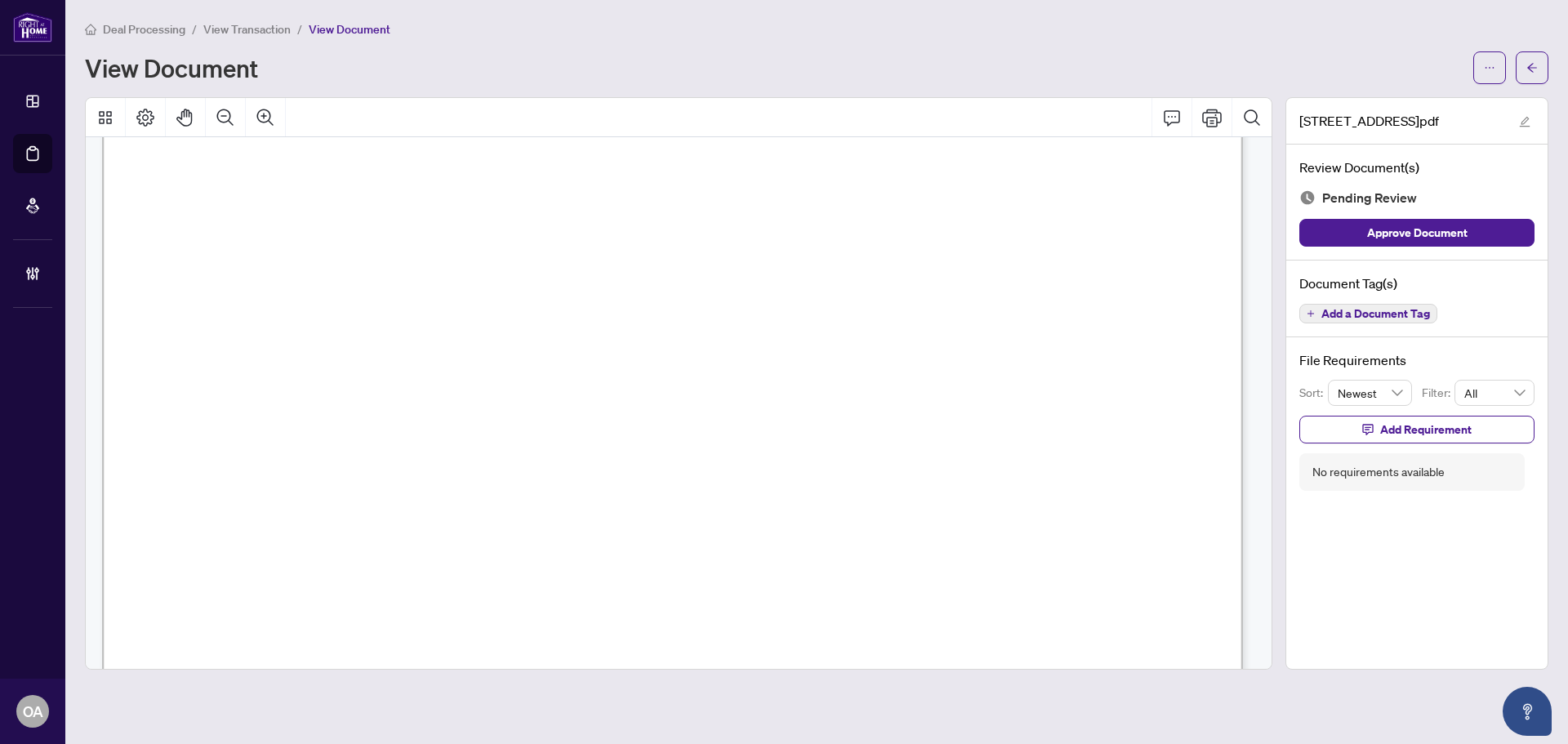
click at [1342, 317] on span "Add a Document Tag" at bounding box center [1375, 313] width 108 height 12
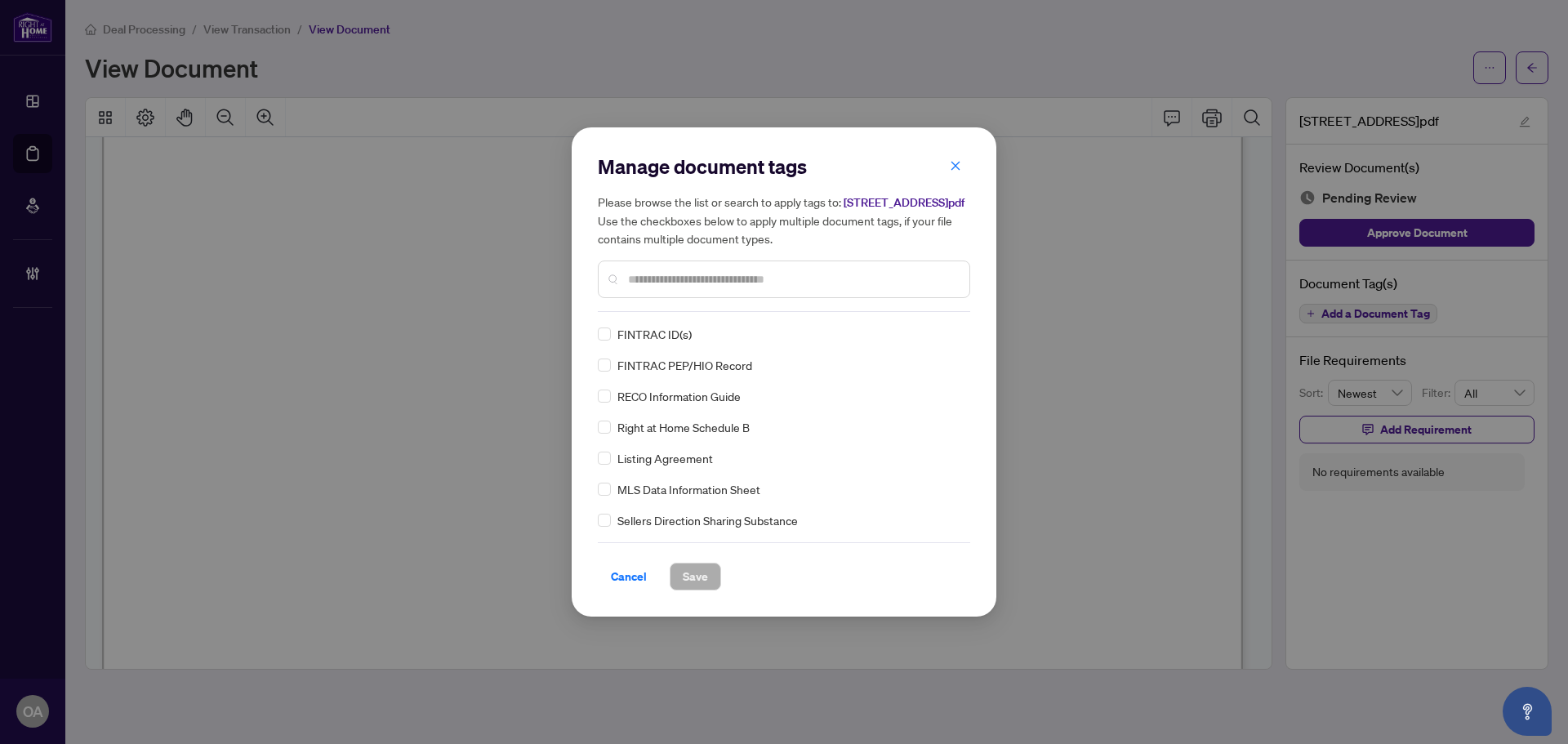
click at [656, 288] on input "text" at bounding box center [792, 279] width 329 height 18
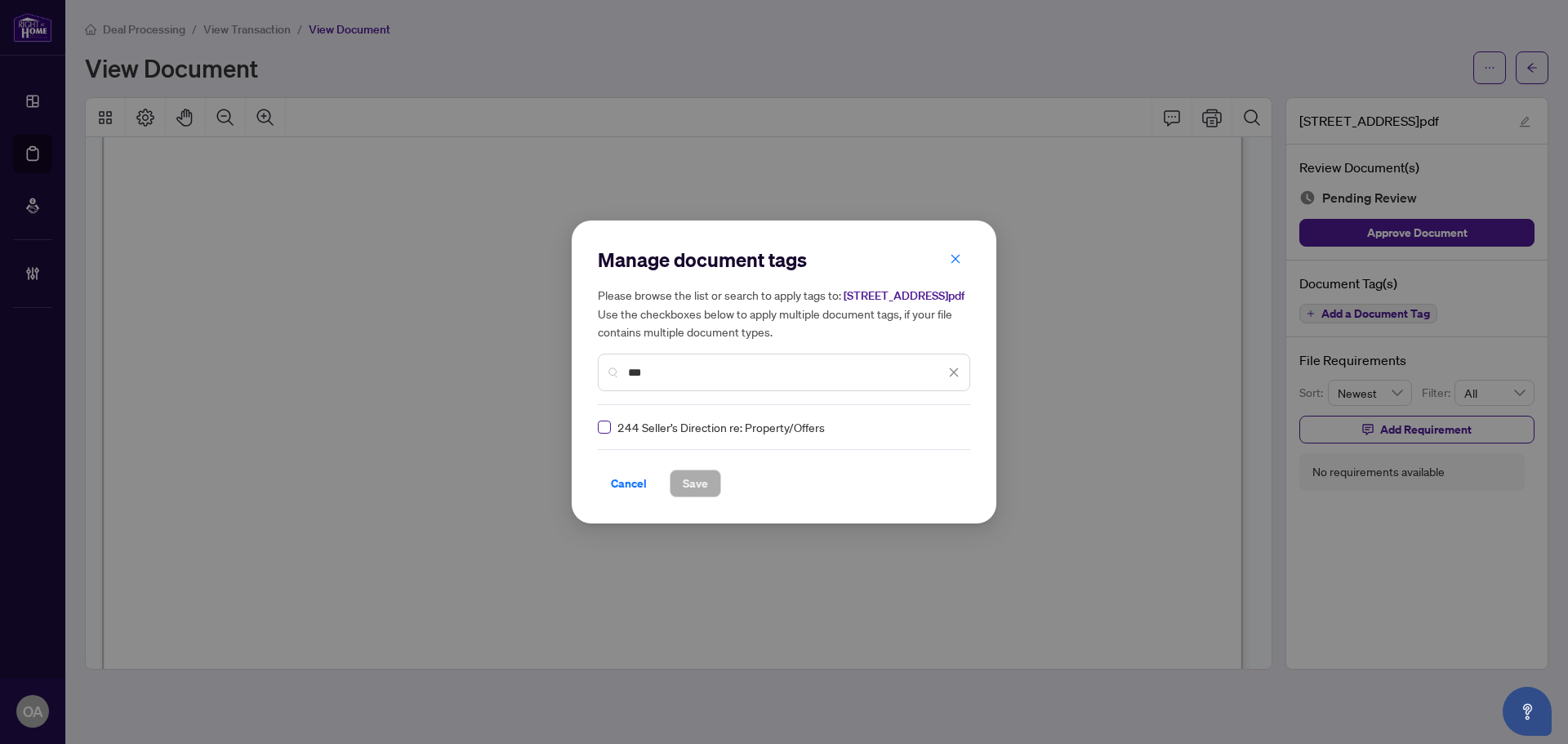
type input "***"
click at [950, 430] on icon at bounding box center [955, 427] width 10 height 6
drag, startPoint x: 898, startPoint y: 515, endPoint x: 709, endPoint y: 501, distance: 189.5
click at [888, 516] on div "Approved" at bounding box center [890, 516] width 105 height 18
click at [688, 495] on span "Save" at bounding box center [695, 483] width 25 height 26
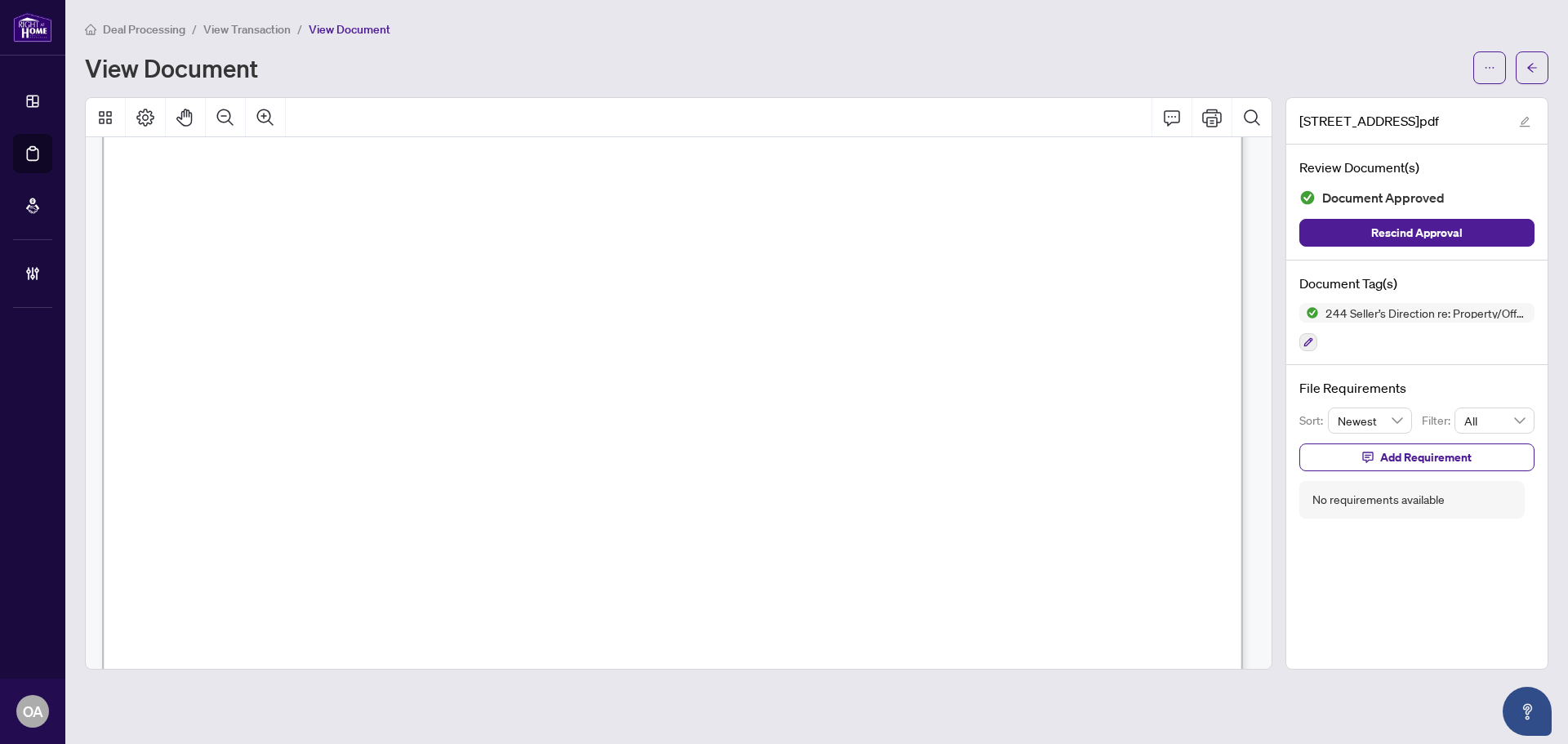
drag, startPoint x: 244, startPoint y: 367, endPoint x: 355, endPoint y: 424, distance: 124.8
click at [258, 369] on span "HSP" at bounding box center [238, 372] width 39 height 28
click at [258, 459] on span "HSP" at bounding box center [238, 451] width 39 height 28
click at [1534, 67] on icon "arrow-left" at bounding box center [1532, 67] width 10 height 9
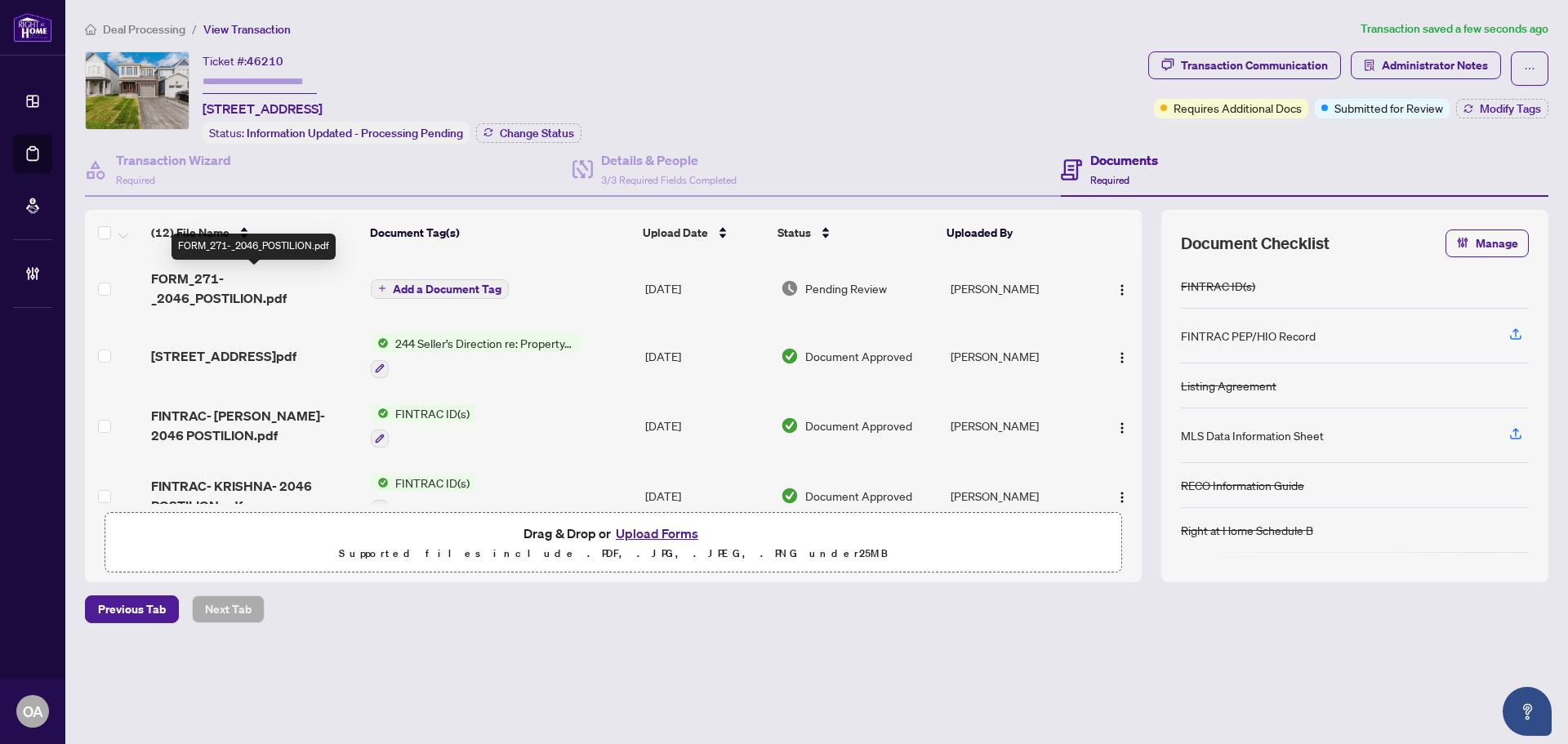
click at [275, 279] on span "FORM_271-_2046_POSTILION.pdf" at bounding box center [254, 287] width 207 height 39
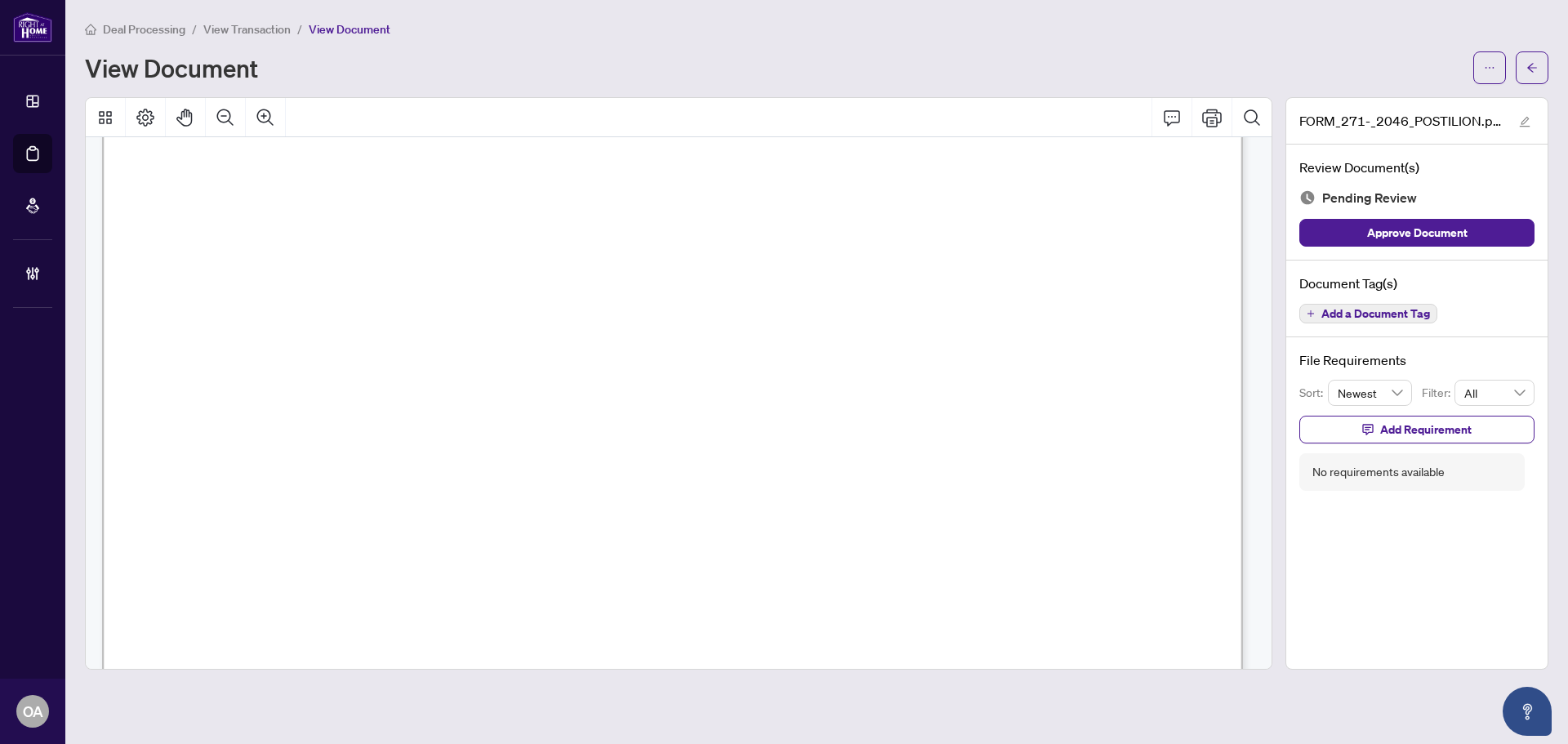
scroll to position [3999, 0]
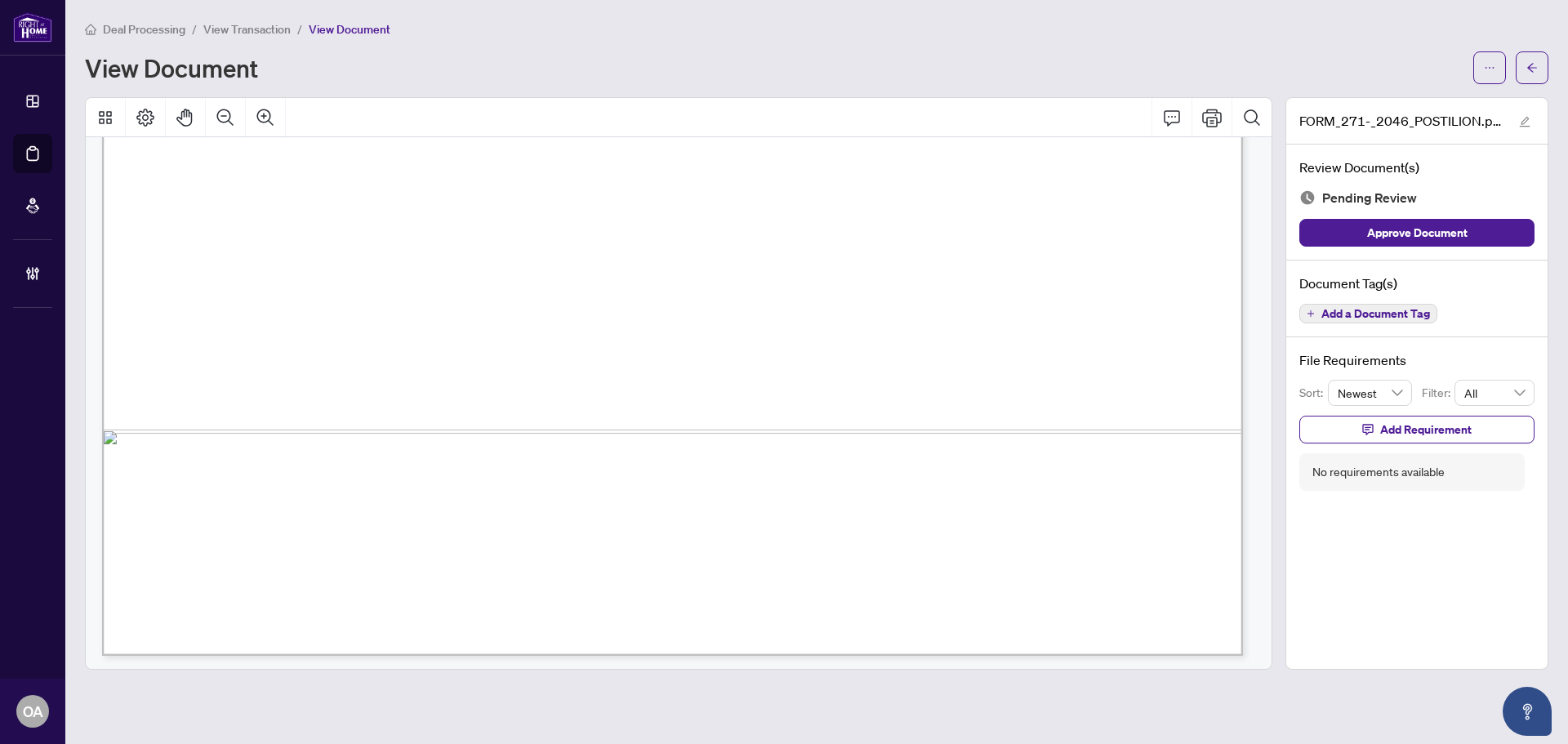
click at [1391, 314] on span "Add a Document Tag" at bounding box center [1375, 313] width 108 height 12
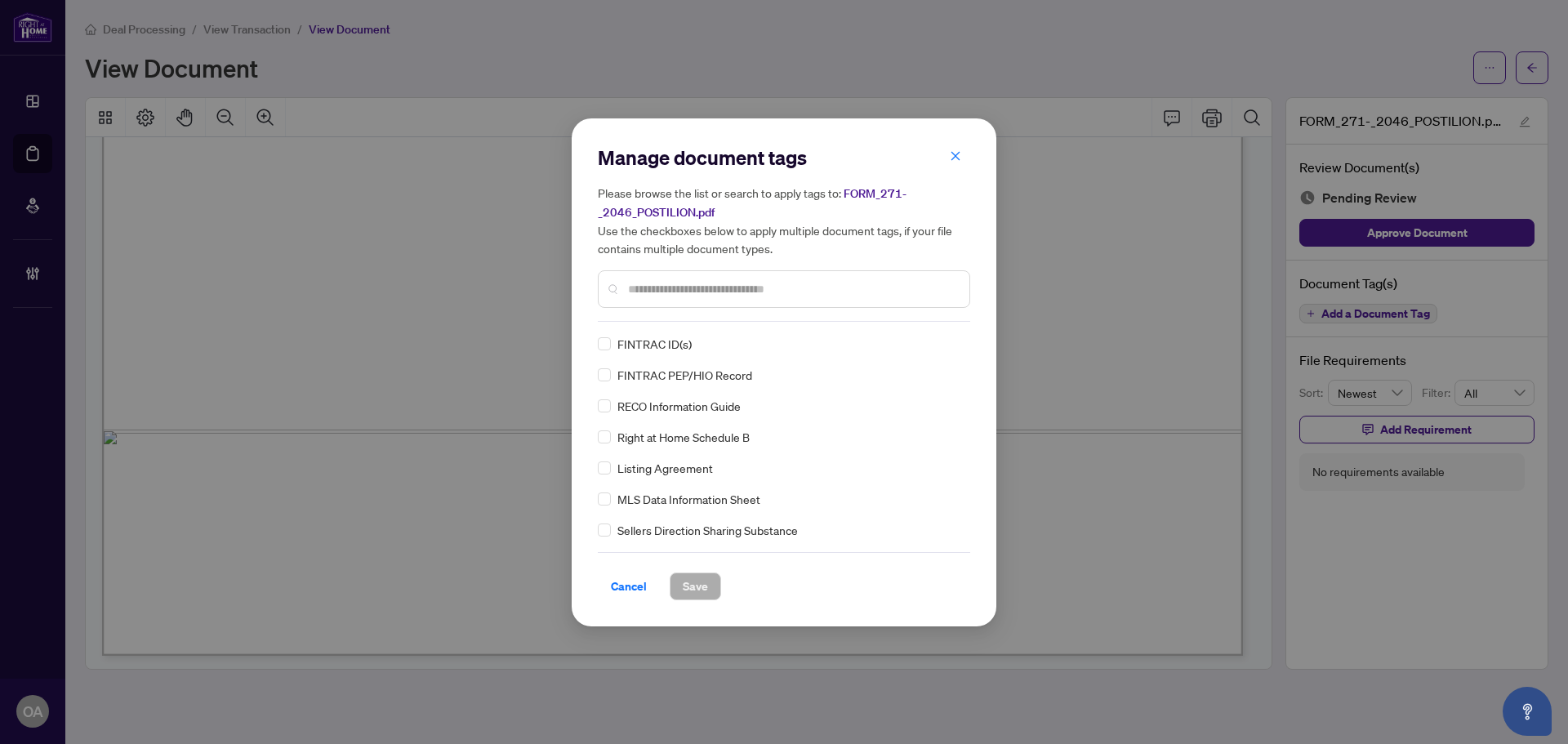
click at [656, 285] on input "text" at bounding box center [792, 289] width 329 height 18
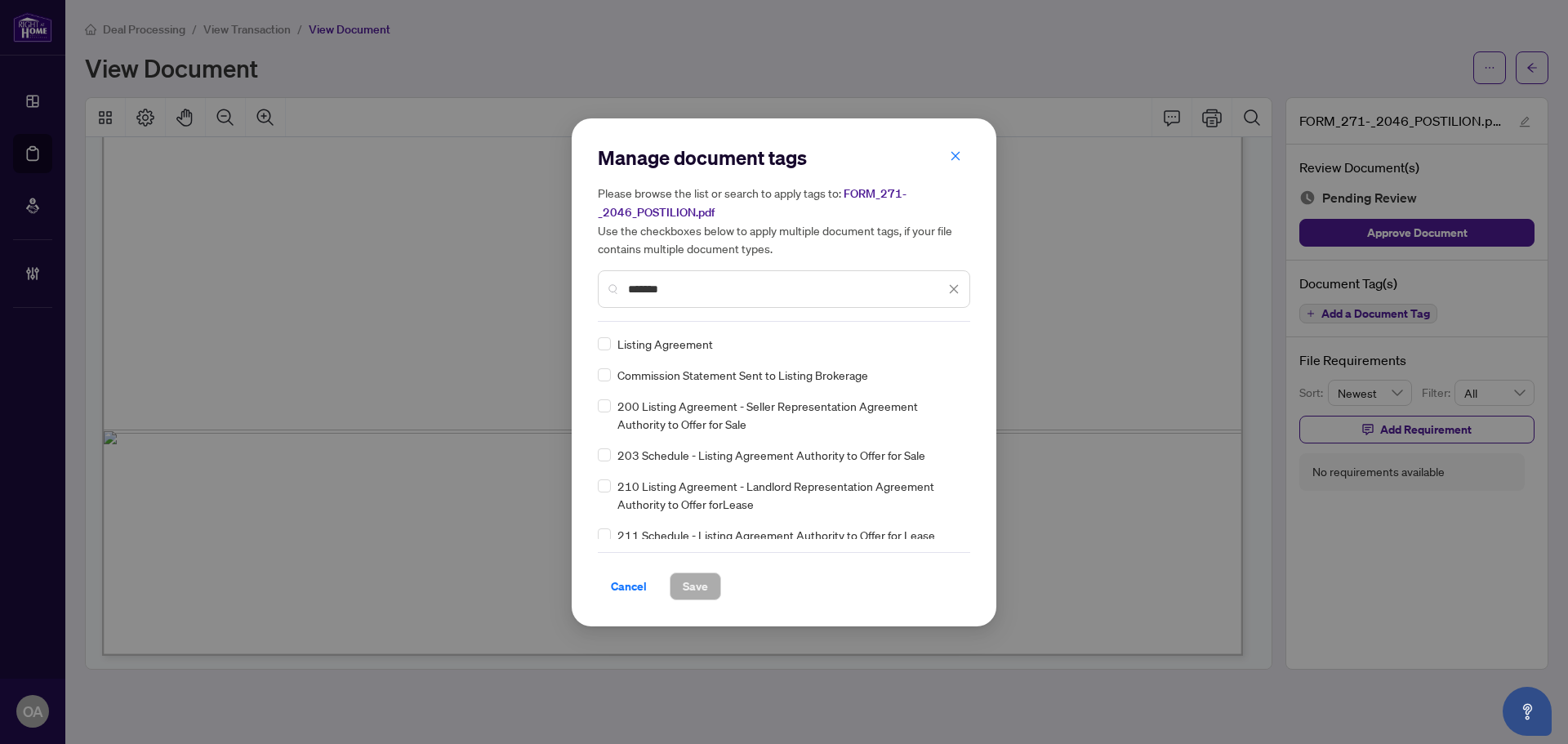
type input "*******"
click at [592, 354] on div "Manage document tags Please browse the list or search to apply tags to: FORM_27…" at bounding box center [784, 372] width 425 height 508
click at [596, 348] on div "Manage document tags Please browse the list or search to apply tags to: FORM_27…" at bounding box center [784, 372] width 425 height 508
click at [950, 340] on icon at bounding box center [955, 343] width 10 height 6
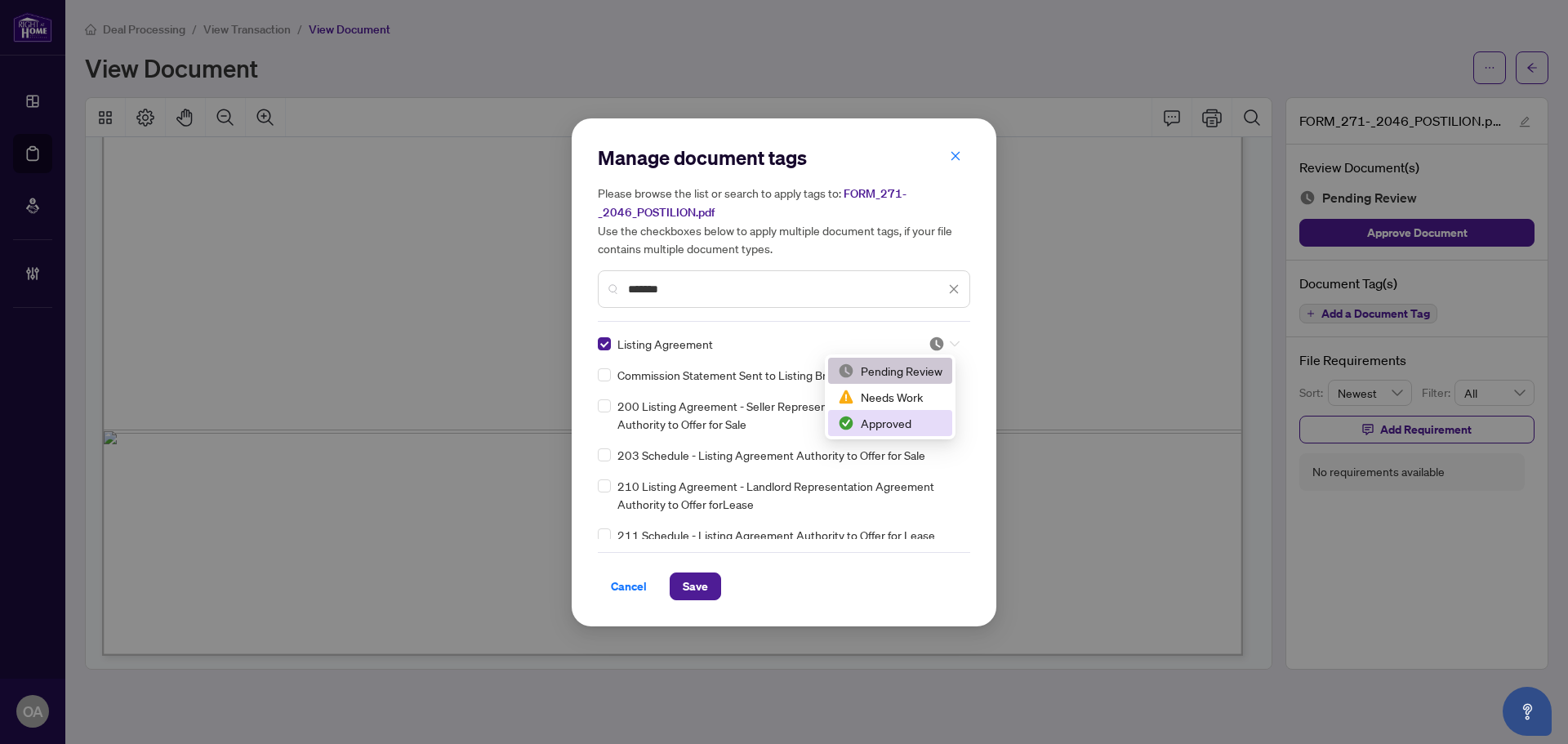
drag, startPoint x: 877, startPoint y: 428, endPoint x: 812, endPoint y: 449, distance: 68.3
click at [877, 427] on div "Approved" at bounding box center [890, 423] width 105 height 18
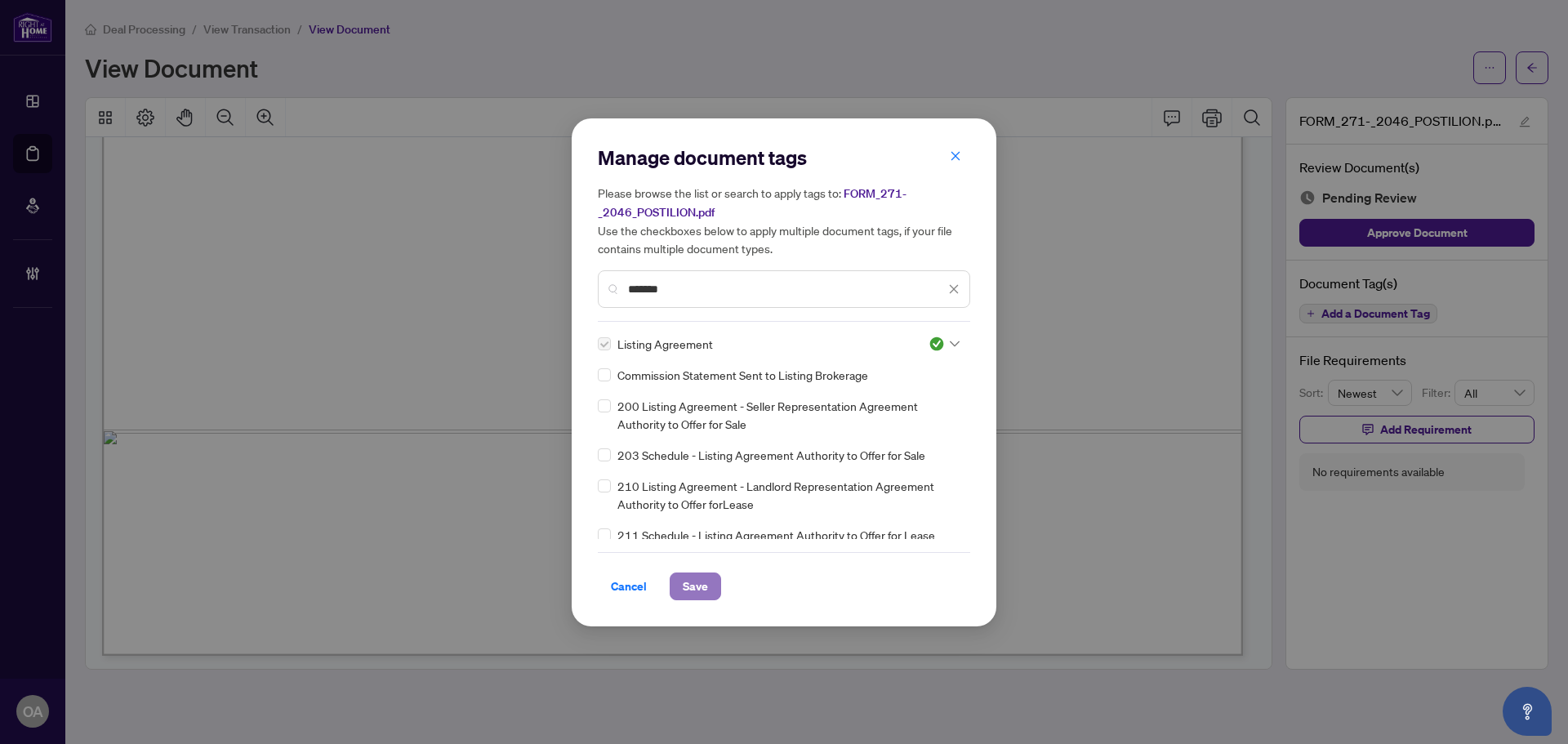
click at [680, 578] on button "Save" at bounding box center [695, 586] width 52 height 28
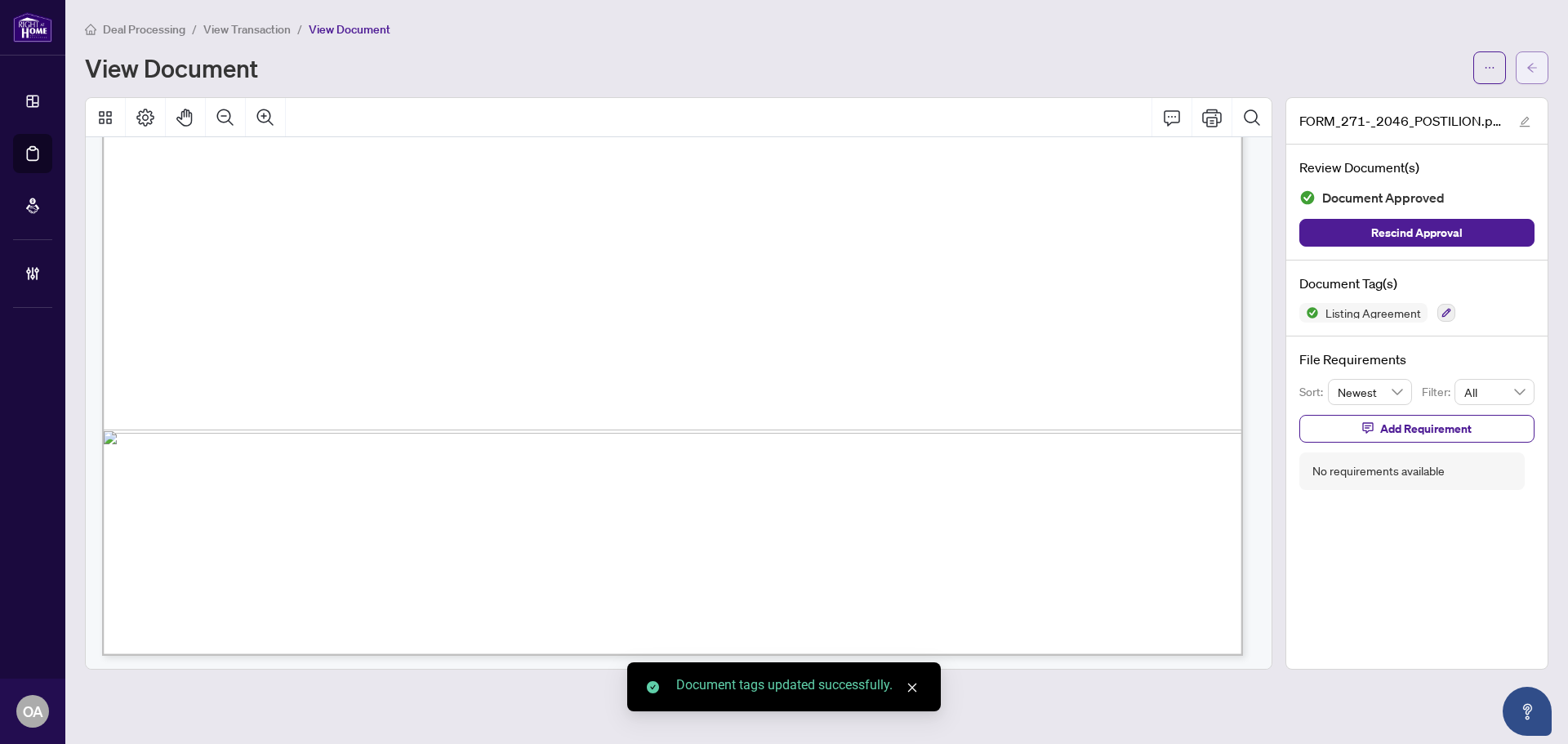
click at [1540, 65] on button "button" at bounding box center [1533, 68] width 33 height 33
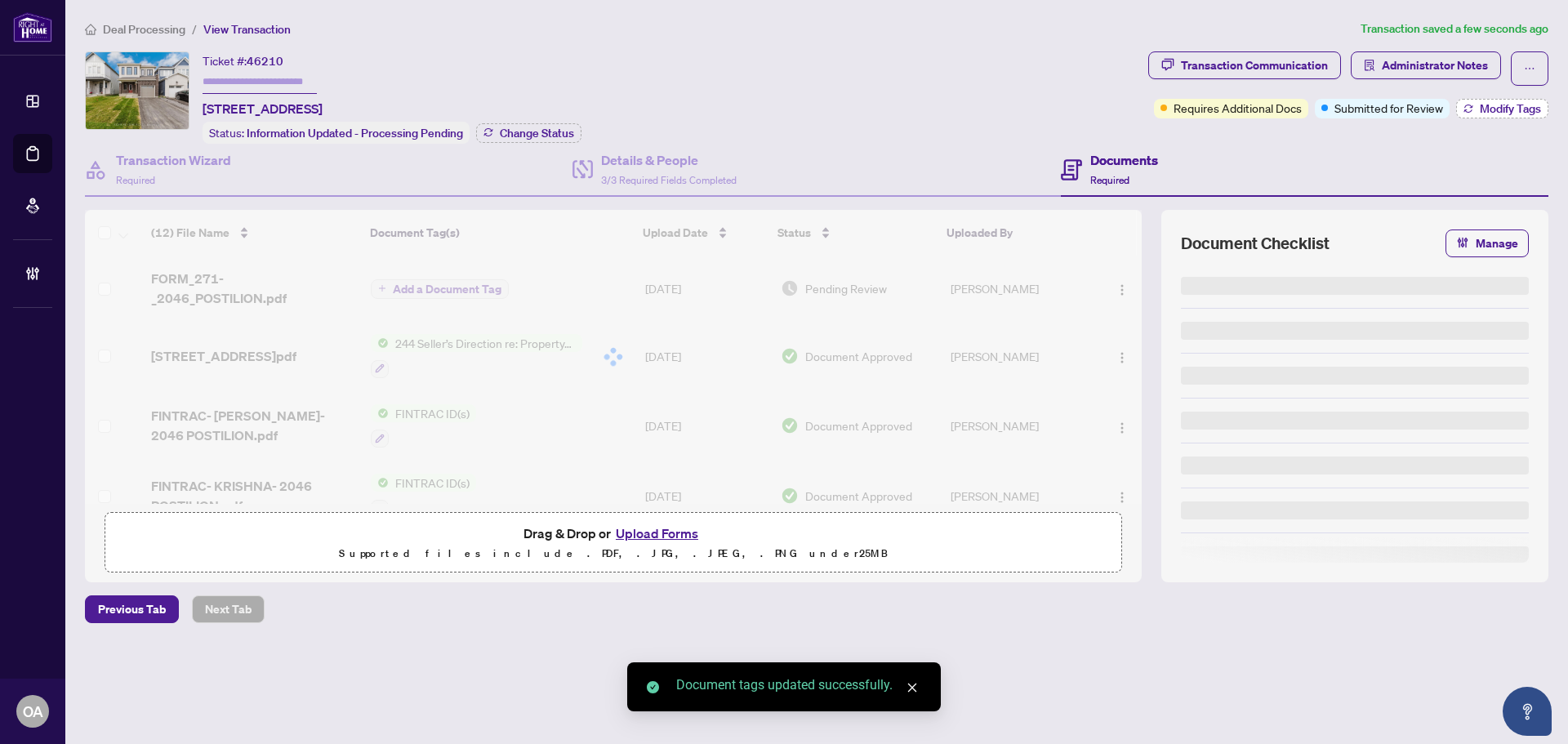
click at [1495, 99] on button "Modify Tags" at bounding box center [1502, 109] width 92 height 20
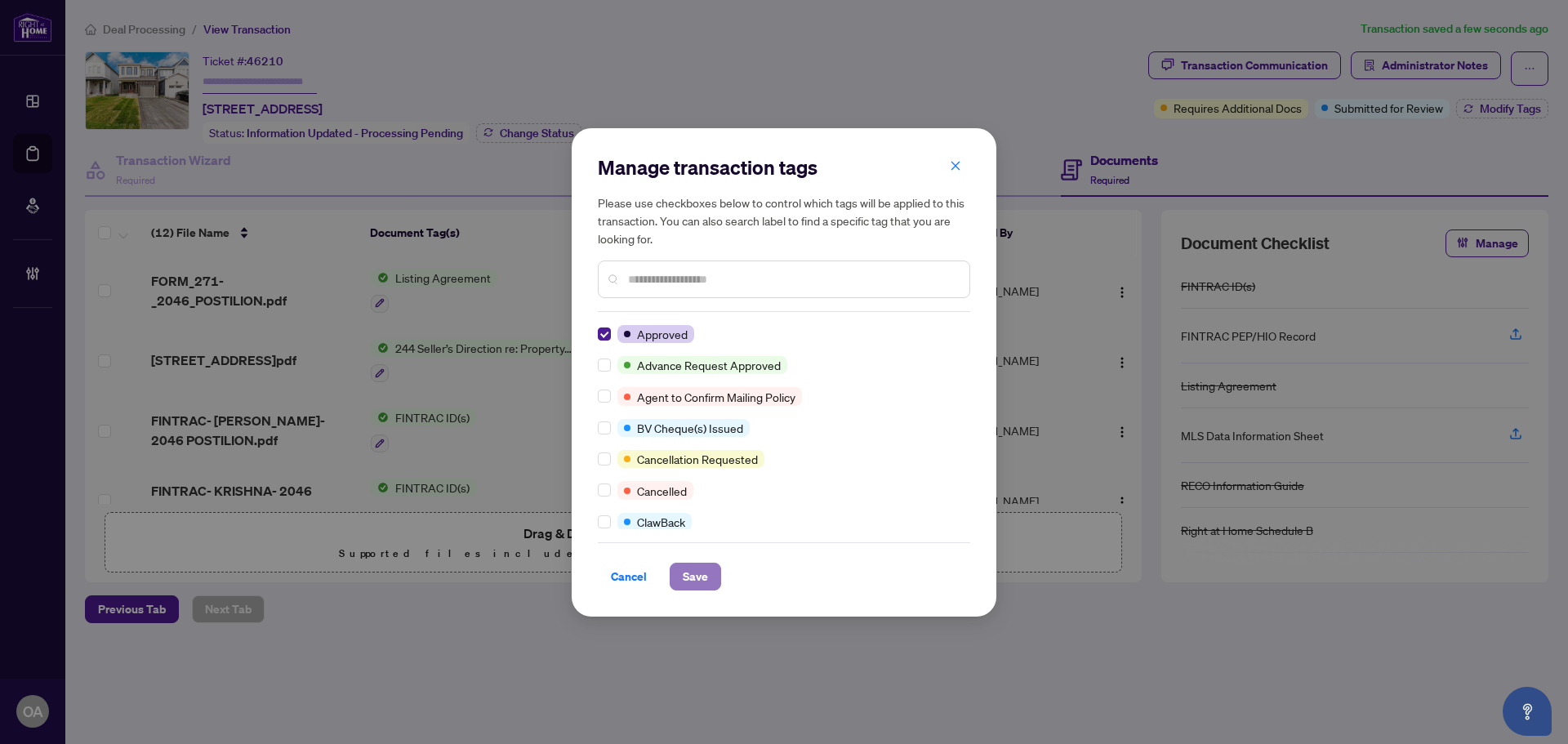
drag, startPoint x: 696, startPoint y: 568, endPoint x: 684, endPoint y: 568, distance: 12.0
click at [695, 568] on span "Save" at bounding box center [695, 576] width 25 height 26
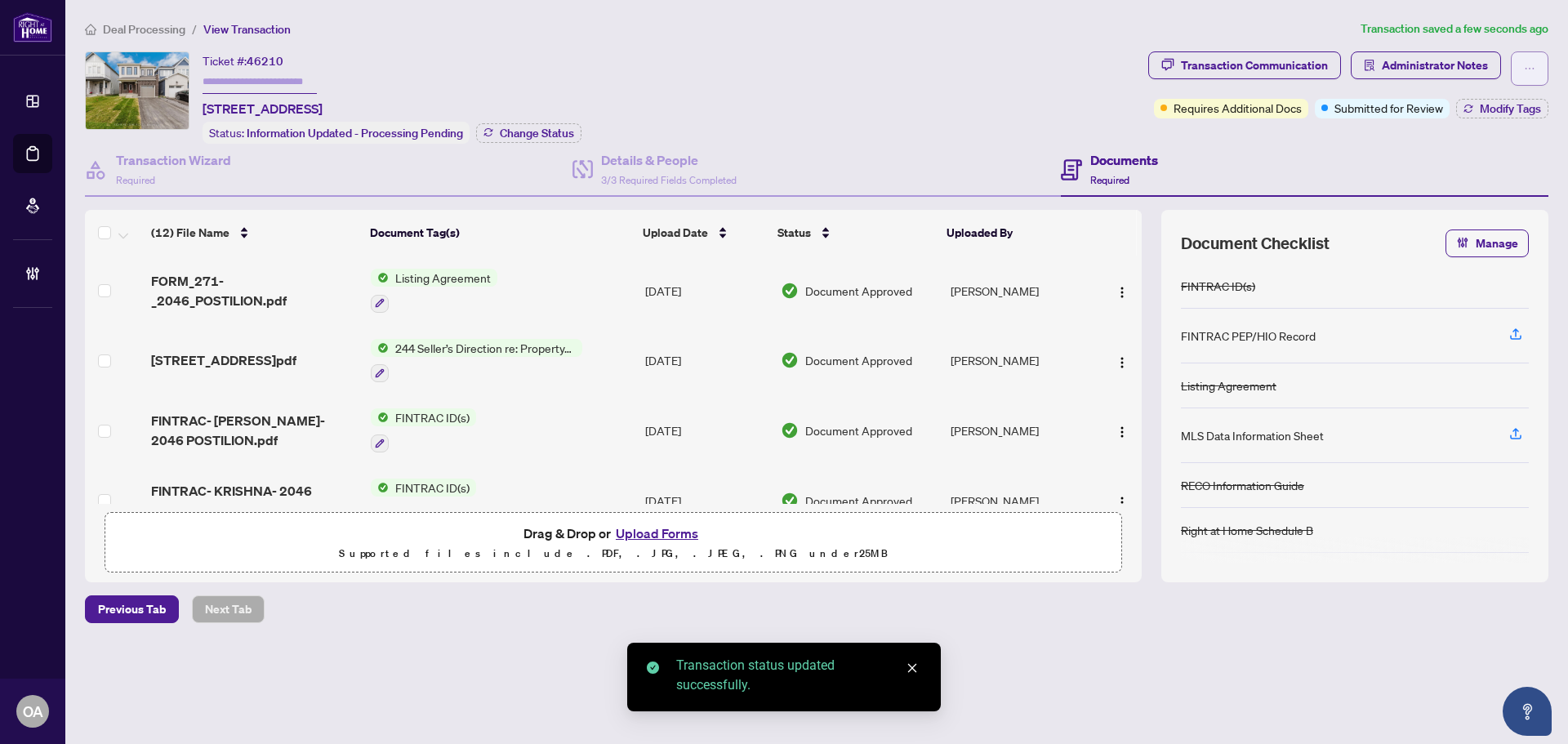
click at [1536, 60] on button "button" at bounding box center [1529, 69] width 37 height 35
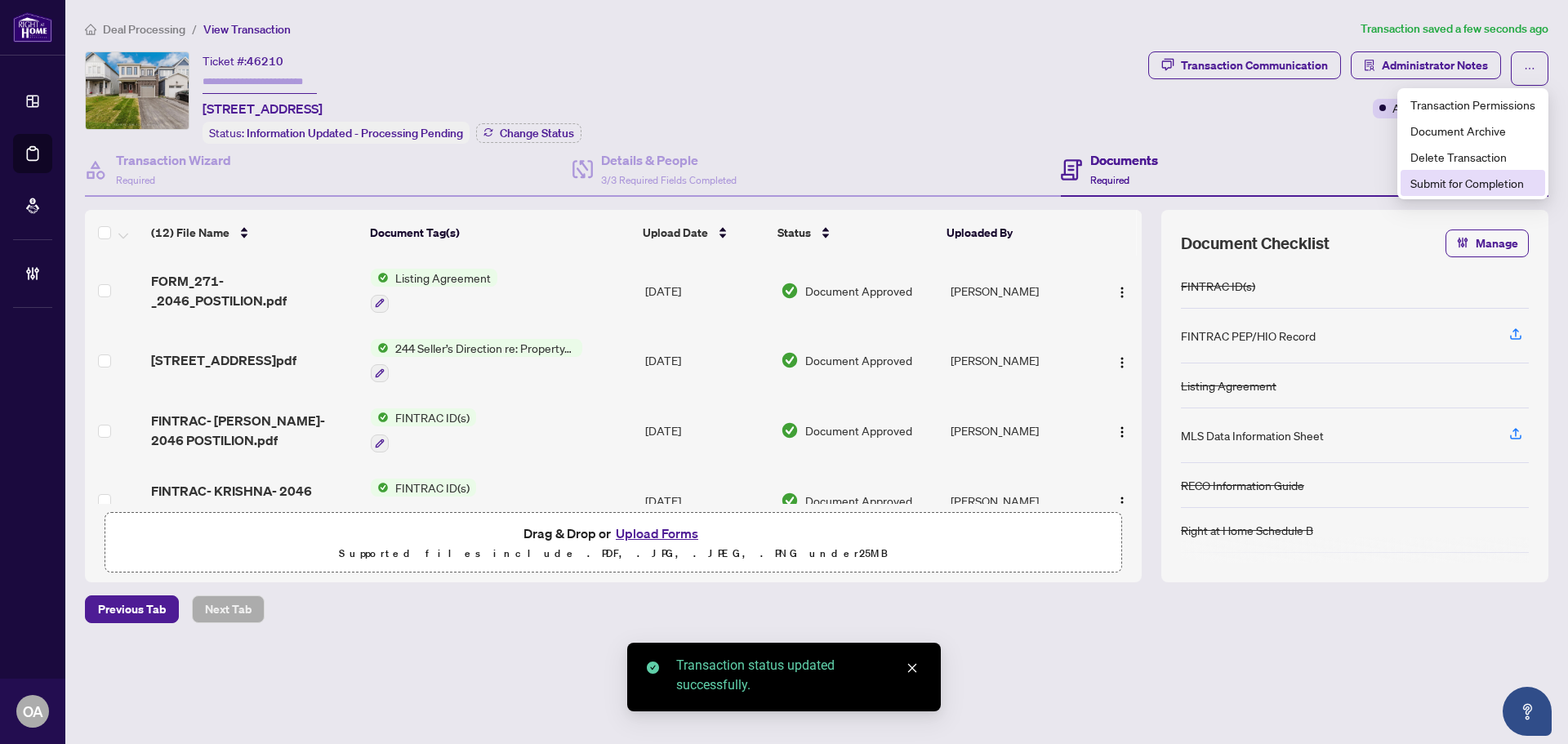
click at [1472, 178] on span "Submit for Completion" at bounding box center [1472, 183] width 125 height 18
type textarea "**********"
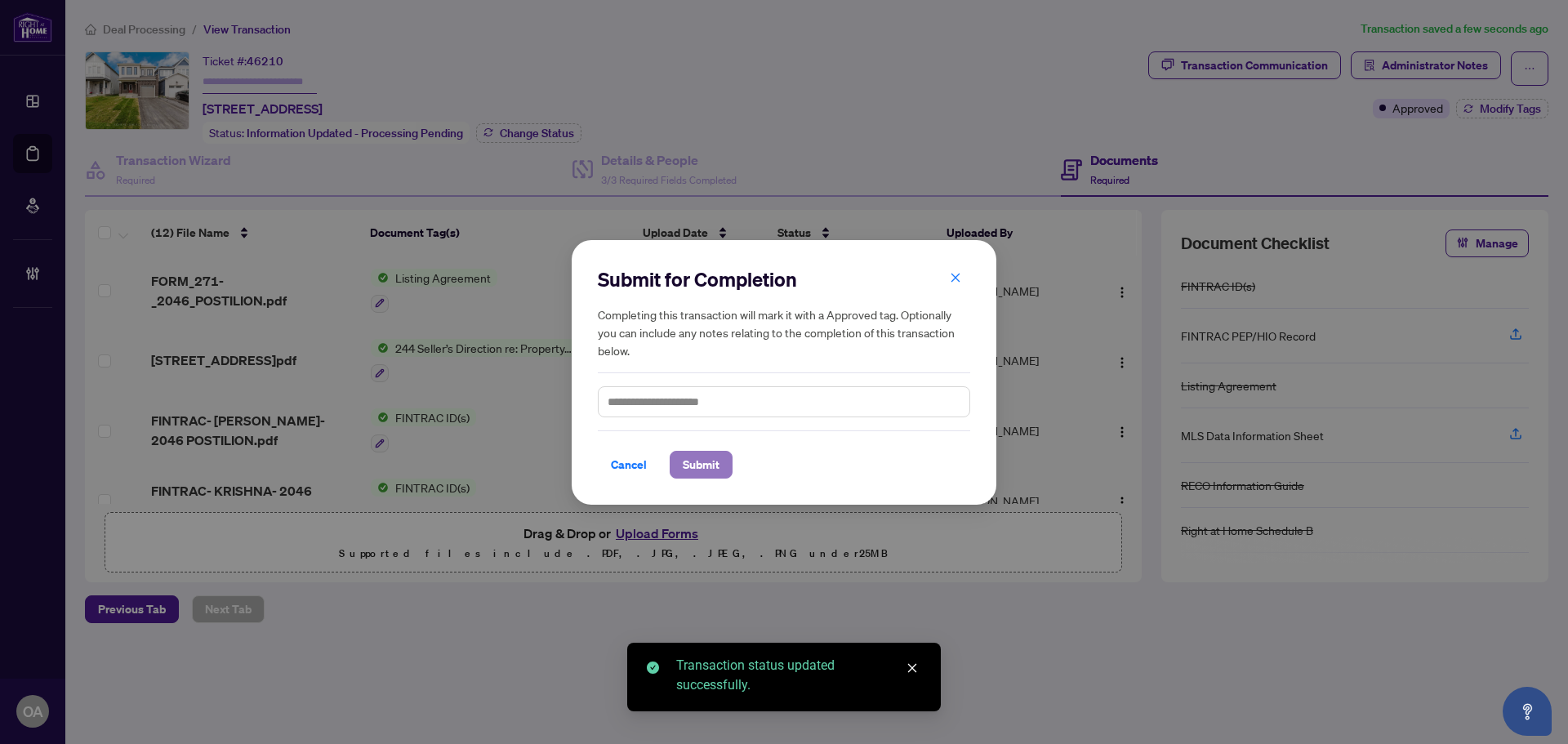
click at [725, 468] on button "Submit" at bounding box center [701, 464] width 63 height 28
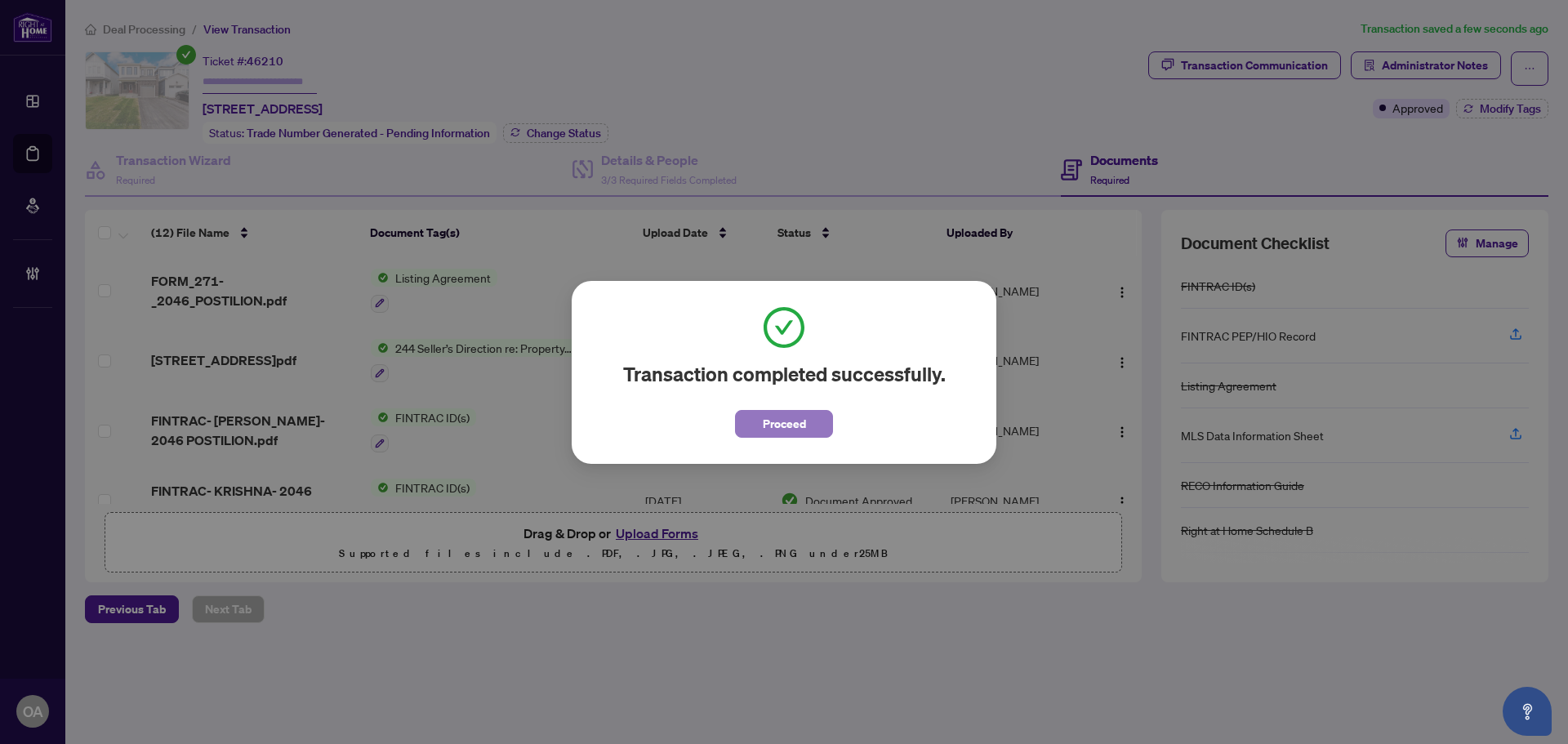
click at [767, 427] on span "Proceed" at bounding box center [784, 423] width 44 height 26
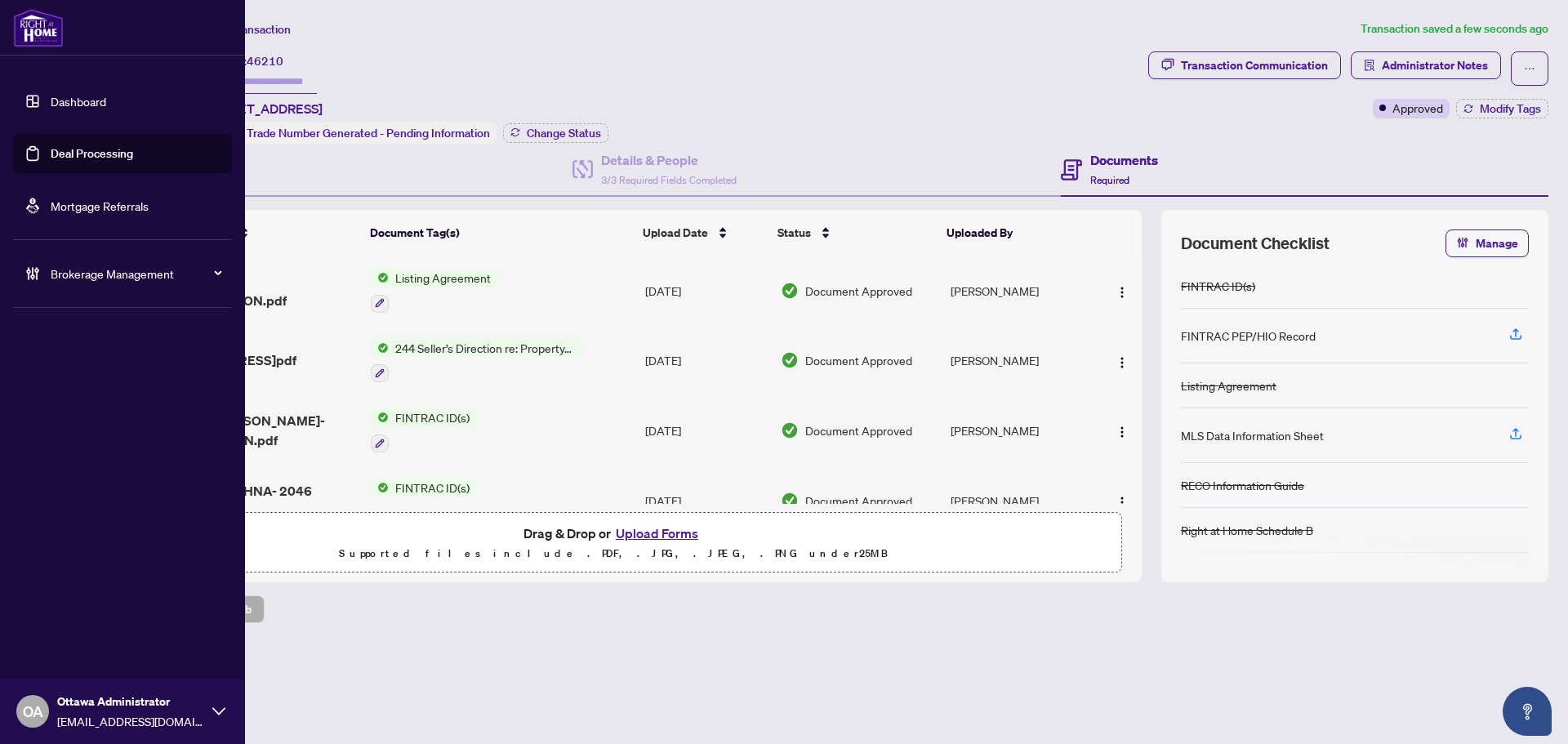
click at [82, 147] on link "Deal Processing" at bounding box center [92, 154] width 83 height 15
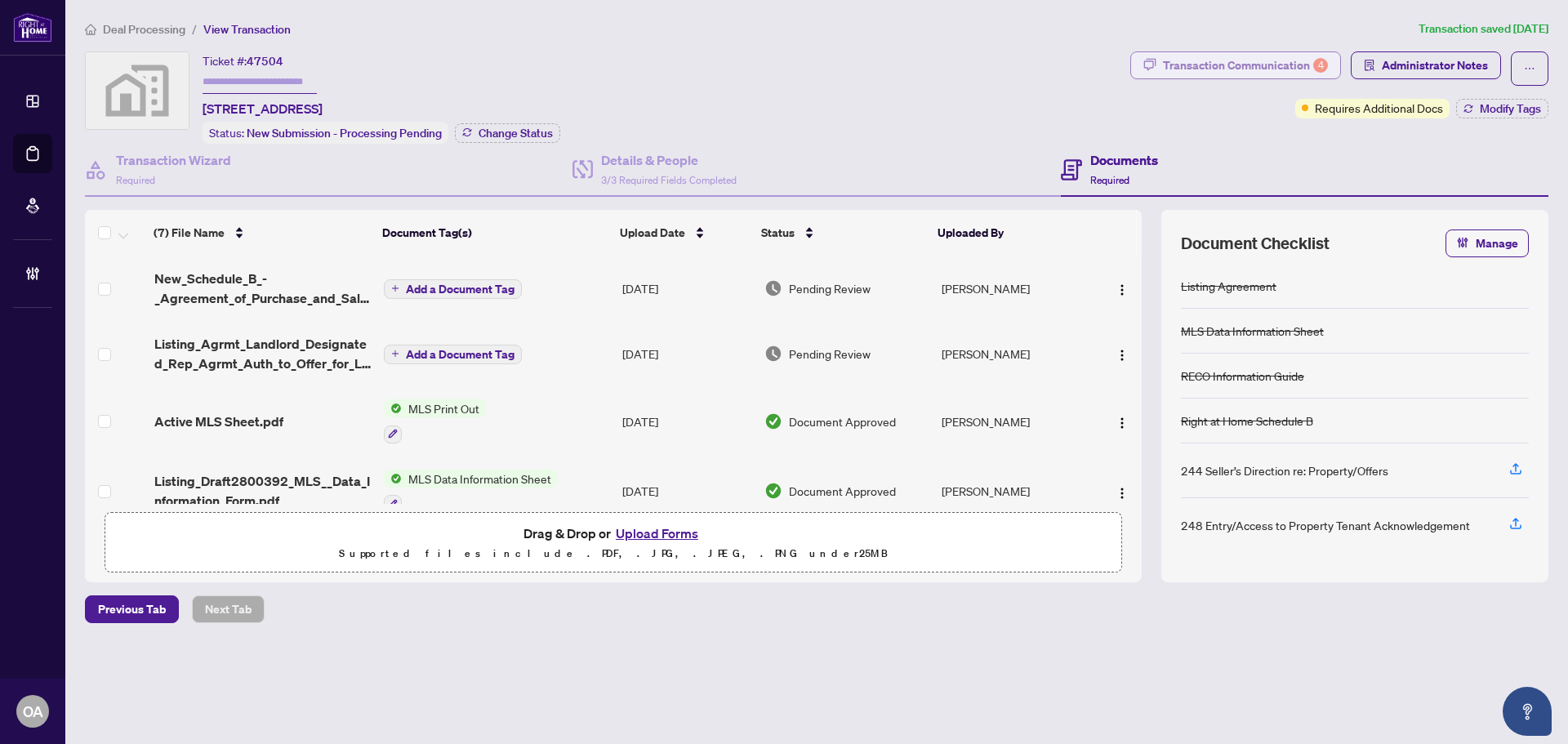
click at [1301, 58] on div "Transaction Communication 4" at bounding box center [1245, 65] width 165 height 26
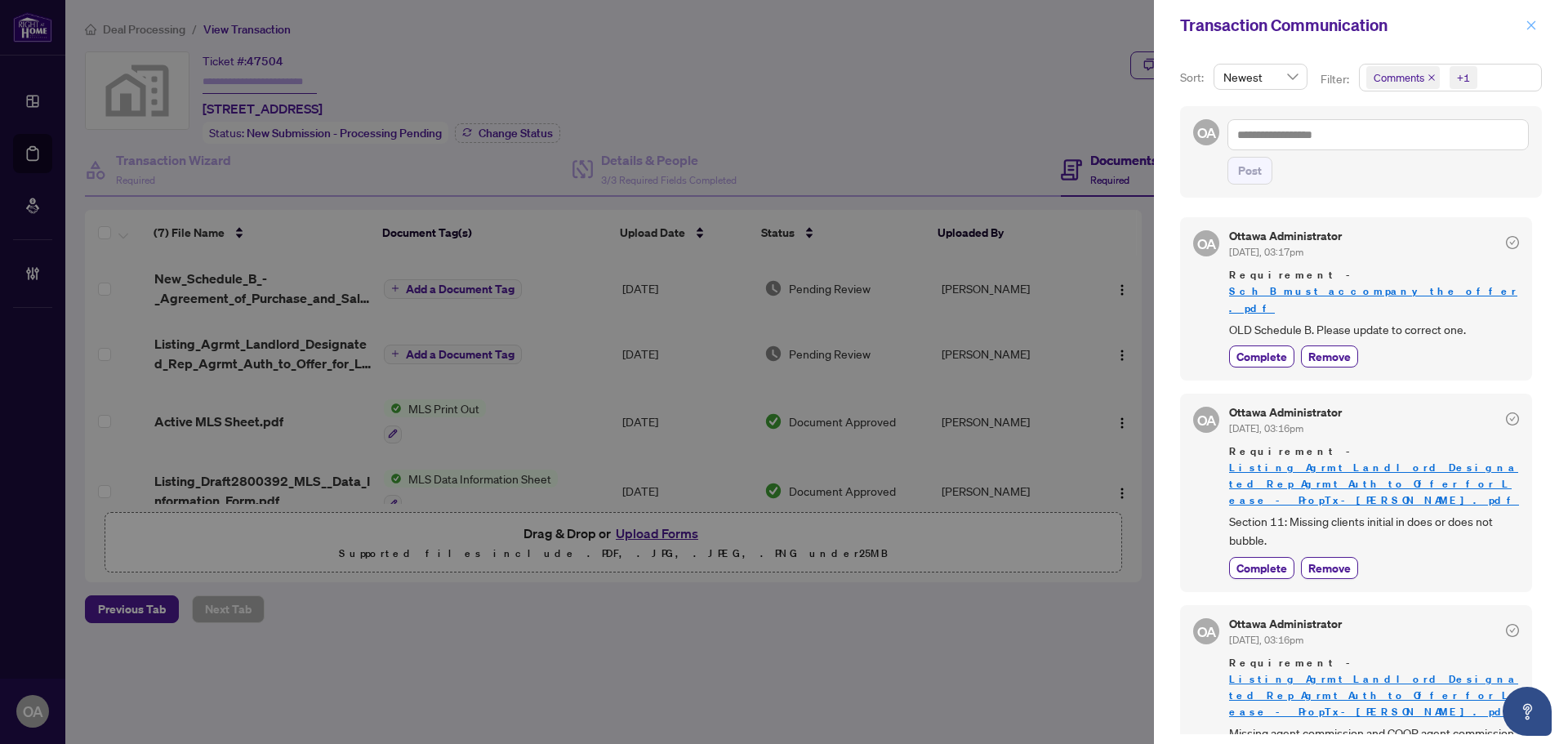
click at [1533, 25] on icon "close" at bounding box center [1531, 25] width 12 height 12
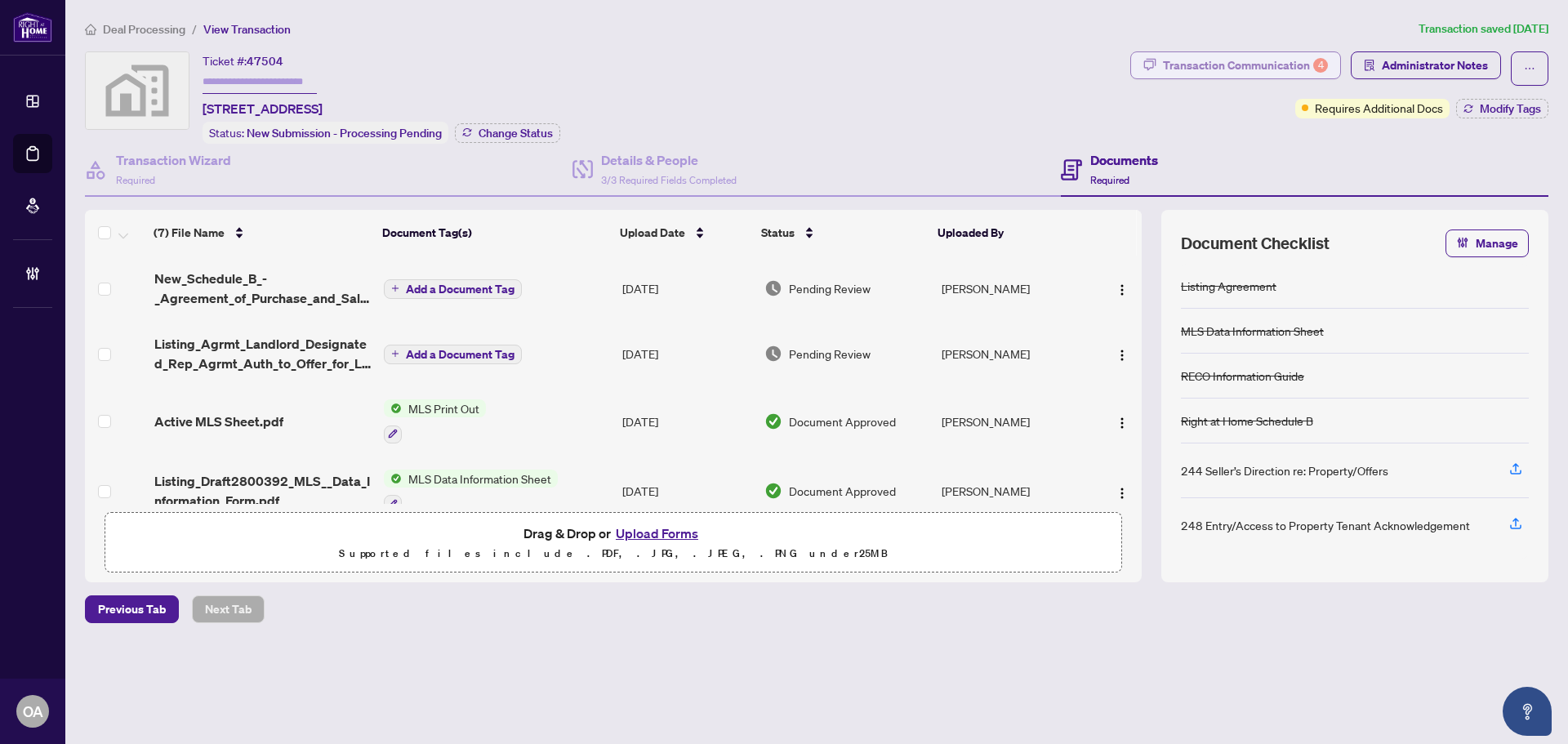
click at [1257, 66] on div "Transaction Communication 4" at bounding box center [1245, 65] width 165 height 26
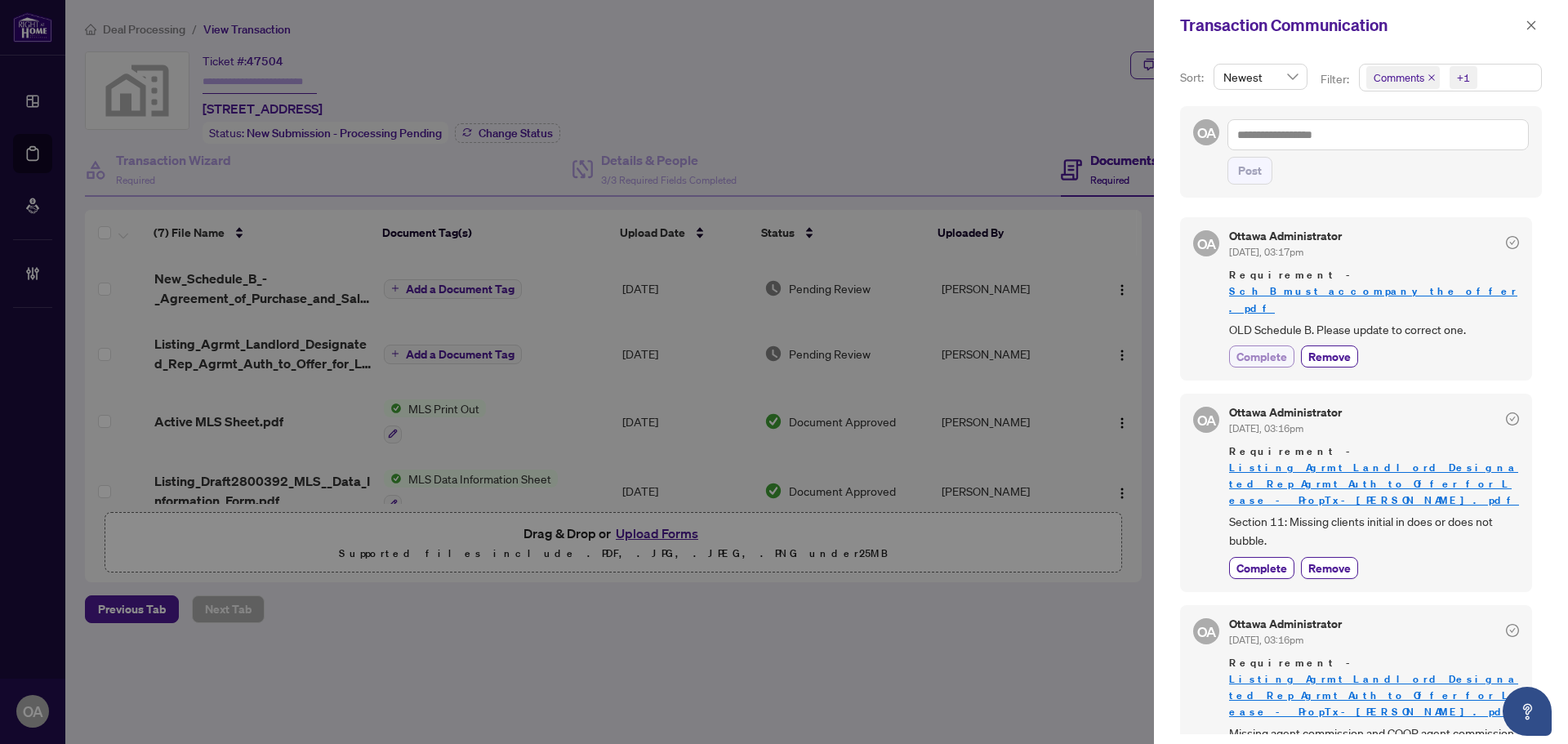
click at [1284, 347] on span "Complete" at bounding box center [1262, 356] width 51 height 17
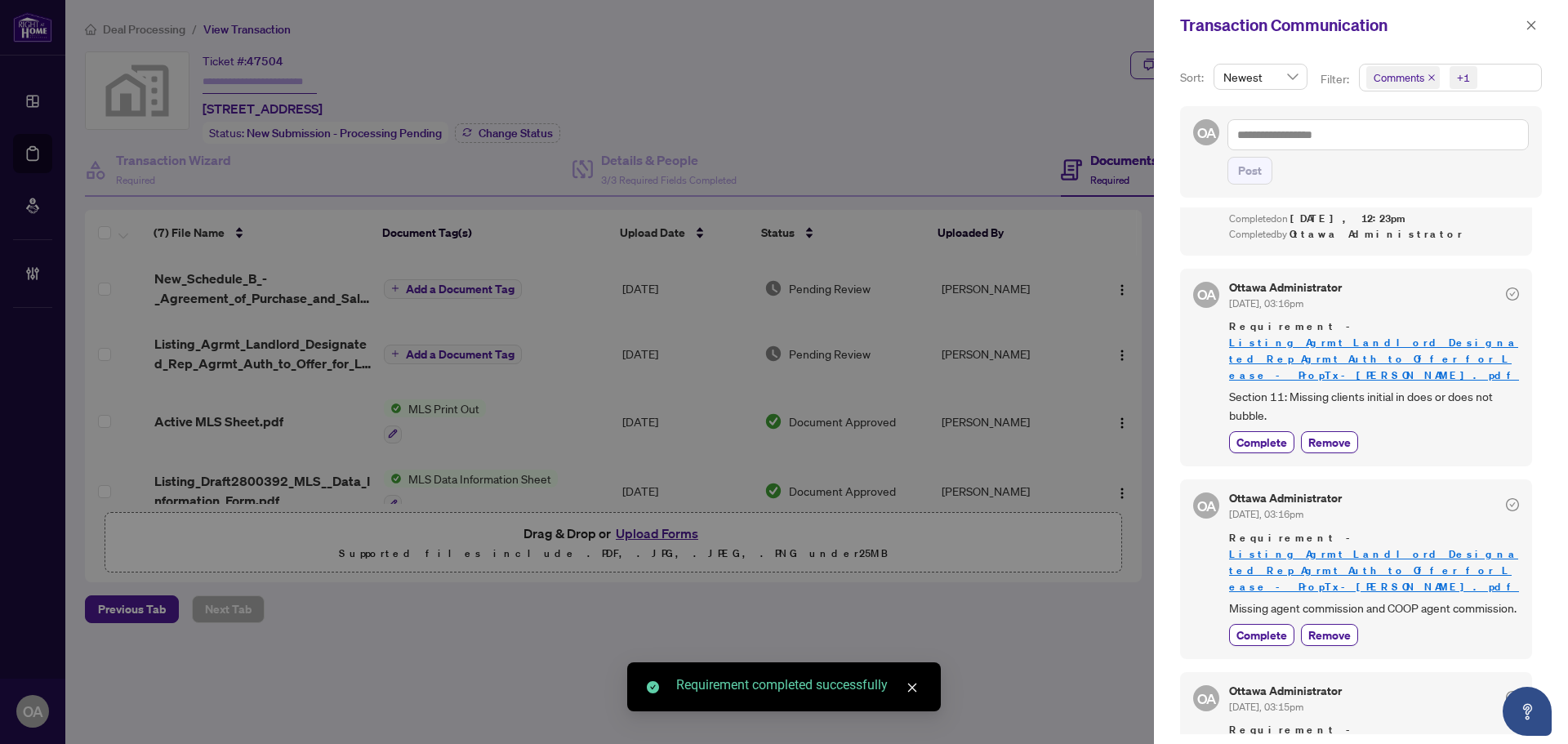
scroll to position [163, 0]
click at [1270, 433] on span "Complete" at bounding box center [1262, 441] width 51 height 17
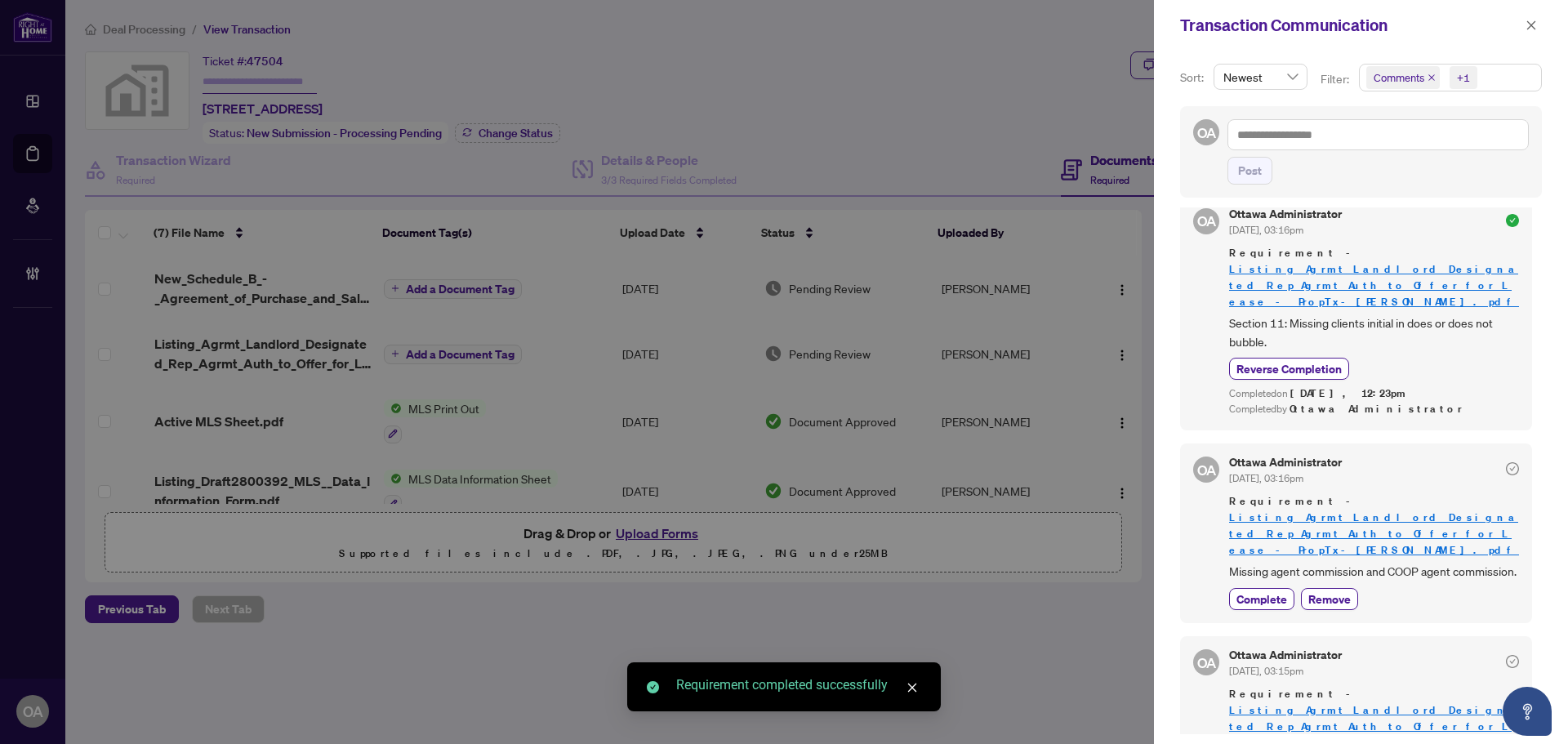
scroll to position [273, 0]
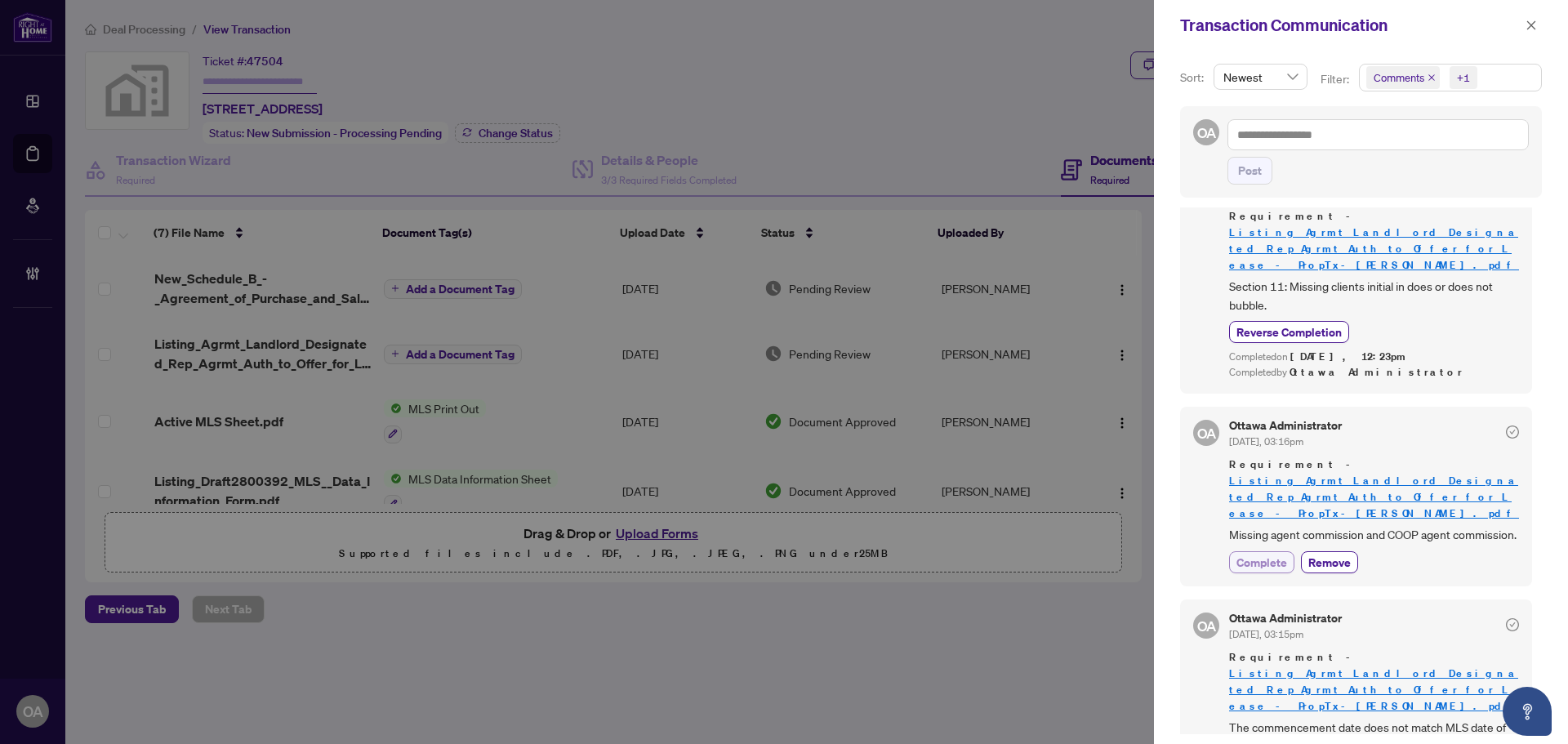
click at [1264, 553] on span "Complete" at bounding box center [1262, 561] width 51 height 17
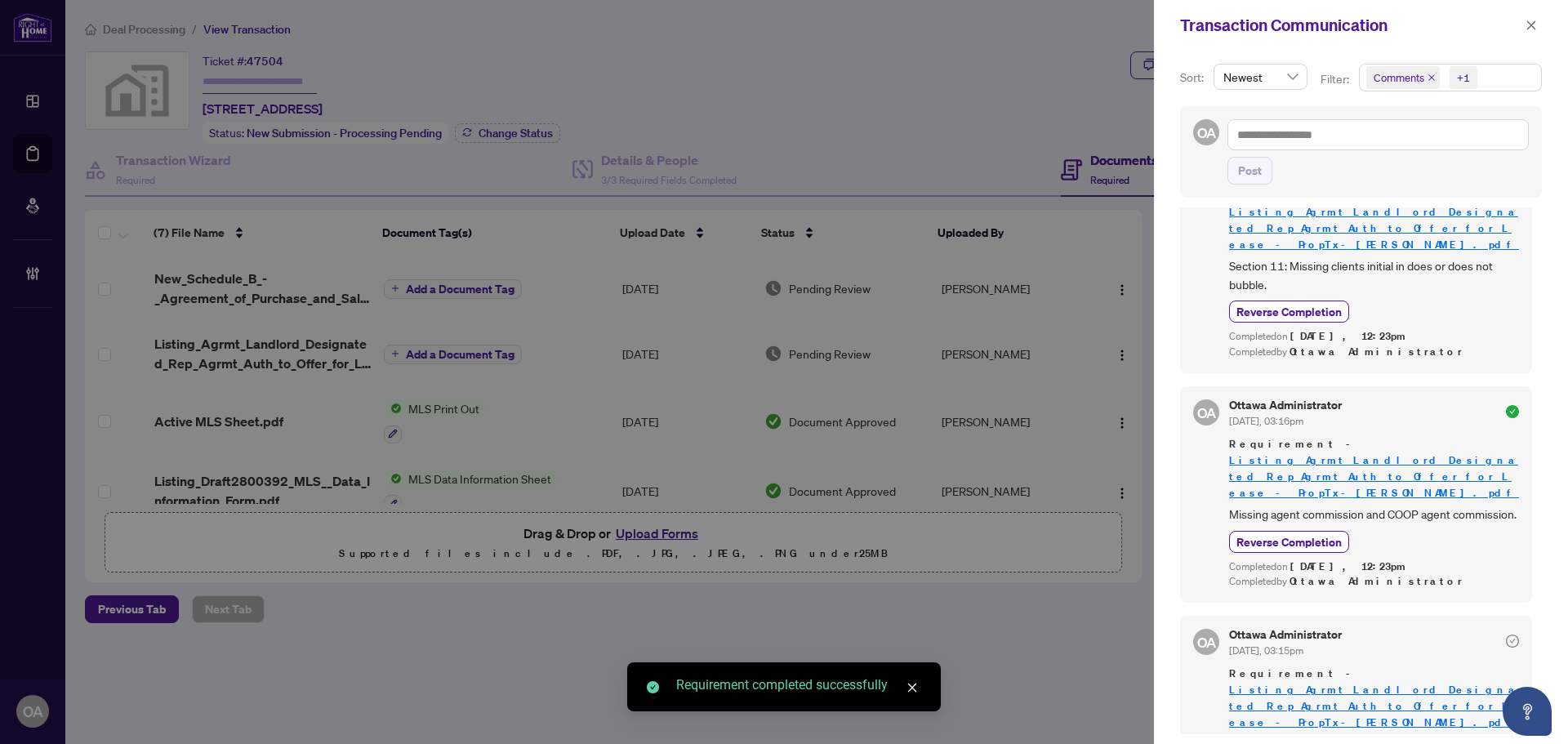
scroll to position [310, 0]
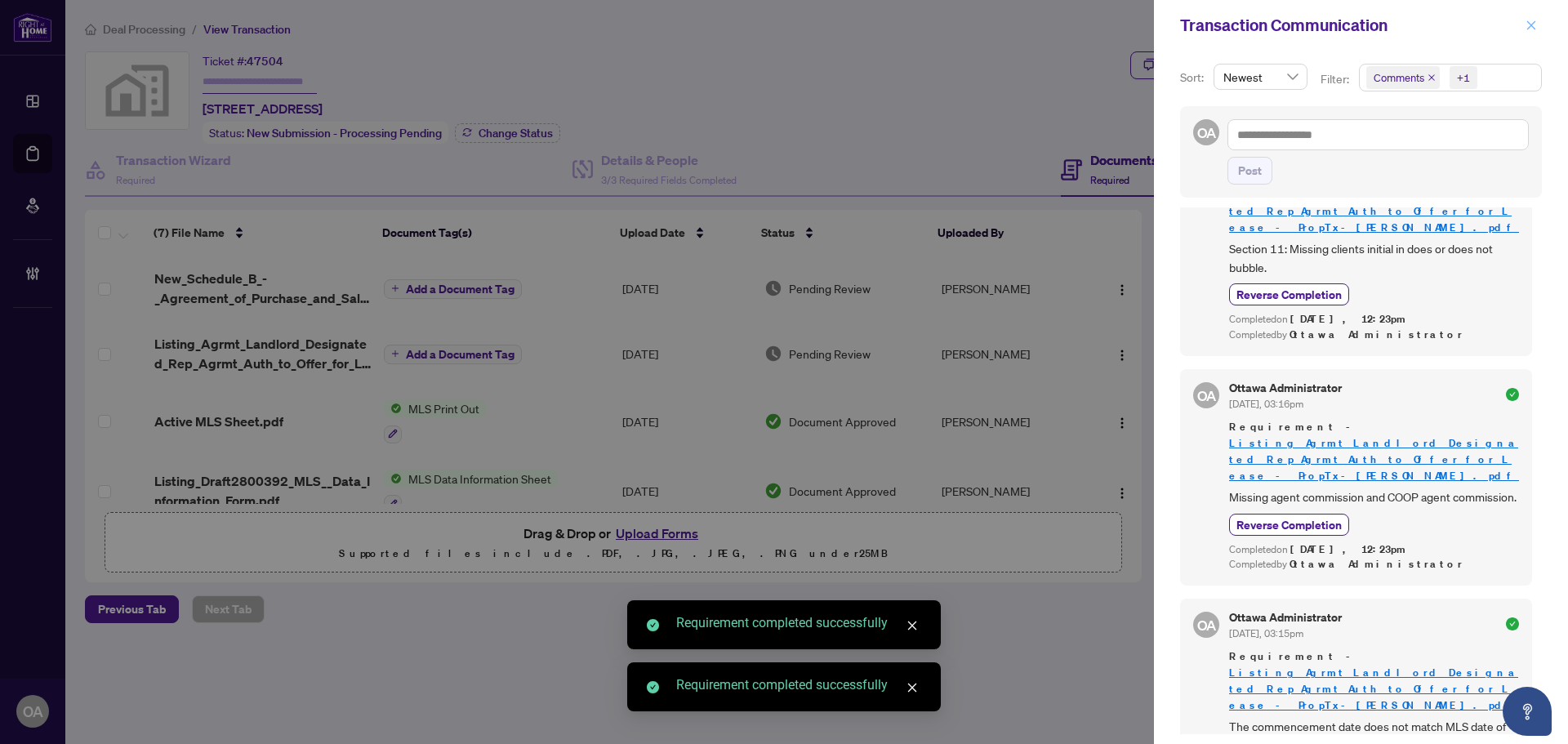
click at [1528, 21] on icon "close" at bounding box center [1531, 25] width 12 height 12
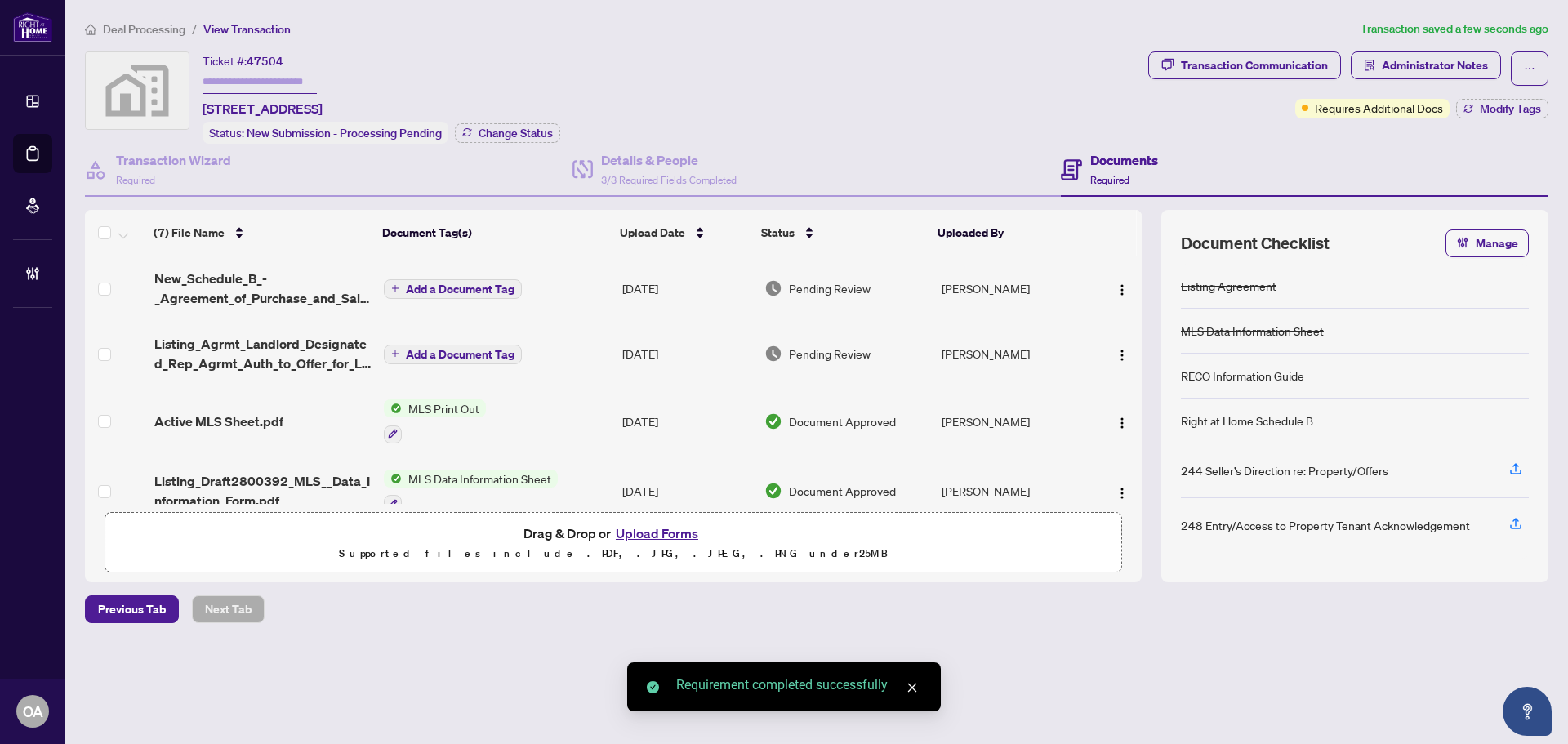
click at [293, 350] on span "Listing_Agrmt_Landlord_Designated_Rep_Agrmt_Auth_to_Offer_for_Lease_-_PropTx-OR…" at bounding box center [263, 353] width 217 height 39
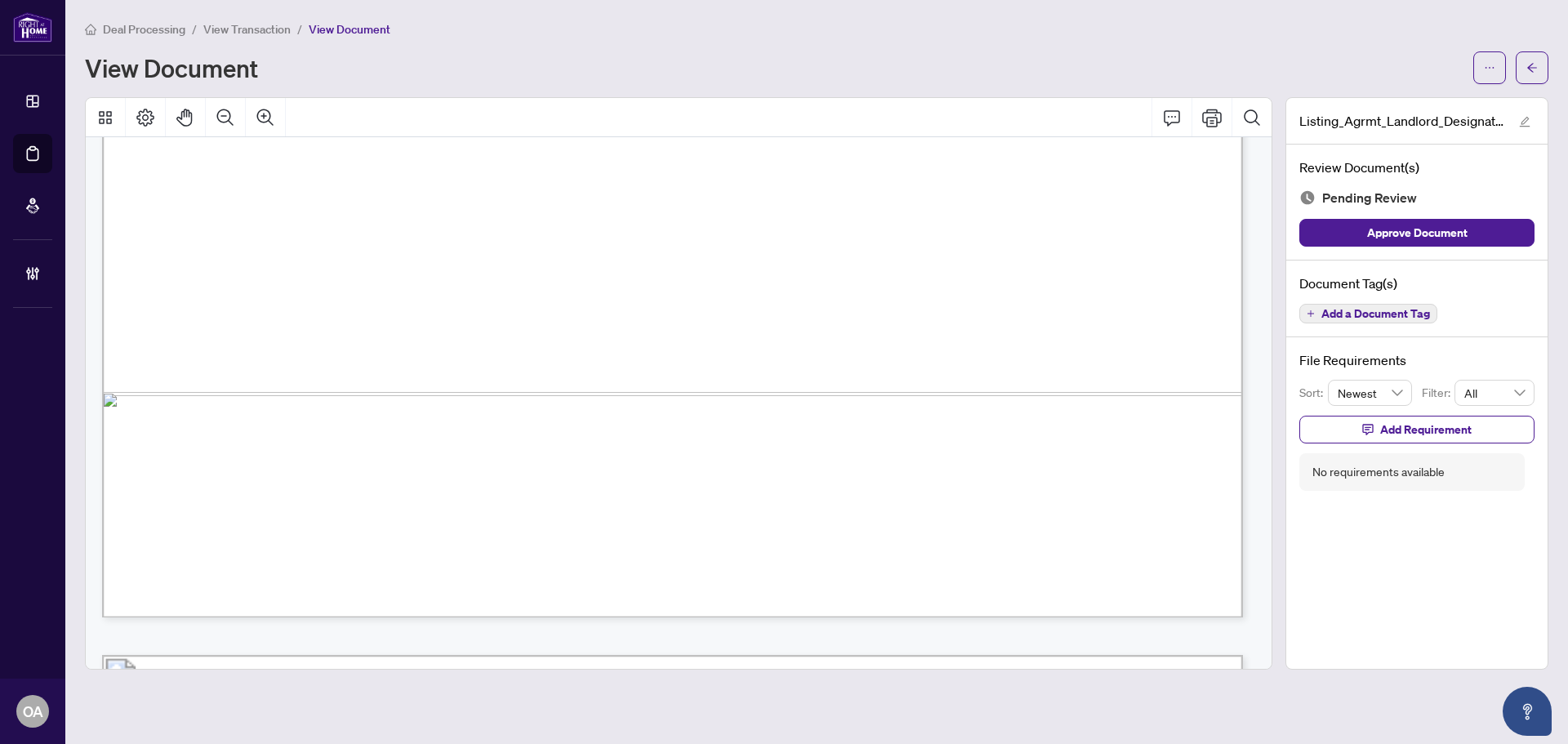
scroll to position [6040, 0]
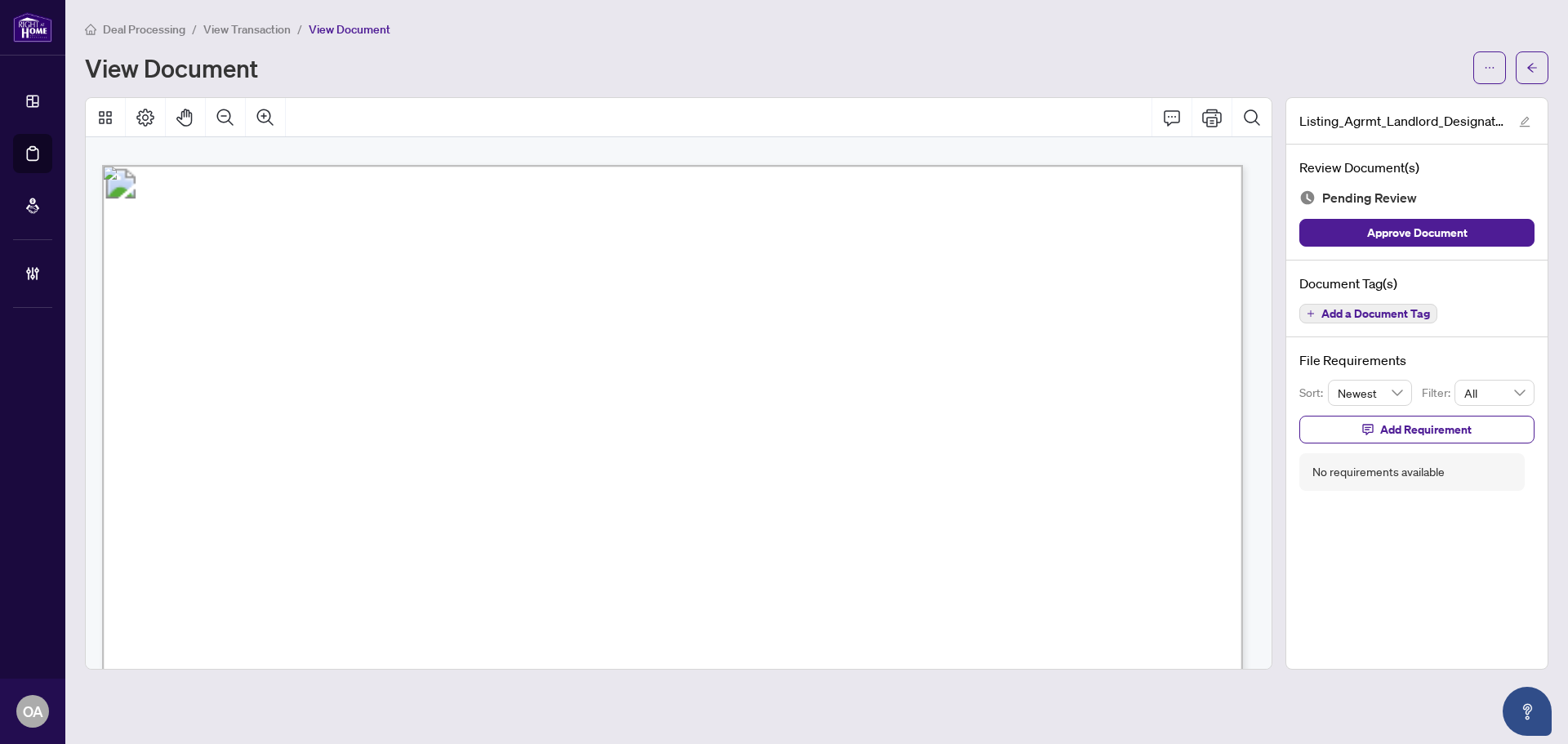
click at [1401, 314] on span "Add a Document Tag" at bounding box center [1375, 313] width 108 height 12
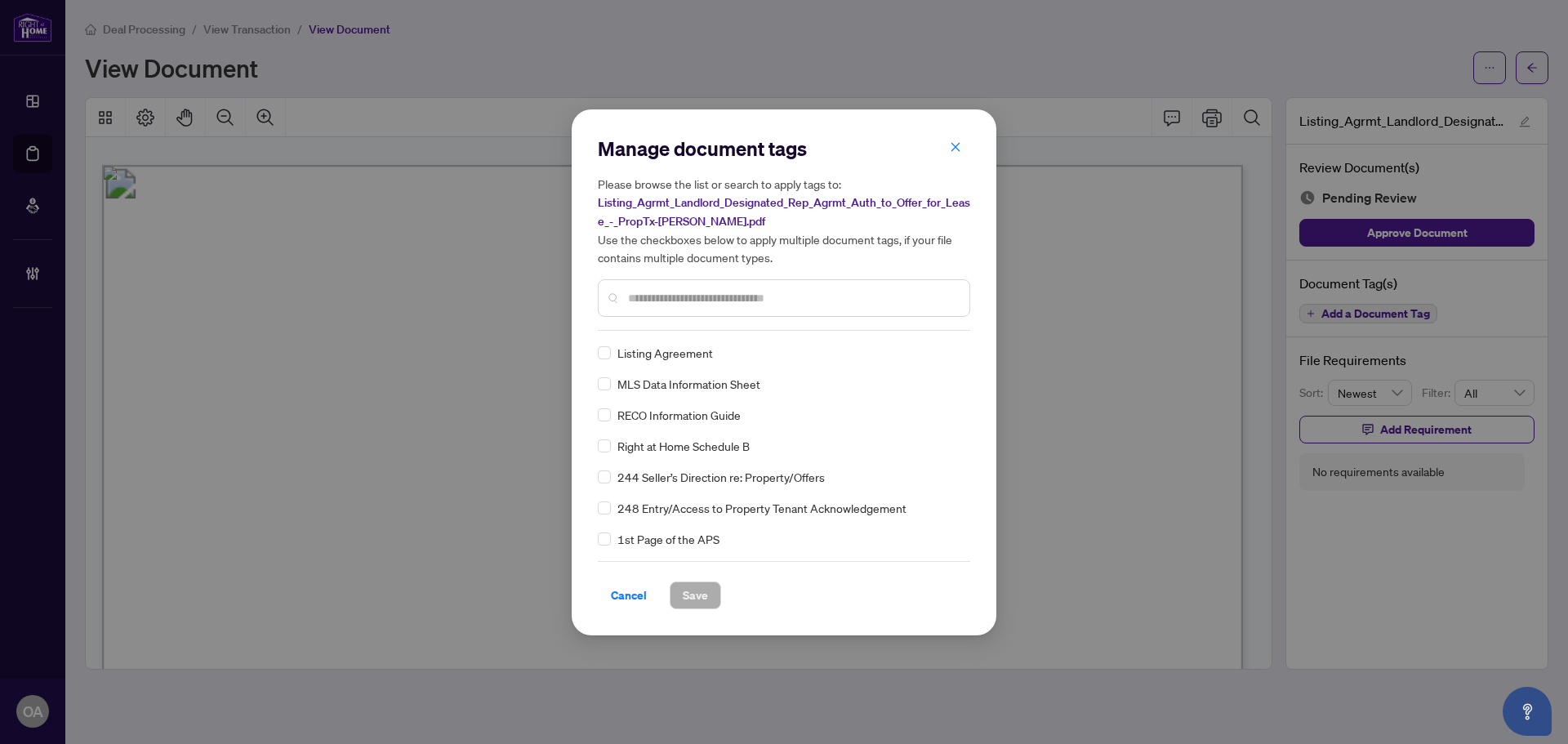
click at [641, 307] on div at bounding box center [784, 297] width 372 height 37
click at [629, 297] on input "text" at bounding box center [792, 298] width 329 height 18
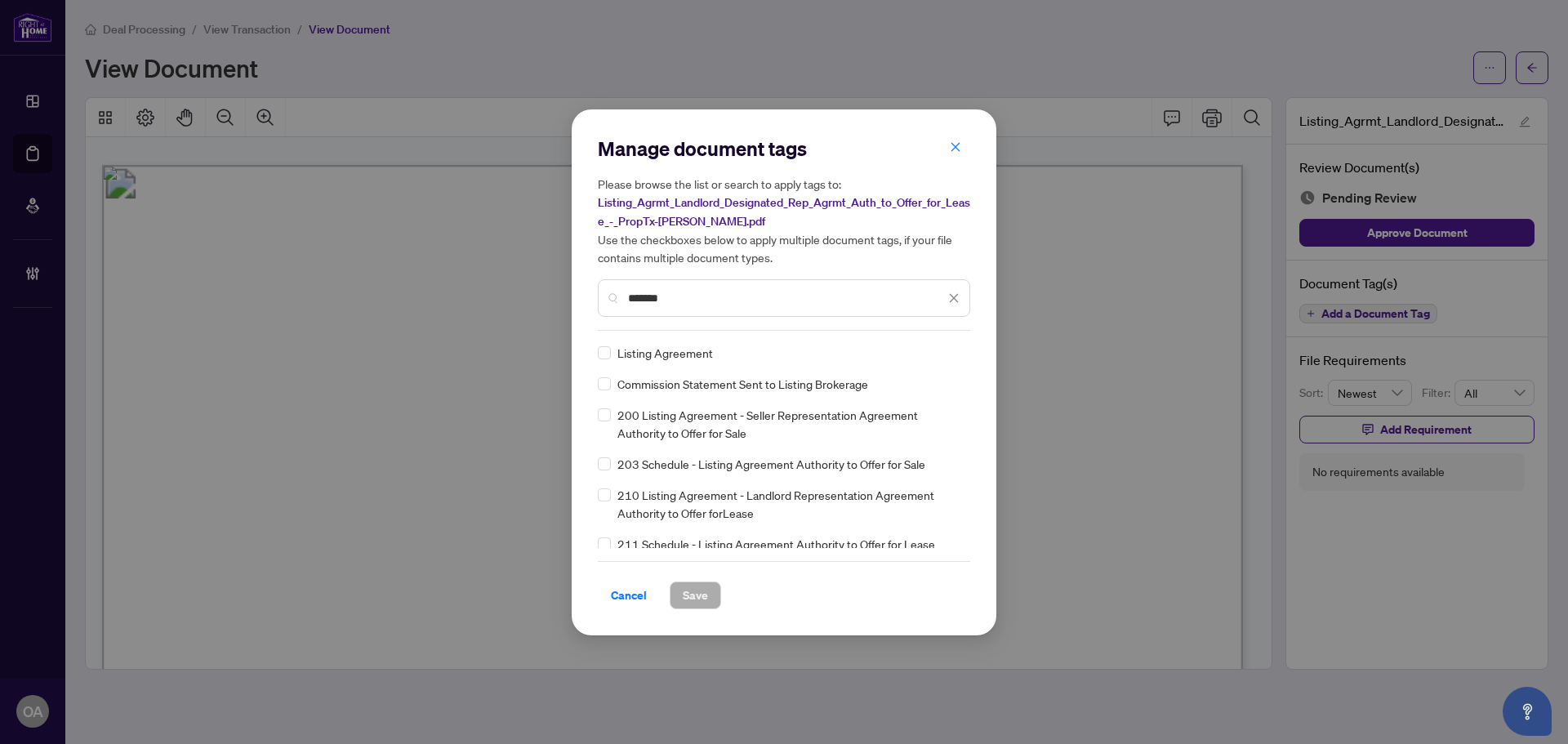
type input "*******"
click at [603, 341] on div "Manage document tags Please browse the list or search to apply tags to: Listing…" at bounding box center [784, 372] width 372 height 473
click at [936, 350] on img at bounding box center [936, 353] width 16 height 16
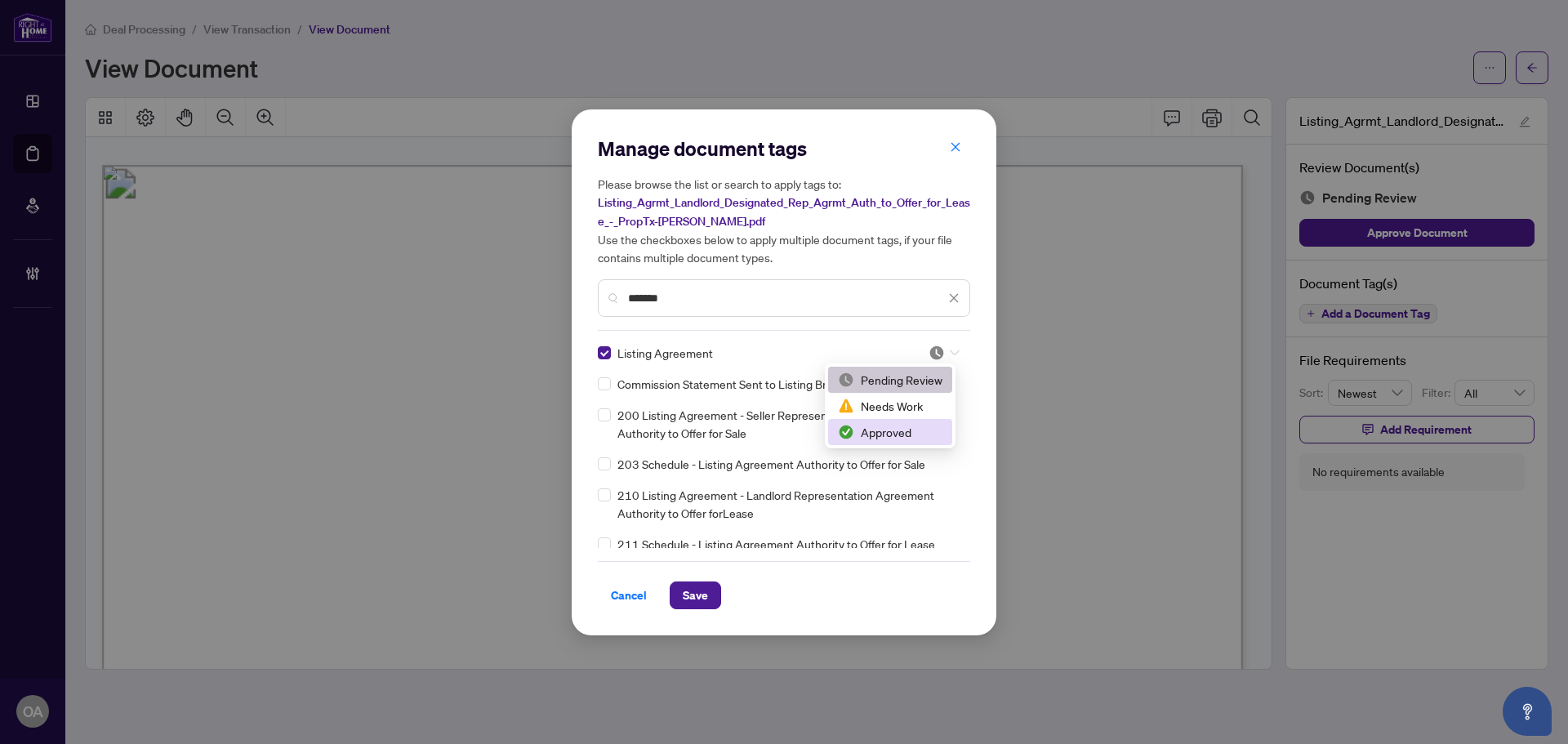
drag, startPoint x: 875, startPoint y: 434, endPoint x: 850, endPoint y: 449, distance: 29.2
click at [872, 434] on div "Approved" at bounding box center [890, 432] width 105 height 18
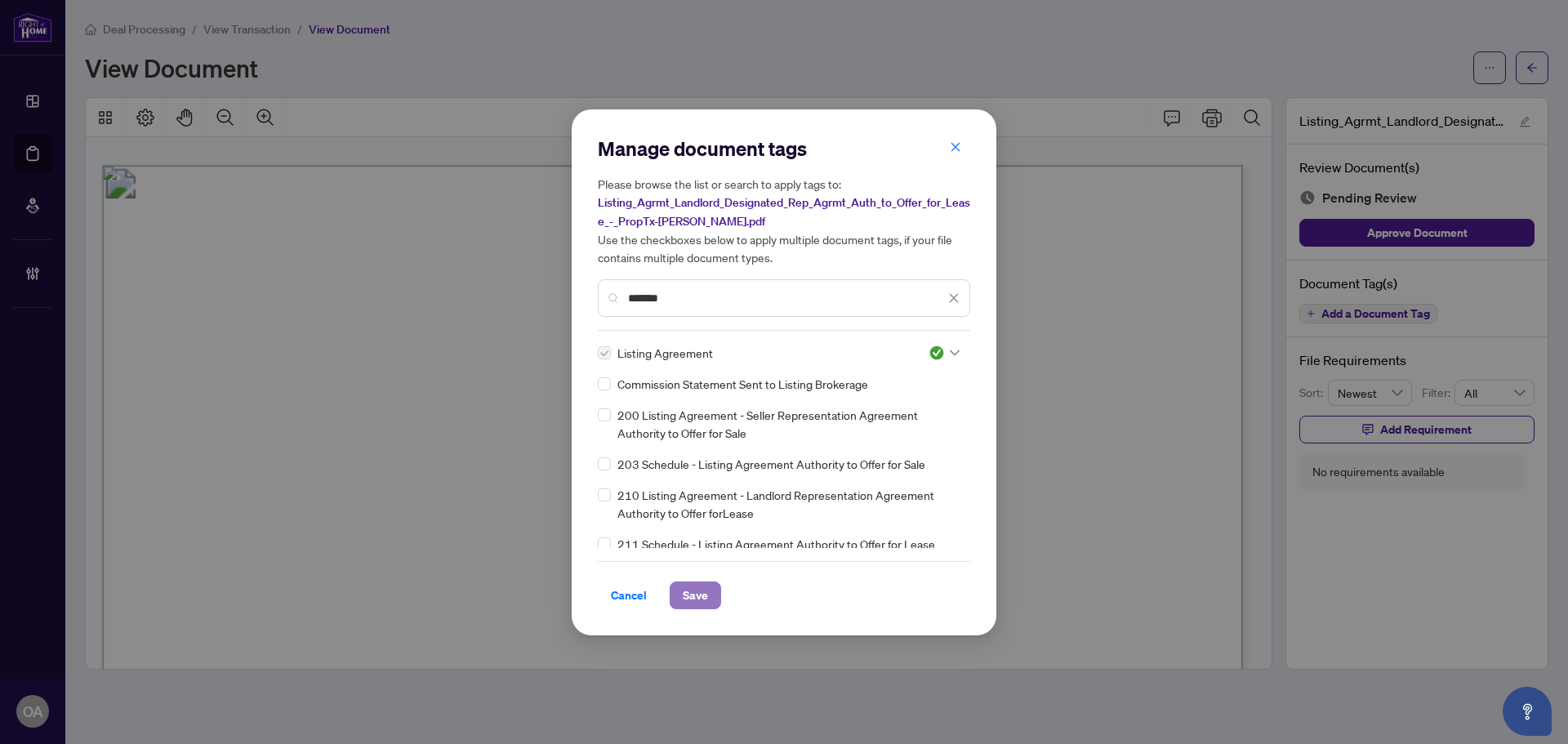
click at [704, 598] on span "Save" at bounding box center [695, 595] width 25 height 26
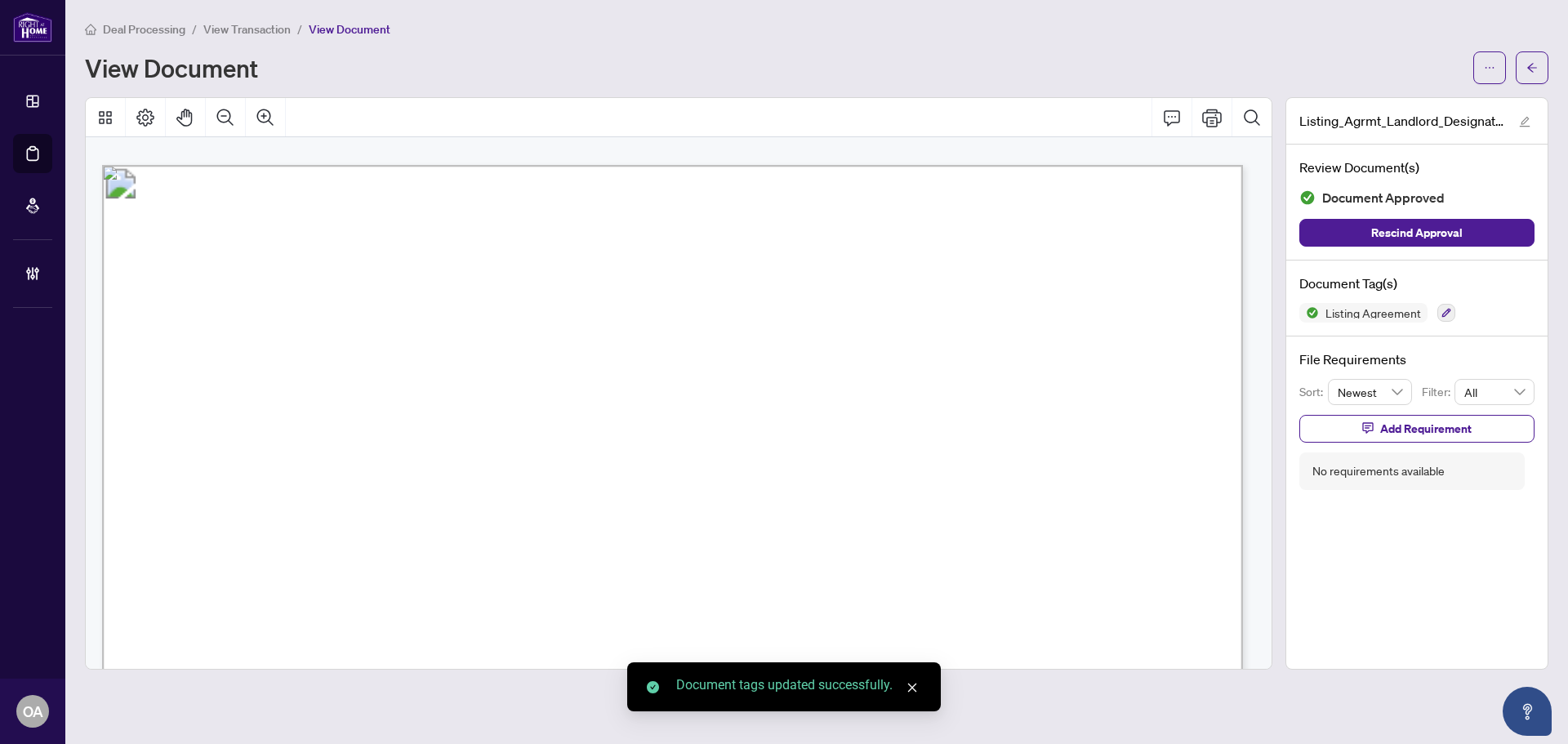
click at [1540, 67] on button "button" at bounding box center [1533, 68] width 33 height 33
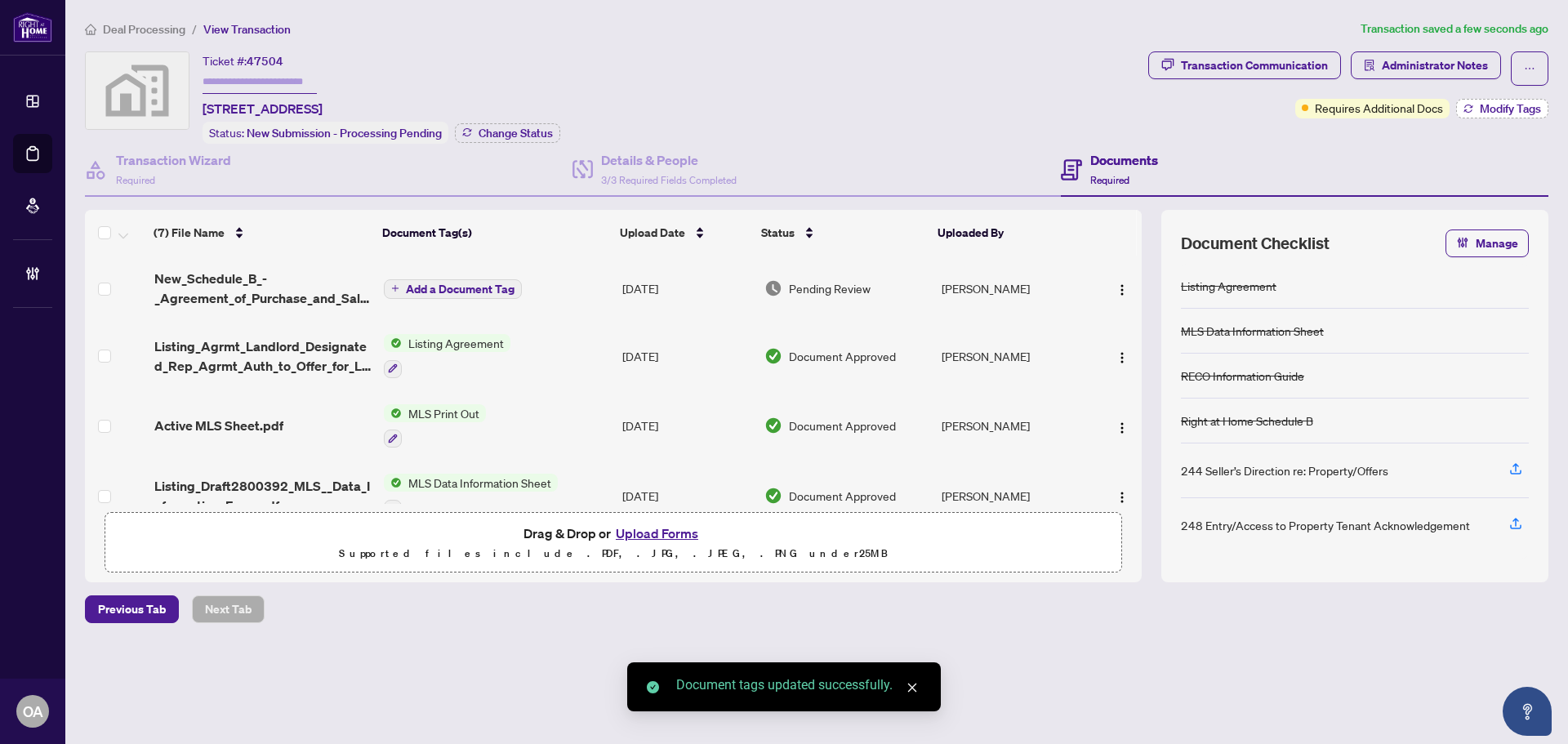
click at [1480, 104] on span "Modify Tags" at bounding box center [1510, 108] width 61 height 12
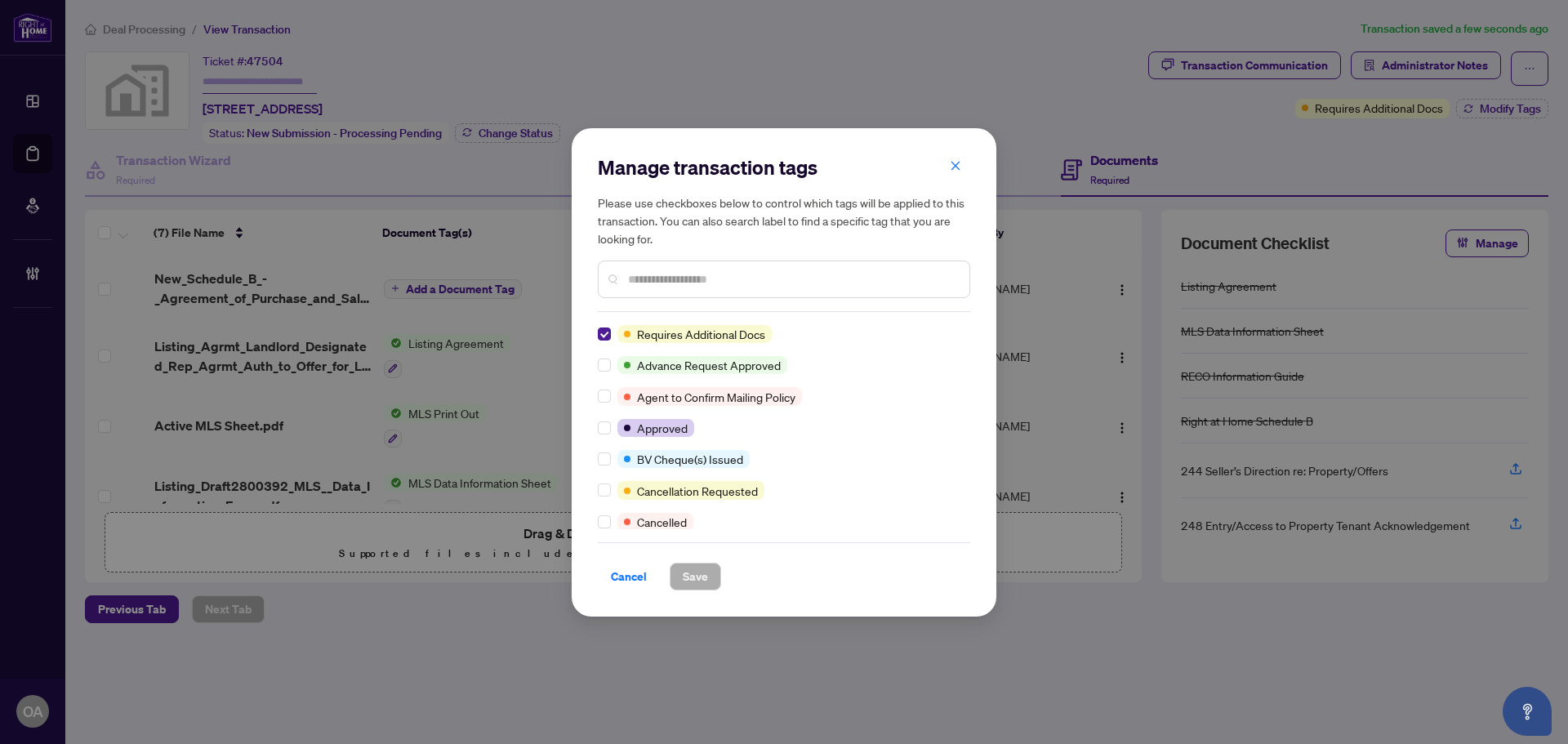
click at [957, 176] on span "button" at bounding box center [956, 166] width 12 height 26
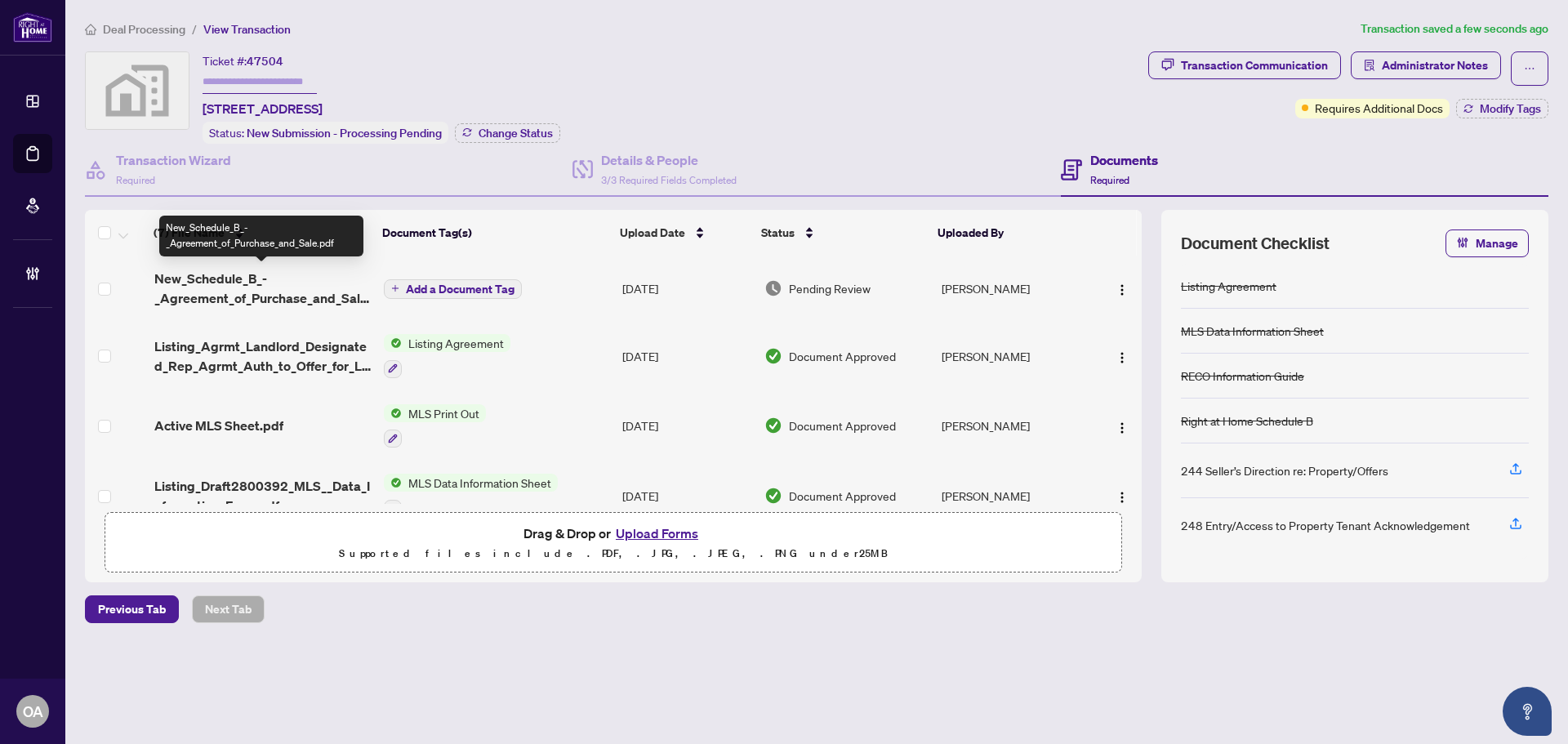
click at [215, 289] on span "New_Schedule_B_-_Agreement_of_Purchase_and_Sale.pdf" at bounding box center [263, 287] width 217 height 39
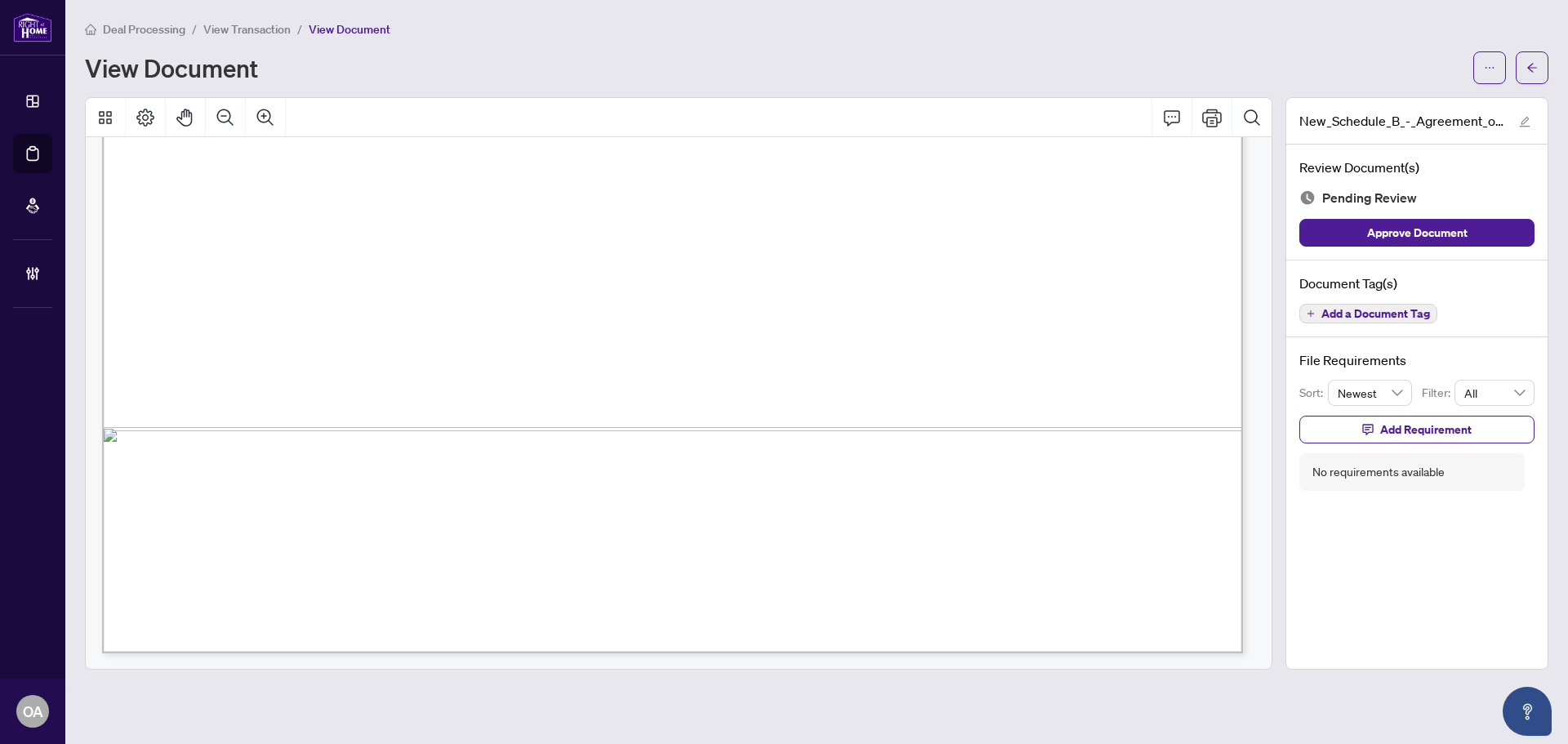
scroll to position [977, 0]
click at [1490, 57] on span "button" at bounding box center [1490, 67] width 12 height 26
drag, startPoint x: 1120, startPoint y: 212, endPoint x: 1138, endPoint y: 174, distance: 42.0
click at [1170, 121] on icon "Comment" at bounding box center [1172, 117] width 20 height 20
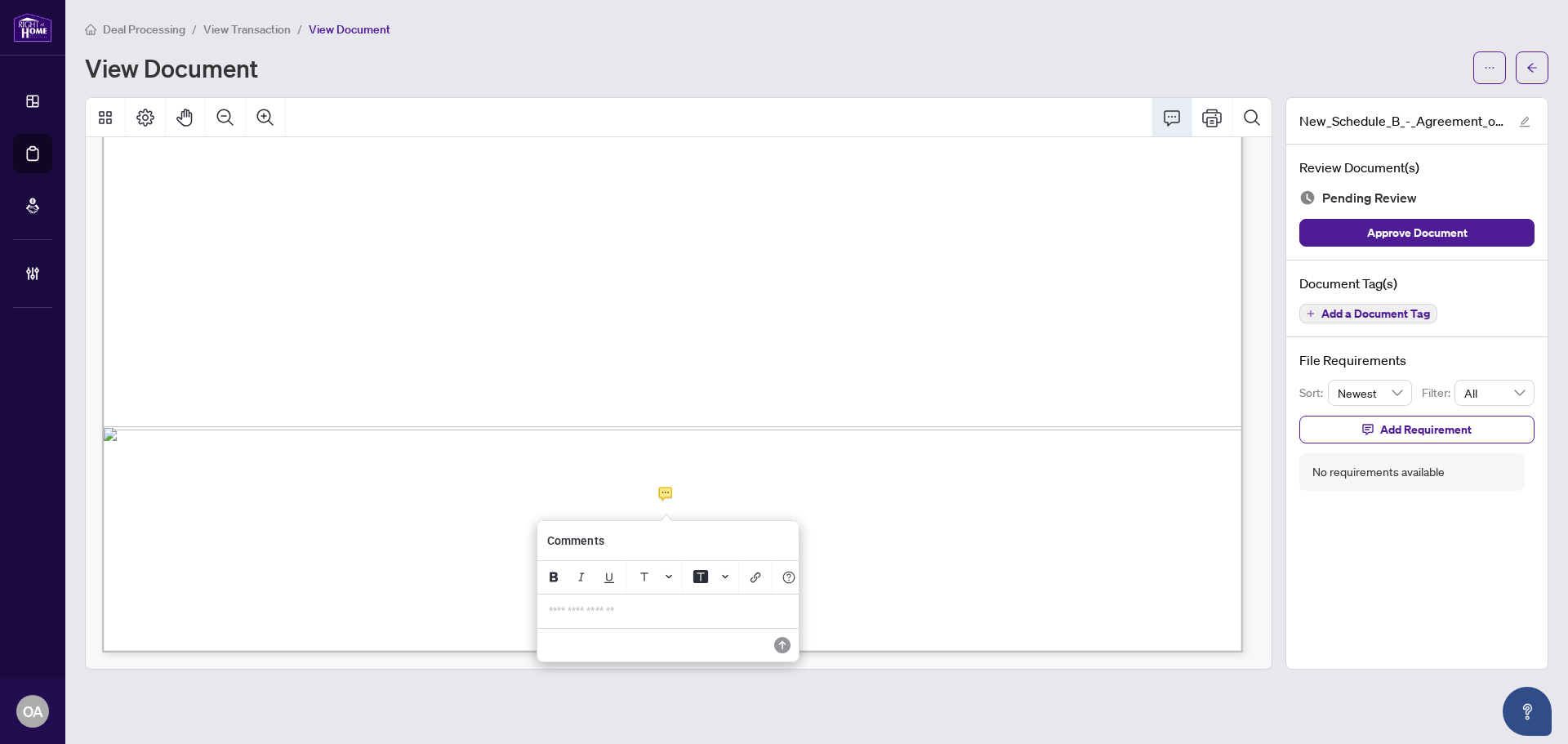
click at [699, 625] on div "**********" at bounding box center [668, 610] width 258 height 34
drag, startPoint x: 688, startPoint y: 628, endPoint x: 531, endPoint y: 620, distance: 157.2
click at [0, 0] on div "**********" at bounding box center [0, 0] width 0 height 0
drag, startPoint x: 777, startPoint y: 669, endPoint x: 814, endPoint y: 657, distance: 38.9
click at [787, 664] on icon "Save" at bounding box center [781, 658] width 16 height 16
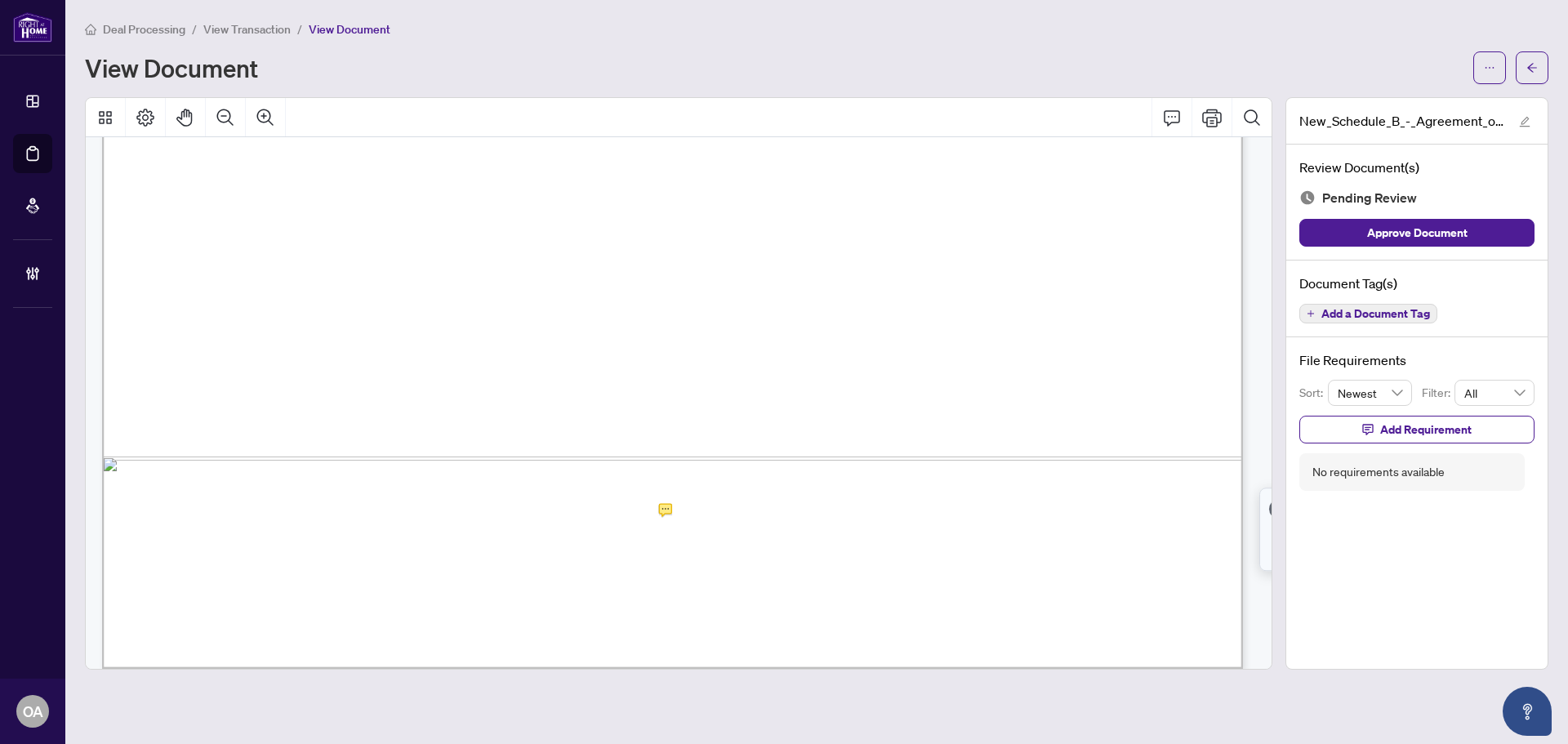
scroll to position [971, 0]
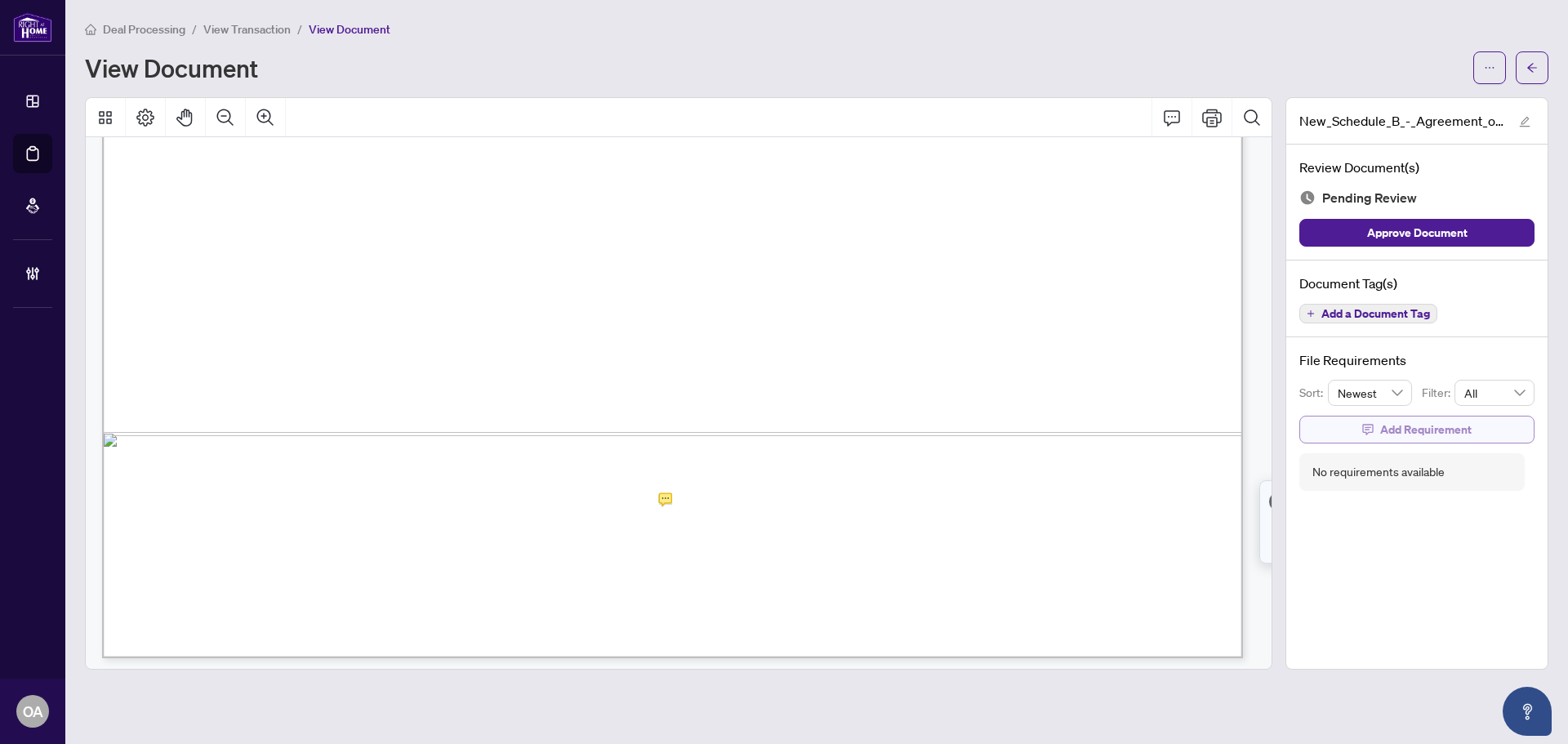
click at [1385, 428] on span "Add Requirement" at bounding box center [1426, 429] width 92 height 26
click at [1401, 446] on textarea at bounding box center [1434, 444] width 175 height 31
paste textarea "**********"
type textarea "**********"
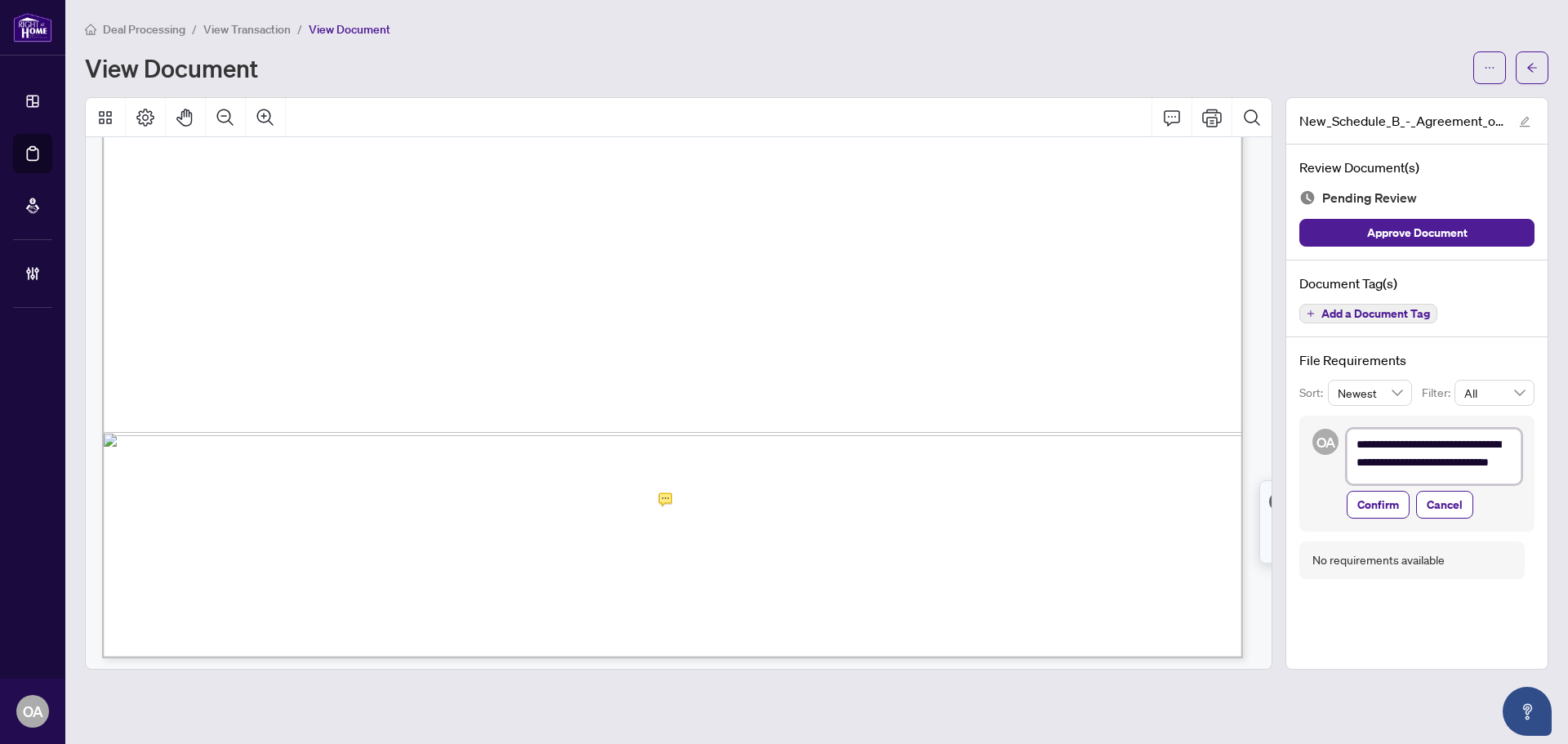
scroll to position [0, 0]
type textarea "**********"
click at [1366, 518] on span "Confirm" at bounding box center [1378, 516] width 42 height 26
type textarea "**********"
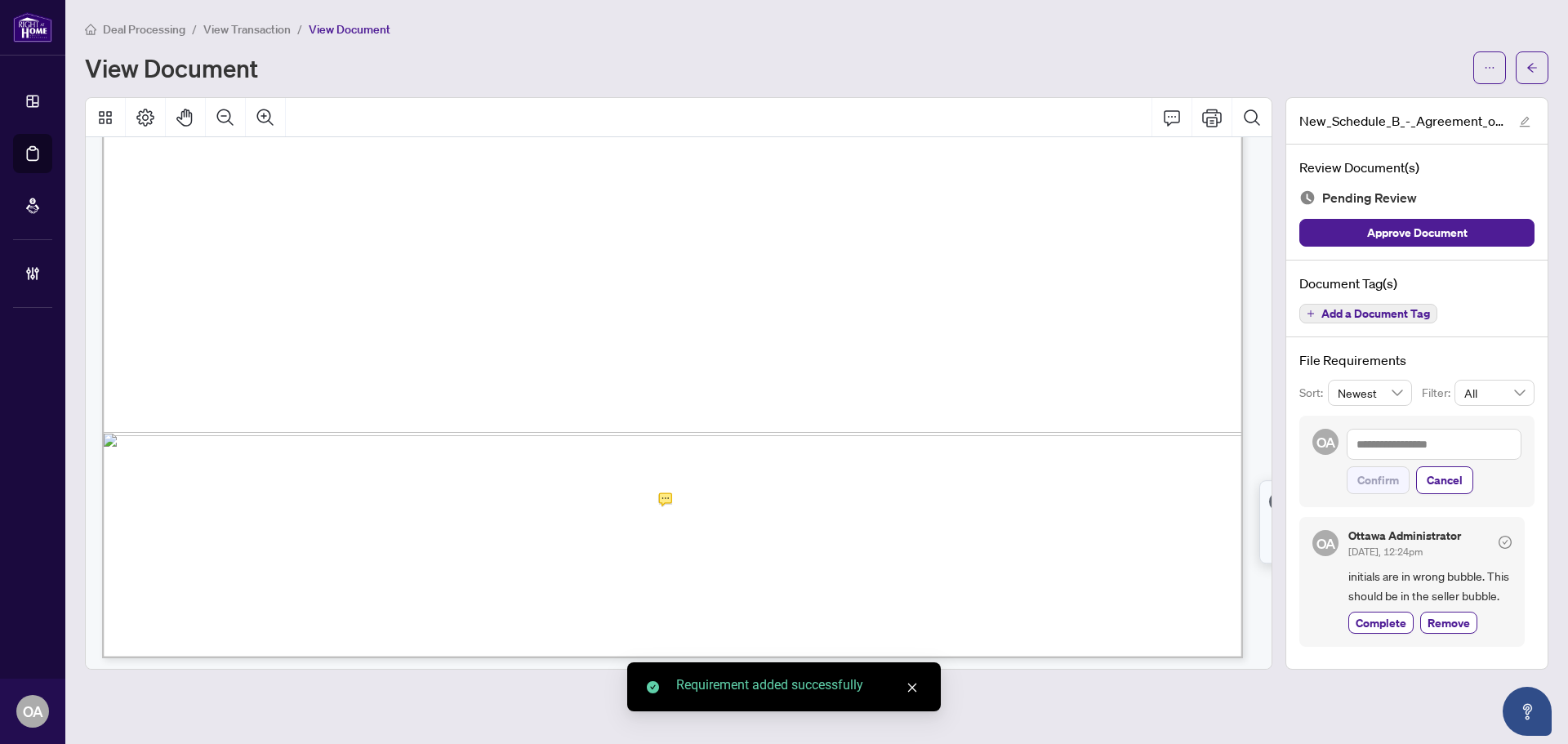
click at [1416, 315] on span "Add a Document Tag" at bounding box center [1375, 313] width 108 height 12
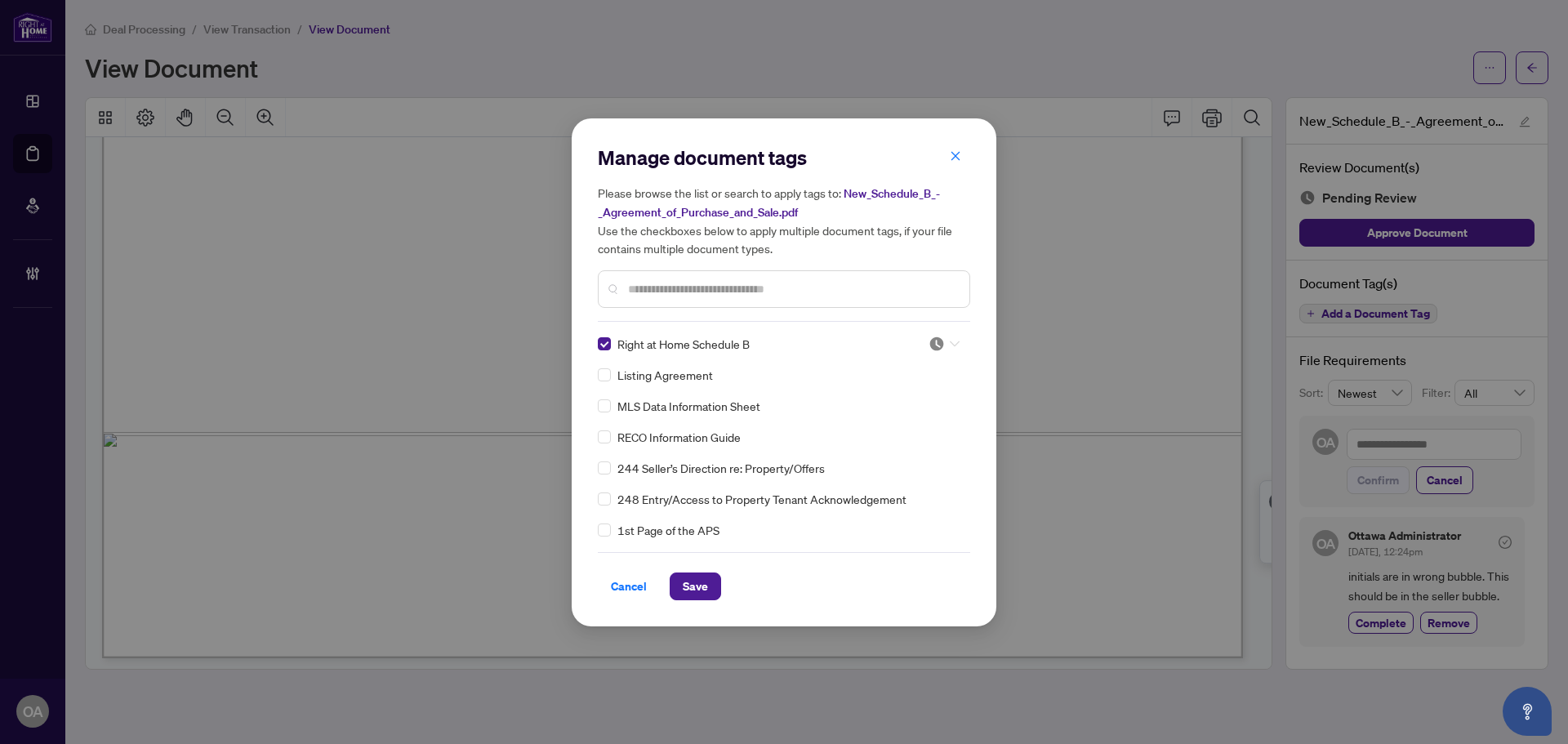
click at [941, 336] on div at bounding box center [944, 344] width 31 height 16
click at [937, 391] on div "Needs Work" at bounding box center [890, 397] width 105 height 18
drag, startPoint x: 679, startPoint y: 578, endPoint x: 698, endPoint y: 590, distance: 22.5
click at [682, 580] on button "Save" at bounding box center [695, 586] width 52 height 28
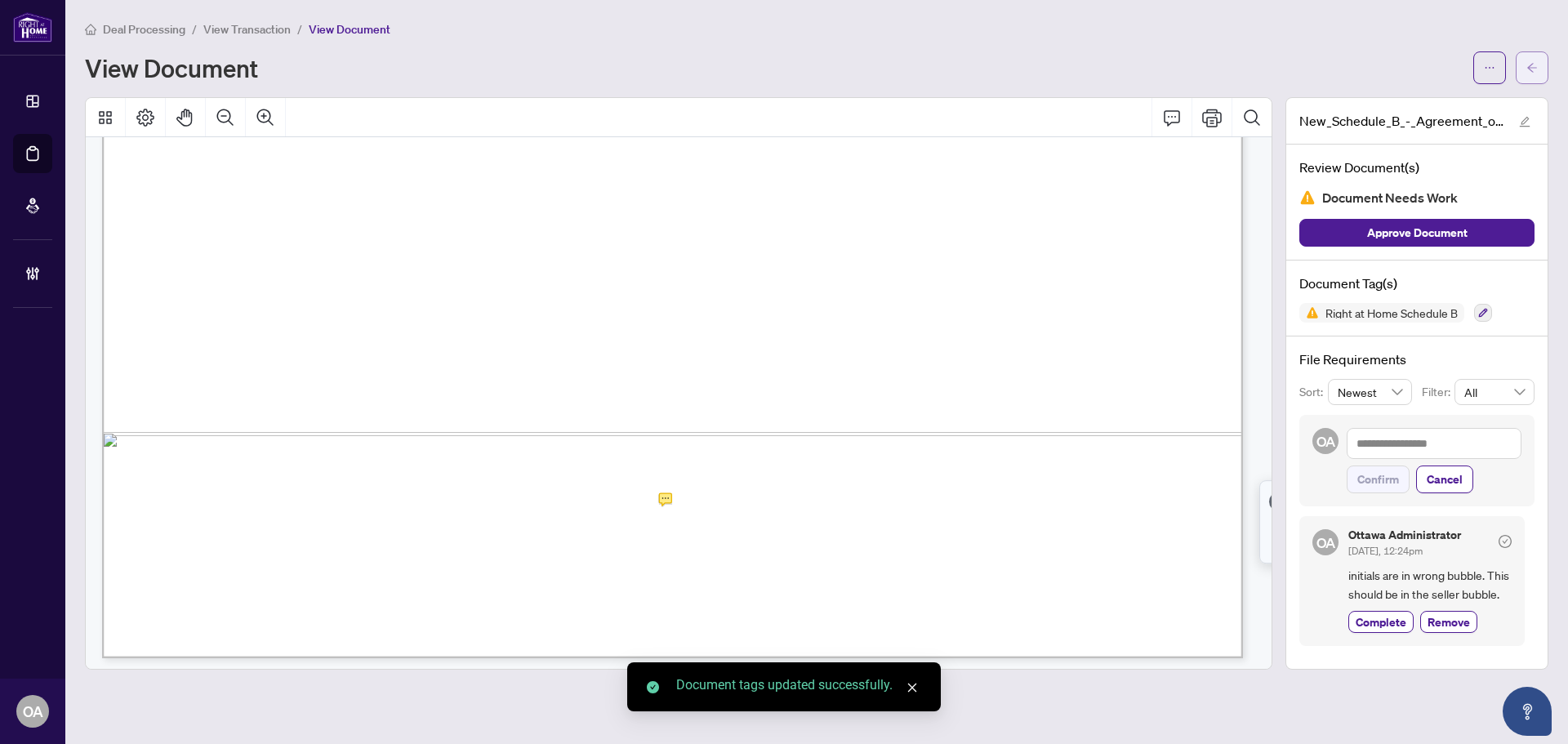
click at [1530, 57] on span "button" at bounding box center [1532, 67] width 12 height 26
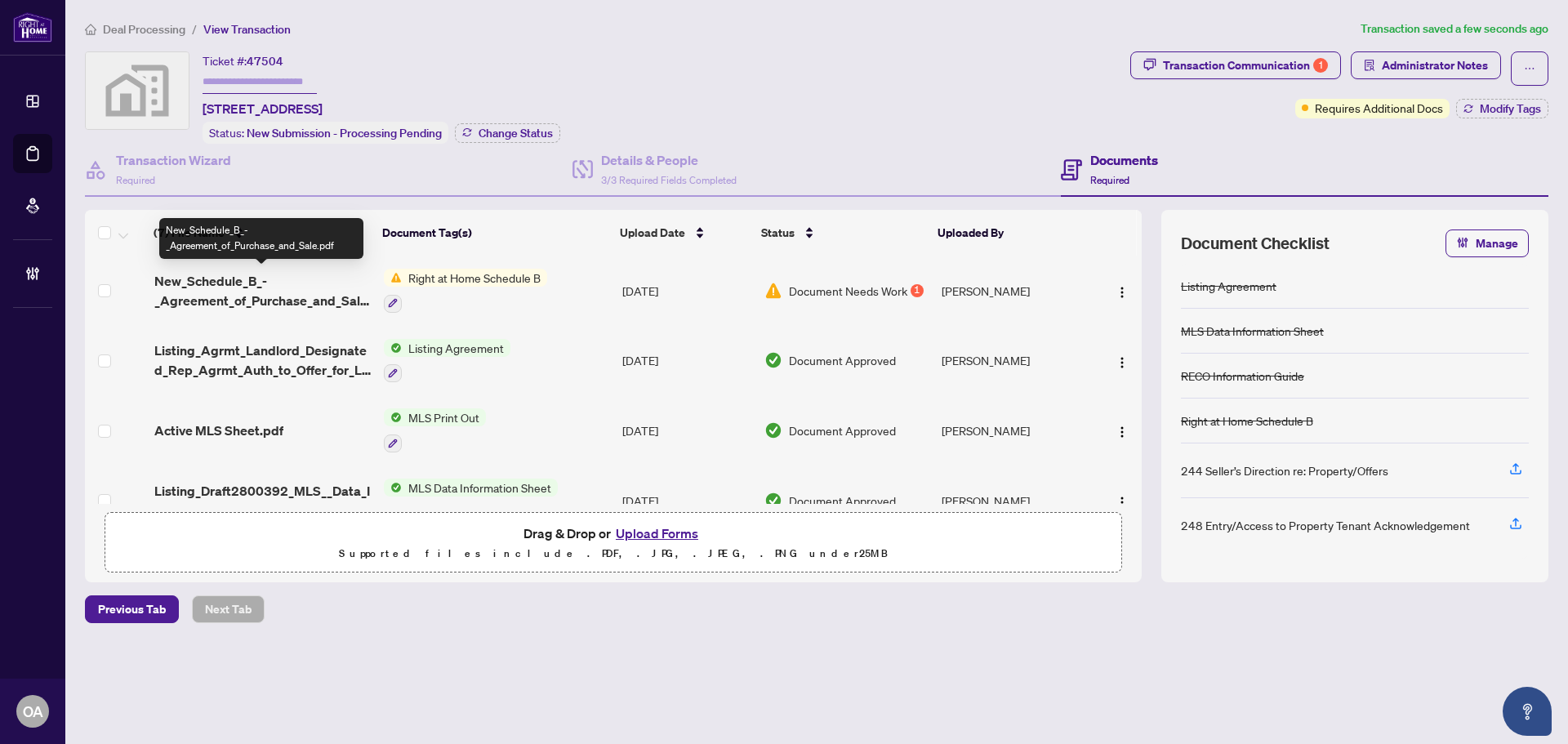
click at [238, 286] on span "New_Schedule_B_-_Agreement_of_Purchase_and_Sale.pdf" at bounding box center [263, 290] width 217 height 39
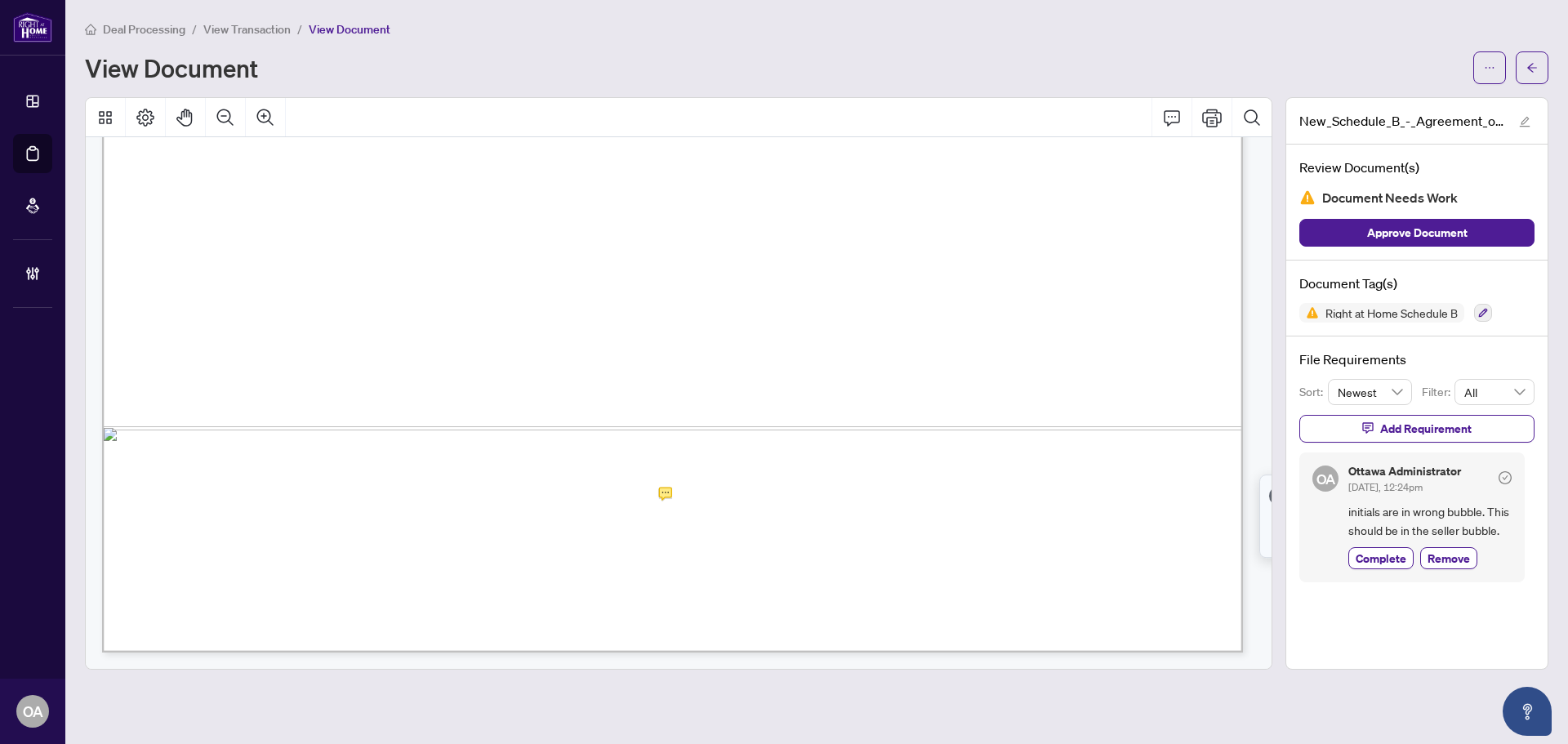
scroll to position [990, 0]
click at [675, 481] on span "JS" at bounding box center [678, 498] width 28 height 35
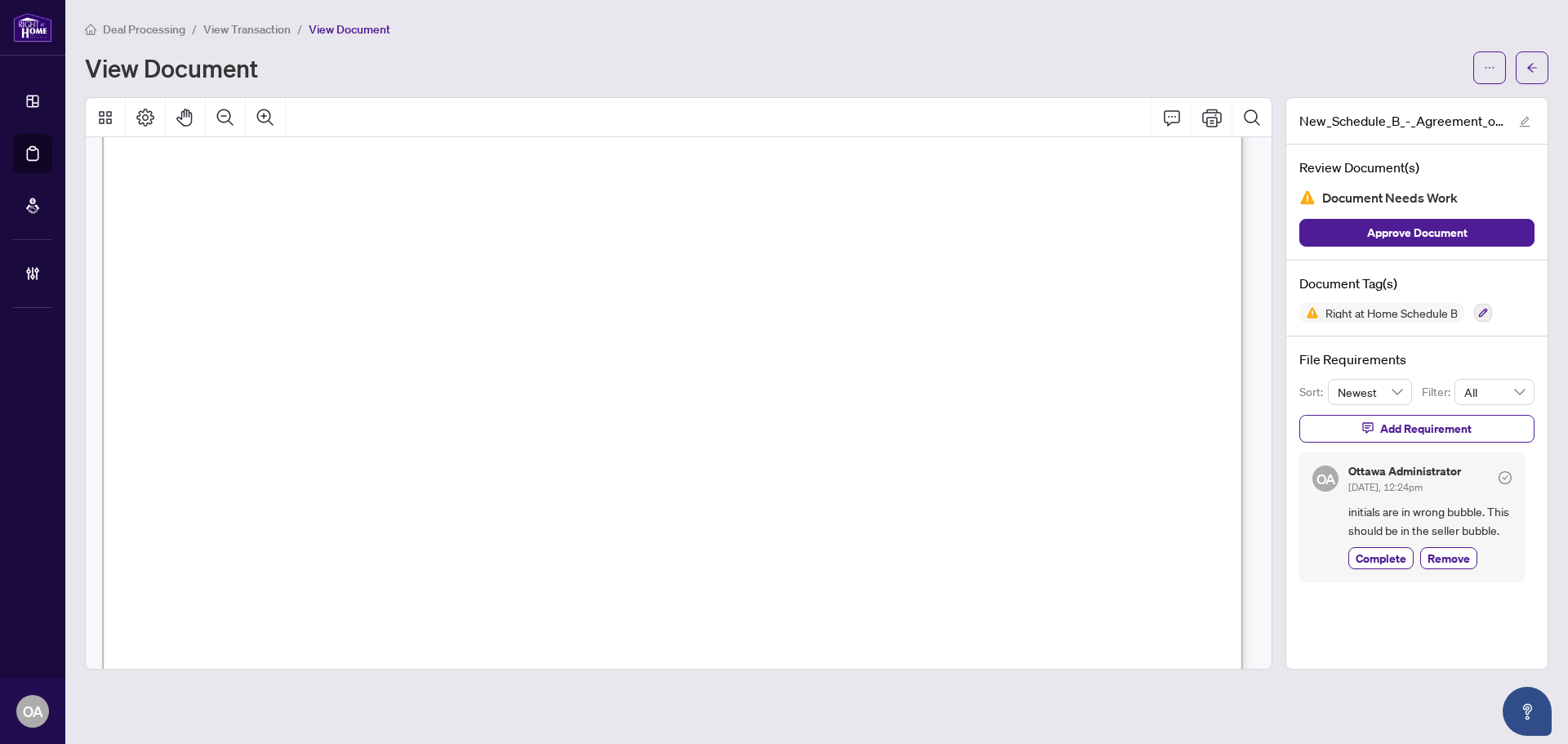
scroll to position [0, 0]
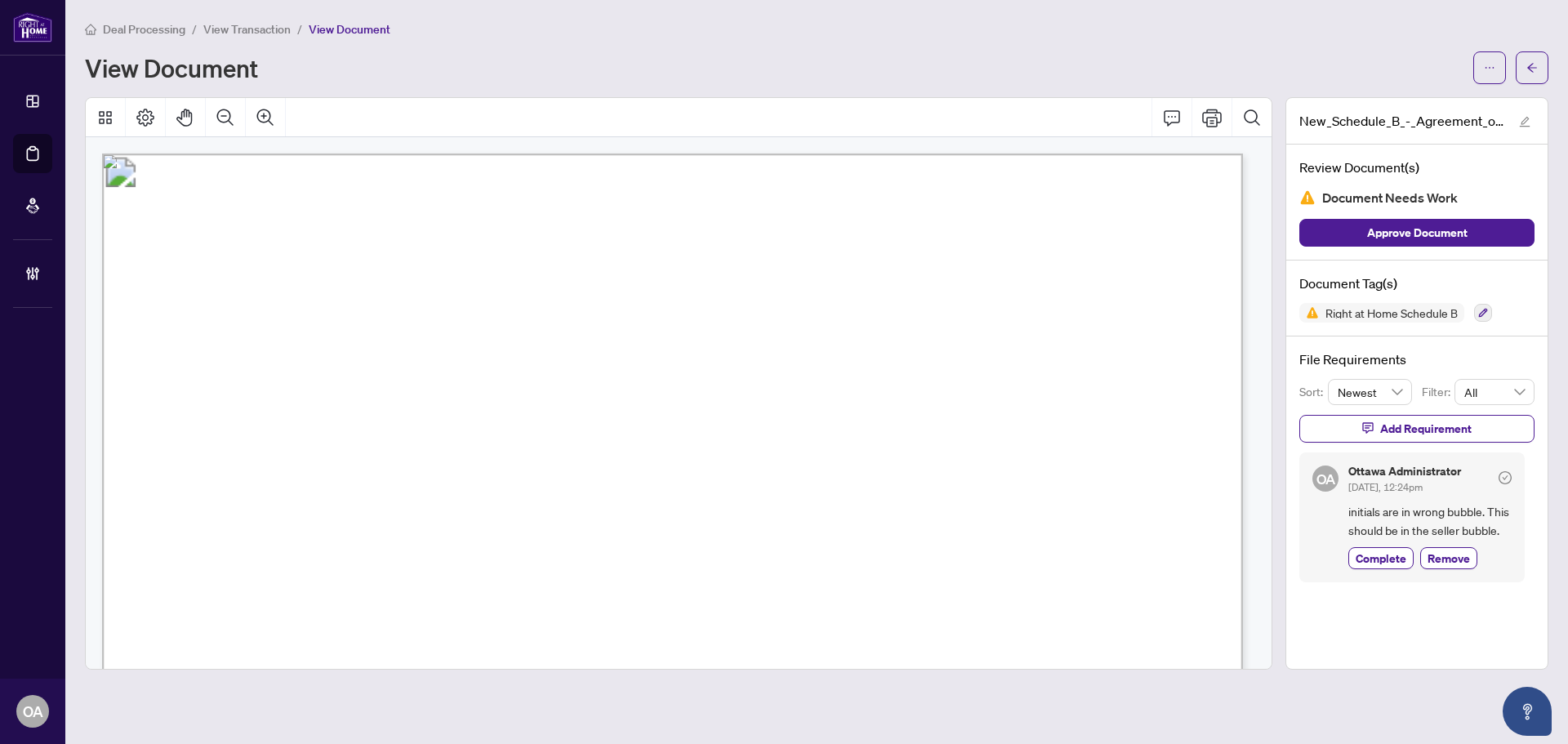
drag, startPoint x: 451, startPoint y: 439, endPoint x: 582, endPoint y: 441, distance: 131.0
click at [511, 440] on span "JOUMANA SAWLI" at bounding box center [417, 447] width 187 height 25
click at [511, 441] on span "JOUMANA SAWLI" at bounding box center [417, 447] width 187 height 25
click at [1520, 77] on button "button" at bounding box center [1533, 68] width 33 height 33
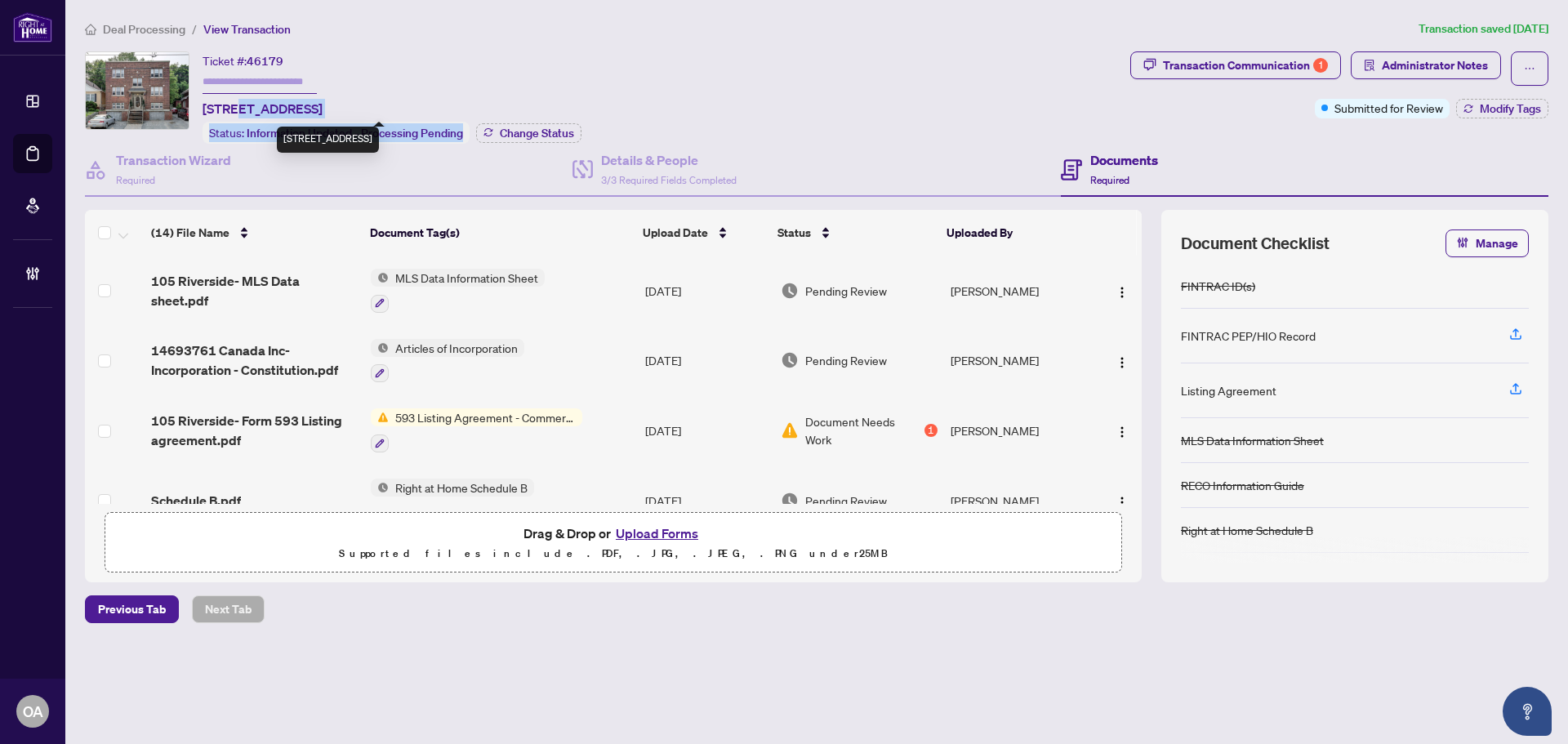
drag, startPoint x: 258, startPoint y: 103, endPoint x: 700, endPoint y: 105, distance: 442.0
click at [663, 102] on div "Ticket #: 46179 [STREET_ADDRESS] Status: Information Updated - Processing Pendi…" at bounding box center [603, 97] width 1038 height 92
click at [701, 105] on div "Ticket #: 46179 [STREET_ADDRESS] Status: Information Updated - Processing Pendi…" at bounding box center [603, 97] width 1038 height 92
